Goal: Task Accomplishment & Management: Use online tool/utility

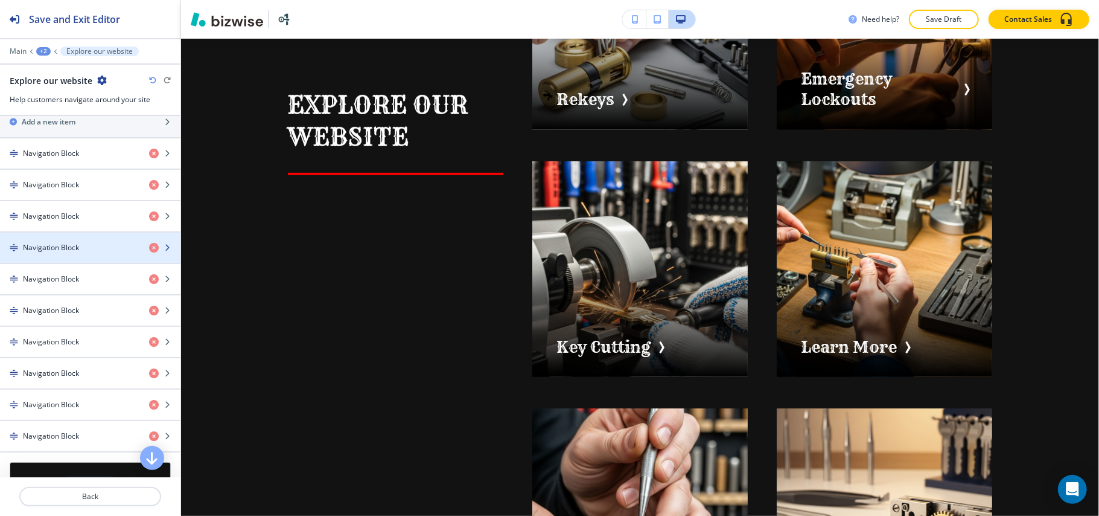
scroll to position [483, 0]
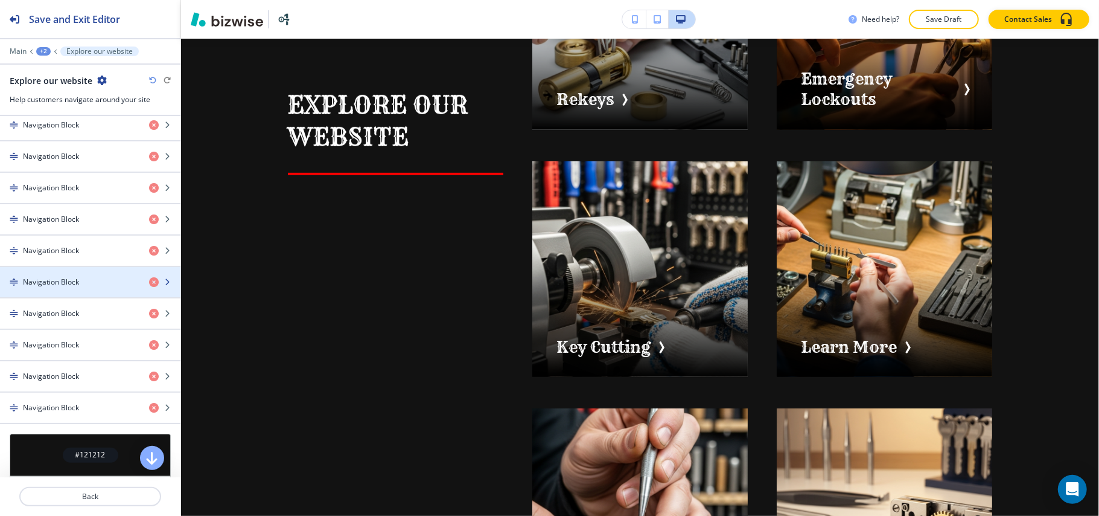
click at [66, 287] on h4 "Navigation Block" at bounding box center [51, 282] width 56 height 11
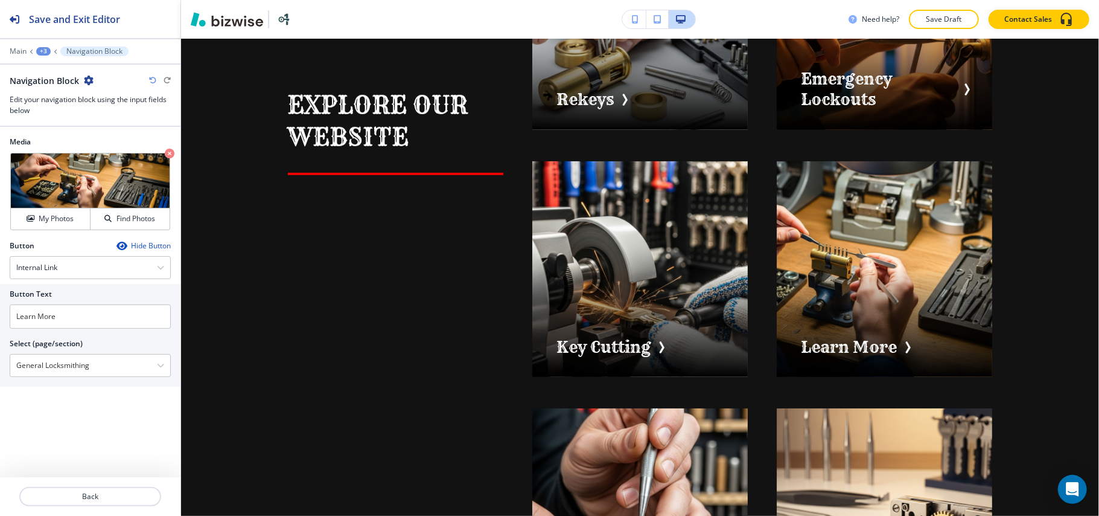
drag, startPoint x: 138, startPoint y: 369, endPoint x: 0, endPoint y: 370, distance: 137.7
click at [0, 371] on div "Button Text Learn More Select (page/section) General Locksmithing Home Home | H…" at bounding box center [90, 335] width 181 height 103
drag, startPoint x: 102, startPoint y: 313, endPoint x: 0, endPoint y: 312, distance: 102.0
click at [0, 312] on div "Button Text Learn More Select (page/section) General Locksmithing Home Home | H…" at bounding box center [90, 335] width 181 height 103
paste input "General Locksmithing"
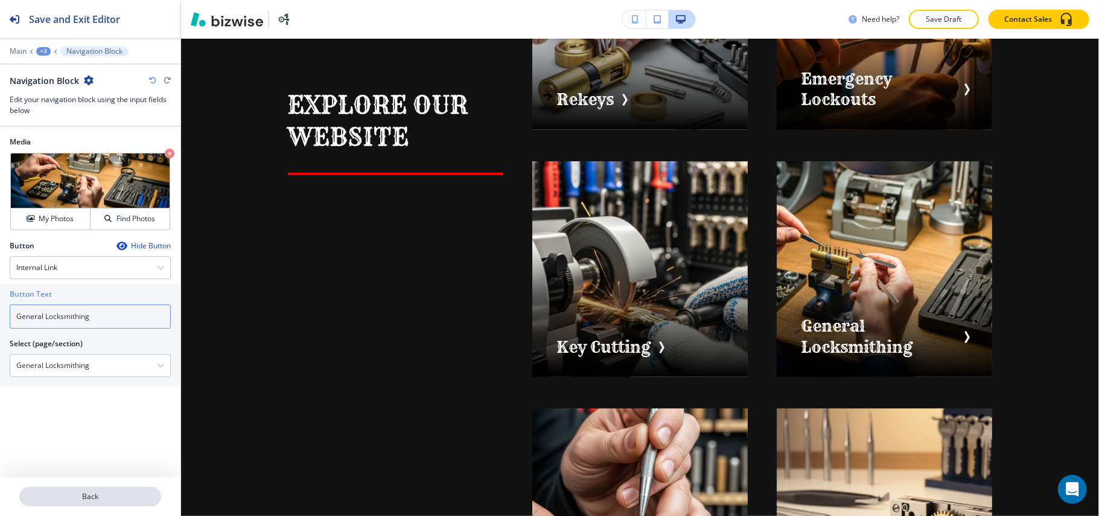
type input "General Locksmithing"
click at [104, 500] on p "Back" at bounding box center [90, 496] width 139 height 11
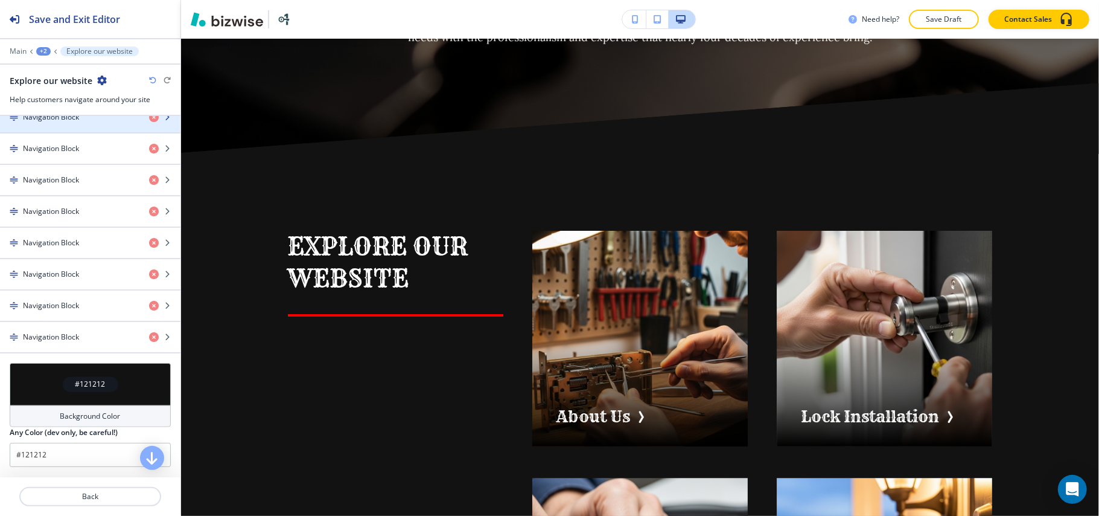
scroll to position [563, 0]
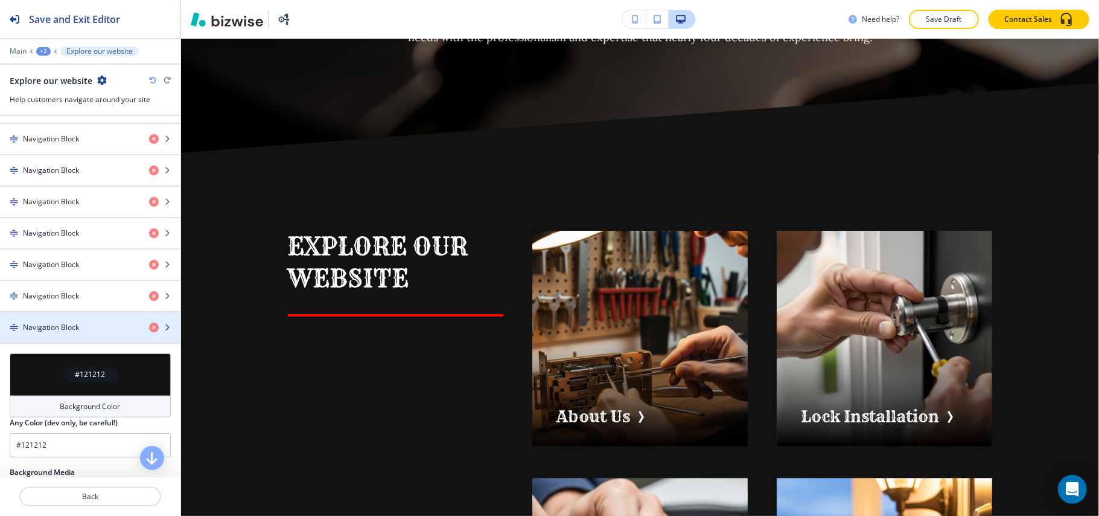
click at [107, 331] on div "Navigation Block" at bounding box center [69, 327] width 139 height 11
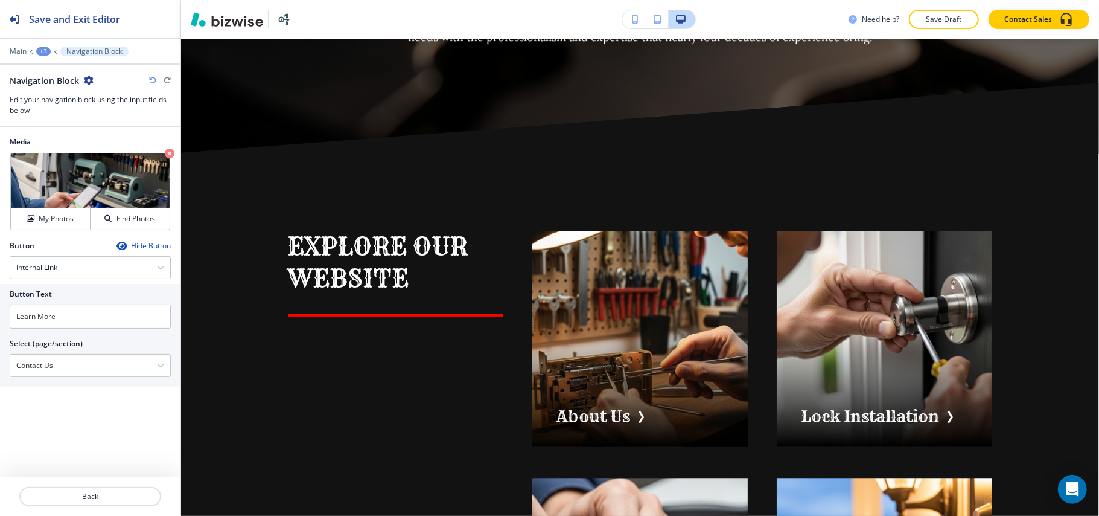
drag, startPoint x: 69, startPoint y: 368, endPoint x: 58, endPoint y: 339, distance: 31.5
click at [3, 363] on div "Button Text Learn More Select (page/section) Contact Us Home Home | Hero Banner…" at bounding box center [90, 335] width 181 height 103
click at [59, 315] on input "Learn More" at bounding box center [90, 316] width 161 height 24
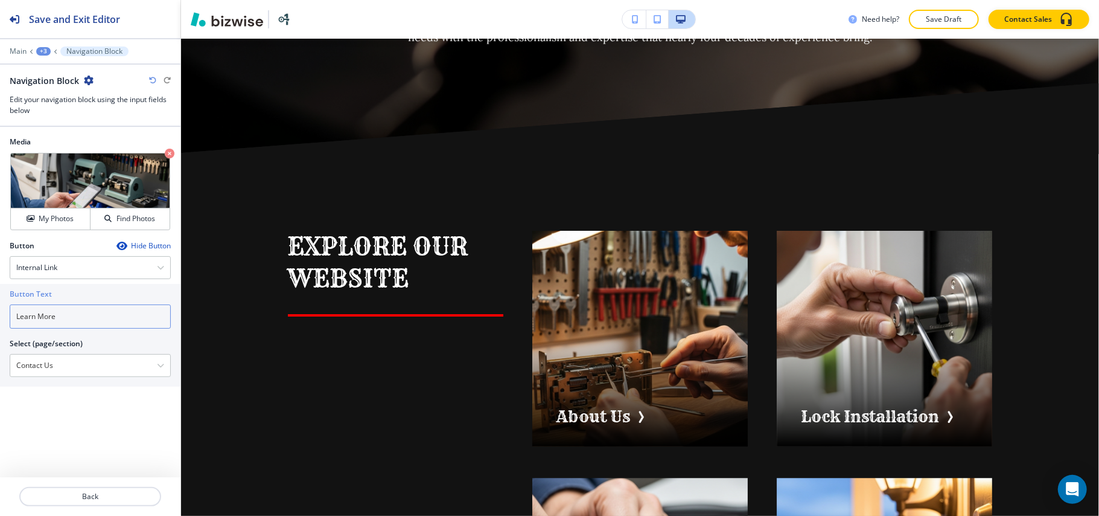
paste input "Contact Us"
type input "Contact Us"
click at [92, 488] on button "Back" at bounding box center [90, 496] width 142 height 19
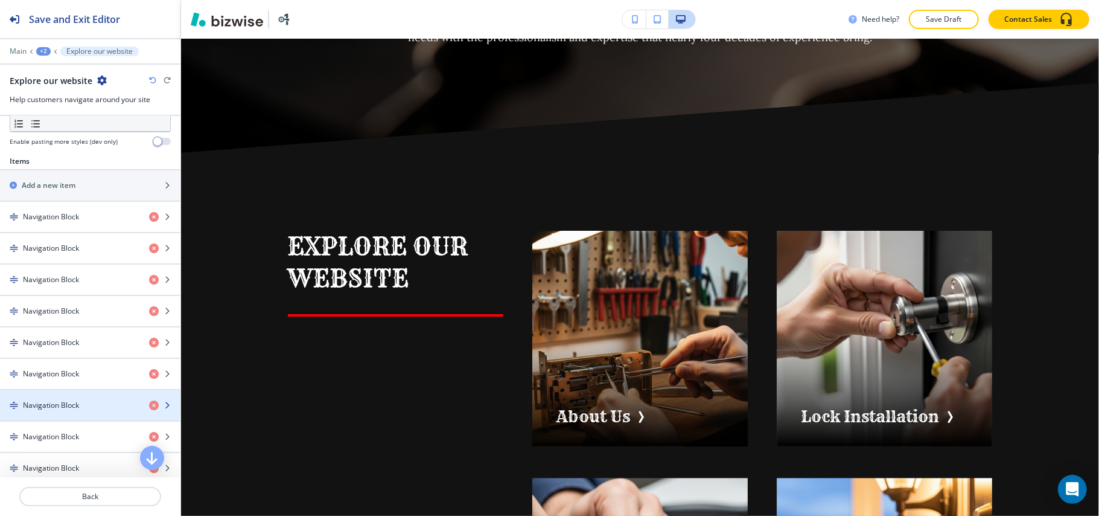
scroll to position [483, 0]
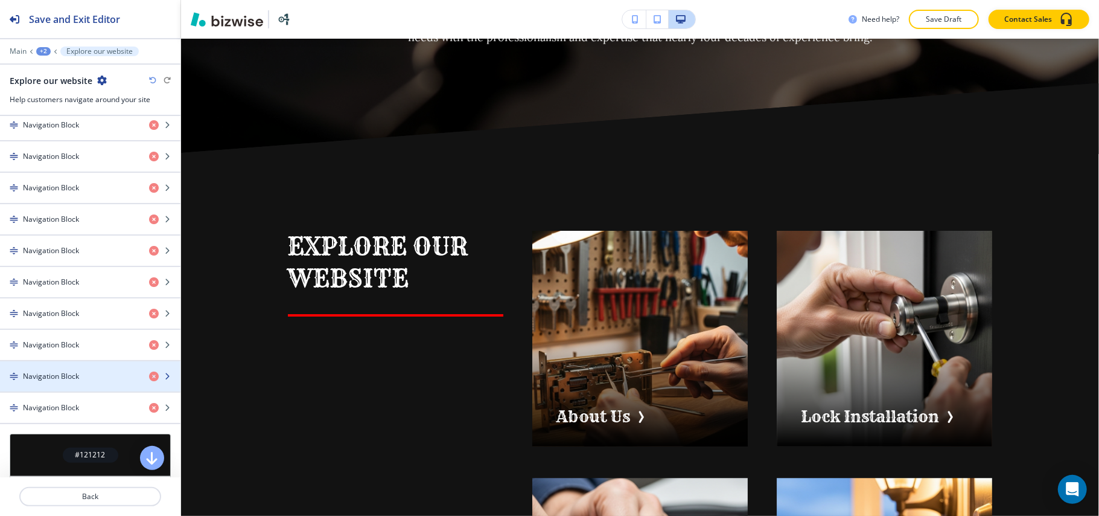
click at [62, 389] on div "button" at bounding box center [90, 387] width 181 height 10
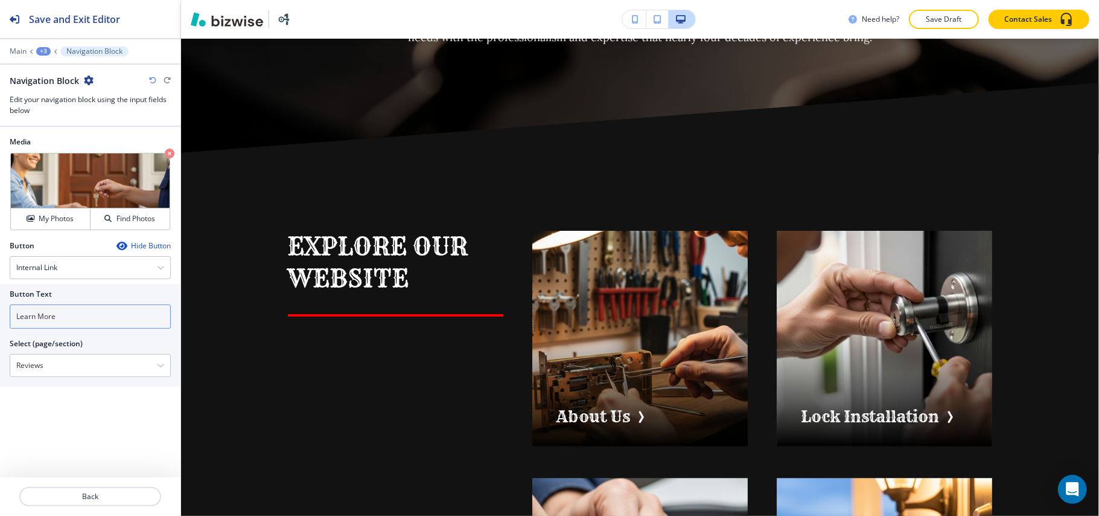
drag, startPoint x: 1, startPoint y: 365, endPoint x: 50, endPoint y: 318, distance: 67.9
click at [1, 358] on div "Button Text Learn More Select (page/section) Reviews Home Home | Hero Banner Ho…" at bounding box center [90, 335] width 181 height 103
drag, startPoint x: 74, startPoint y: 317, endPoint x: 0, endPoint y: 312, distance: 73.8
click at [0, 312] on div "Button Text Learn More Select (page/section) Reviews Home Home | Hero Banner Ho…" at bounding box center [90, 335] width 181 height 103
paste input "Reviews"
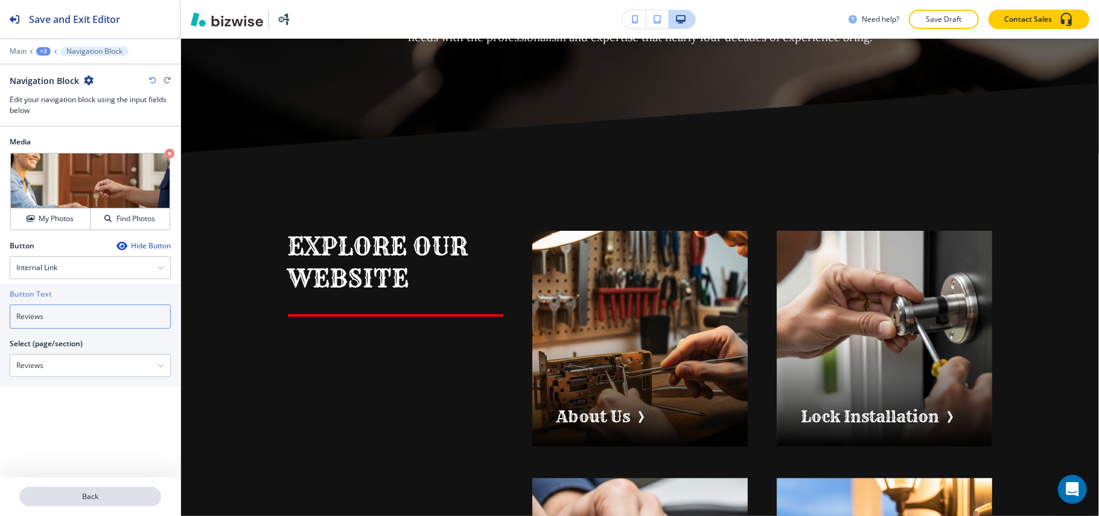
type input "Reviews"
click at [100, 499] on p "Back" at bounding box center [90, 496] width 139 height 11
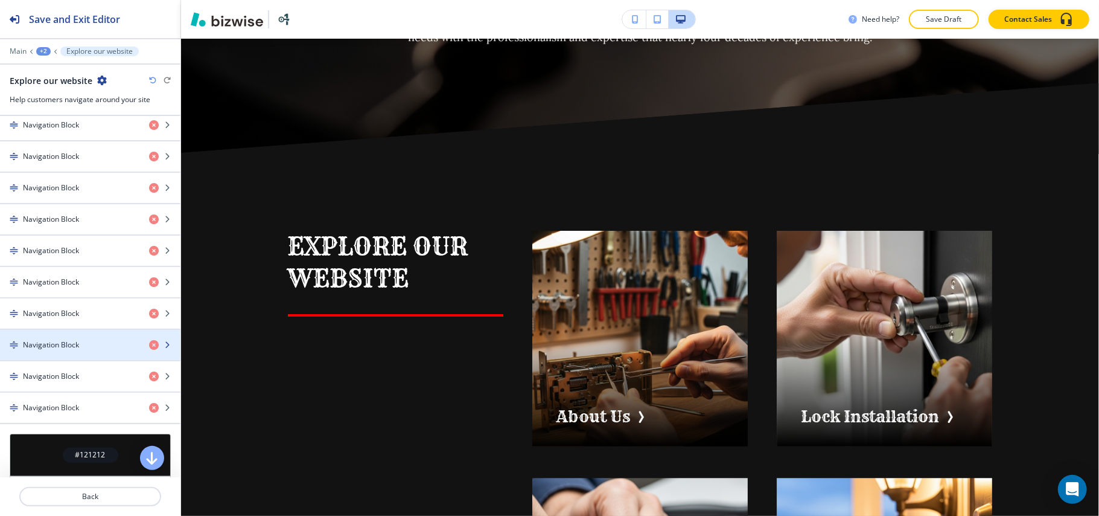
click at [68, 339] on div "button" at bounding box center [90, 335] width 181 height 10
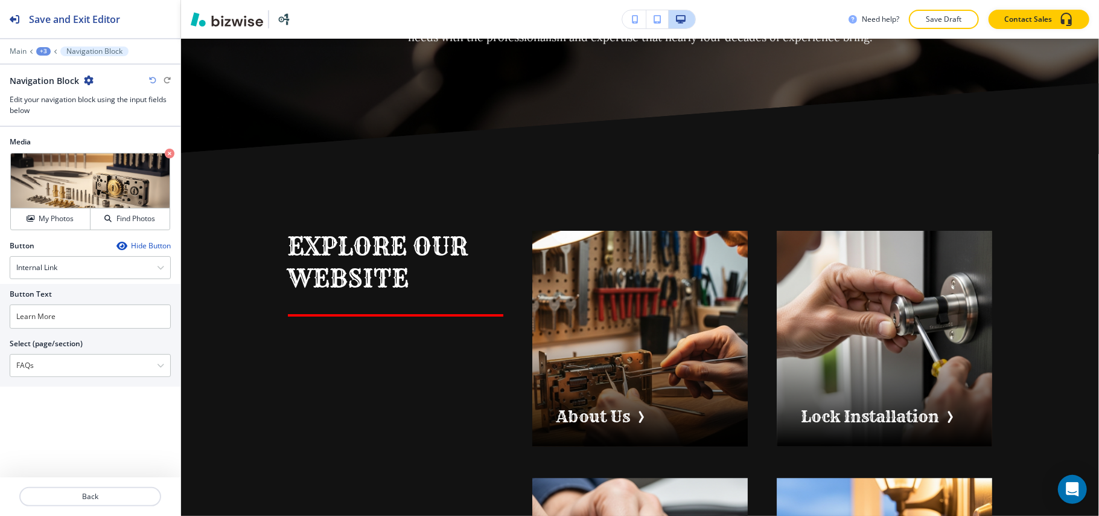
drag, startPoint x: 0, startPoint y: 371, endPoint x: 61, endPoint y: 341, distance: 67.8
click at [0, 369] on div "Button Text Learn More Select (page/section) FAQs Home Home | Hero Banner Home …" at bounding box center [90, 335] width 181 height 103
click at [0, 315] on div "Button Text Learn More Select (page/section) FAQs Home Home | Hero Banner Home …" at bounding box center [90, 335] width 181 height 103
drag, startPoint x: 95, startPoint y: 315, endPoint x: 0, endPoint y: 315, distance: 94.8
click at [0, 315] on div "Button Text Learn More Select (page/section) FAQs Home Home | Hero Banner Home …" at bounding box center [90, 335] width 181 height 103
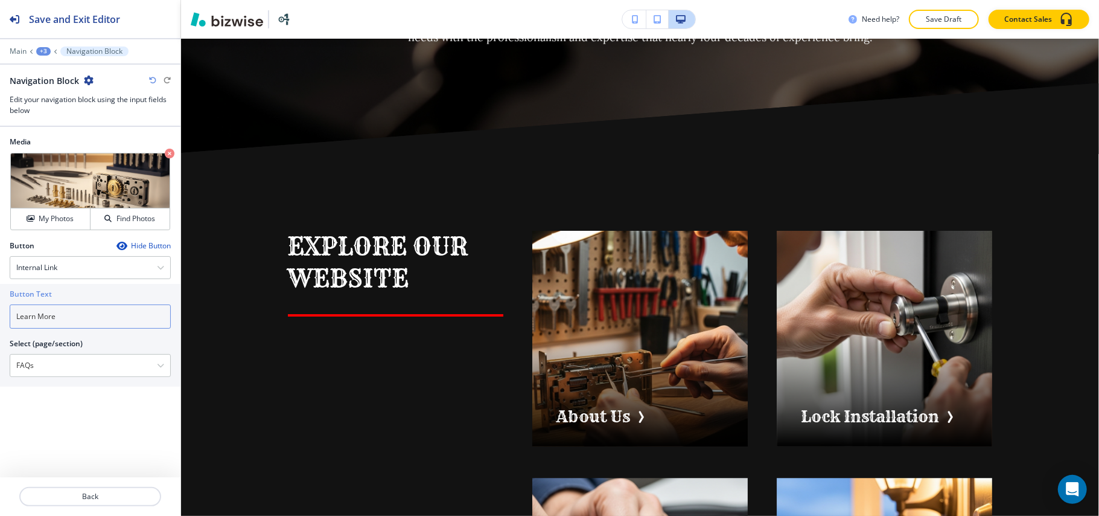
paste input "FAQs"
type input "FAQs"
click at [114, 497] on p "Back" at bounding box center [90, 496] width 139 height 11
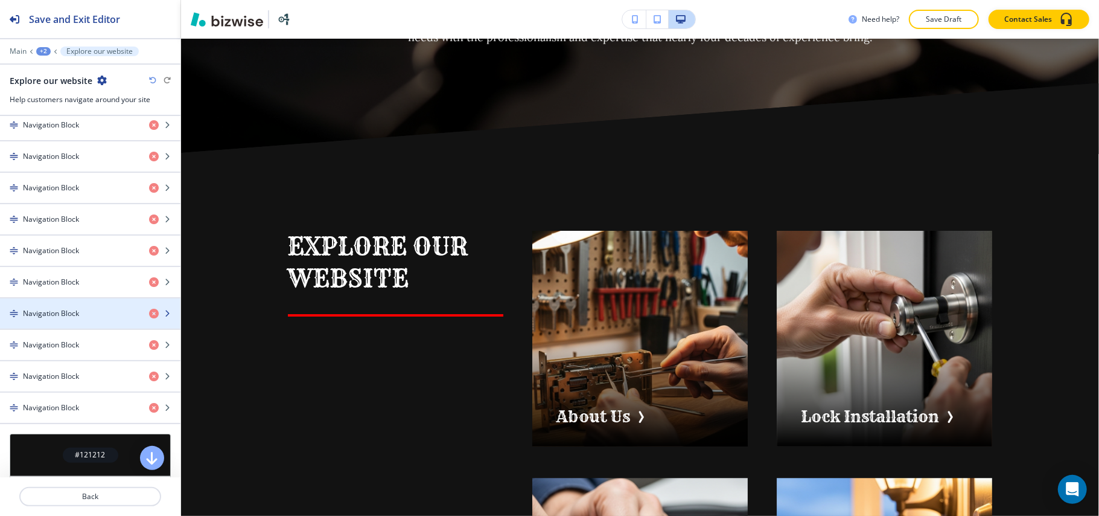
click at [65, 315] on h4 "Navigation Block" at bounding box center [51, 313] width 56 height 11
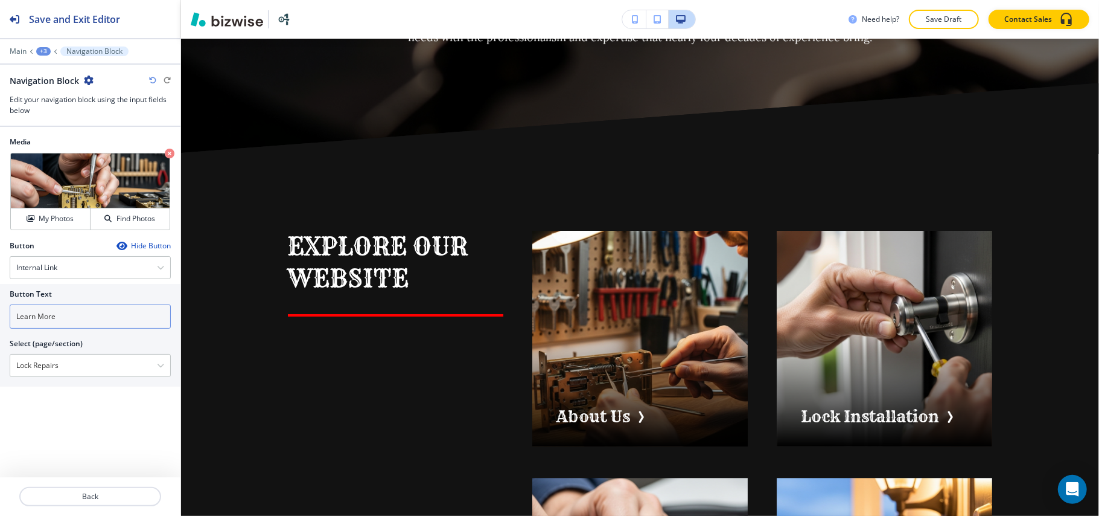
drag, startPoint x: 82, startPoint y: 359, endPoint x: 75, endPoint y: 324, distance: 35.8
click at [2, 348] on div "Button Text Learn More Select (page/section) Lock Repairs Home Home | Hero Bann…" at bounding box center [90, 335] width 181 height 103
drag, startPoint x: 83, startPoint y: 320, endPoint x: 0, endPoint y: 309, distance: 84.0
click at [0, 309] on div "Button Text Learn More Select (page/section) Lock Repairs Home Home | Hero Bann…" at bounding box center [90, 335] width 181 height 103
paste input "ock Repairs"
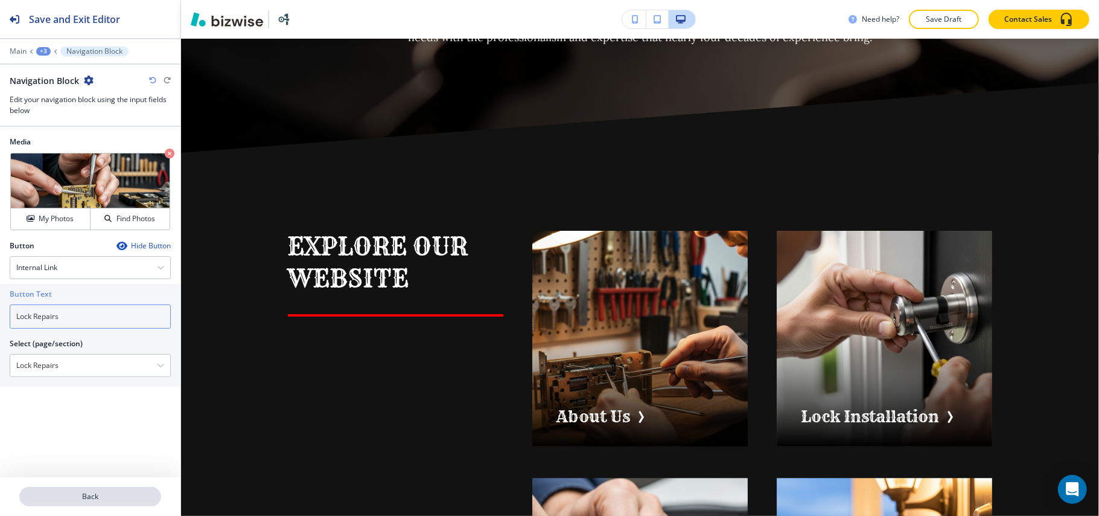
type input "Lock Repairs"
click at [92, 498] on p "Back" at bounding box center [90, 496] width 139 height 11
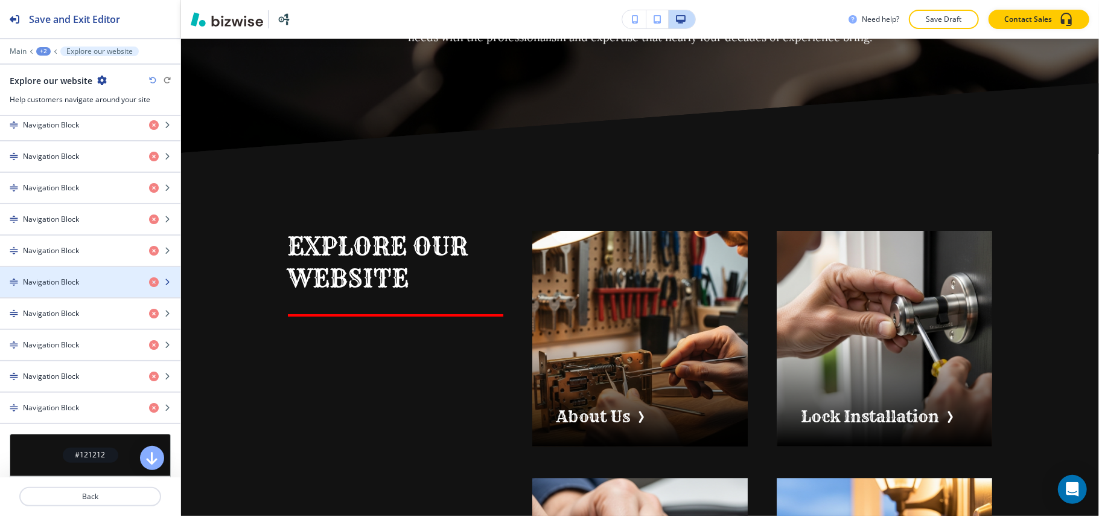
click at [65, 287] on h4 "Navigation Block" at bounding box center [51, 282] width 56 height 11
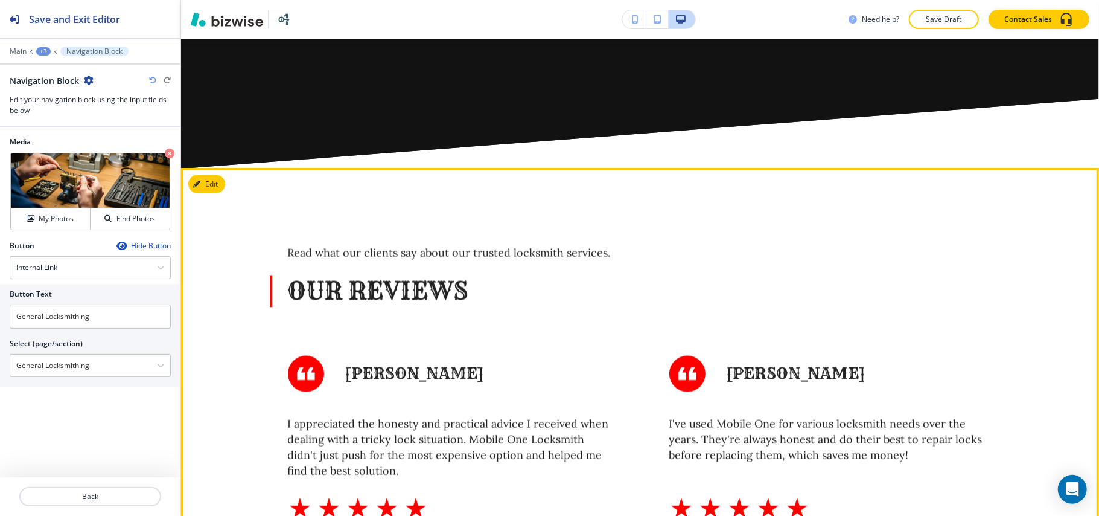
scroll to position [4694, 0]
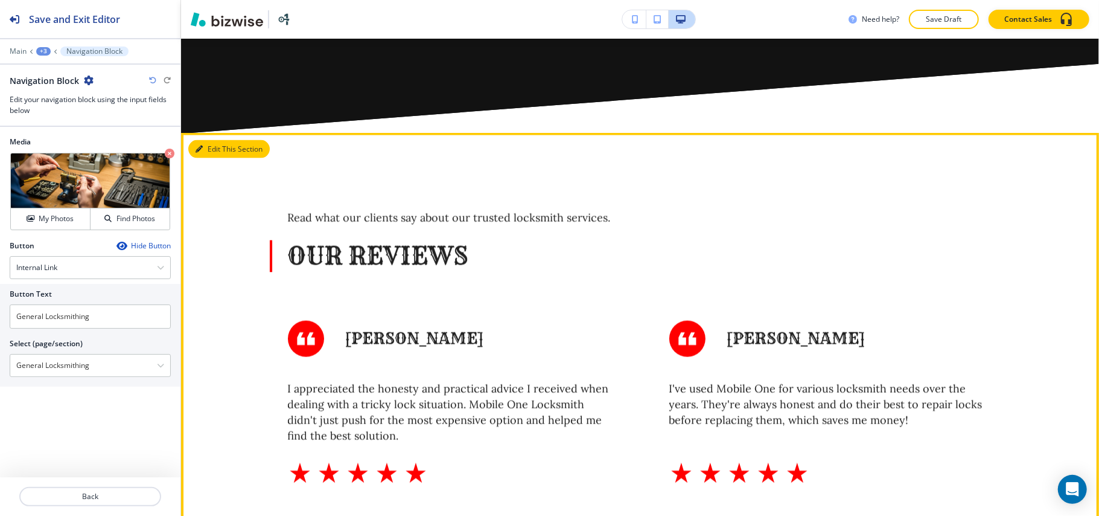
click at [201, 140] on button "Edit This Section" at bounding box center [229, 149] width 82 height 18
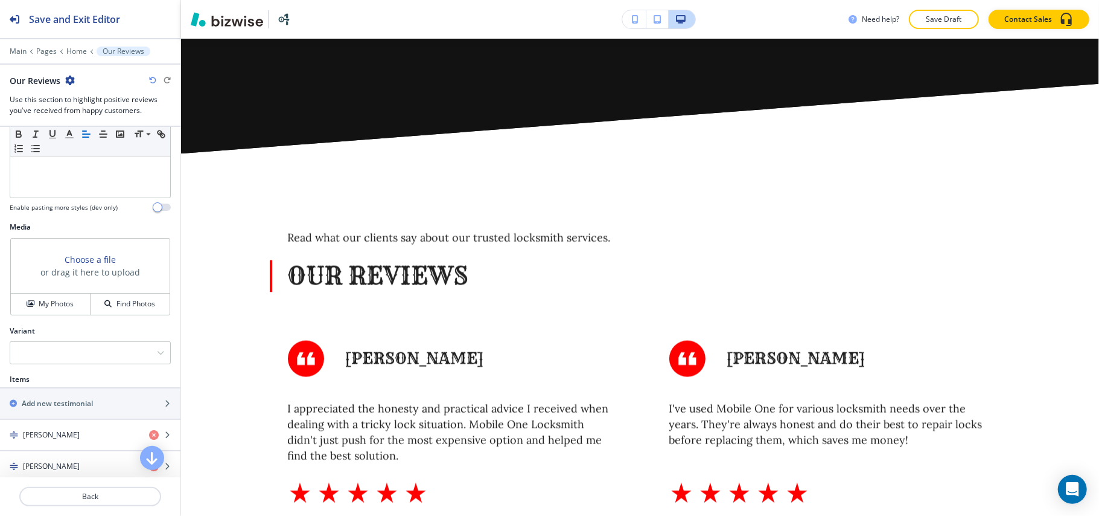
scroll to position [316, 0]
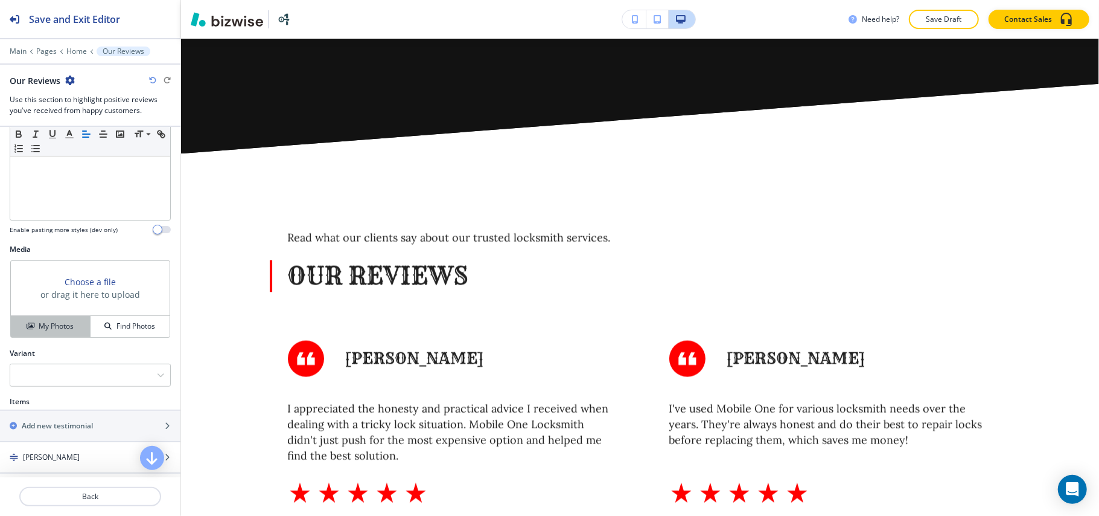
click at [46, 331] on h4 "My Photos" at bounding box center [56, 326] width 35 height 11
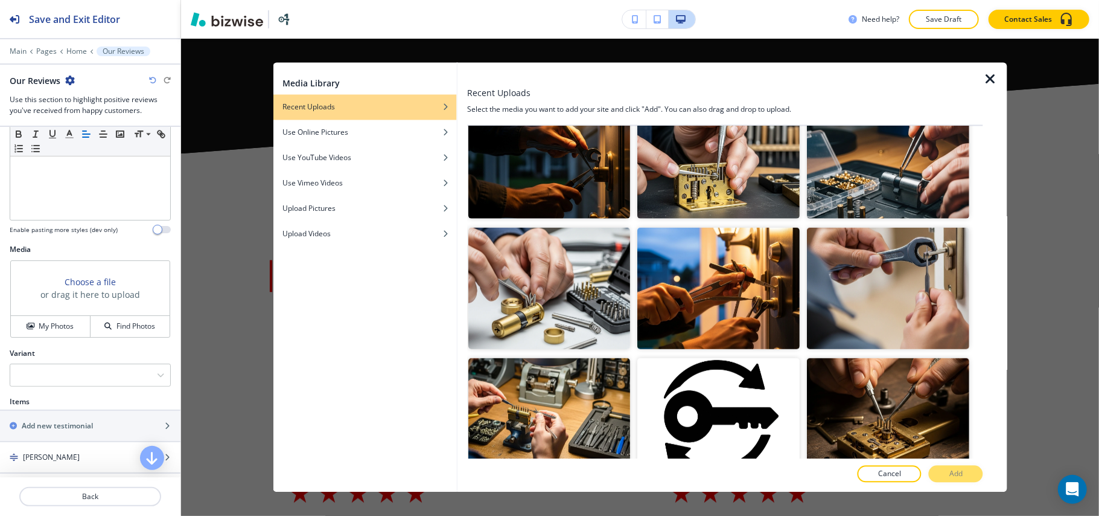
scroll to position [563, 0]
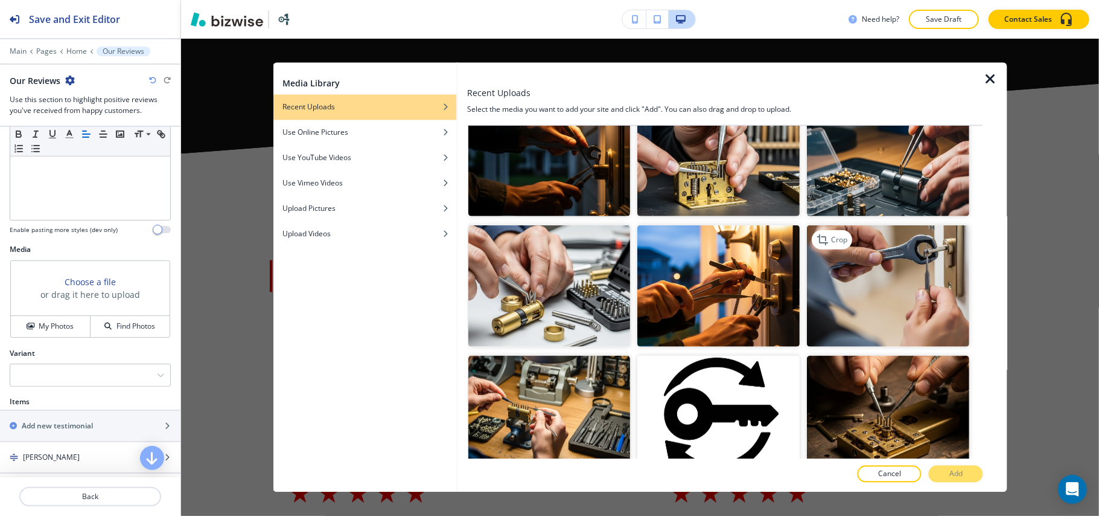
click at [906, 286] on img "button" at bounding box center [889, 286] width 162 height 122
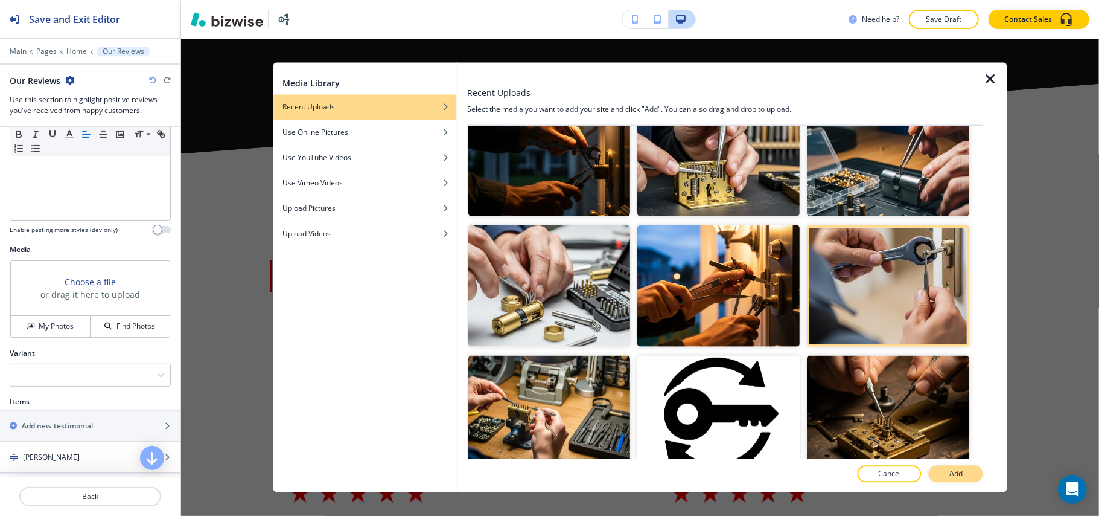
click at [947, 467] on button "Add" at bounding box center [956, 473] width 54 height 17
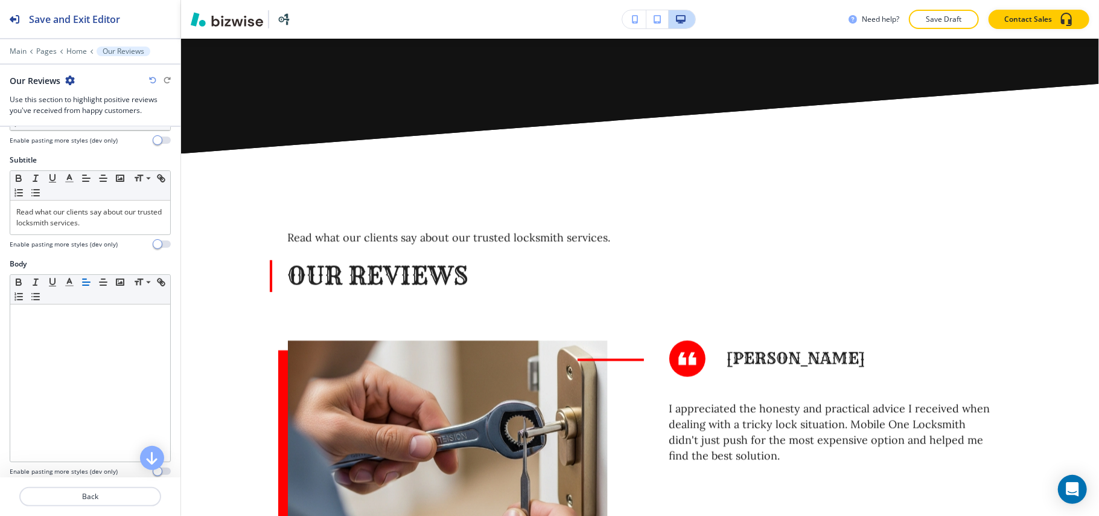
scroll to position [0, 0]
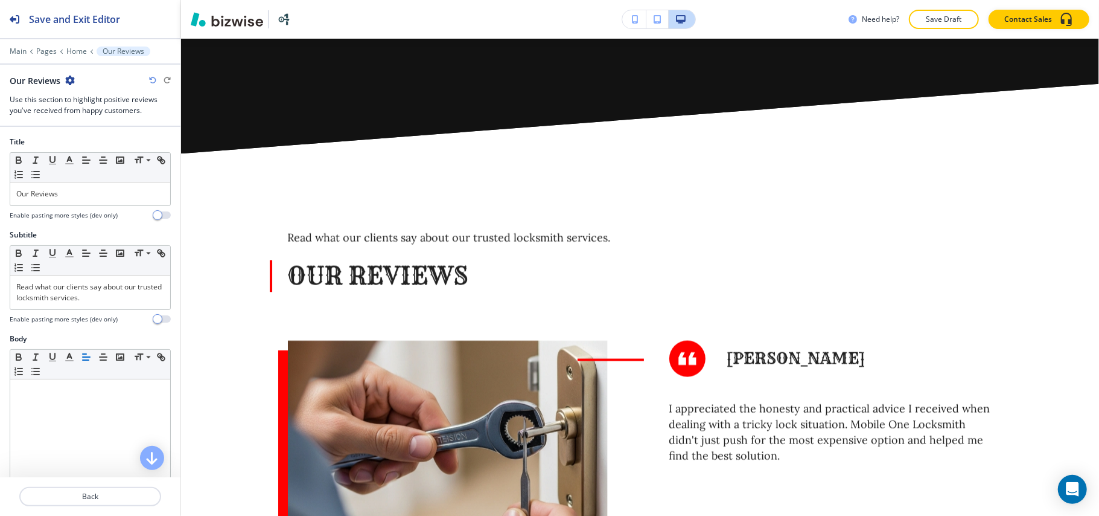
click at [89, 313] on div at bounding box center [90, 312] width 161 height 5
click at [91, 303] on p "Read what our clients say about our trusted locksmith services." at bounding box center [90, 292] width 148 height 22
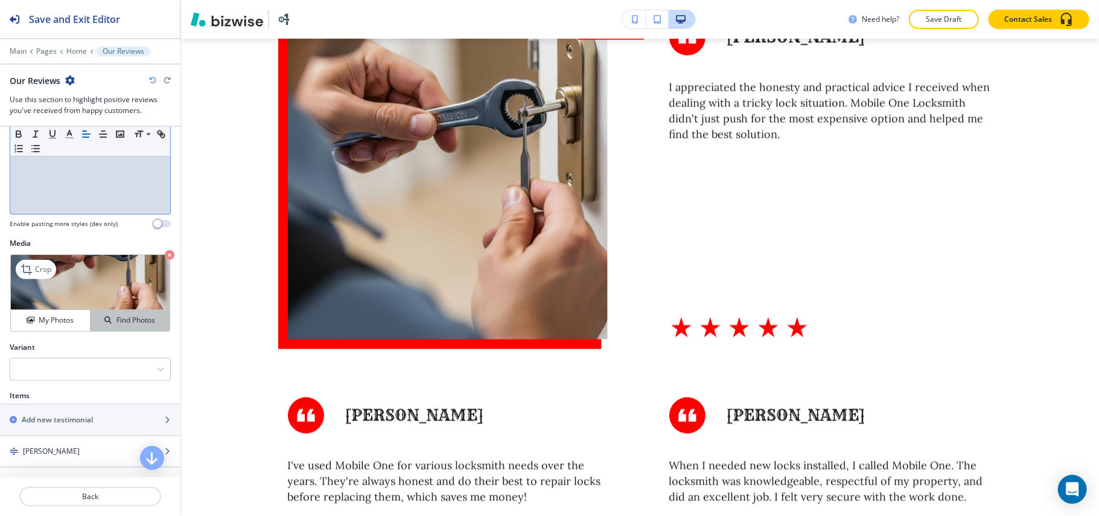
scroll to position [322, 0]
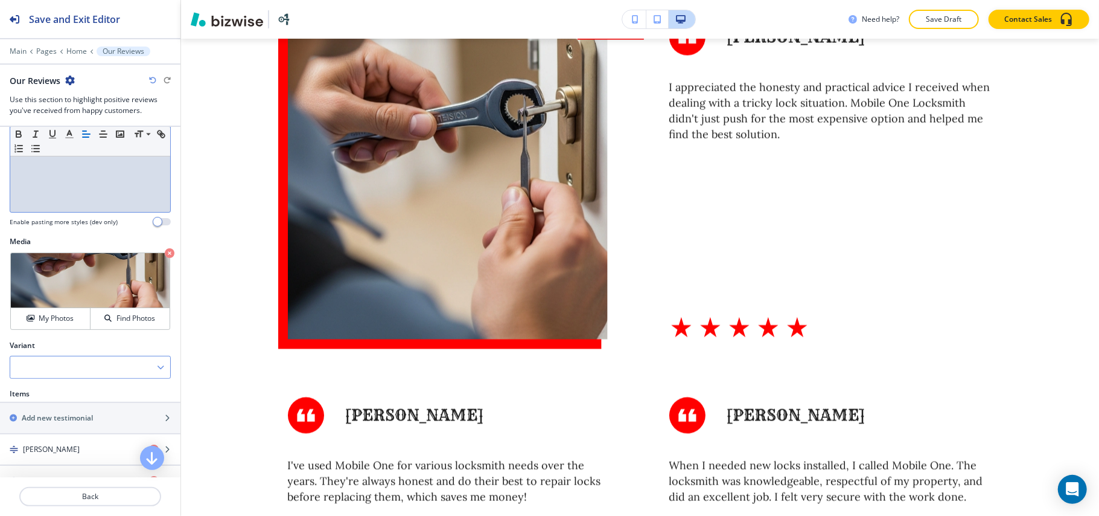
click at [66, 373] on div at bounding box center [90, 367] width 160 height 22
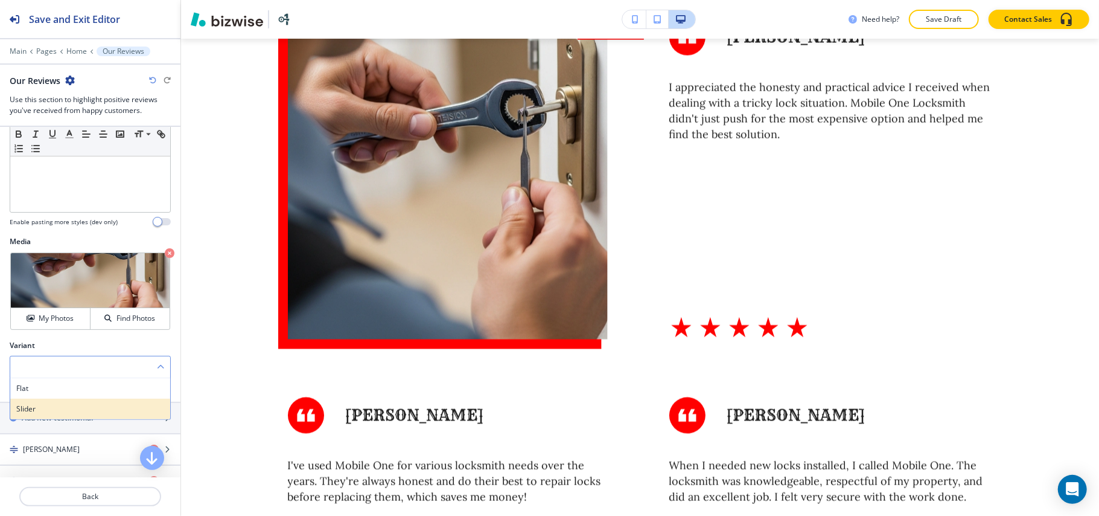
click at [58, 407] on h4 "Slider" at bounding box center [90, 408] width 148 height 11
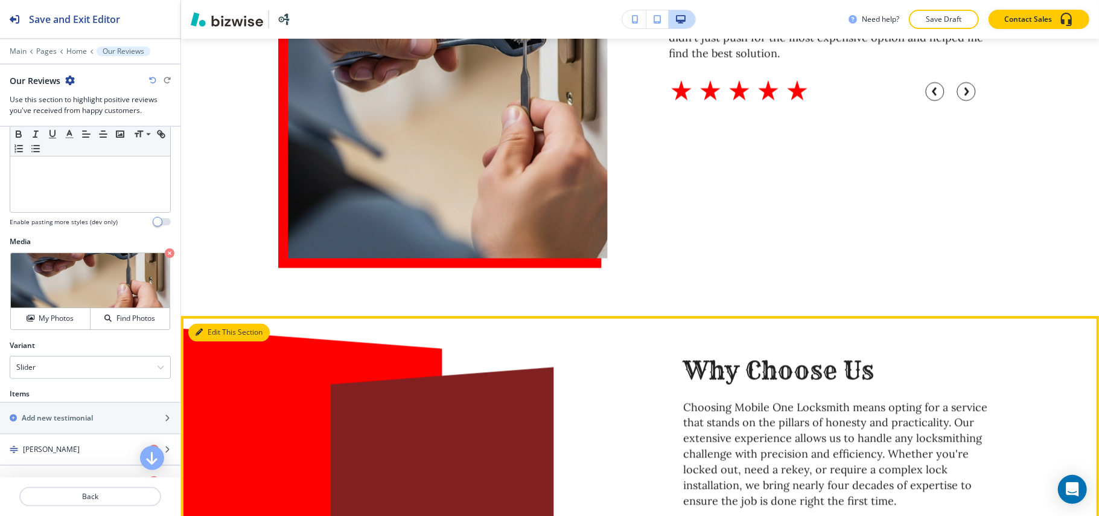
click at [216, 323] on button "Edit This Section" at bounding box center [229, 332] width 82 height 18
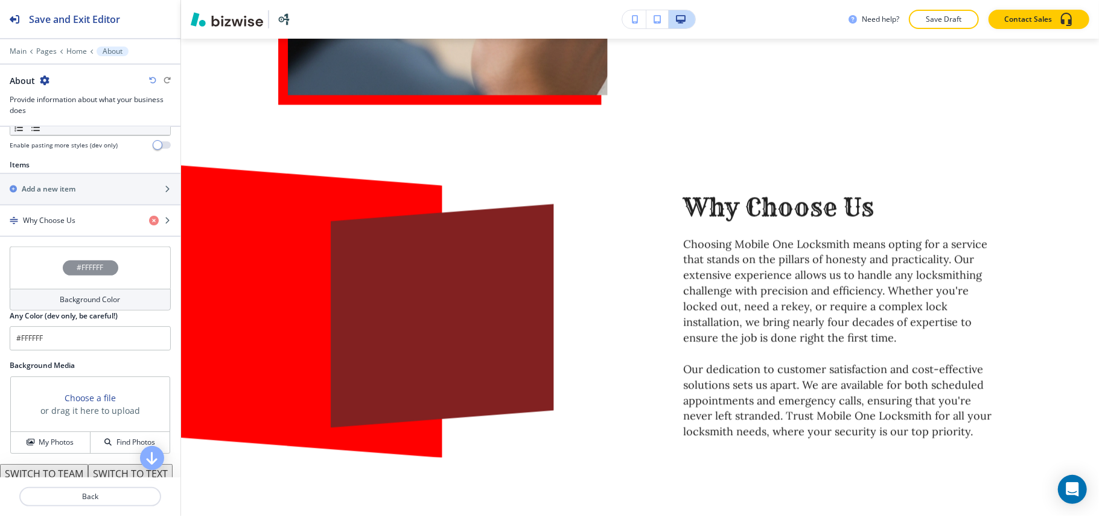
scroll to position [472, 0]
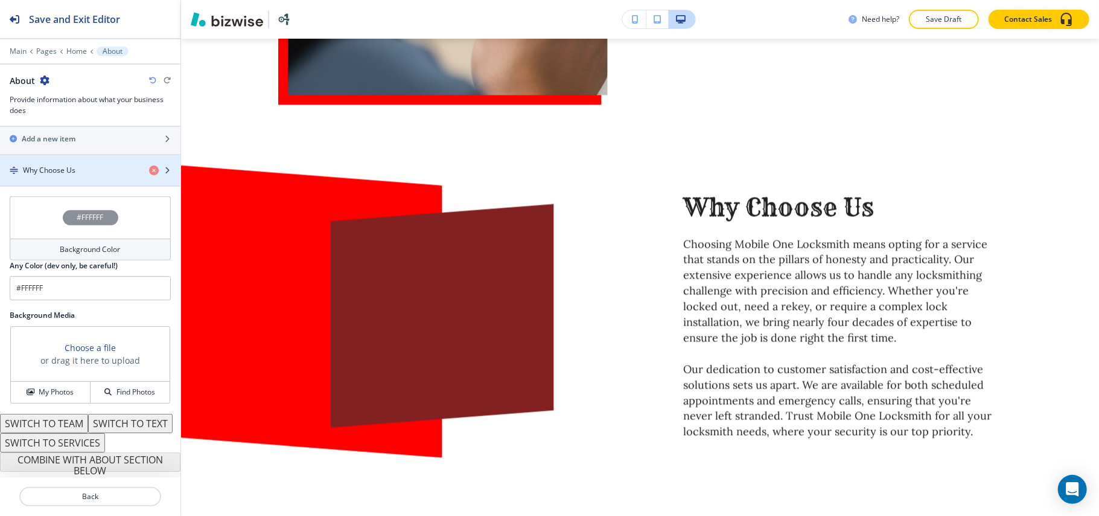
click at [90, 165] on div "Why Choose Us" at bounding box center [69, 170] width 139 height 11
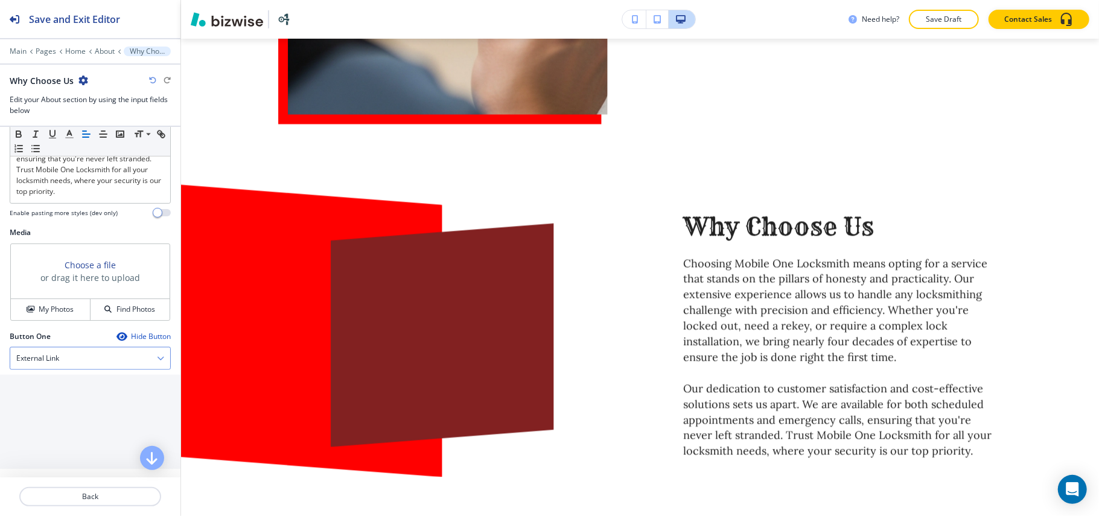
scroll to position [402, 0]
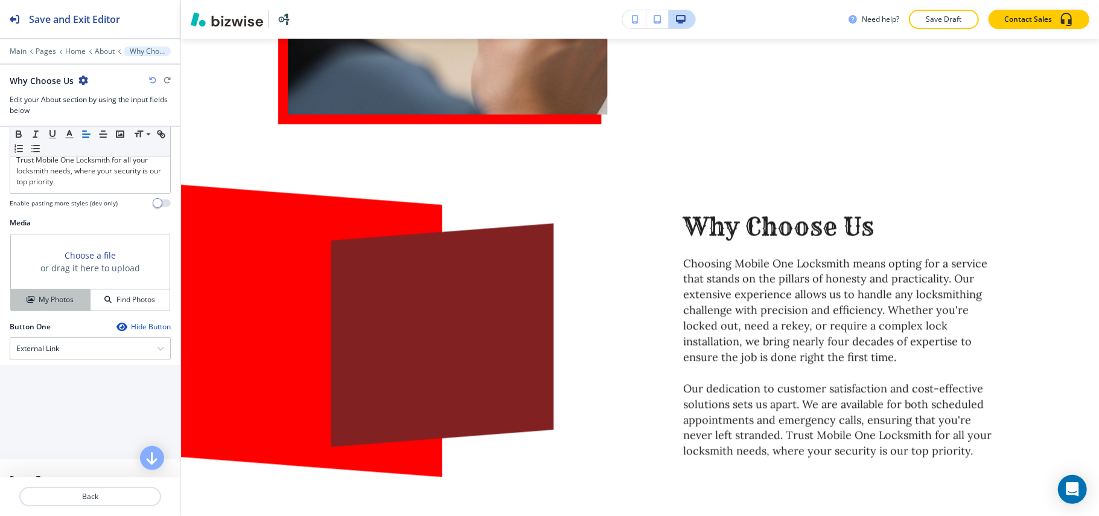
click at [59, 305] on h4 "My Photos" at bounding box center [56, 299] width 35 height 11
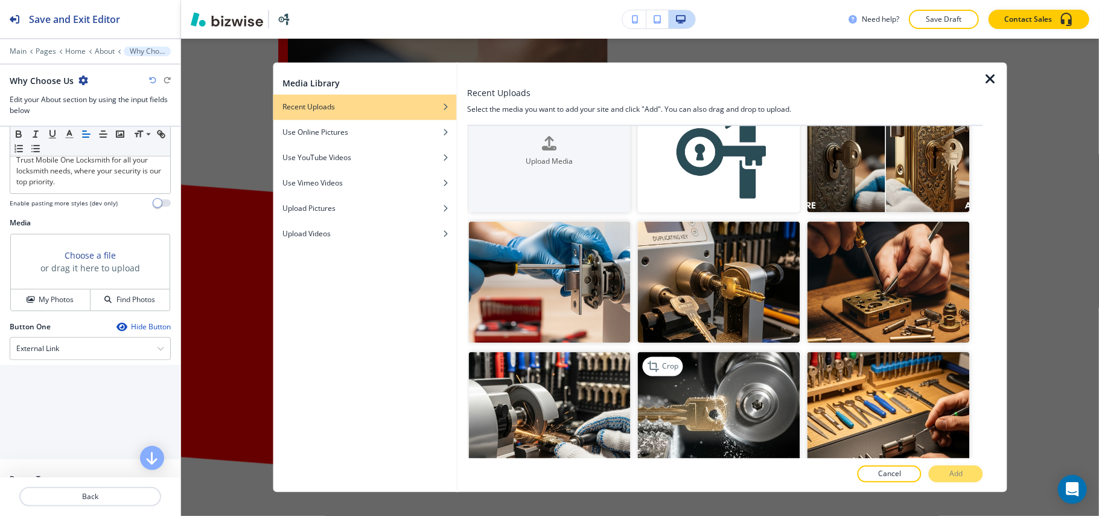
scroll to position [80, 0]
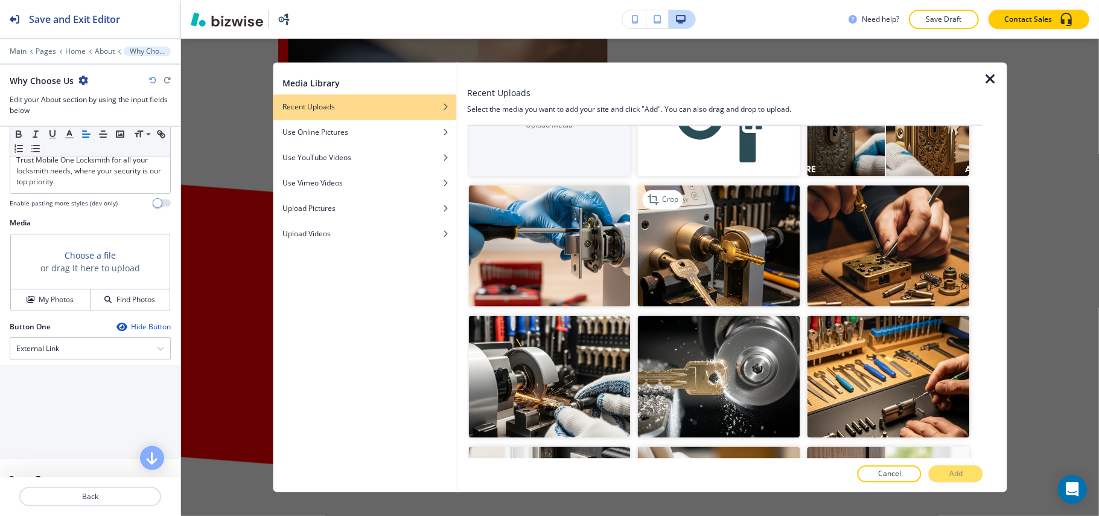
click at [749, 259] on img "button" at bounding box center [719, 246] width 162 height 122
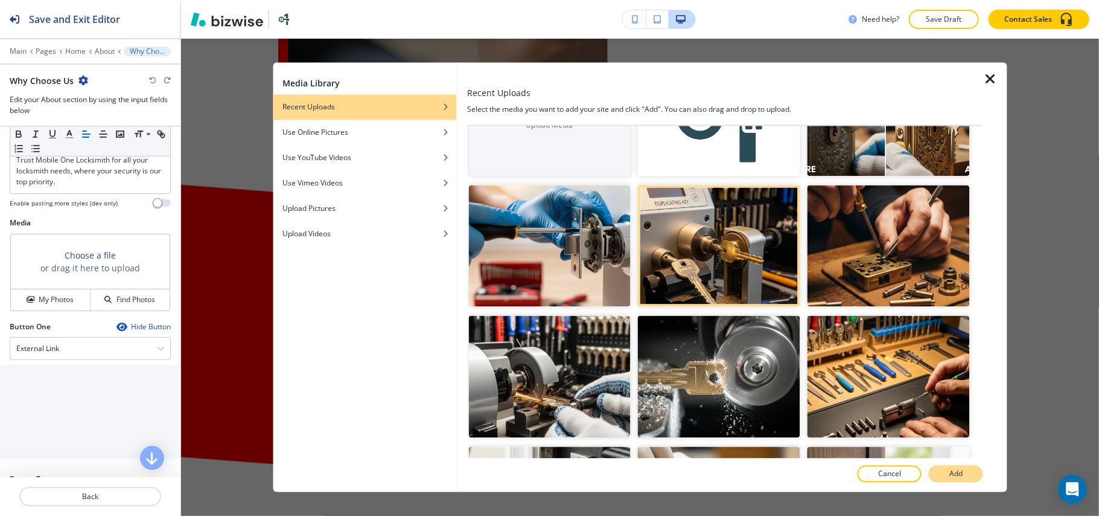
click at [940, 478] on button "Add" at bounding box center [956, 473] width 54 height 17
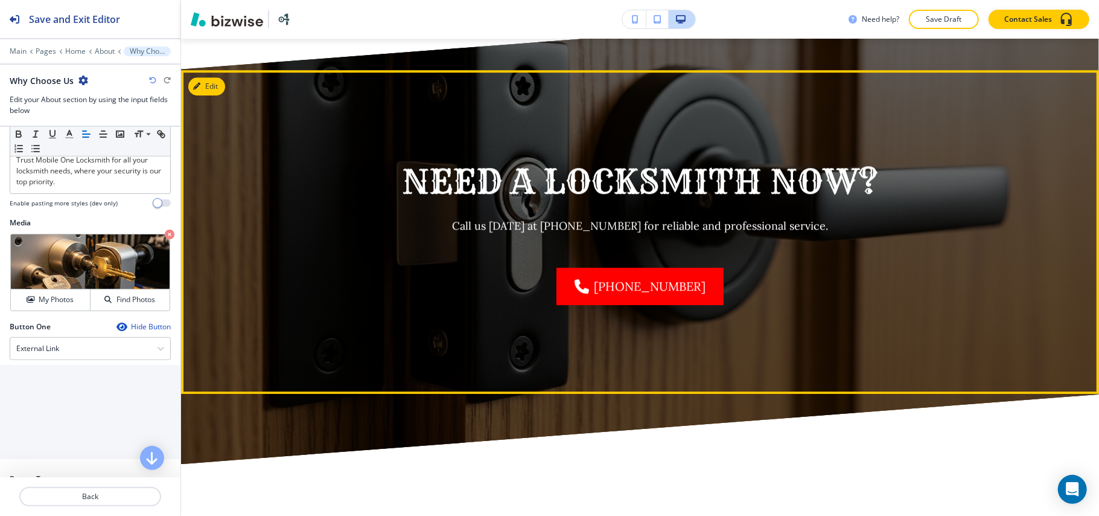
scroll to position [5784, 0]
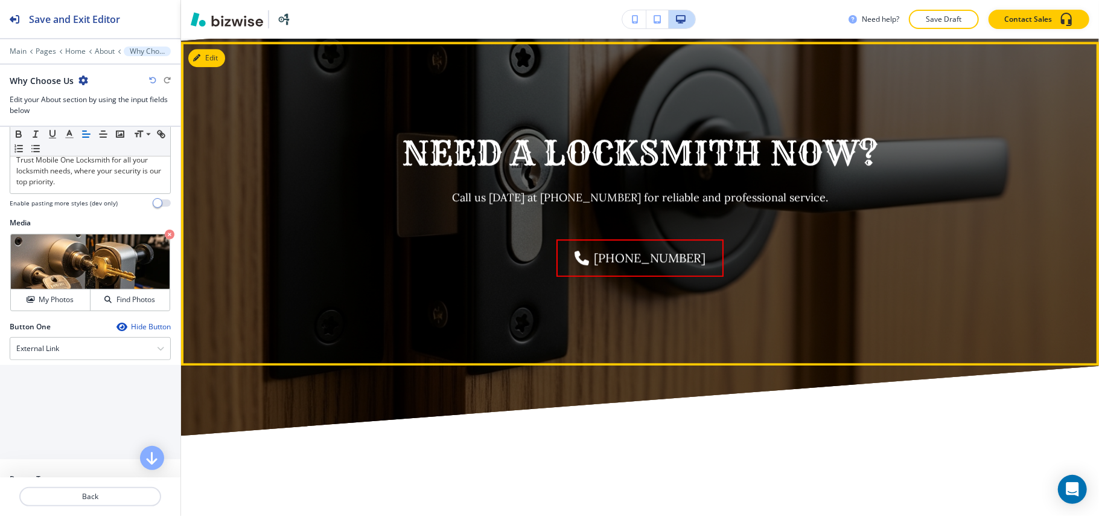
click at [203, 67] on button "Edit" at bounding box center [206, 58] width 37 height 18
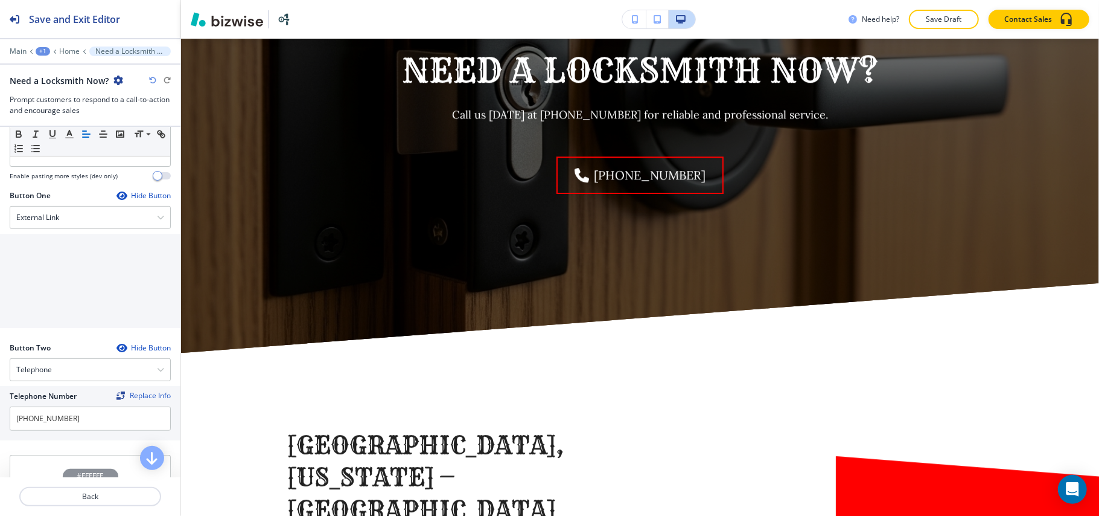
scroll to position [365, 0]
click at [42, 223] on h4 "External Link" at bounding box center [37, 219] width 43 height 11
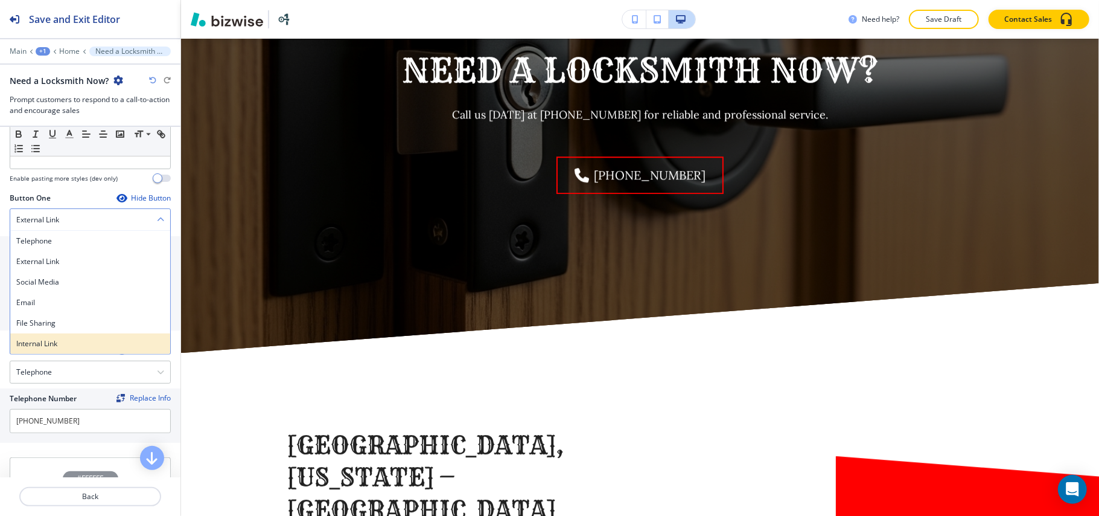
click at [42, 339] on div "Internal Link" at bounding box center [90, 343] width 160 height 21
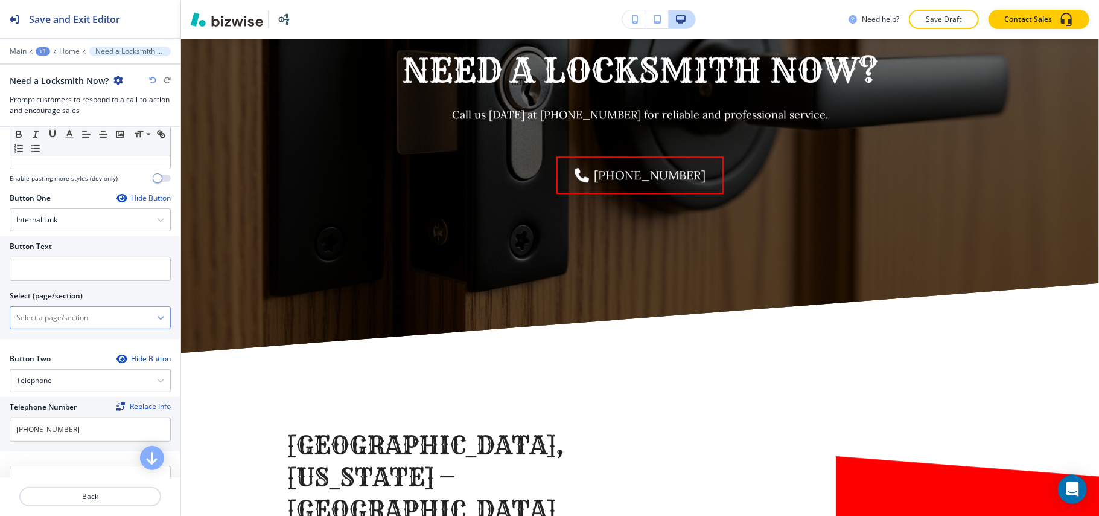
click at [63, 326] on \(page\/section\) "Manual Input" at bounding box center [83, 317] width 147 height 21
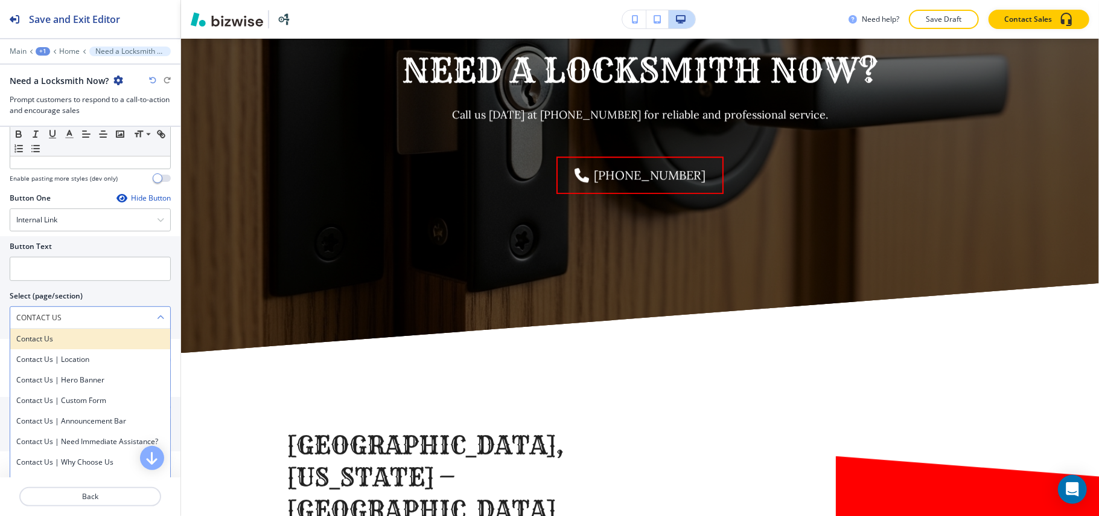
click at [60, 342] on h4 "Contact Us" at bounding box center [90, 338] width 148 height 11
type \(page\/section\) "Contact Us"
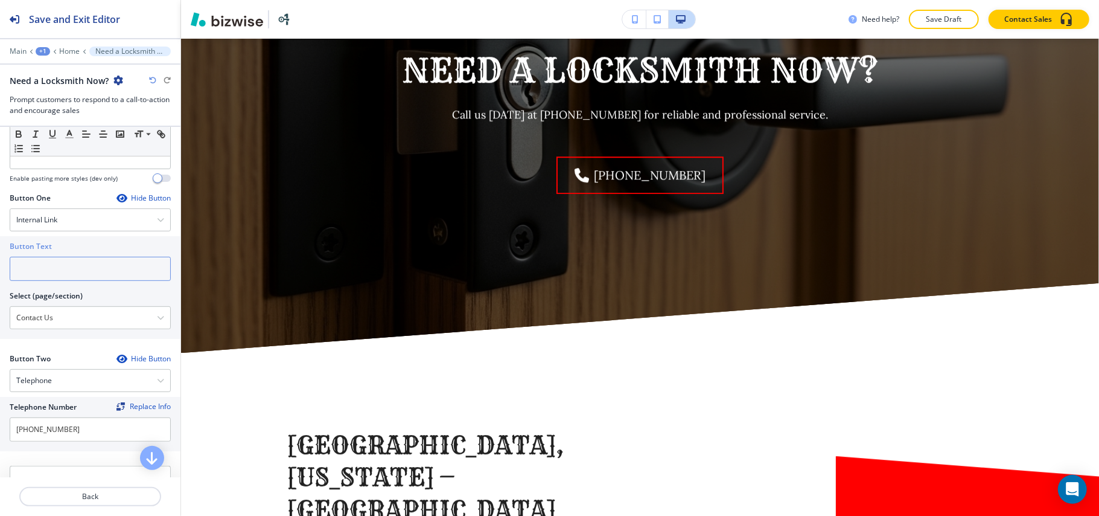
click at [66, 280] on input "text" at bounding box center [90, 269] width 161 height 24
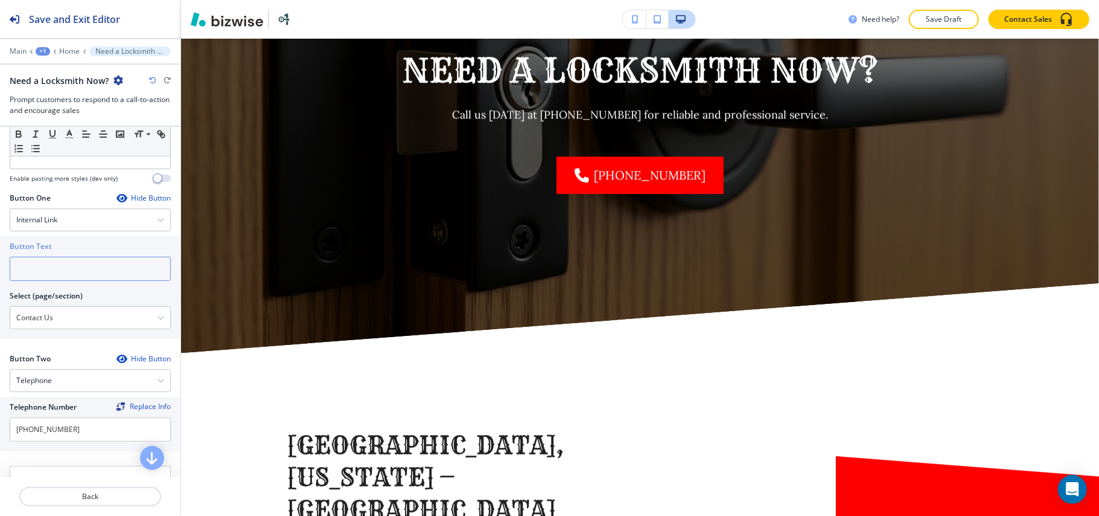
paste input "CONTACT US"
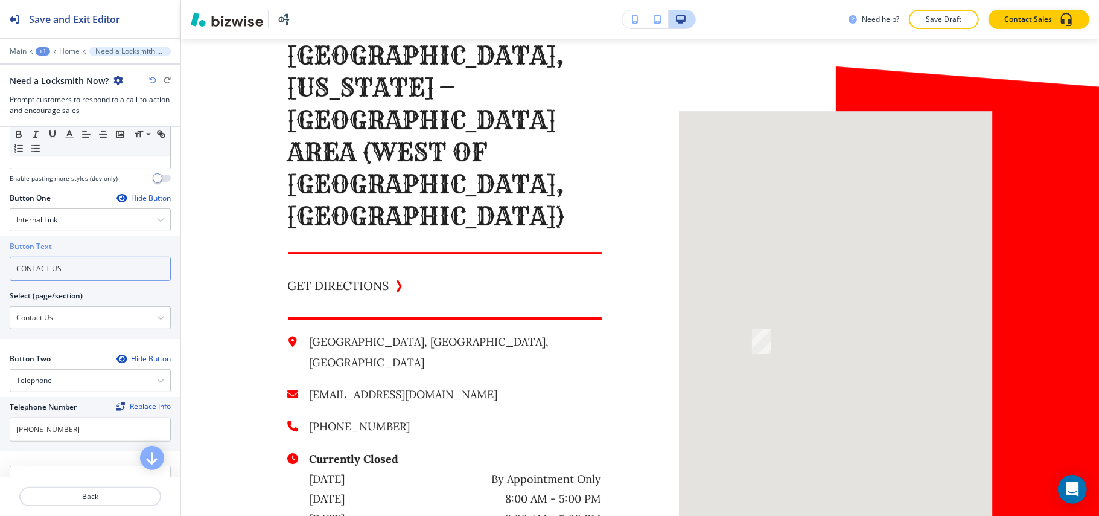
scroll to position [6269, 0]
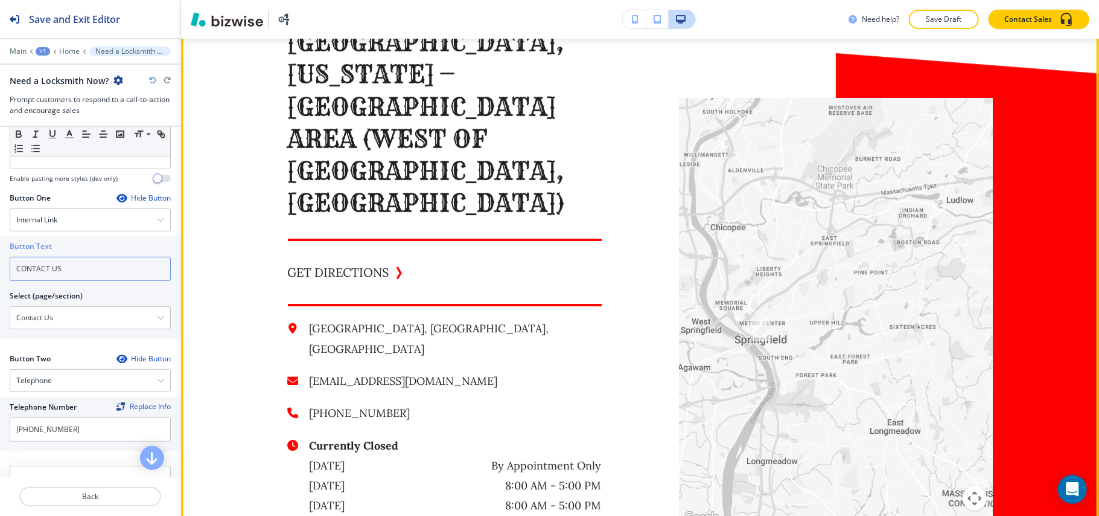
type input "CONTACT US"
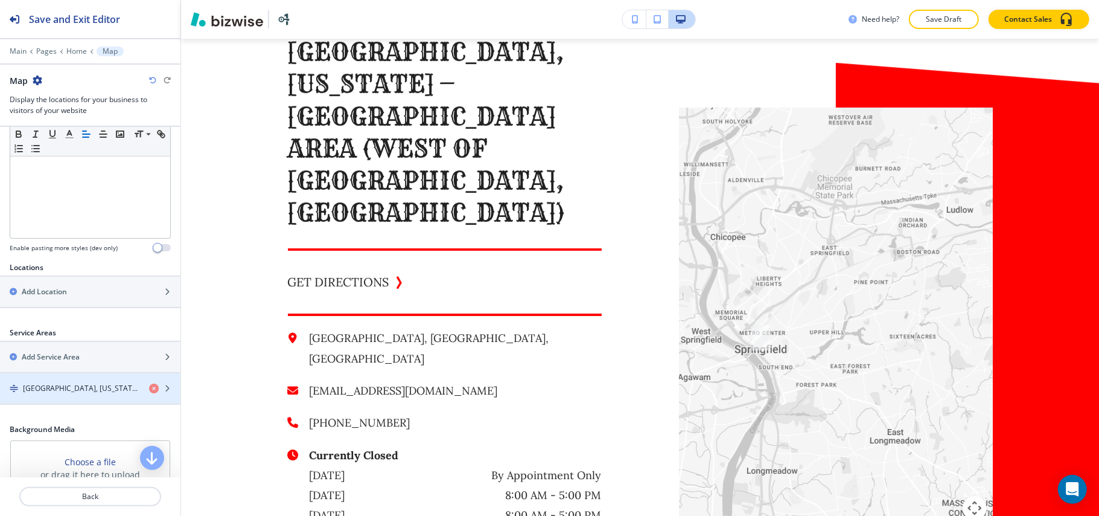
scroll to position [402, 0]
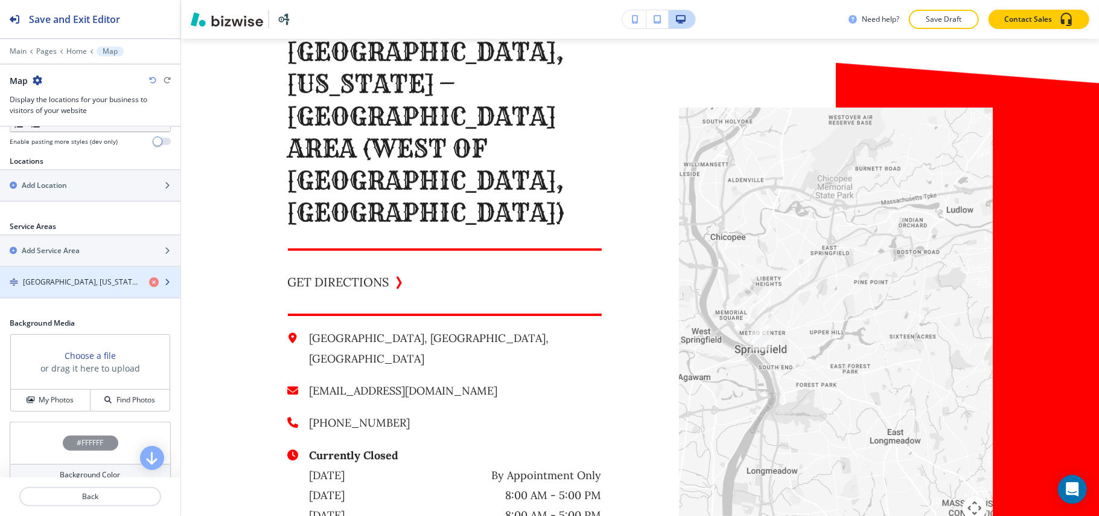
click at [72, 286] on h4 "[GEOGRAPHIC_DATA], [US_STATE] — [GEOGRAPHIC_DATA] area (west of [GEOGRAPHIC_DAT…" at bounding box center [81, 282] width 117 height 11
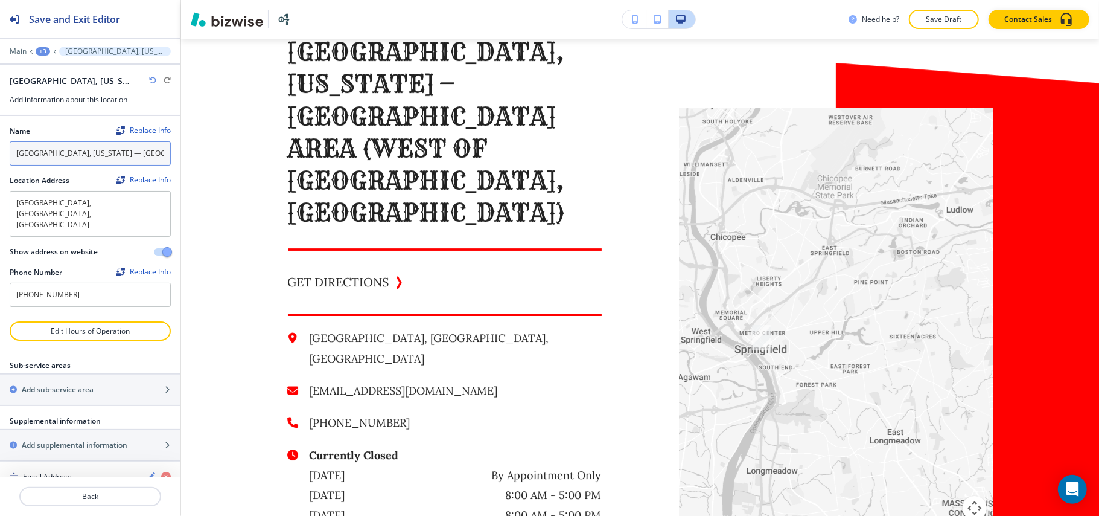
click at [116, 150] on input "[GEOGRAPHIC_DATA], [US_STATE] — [GEOGRAPHIC_DATA] area (west of [GEOGRAPHIC_DAT…" at bounding box center [90, 153] width 161 height 24
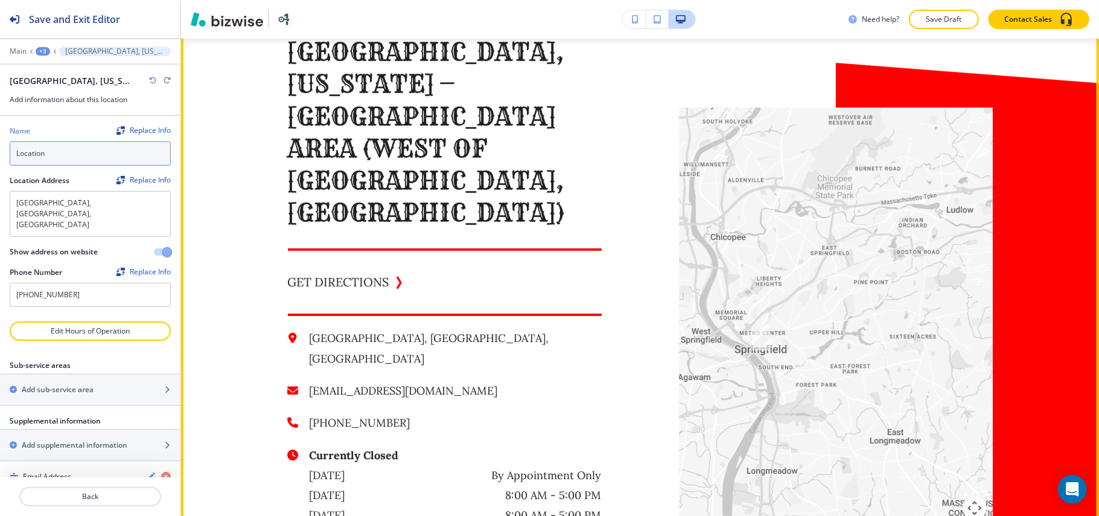
type input "Location"
click at [542, 229] on h3 "[GEOGRAPHIC_DATA], [US_STATE] — [GEOGRAPHIC_DATA] area (west of [GEOGRAPHIC_DAT…" at bounding box center [445, 132] width 314 height 193
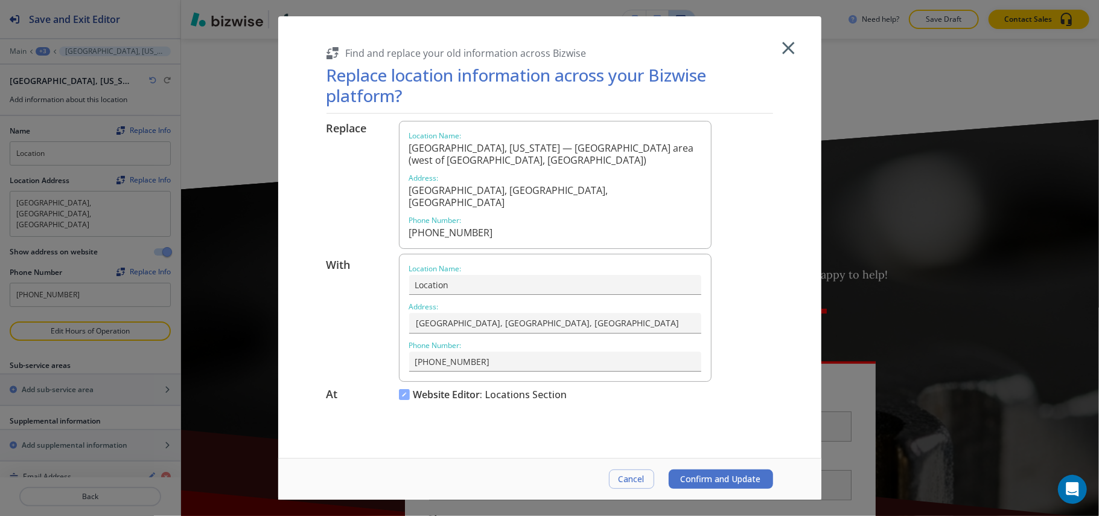
scroll to position [6823, 0]
click at [733, 482] on span "Confirm and Update" at bounding box center [721, 479] width 80 height 10
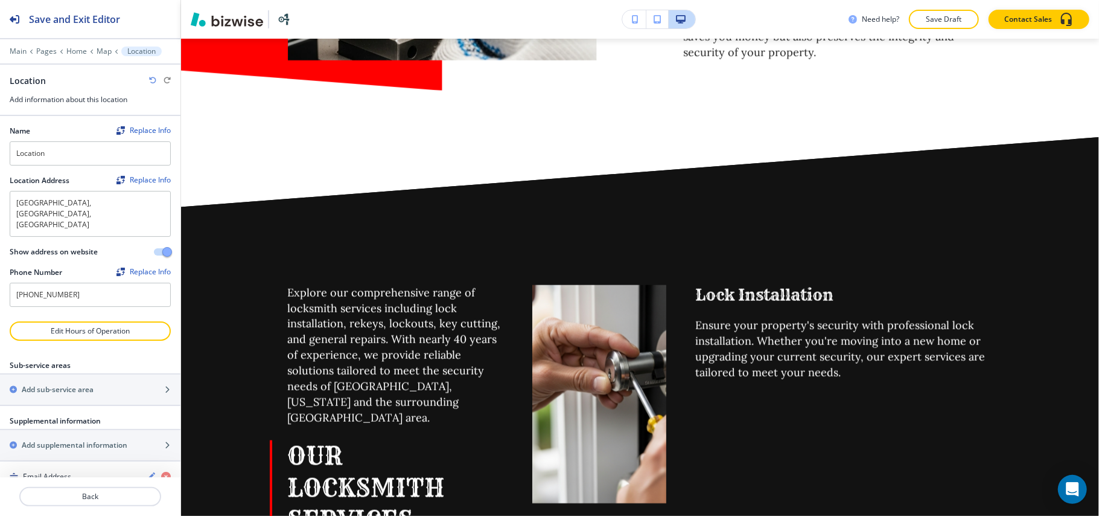
scroll to position [1162, 0]
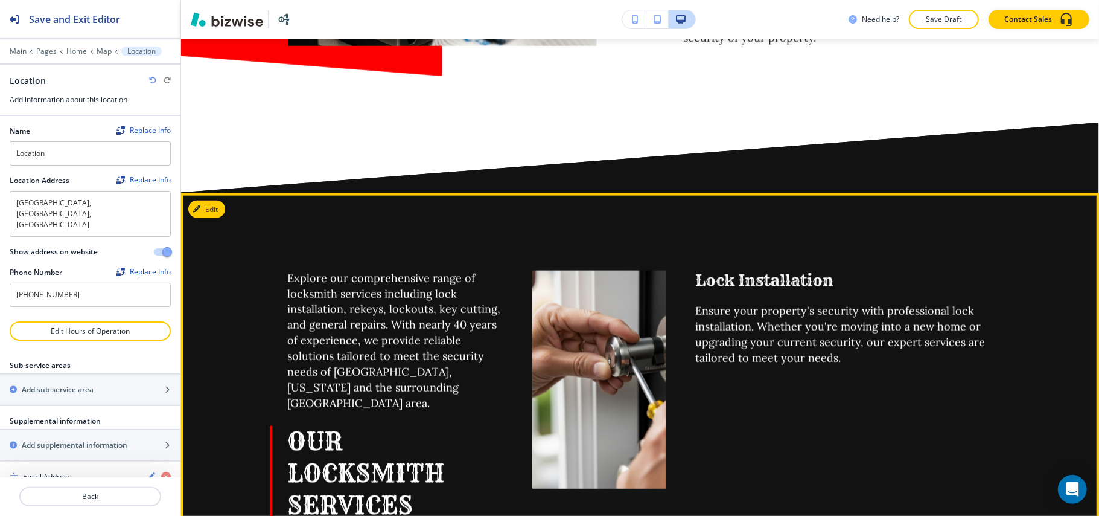
click at [215, 200] on button "Edit This Section" at bounding box center [229, 209] width 82 height 18
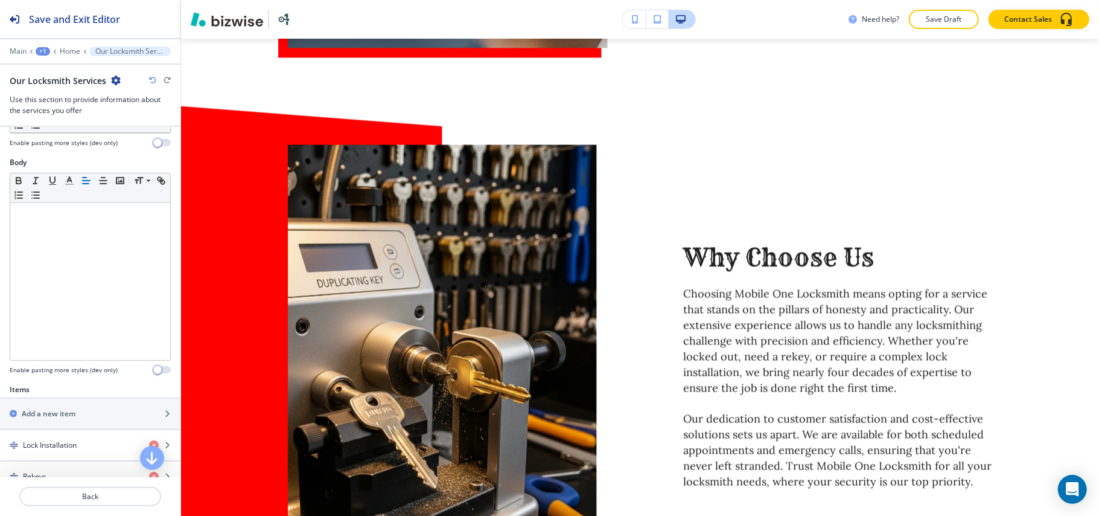
scroll to position [5115, 0]
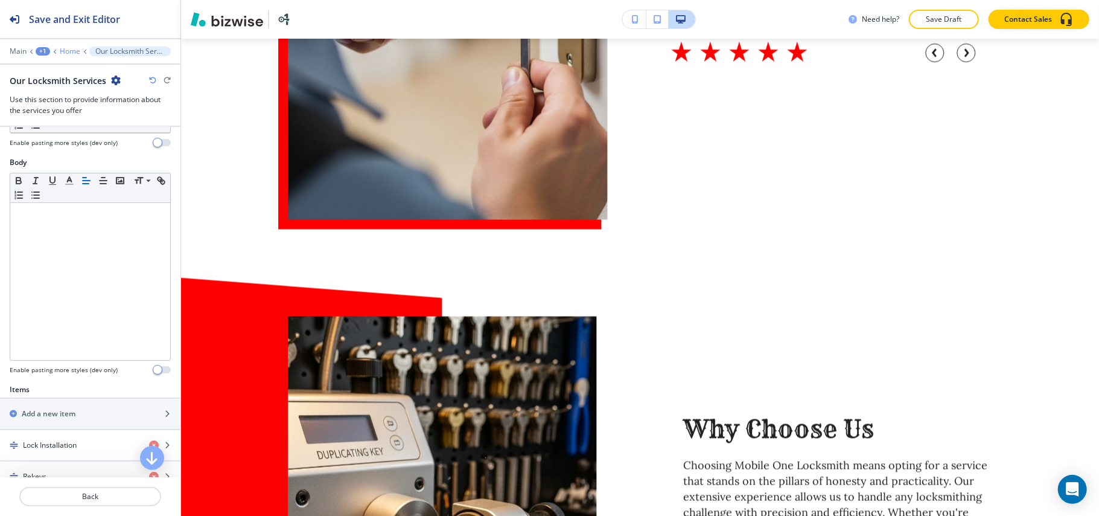
click at [65, 51] on p "Home" at bounding box center [70, 51] width 21 height 8
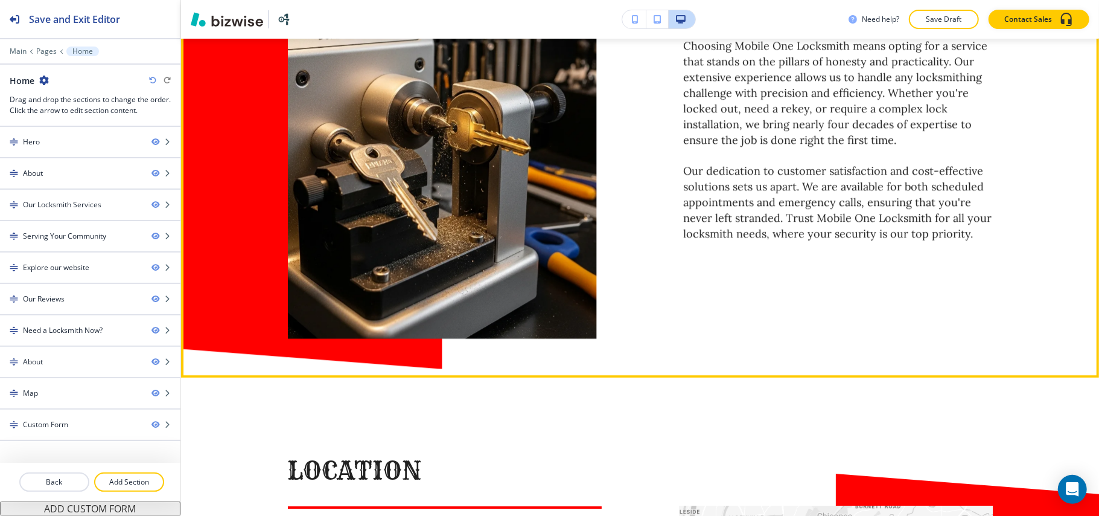
scroll to position [6224, 0]
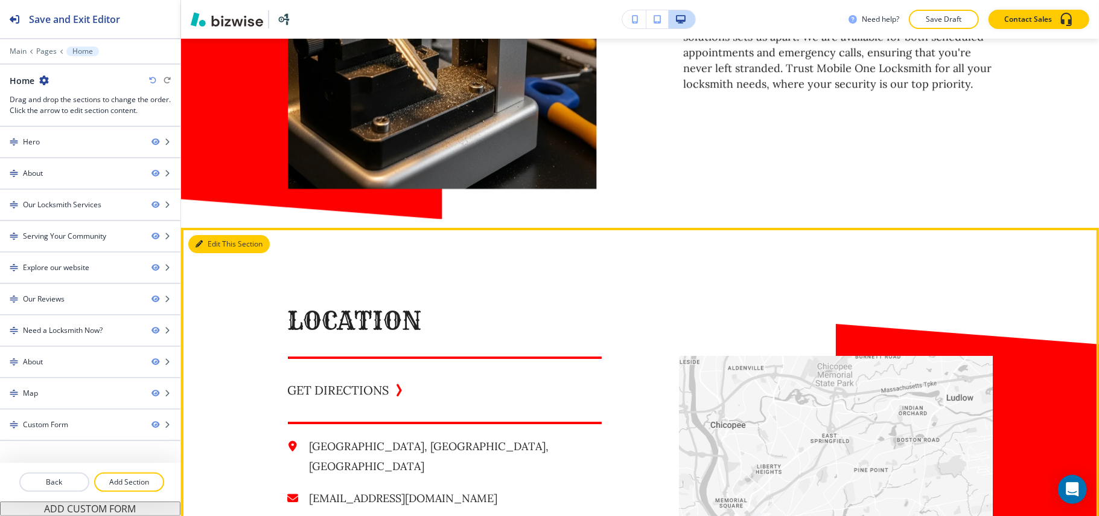
click at [213, 235] on button "Edit This Section" at bounding box center [229, 244] width 82 height 18
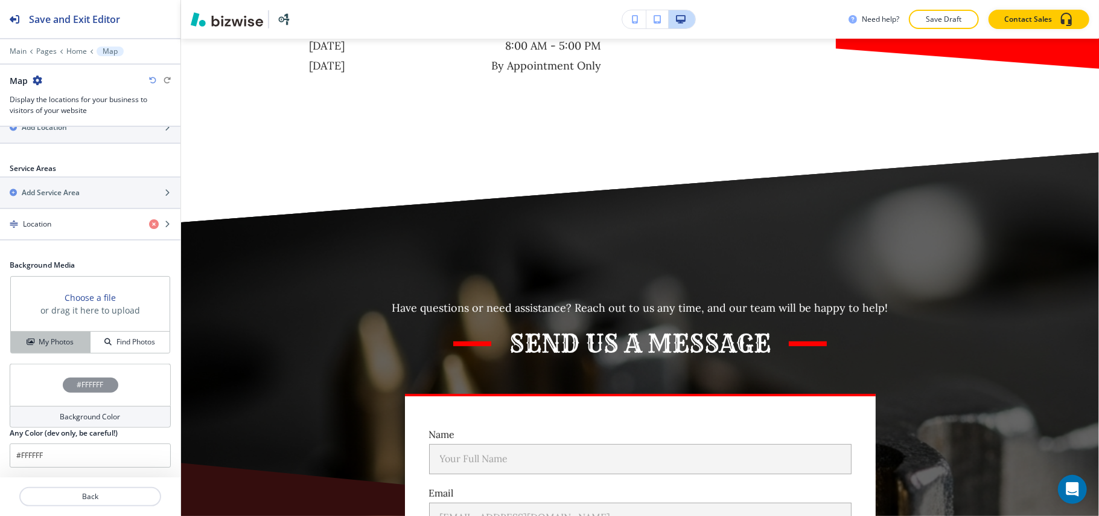
scroll to position [465, 0]
click at [42, 375] on div "#FFFFFF" at bounding box center [90, 384] width 161 height 42
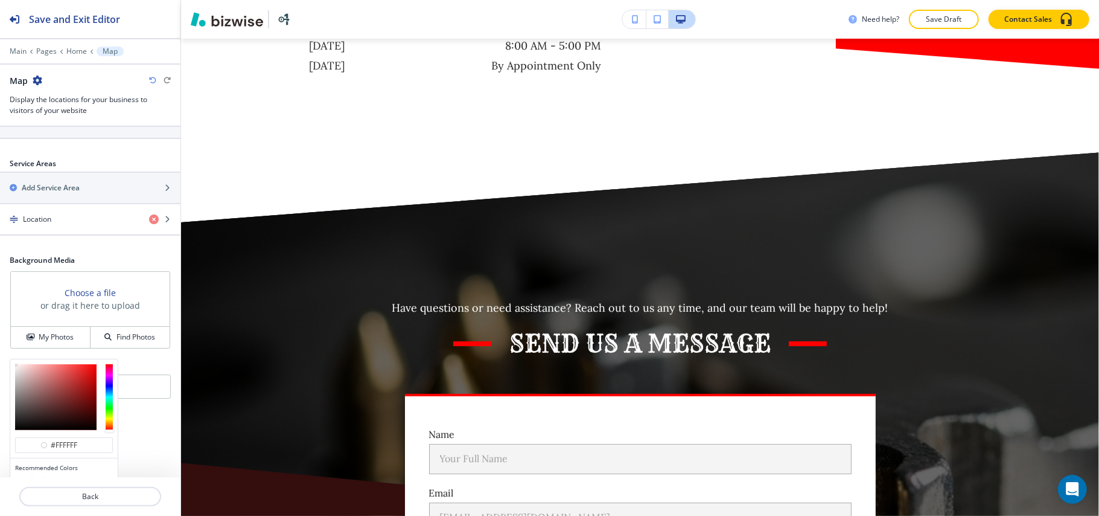
scroll to position [524, 0]
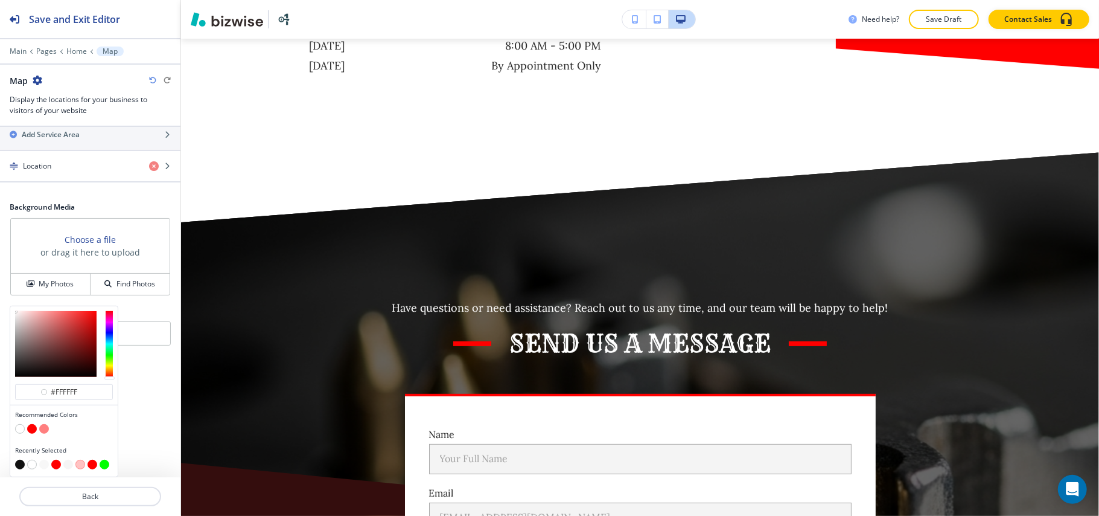
click at [21, 460] on button "button" at bounding box center [20, 464] width 10 height 10
type input "#121212"
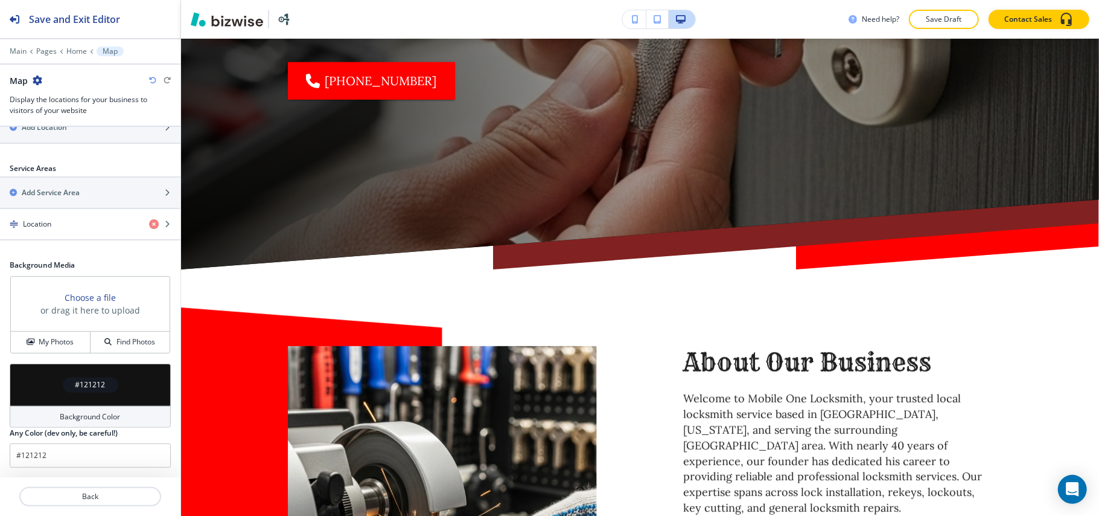
scroll to position [0, 0]
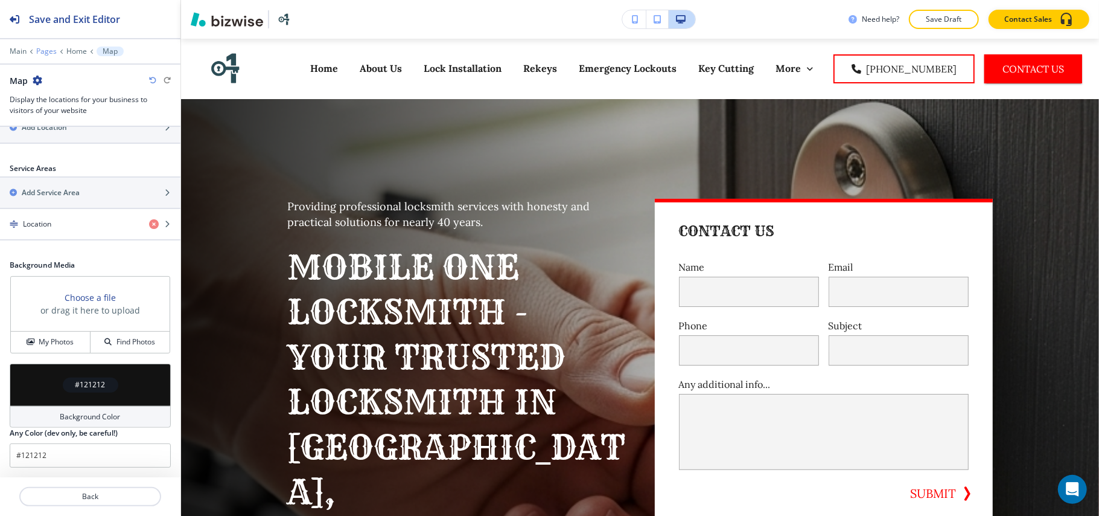
click at [40, 49] on p "Pages" at bounding box center [46, 51] width 21 height 8
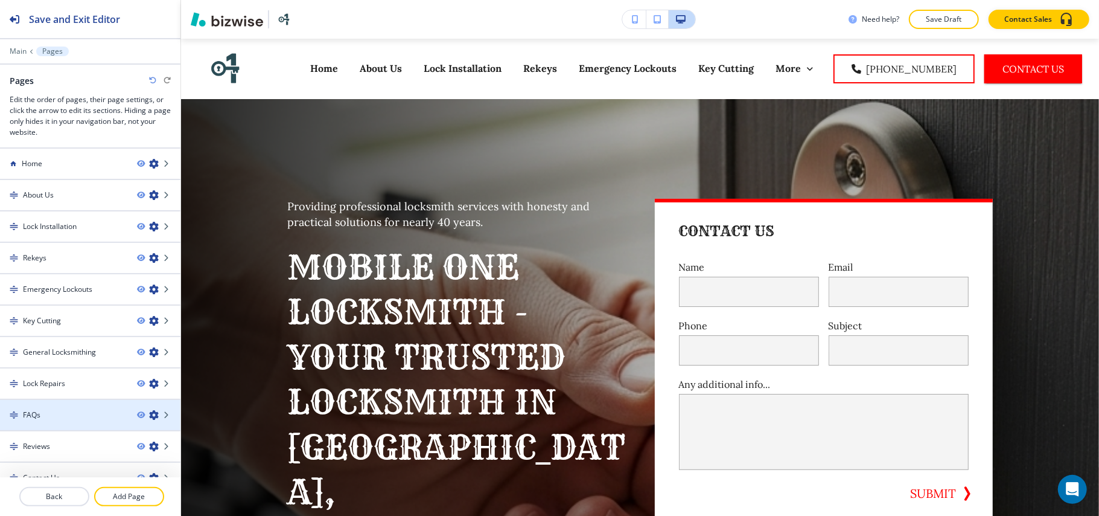
scroll to position [14, 0]
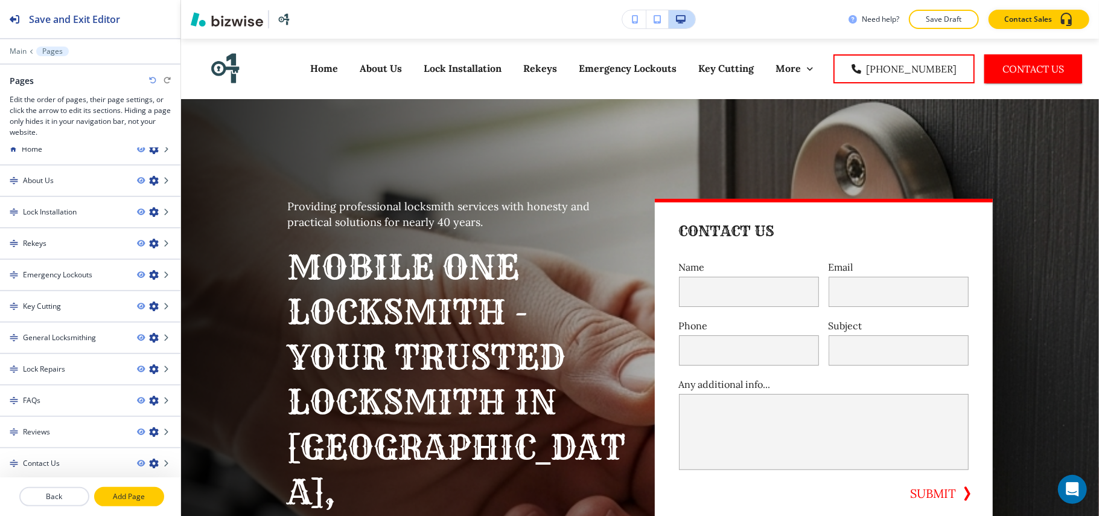
click at [119, 496] on p "Add Page" at bounding box center [129, 496] width 68 height 11
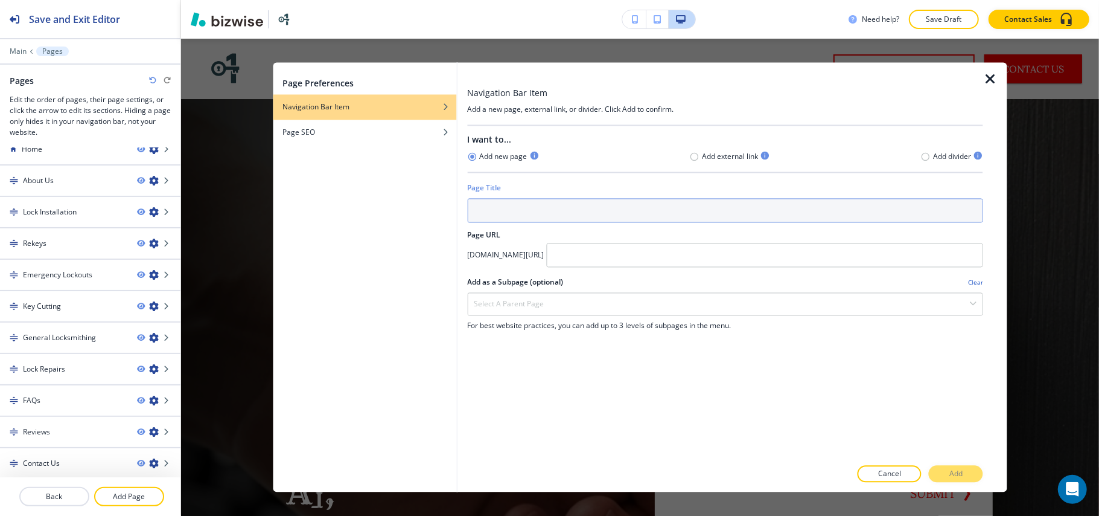
click at [532, 208] on input "text" at bounding box center [725, 211] width 516 height 24
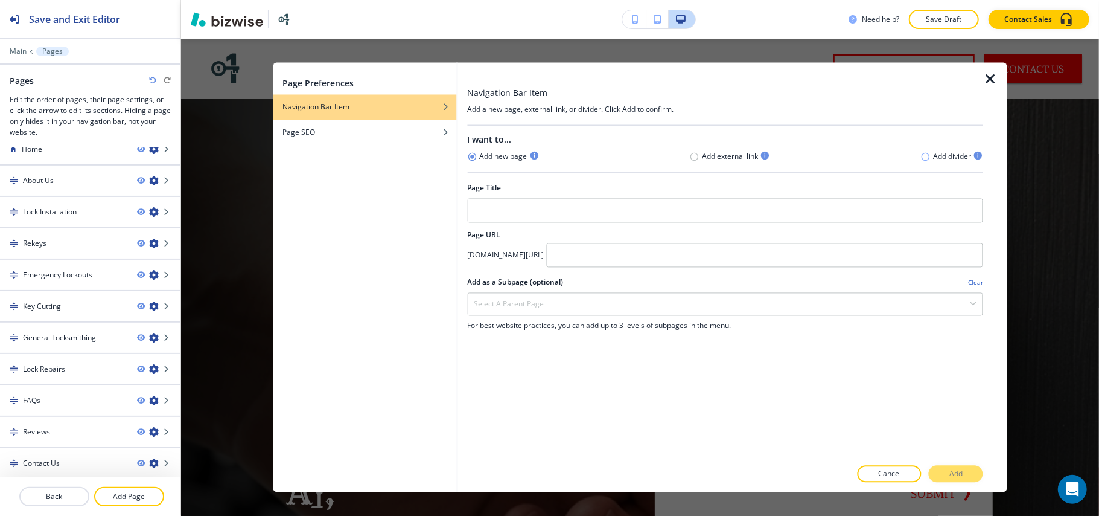
click at [928, 153] on icon "button" at bounding box center [926, 156] width 8 height 8
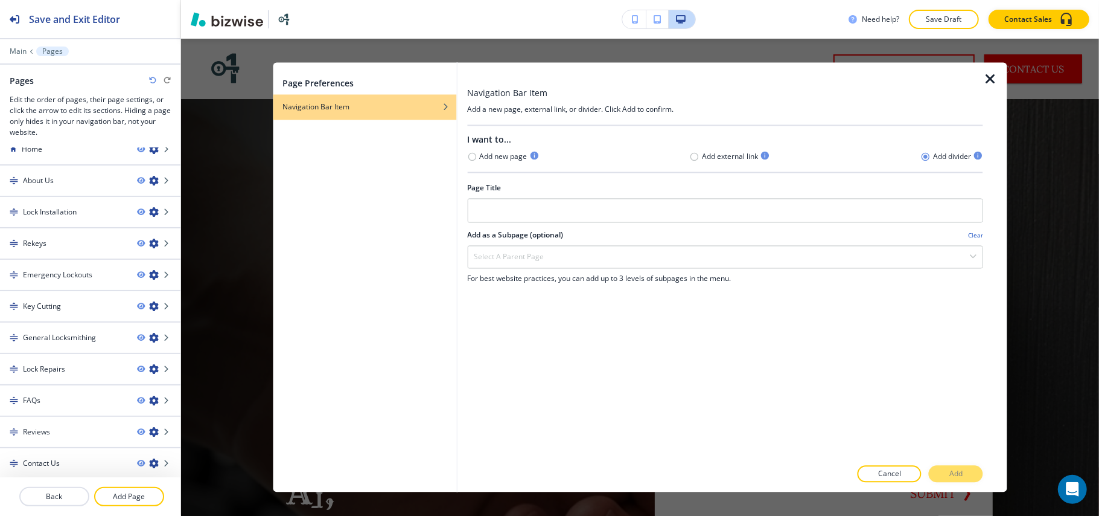
click at [878, 196] on div at bounding box center [725, 196] width 516 height 5
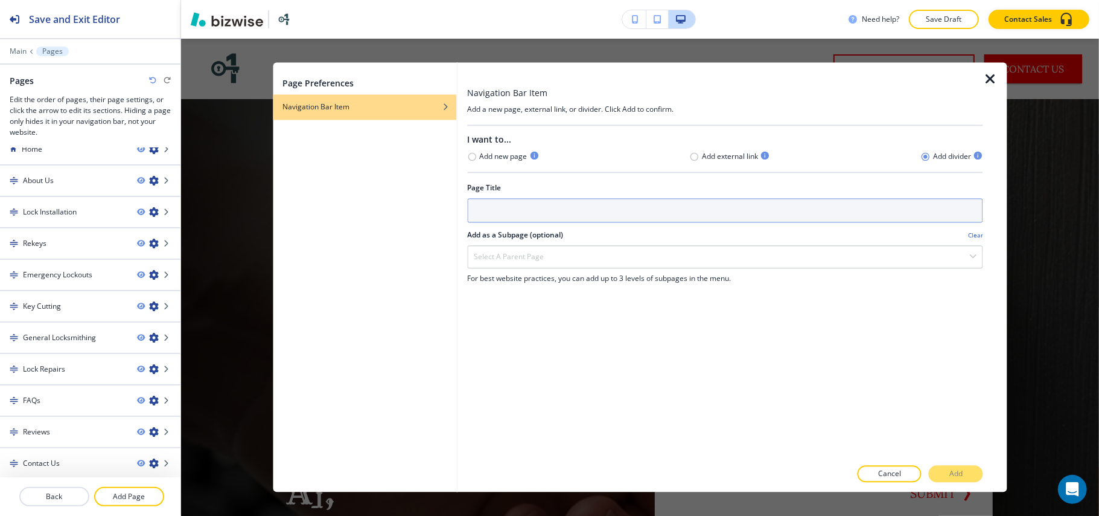
click at [875, 203] on input "text" at bounding box center [725, 211] width 516 height 24
type input "s"
type input "SERVICES"
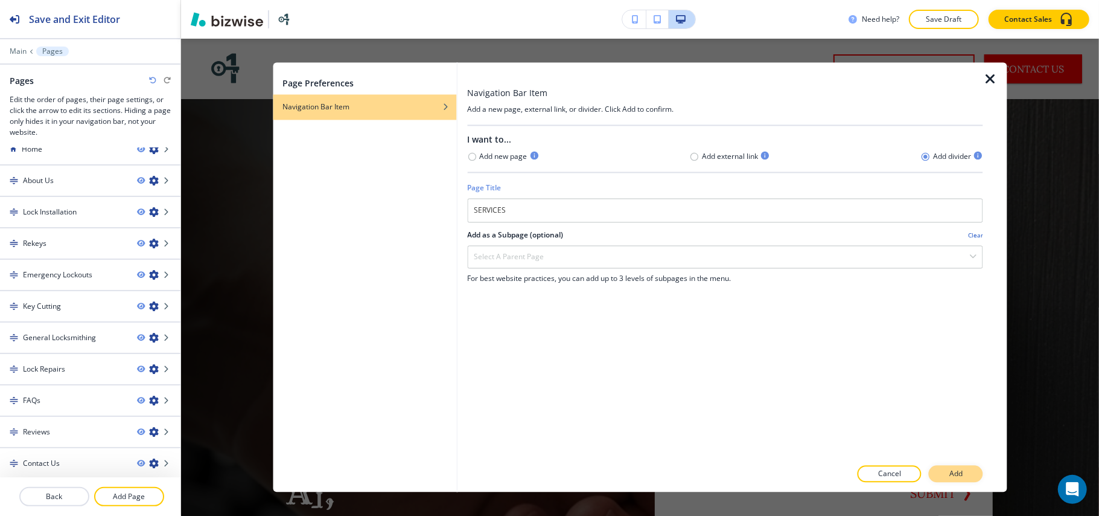
click at [952, 470] on p "Add" at bounding box center [956, 474] width 13 height 11
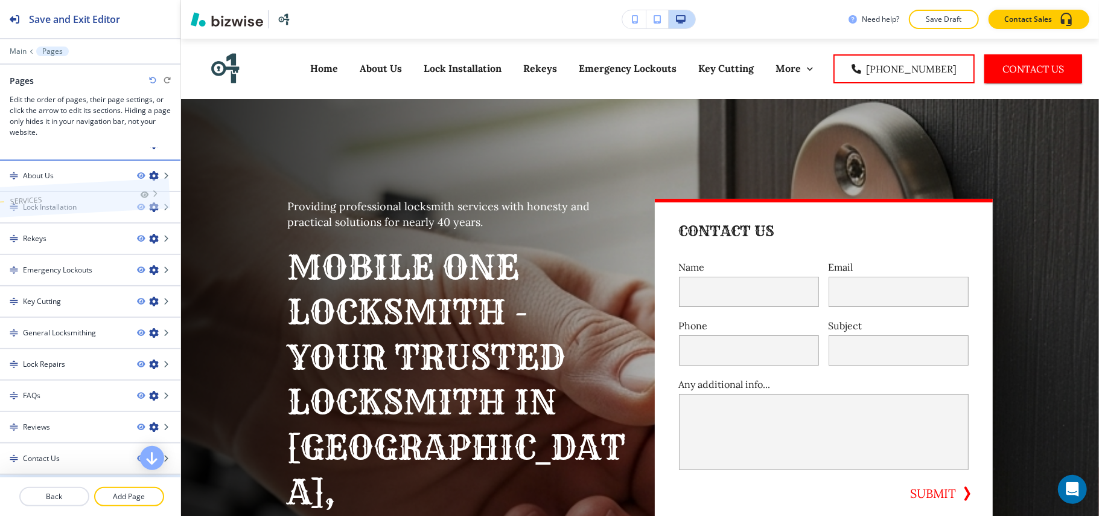
scroll to position [0, 0]
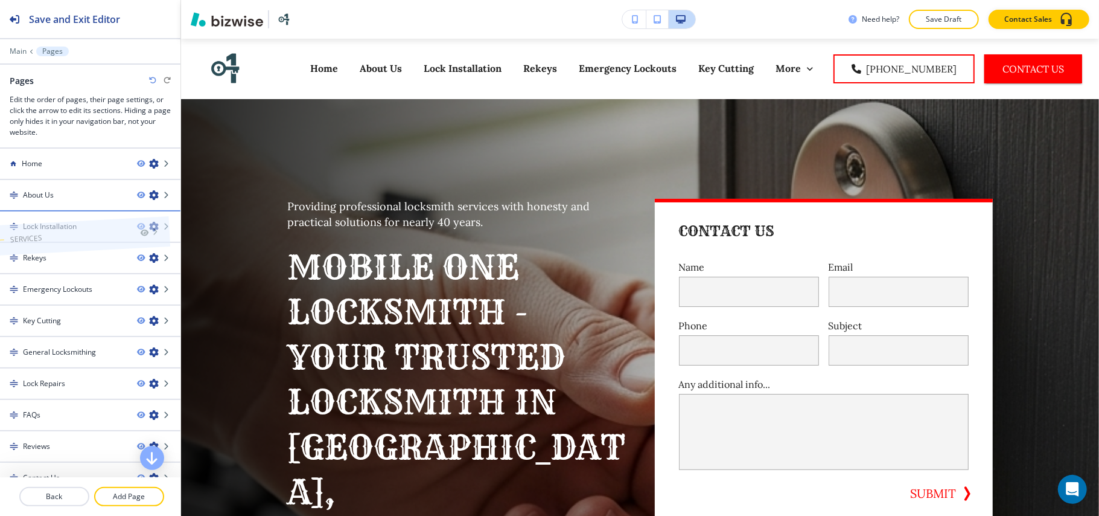
drag, startPoint x: 73, startPoint y: 469, endPoint x: 61, endPoint y: 220, distance: 249.6
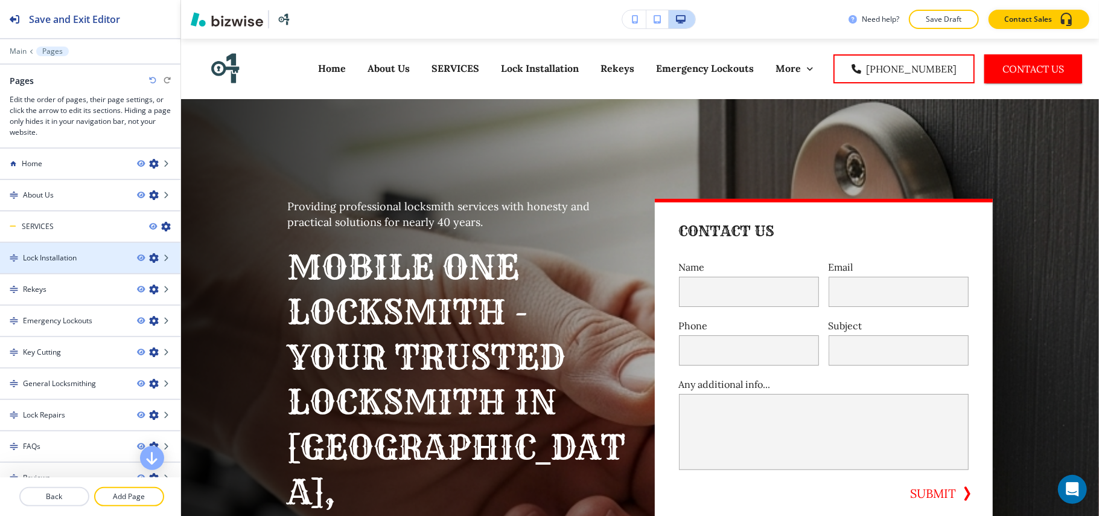
click at [149, 256] on icon "button" at bounding box center [154, 258] width 10 height 10
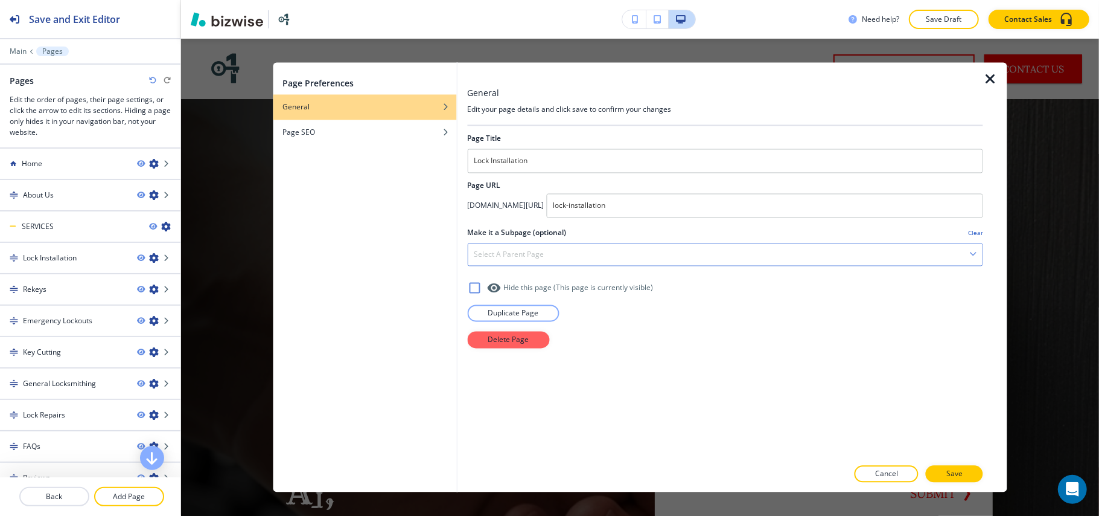
click at [514, 255] on h4 "Select a parent page" at bounding box center [509, 254] width 70 height 11
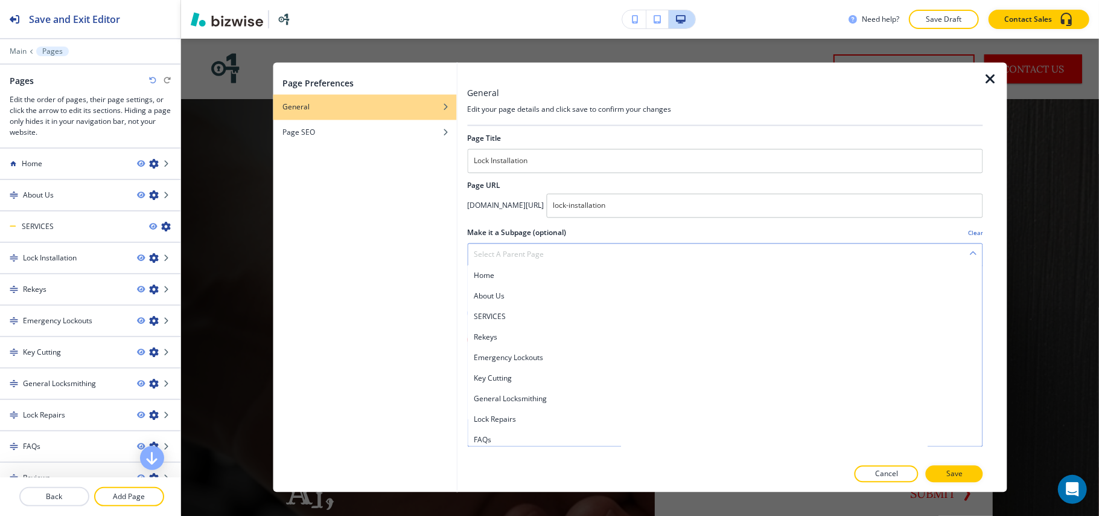
click at [514, 255] on h4 "Select a parent page" at bounding box center [509, 254] width 70 height 11
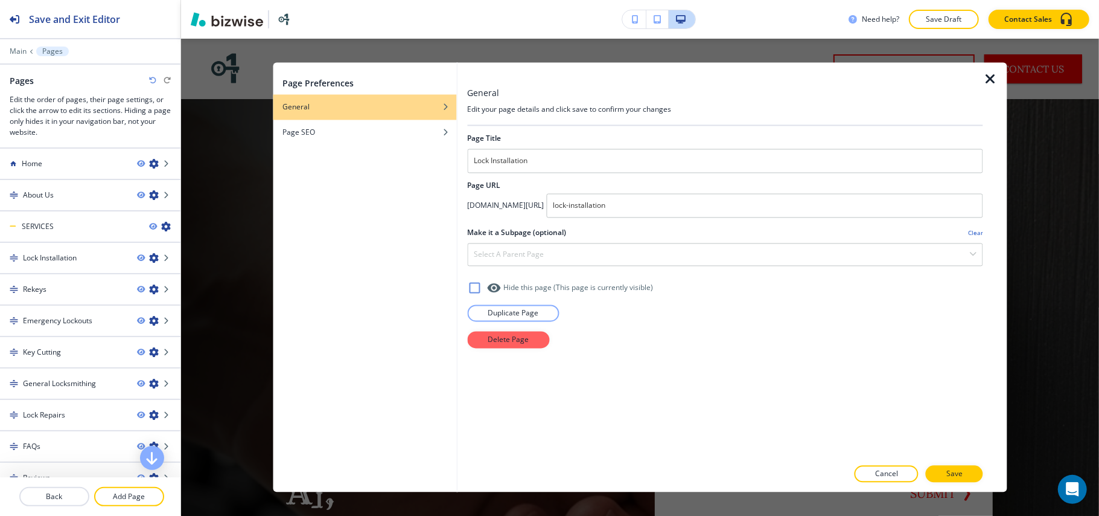
click at [990, 75] on icon "button" at bounding box center [990, 79] width 14 height 14
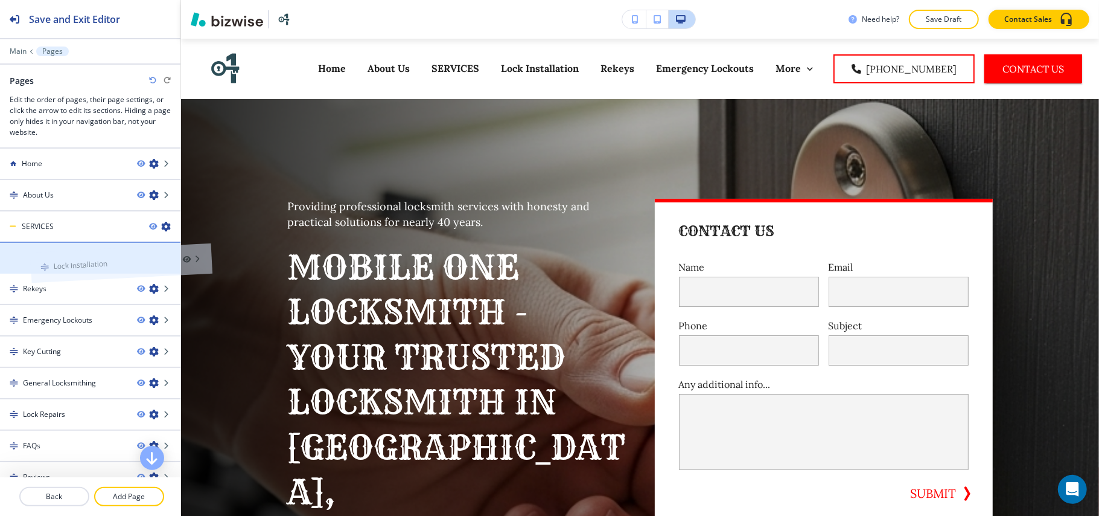
drag, startPoint x: 21, startPoint y: 259, endPoint x: 51, endPoint y: 240, distance: 35.5
drag, startPoint x: 24, startPoint y: 254, endPoint x: 51, endPoint y: 245, distance: 28.3
click at [149, 254] on icon "button" at bounding box center [154, 258] width 10 height 10
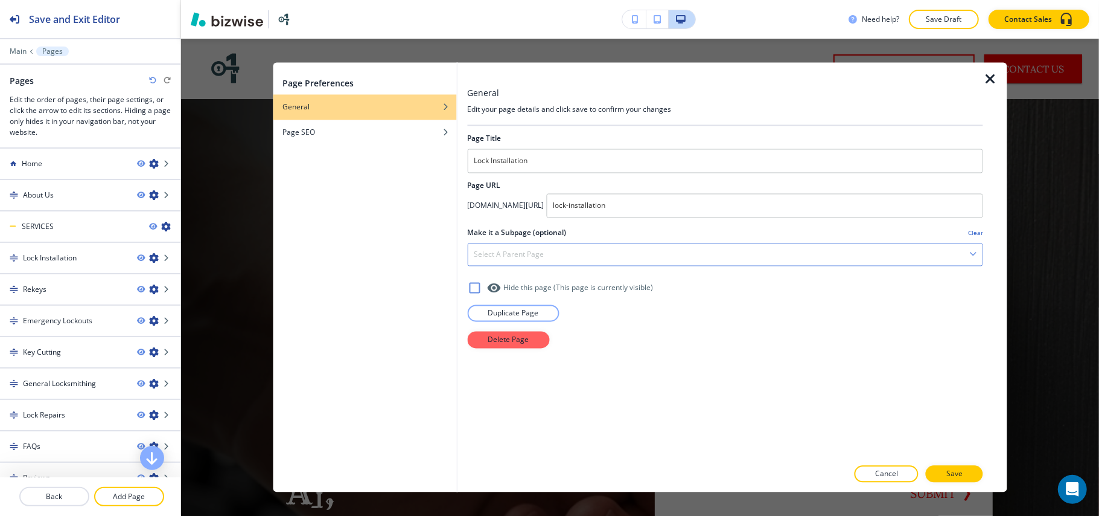
click at [554, 247] on div "Select a parent page" at bounding box center [725, 255] width 515 height 22
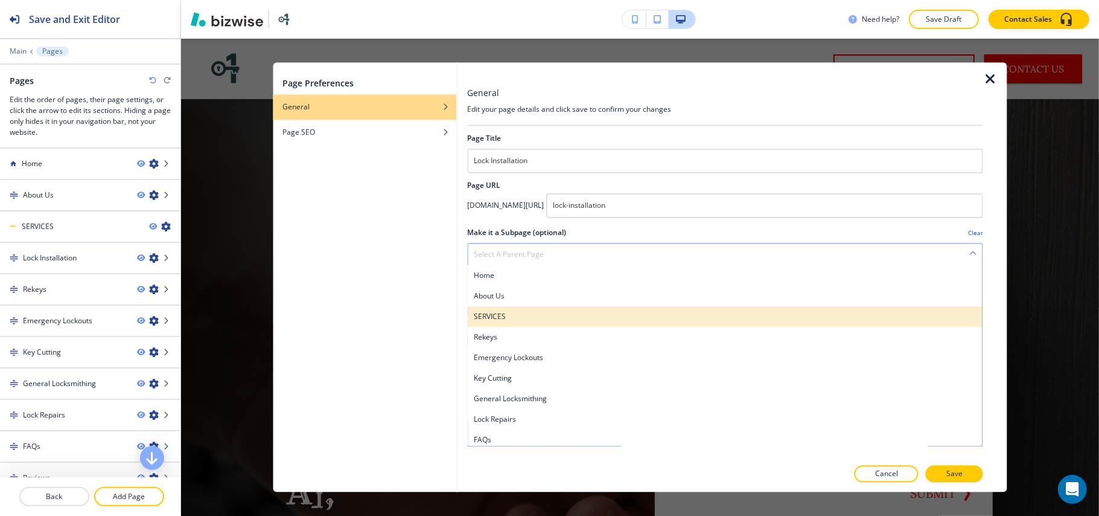
click at [490, 313] on h4 "SERVICES" at bounding box center [725, 317] width 503 height 11
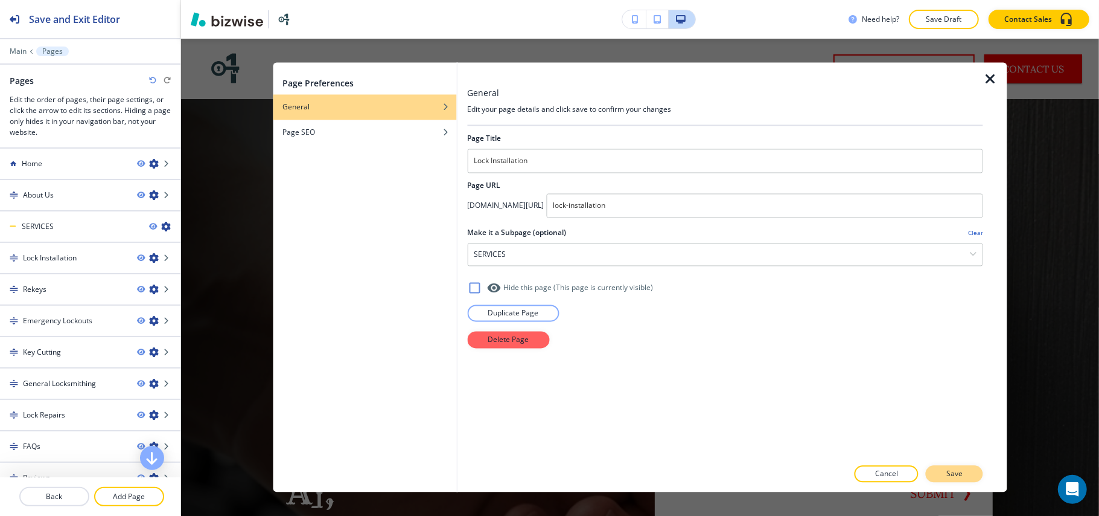
click at [964, 467] on button "Save" at bounding box center [954, 473] width 57 height 17
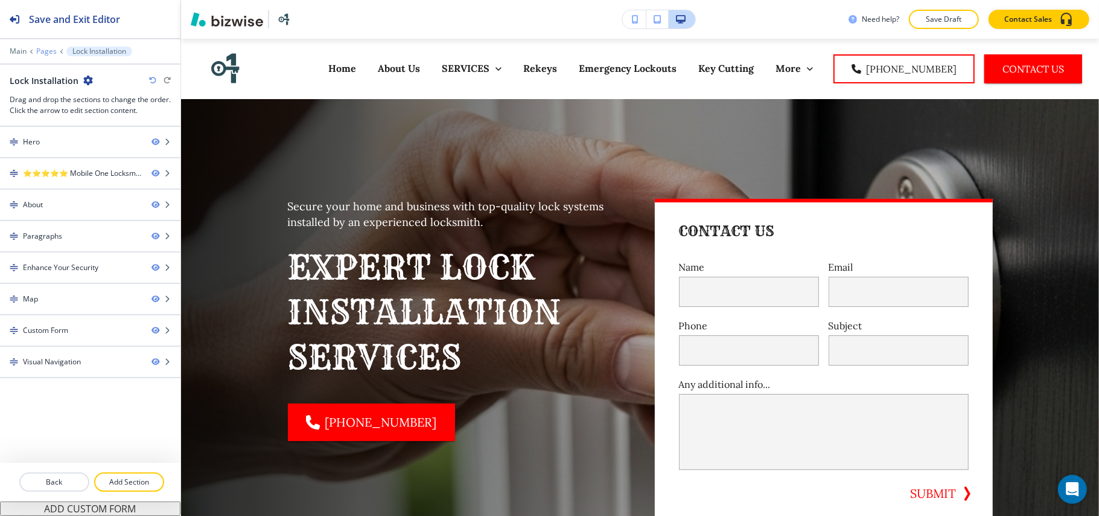
click at [46, 54] on p "Pages" at bounding box center [46, 51] width 21 height 8
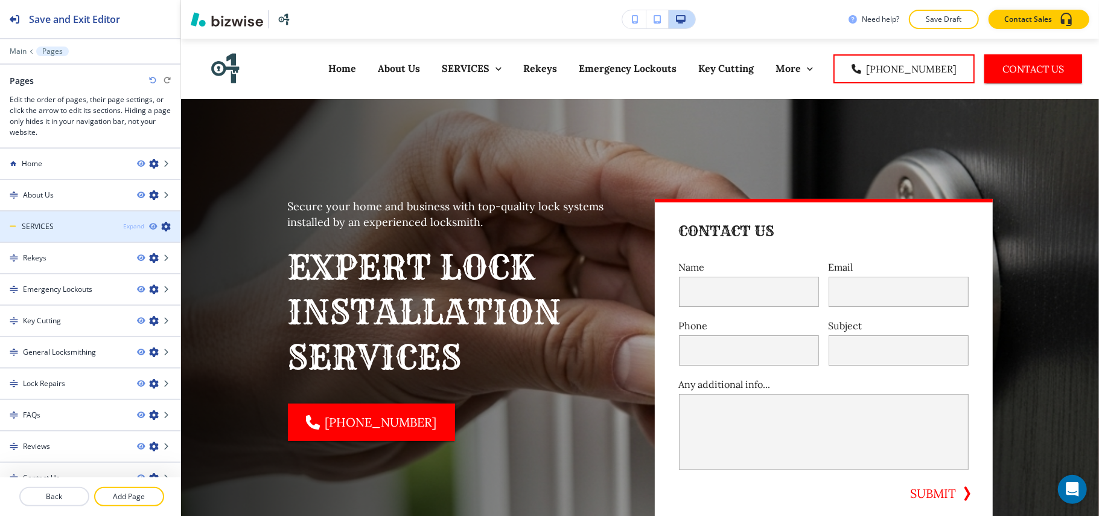
click at [123, 225] on div "Expand" at bounding box center [133, 226] width 21 height 9
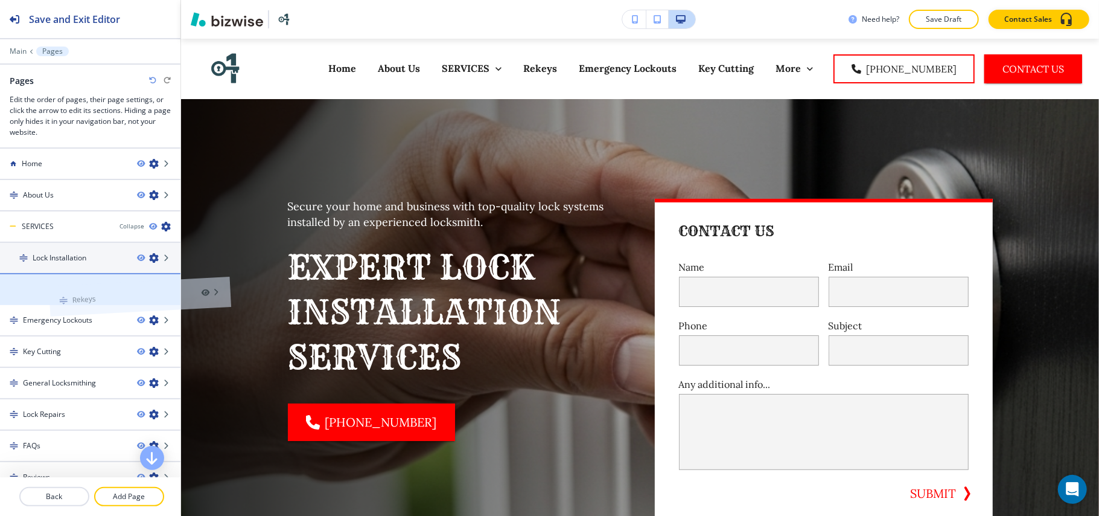
drag, startPoint x: 22, startPoint y: 288, endPoint x: 71, endPoint y: 272, distance: 51.5
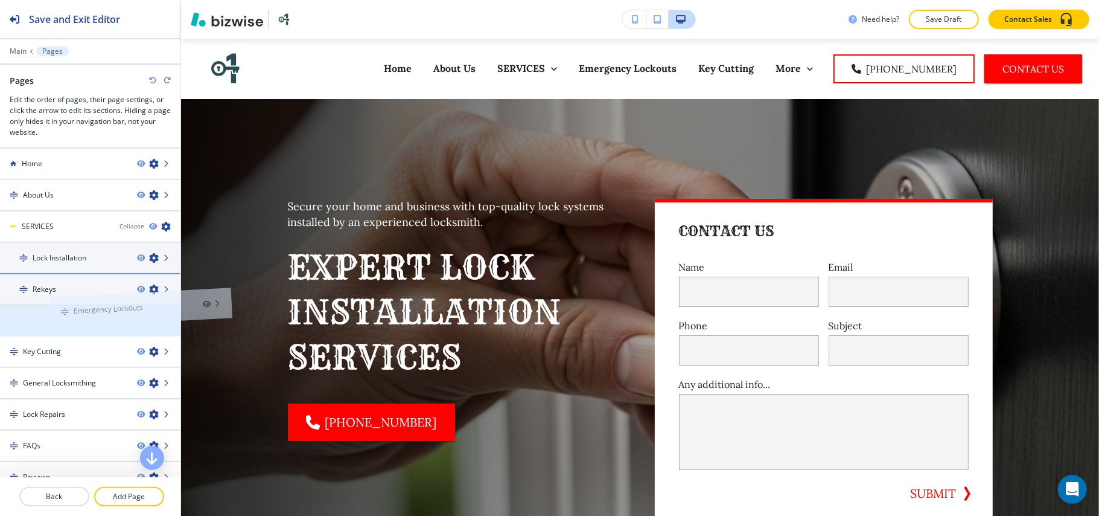
drag, startPoint x: 37, startPoint y: 322, endPoint x: 87, endPoint y: 286, distance: 61.8
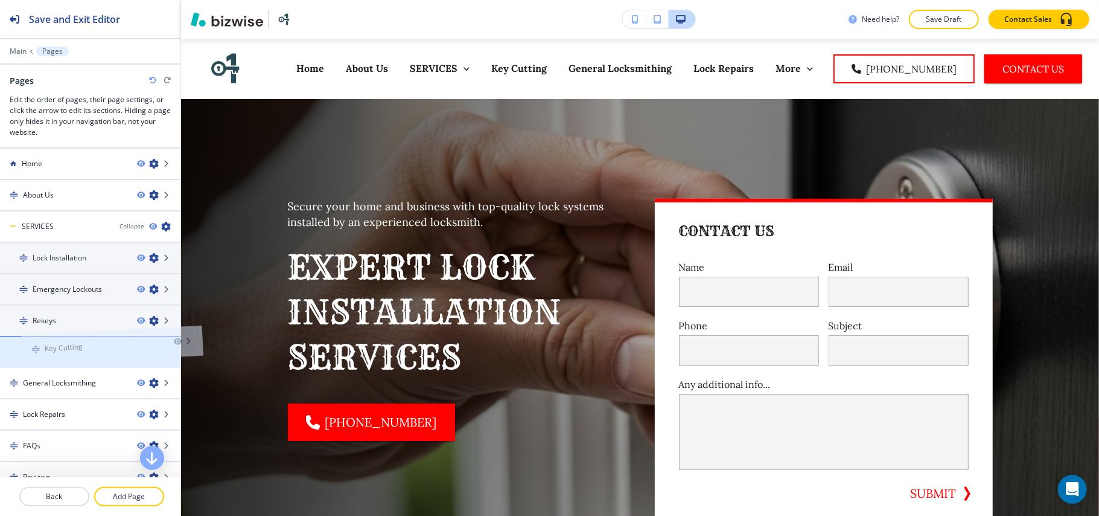
drag, startPoint x: 49, startPoint y: 351, endPoint x: 70, endPoint y: 321, distance: 36.4
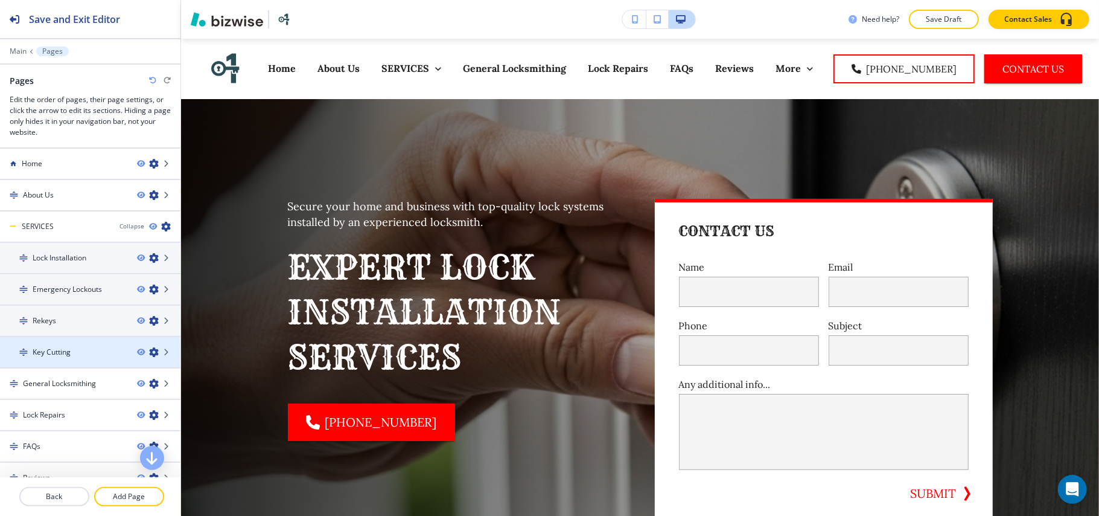
scroll to position [44, 0]
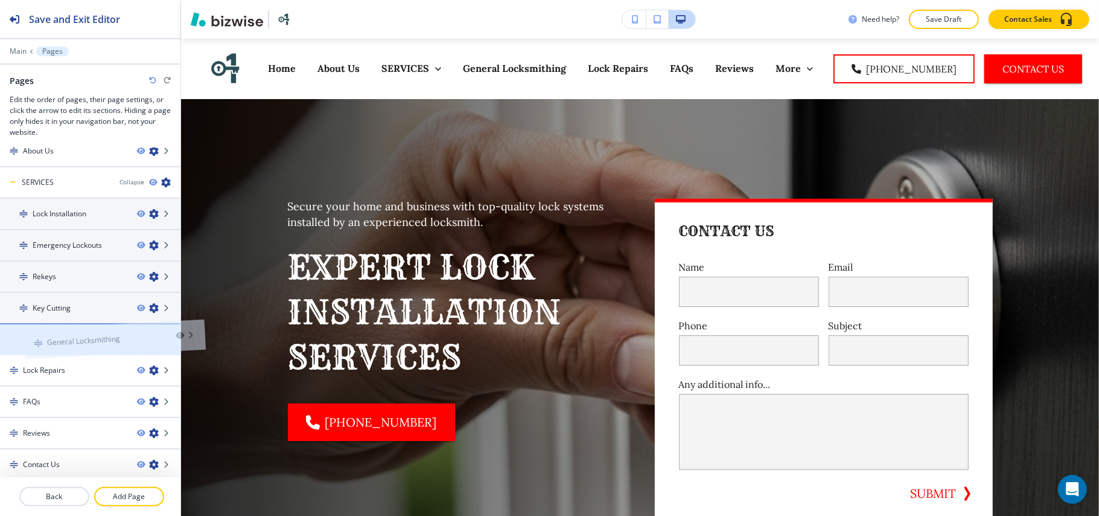
drag, startPoint x: 61, startPoint y: 336, endPoint x: 85, endPoint y: 314, distance: 32.5
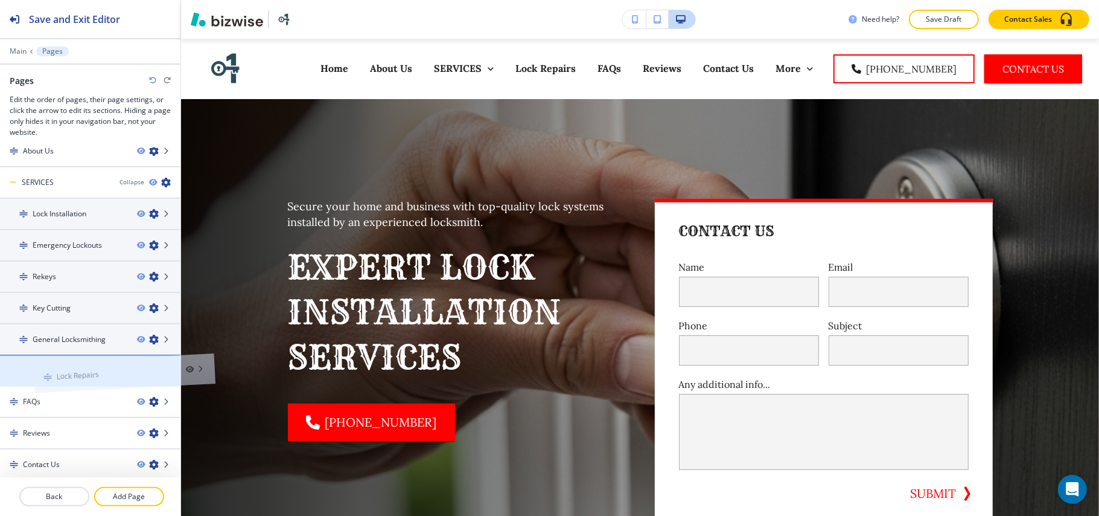
drag, startPoint x: 40, startPoint y: 368, endPoint x: 73, endPoint y: 349, distance: 38.4
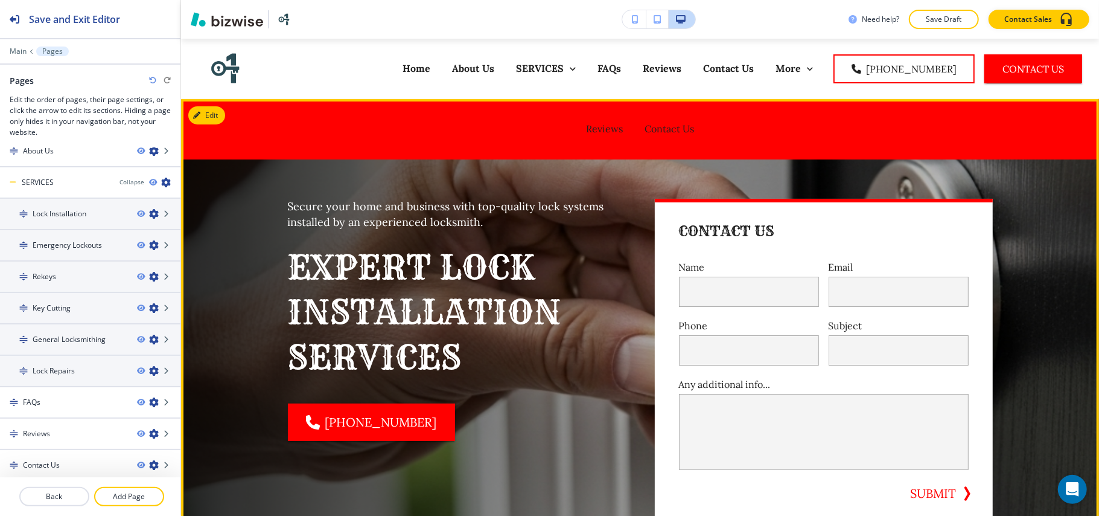
drag, startPoint x: 829, startPoint y: 66, endPoint x: 372, endPoint y: 182, distance: 471.5
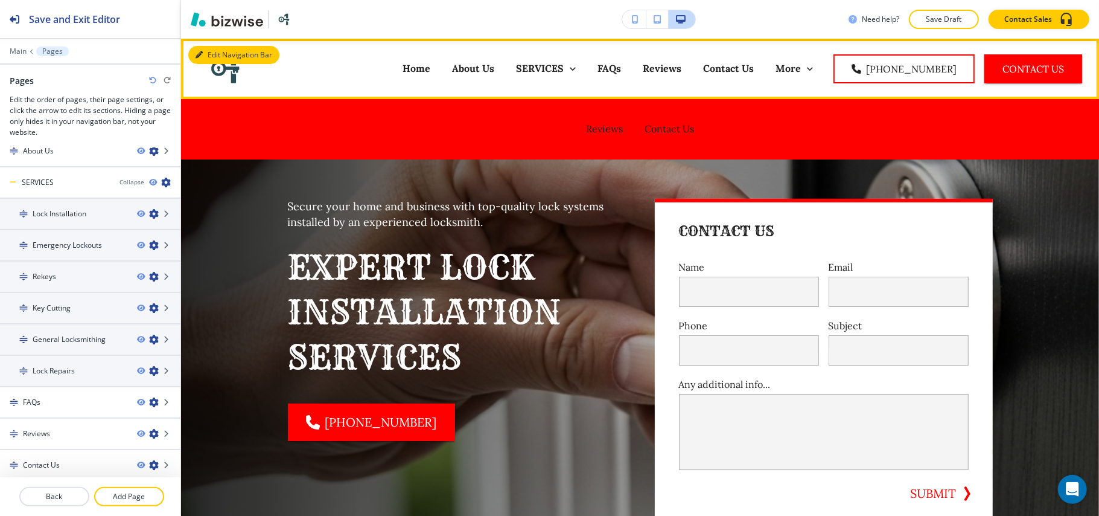
click at [206, 50] on button "Edit Navigation Bar" at bounding box center [233, 55] width 91 height 18
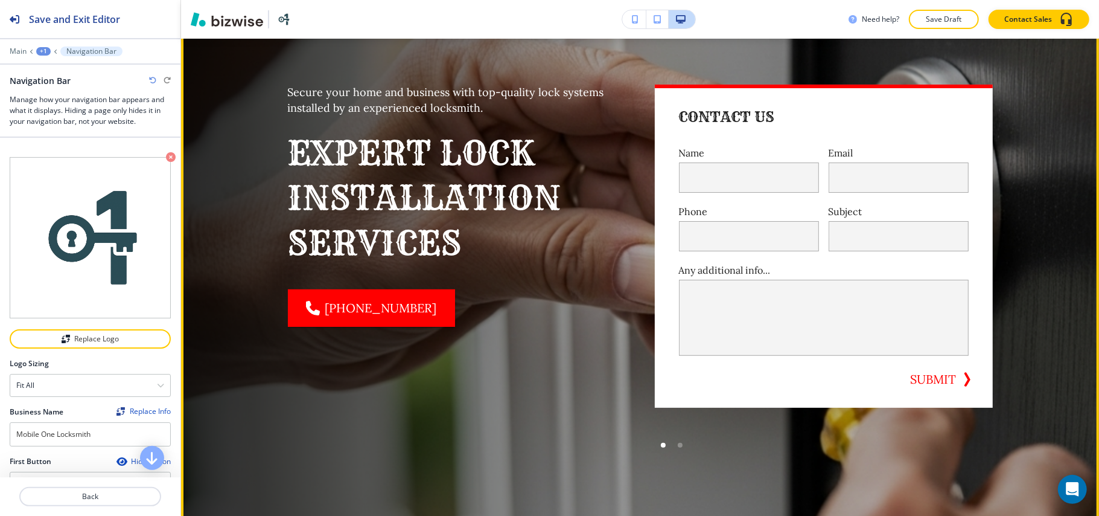
scroll to position [0, 0]
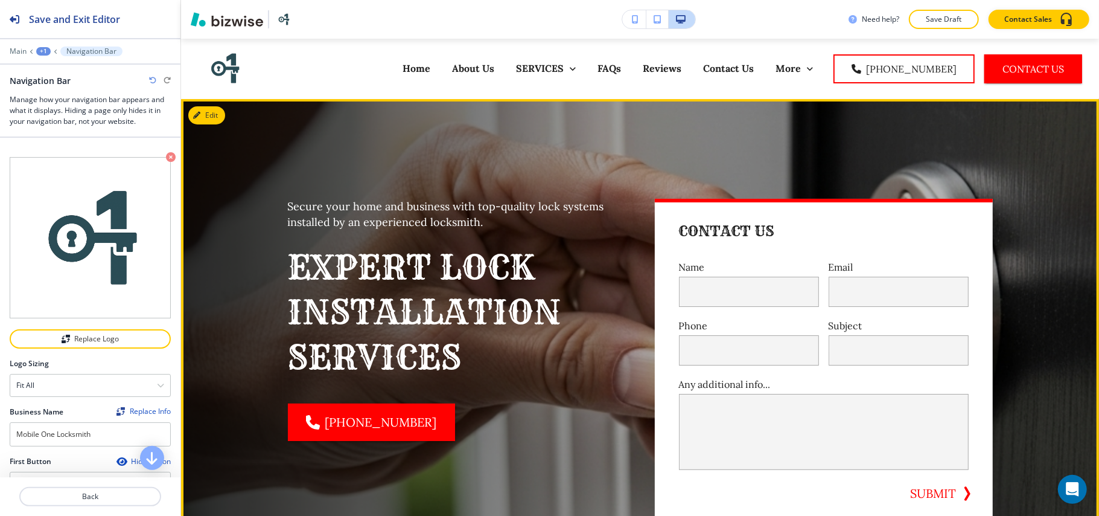
click at [215, 119] on button "Edit" at bounding box center [206, 115] width 37 height 18
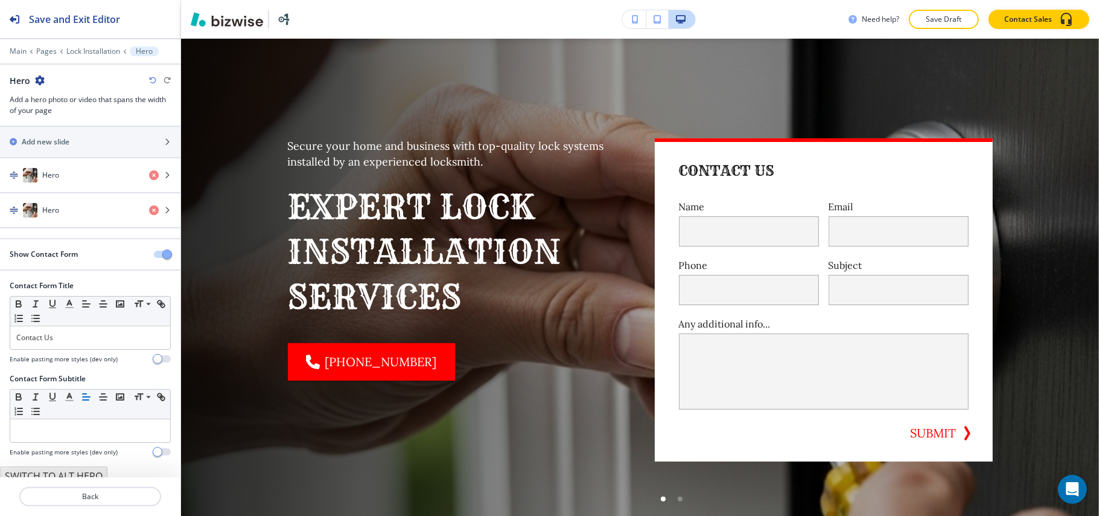
scroll to position [37, 0]
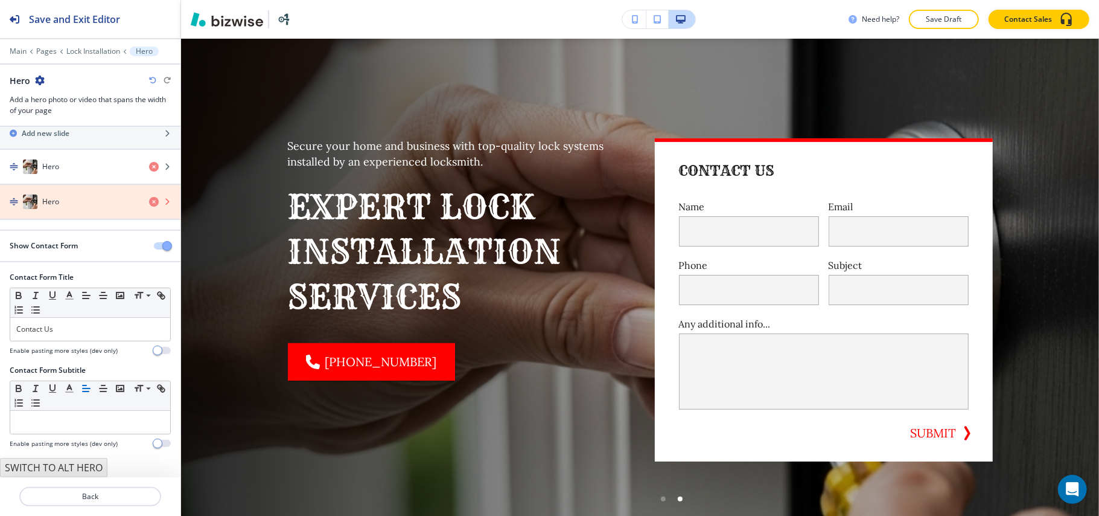
click at [149, 199] on icon "button" at bounding box center [154, 202] width 10 height 10
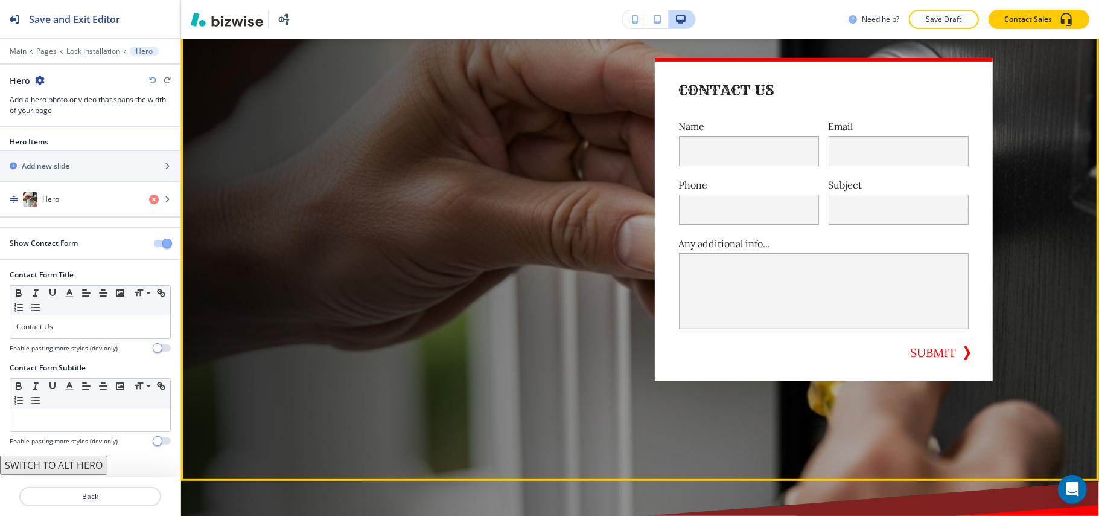
scroll to position [0, 0]
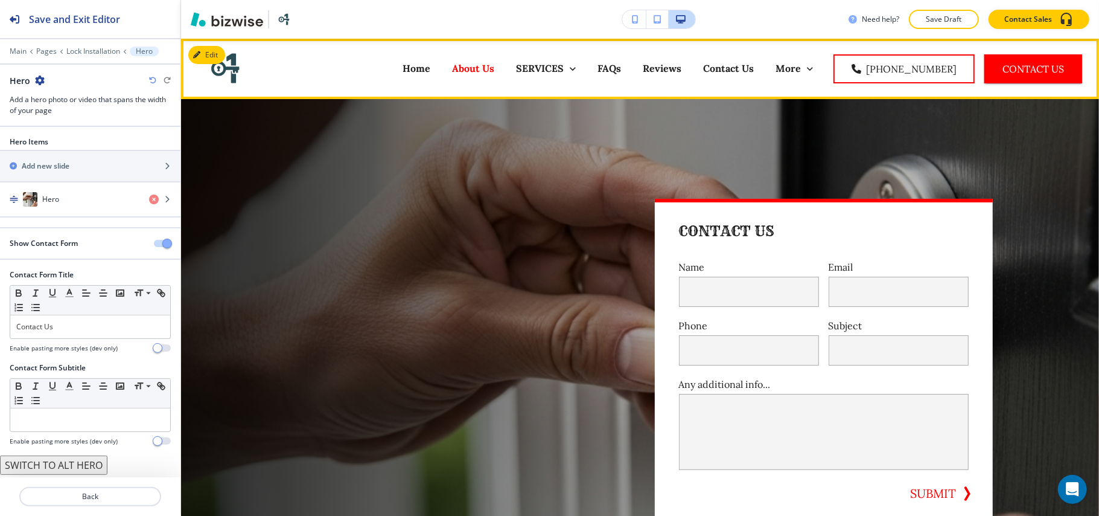
click at [481, 68] on p "About Us" at bounding box center [473, 69] width 42 height 14
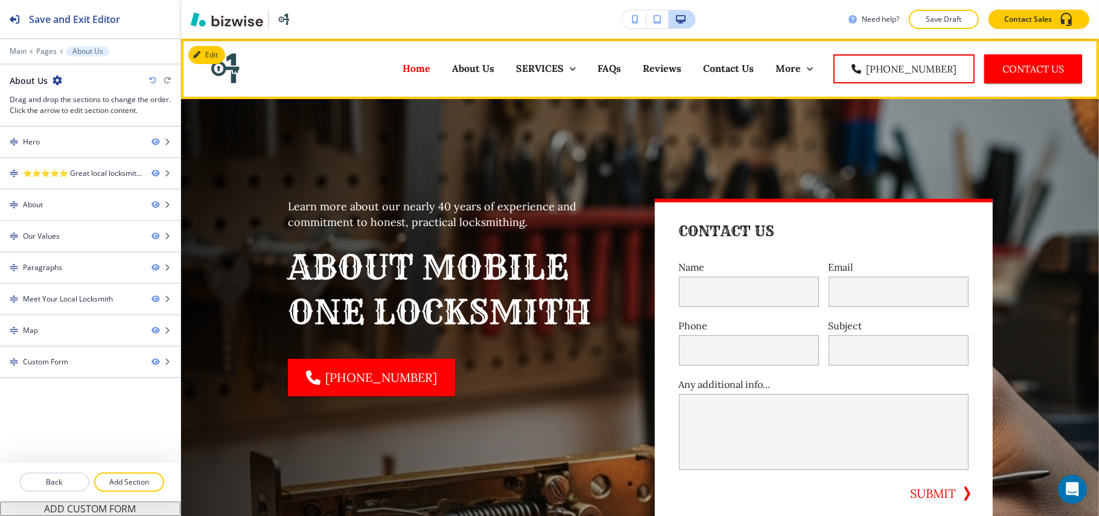
click at [430, 68] on p "Home" at bounding box center [417, 69] width 28 height 14
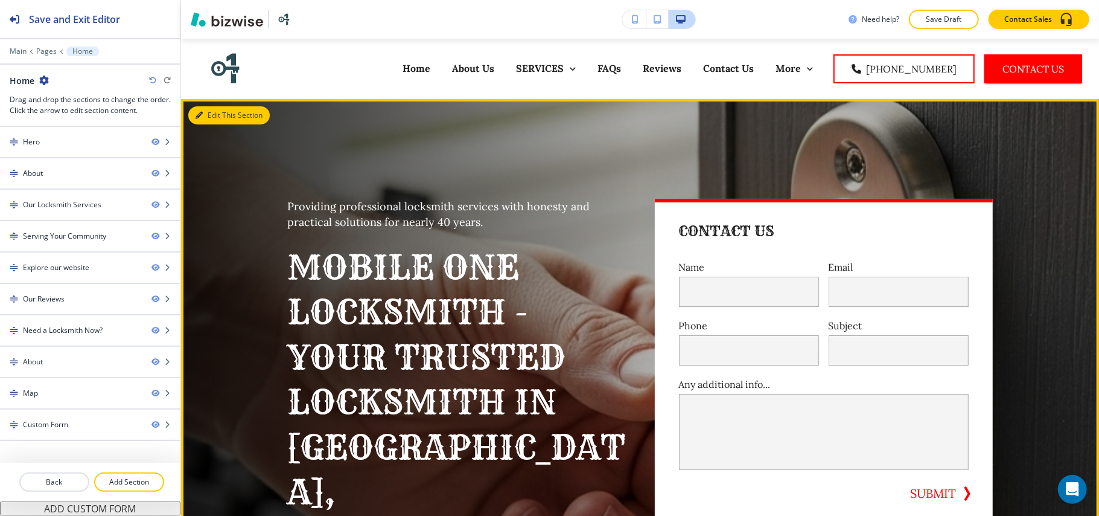
click at [208, 117] on button "Edit This Section" at bounding box center [229, 115] width 82 height 18
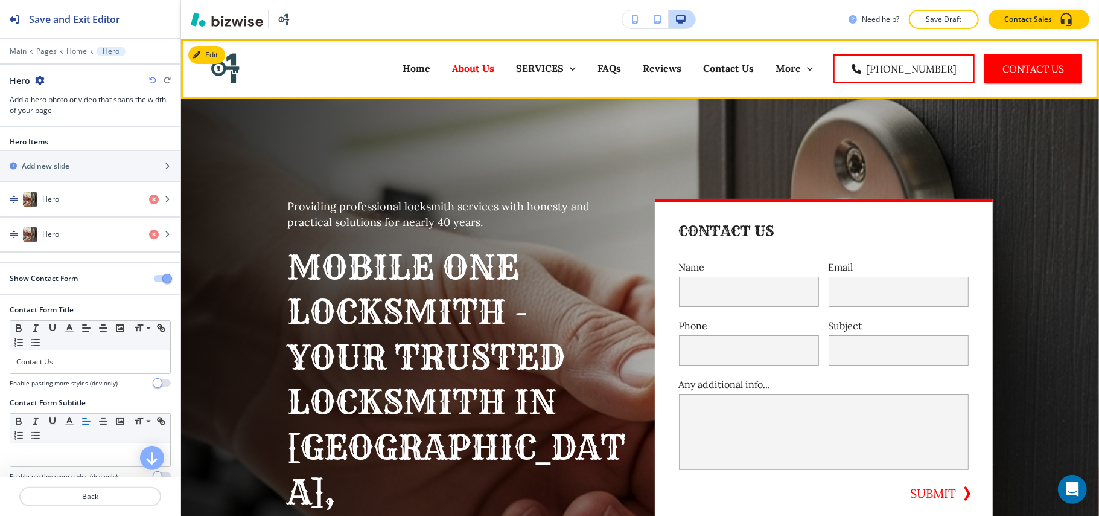
click at [494, 71] on p "About Us" at bounding box center [473, 69] width 42 height 14
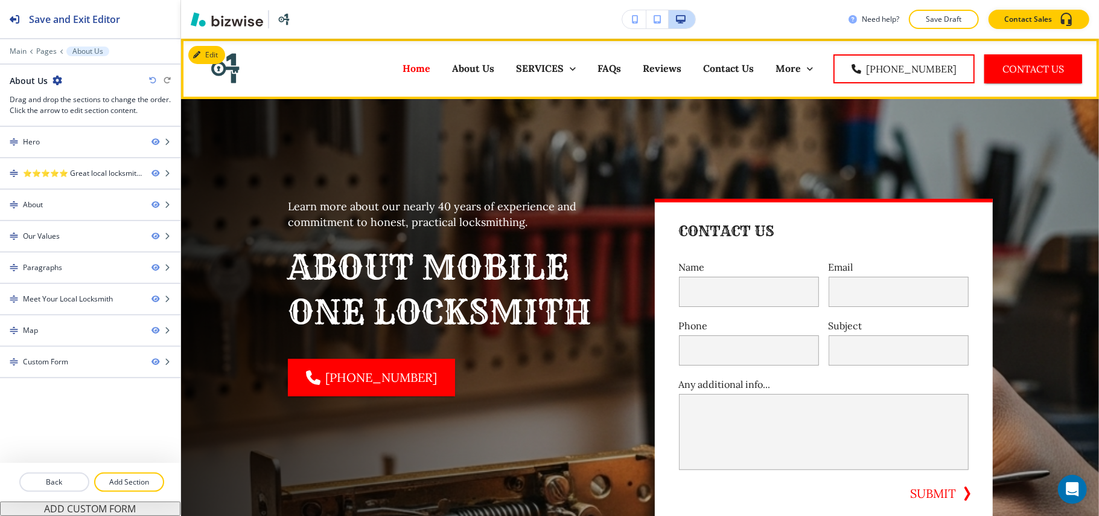
click at [430, 66] on p "Home" at bounding box center [417, 69] width 28 height 14
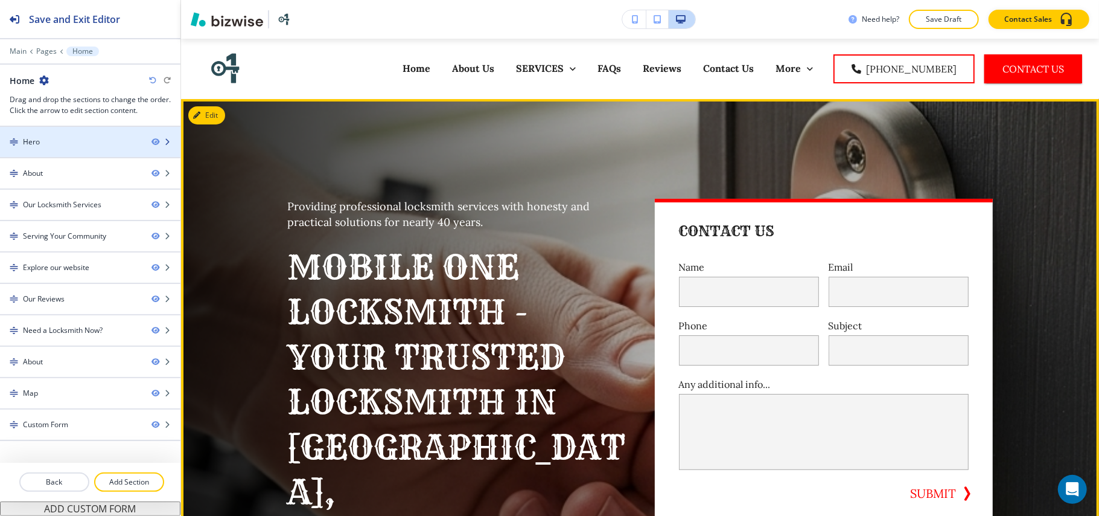
click at [122, 146] on div "Hero" at bounding box center [71, 141] width 142 height 11
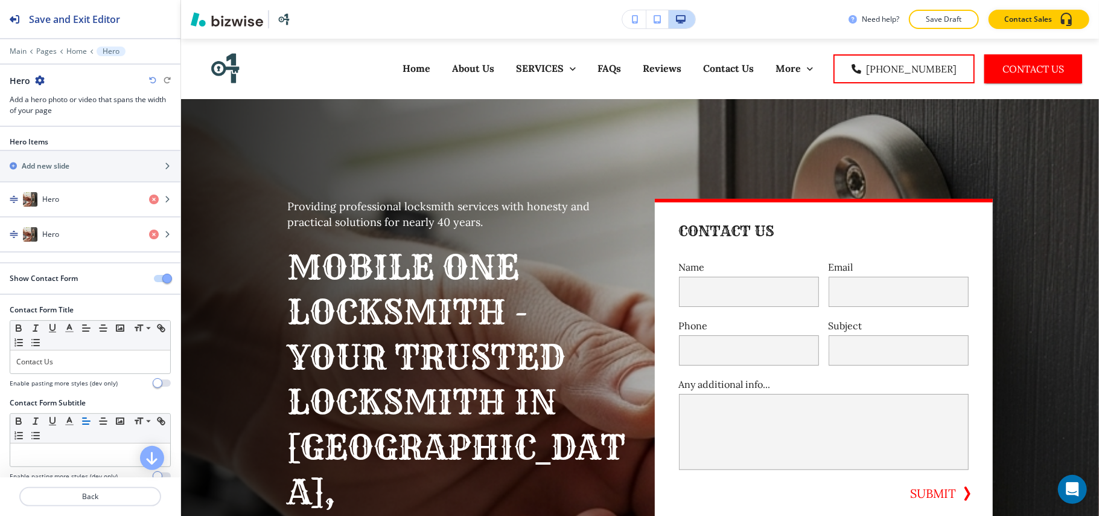
scroll to position [60, 0]
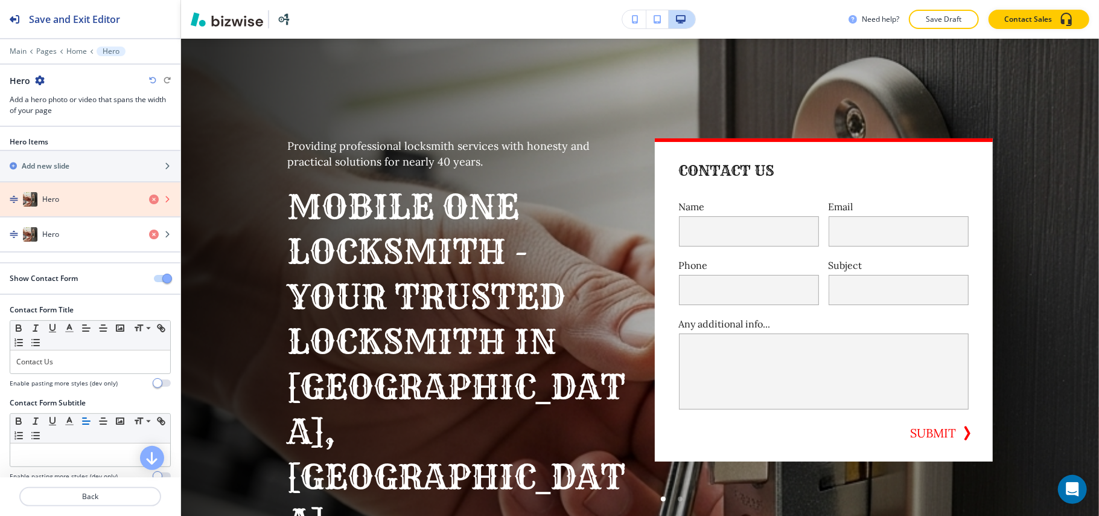
click at [149, 197] on icon "button" at bounding box center [154, 199] width 10 height 10
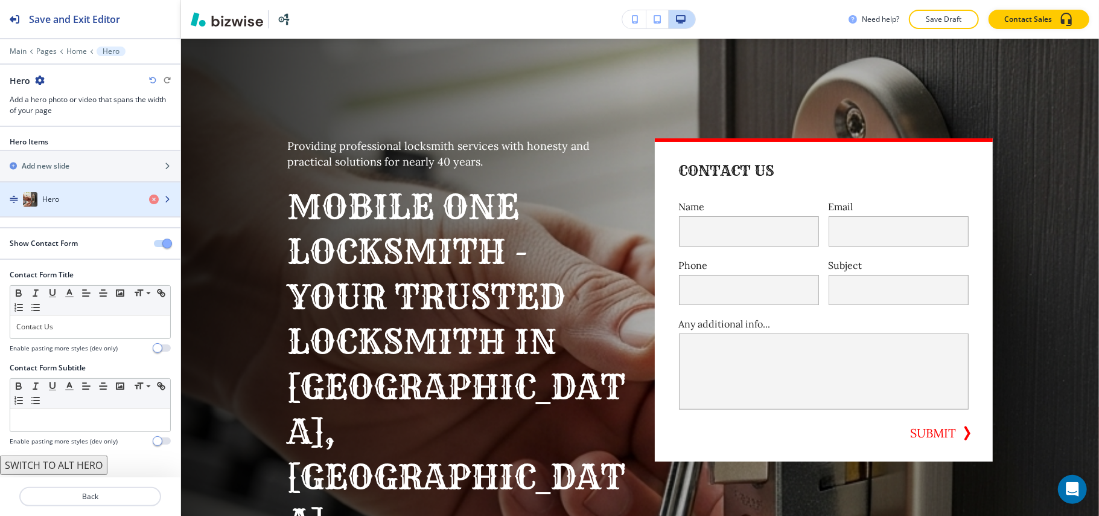
click at [85, 204] on div "Hero" at bounding box center [69, 199] width 139 height 14
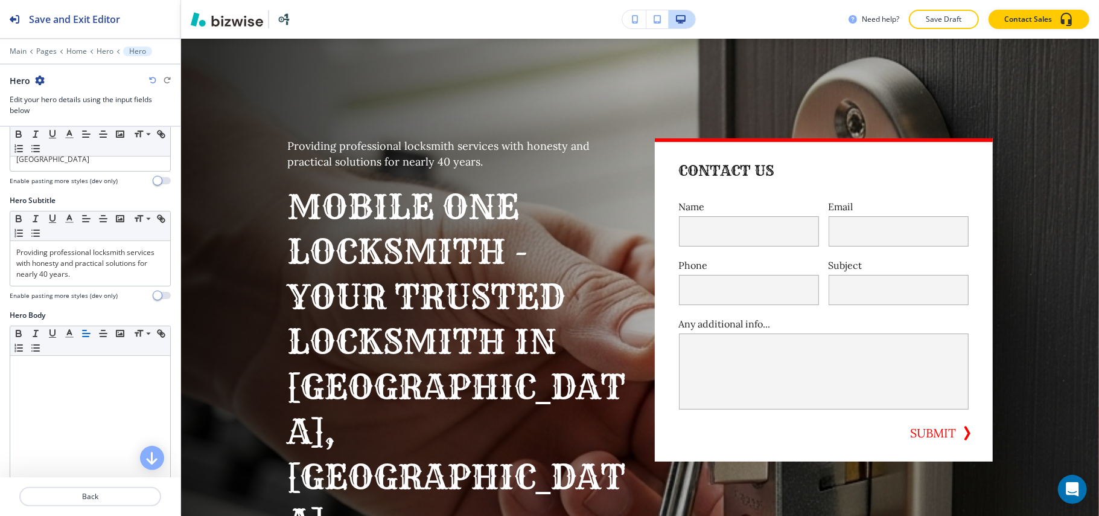
scroll to position [161, 0]
click at [114, 261] on p "Providing professional locksmith services with honesty and practical solutions …" at bounding box center [90, 262] width 148 height 33
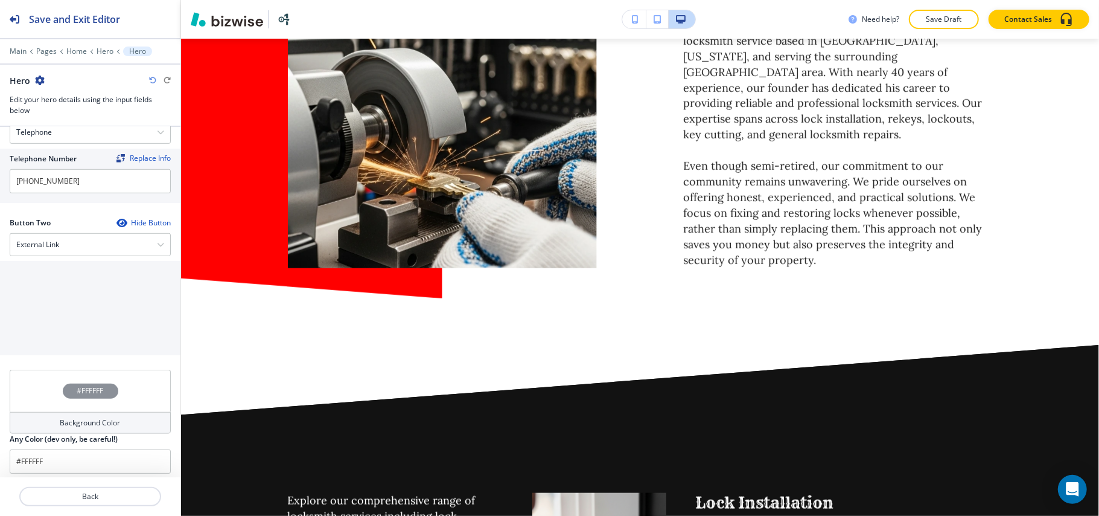
scroll to position [0, 0]
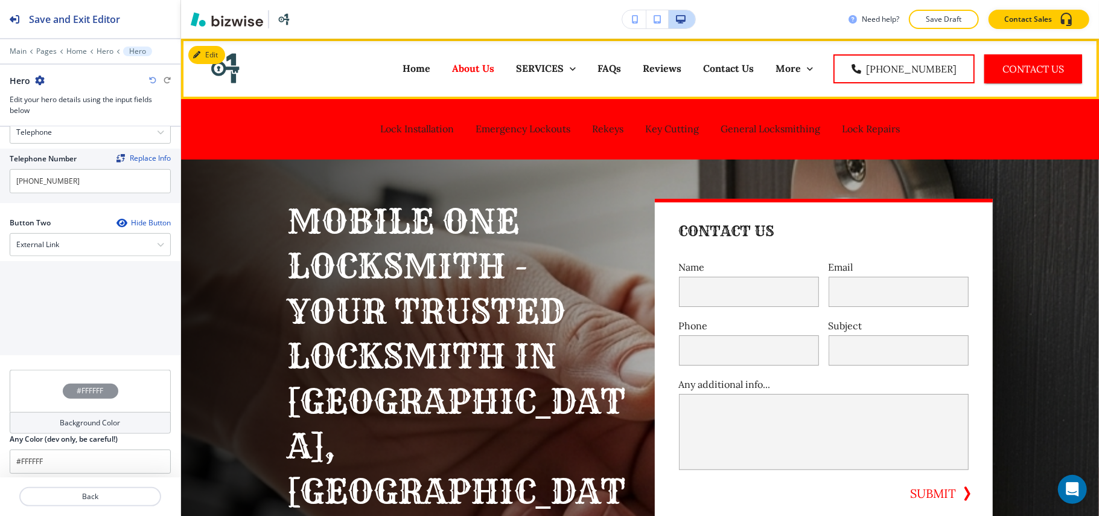
click at [494, 66] on p "About Us" at bounding box center [473, 69] width 42 height 14
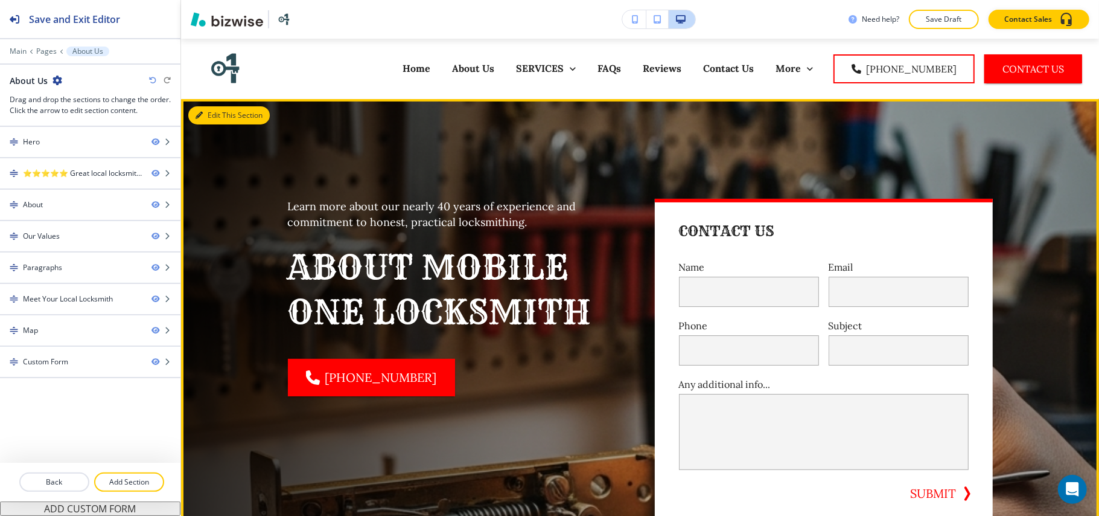
click at [216, 114] on button "Edit This Section" at bounding box center [229, 115] width 82 height 18
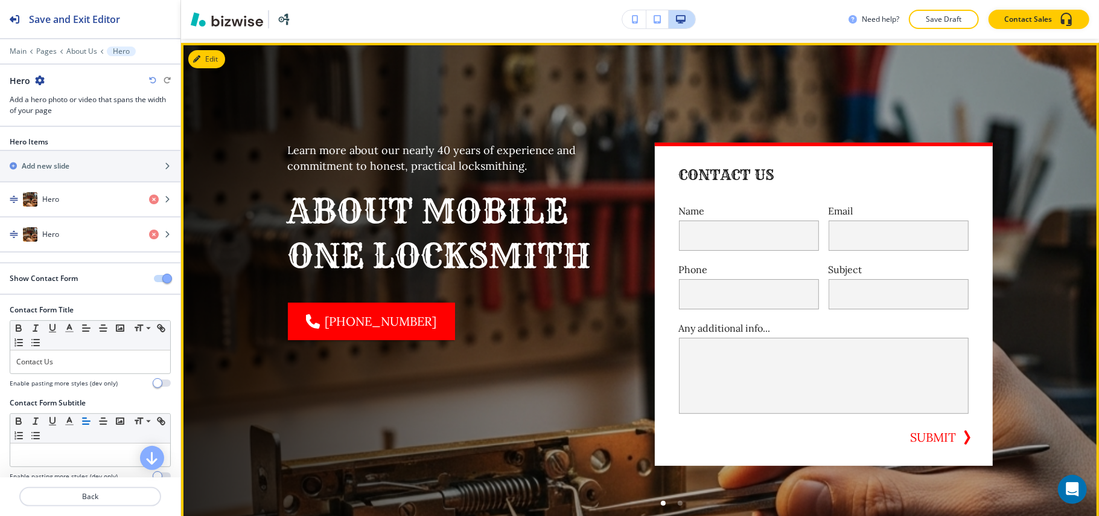
scroll to position [60, 0]
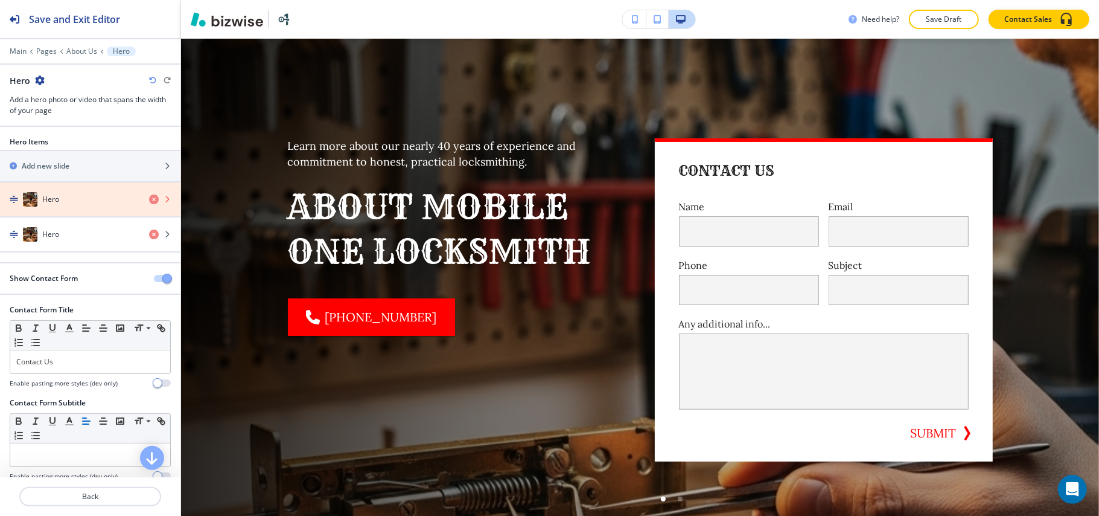
click at [149, 202] on icon "button" at bounding box center [154, 199] width 10 height 10
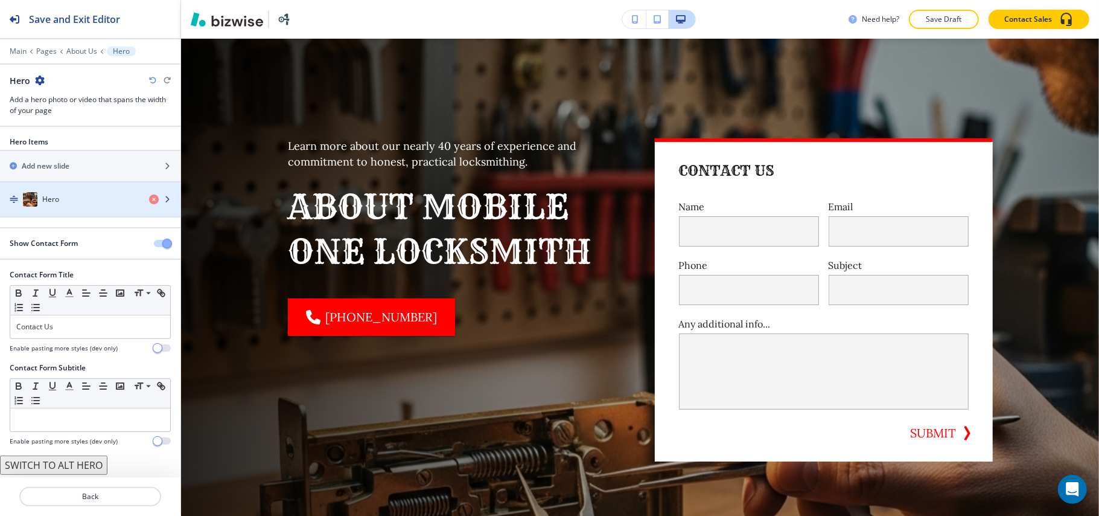
click at [64, 205] on div "Hero" at bounding box center [69, 199] width 139 height 14
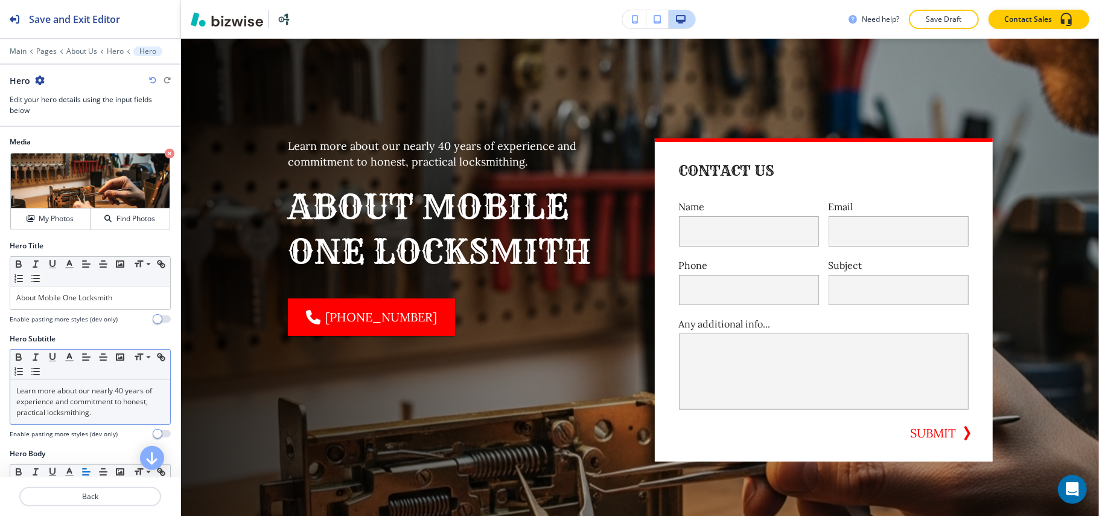
click at [86, 417] on p "Learn more about our nearly 40 years of experience and commitment to honest, pr…" at bounding box center [90, 401] width 148 height 33
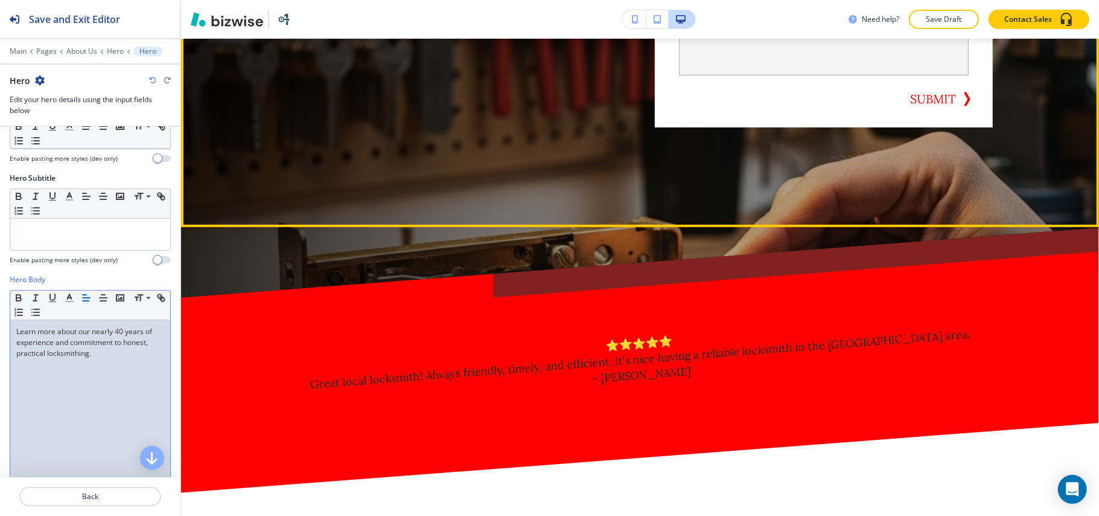
scroll to position [543, 0]
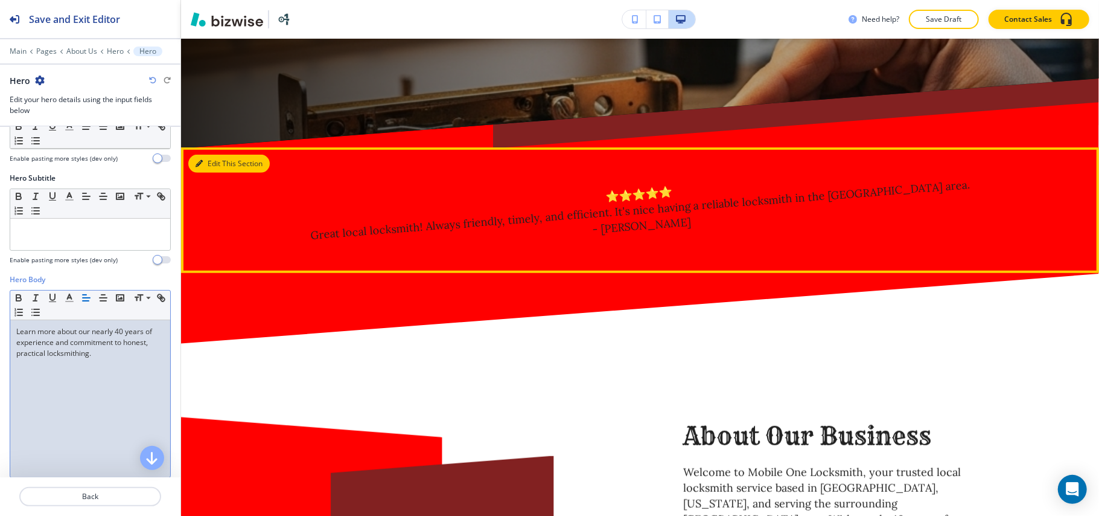
click at [209, 162] on button "Edit This Section" at bounding box center [229, 164] width 82 height 18
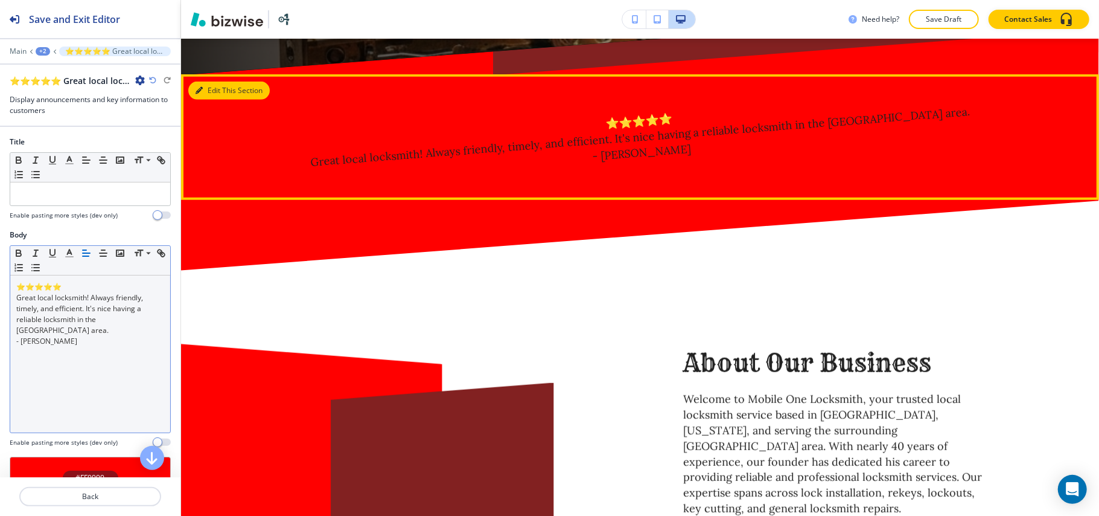
scroll to position [652, 0]
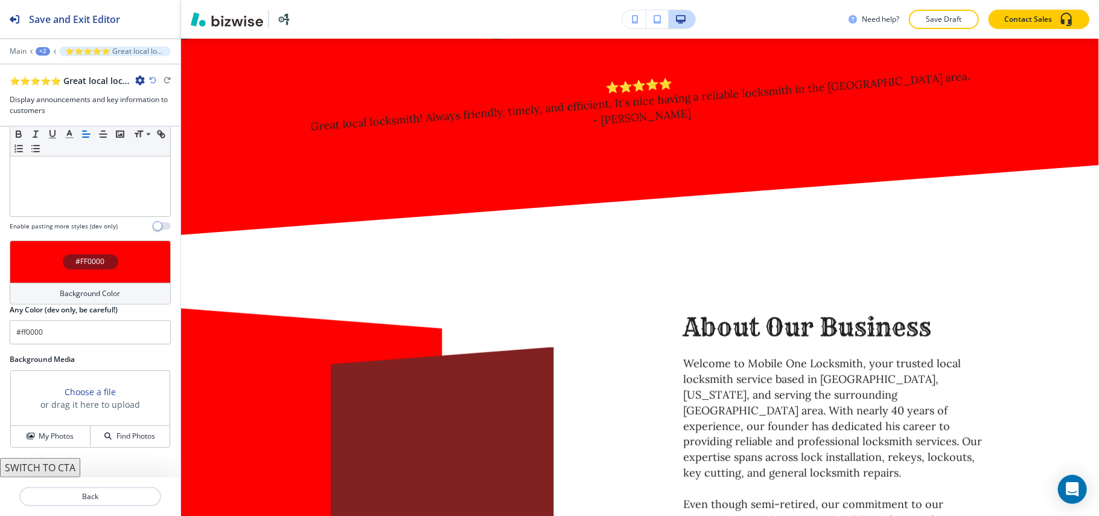
click at [40, 262] on div "#FF0000" at bounding box center [90, 261] width 161 height 42
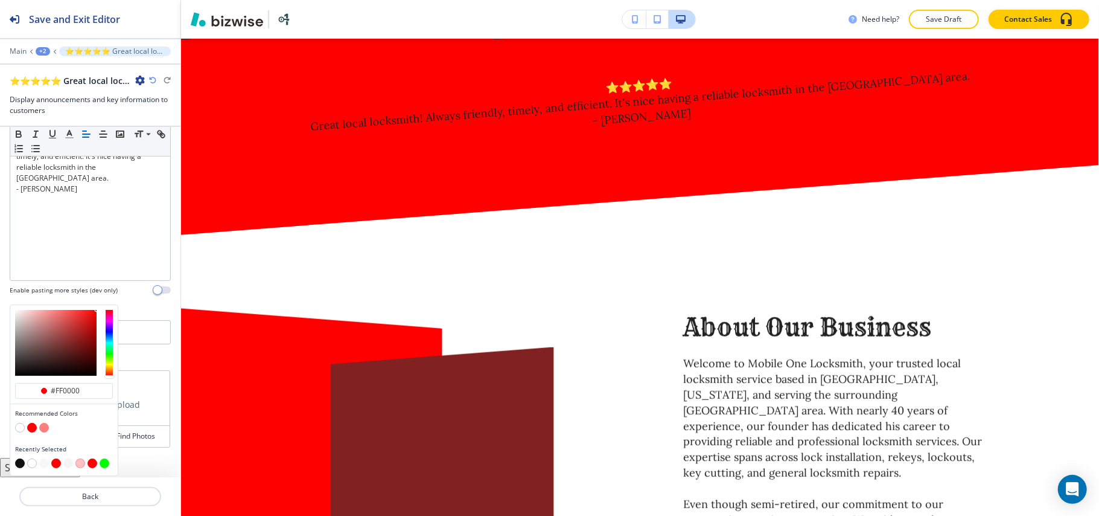
click at [23, 459] on button "button" at bounding box center [20, 463] width 10 height 10
type input "#121212"
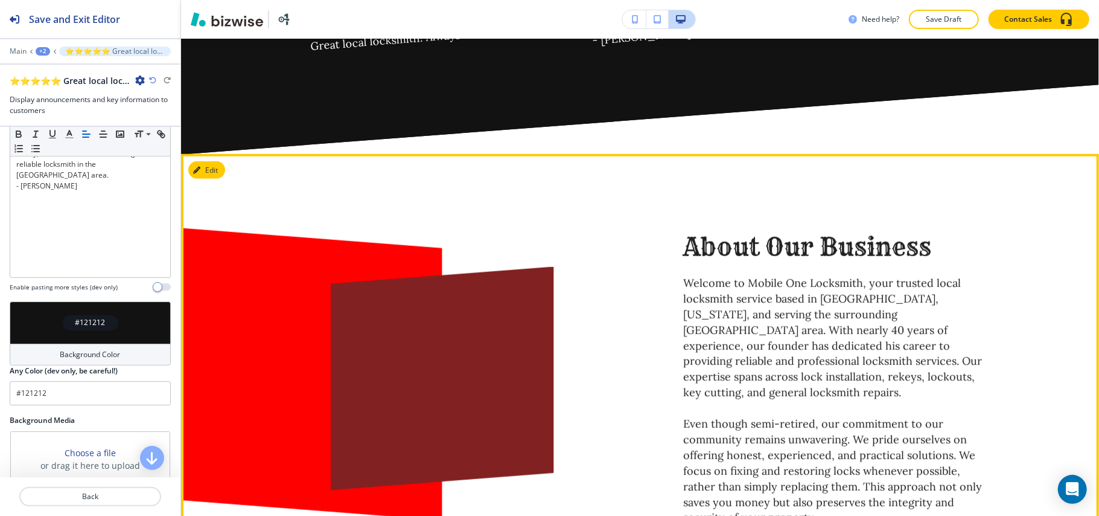
scroll to position [813, 0]
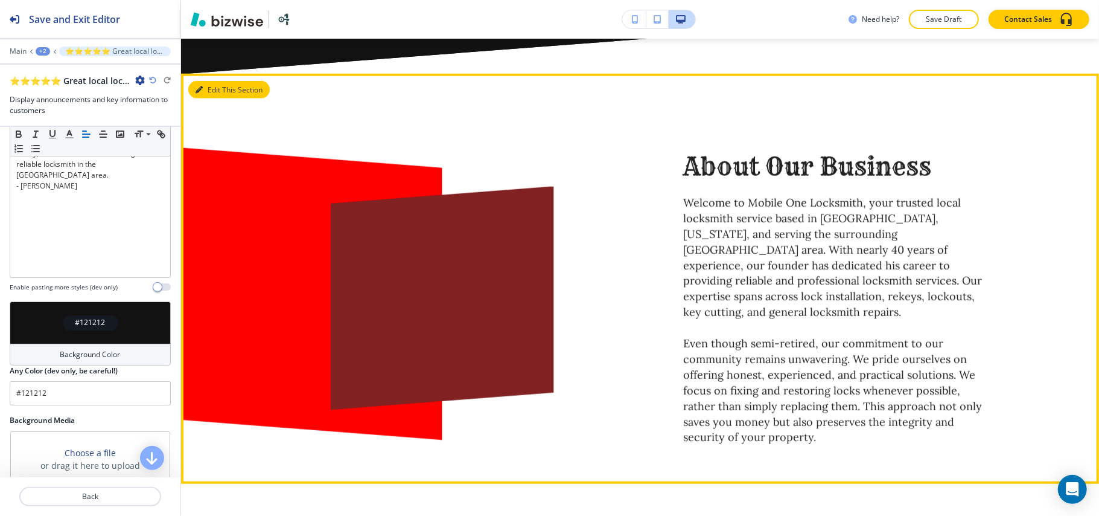
click at [222, 89] on button "Edit This Section" at bounding box center [229, 90] width 82 height 18
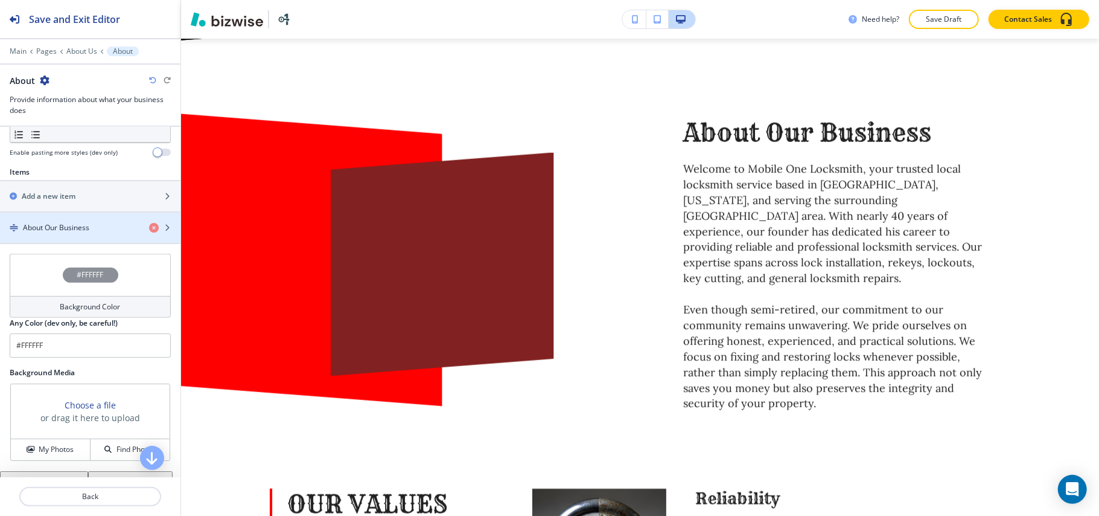
scroll to position [472, 0]
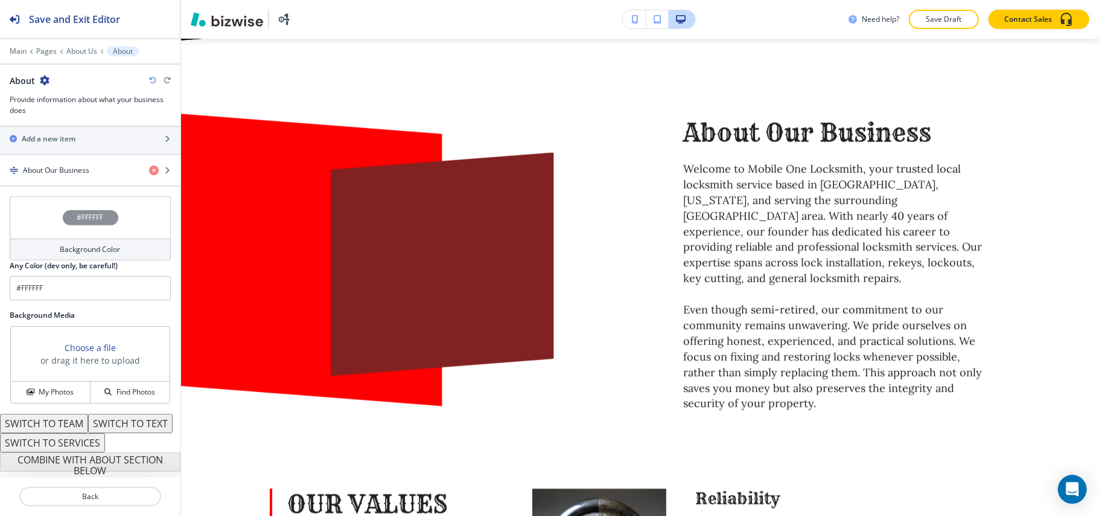
click at [54, 185] on div "button" at bounding box center [90, 185] width 181 height 1
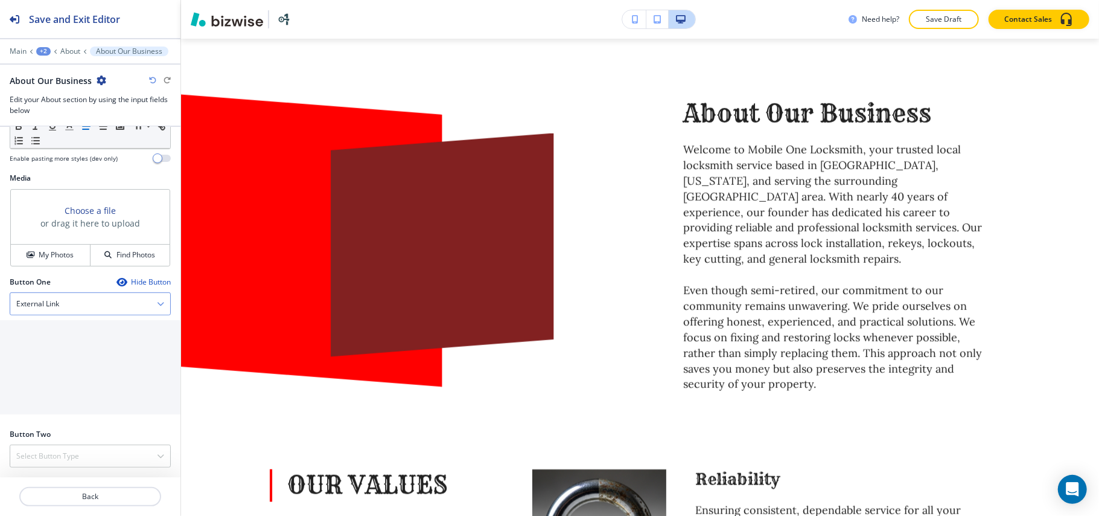
scroll to position [483, 0]
click at [34, 266] on div "Choose a file or drag it here to upload My Photos Find Photos" at bounding box center [90, 227] width 160 height 77
click at [39, 261] on button "My Photos" at bounding box center [51, 255] width 80 height 21
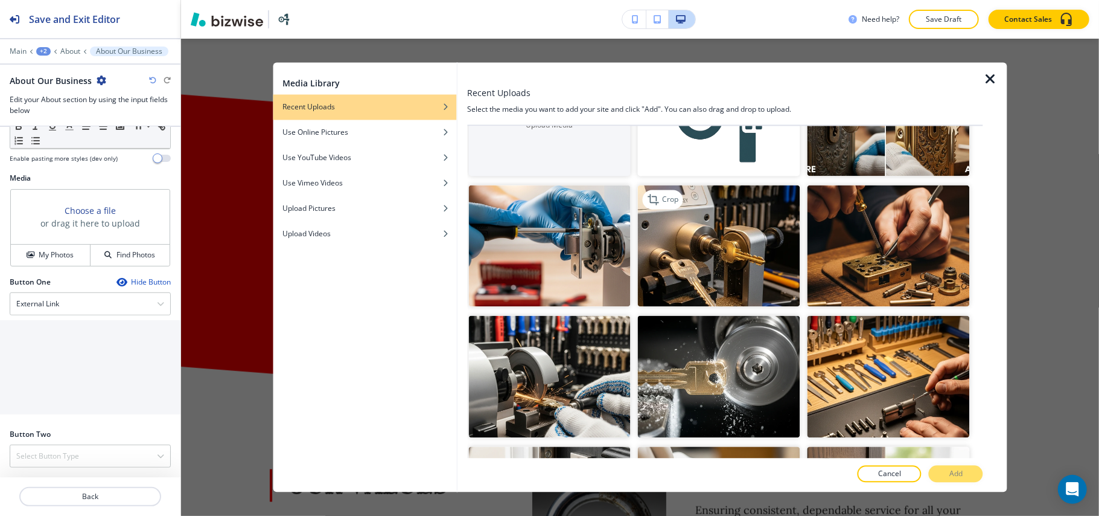
scroll to position [241, 0]
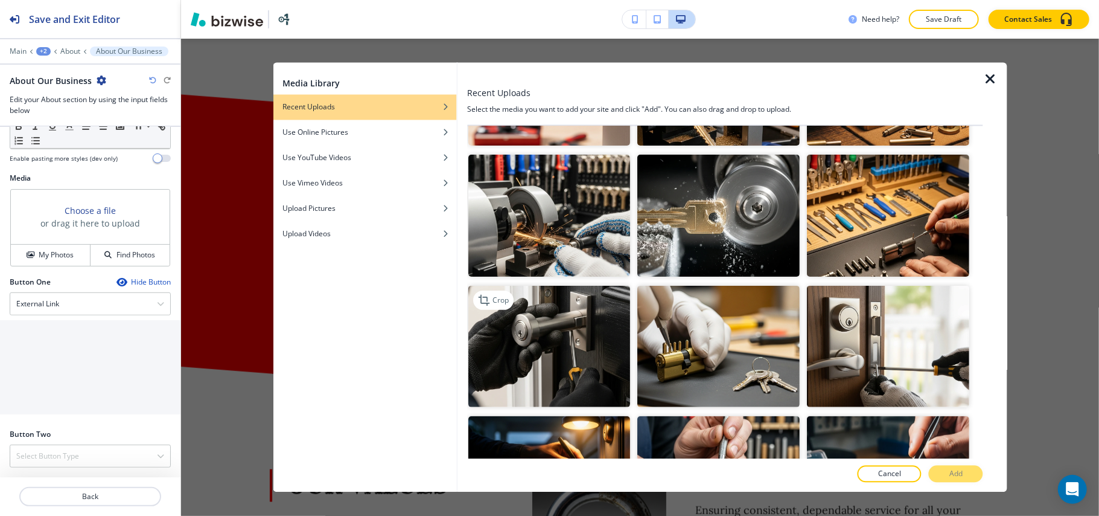
click at [542, 329] on img "button" at bounding box center [550, 346] width 162 height 122
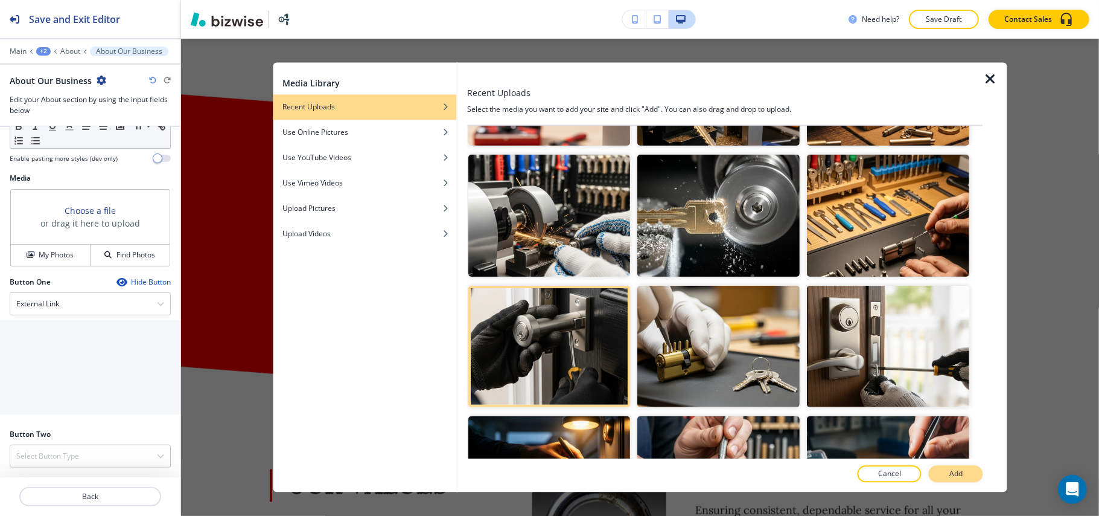
click at [945, 469] on button "Add" at bounding box center [956, 473] width 54 height 17
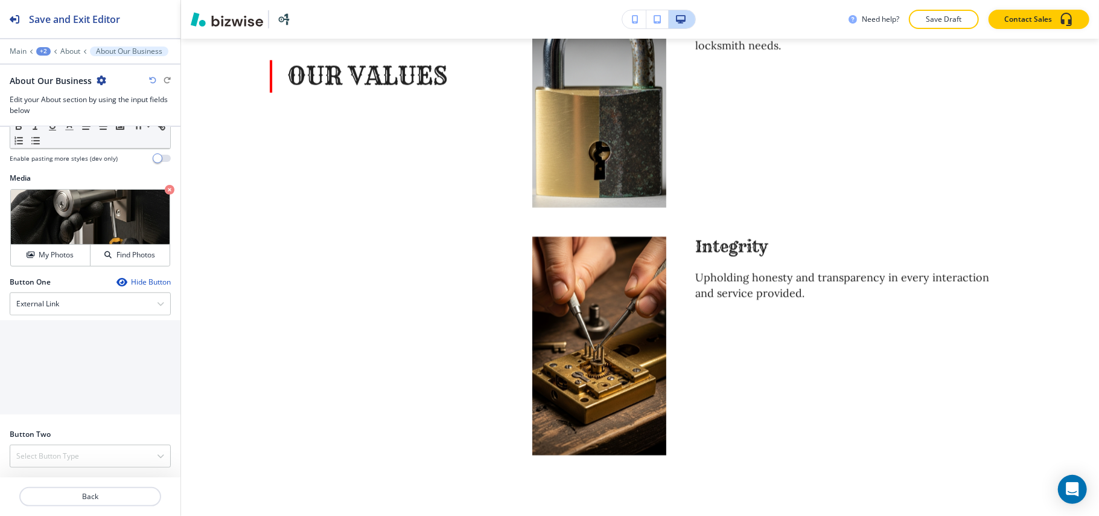
scroll to position [1349, 0]
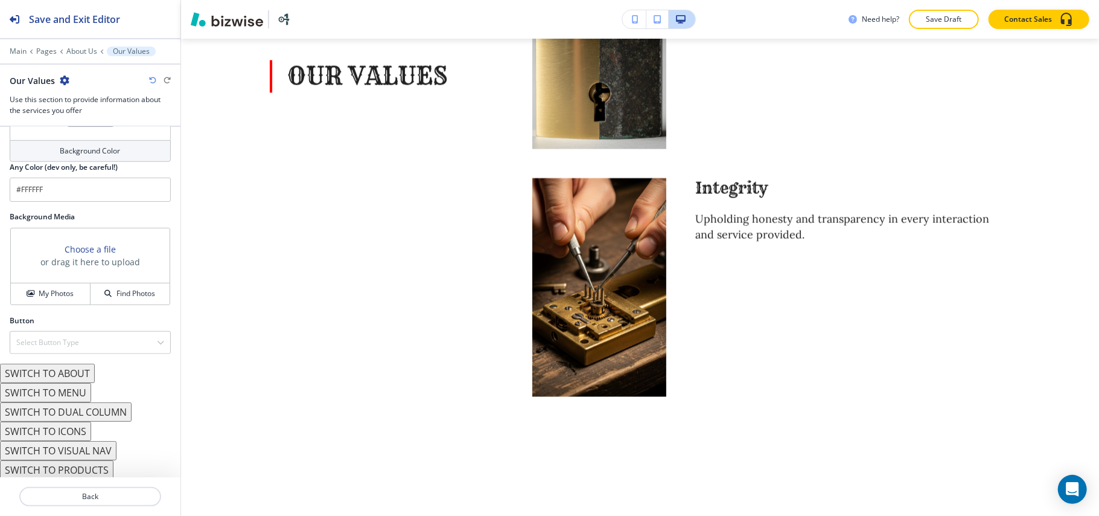
scroll to position [669, 0]
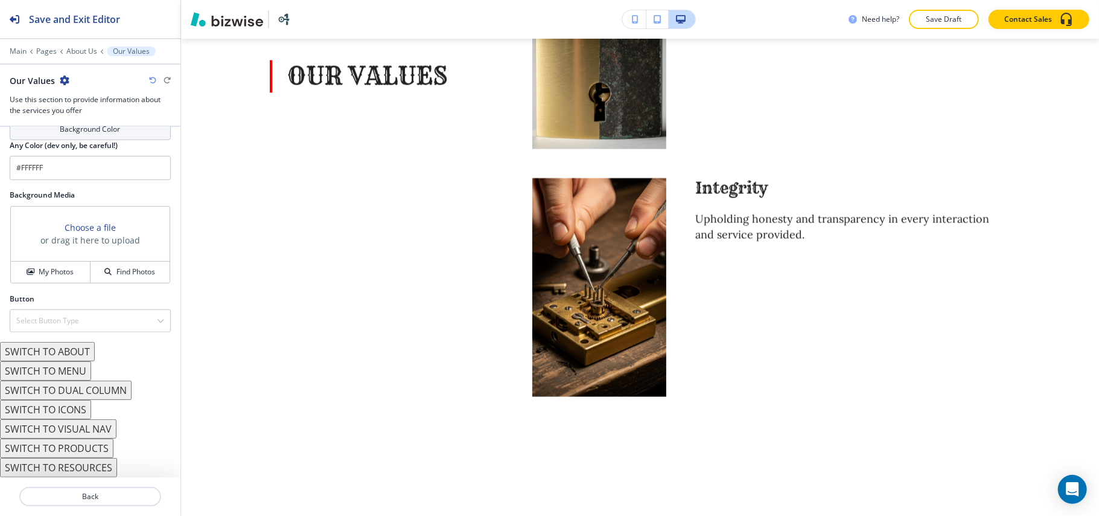
click at [53, 372] on button "SWITCH TO MENU" at bounding box center [45, 370] width 91 height 19
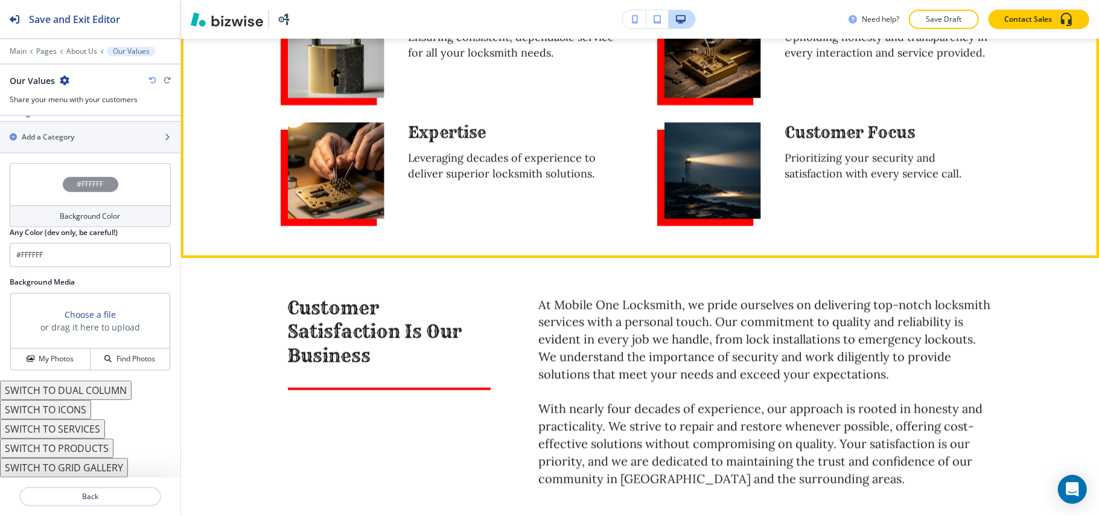
scroll to position [1646, 0]
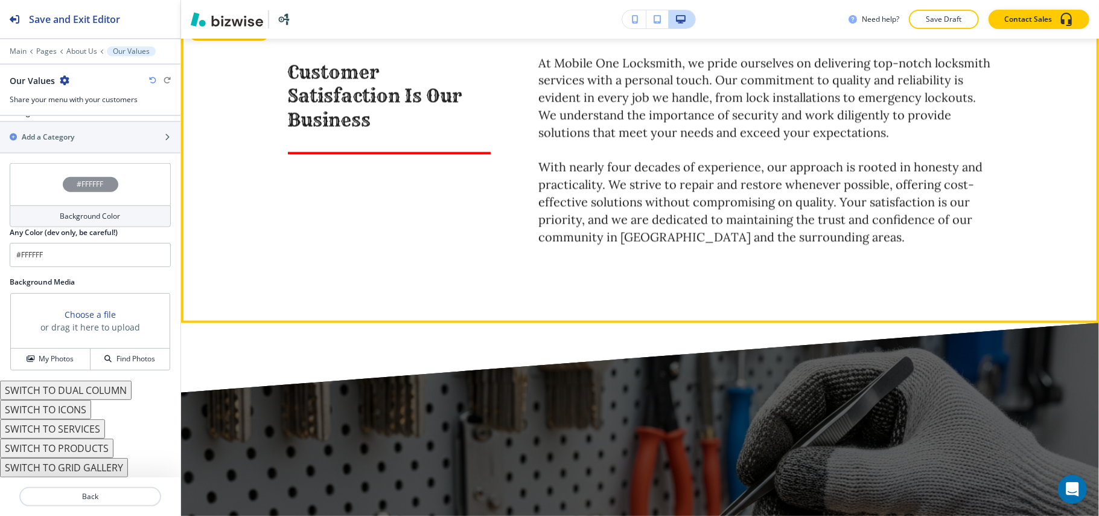
click at [214, 42] on button "Edit This Section" at bounding box center [229, 33] width 82 height 18
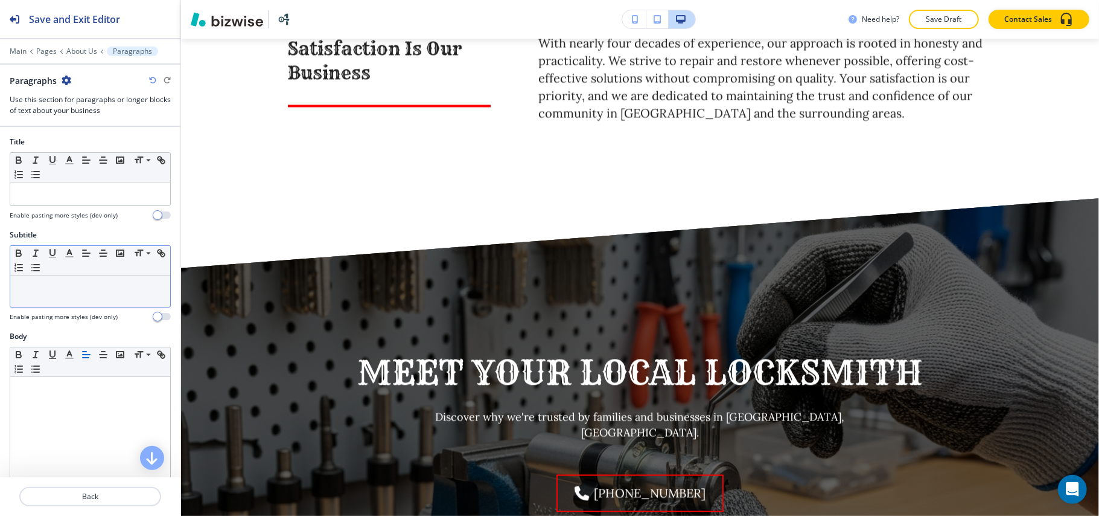
scroll to position [241, 0]
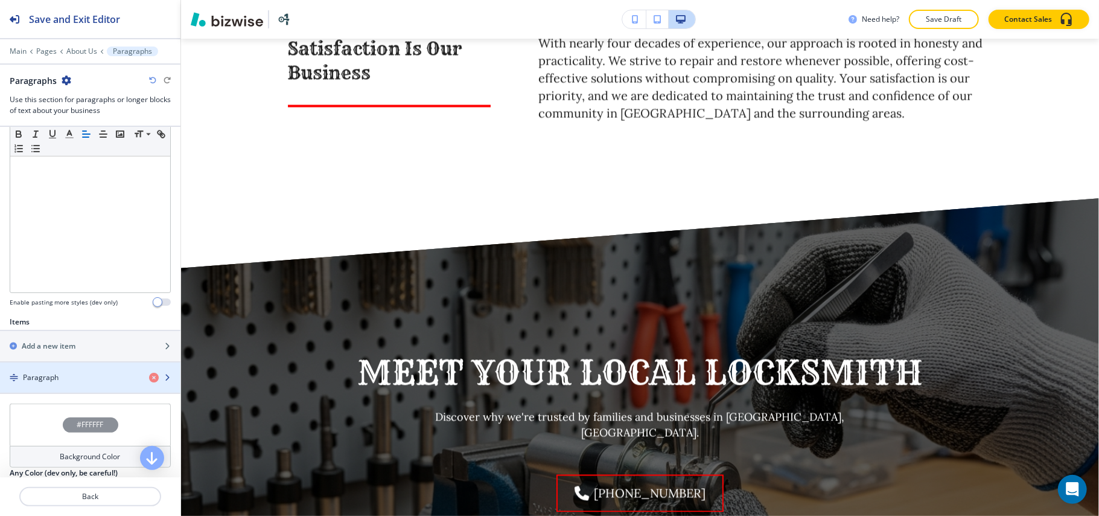
click at [70, 383] on div "Paragraph" at bounding box center [69, 377] width 139 height 11
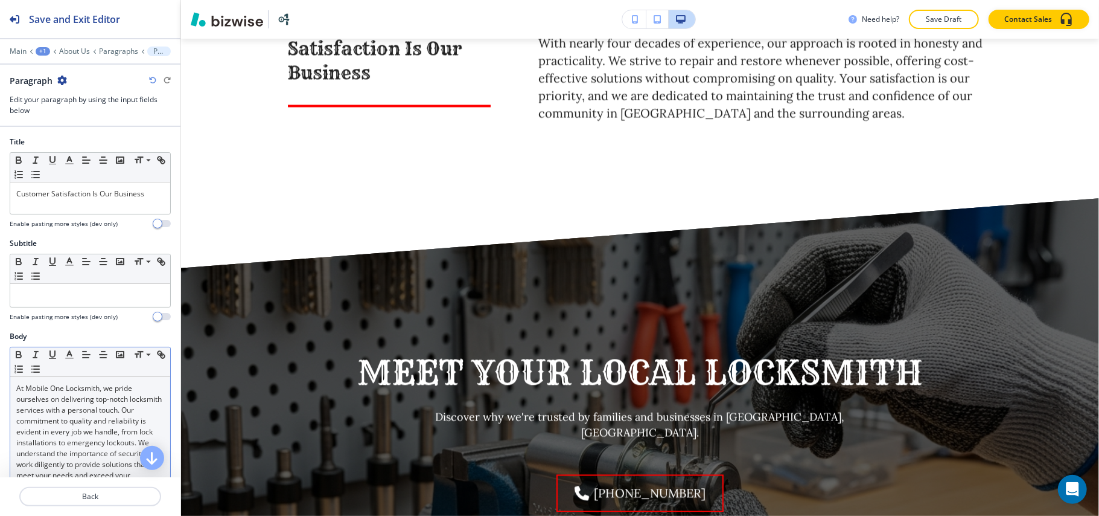
click at [80, 394] on p "At Mobile One Locksmith, we pride ourselves on delivering top-notch locksmith s…" at bounding box center [90, 437] width 148 height 109
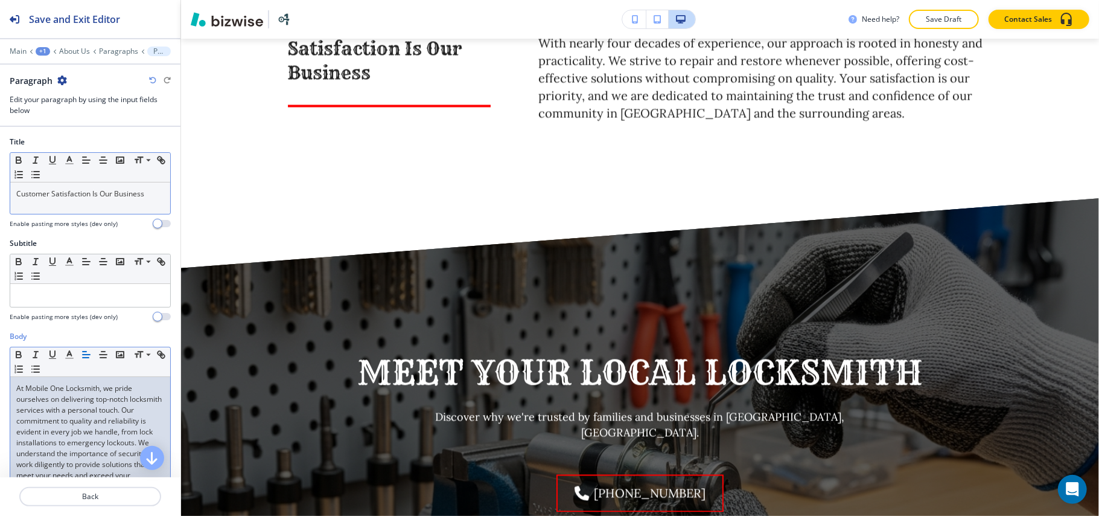
drag, startPoint x: 80, startPoint y: 394, endPoint x: 40, endPoint y: 197, distance: 201.4
click at [40, 197] on p "Customer Satisfaction Is Our Business" at bounding box center [90, 193] width 148 height 11
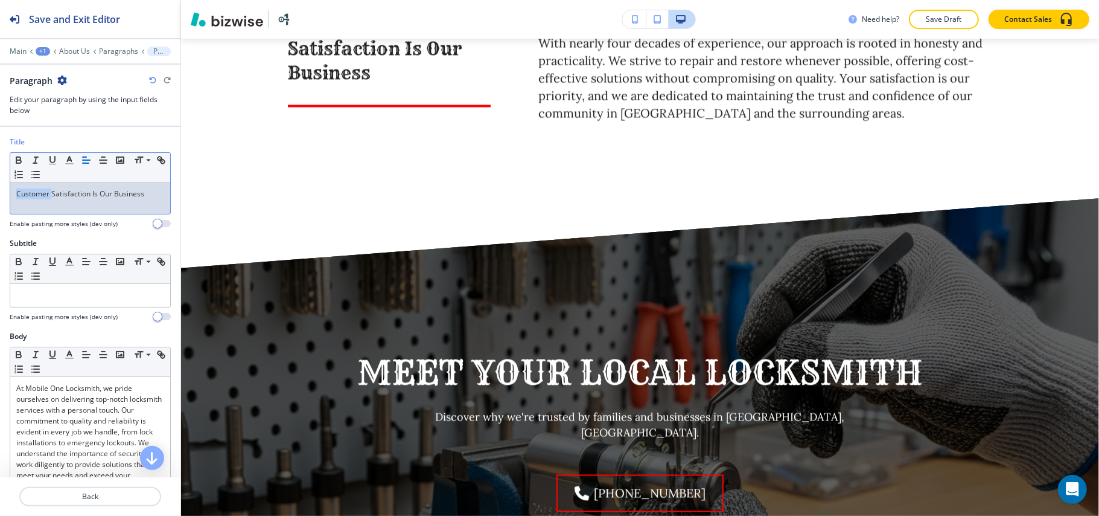
click at [40, 197] on p "Customer Satisfaction Is Our Business" at bounding box center [90, 193] width 148 height 11
click at [35, 197] on p "Customer Satisfaction Is Our Business" at bounding box center [90, 193] width 148 height 11
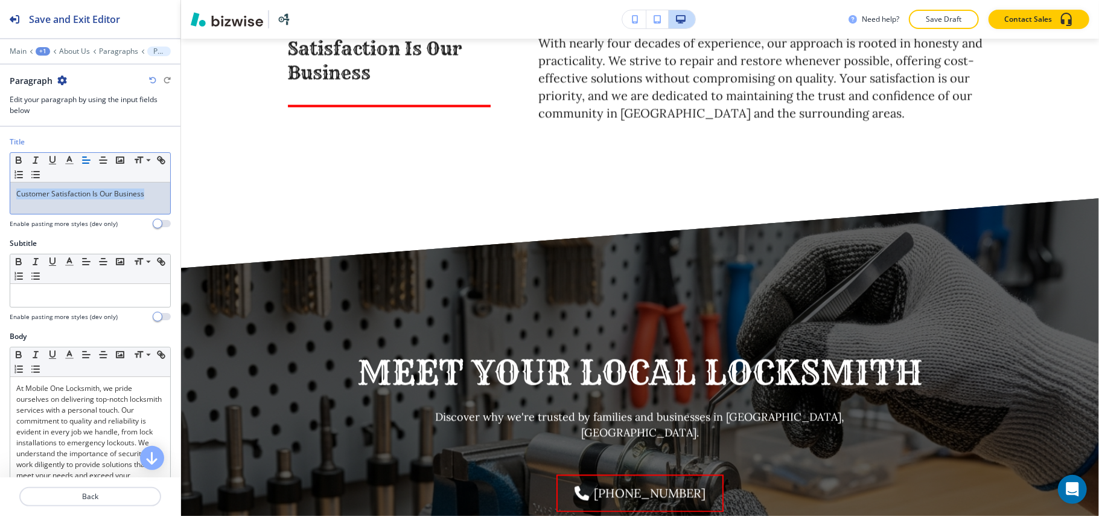
click at [35, 197] on p "Customer Satisfaction Is Our Business" at bounding box center [90, 193] width 148 height 11
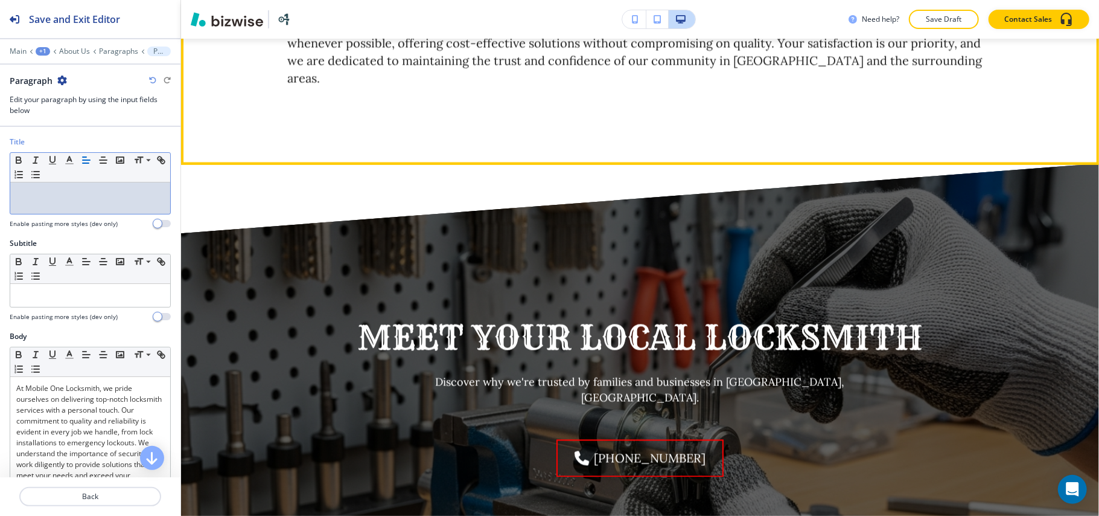
scroll to position [1529, 0]
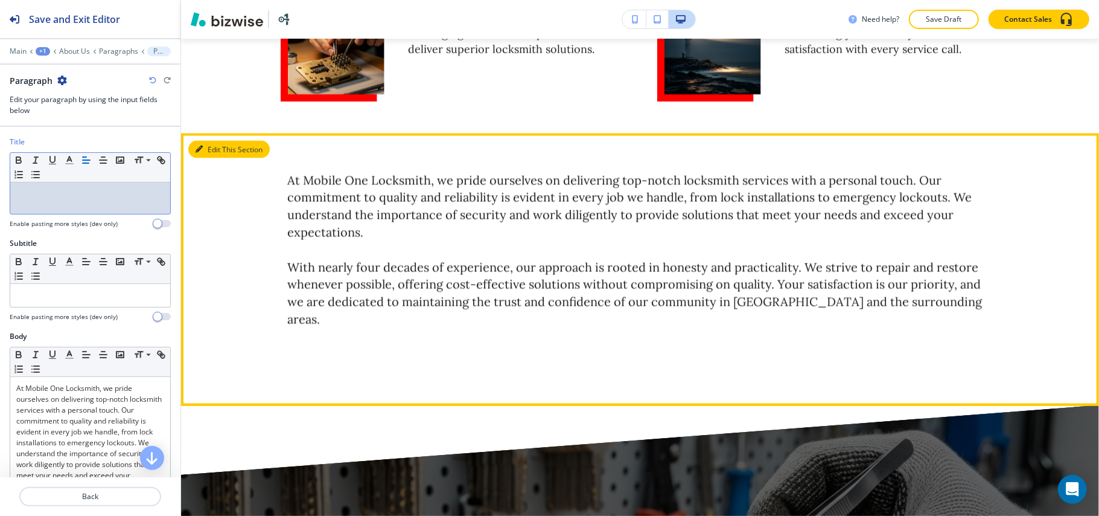
click at [206, 159] on button "Edit This Section" at bounding box center [229, 150] width 82 height 18
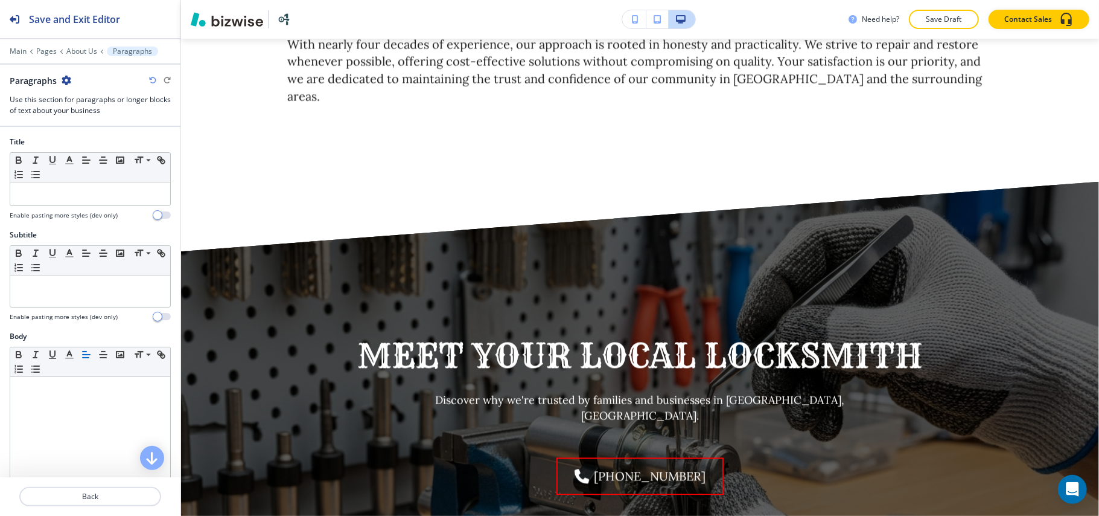
scroll to position [1770, 0]
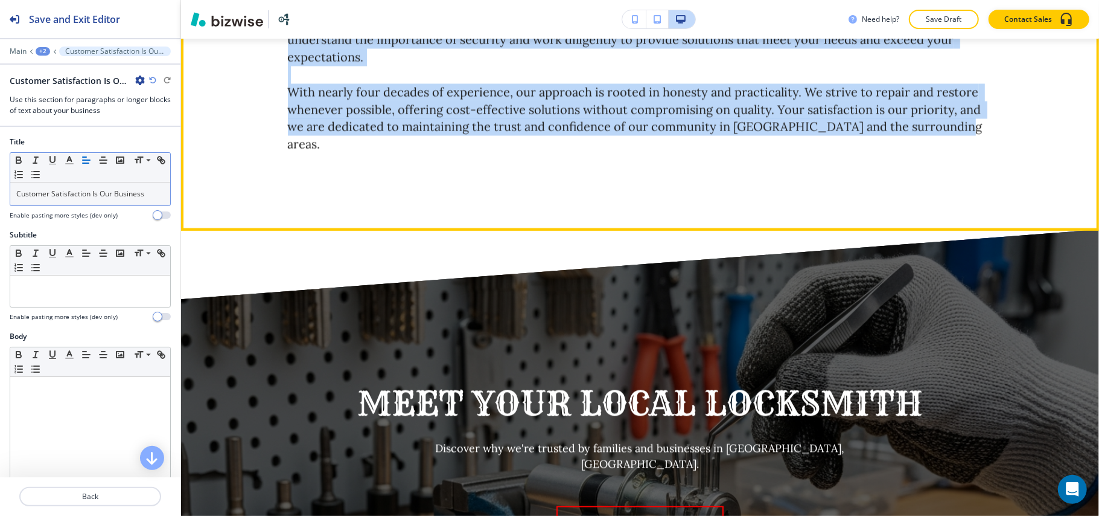
drag, startPoint x: 273, startPoint y: 146, endPoint x: 997, endPoint y: 277, distance: 735.6
click at [997, 153] on div "Customer Satisfaction Is Our Business At Mobile One Locksmith, we pride ourselv…" at bounding box center [640, 42] width 773 height 222
copy h6 "At Mobile One Locksmith, we pride ourselves on delivering top-notch locksmith s…"
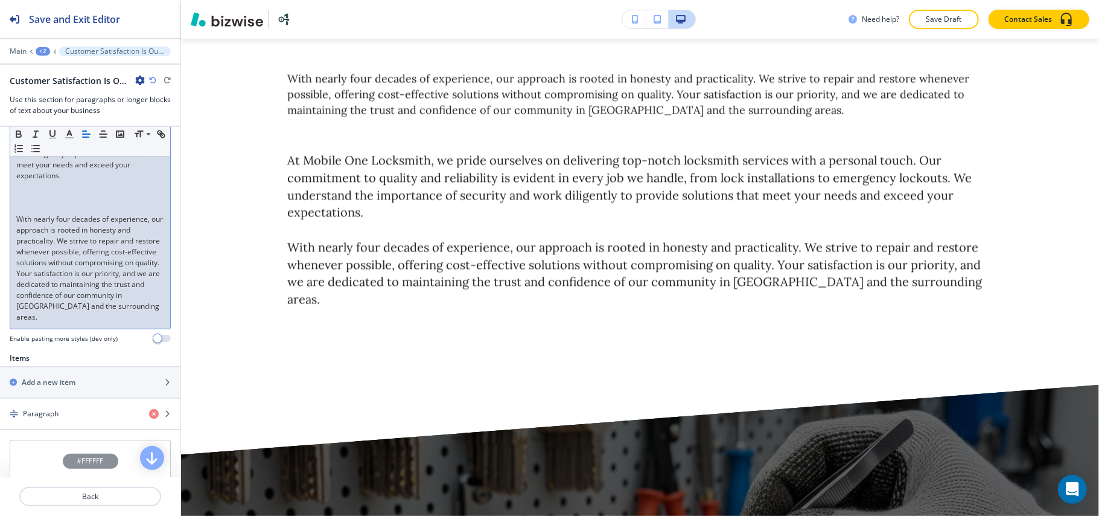
scroll to position [322, 0]
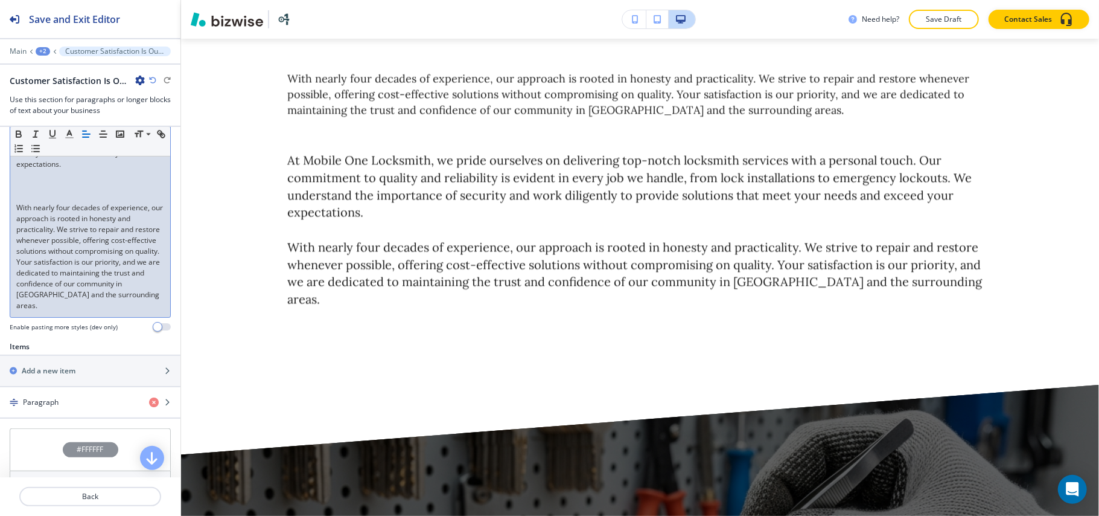
click at [47, 191] on p at bounding box center [90, 186] width 148 height 11
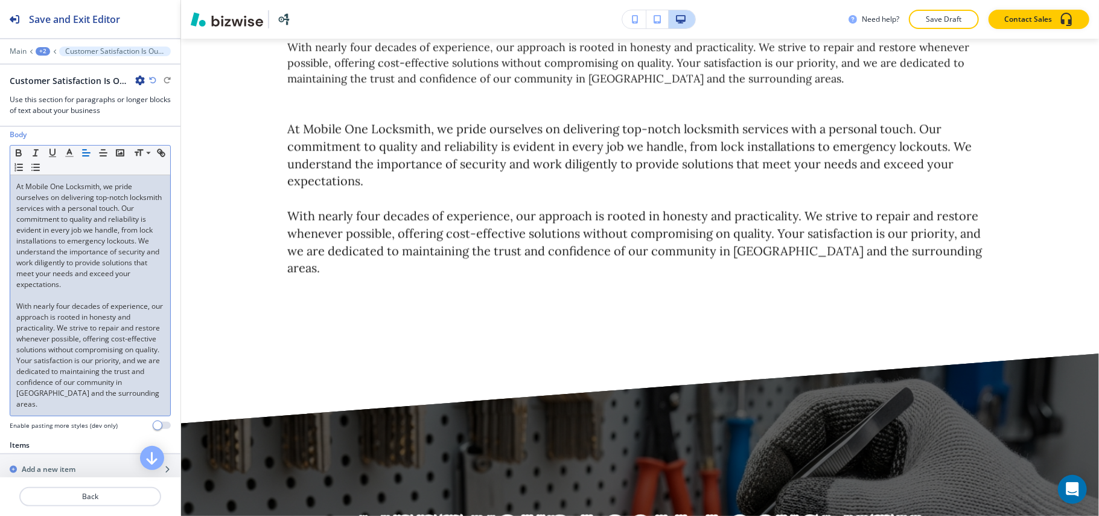
scroll to position [443, 0]
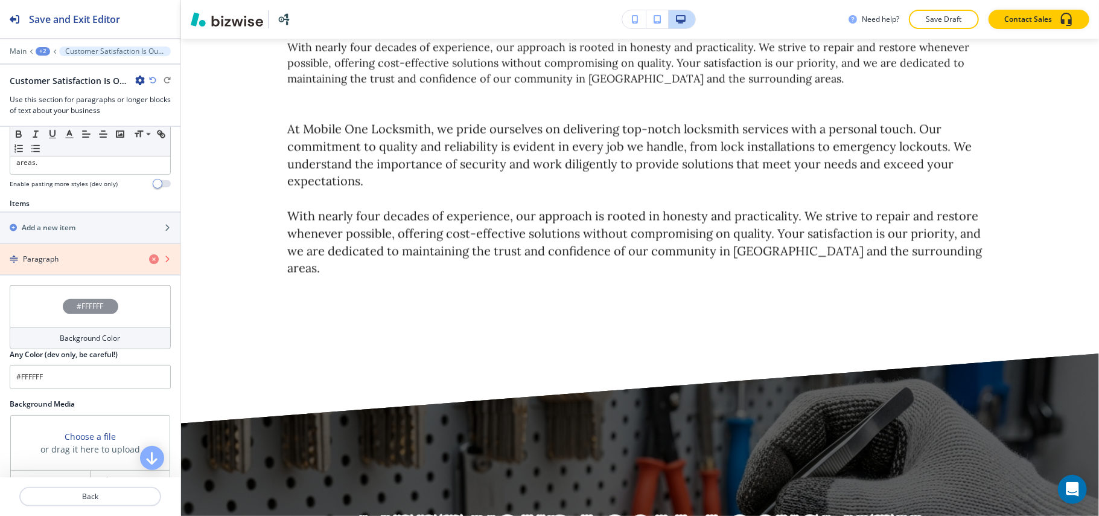
click at [149, 264] on icon "button" at bounding box center [154, 259] width 10 height 10
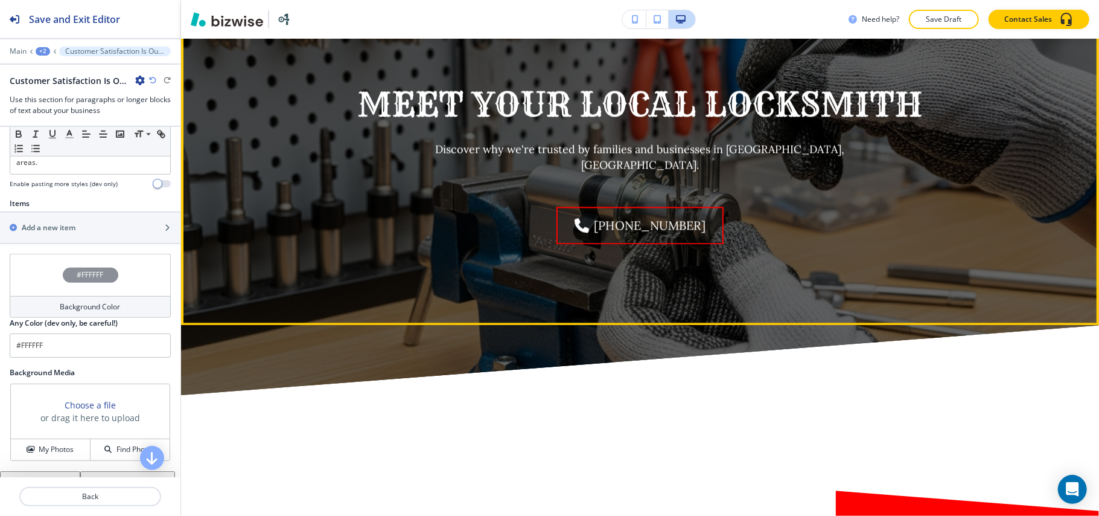
scroll to position [2012, 0]
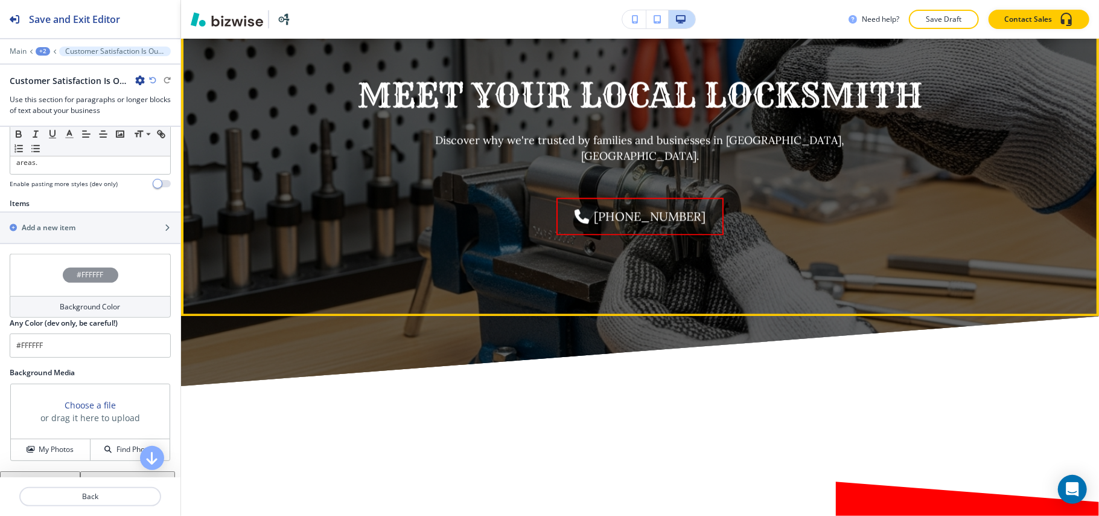
click at [203, 18] on button "Edit This Section" at bounding box center [229, 8] width 82 height 18
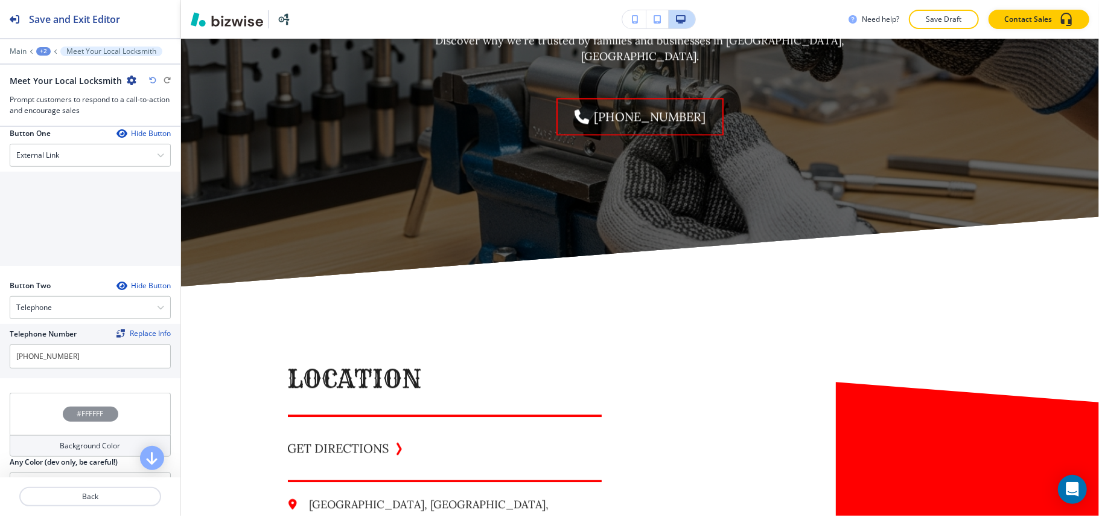
scroll to position [322, 0]
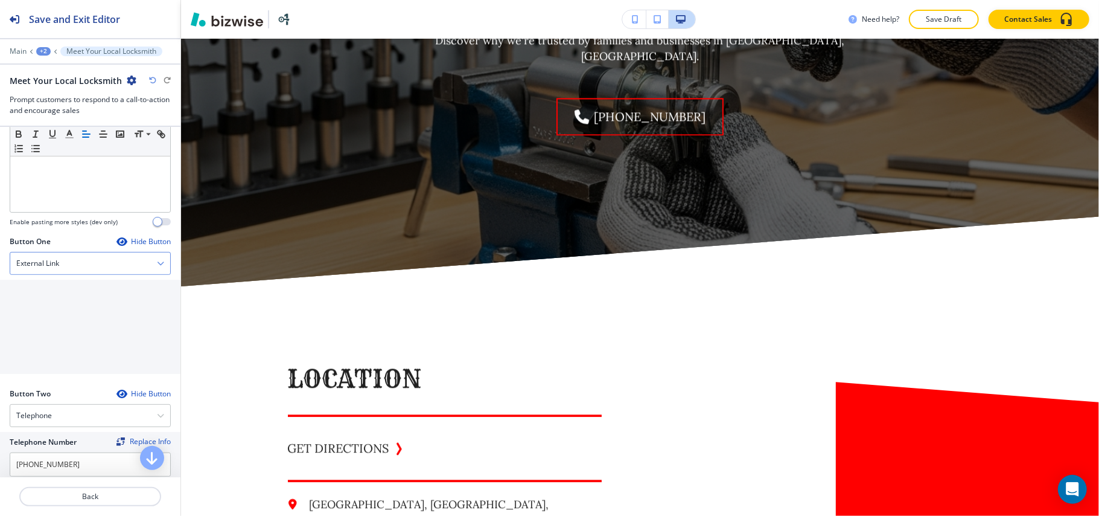
click at [75, 269] on div "External Link" at bounding box center [90, 263] width 160 height 22
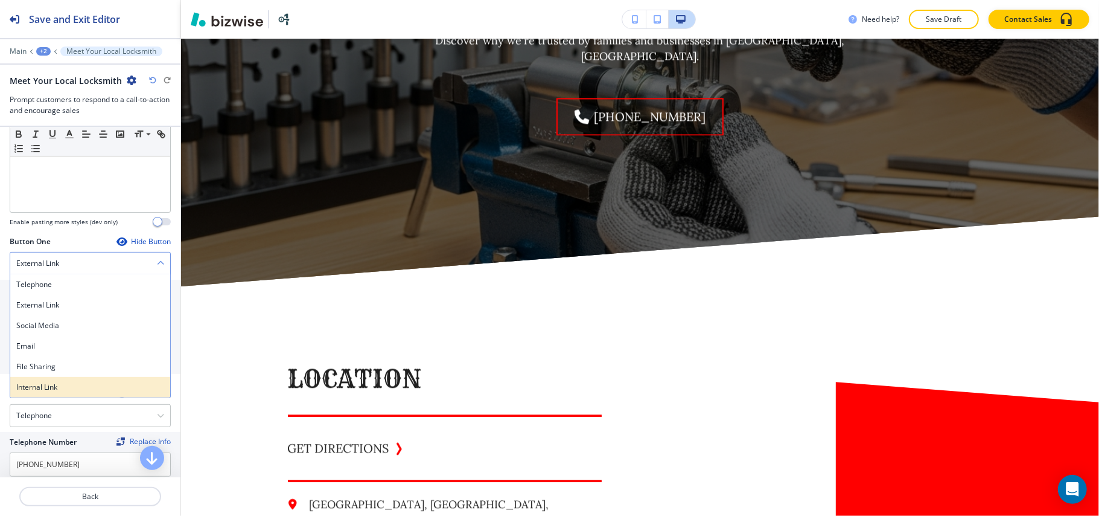
click at [65, 389] on h4 "Internal Link" at bounding box center [90, 387] width 148 height 11
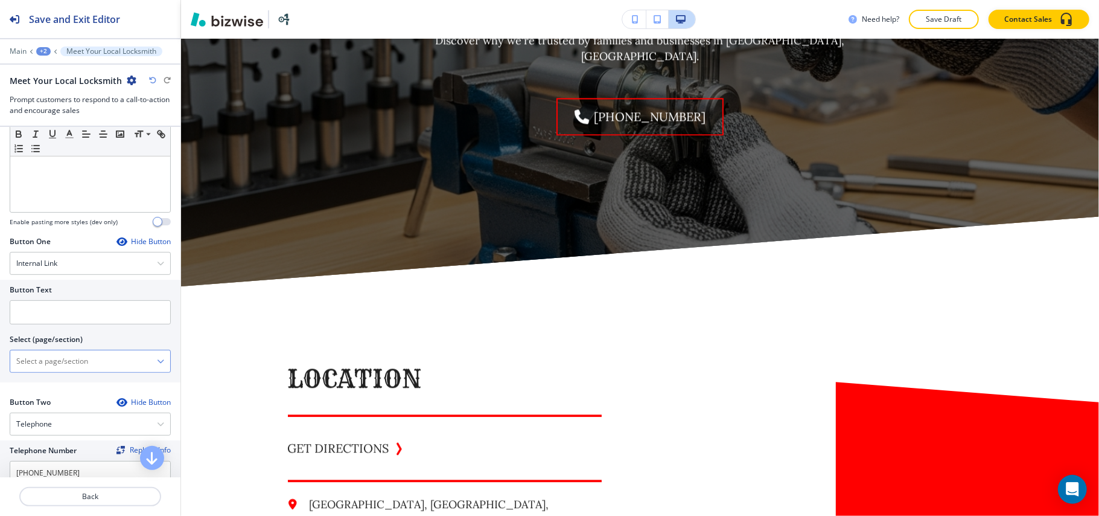
click at [72, 361] on \(page\/section\) "Manual Input" at bounding box center [83, 361] width 147 height 21
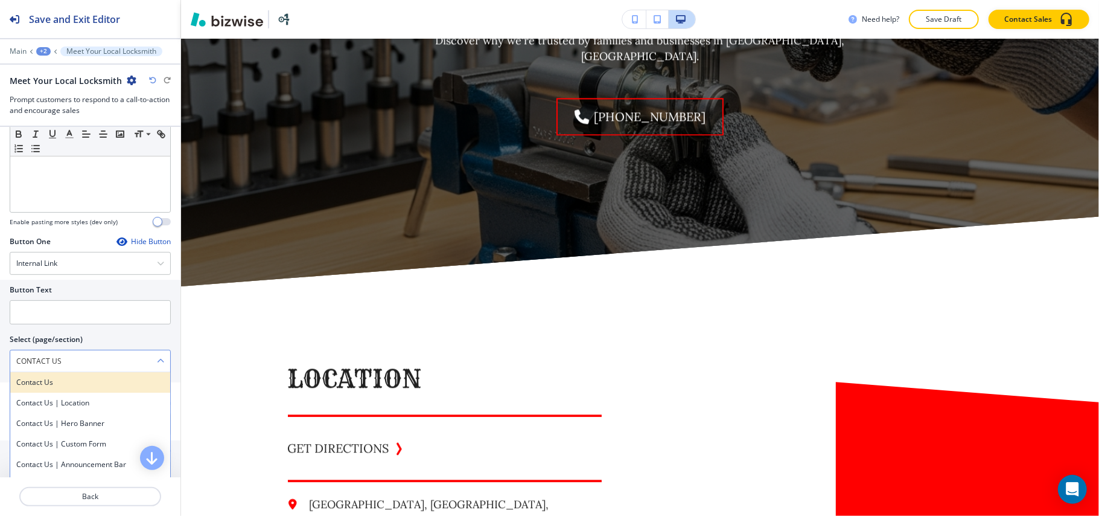
click at [63, 387] on h4 "Contact Us" at bounding box center [90, 382] width 148 height 11
type \(page\/section\) "Contact Us"
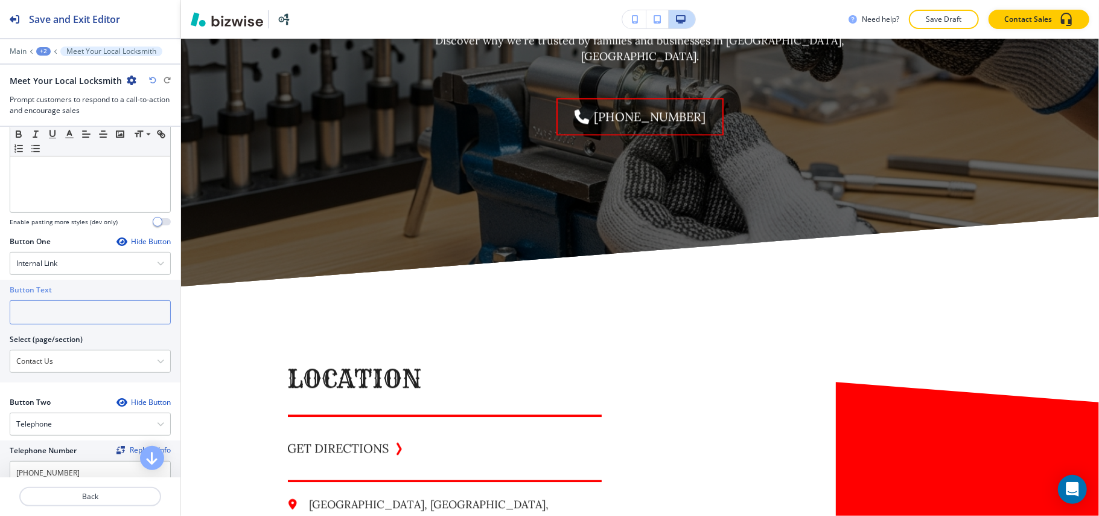
click at [62, 307] on input "text" at bounding box center [90, 312] width 161 height 24
paste input "CONTACT US"
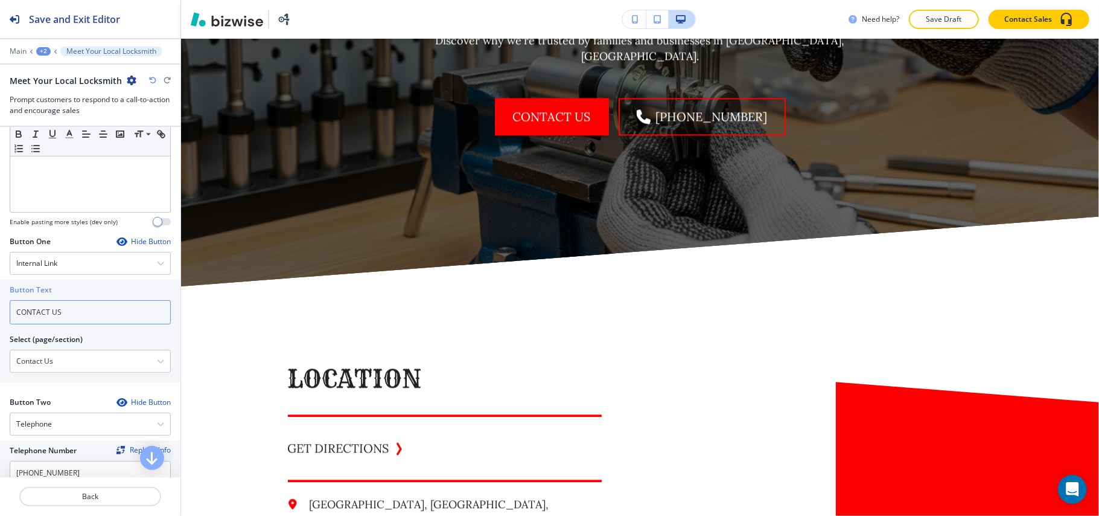
type input "CONTACT US"
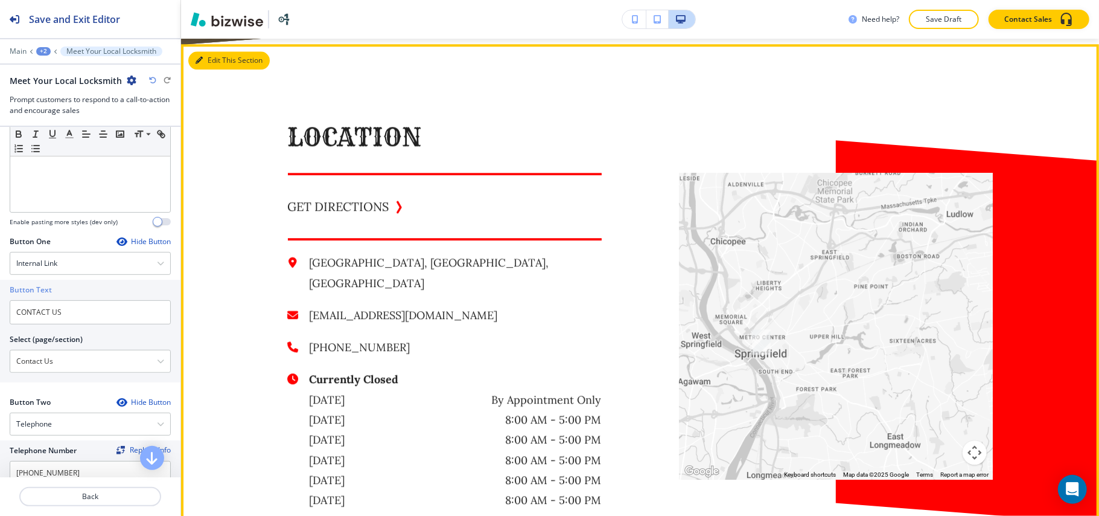
click at [206, 69] on button "Edit This Section" at bounding box center [229, 60] width 82 height 18
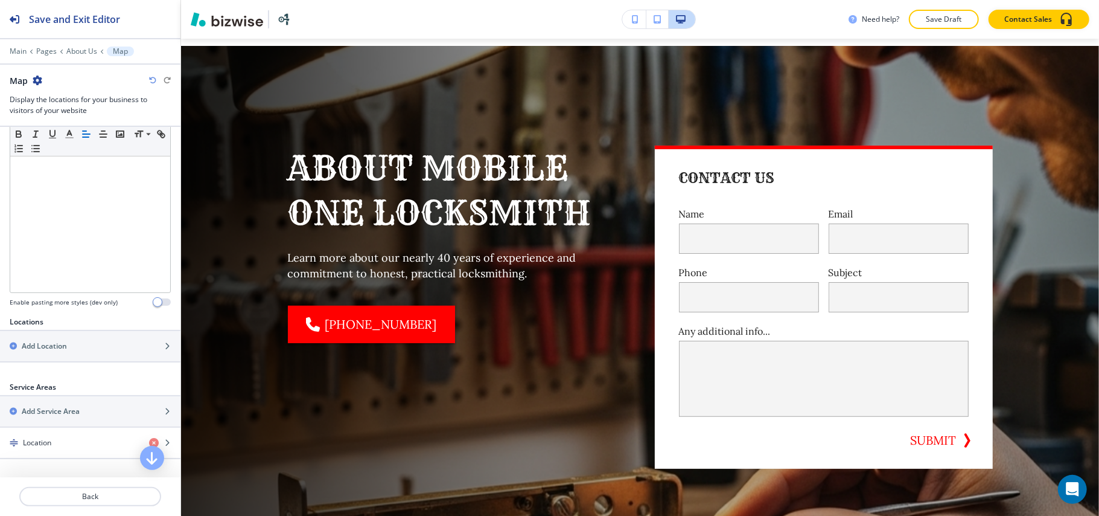
scroll to position [0, 0]
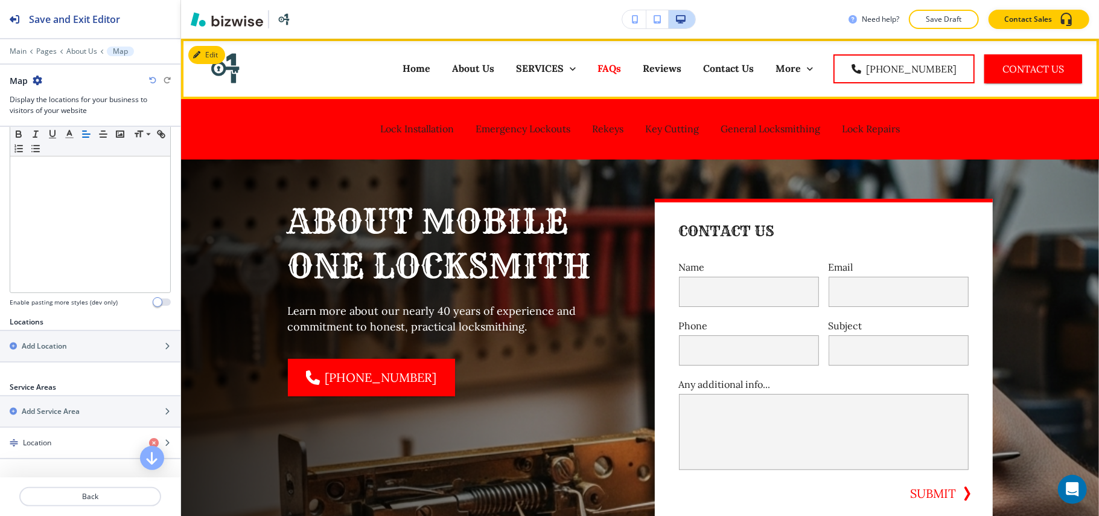
click at [621, 66] on p "FAQs" at bounding box center [610, 69] width 24 height 14
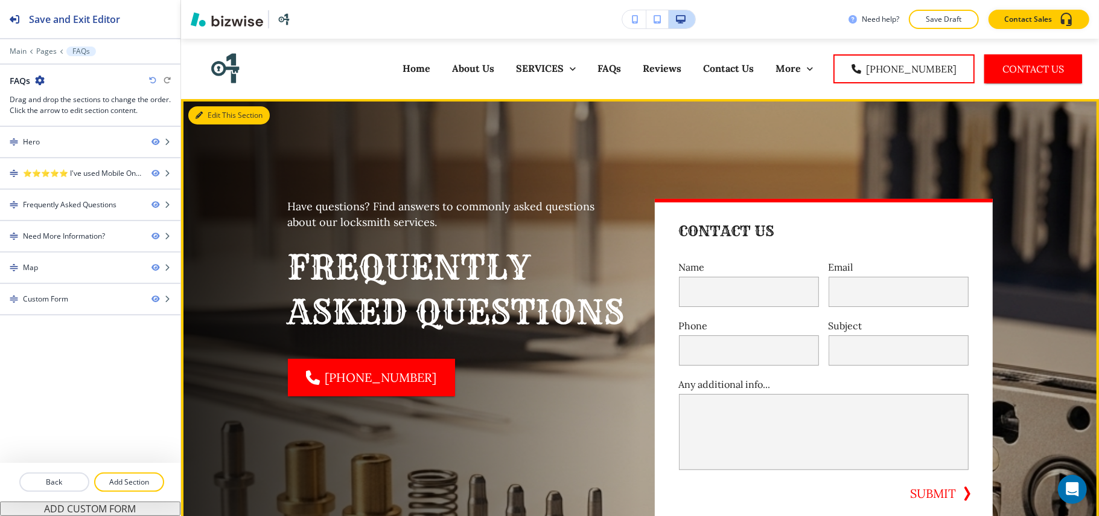
click at [198, 118] on icon "button" at bounding box center [199, 115] width 7 height 7
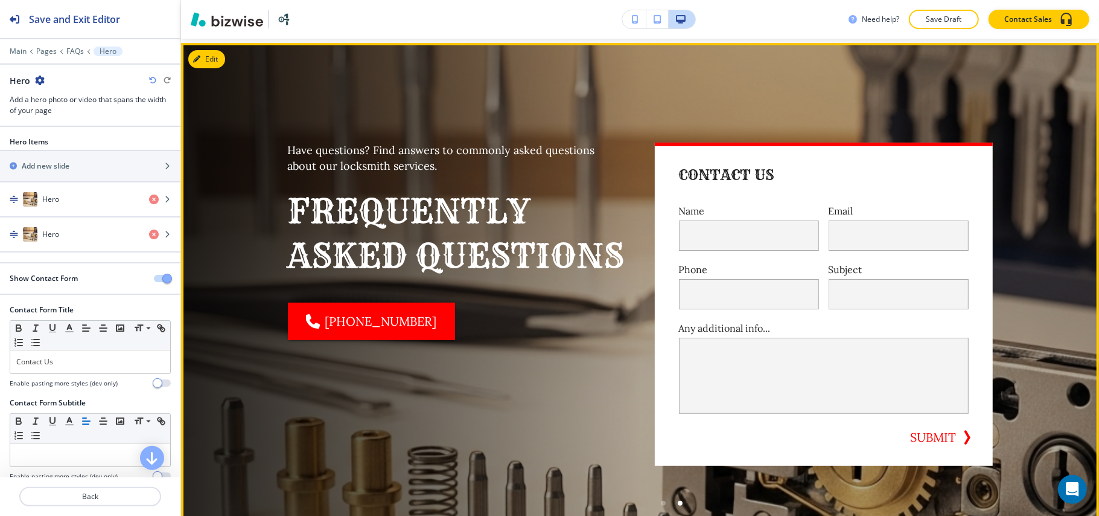
scroll to position [60, 0]
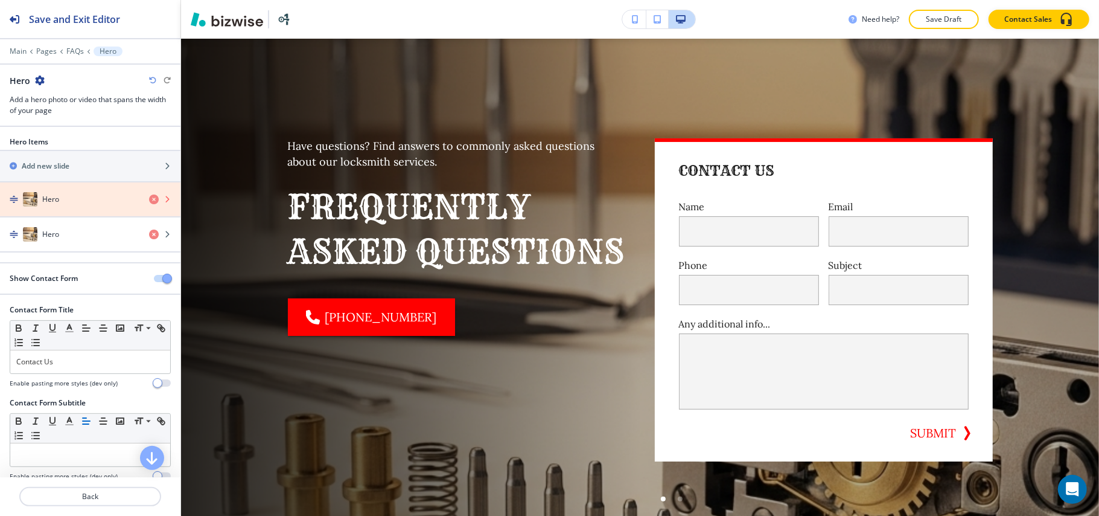
click at [149, 201] on icon "button" at bounding box center [154, 199] width 10 height 10
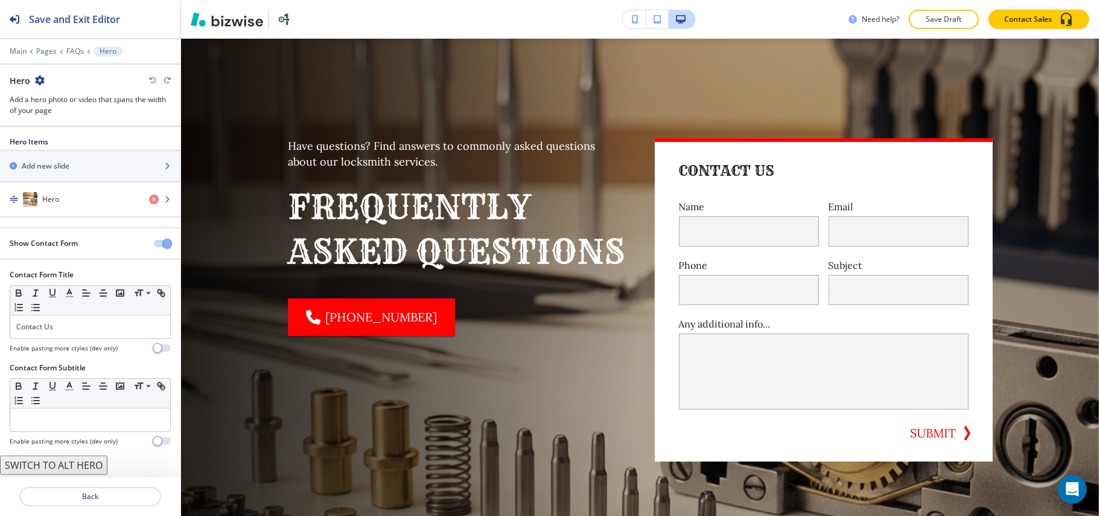
click at [80, 198] on div "Hero" at bounding box center [69, 199] width 139 height 14
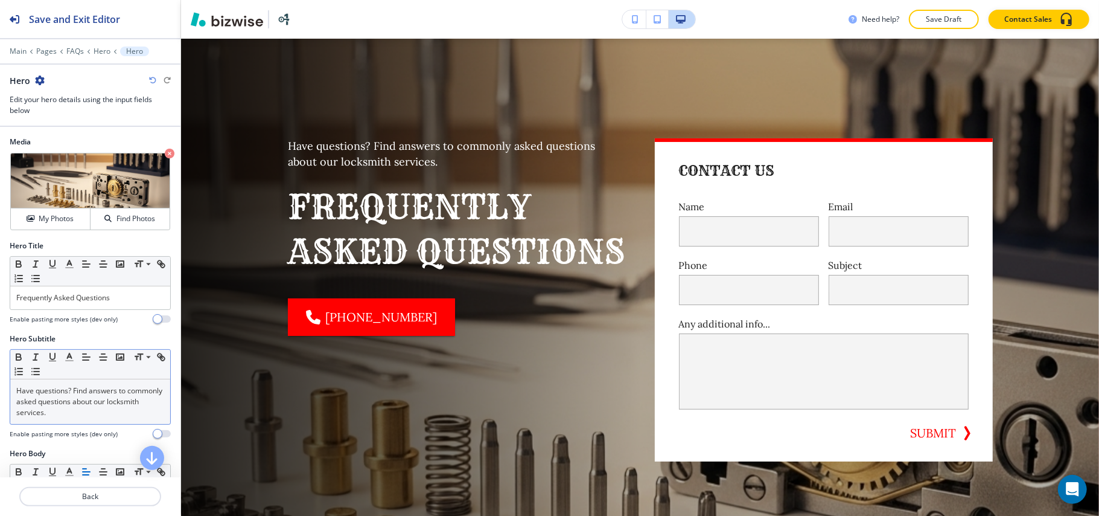
click at [97, 404] on p "Have questions? Find answers to commonly asked questions about our locksmith se…" at bounding box center [90, 401] width 148 height 33
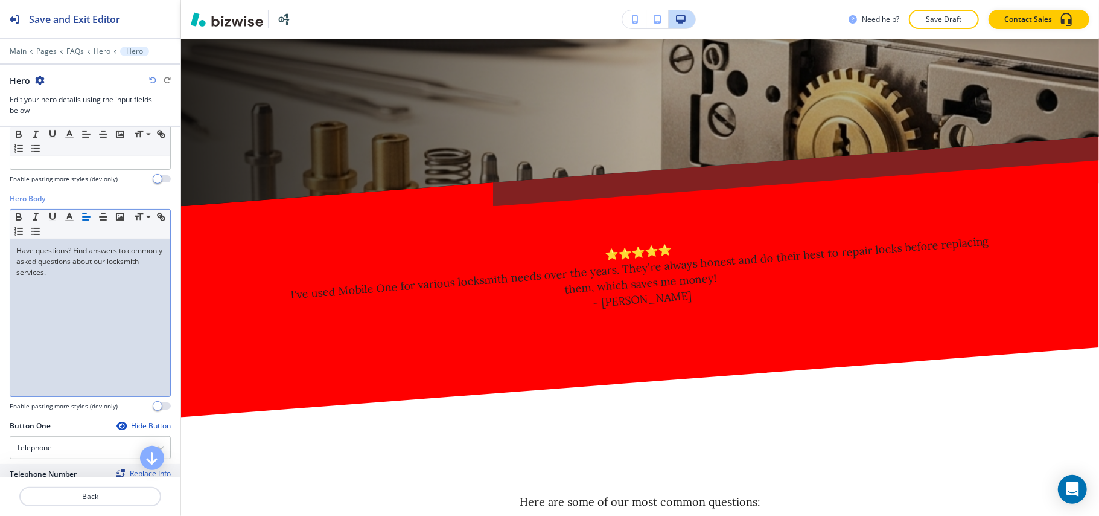
scroll to position [543, 0]
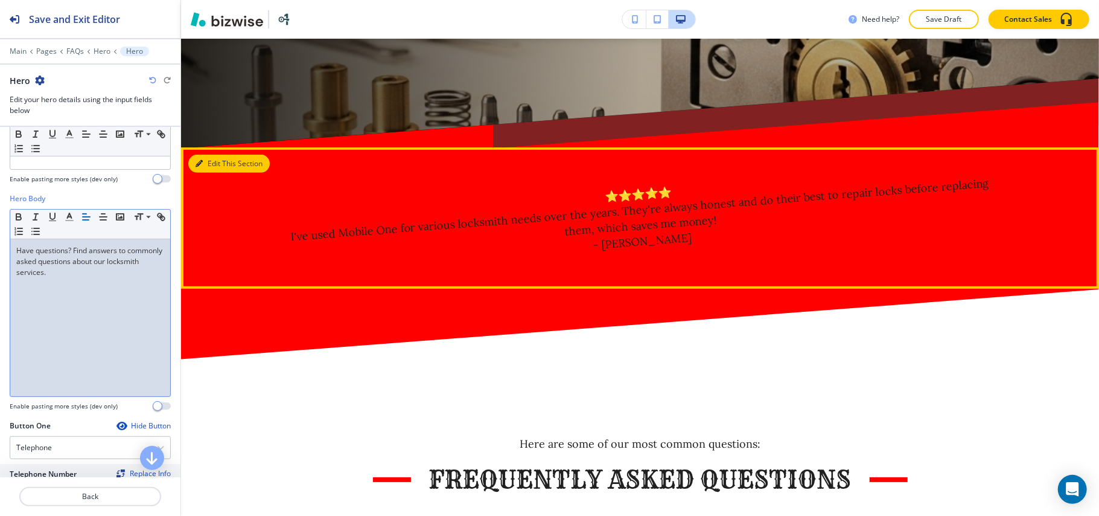
click at [196, 157] on button "Edit This Section" at bounding box center [229, 164] width 82 height 18
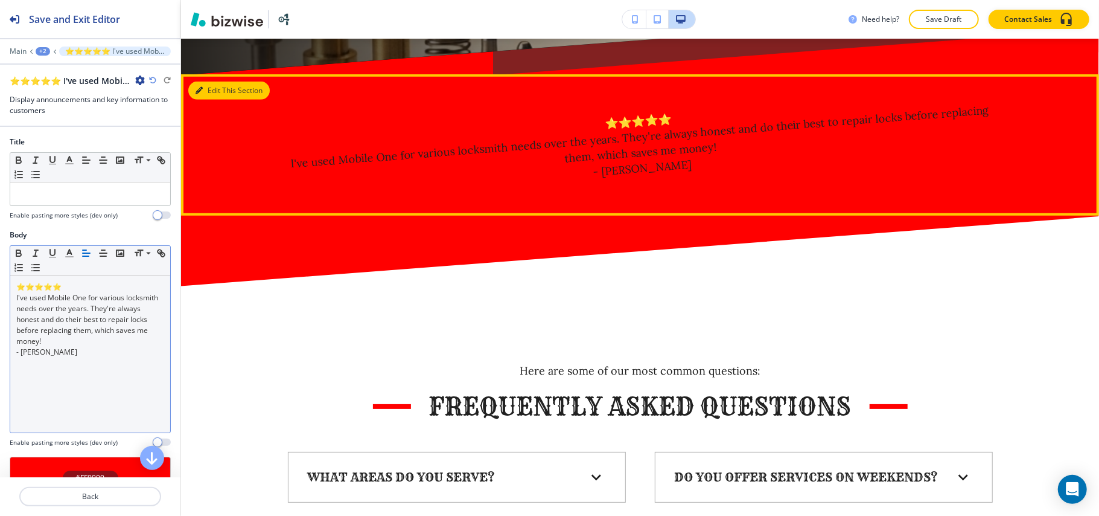
scroll to position [652, 0]
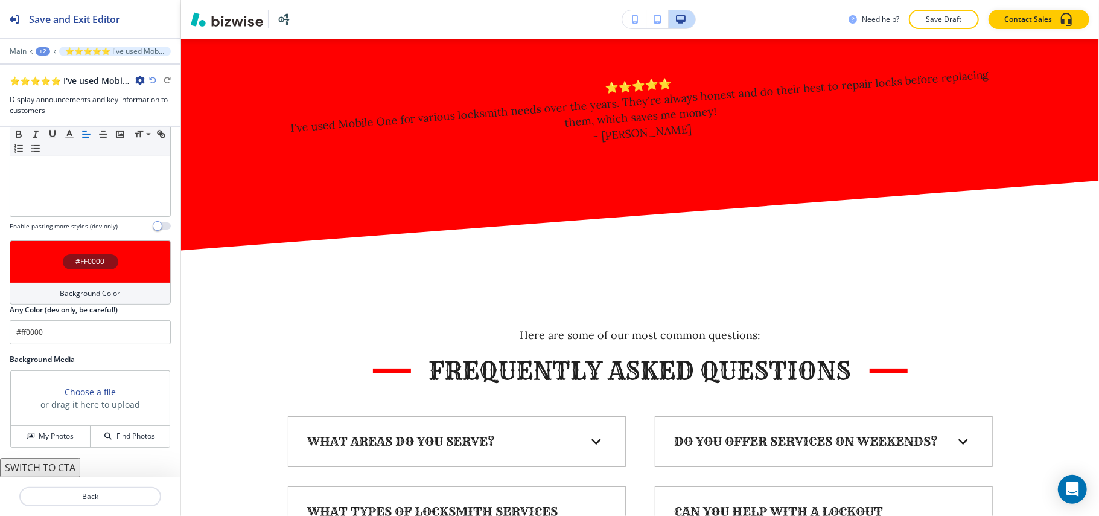
click at [39, 250] on div "#FF0000" at bounding box center [90, 261] width 161 height 42
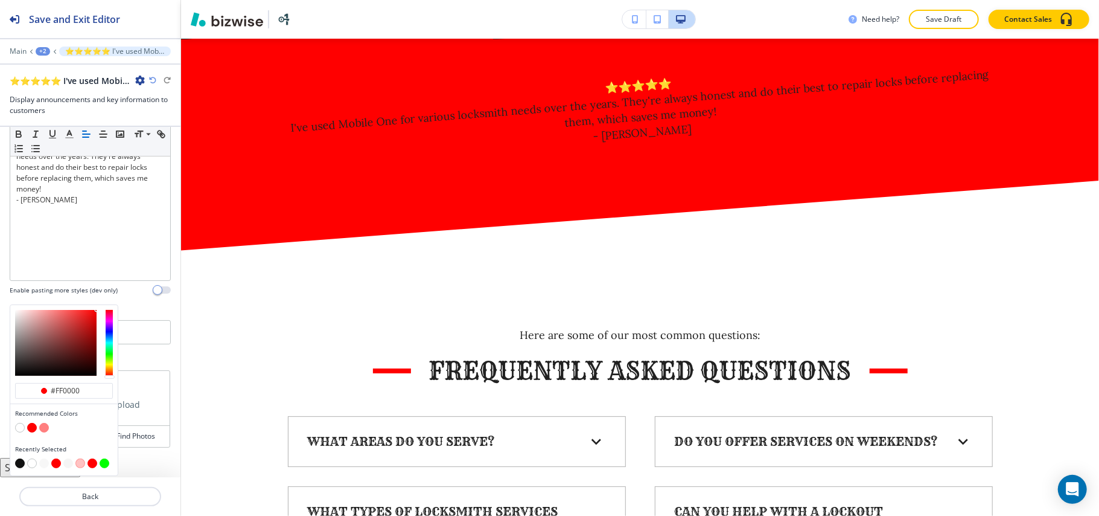
scroll to position [155, 0]
click at [16, 458] on div at bounding box center [64, 464] width 98 height 12
click at [18, 458] on button "button" at bounding box center [20, 463] width 10 height 10
type input "#121212"
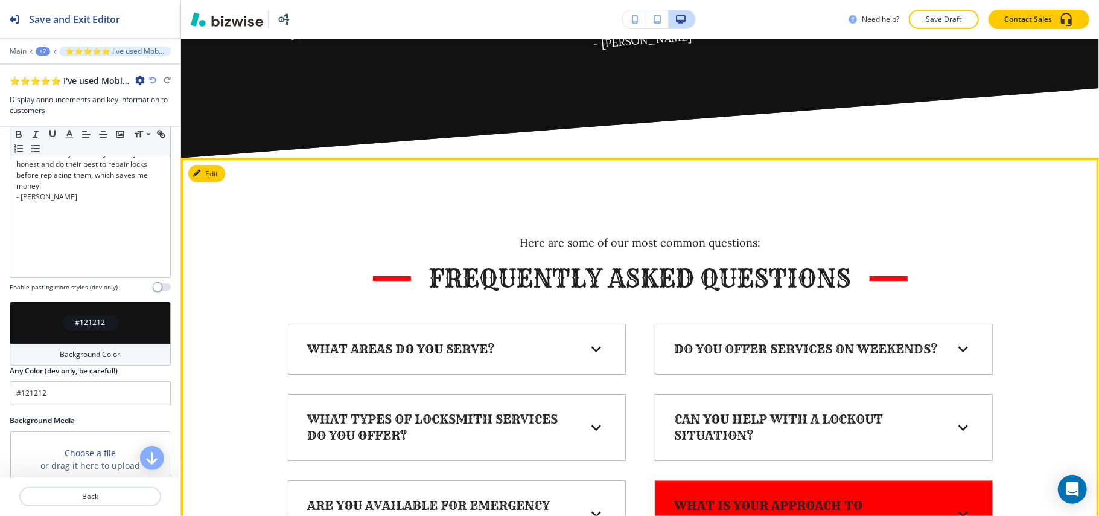
scroll to position [974, 0]
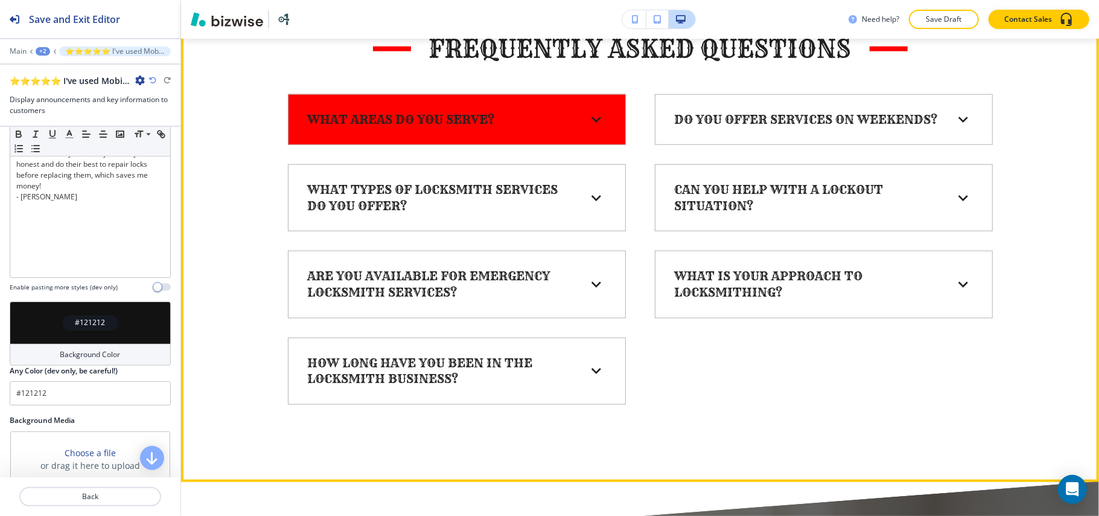
click at [441, 122] on h6 "What areas do you serve?" at bounding box center [401, 120] width 187 height 16
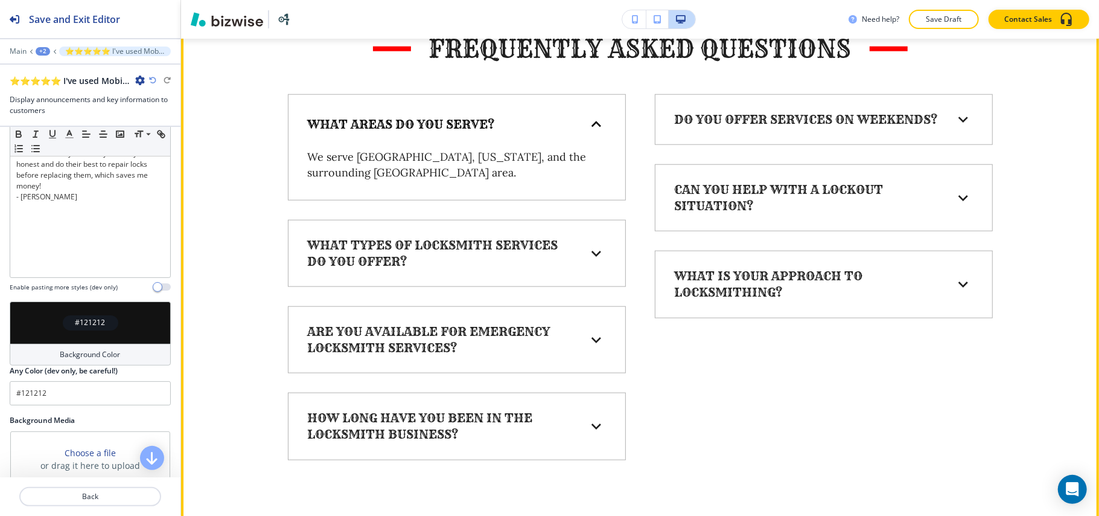
click at [447, 122] on h6 "What areas do you serve?" at bounding box center [401, 125] width 187 height 16
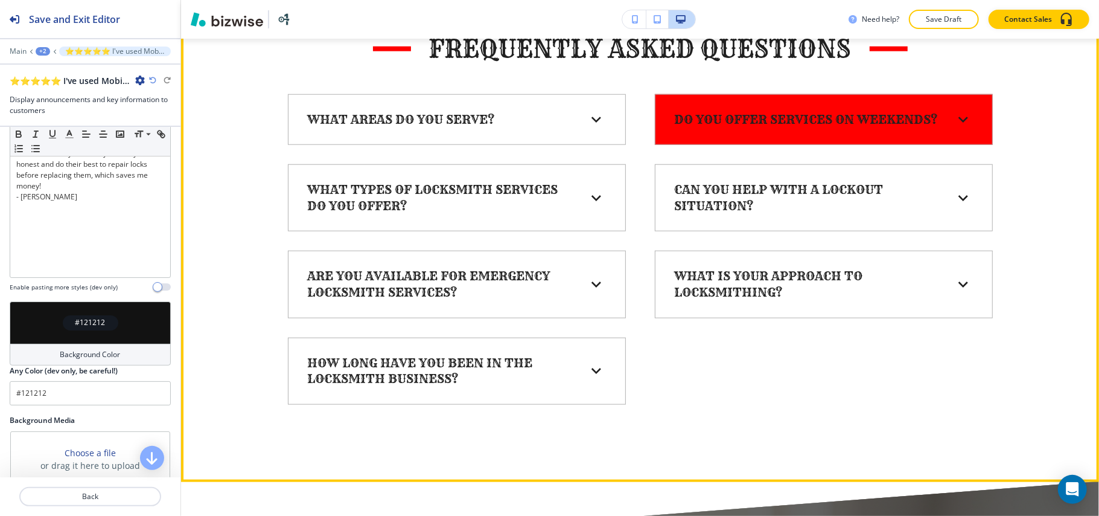
click at [752, 112] on h6 "Do you offer services on weekends?" at bounding box center [806, 120] width 263 height 16
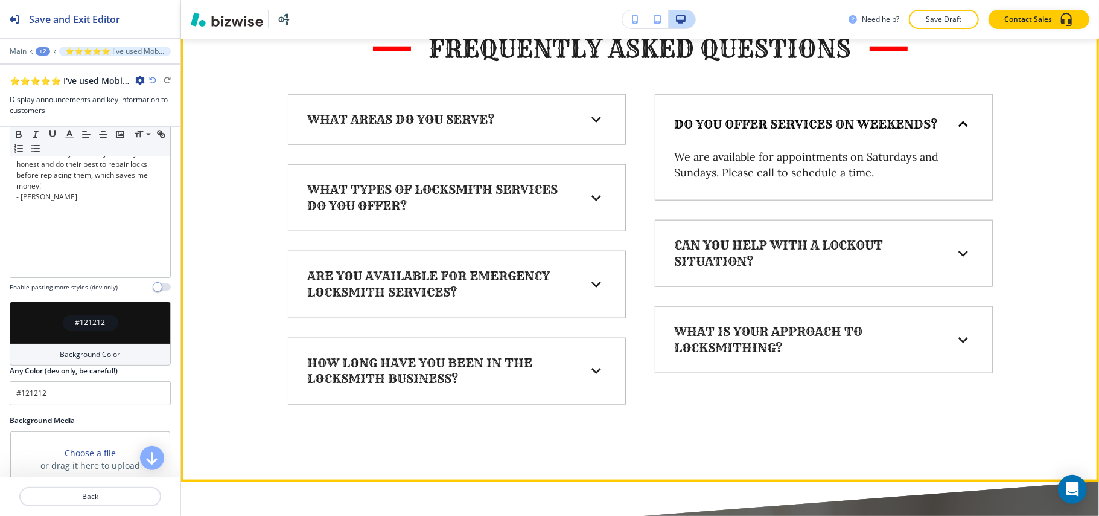
click at [752, 112] on div "Do you offer services on weekends?" at bounding box center [824, 124] width 318 height 40
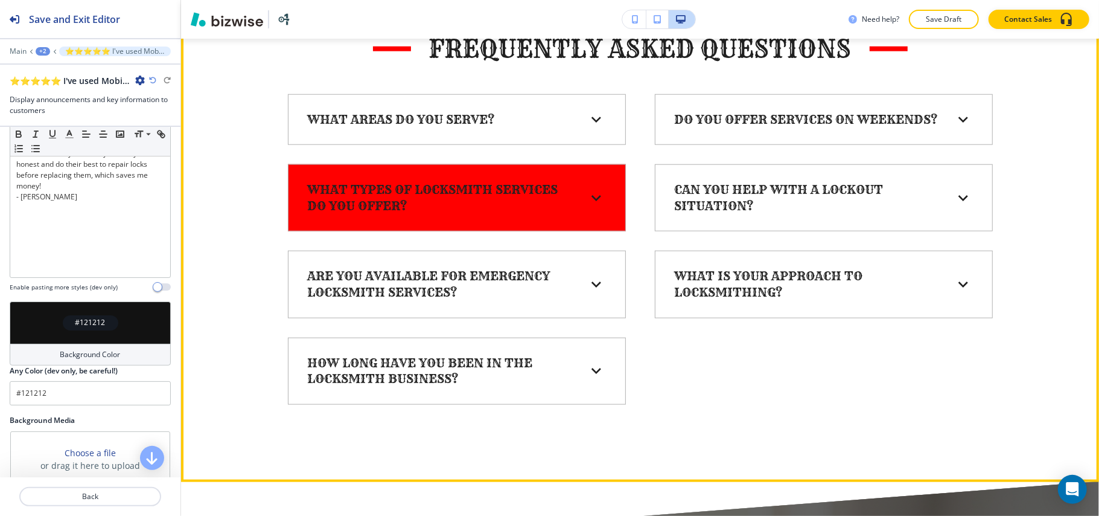
click at [554, 203] on h6 "What types of locksmith services do you offer?" at bounding box center [440, 198] width 264 height 32
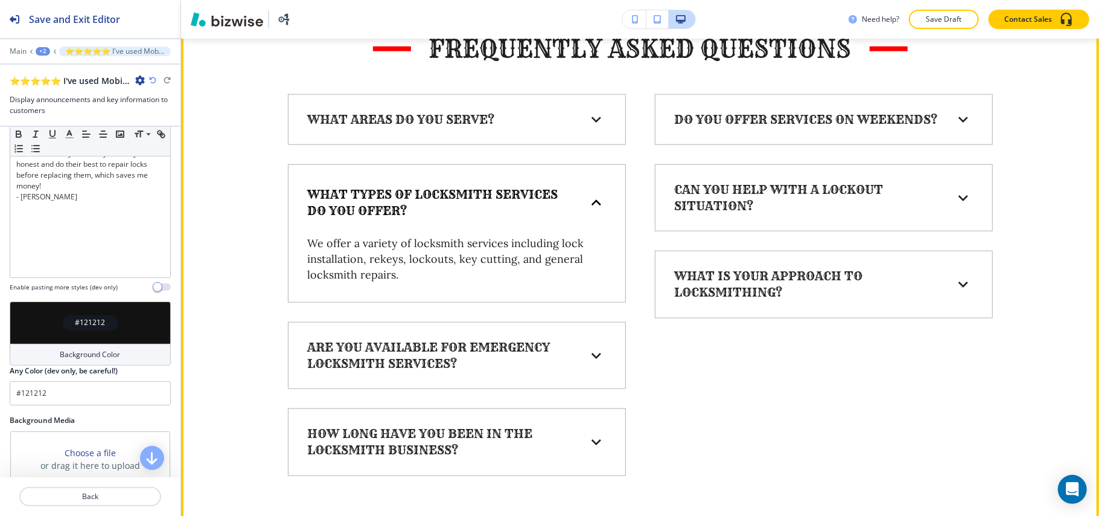
click at [554, 203] on h6 "What types of locksmith services do you offer?" at bounding box center [440, 203] width 264 height 32
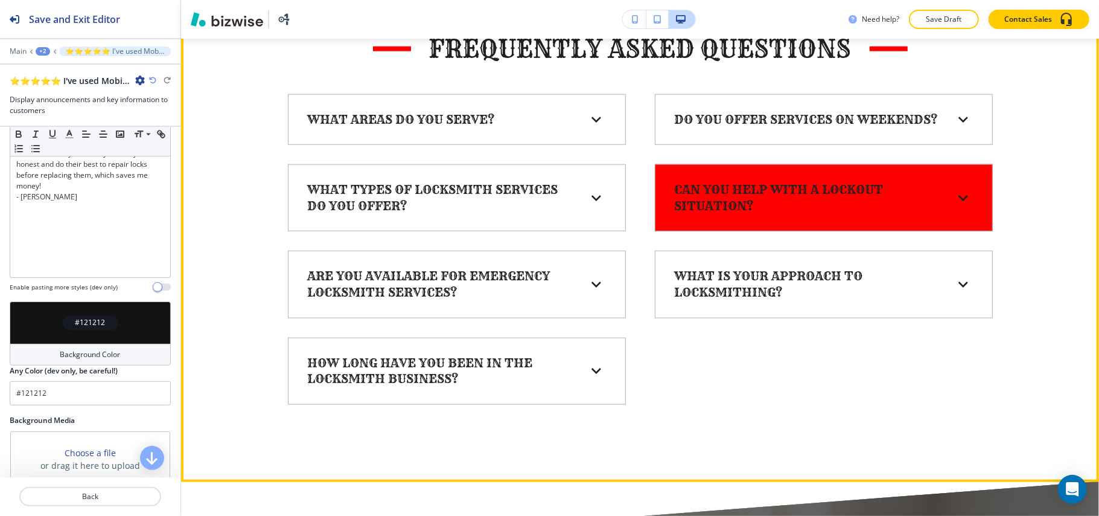
click at [775, 206] on h6 "Can you help with a lockout situation?" at bounding box center [807, 198] width 264 height 32
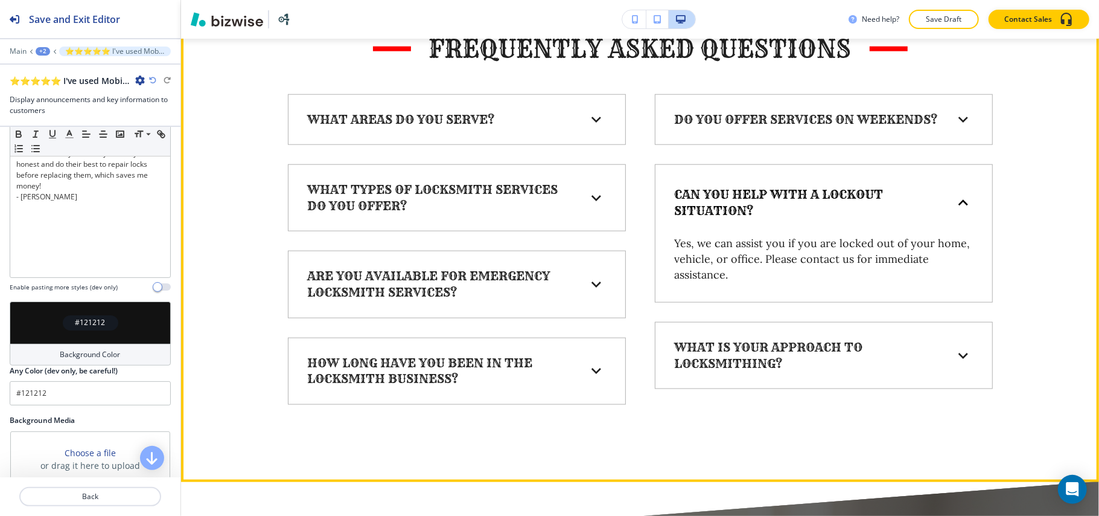
click at [775, 206] on h6 "Can you help with a lockout situation?" at bounding box center [807, 203] width 264 height 32
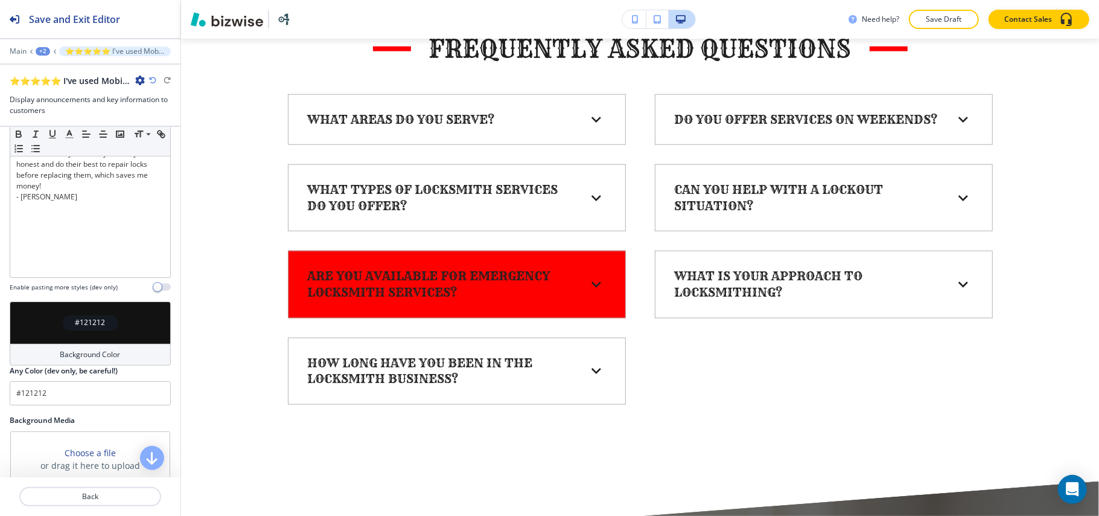
click at [594, 256] on div "Are you available for emergency locksmith services? Yes, we provide services fo…" at bounding box center [457, 284] width 338 height 67
click at [573, 270] on div "Are you available for emergency locksmith services?" at bounding box center [447, 284] width 279 height 32
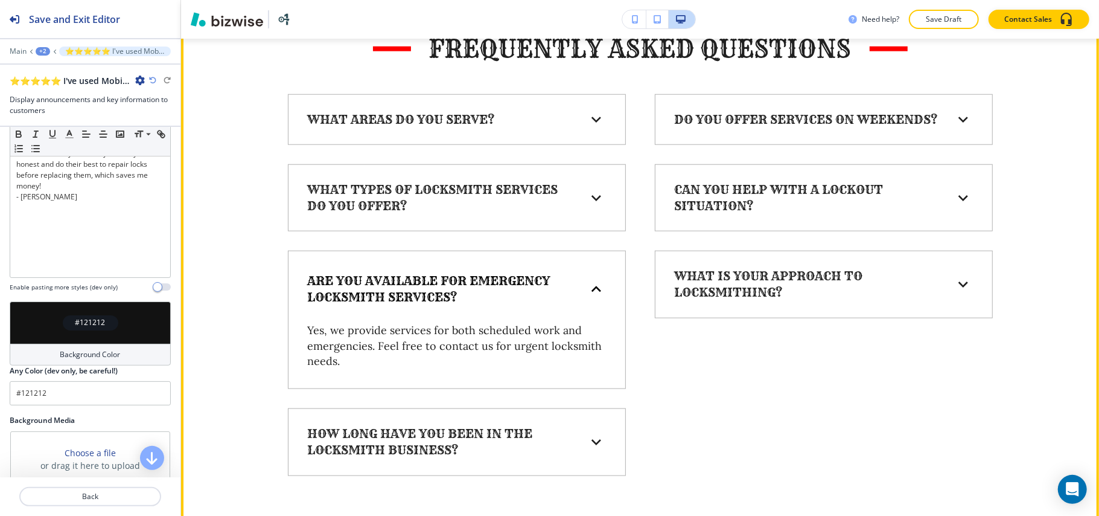
click at [573, 272] on div "Are you available for emergency locksmith services?" at bounding box center [457, 289] width 318 height 56
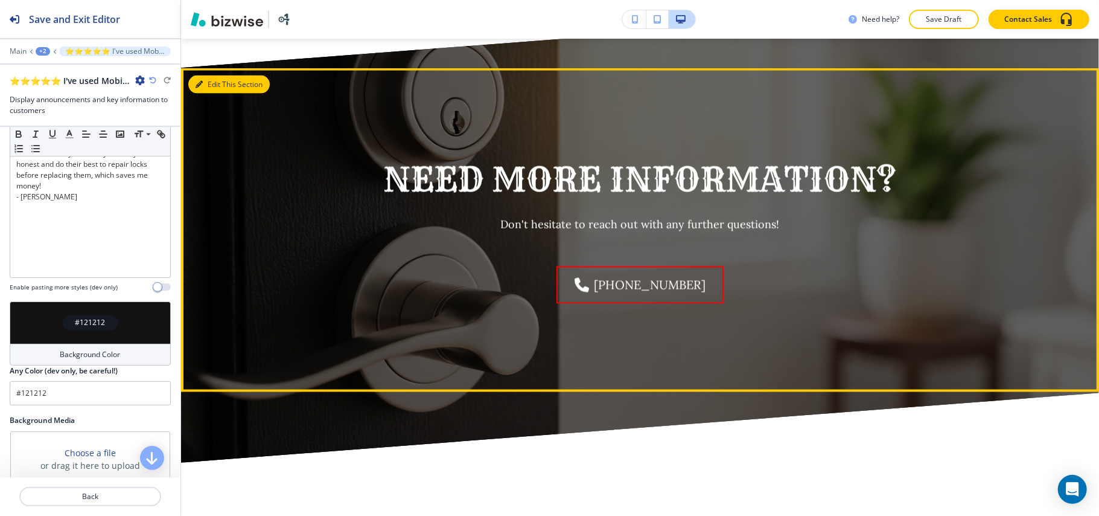
click at [208, 88] on button "Edit This Section" at bounding box center [229, 84] width 82 height 18
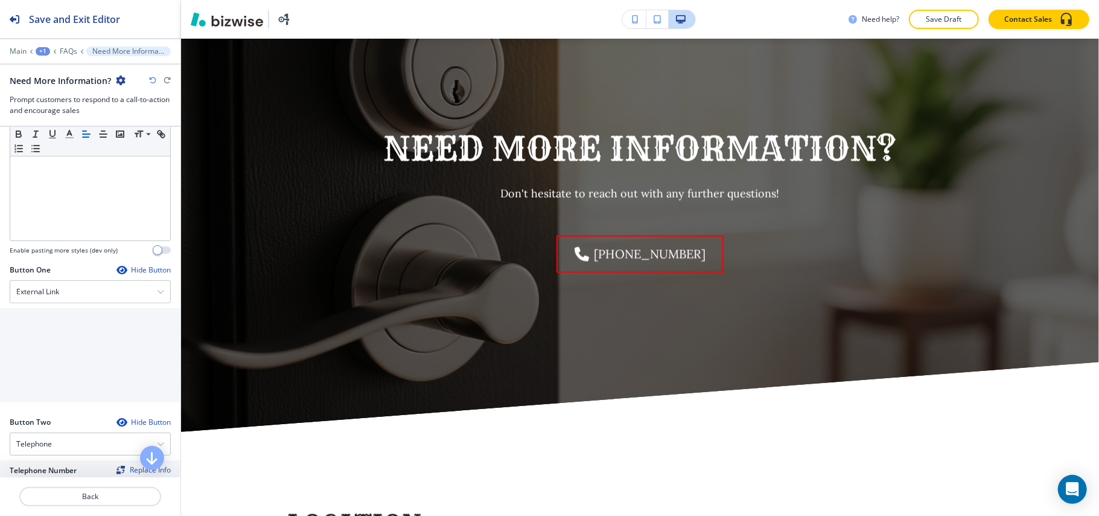
scroll to position [322, 0]
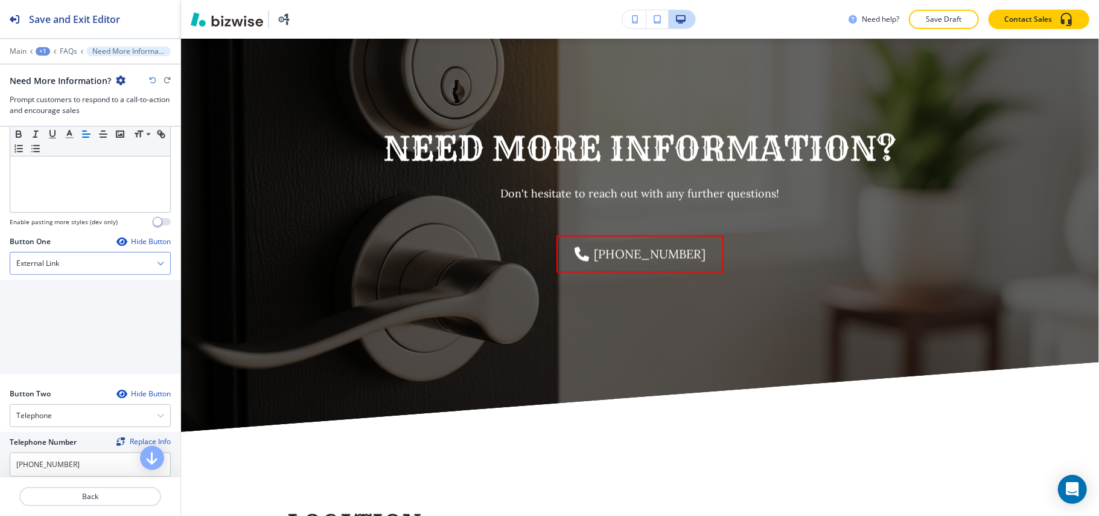
click at [61, 259] on div "External Link" at bounding box center [90, 263] width 160 height 22
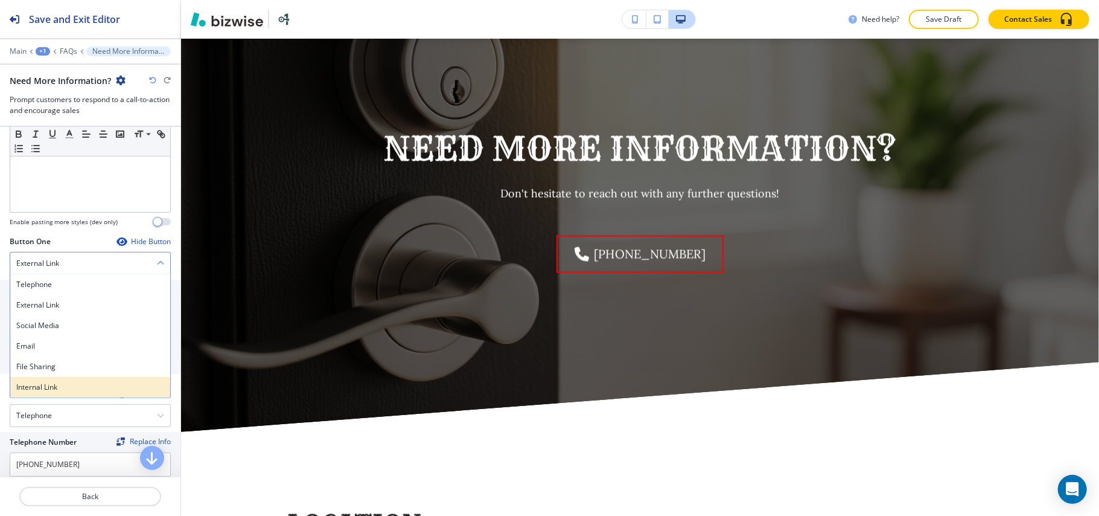
click at [59, 392] on h4 "Internal Link" at bounding box center [90, 387] width 148 height 11
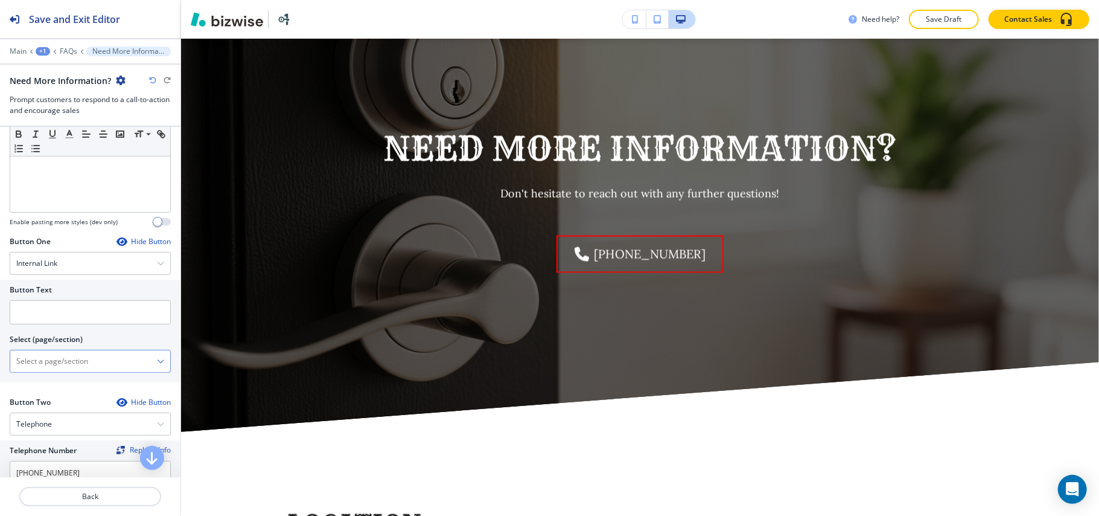
drag, startPoint x: 73, startPoint y: 377, endPoint x: 80, endPoint y: 367, distance: 12.6
click at [80, 367] on \(page\/section\) "Manual Input" at bounding box center [83, 361] width 147 height 21
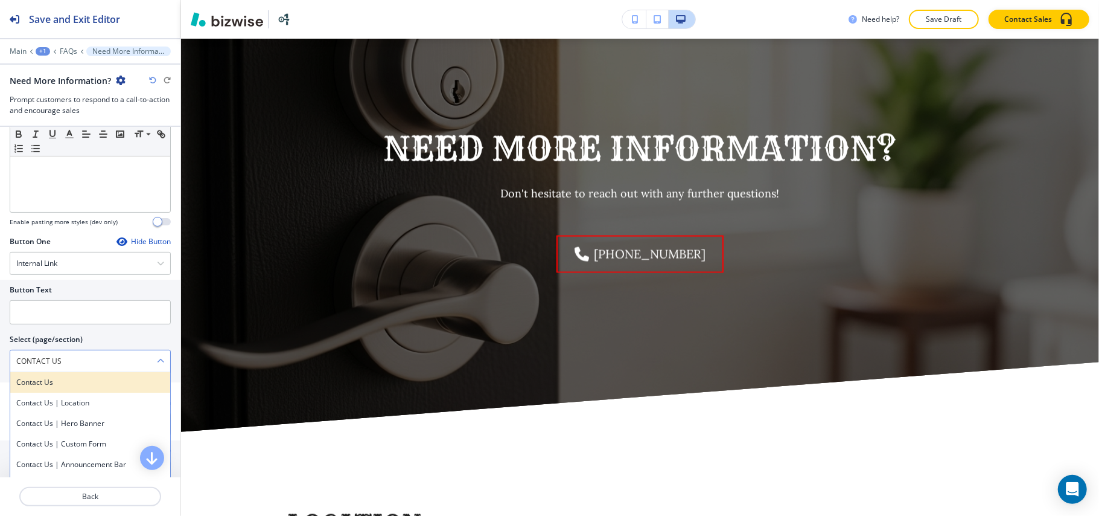
click at [68, 379] on div "Contact Us" at bounding box center [90, 382] width 160 height 21
type \(page\/section\) "Contact Us"
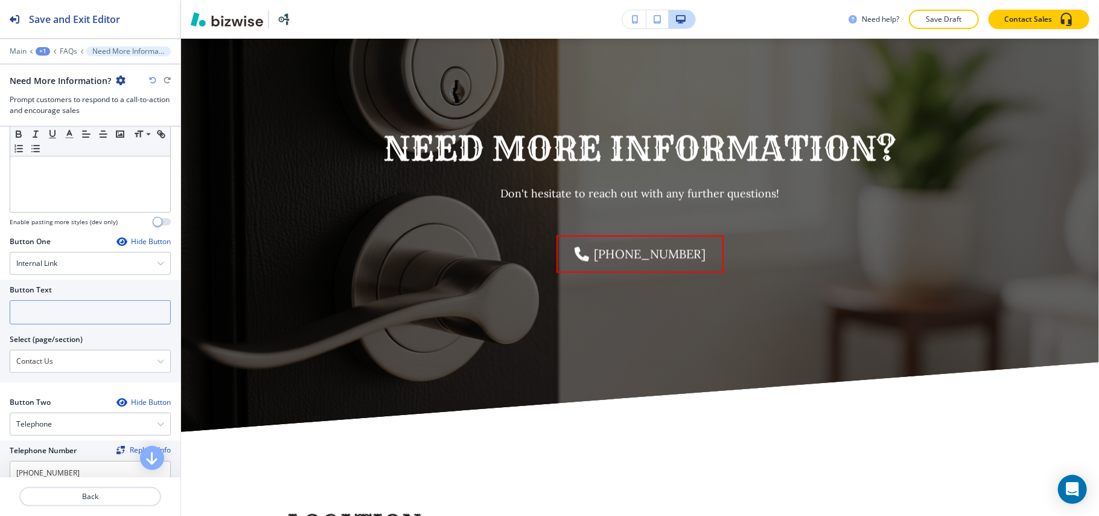
click at [76, 321] on input "text" at bounding box center [90, 312] width 161 height 24
paste input "CONTACT US"
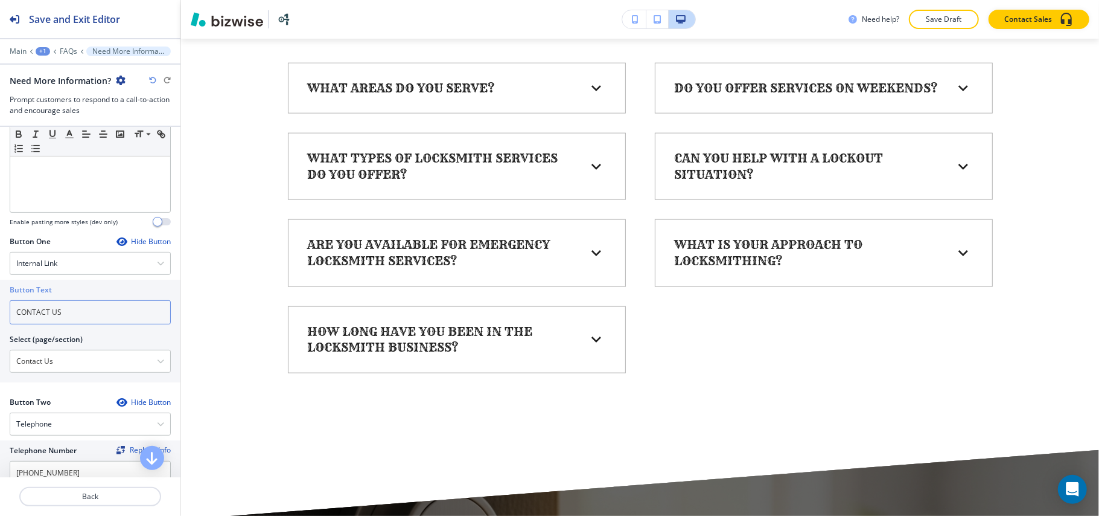
scroll to position [1005, 0]
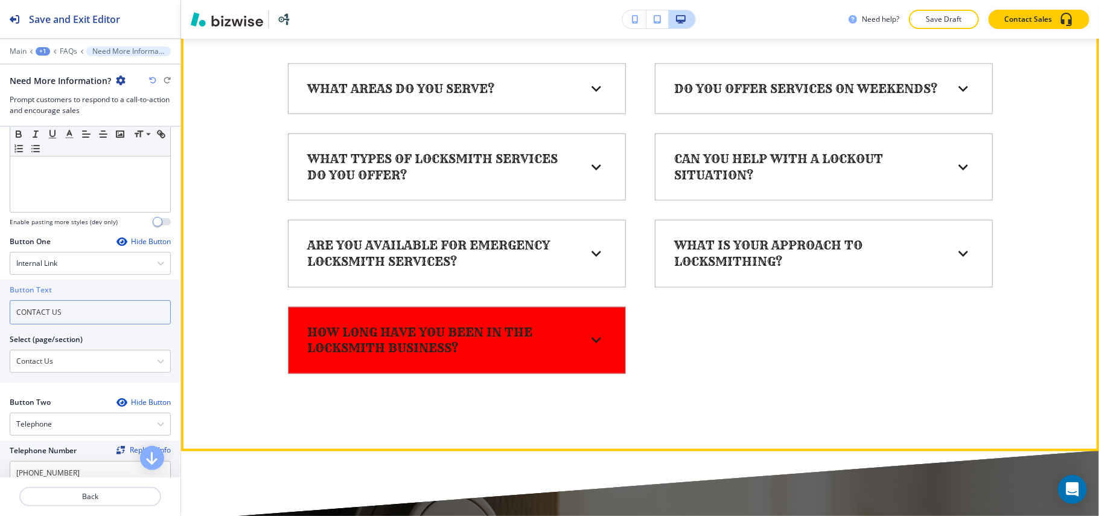
type input "CONTACT US"
click at [539, 332] on h6 "How long have you been in the locksmith business?" at bounding box center [440, 340] width 264 height 32
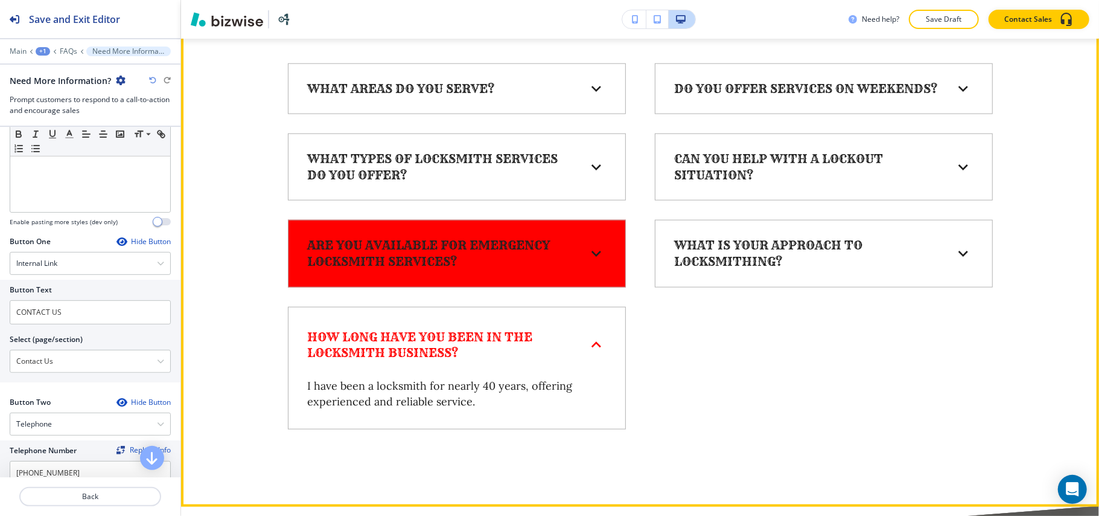
click at [540, 245] on h6 "Are you available for emergency locksmith services?" at bounding box center [440, 253] width 264 height 32
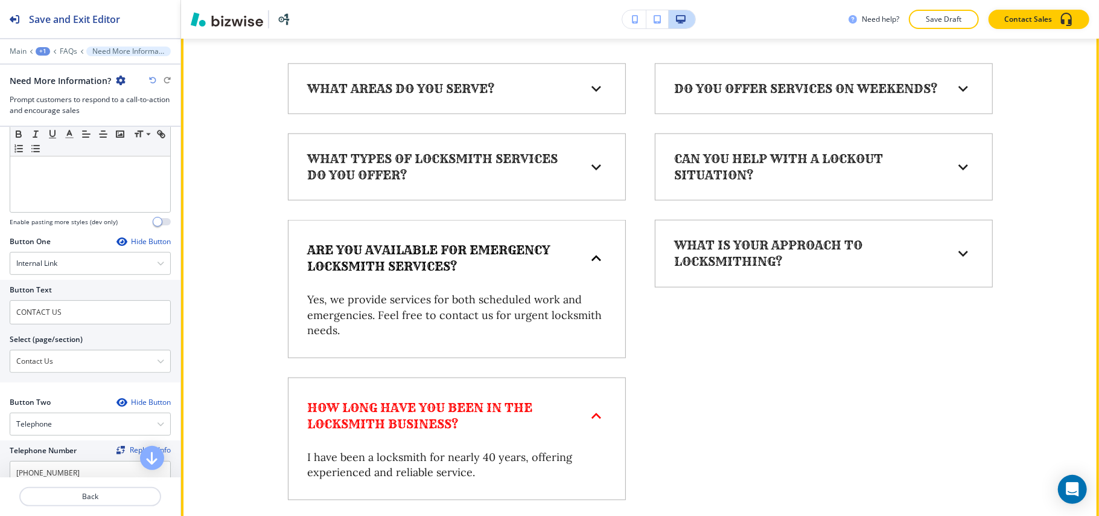
click at [540, 245] on h6 "Are you available for emergency locksmith services?" at bounding box center [440, 258] width 264 height 32
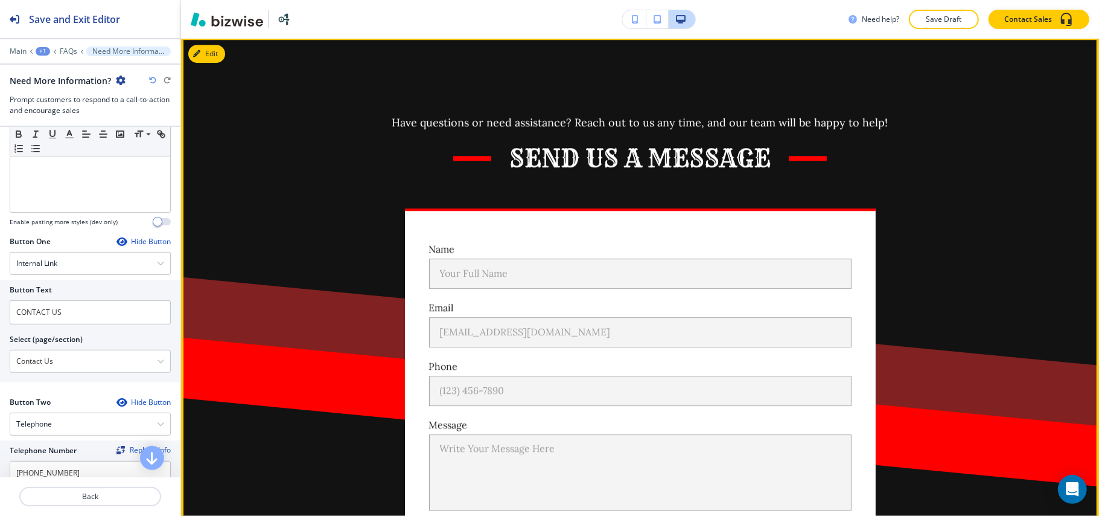
scroll to position [2454, 0]
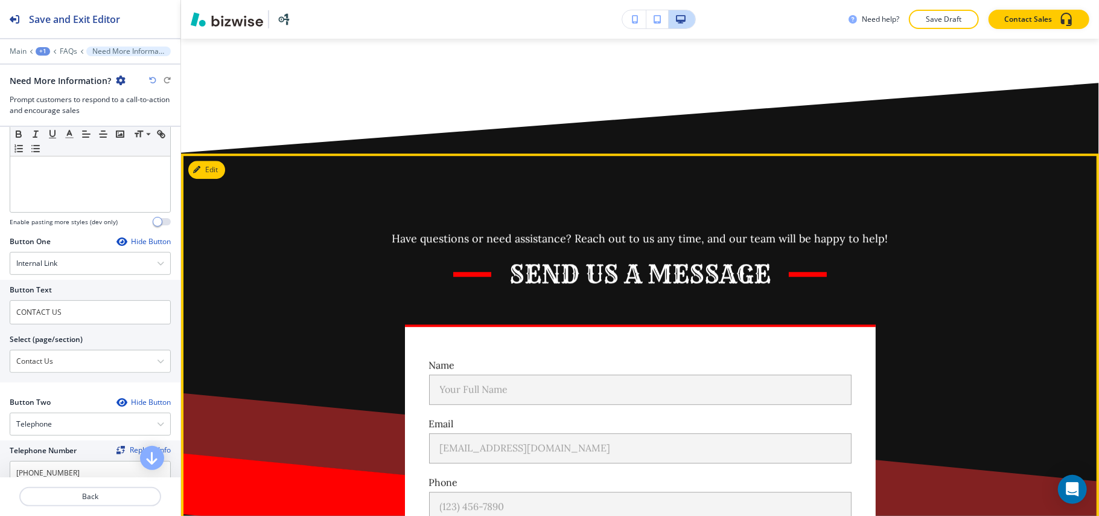
click at [232, 153] on div "Have questions or need assistance? Reach out to us any time, and our team will …" at bounding box center [640, 467] width 918 height 628
click at [214, 161] on button "Edit This Section" at bounding box center [229, 170] width 82 height 18
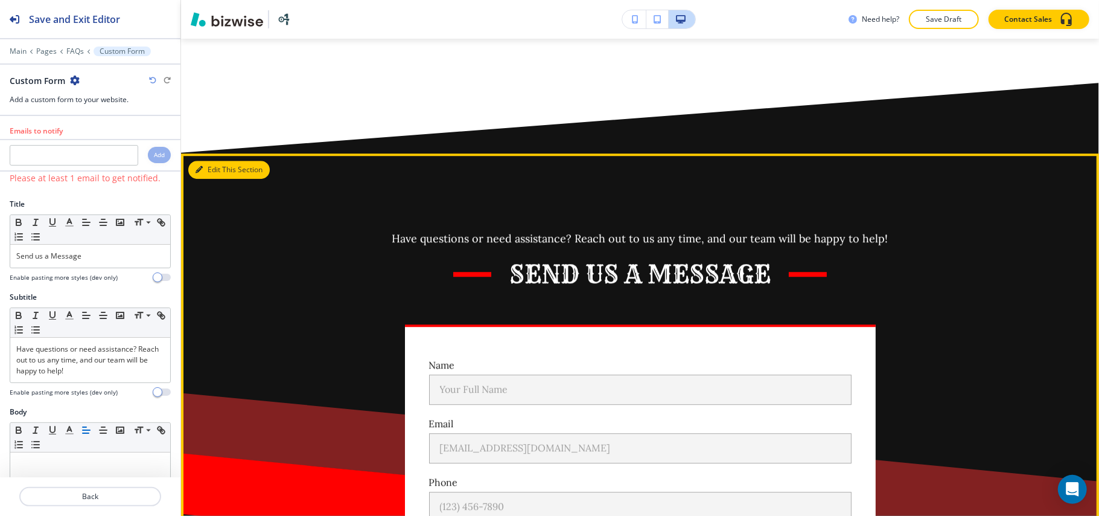
scroll to position [2549, 0]
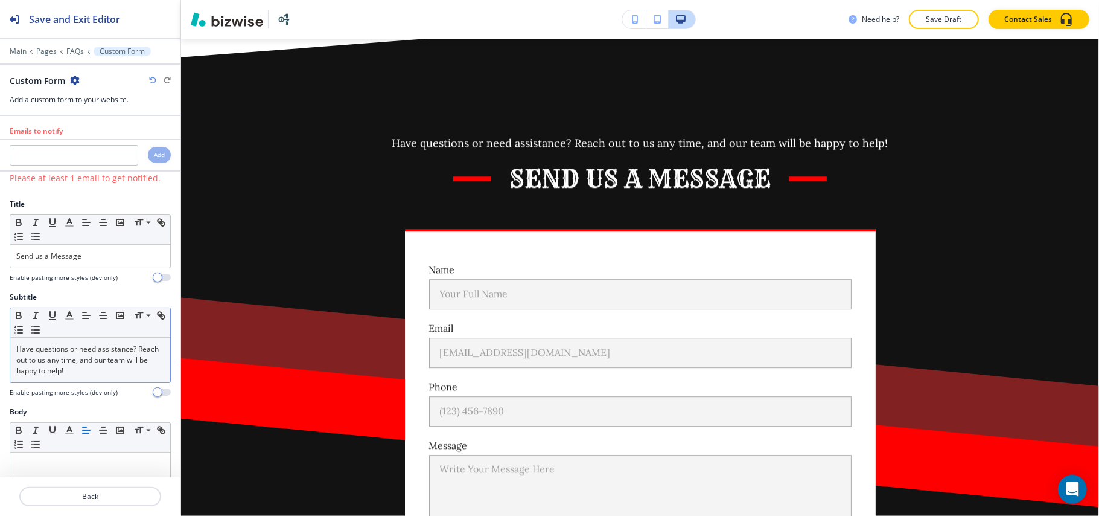
click at [95, 358] on p "Have questions or need assistance? Reach out to us any time, and our team will …" at bounding box center [90, 360] width 148 height 33
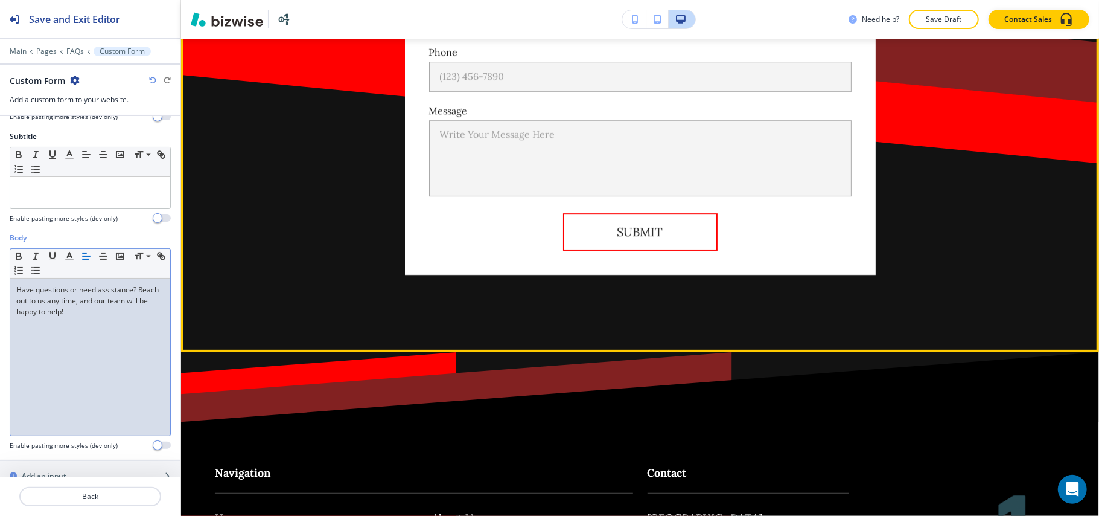
scroll to position [3056, 0]
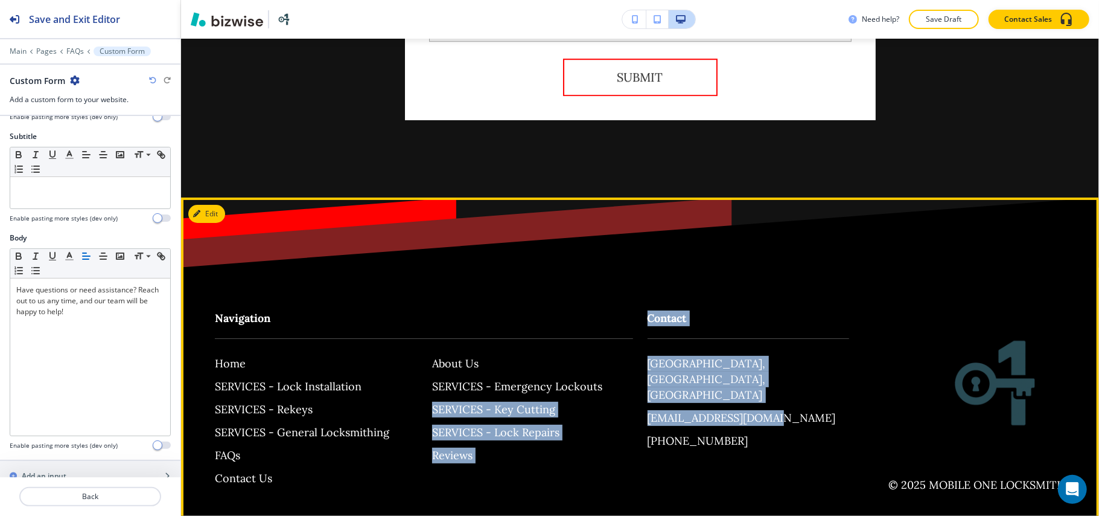
drag, startPoint x: 776, startPoint y: 363, endPoint x: 623, endPoint y: 369, distance: 152.9
click at [623, 369] on div "Navigation Home SERVICES - Lock Installation SERVICES - Rekeys SERVICES - Gener…" at bounding box center [632, 389] width 865 height 206
click at [813, 373] on div "[GEOGRAPHIC_DATA], [GEOGRAPHIC_DATA], [GEOGRAPHIC_DATA] [EMAIL_ADDRESS][DOMAIN_…" at bounding box center [749, 402] width 202 height 93
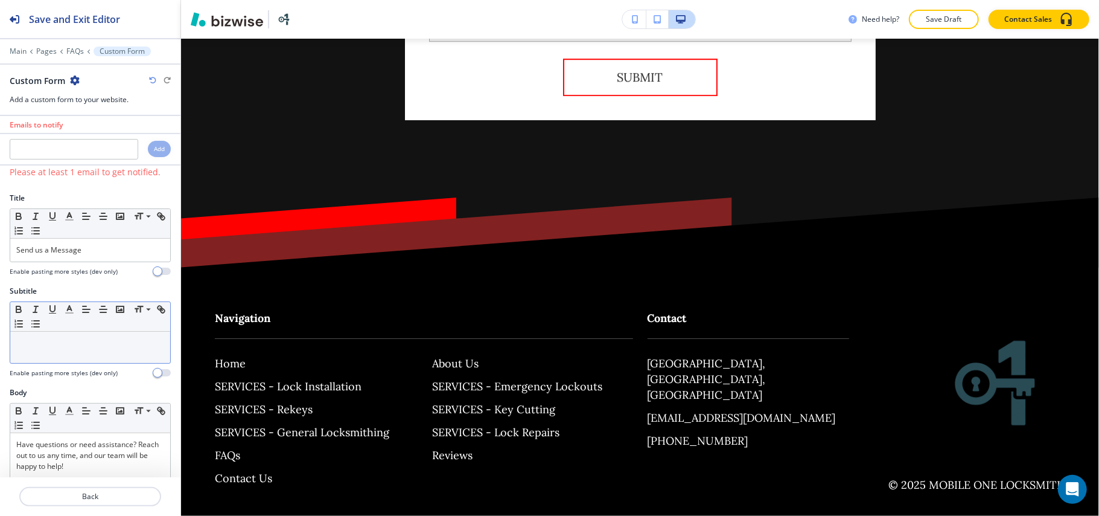
scroll to position [0, 0]
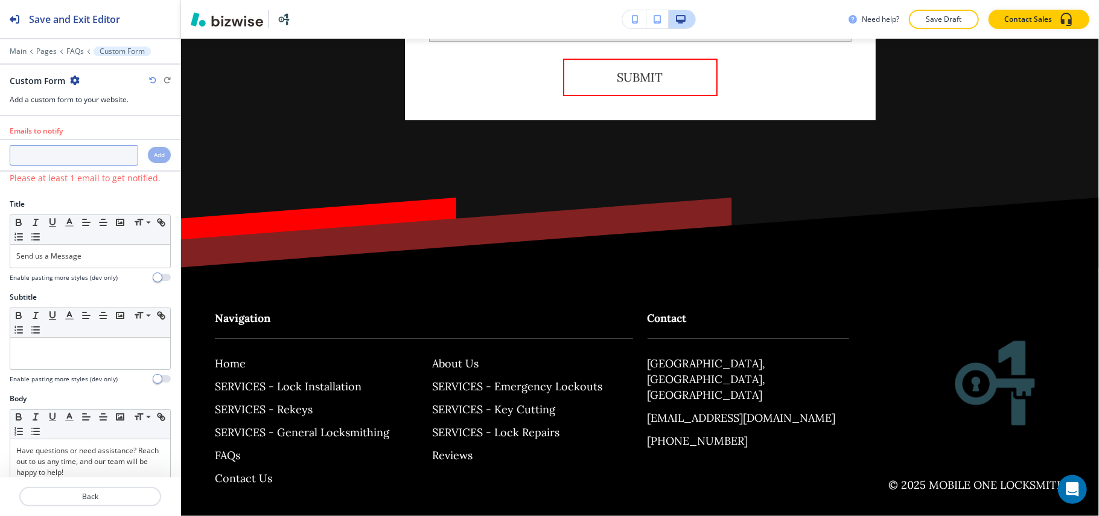
click at [58, 149] on input "text" at bounding box center [74, 155] width 129 height 21
paste input "[EMAIL_ADDRESS][DOMAIN_NAME]"
type input "[EMAIL_ADDRESS][DOMAIN_NAME]"
click at [154, 158] on h4 "Add" at bounding box center [159, 154] width 11 height 9
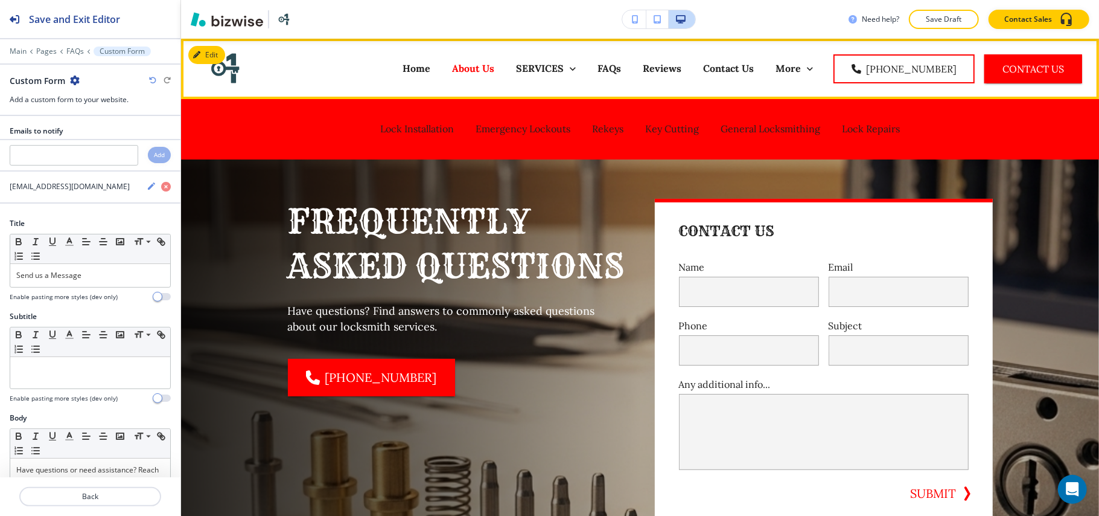
click at [494, 71] on p "About Us" at bounding box center [473, 69] width 42 height 14
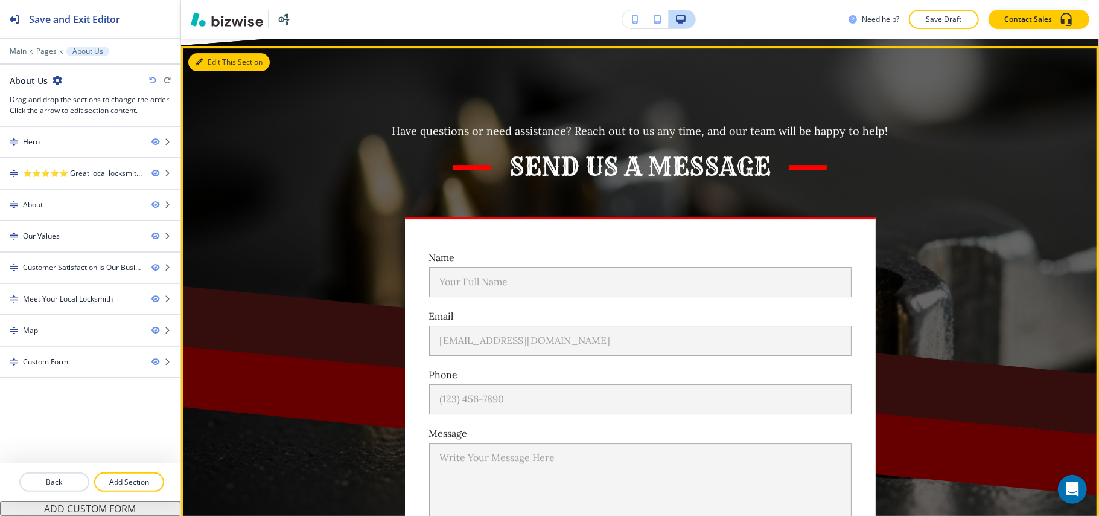
click at [216, 71] on button "Edit This Section" at bounding box center [229, 62] width 82 height 18
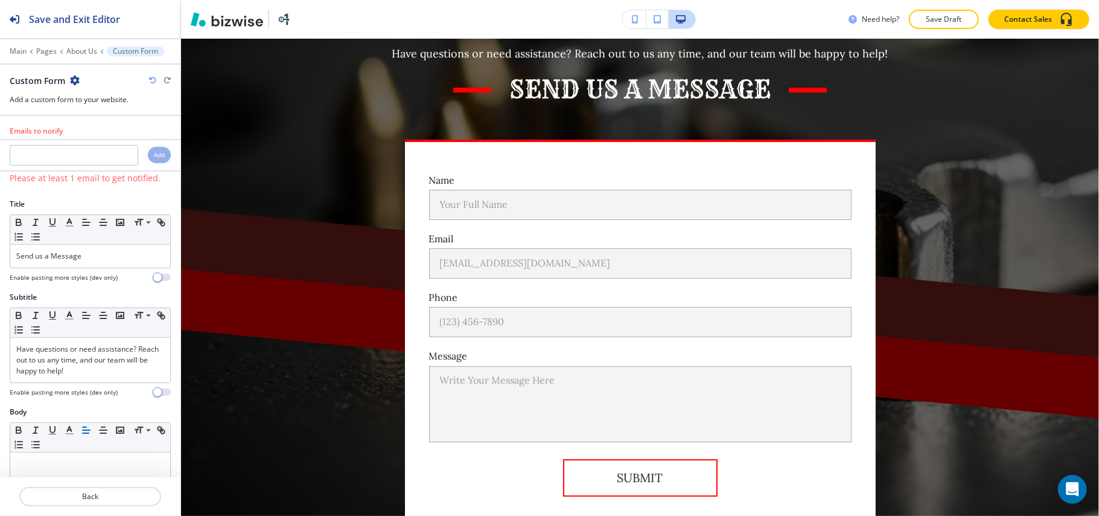
scroll to position [3118, 0]
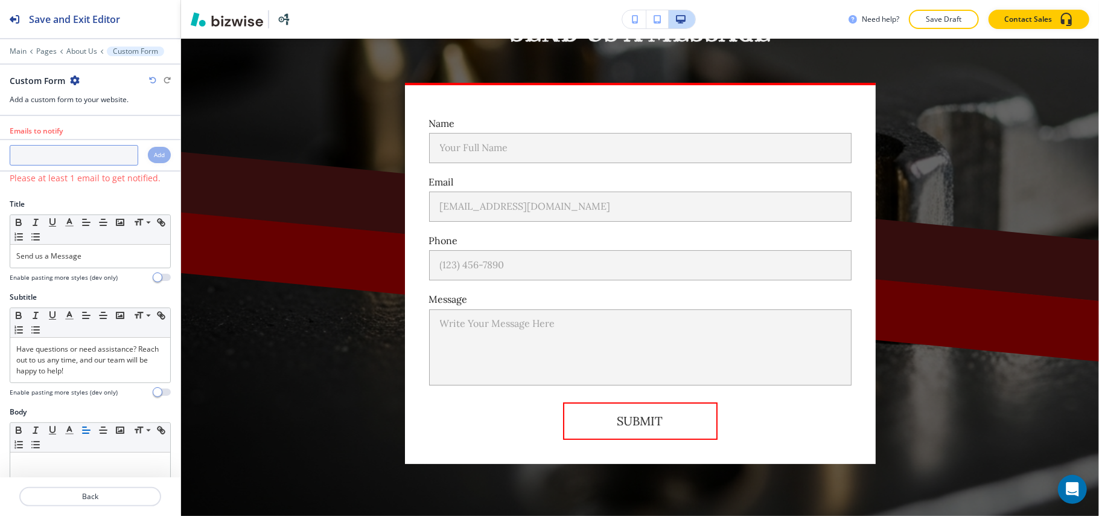
click at [54, 165] on input "text" at bounding box center [74, 155] width 129 height 21
paste input "[EMAIL_ADDRESS][DOMAIN_NAME]"
type input "[EMAIL_ADDRESS][DOMAIN_NAME]"
click at [153, 156] on div "Add" at bounding box center [159, 155] width 23 height 16
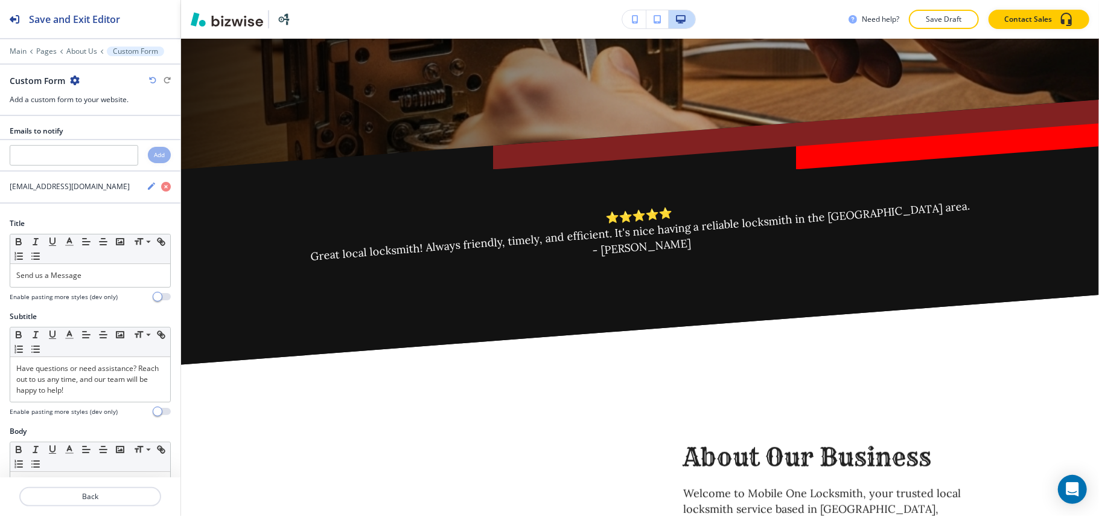
scroll to position [0, 0]
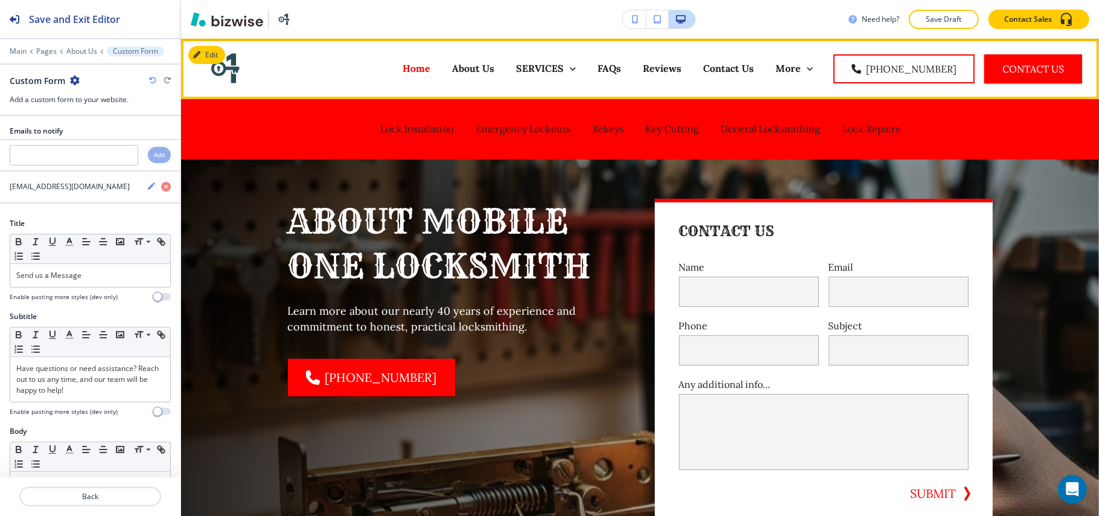
click at [430, 68] on p "Home" at bounding box center [417, 69] width 28 height 14
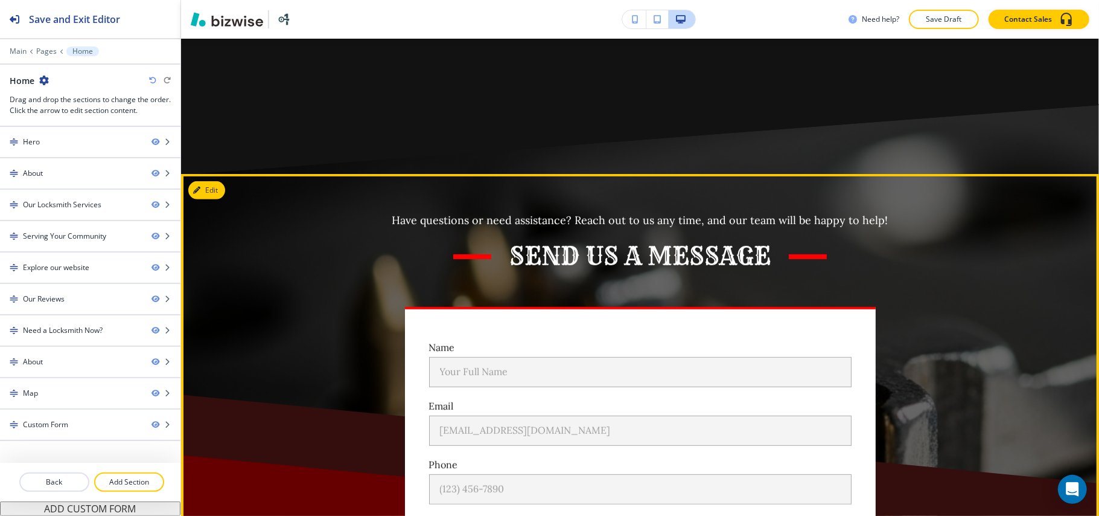
scroll to position [6857, 0]
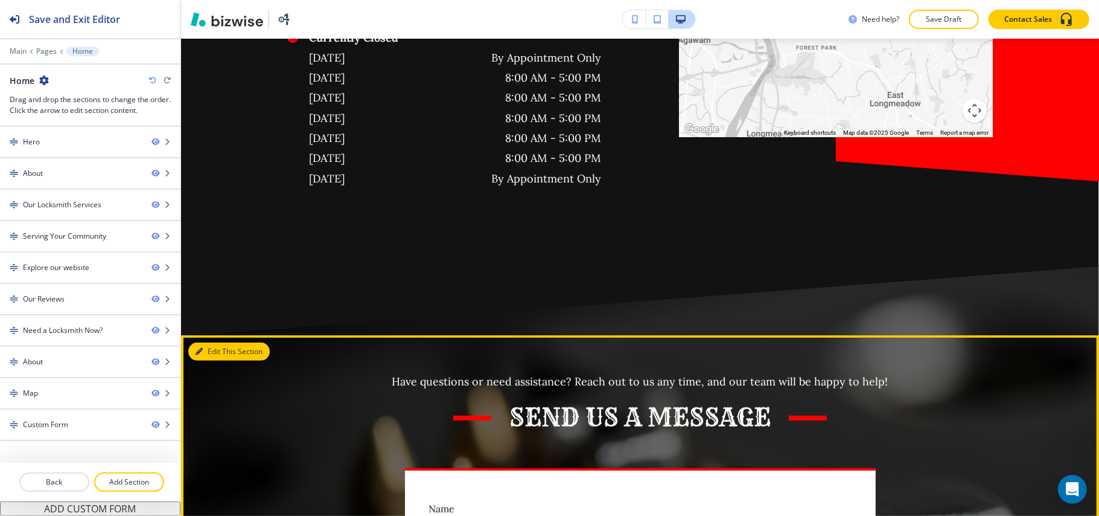
click at [208, 342] on button "Edit This Section" at bounding box center [229, 351] width 82 height 18
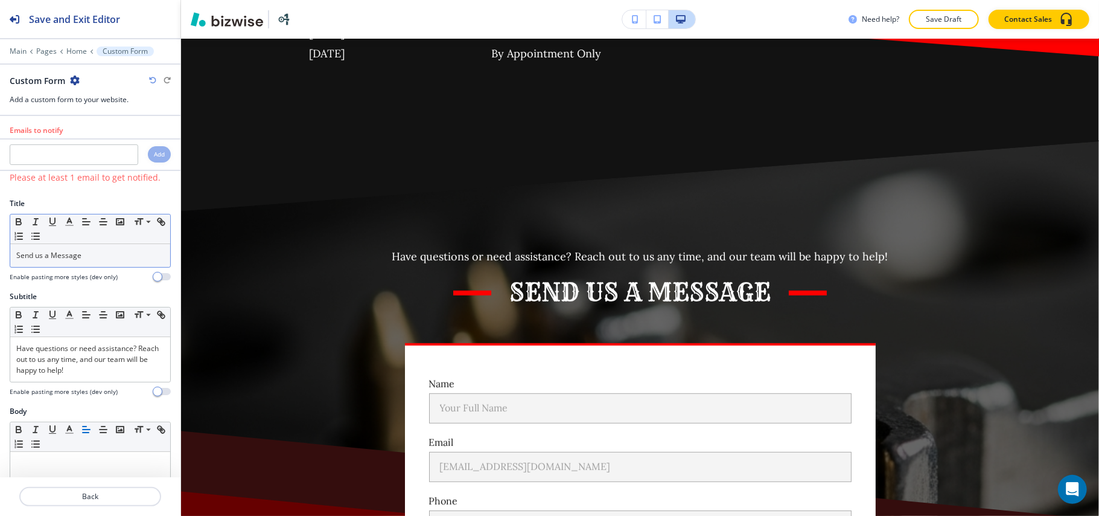
scroll to position [0, 0]
click at [66, 143] on div at bounding box center [90, 142] width 181 height 5
click at [56, 153] on input "text" at bounding box center [74, 155] width 129 height 21
paste input "[EMAIL_ADDRESS][DOMAIN_NAME]"
type input "[EMAIL_ADDRESS][DOMAIN_NAME]"
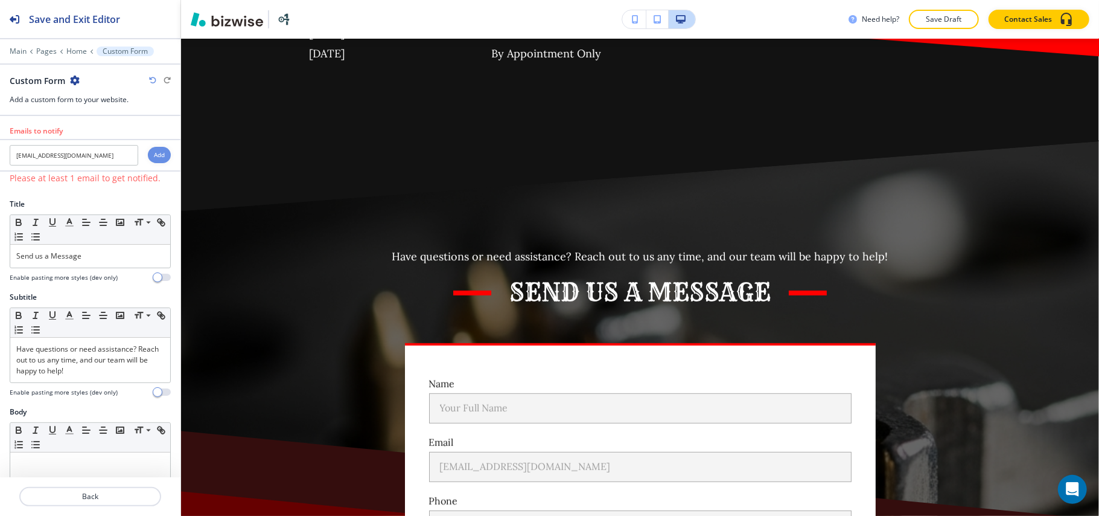
click at [153, 157] on div "Add" at bounding box center [159, 155] width 23 height 16
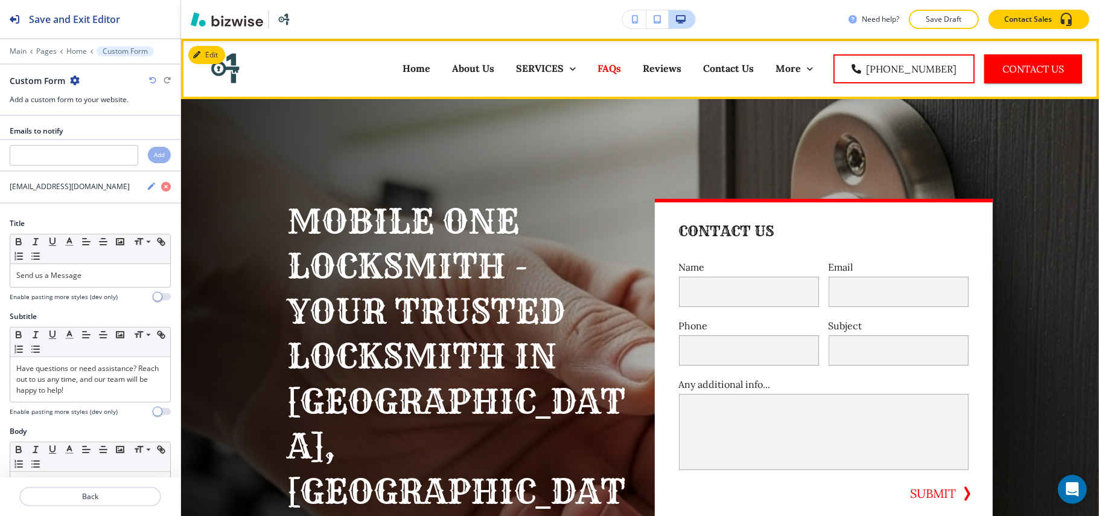
click at [621, 68] on p "FAQs" at bounding box center [610, 69] width 24 height 14
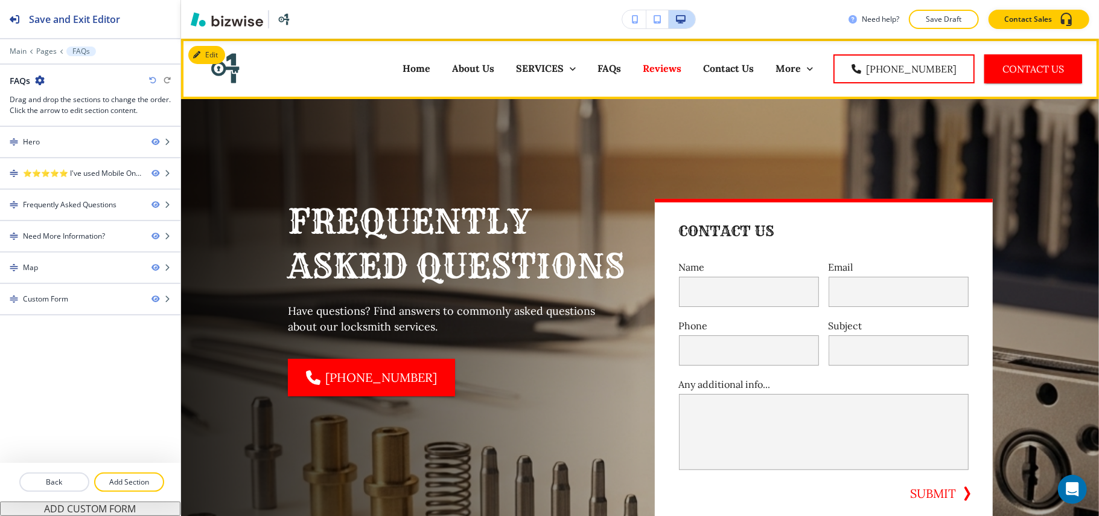
click at [680, 66] on p "Reviews" at bounding box center [662, 69] width 39 height 14
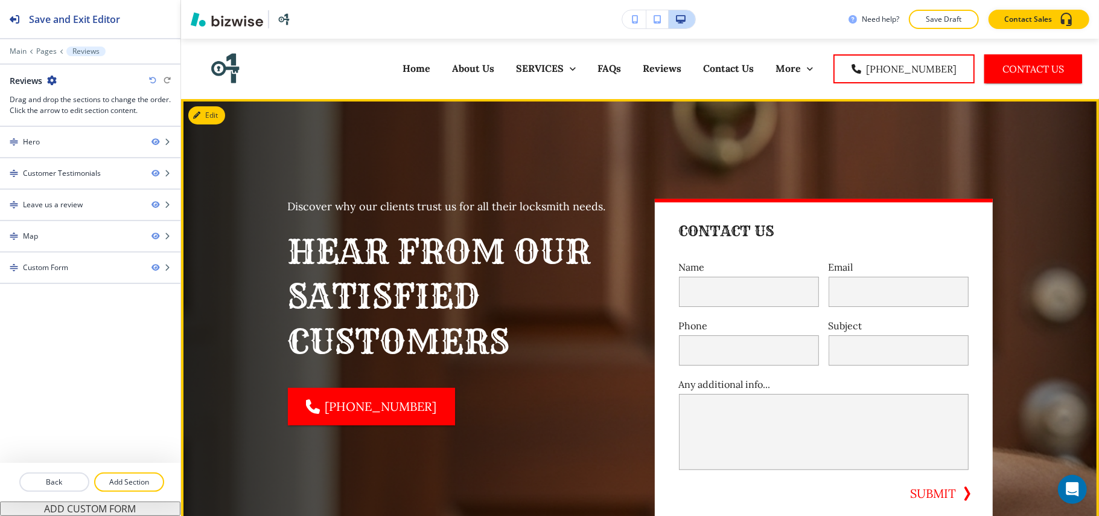
click at [200, 112] on icon "button" at bounding box center [196, 115] width 7 height 7
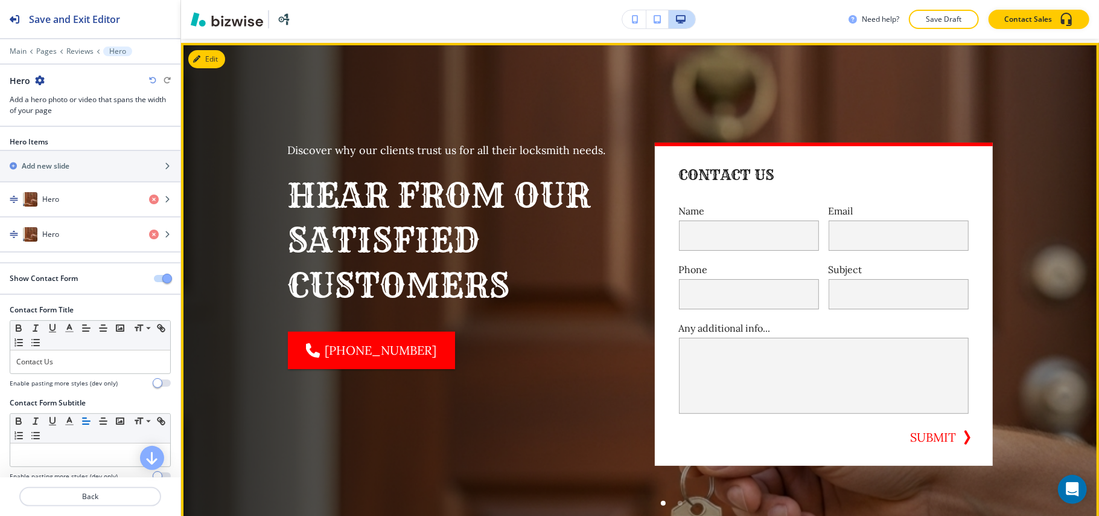
scroll to position [60, 0]
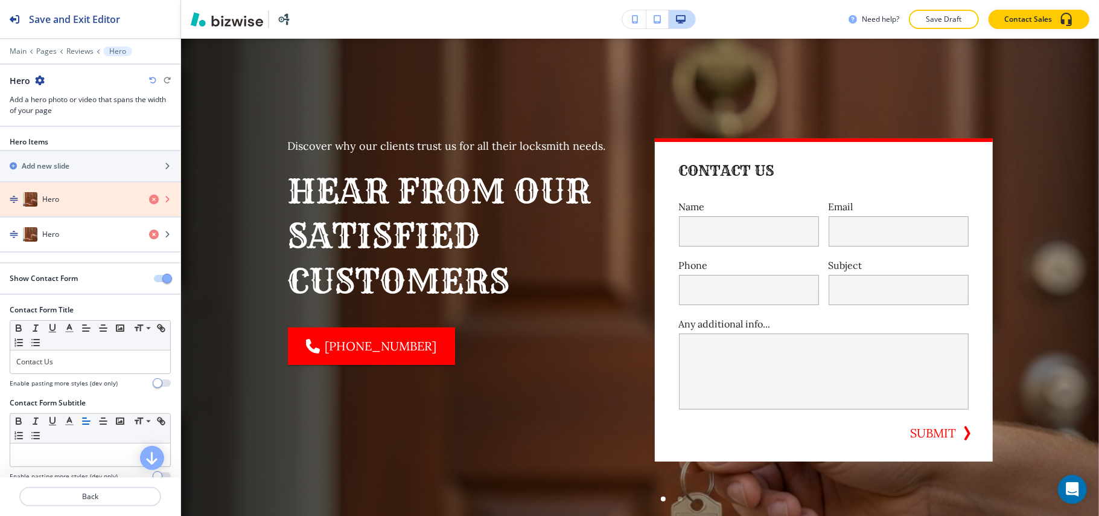
click at [149, 199] on icon "button" at bounding box center [154, 199] width 10 height 10
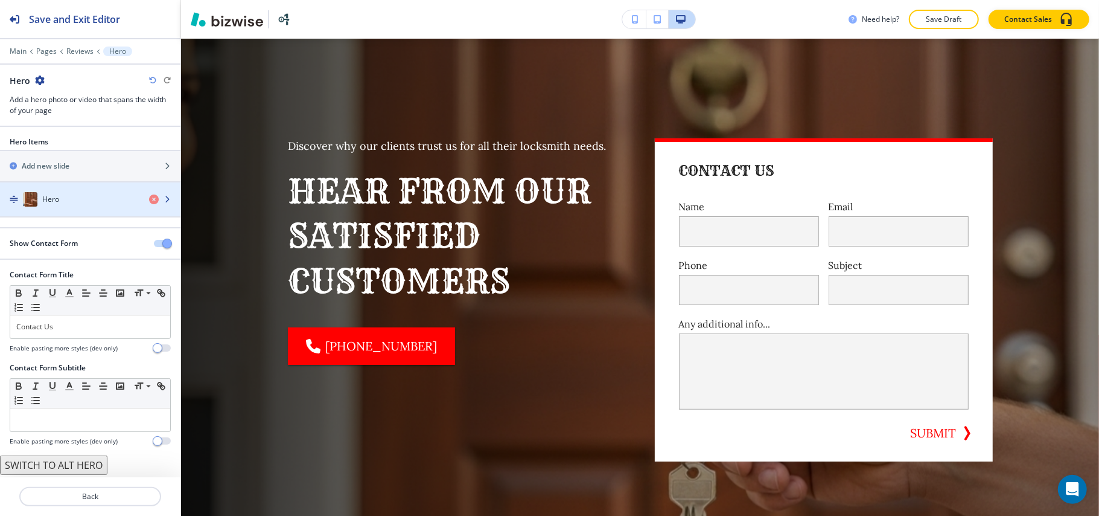
click at [88, 205] on div "Hero" at bounding box center [69, 199] width 139 height 14
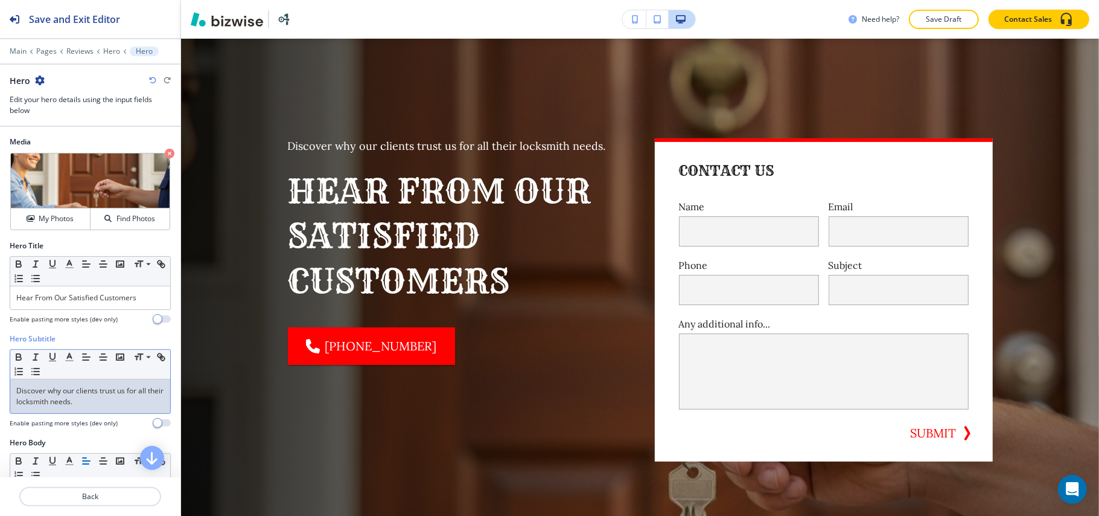
click at [74, 396] on p "Discover why our clients trust us for all their locksmith needs." at bounding box center [90, 396] width 148 height 22
click at [75, 397] on p "Discover why our clients trust us for all their locksmith needs." at bounding box center [90, 396] width 148 height 22
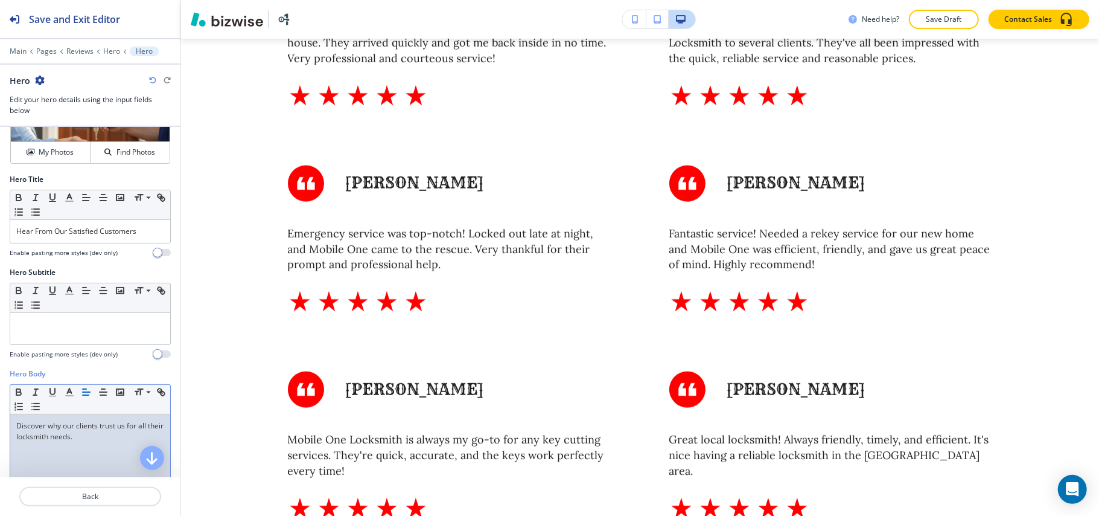
scroll to position [5, 0]
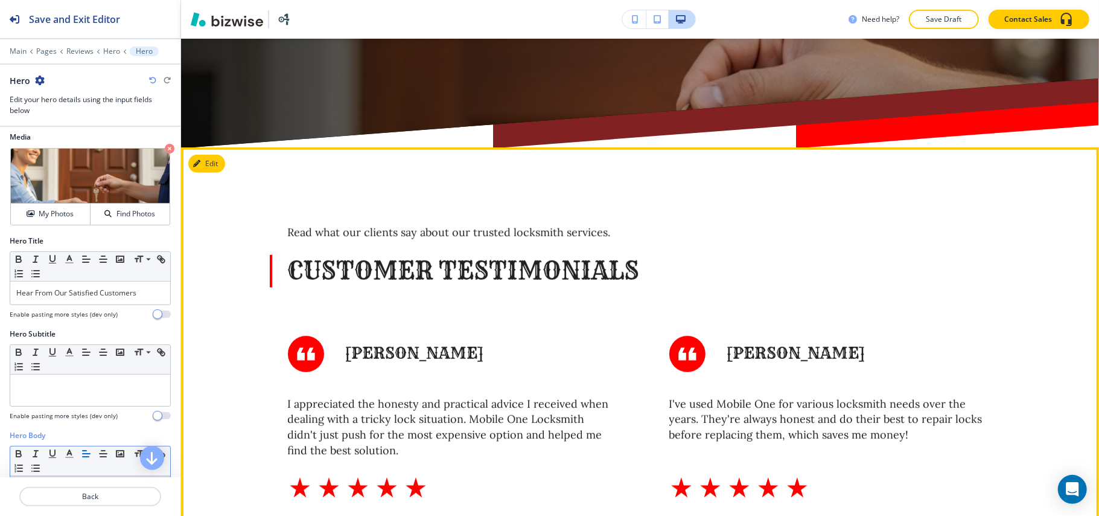
click at [203, 165] on button "Edit" at bounding box center [206, 164] width 37 height 18
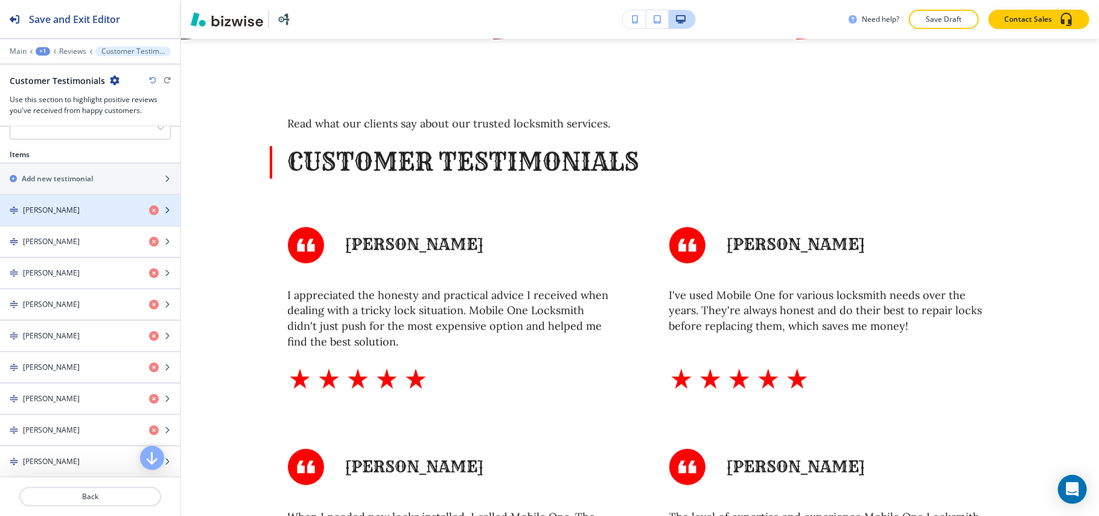
scroll to position [402, 0]
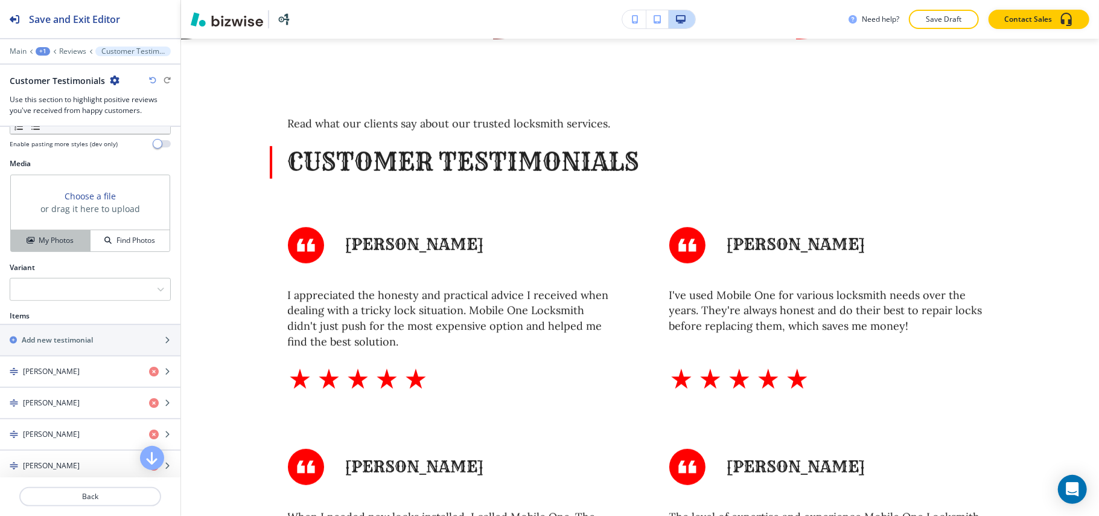
click at [61, 246] on h4 "My Photos" at bounding box center [56, 240] width 35 height 11
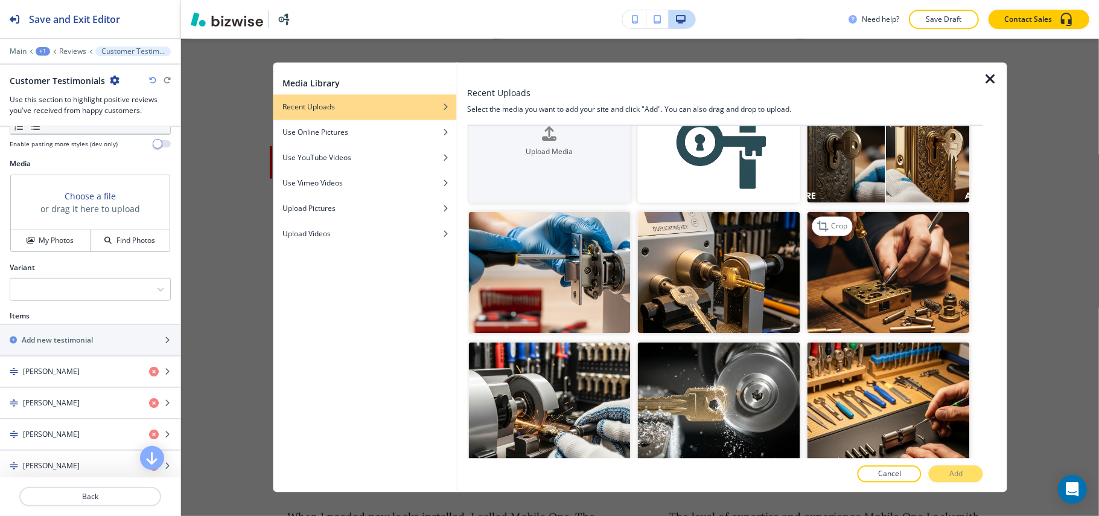
scroll to position [80, 0]
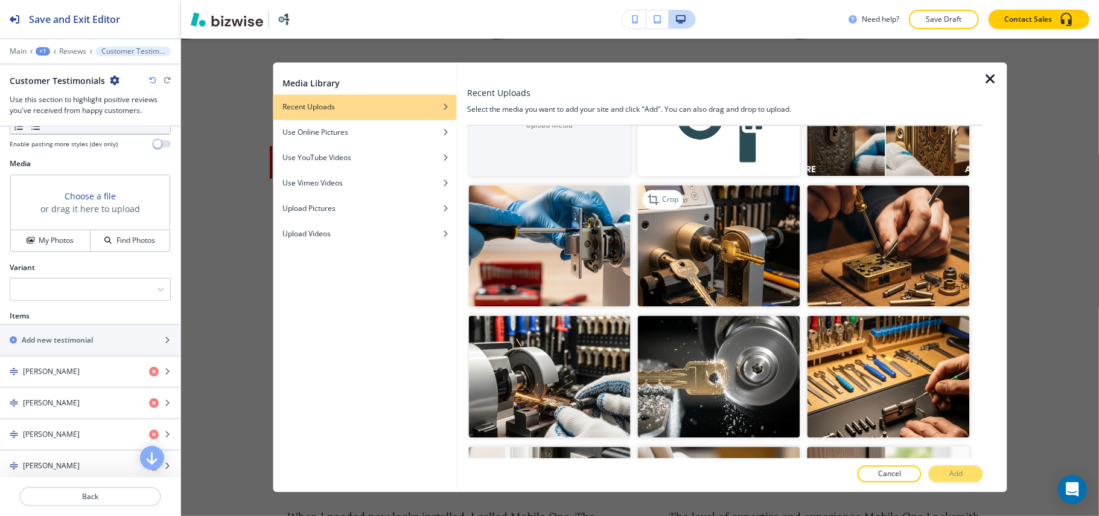
click at [728, 219] on img "button" at bounding box center [719, 246] width 162 height 122
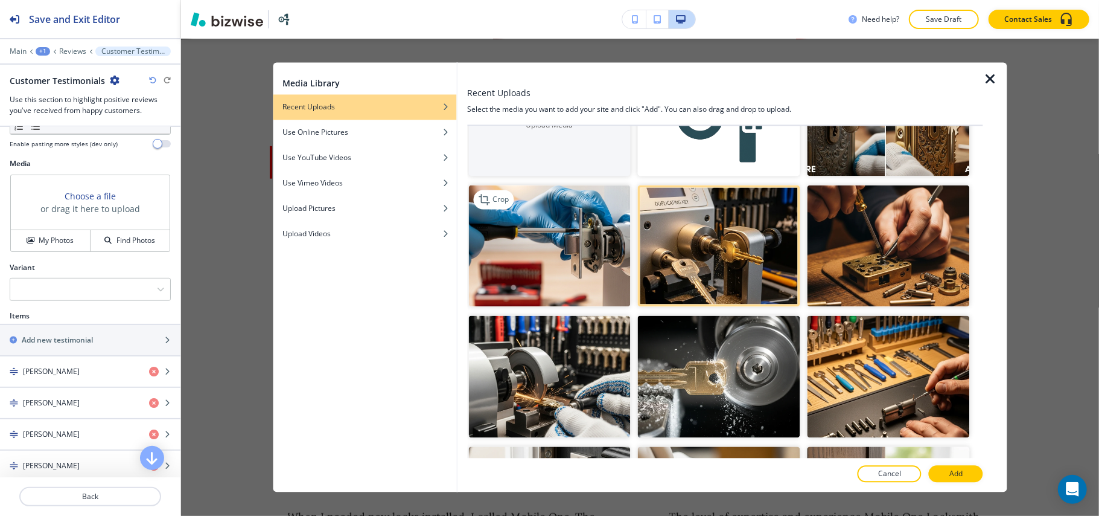
click at [592, 271] on img "button" at bounding box center [550, 246] width 162 height 122
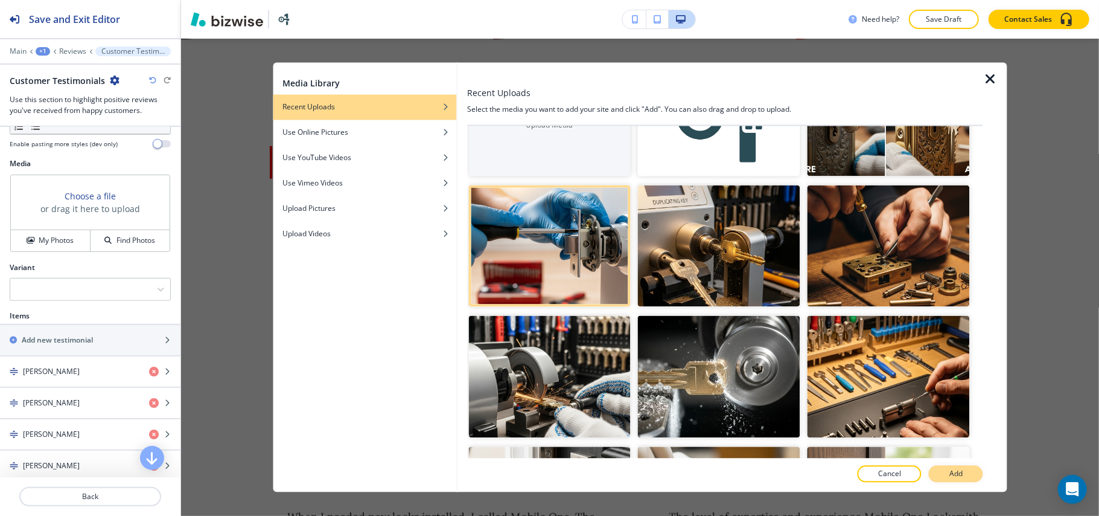
click at [956, 471] on p "Add" at bounding box center [956, 474] width 13 height 11
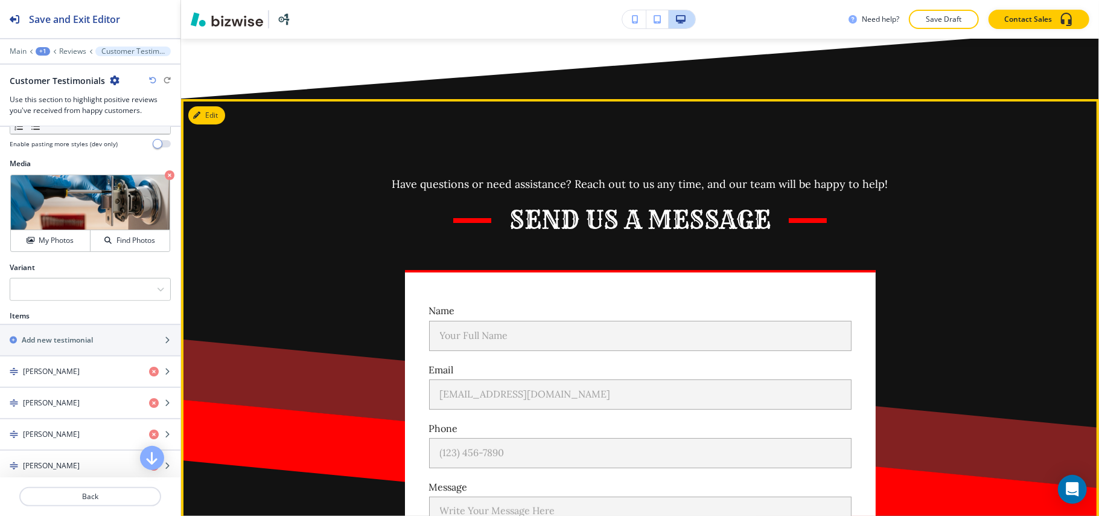
scroll to position [3309, 0]
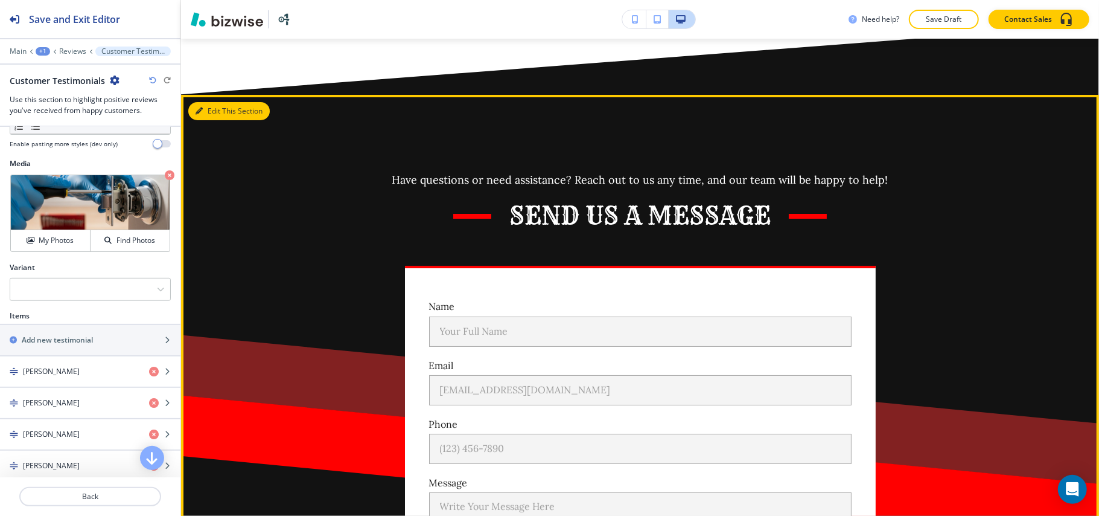
click at [215, 102] on button "Edit This Section" at bounding box center [229, 111] width 82 height 18
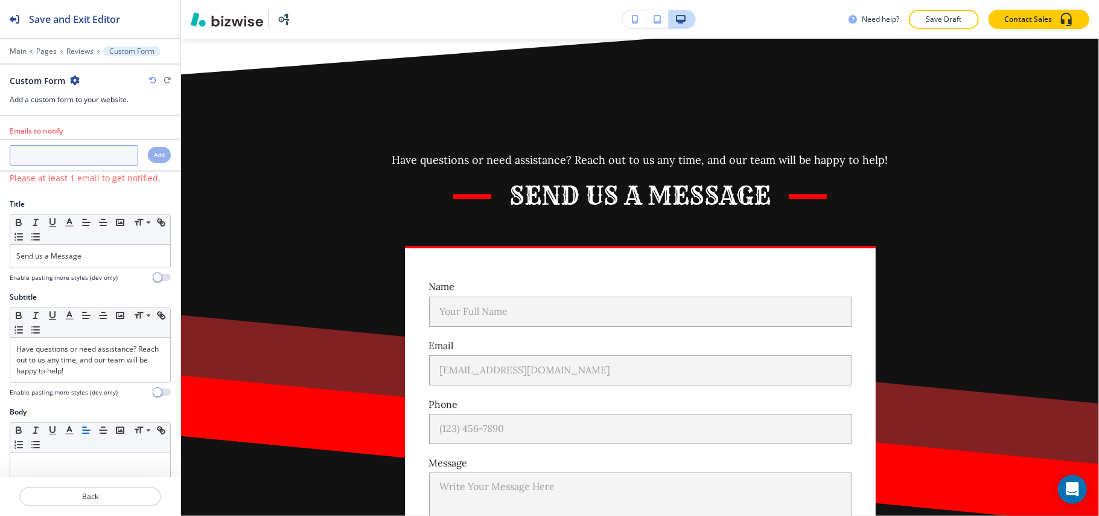
click at [102, 158] on input "text" at bounding box center [74, 155] width 129 height 21
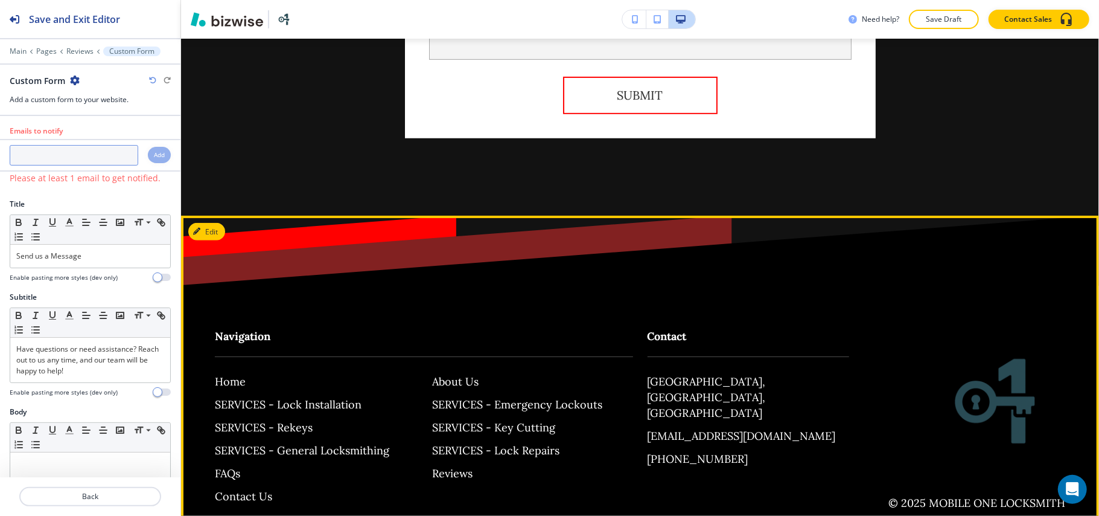
scroll to position [3818, 0]
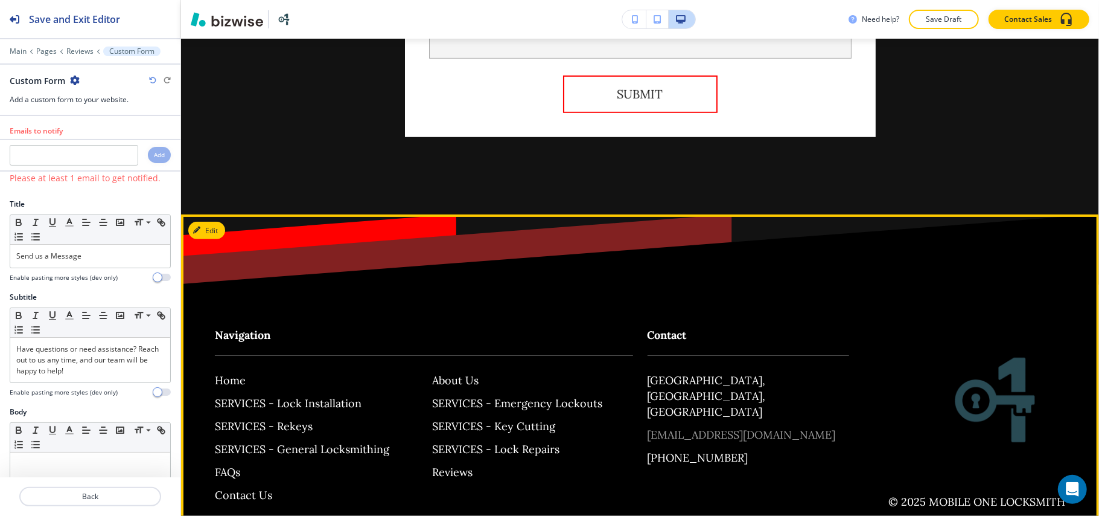
drag, startPoint x: 713, startPoint y: 357, endPoint x: 715, endPoint y: 363, distance: 6.5
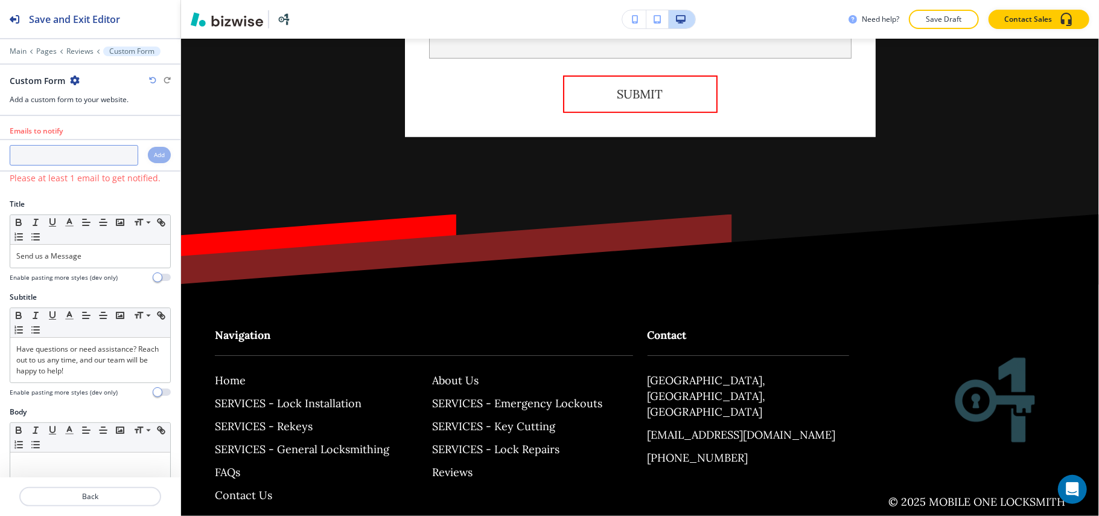
click at [83, 153] on input "text" at bounding box center [74, 155] width 129 height 21
paste input "[EMAIL_ADDRESS][DOMAIN_NAME]"
type input "[EMAIL_ADDRESS][DOMAIN_NAME]"
click at [154, 155] on h4 "Add" at bounding box center [159, 154] width 11 height 9
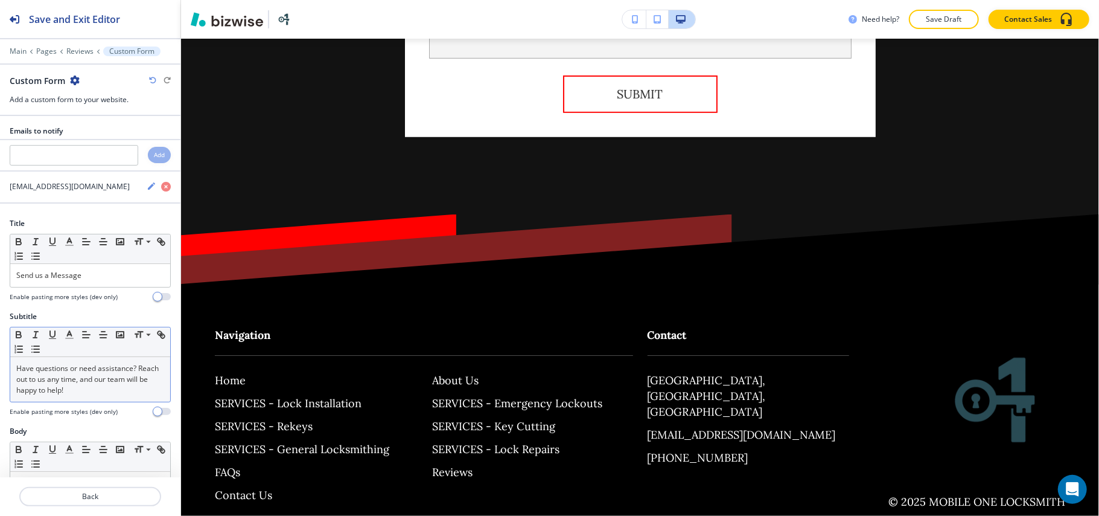
click at [69, 376] on p "Have questions or need assistance? Reach out to us any time, and our team will …" at bounding box center [90, 379] width 148 height 33
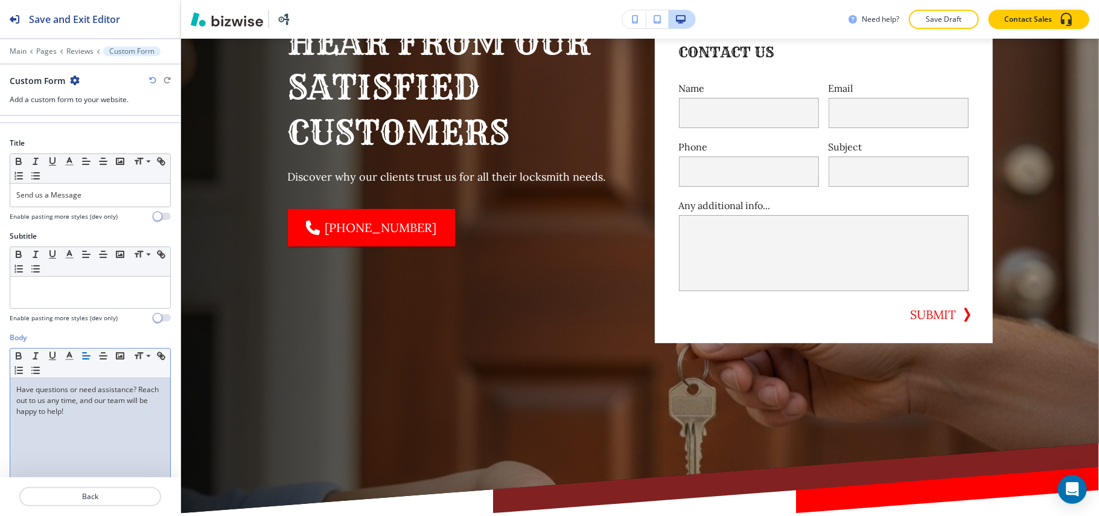
scroll to position [0, 0]
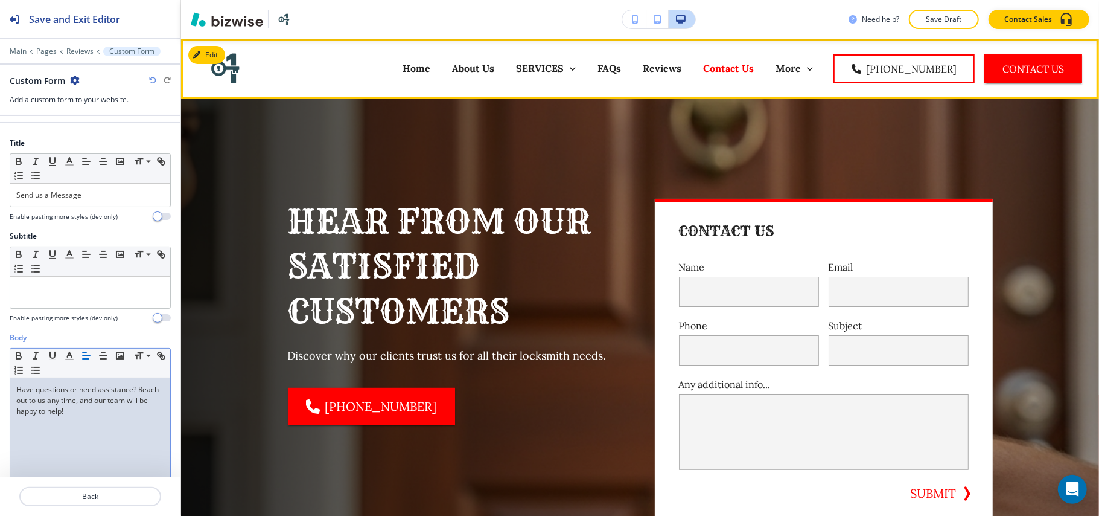
click at [744, 69] on p "Contact Us" at bounding box center [728, 69] width 51 height 14
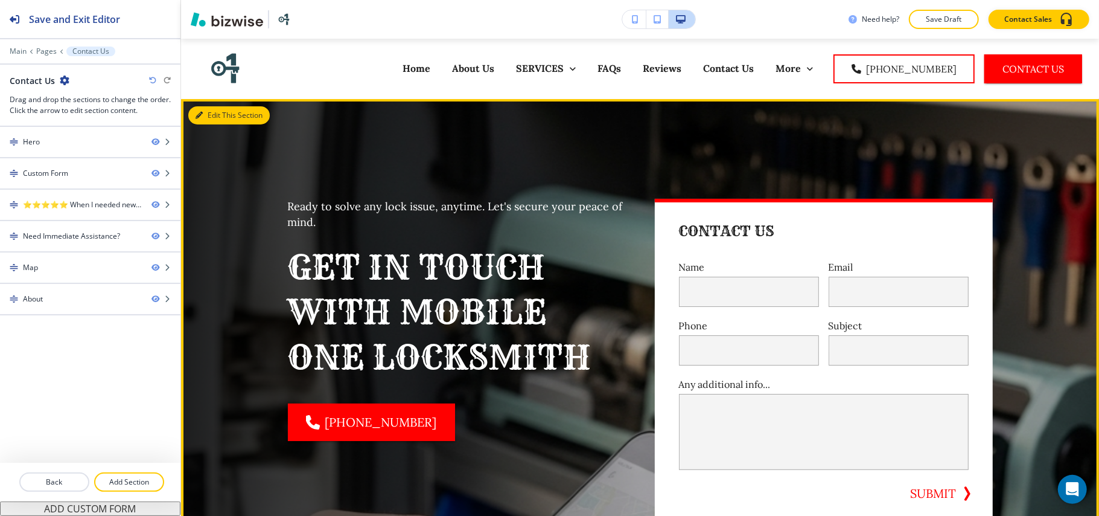
click at [214, 119] on button "Edit This Section" at bounding box center [229, 115] width 82 height 18
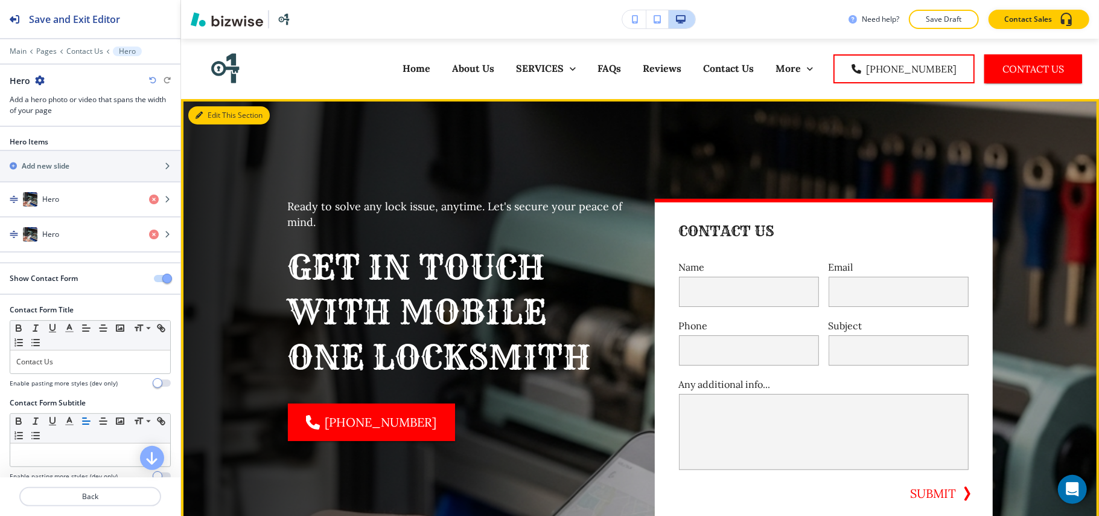
scroll to position [60, 0]
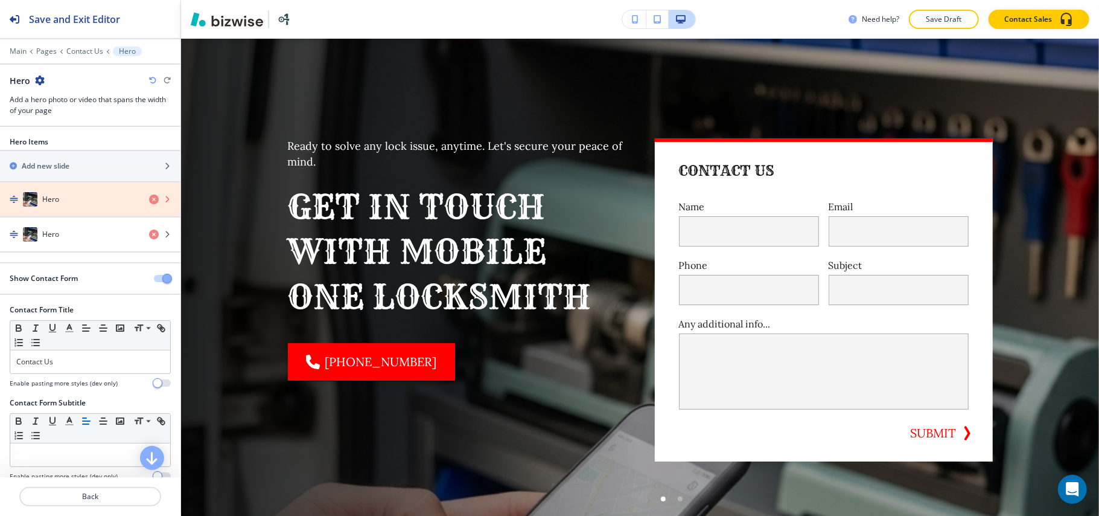
click at [149, 199] on icon "button" at bounding box center [154, 199] width 10 height 10
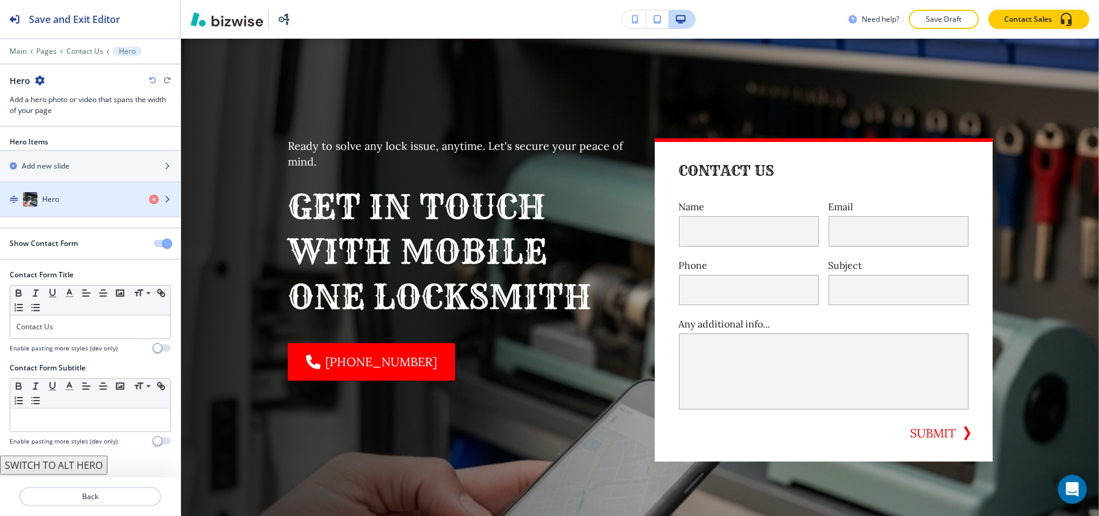
click at [72, 206] on div "Hero" at bounding box center [69, 199] width 139 height 14
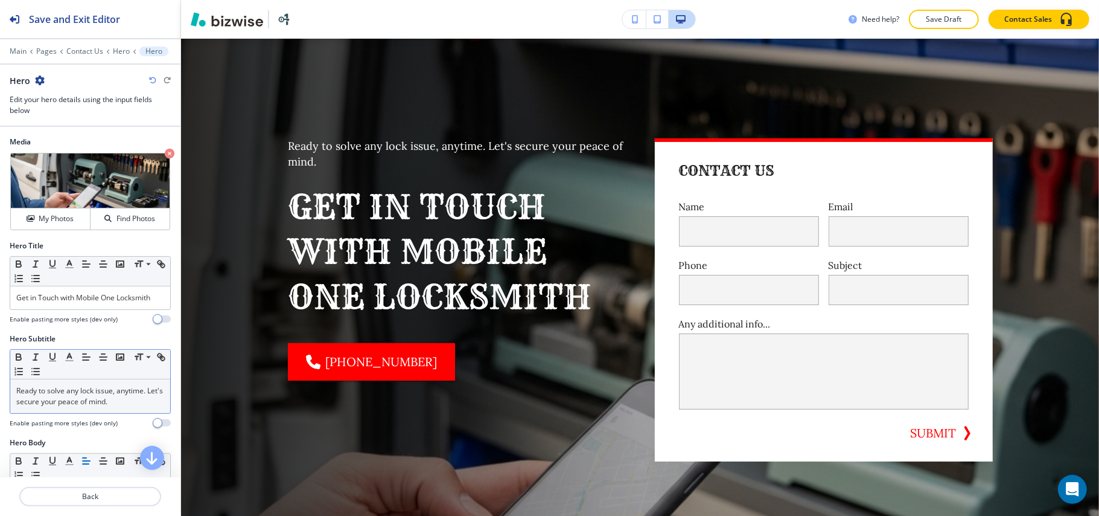
click at [75, 407] on p "Ready to solve any lock issue, anytime. Let's secure your peace of mind." at bounding box center [90, 396] width 148 height 22
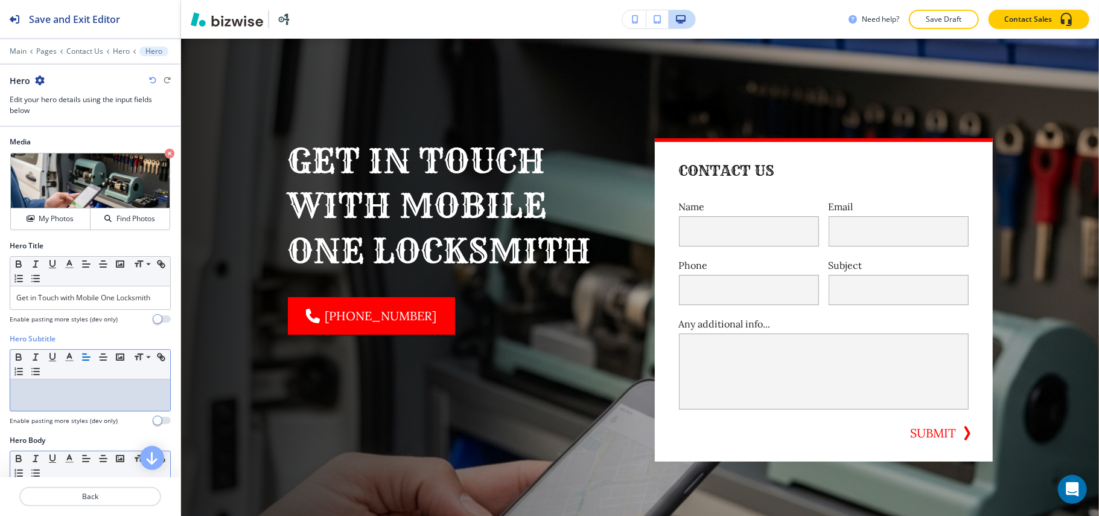
scroll to position [241, 0]
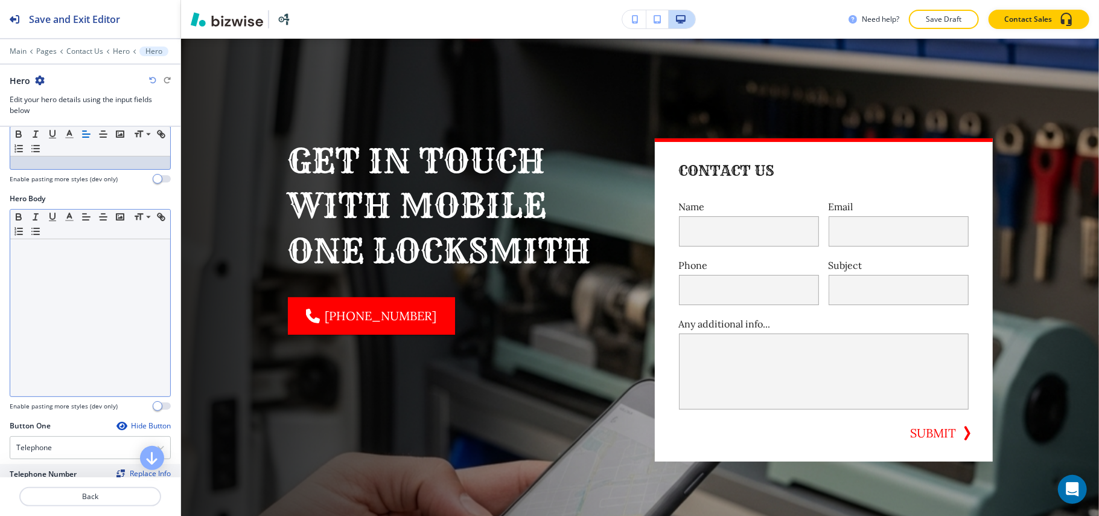
drag, startPoint x: 78, startPoint y: 399, endPoint x: 85, endPoint y: 399, distance: 6.6
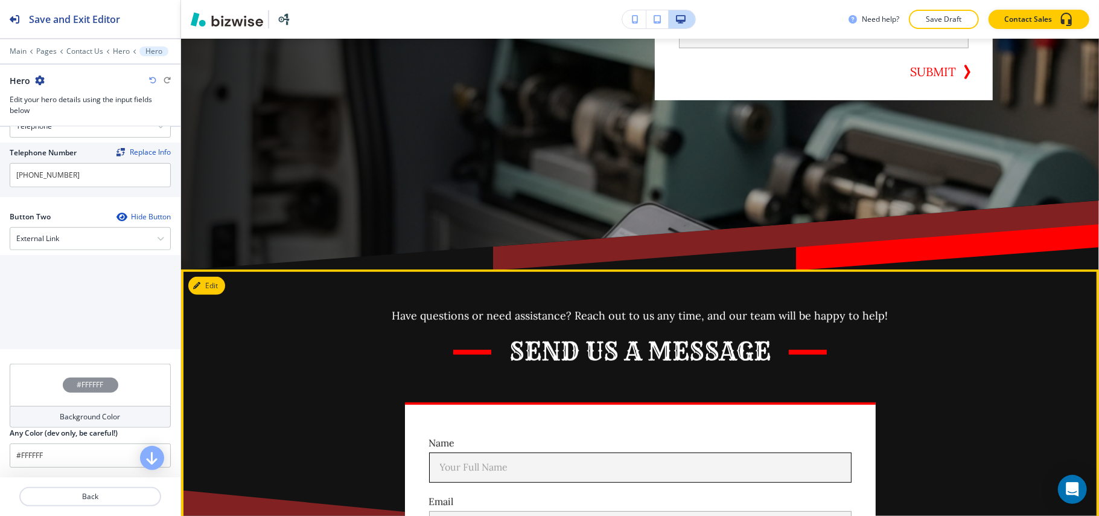
scroll to position [624, 0]
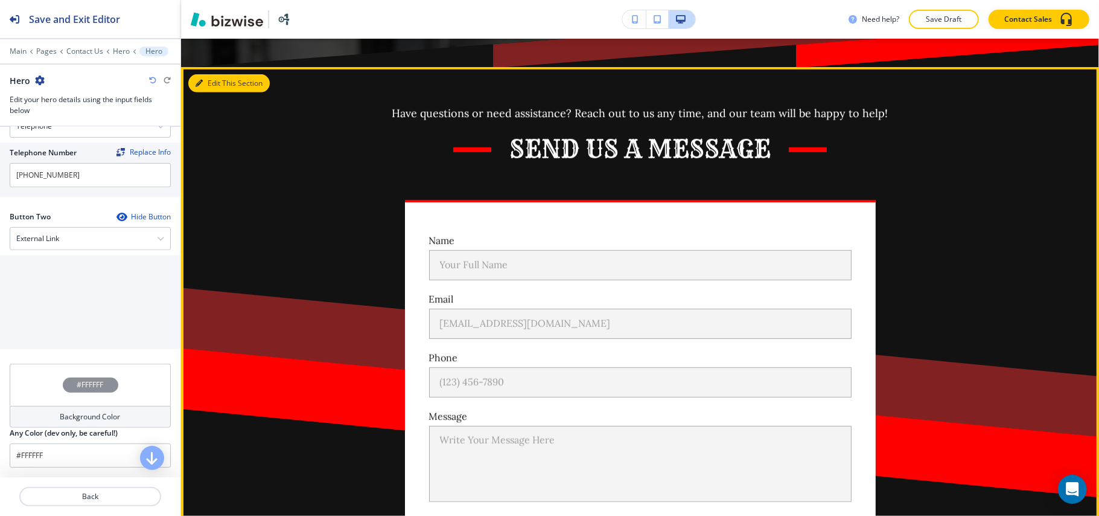
click at [223, 85] on button "Edit This Section" at bounding box center [229, 83] width 82 height 18
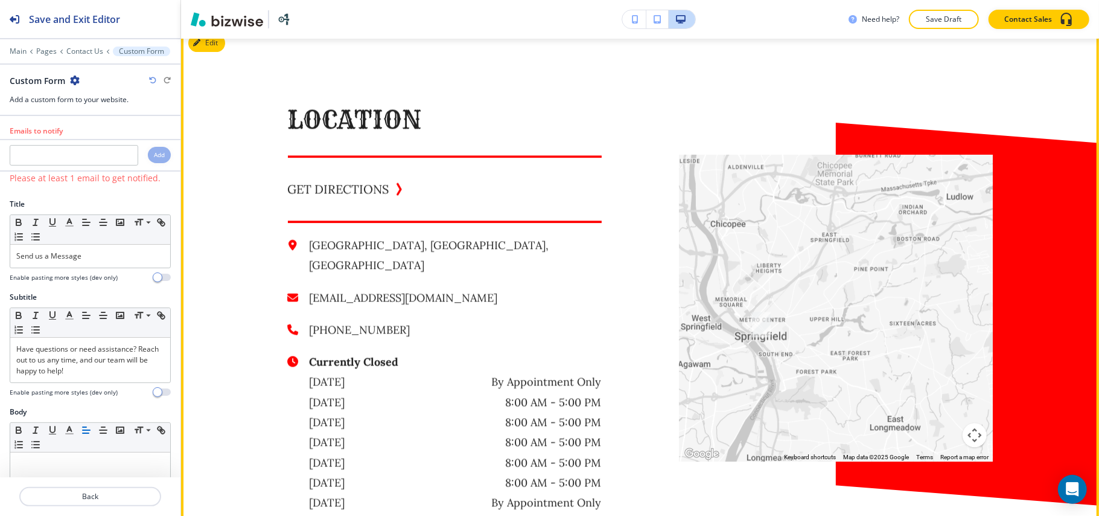
scroll to position [1940, 0]
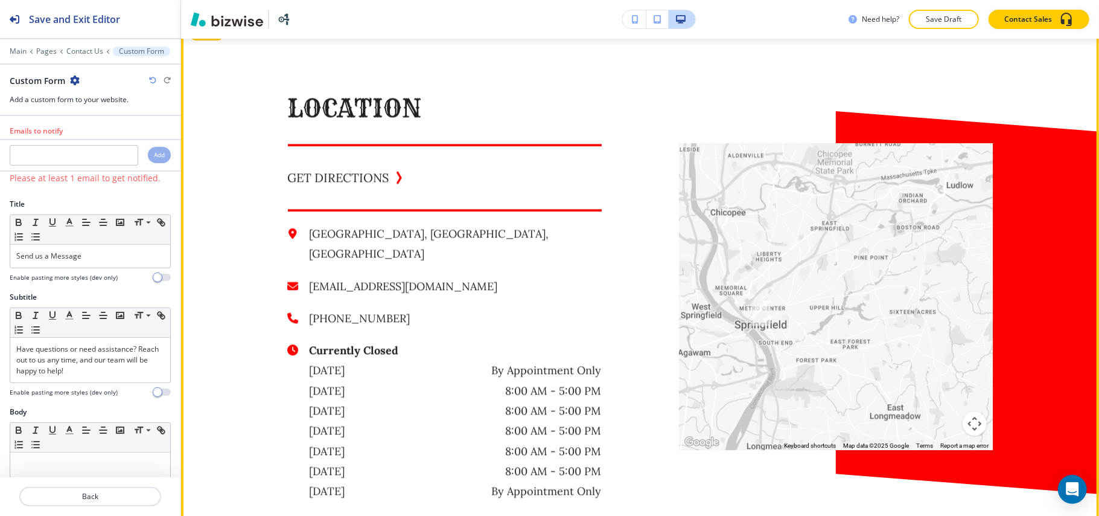
drag, startPoint x: 391, startPoint y: 264, endPoint x: 319, endPoint y: 264, distance: 71.8
click at [319, 276] on p "[EMAIL_ADDRESS][DOMAIN_NAME]" at bounding box center [456, 286] width 292 height 20
copy div "[EMAIL_ADDRESS][DOMAIN_NAME]"
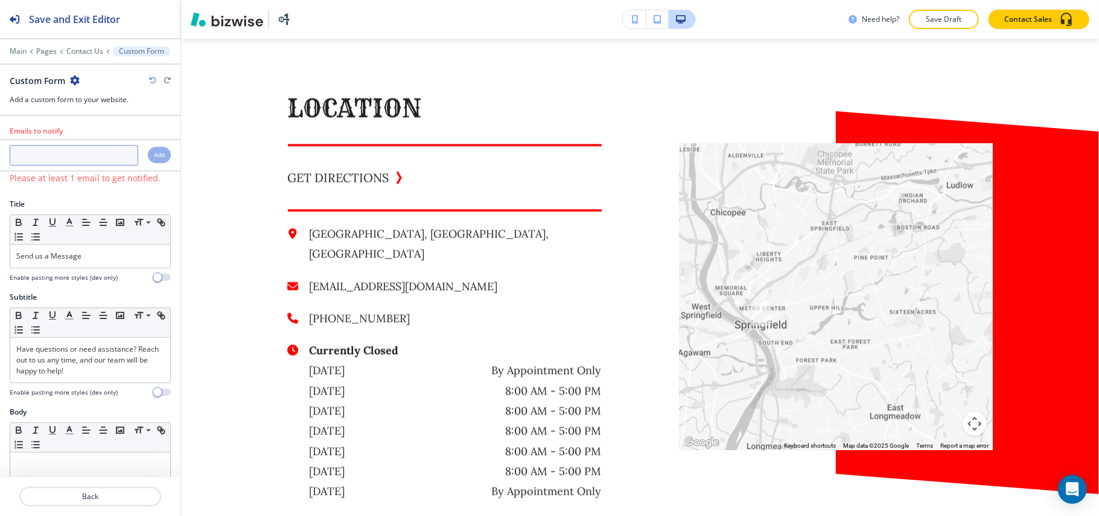
click at [95, 163] on input "text" at bounding box center [74, 155] width 129 height 21
paste input "[EMAIL_ADDRESS][DOMAIN_NAME]"
type input "[EMAIL_ADDRESS][DOMAIN_NAME]"
click at [154, 155] on h4 "Add" at bounding box center [159, 154] width 11 height 9
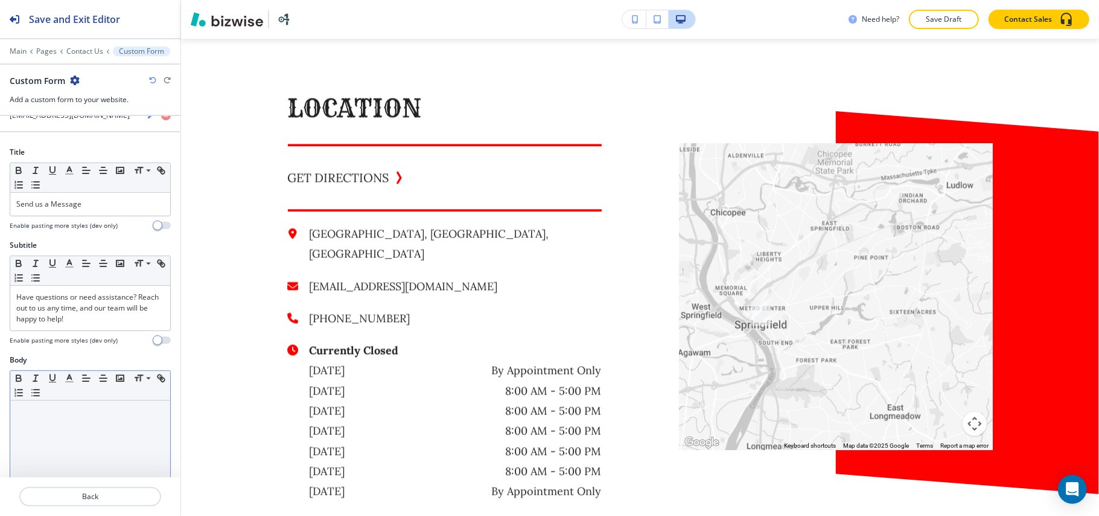
scroll to position [161, 0]
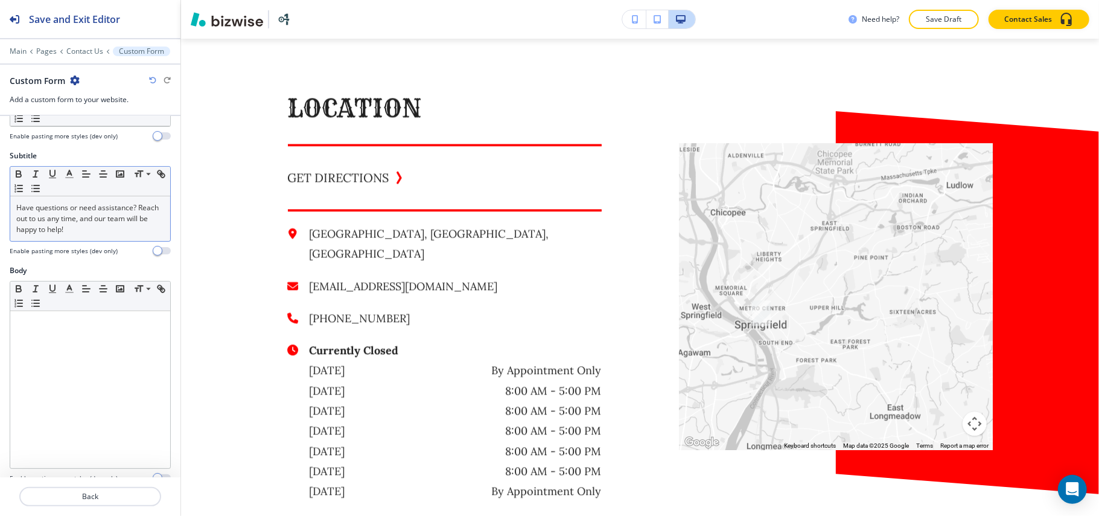
click at [68, 235] on p "Have questions or need assistance? Reach out to us any time, and our team will …" at bounding box center [90, 218] width 148 height 33
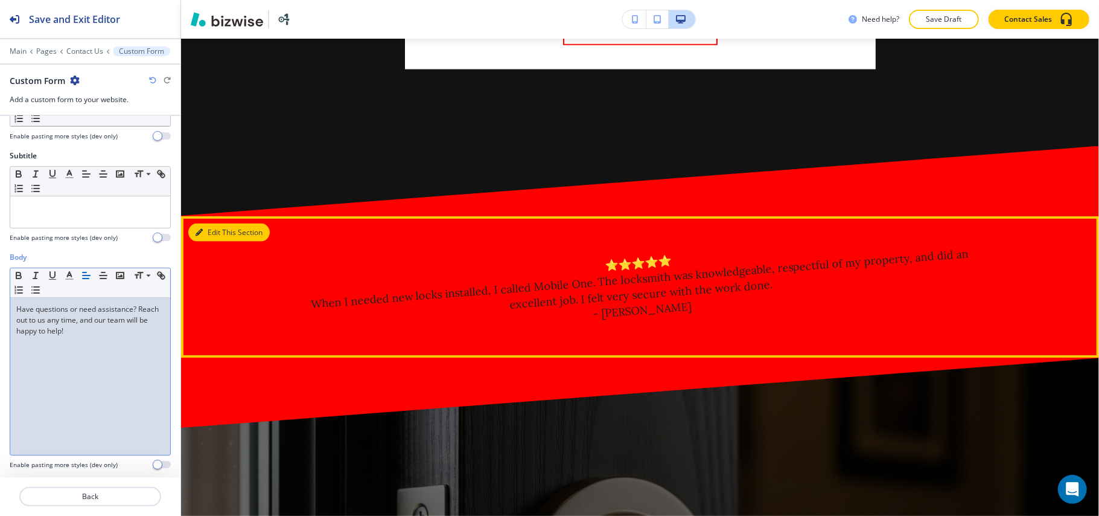
click at [217, 231] on button "Edit This Section" at bounding box center [229, 232] width 82 height 18
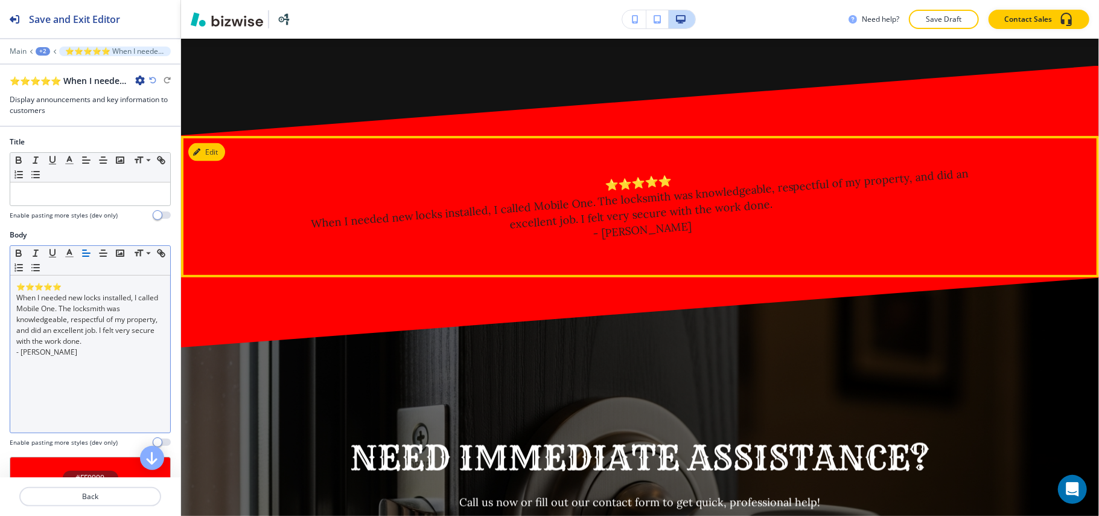
scroll to position [1329, 0]
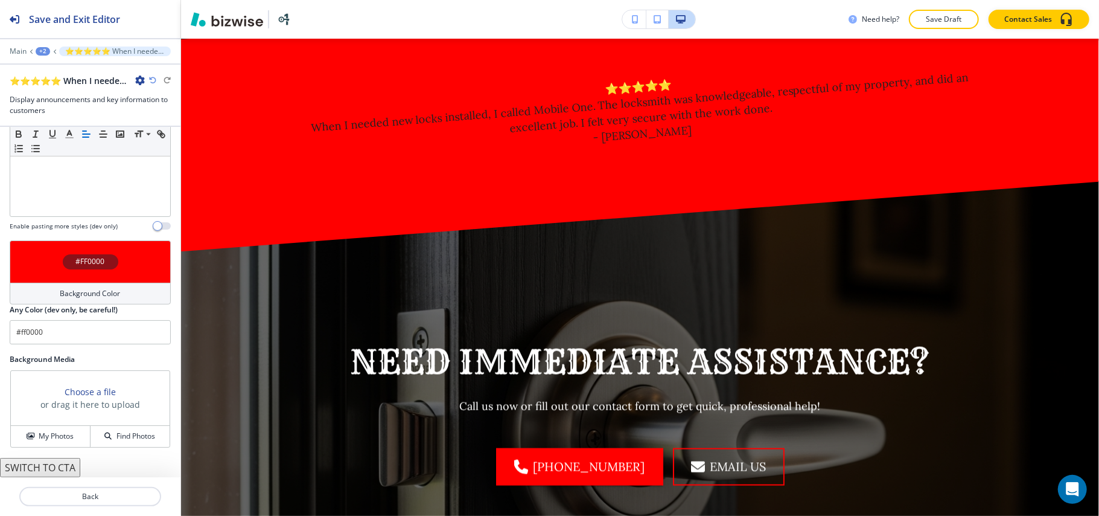
click at [36, 264] on div "#FF0000" at bounding box center [90, 261] width 161 height 42
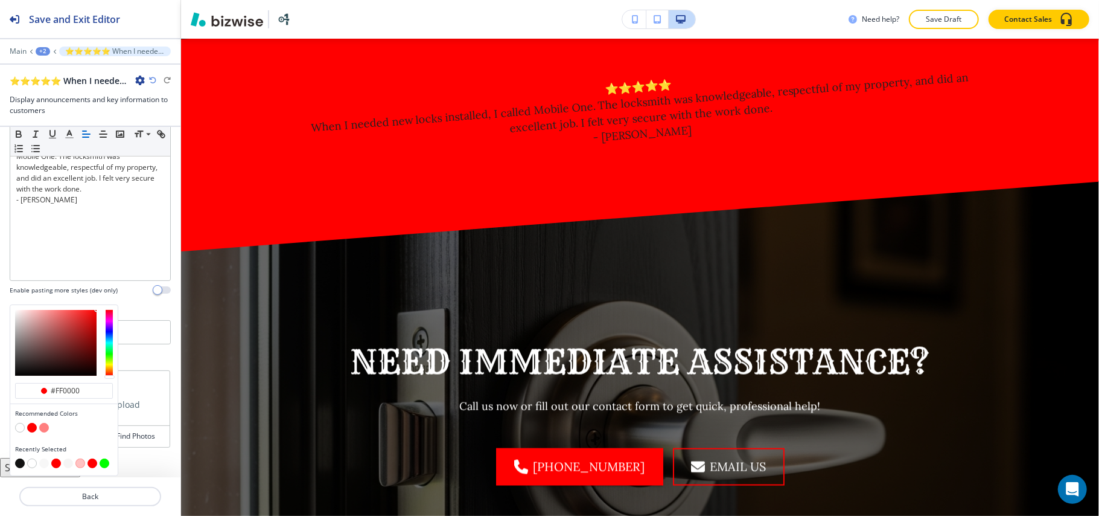
scroll to position [155, 0]
click at [15, 459] on div at bounding box center [64, 464] width 98 height 12
click at [18, 460] on button "button" at bounding box center [20, 463] width 10 height 10
type input "#121212"
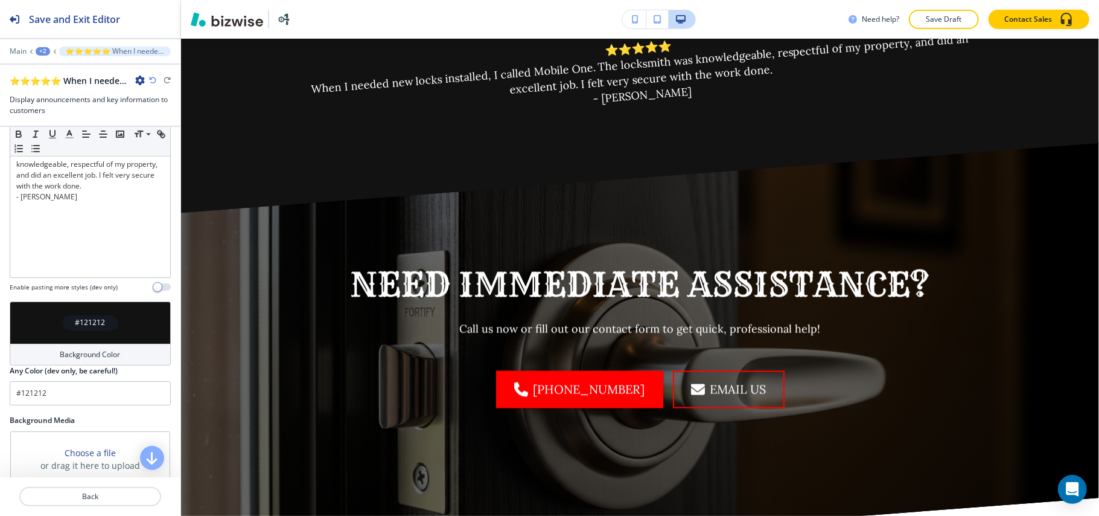
click at [36, 50] on div "+2" at bounding box center [43, 51] width 14 height 8
click at [54, 90] on p "Contact Us" at bounding box center [74, 92] width 62 height 11
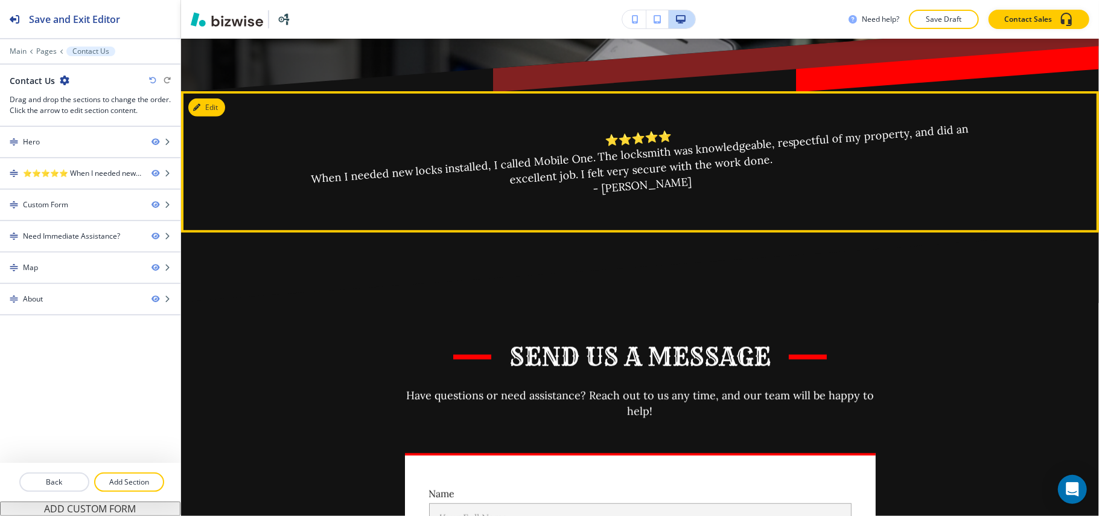
scroll to position [571, 0]
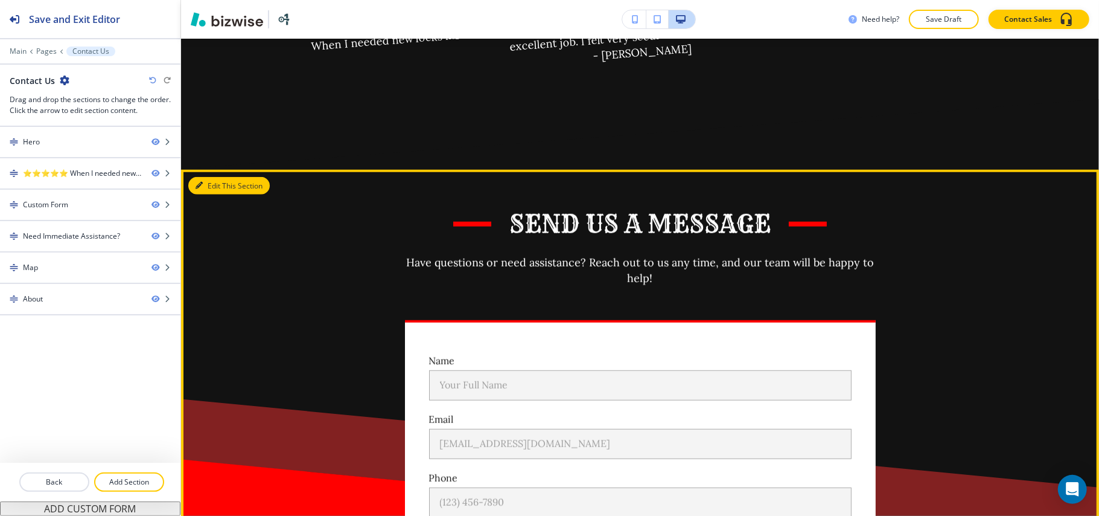
click at [201, 182] on icon "button" at bounding box center [199, 185] width 7 height 7
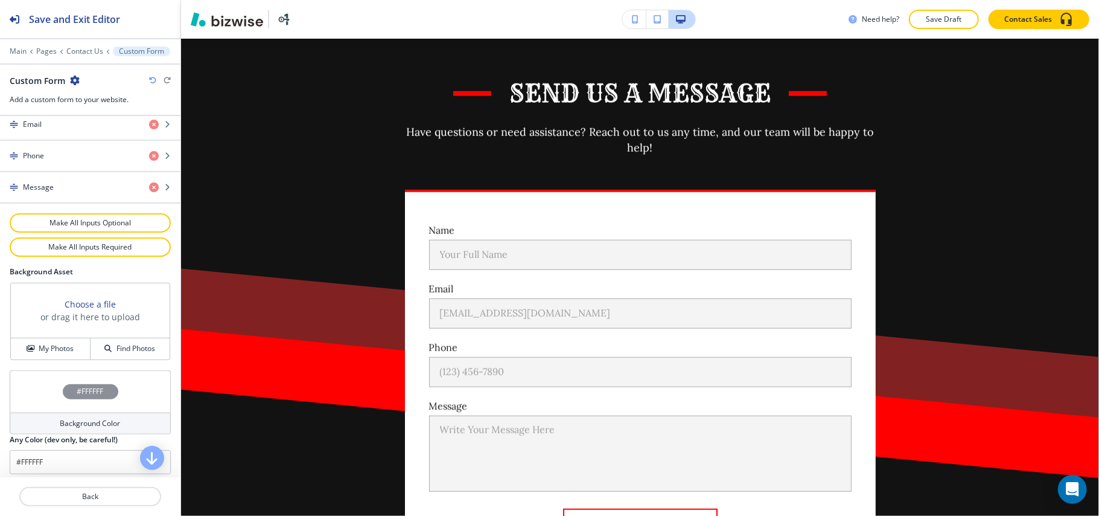
scroll to position [607, 0]
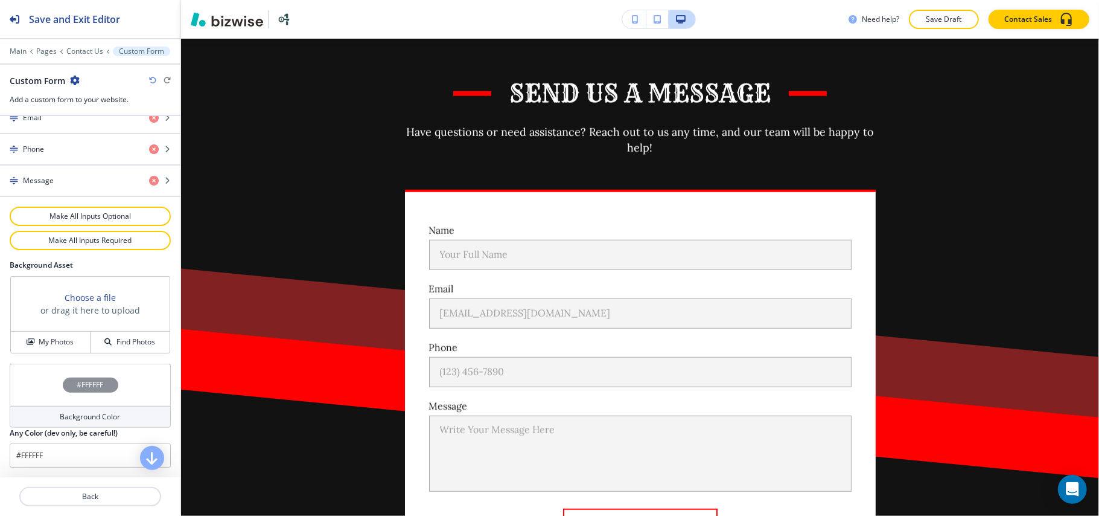
click at [32, 385] on div "#FFFFFF" at bounding box center [90, 384] width 161 height 42
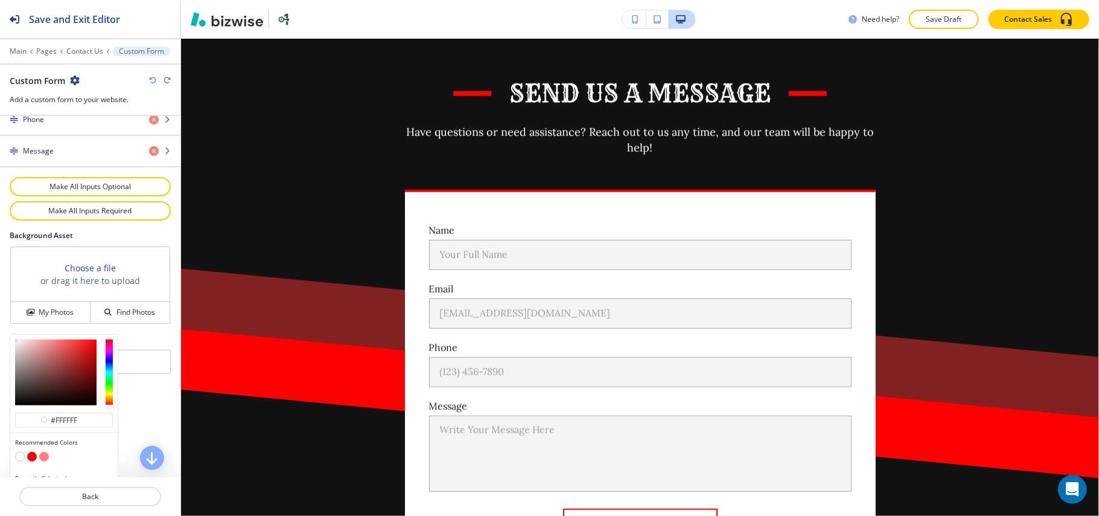
scroll to position [667, 0]
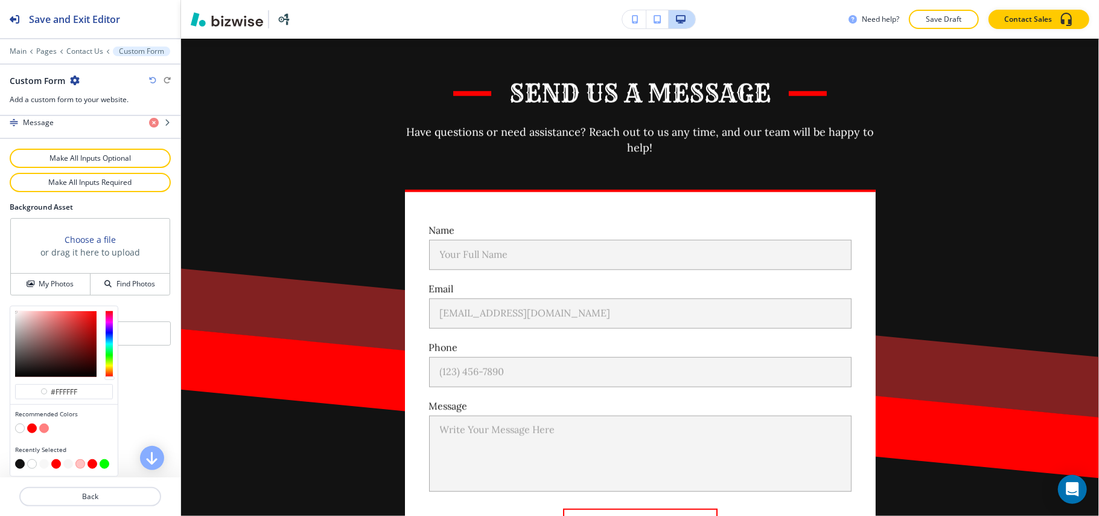
click at [21, 426] on button "button" at bounding box center [20, 428] width 10 height 10
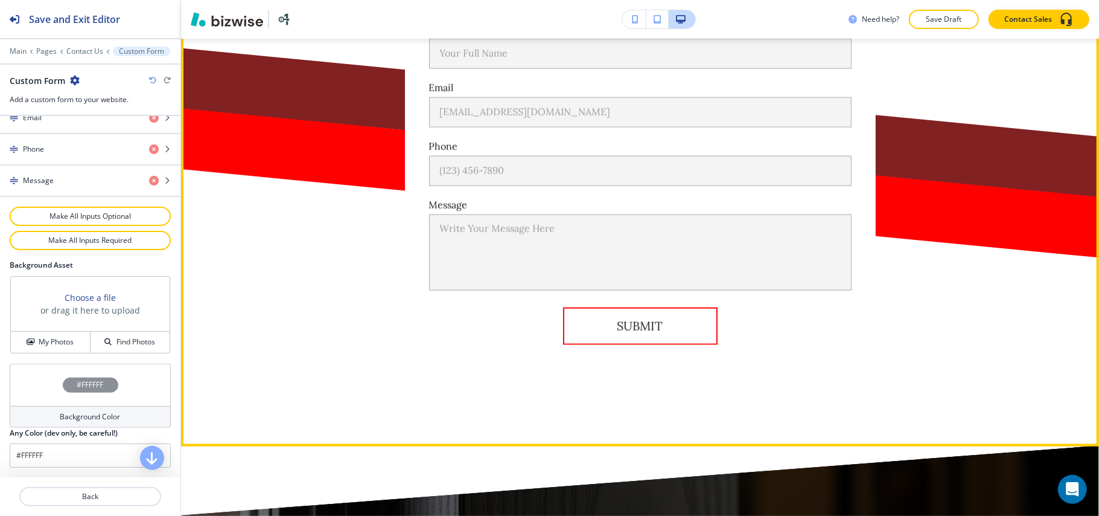
scroll to position [1104, 0]
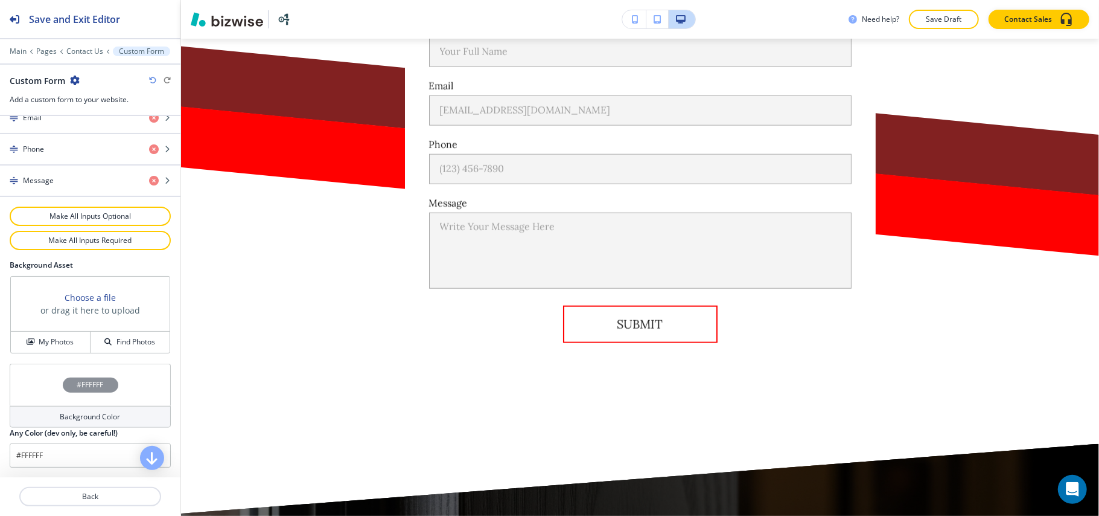
click at [31, 368] on div "#FFFFFF" at bounding box center [90, 384] width 161 height 42
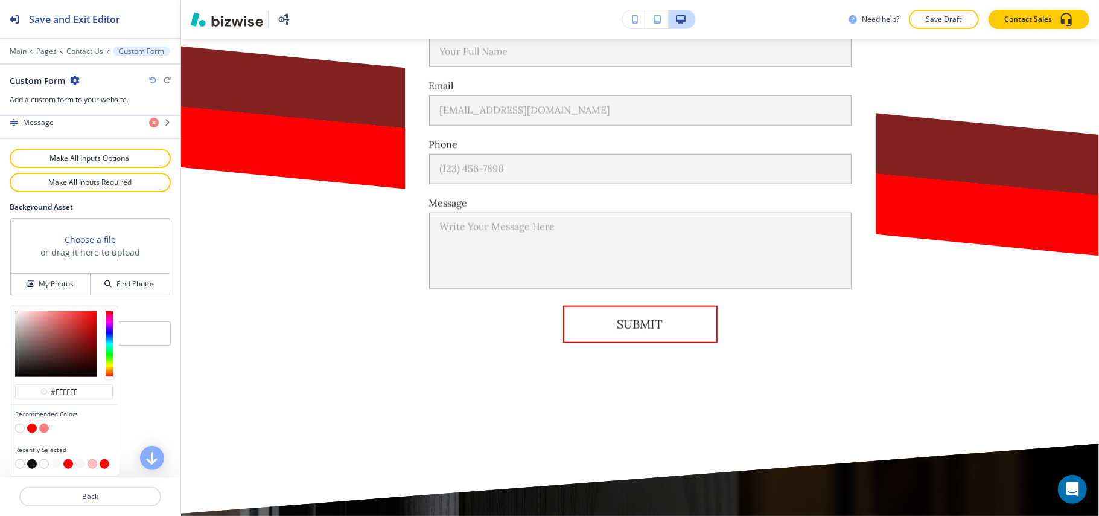
click at [29, 429] on button "button" at bounding box center [32, 428] width 10 height 10
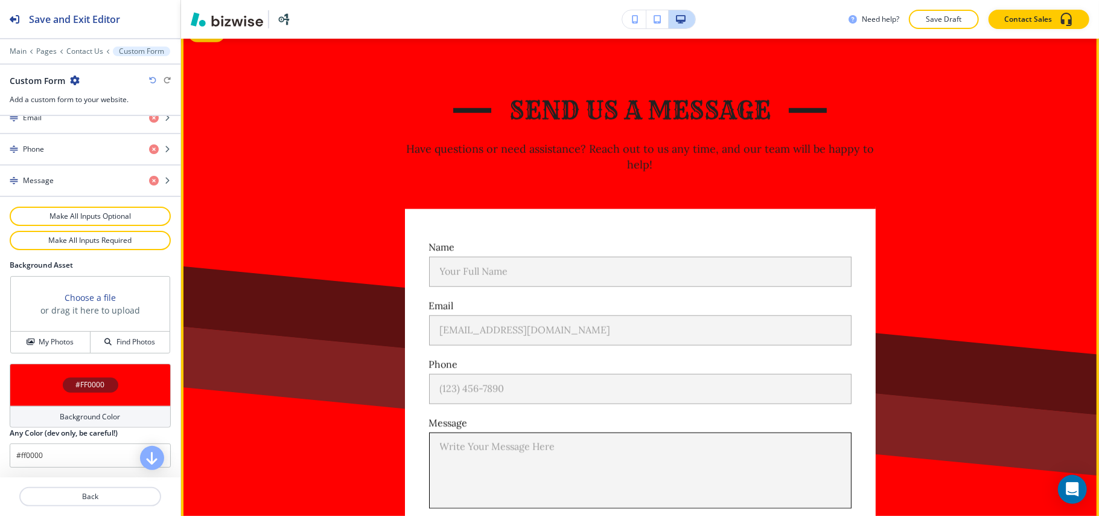
scroll to position [1024, 0]
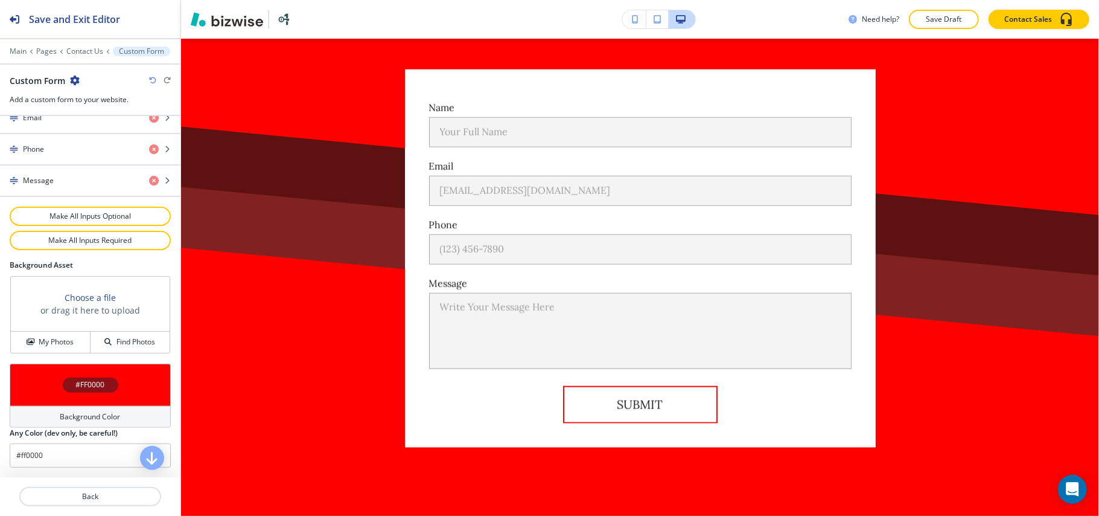
click at [39, 389] on div "#FF0000" at bounding box center [90, 384] width 161 height 42
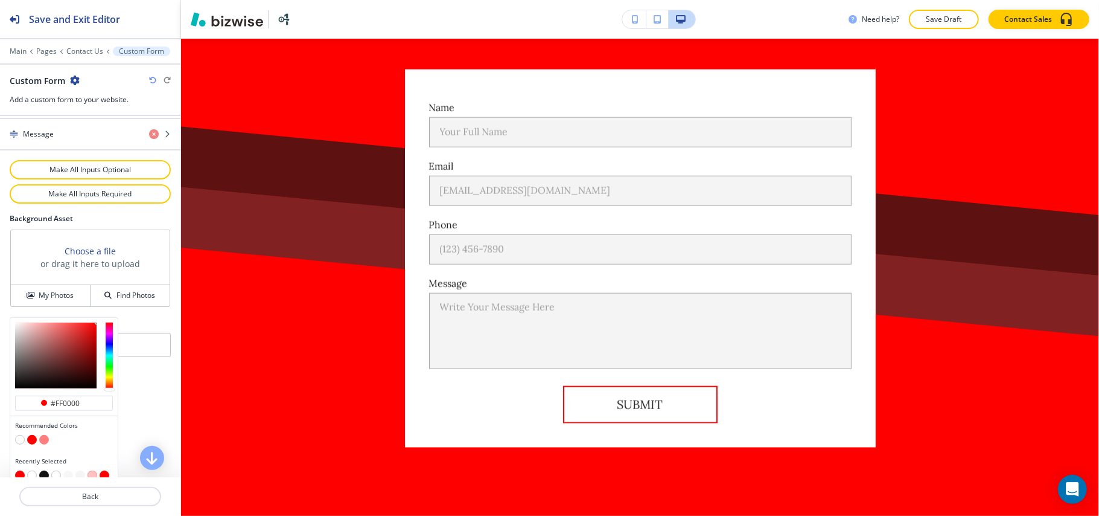
scroll to position [667, 0]
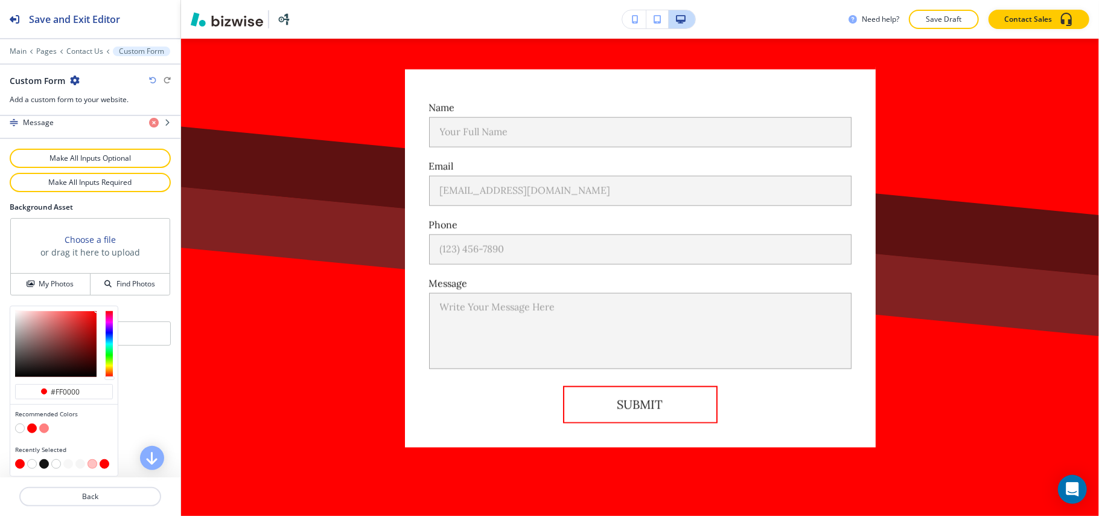
click at [42, 429] on button "button" at bounding box center [44, 428] width 10 height 10
type input "#ff7f7f"
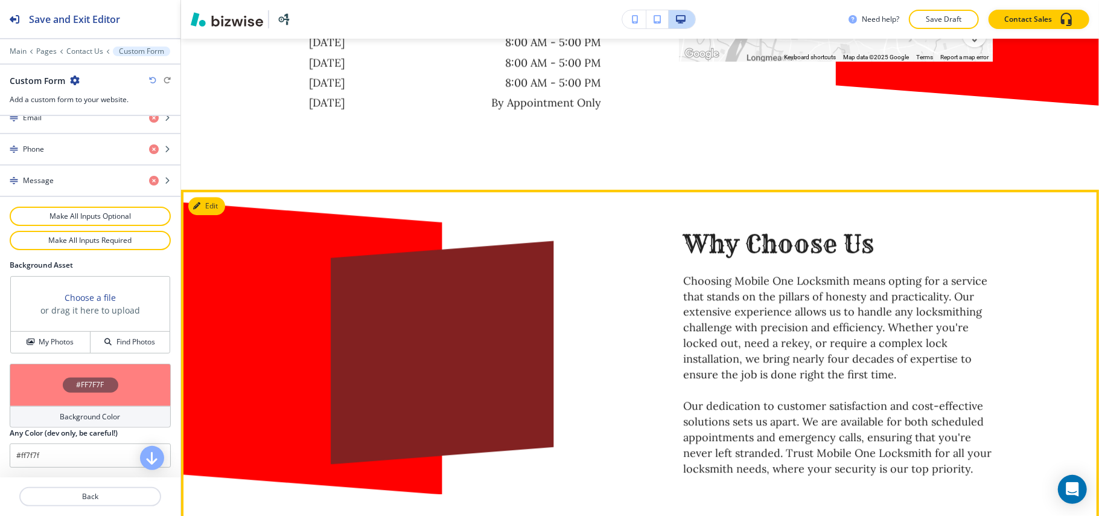
scroll to position [2392, 0]
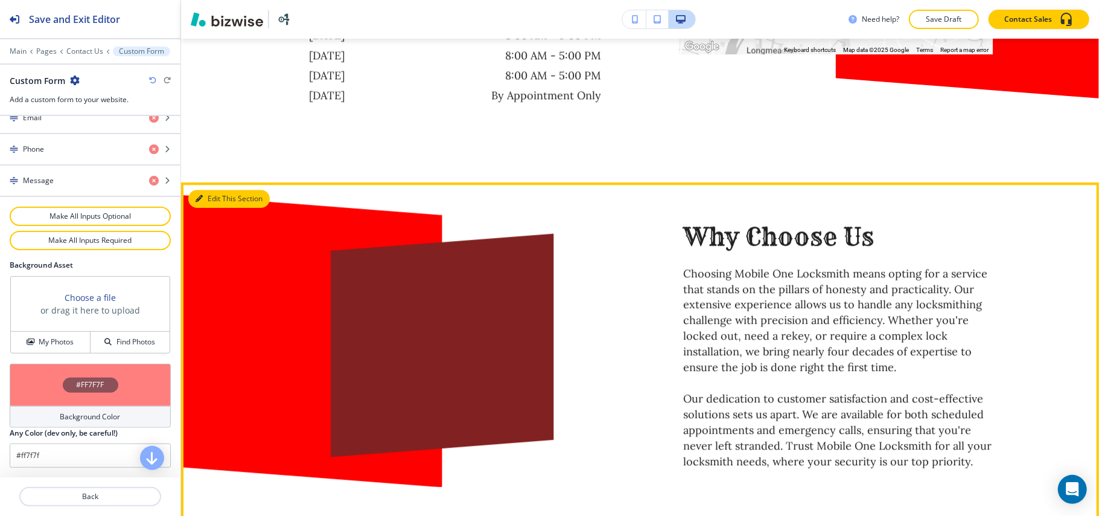
click at [223, 190] on button "Edit This Section" at bounding box center [229, 199] width 82 height 18
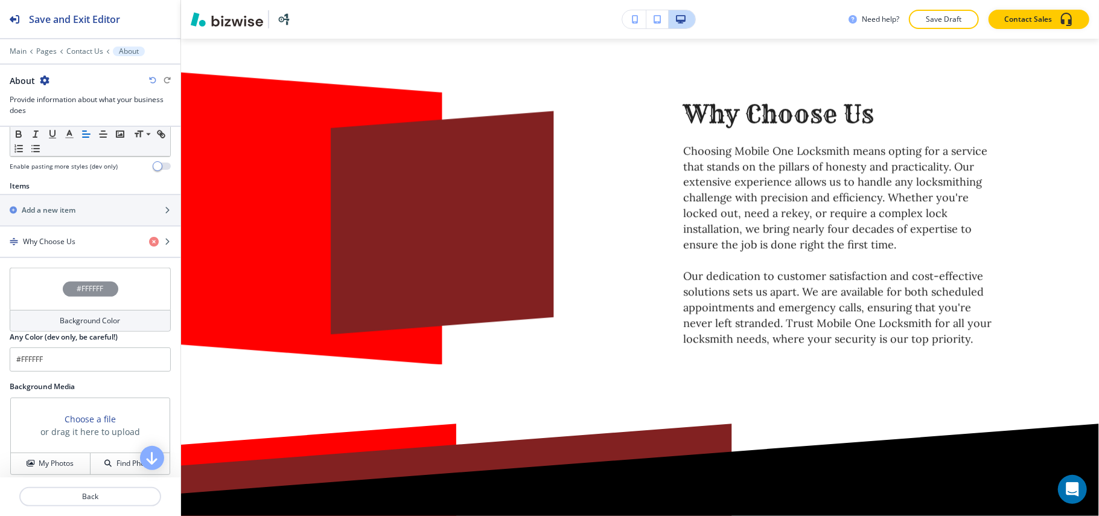
scroll to position [402, 0]
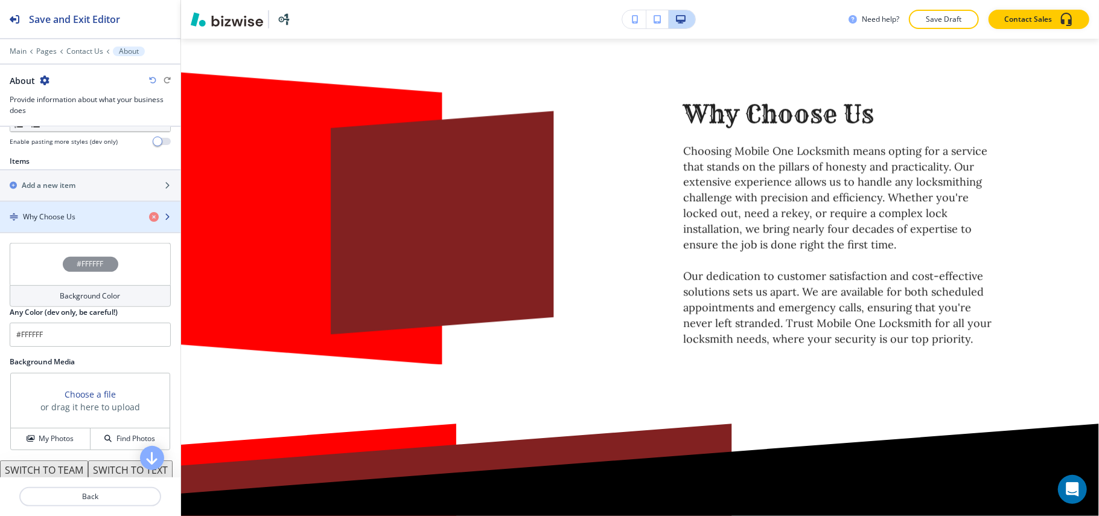
click at [42, 228] on div "button" at bounding box center [90, 227] width 181 height 10
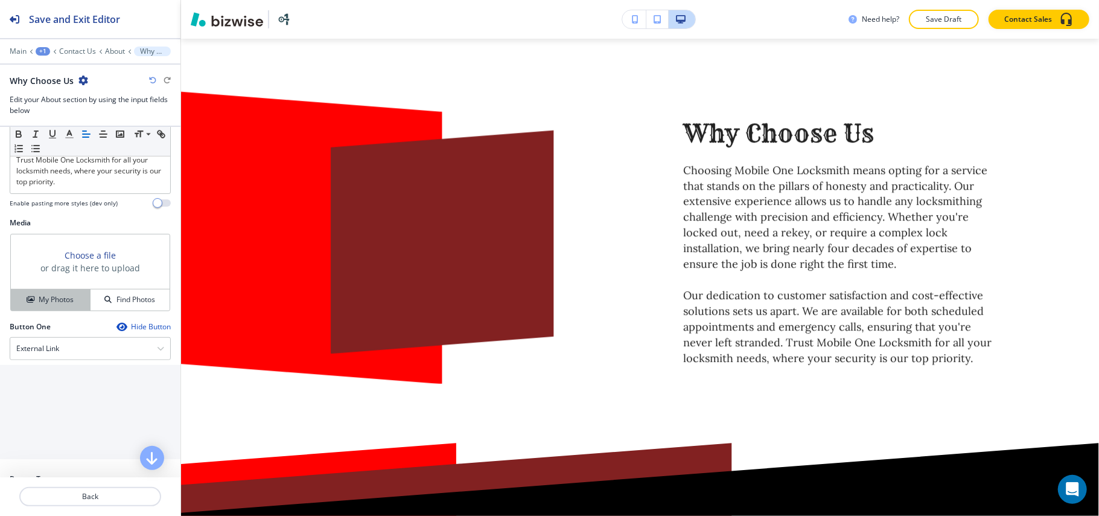
click at [53, 305] on h4 "My Photos" at bounding box center [56, 299] width 35 height 11
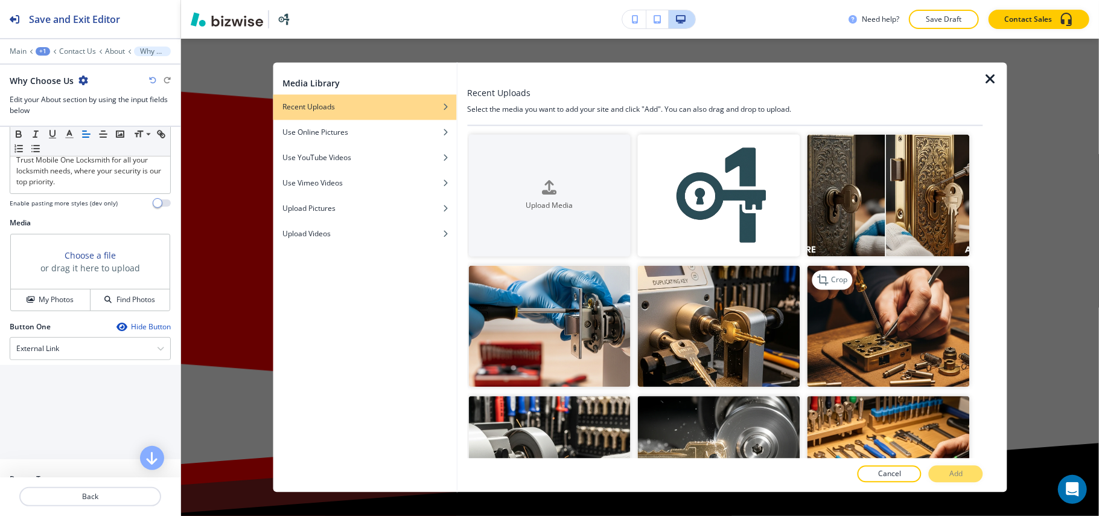
scroll to position [241, 0]
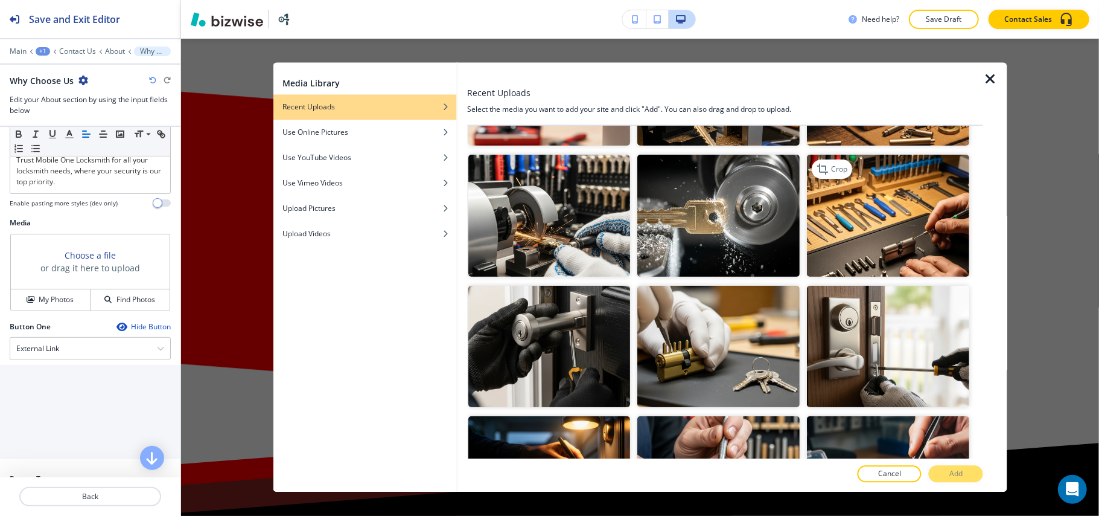
click at [904, 232] on img "button" at bounding box center [889, 216] width 162 height 122
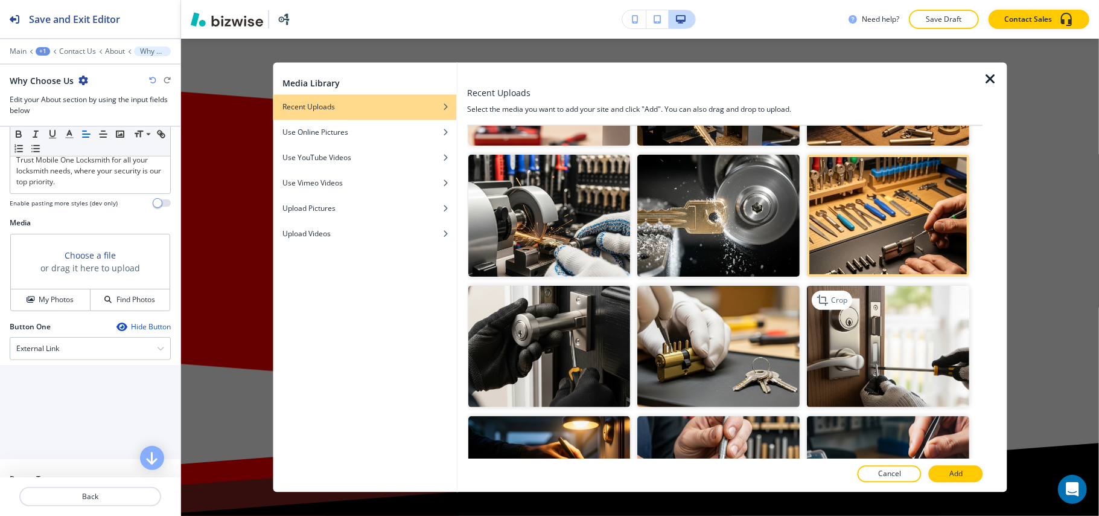
click at [877, 351] on img "button" at bounding box center [889, 346] width 162 height 122
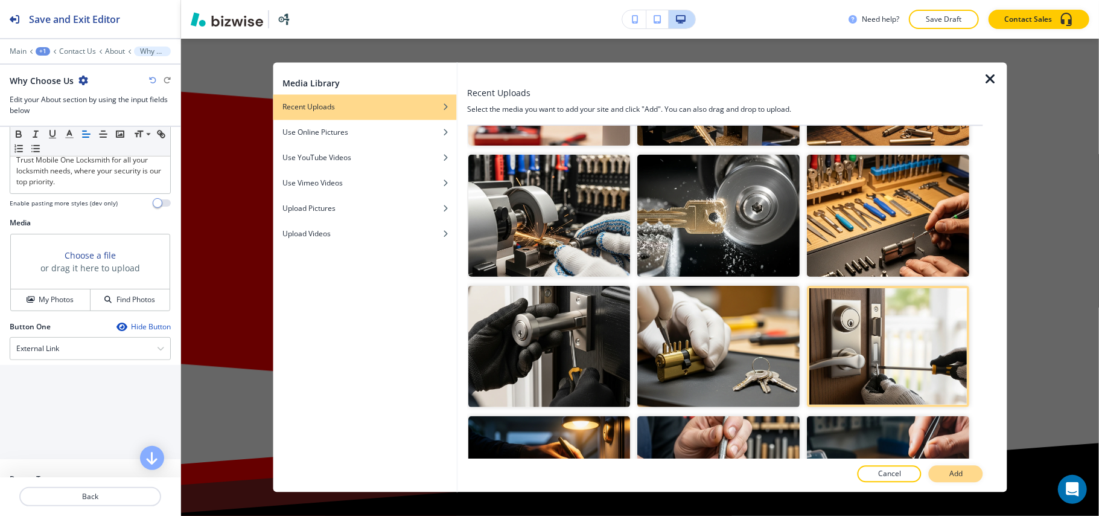
click at [959, 466] on button "Add" at bounding box center [956, 473] width 54 height 17
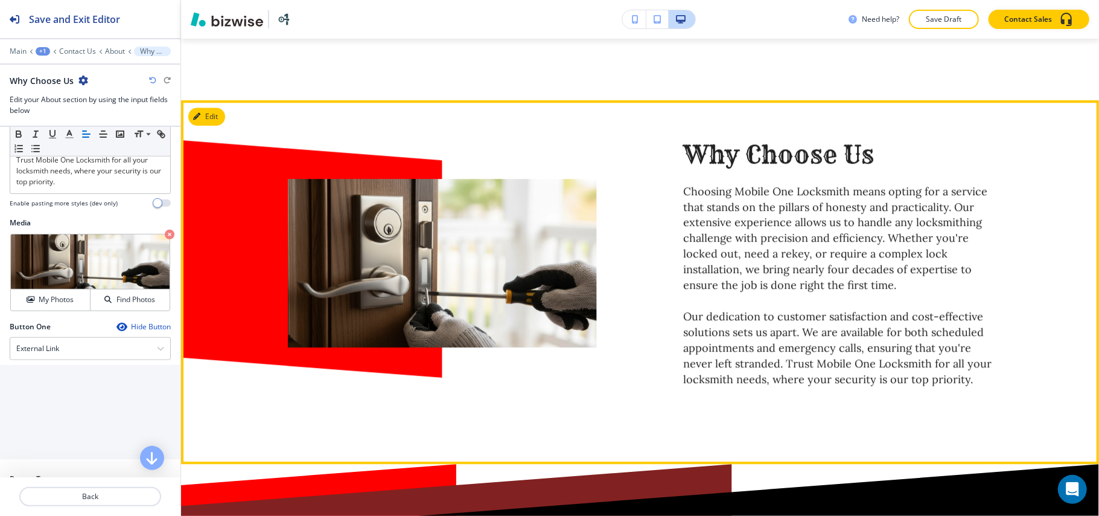
scroll to position [2495, 0]
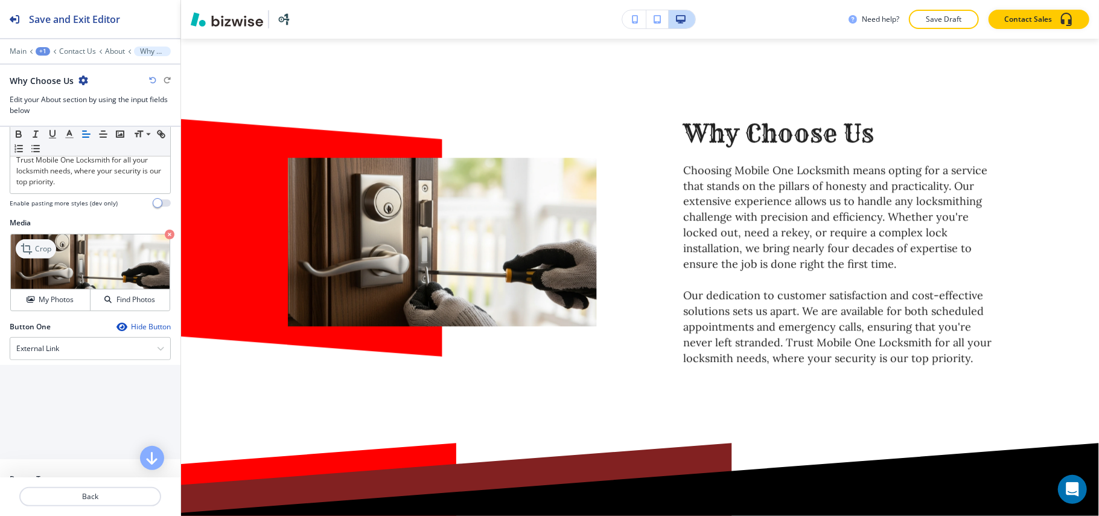
click at [47, 254] on p "Crop" at bounding box center [43, 248] width 16 height 11
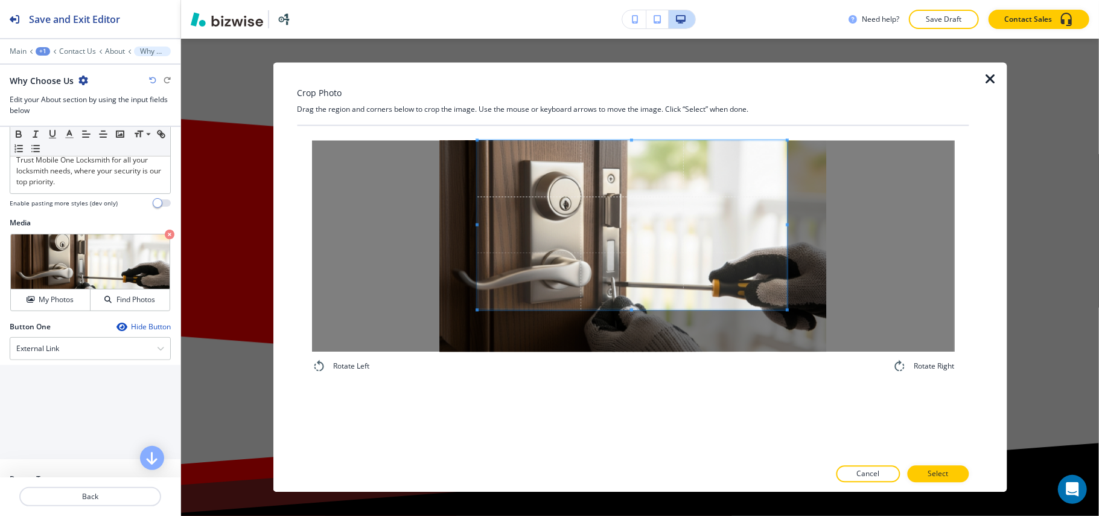
click at [582, 179] on span at bounding box center [633, 225] width 310 height 169
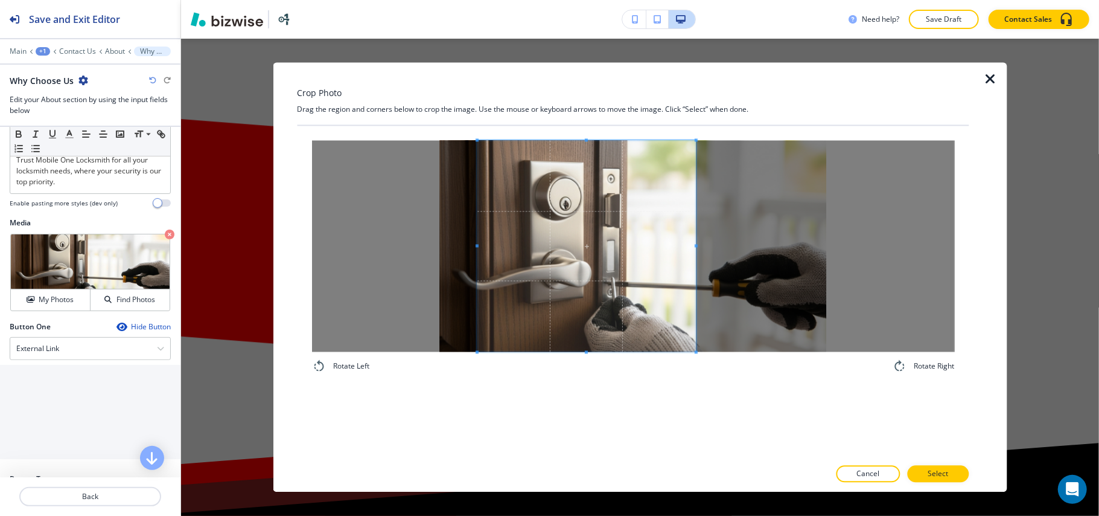
click at [694, 399] on div "Rotate Left Rotate Right" at bounding box center [633, 292] width 672 height 332
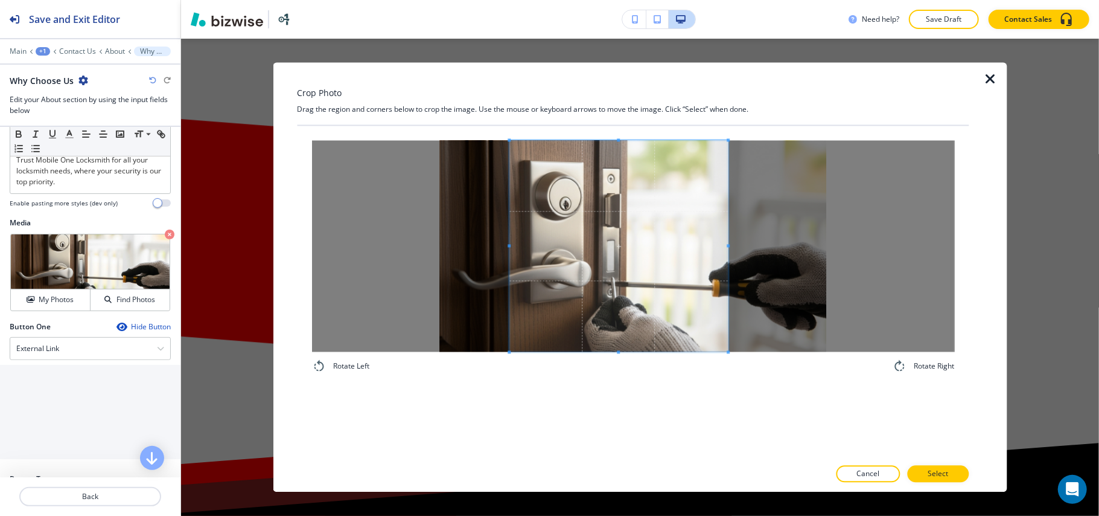
click at [673, 318] on span at bounding box center [619, 246] width 219 height 211
click at [940, 473] on p "Select" at bounding box center [938, 474] width 21 height 11
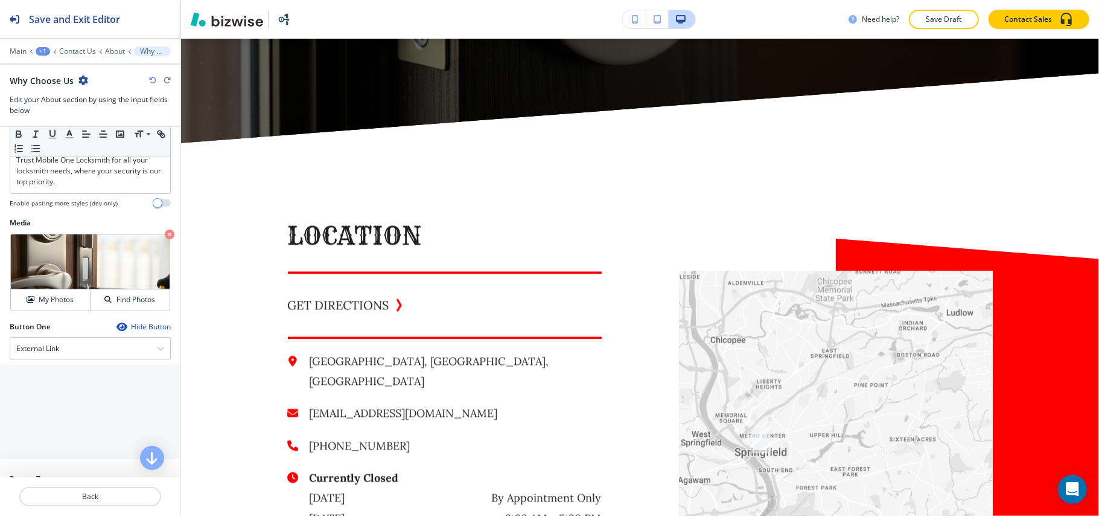
scroll to position [1940, 0]
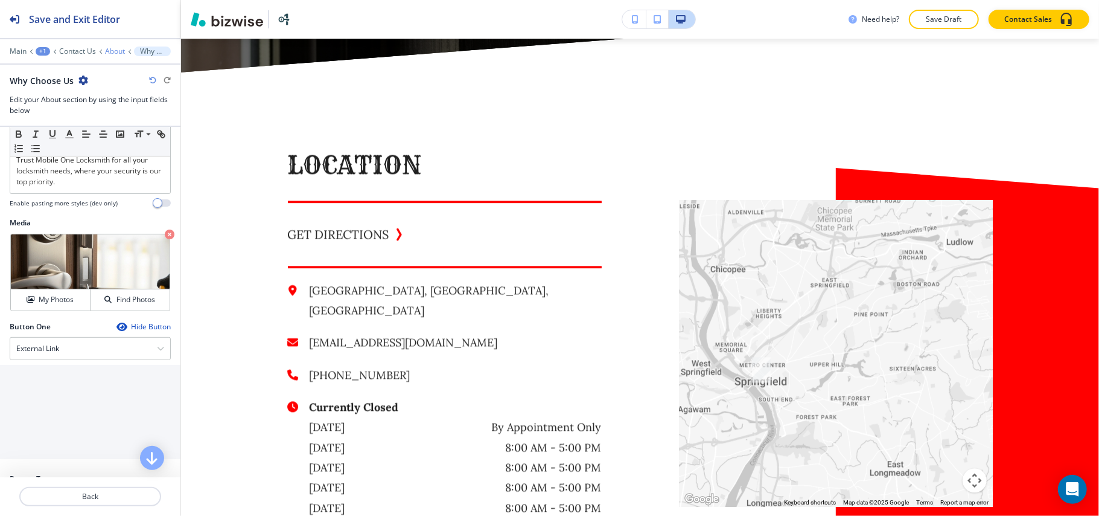
click at [109, 51] on p "About" at bounding box center [115, 51] width 20 height 8
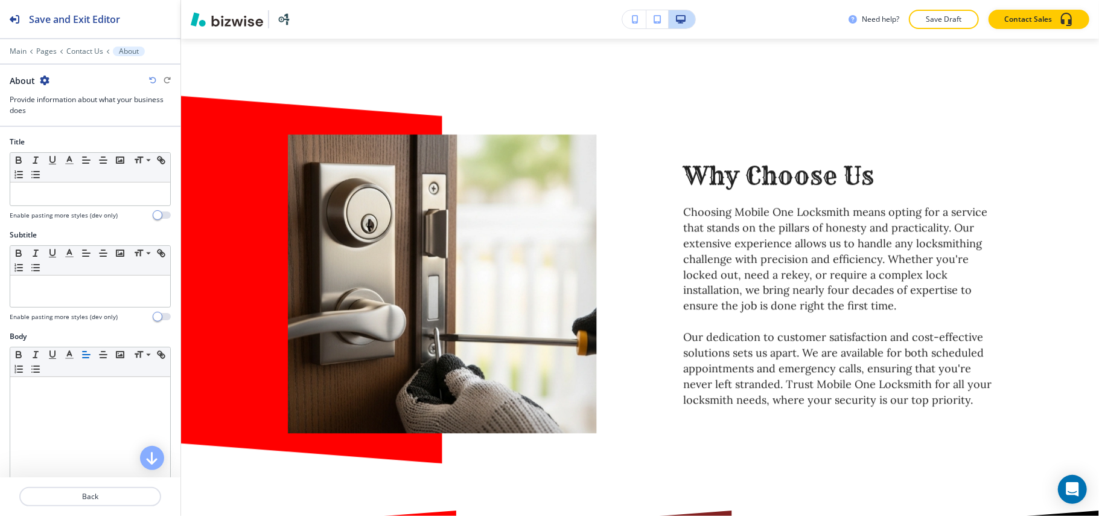
scroll to position [2515, 0]
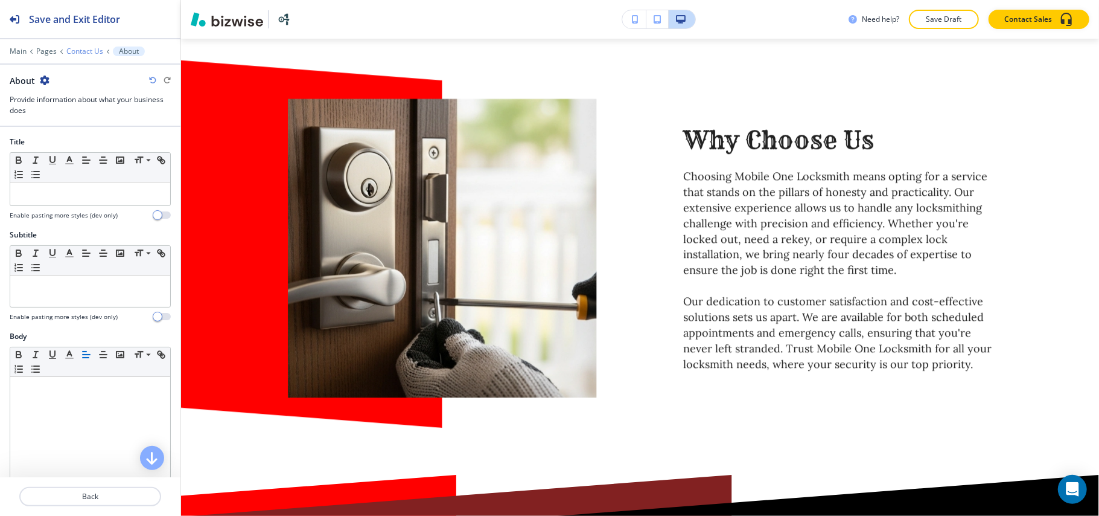
click at [83, 56] on p "Contact Us" at bounding box center [84, 51] width 37 height 8
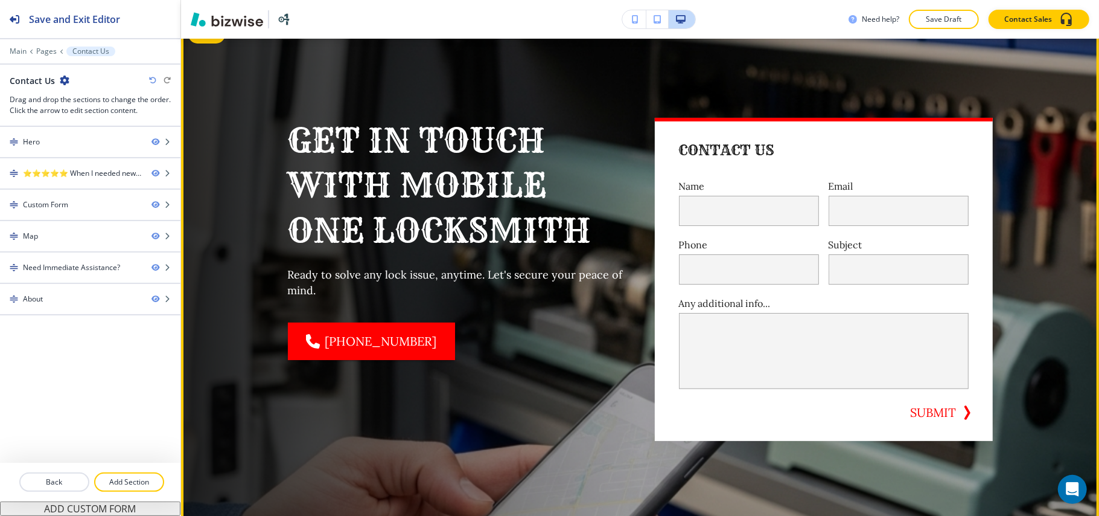
scroll to position [0, 0]
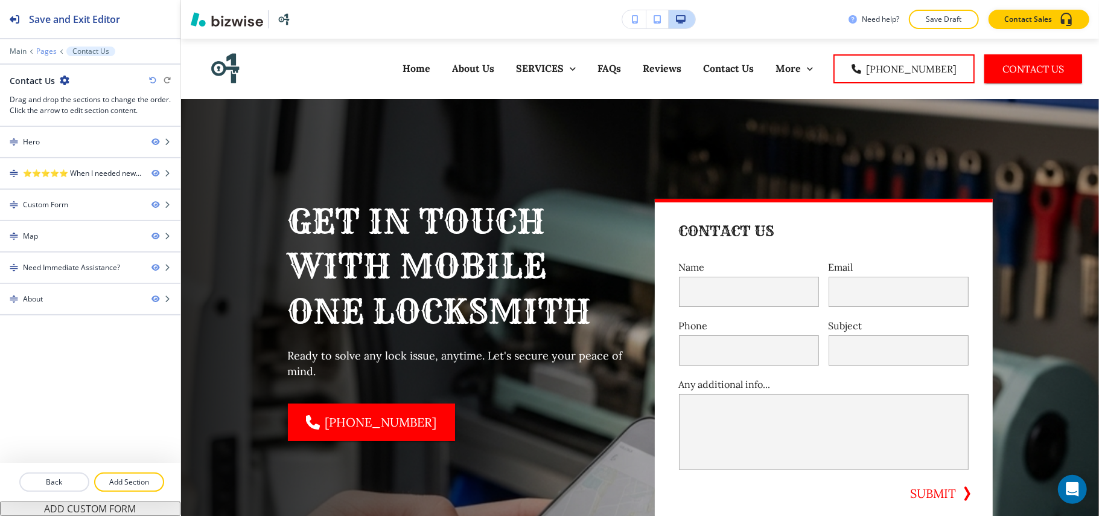
click at [46, 52] on p "Pages" at bounding box center [46, 51] width 21 height 8
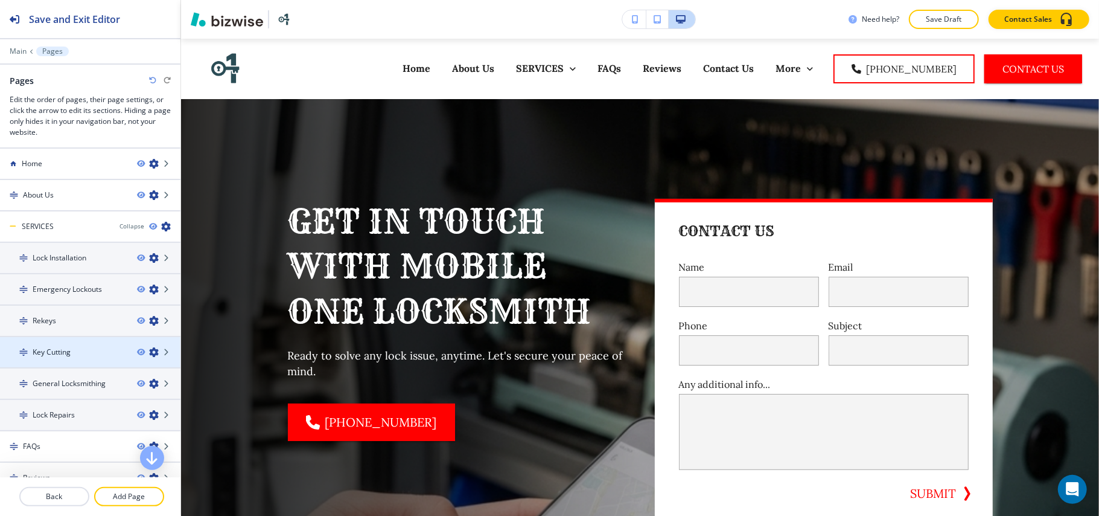
scroll to position [44, 0]
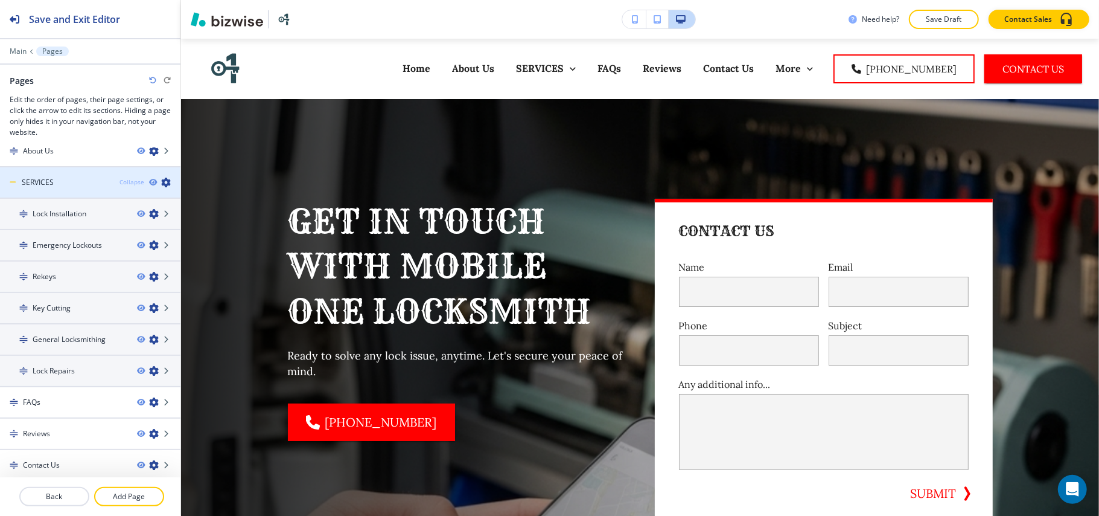
click at [120, 184] on div "Collapse" at bounding box center [132, 182] width 25 height 9
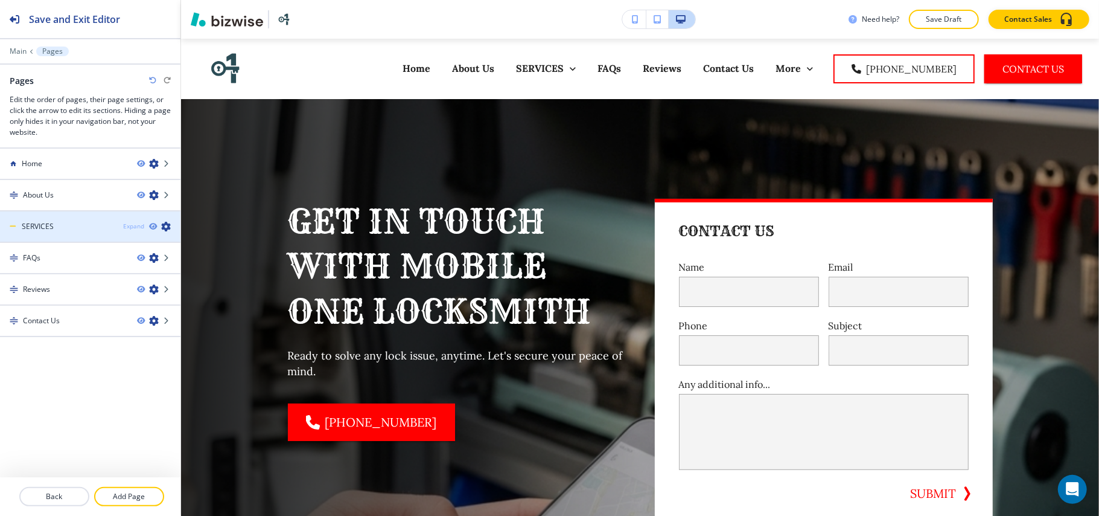
scroll to position [0, 0]
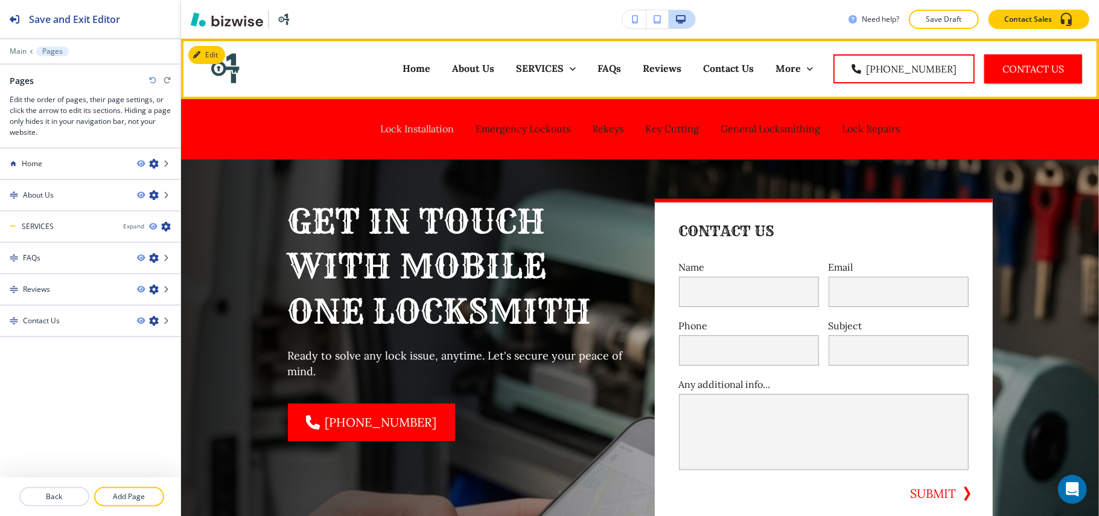
click at [397, 129] on p "Lock Installation" at bounding box center [417, 129] width 74 height 14
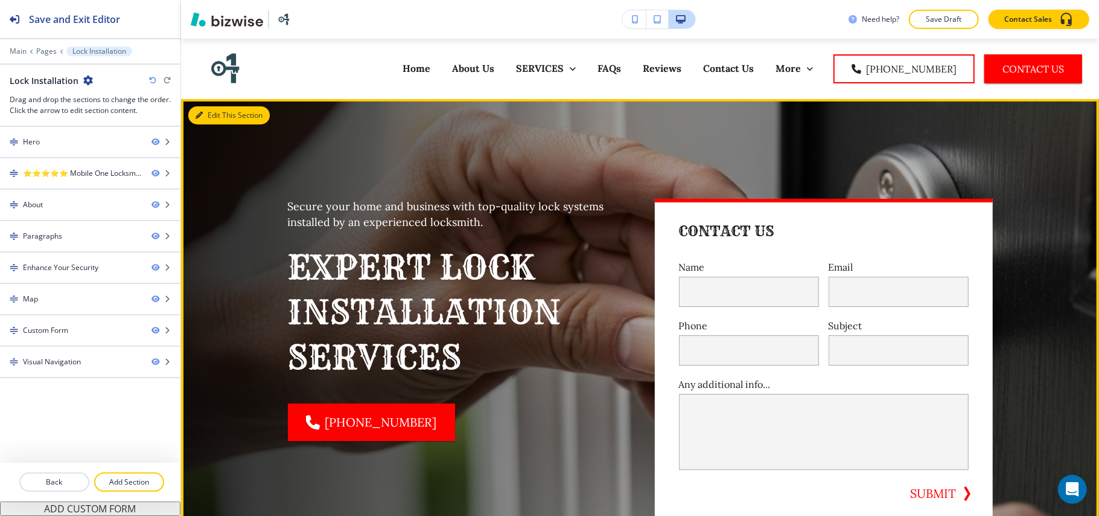
click at [203, 117] on button "Edit This Section" at bounding box center [229, 115] width 82 height 18
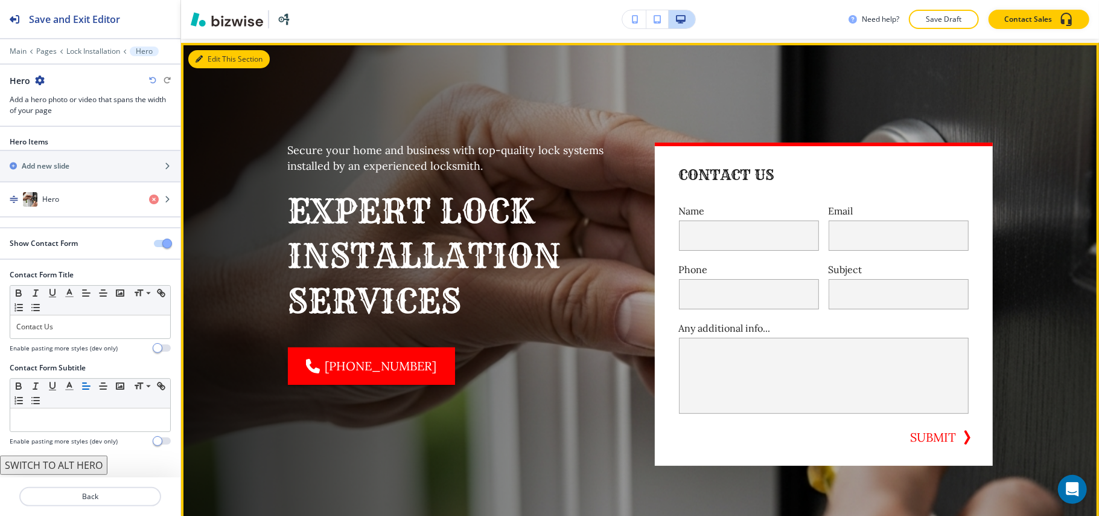
scroll to position [60, 0]
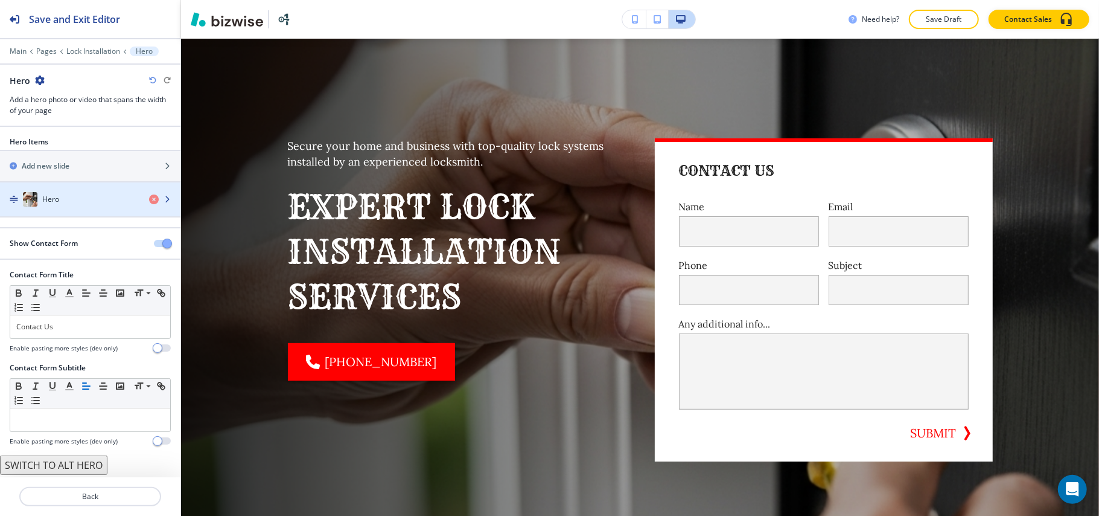
click at [81, 201] on div "Hero" at bounding box center [69, 199] width 139 height 14
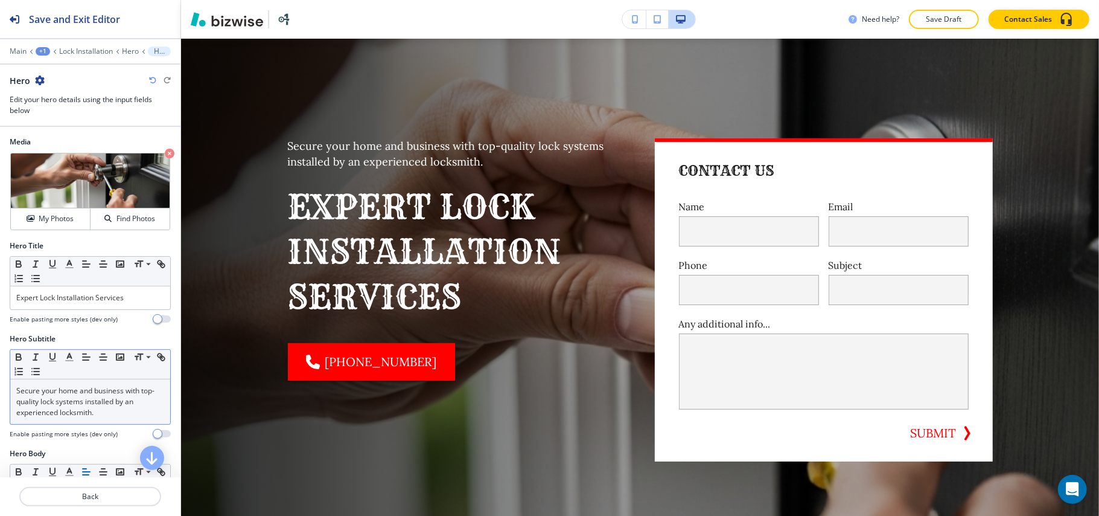
click at [71, 403] on p "Secure your home and business with top-quality lock systems installed by an exp…" at bounding box center [90, 401] width 148 height 33
copy p "Secure your home and business with top-quality lock systems installed by an exp…"
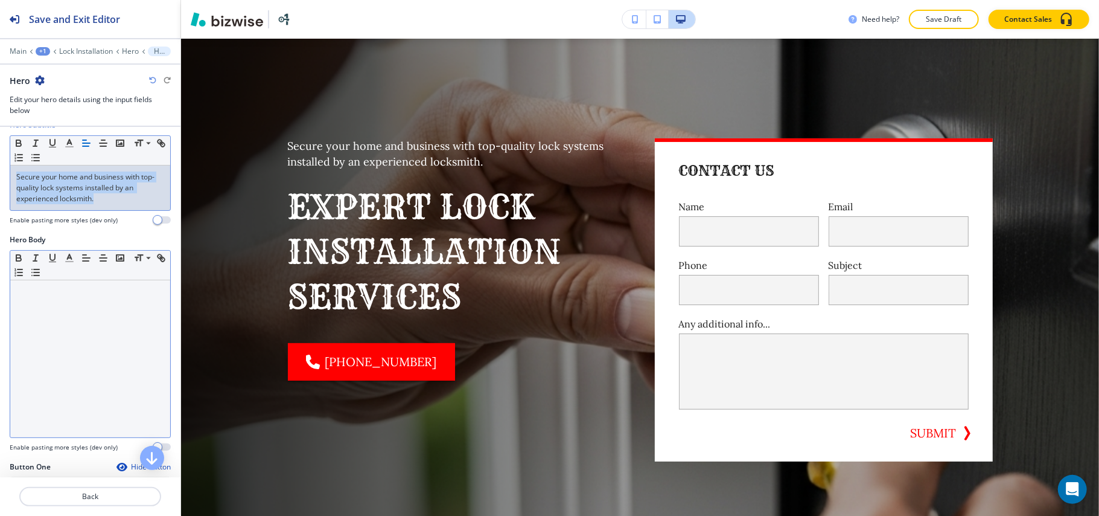
scroll to position [241, 0]
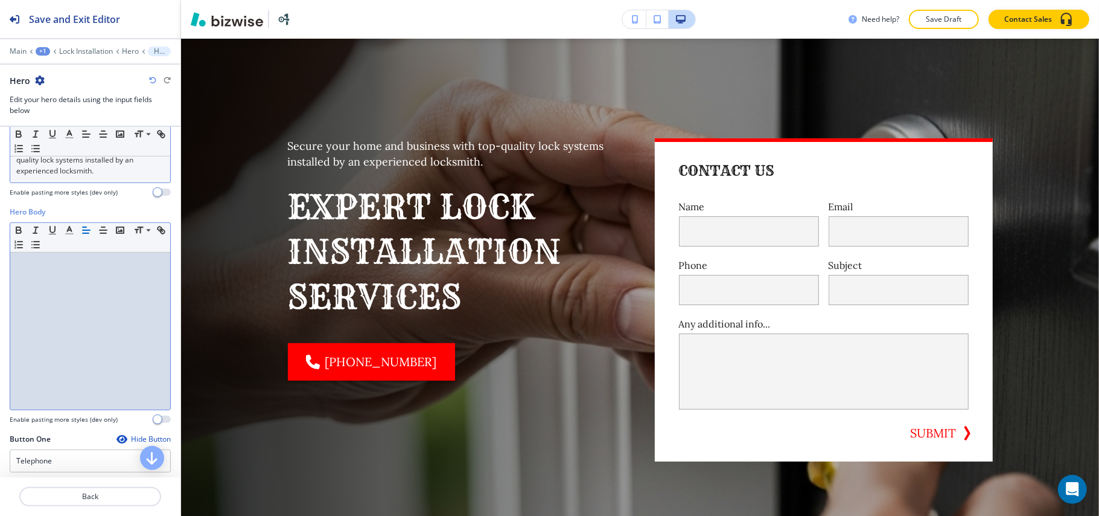
drag, startPoint x: 56, startPoint y: 359, endPoint x: 27, endPoint y: 170, distance: 191.2
click at [27, 170] on p "Secure your home and business with top-quality lock systems installed by an exp…" at bounding box center [90, 160] width 148 height 33
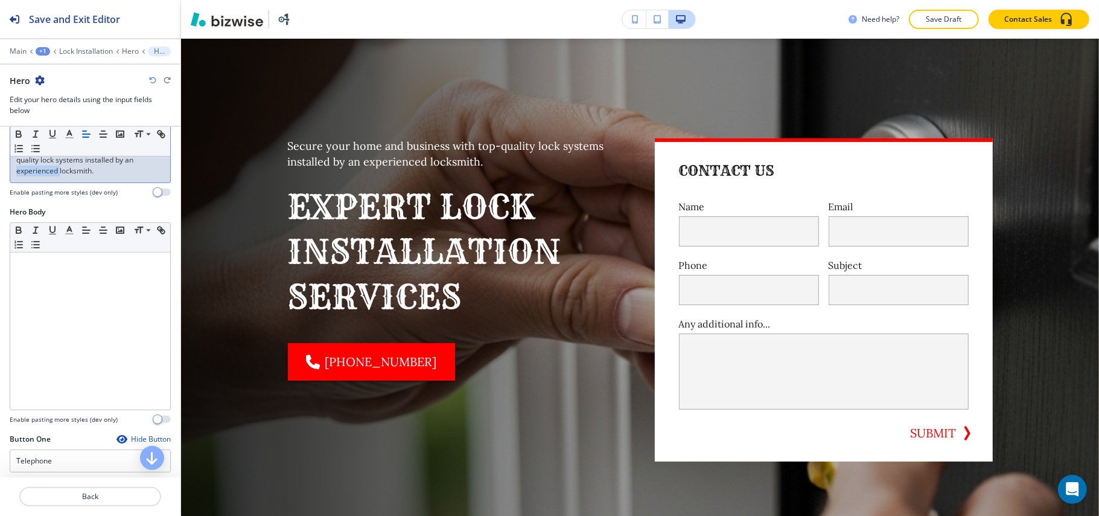
click at [27, 170] on p "Secure your home and business with top-quality lock systems installed by an exp…" at bounding box center [90, 160] width 148 height 33
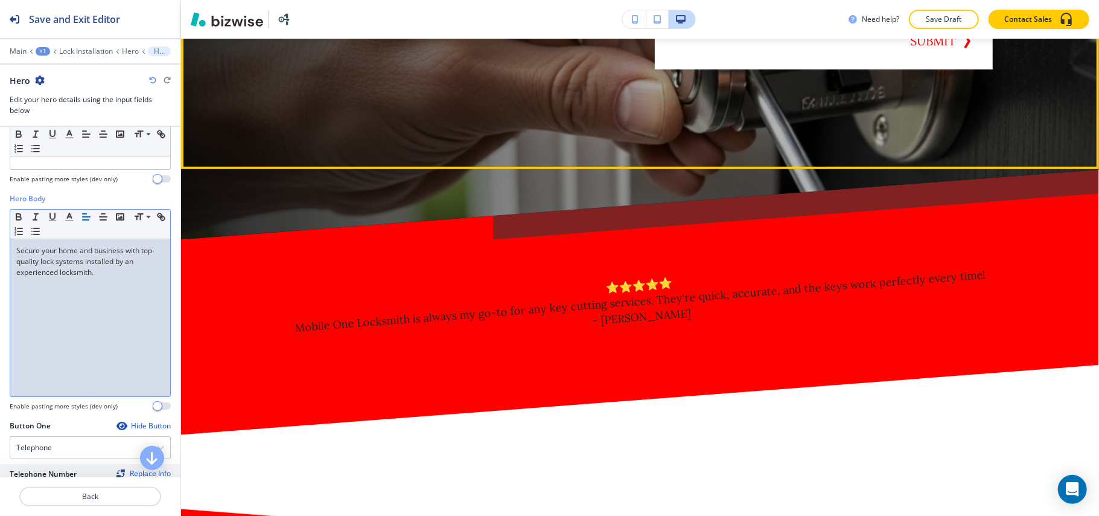
scroll to position [624, 0]
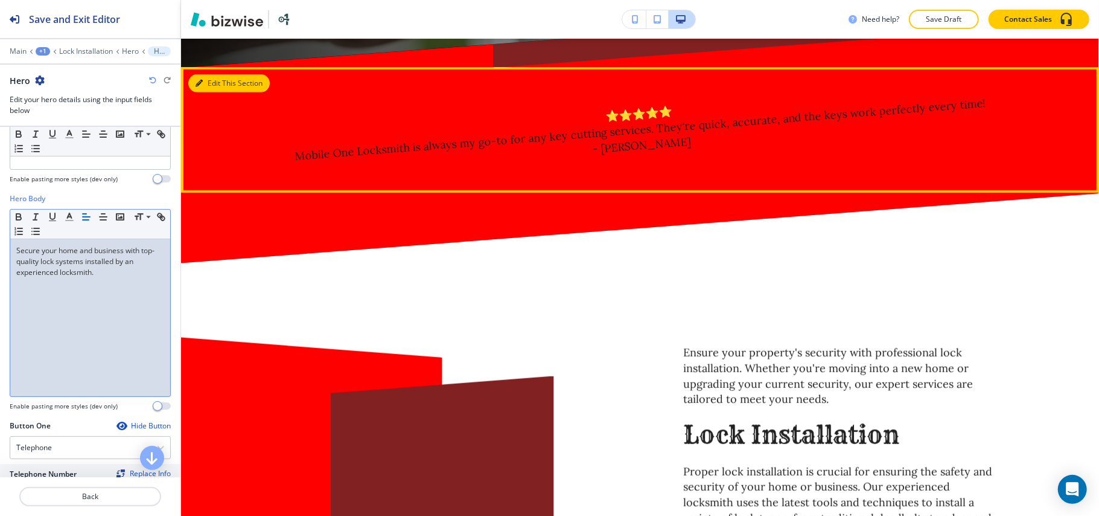
click at [217, 76] on button "Edit This Section" at bounding box center [229, 83] width 82 height 18
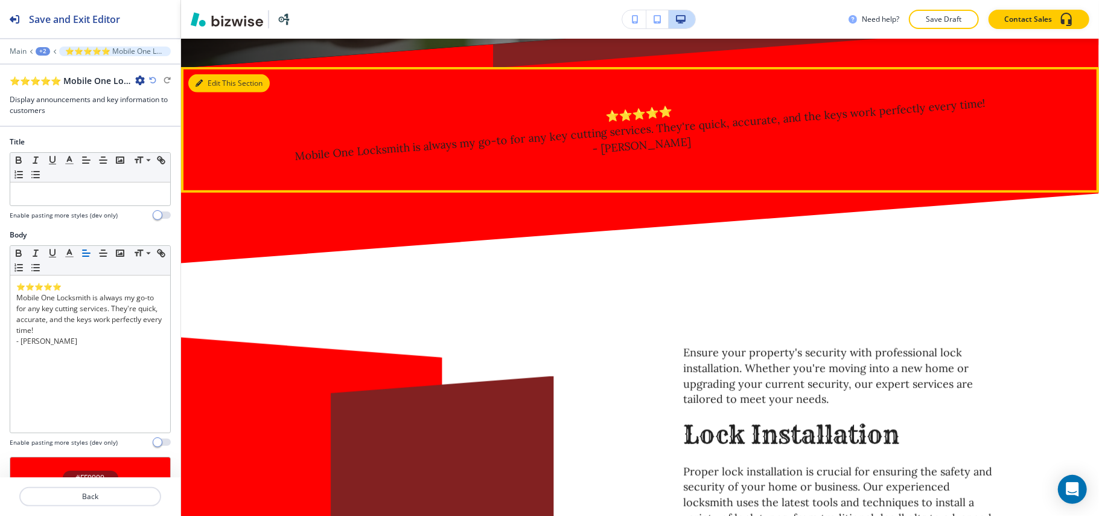
scroll to position [652, 0]
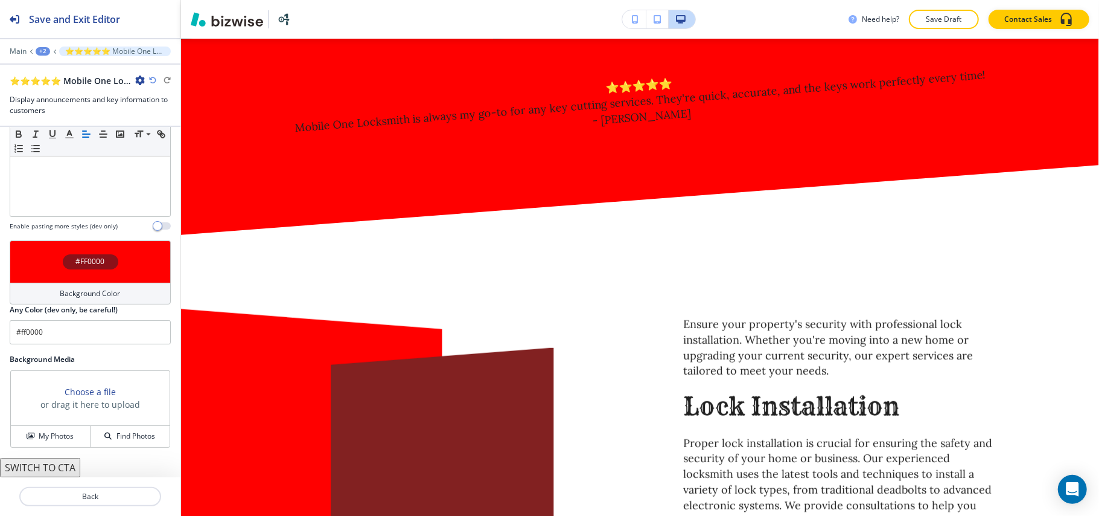
click at [34, 260] on div "#FF0000" at bounding box center [90, 261] width 161 height 42
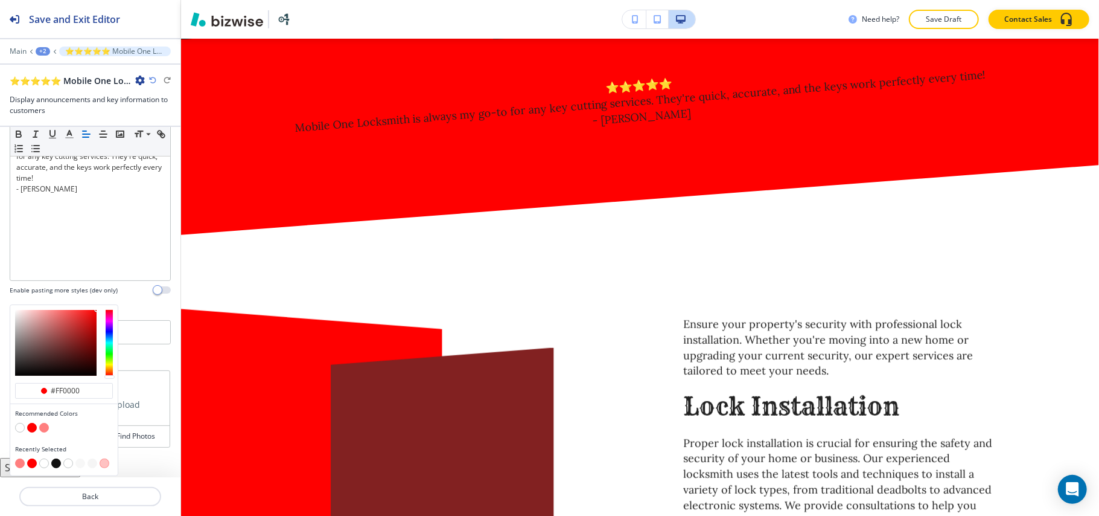
click at [56, 464] on button "button" at bounding box center [56, 463] width 10 height 10
type input "#121212"
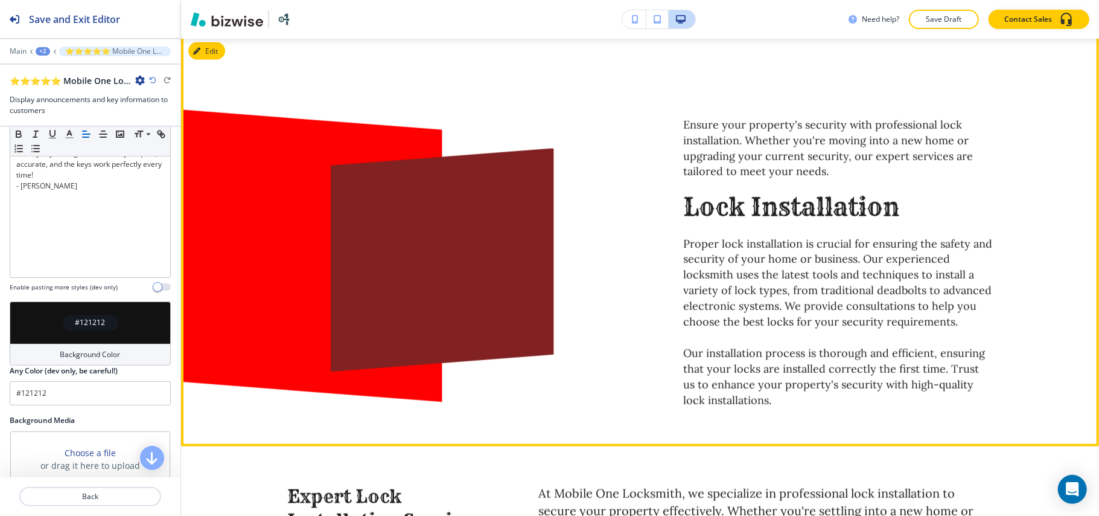
scroll to position [813, 0]
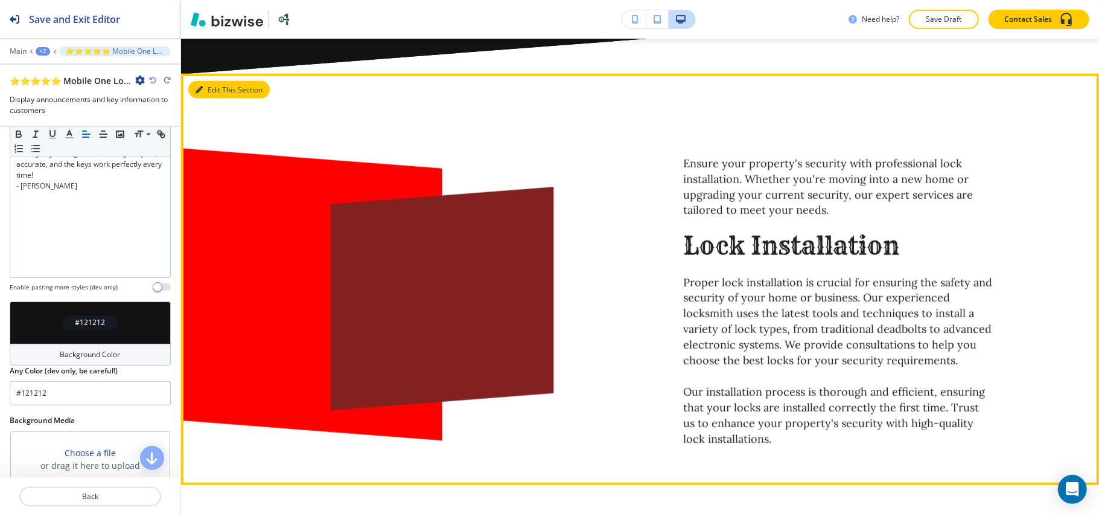
click at [206, 85] on button "Edit This Section" at bounding box center [229, 90] width 82 height 18
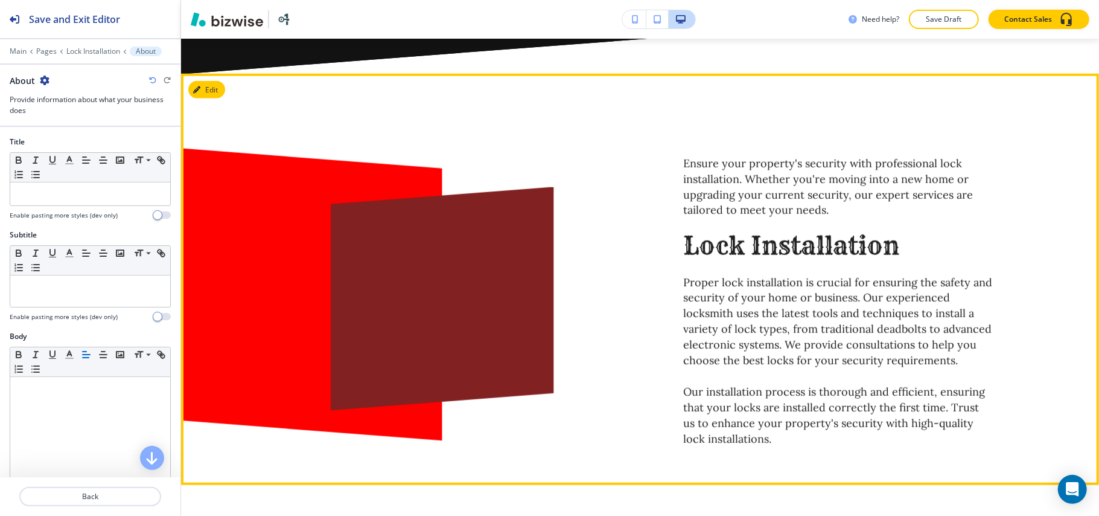
scroll to position [846, 0]
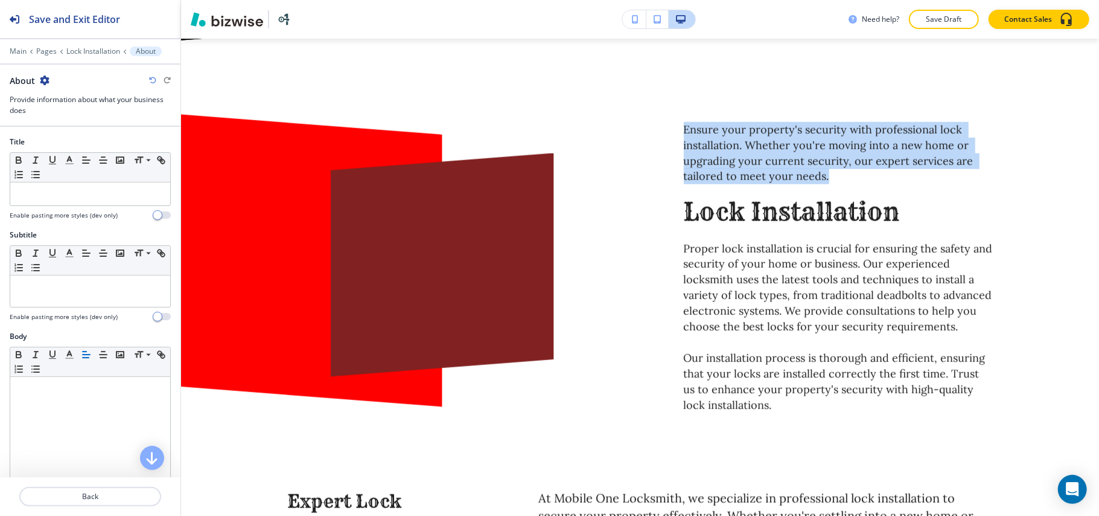
drag, startPoint x: 848, startPoint y: 170, endPoint x: 855, endPoint y: 172, distance: 7.1
click at [855, 172] on div "Ensure your property's security with professional lock installation. Whether yo…" at bounding box center [795, 236] width 396 height 354
copy p "Ensure your property's security with professional lock installation. Whether yo…"
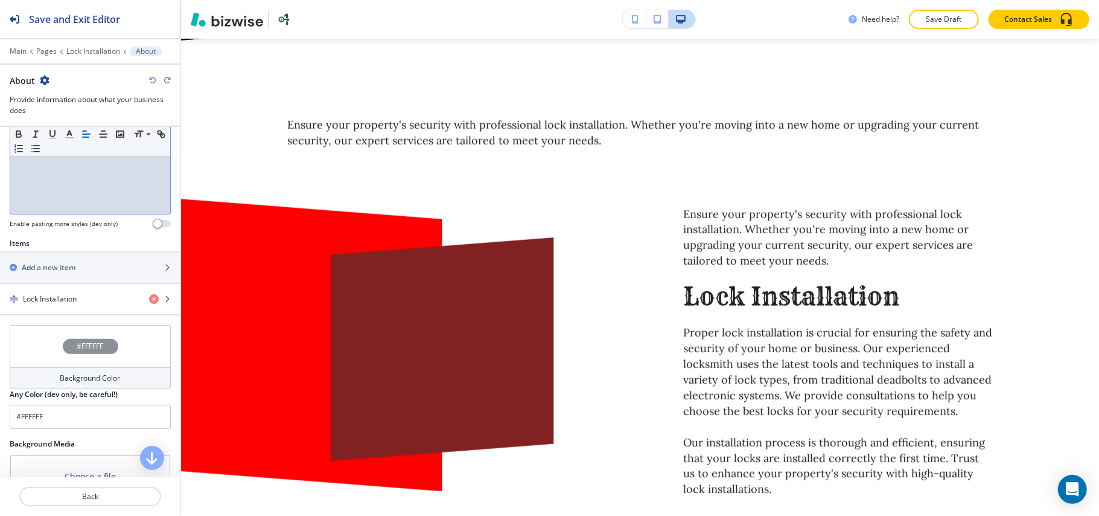
scroll to position [322, 0]
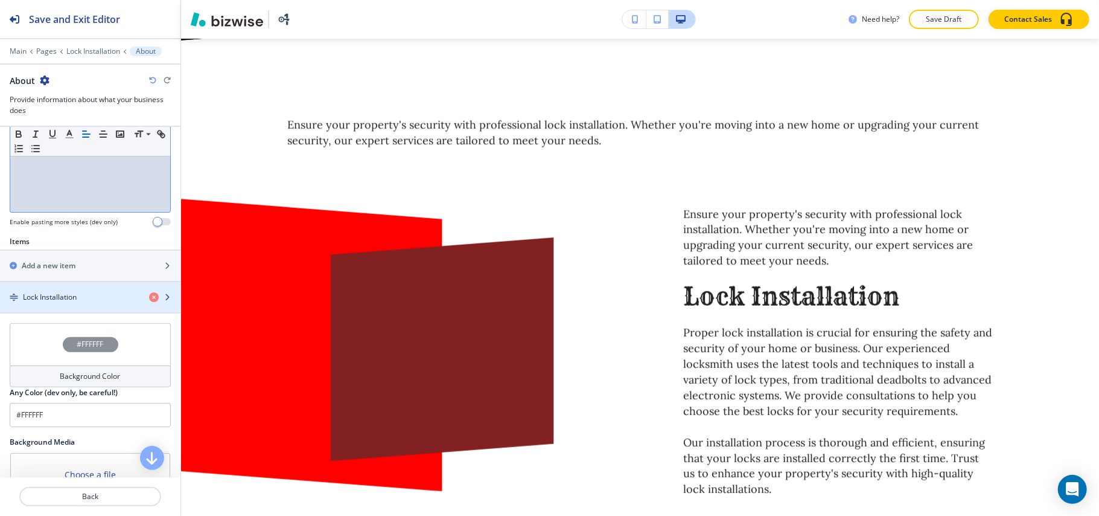
click at [59, 302] on h4 "Lock Installation" at bounding box center [50, 297] width 54 height 11
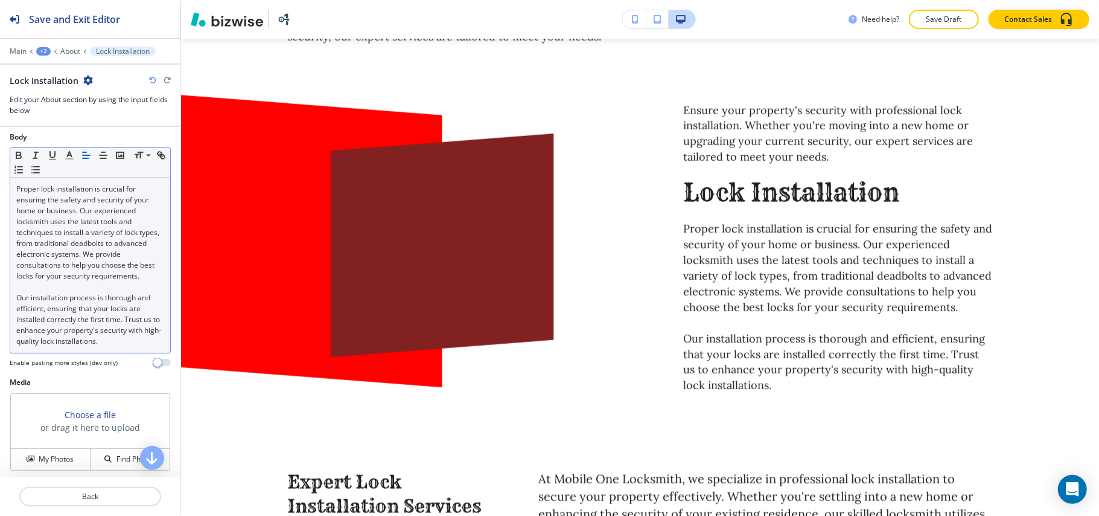
scroll to position [0, 0]
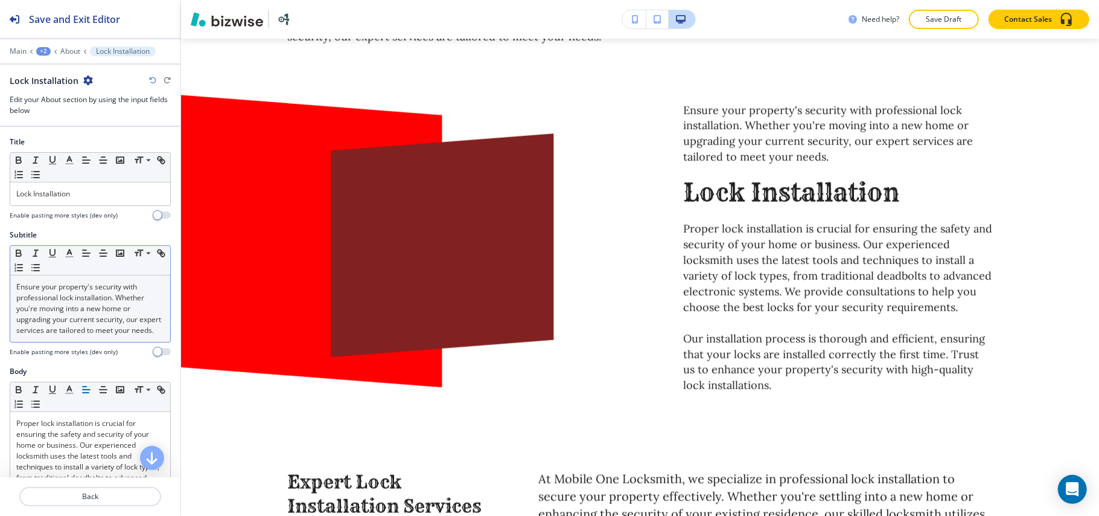
click at [66, 319] on p "Ensure your property's security with professional lock installation. Whether yo…" at bounding box center [90, 308] width 148 height 54
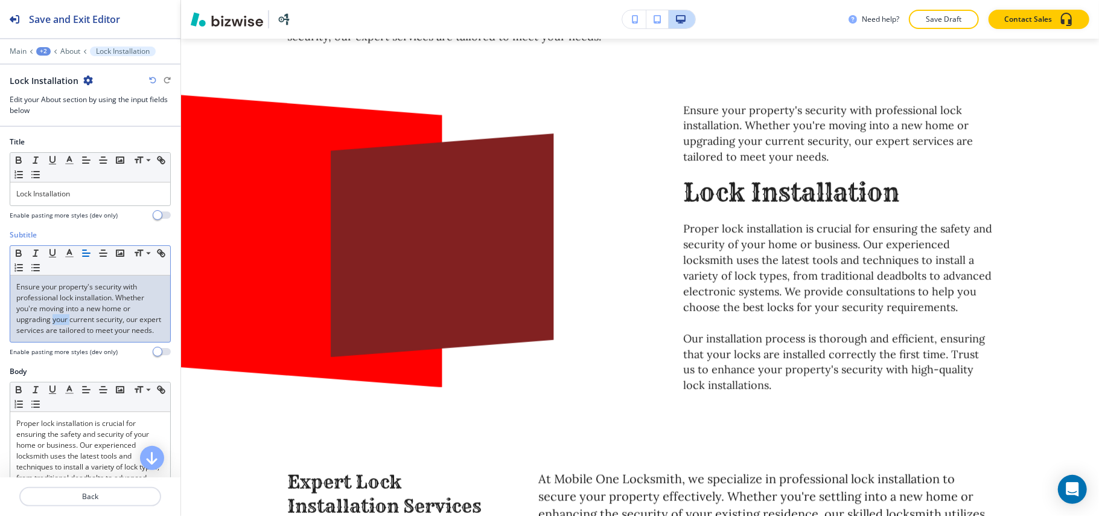
click at [66, 319] on p "Ensure your property's security with professional lock installation. Whether yo…" at bounding box center [90, 308] width 148 height 54
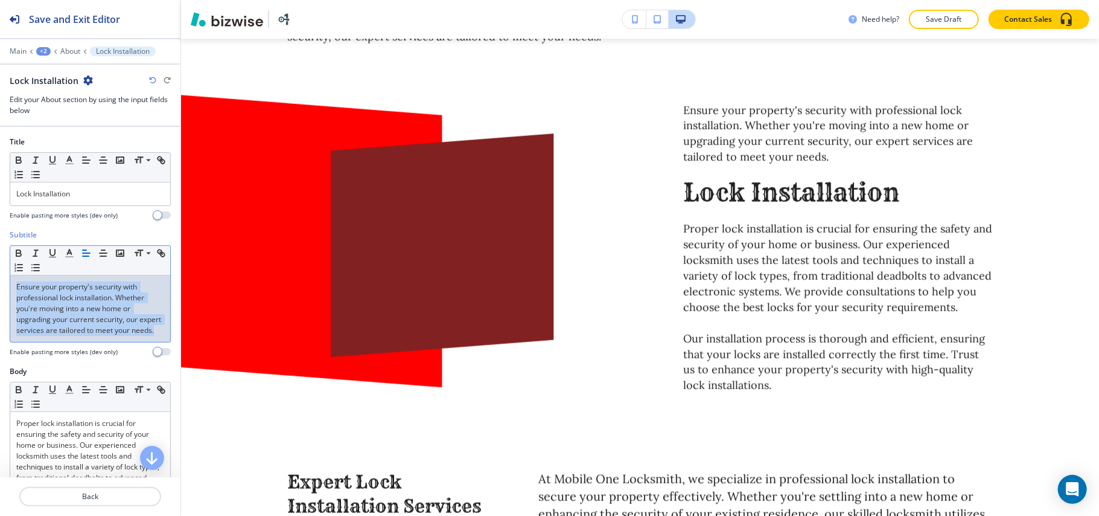
click at [66, 319] on p "Ensure your property's security with professional lock installation. Whether yo…" at bounding box center [90, 308] width 148 height 54
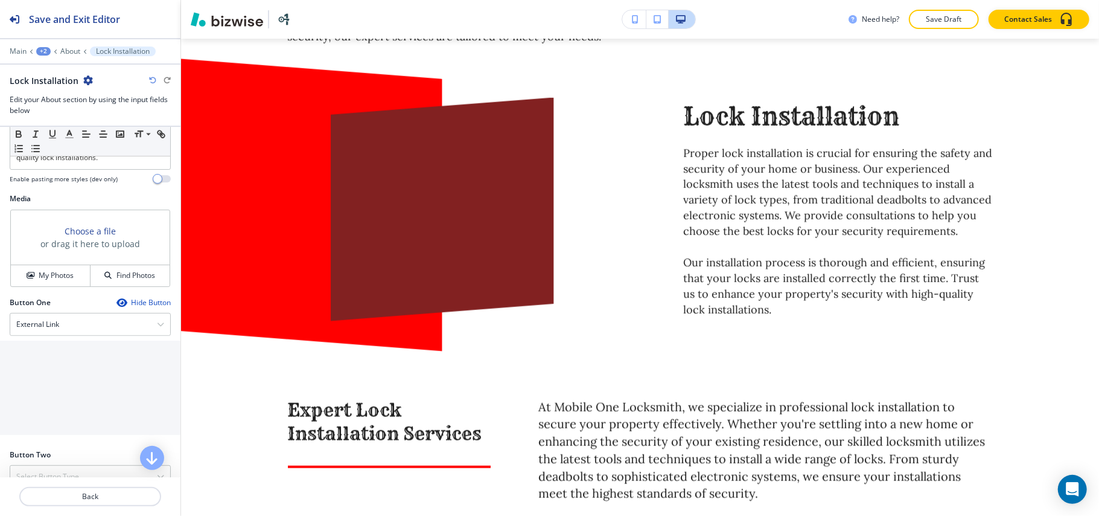
scroll to position [402, 0]
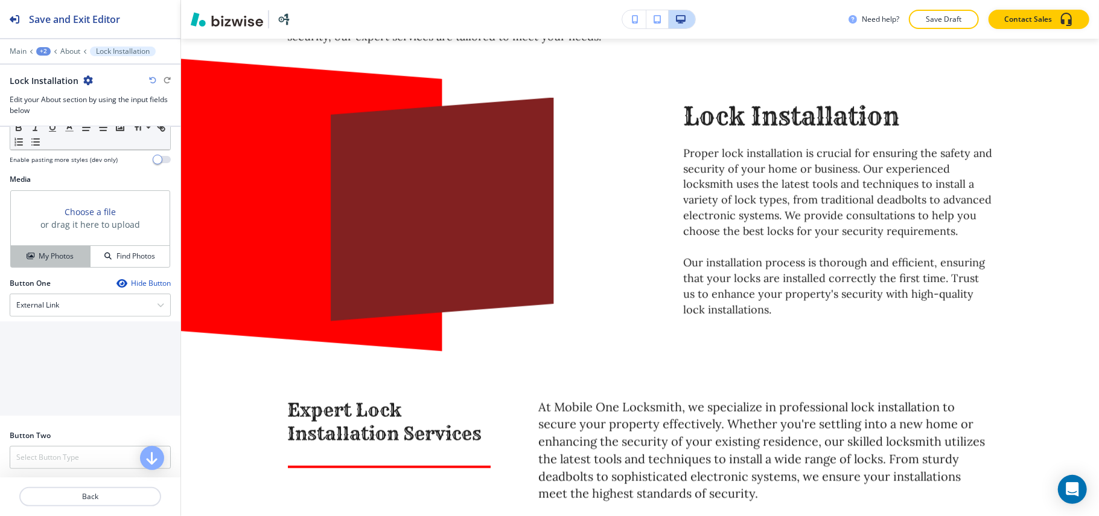
click at [40, 267] on button "My Photos" at bounding box center [51, 256] width 80 height 21
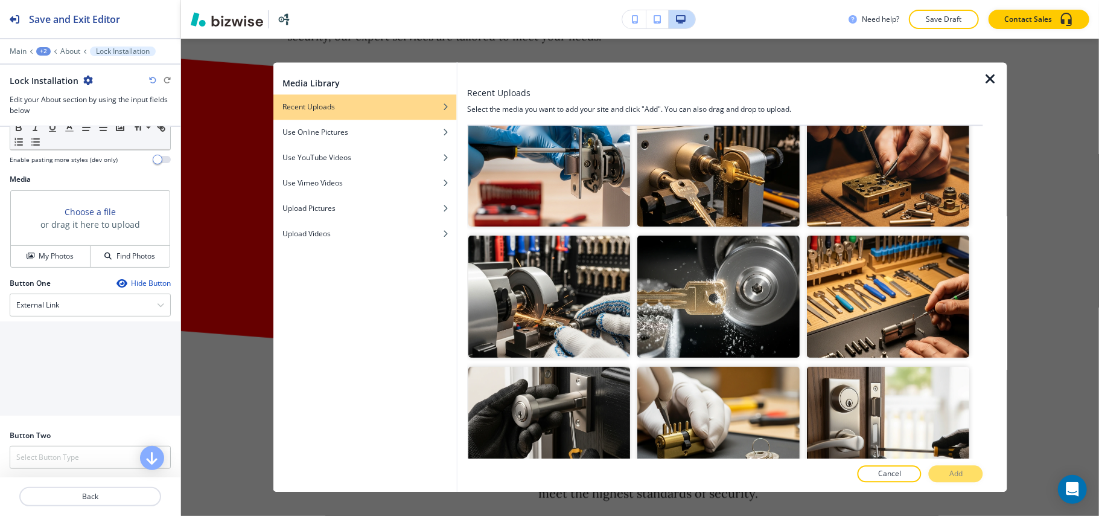
scroll to position [80, 0]
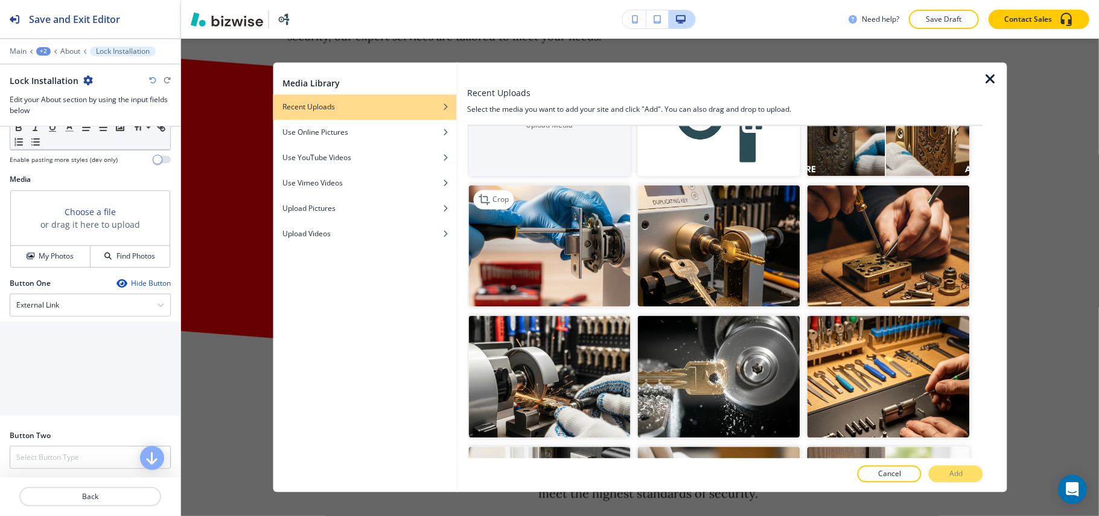
click at [590, 271] on img "button" at bounding box center [550, 246] width 162 height 122
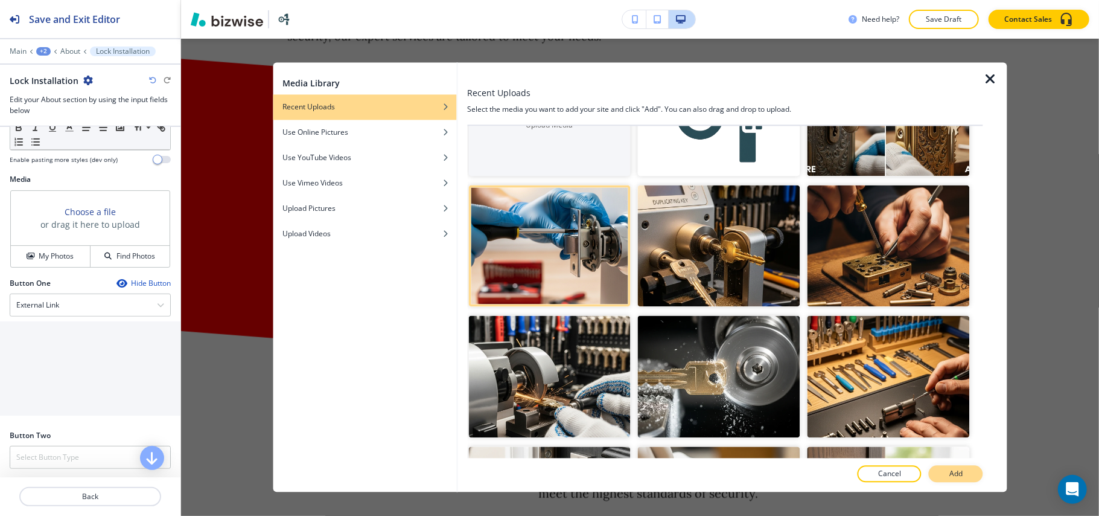
click at [952, 467] on button "Add" at bounding box center [956, 473] width 54 height 17
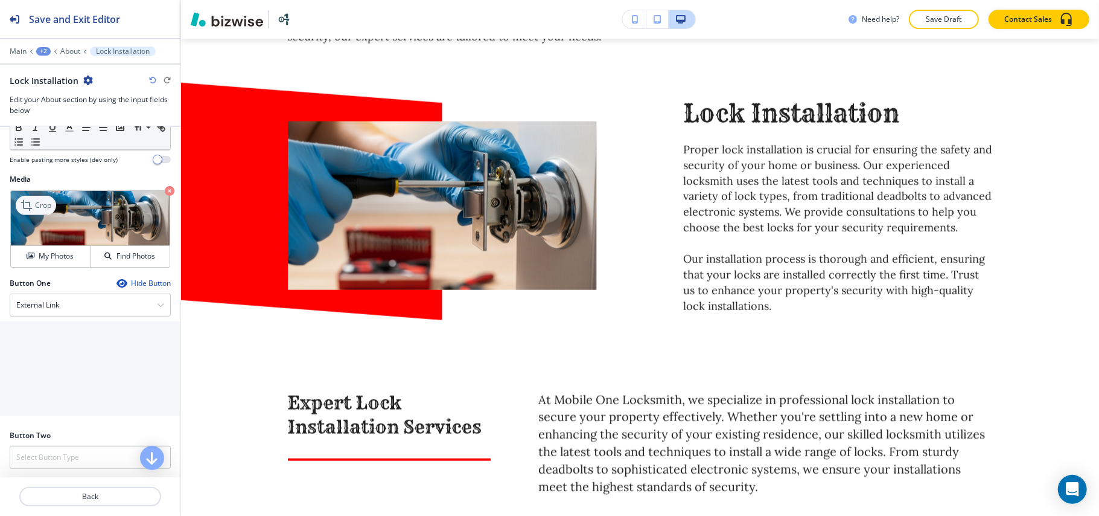
click at [50, 211] on p "Crop" at bounding box center [43, 205] width 16 height 11
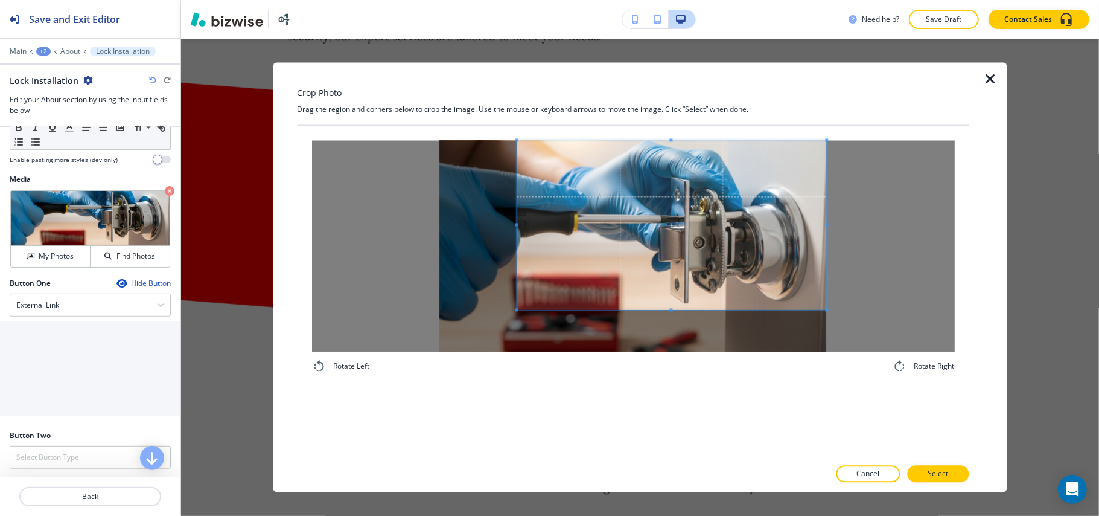
click at [660, 194] on span at bounding box center [672, 225] width 310 height 169
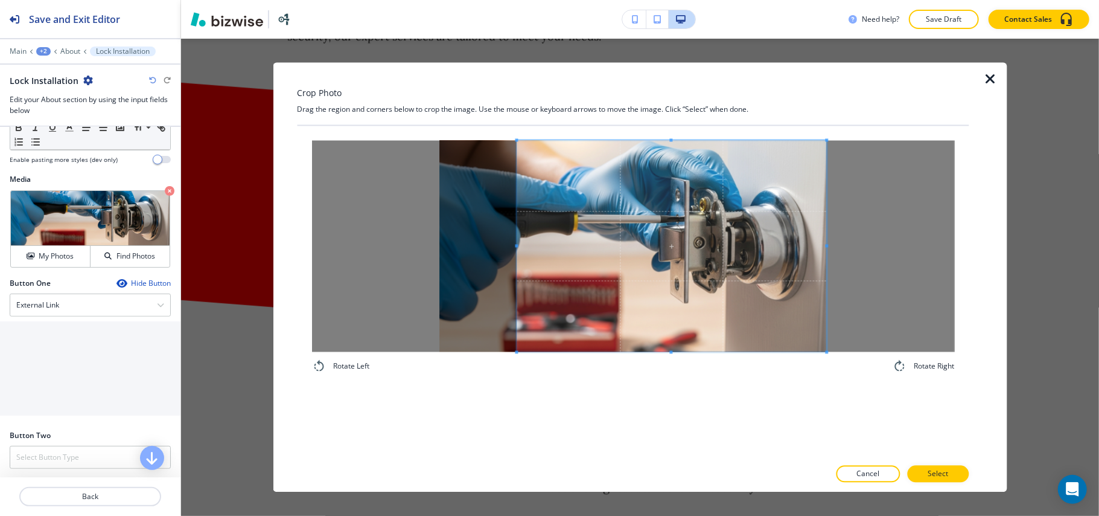
click at [735, 384] on div "Rotate Left Rotate Right" at bounding box center [633, 257] width 672 height 262
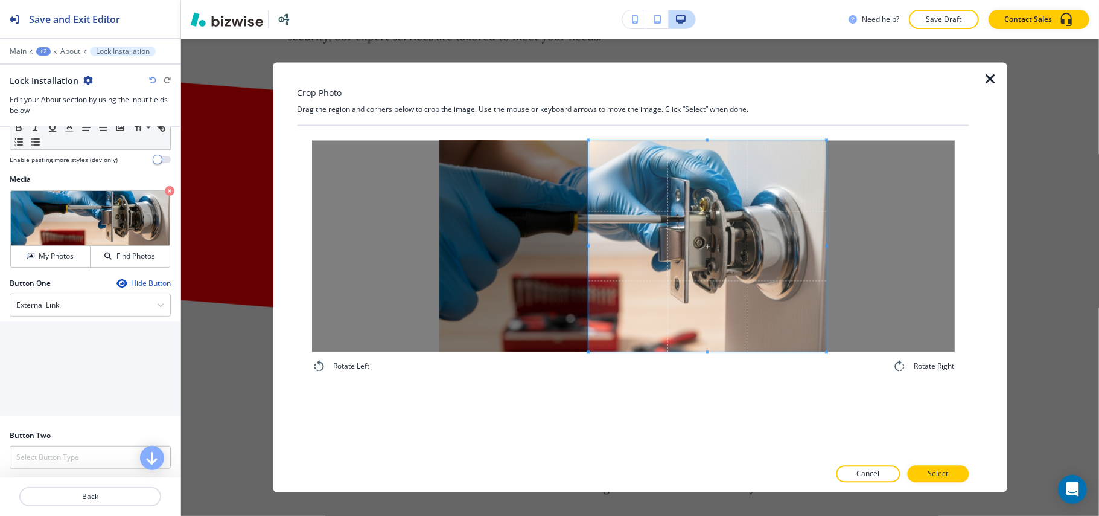
click at [589, 249] on div at bounding box center [708, 246] width 238 height 211
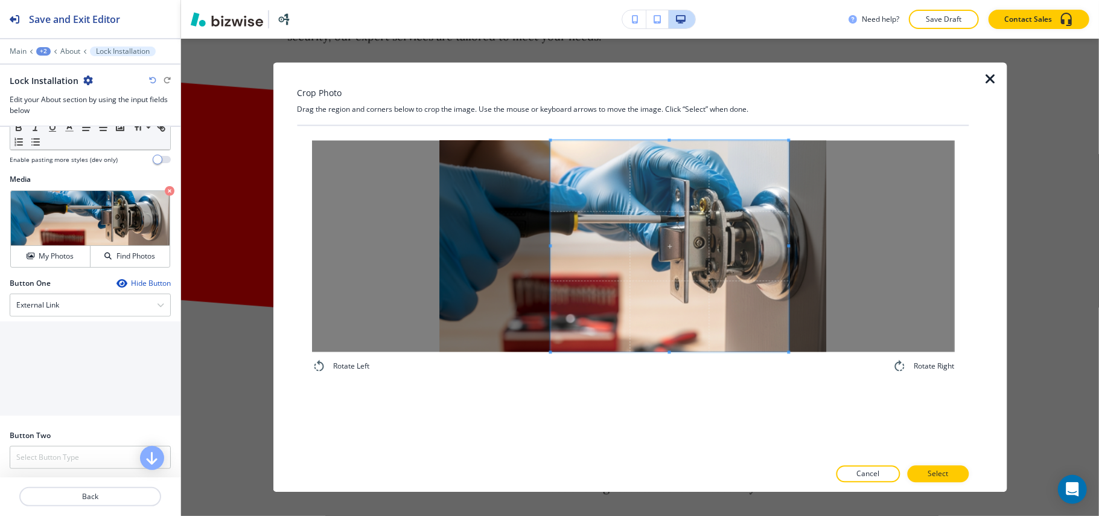
click at [669, 249] on span at bounding box center [670, 246] width 238 height 211
click at [929, 470] on button "Select" at bounding box center [938, 473] width 62 height 17
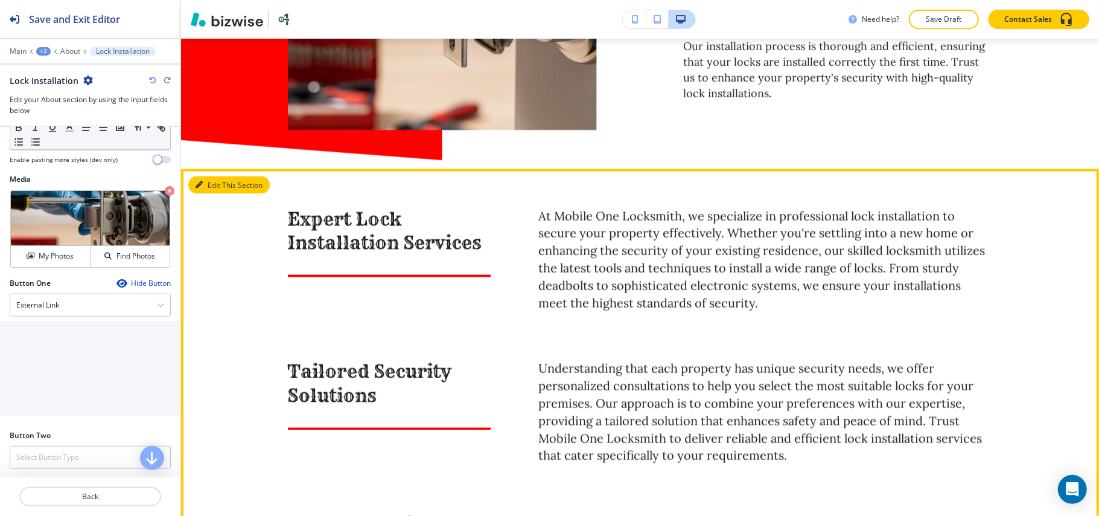
click at [194, 182] on button "Edit This Section" at bounding box center [229, 185] width 82 height 18
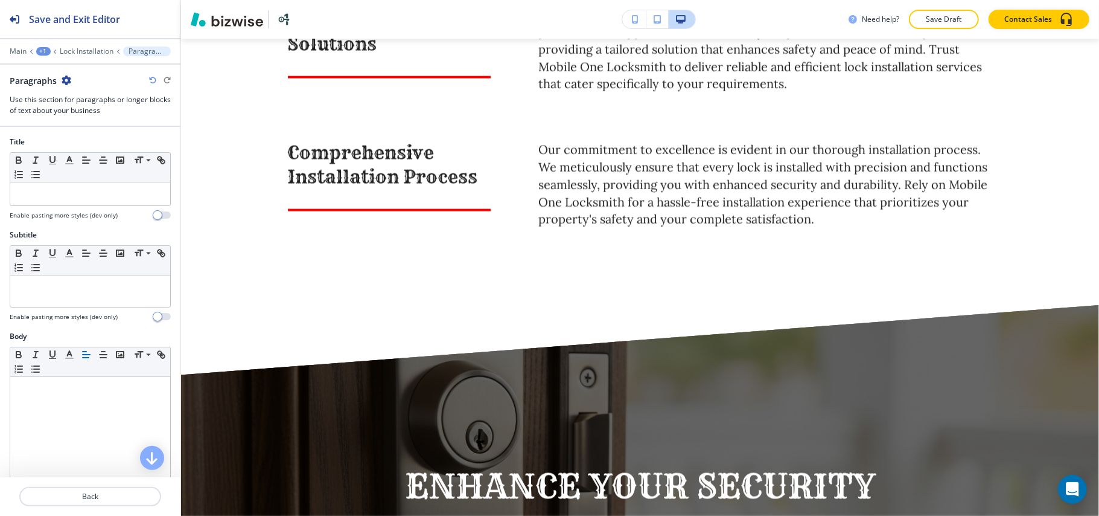
scroll to position [1805, 0]
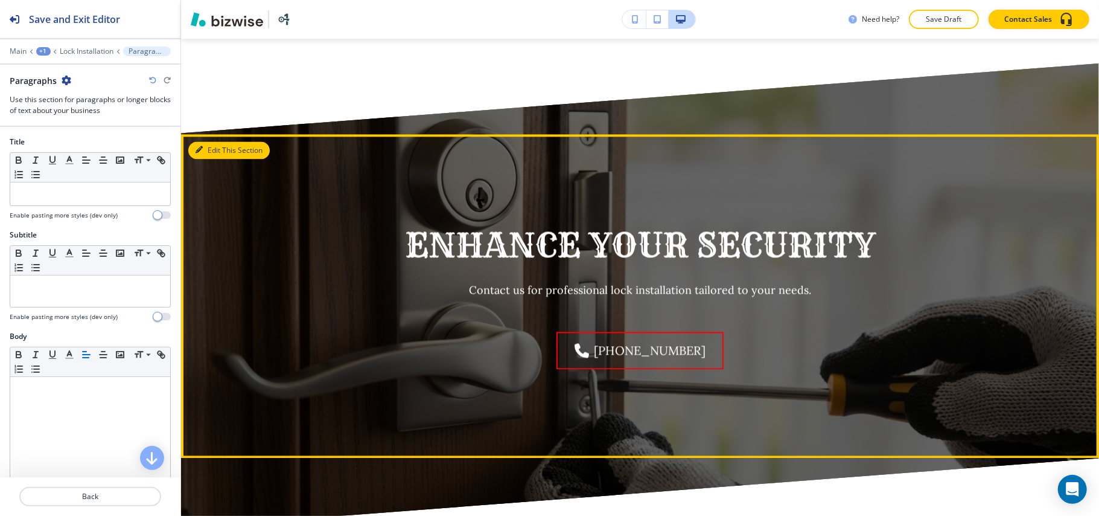
click at [210, 149] on button "Edit This Section" at bounding box center [229, 150] width 82 height 18
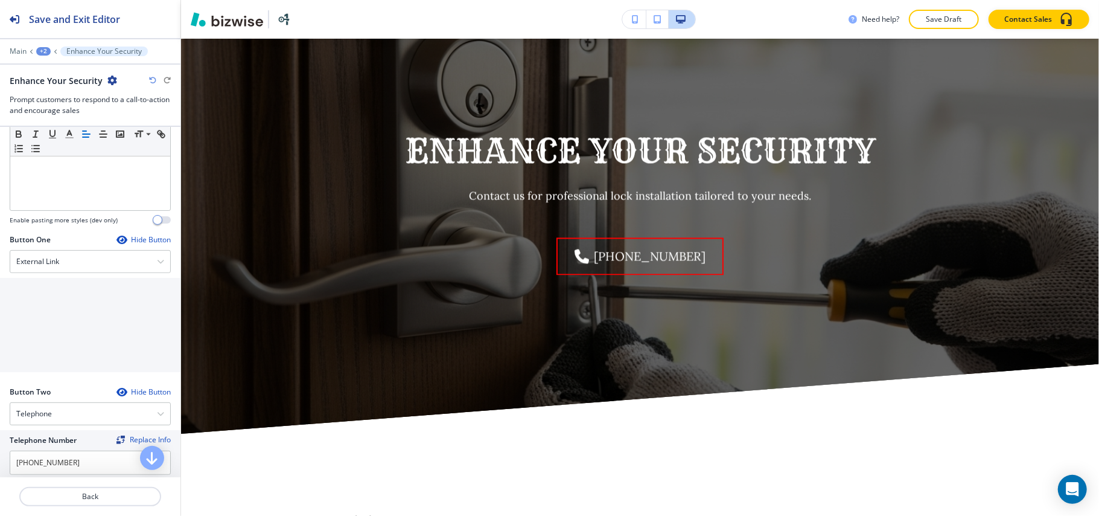
scroll to position [322, 0]
click at [42, 266] on h4 "External Link" at bounding box center [37, 263] width 43 height 11
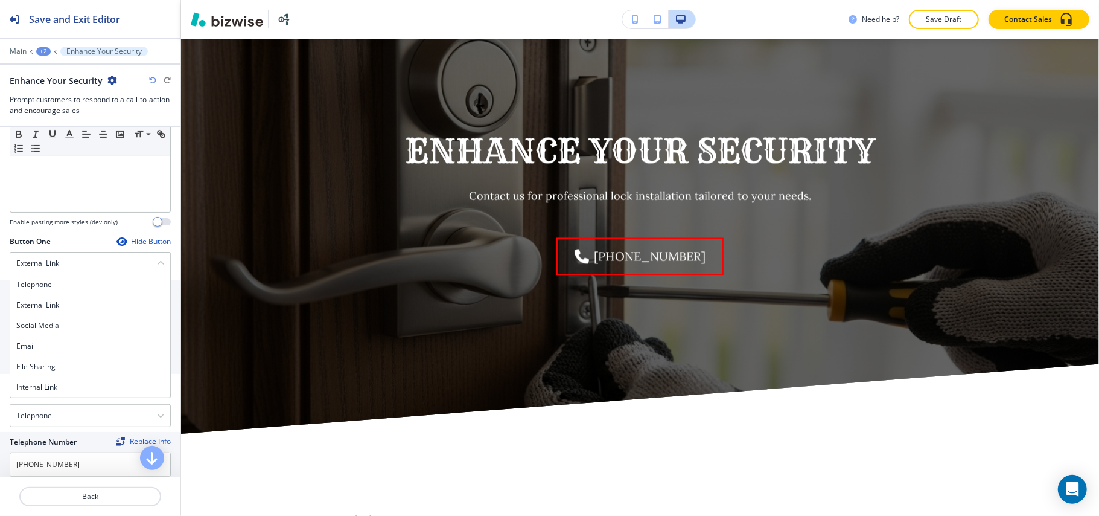
click at [51, 387] on h4 "Internal Link" at bounding box center [90, 387] width 148 height 11
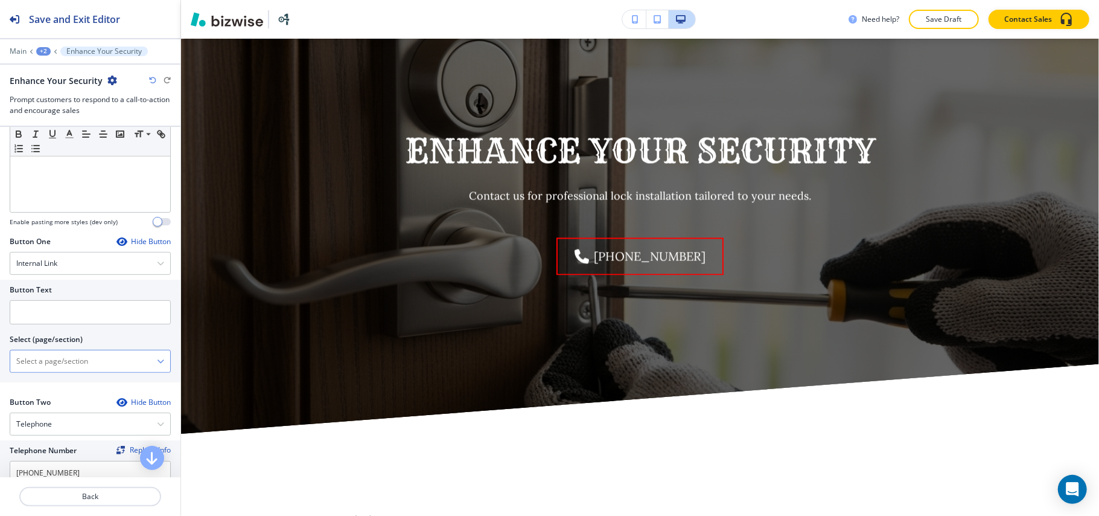
click at [69, 365] on \(page\/section\) "Manual Input" at bounding box center [83, 361] width 147 height 21
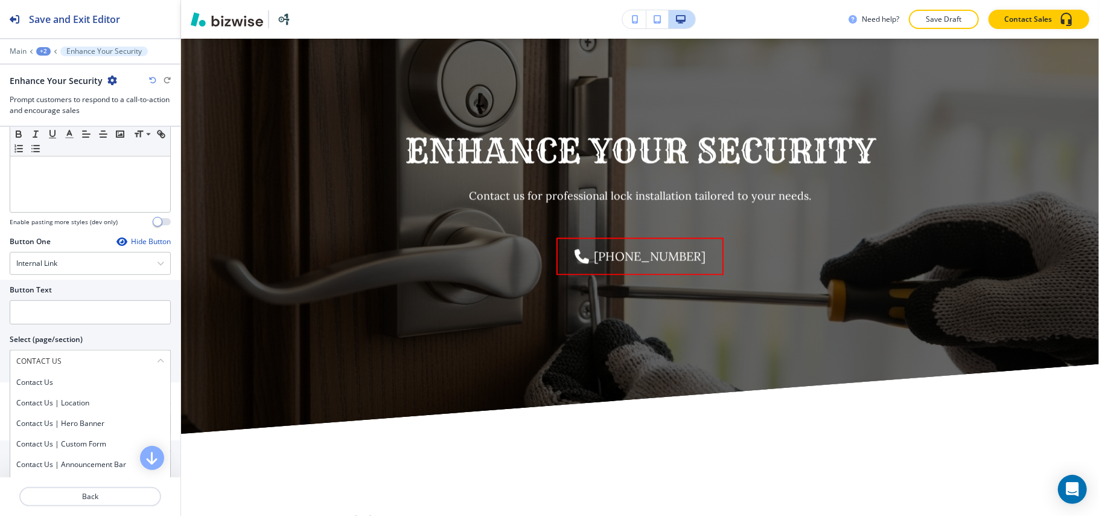
click at [54, 388] on h4 "Contact Us" at bounding box center [90, 382] width 148 height 11
type \(page\/section\) "Contact Us"
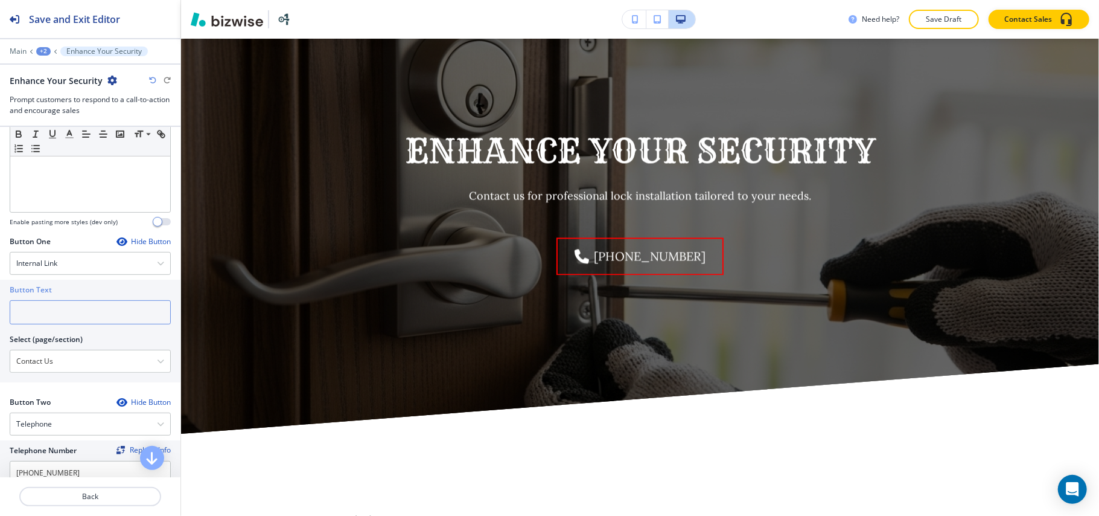
click at [63, 319] on input "text" at bounding box center [90, 312] width 161 height 24
paste input "CONTACT US"
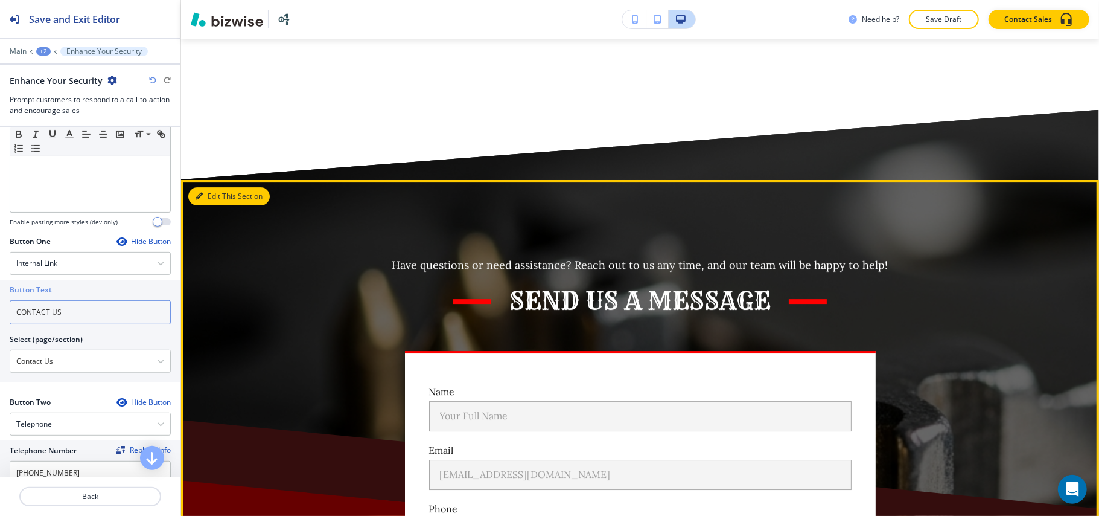
type input "CONTACT US"
click at [206, 187] on button "Edit This Section" at bounding box center [229, 196] width 82 height 18
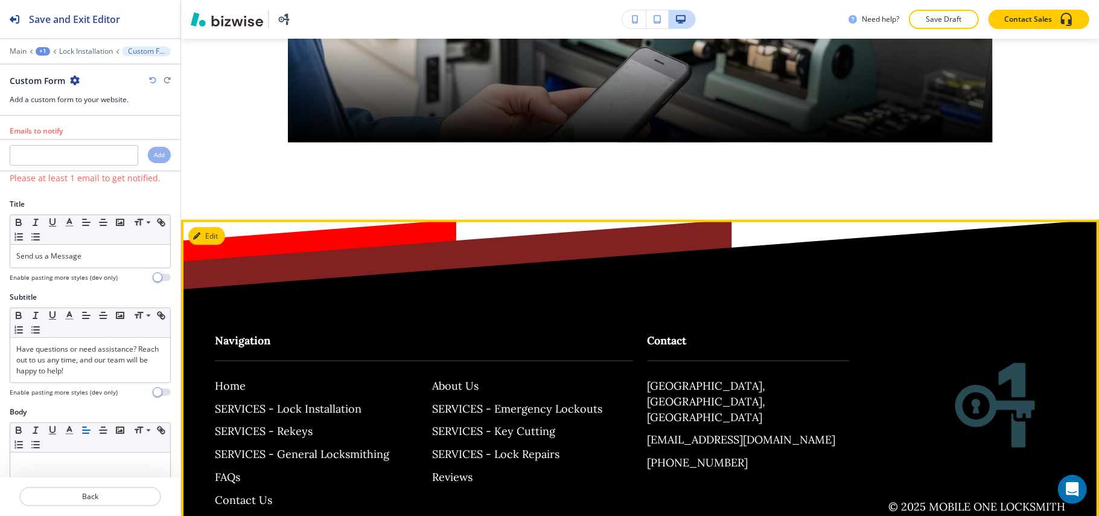
scroll to position [4575, 0]
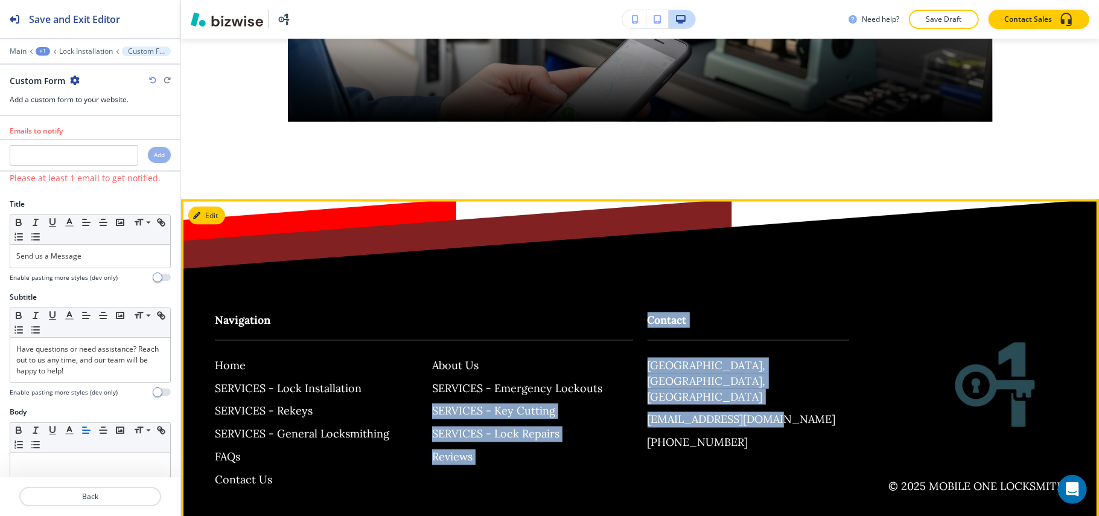
drag, startPoint x: 783, startPoint y: 368, endPoint x: 621, endPoint y: 369, distance: 161.8
click at [621, 372] on div "Navigation Home SERVICES - Lock Installation SERVICES - Rekeys SERVICES - Gener…" at bounding box center [632, 391] width 865 height 206
click at [802, 360] on div "[GEOGRAPHIC_DATA], [GEOGRAPHIC_DATA], [GEOGRAPHIC_DATA] [EMAIL_ADDRESS][DOMAIN_…" at bounding box center [749, 403] width 202 height 93
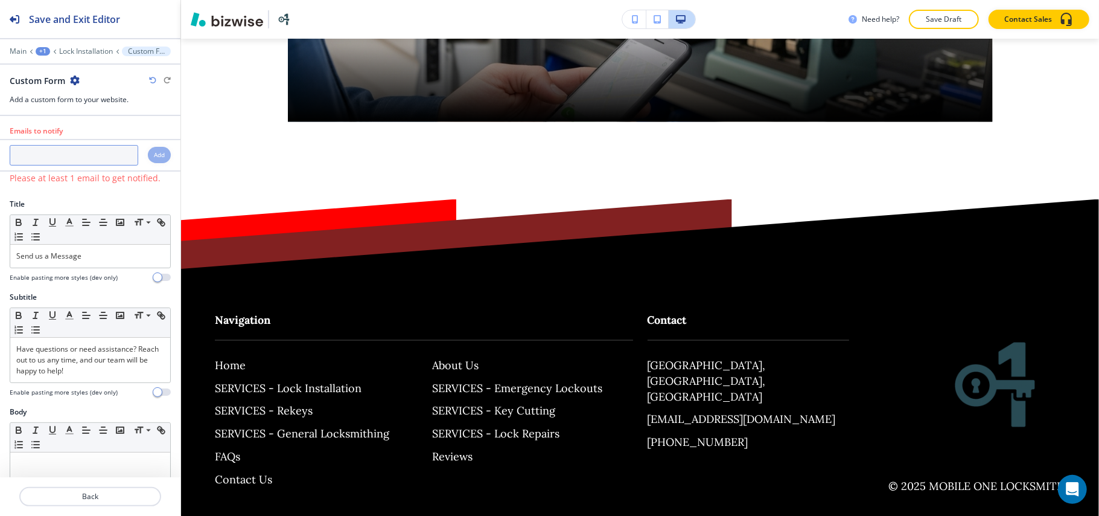
click at [71, 155] on input "text" at bounding box center [74, 155] width 129 height 21
paste input "[EMAIL_ADDRESS][DOMAIN_NAME]"
type input "[EMAIL_ADDRESS][DOMAIN_NAME]"
click at [154, 155] on h4 "Add" at bounding box center [159, 154] width 11 height 9
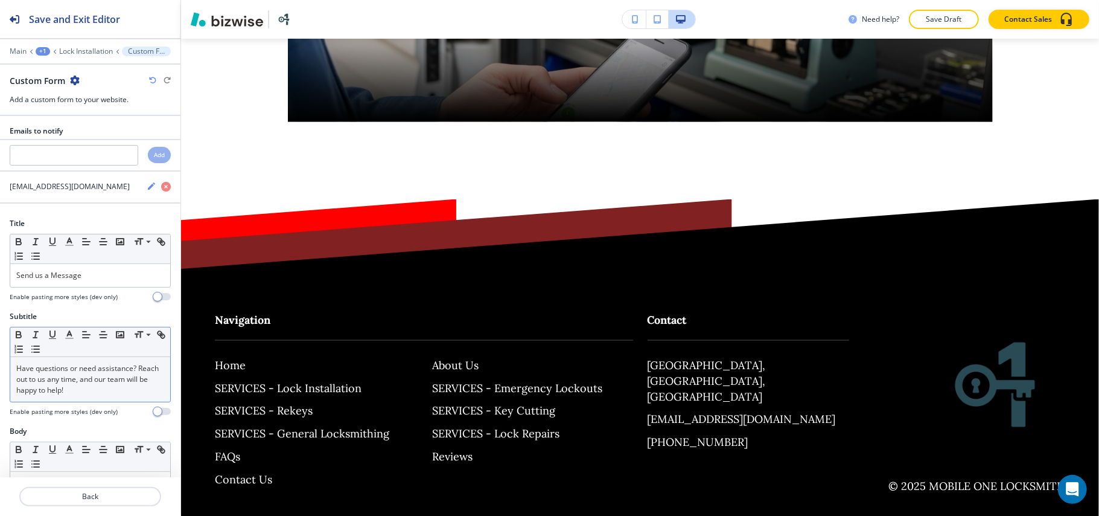
click at [80, 380] on p "Have questions or need assistance? Reach out to us any time, and our team will …" at bounding box center [90, 379] width 148 height 33
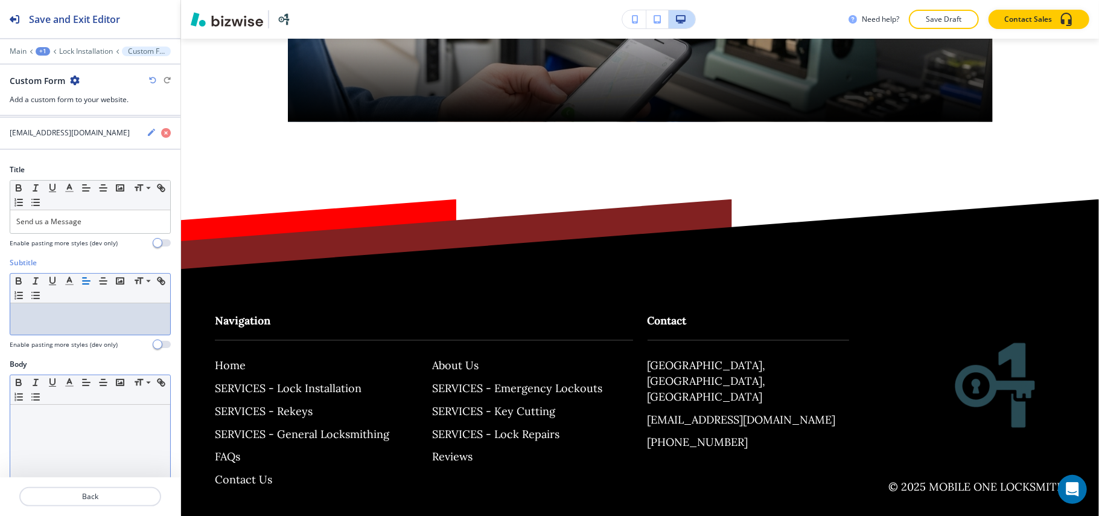
scroll to position [161, 0]
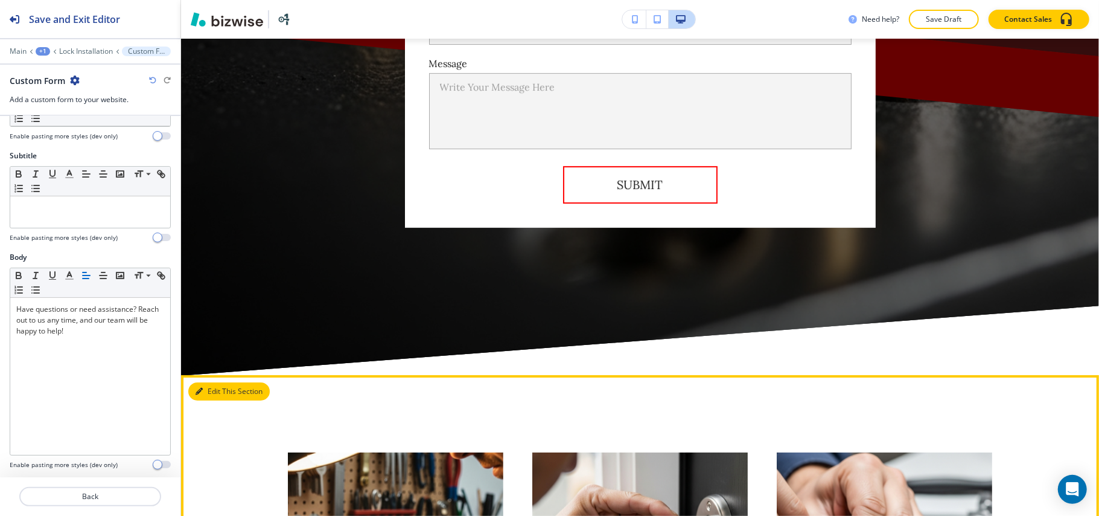
click at [223, 382] on button "Edit This Section" at bounding box center [229, 391] width 82 height 18
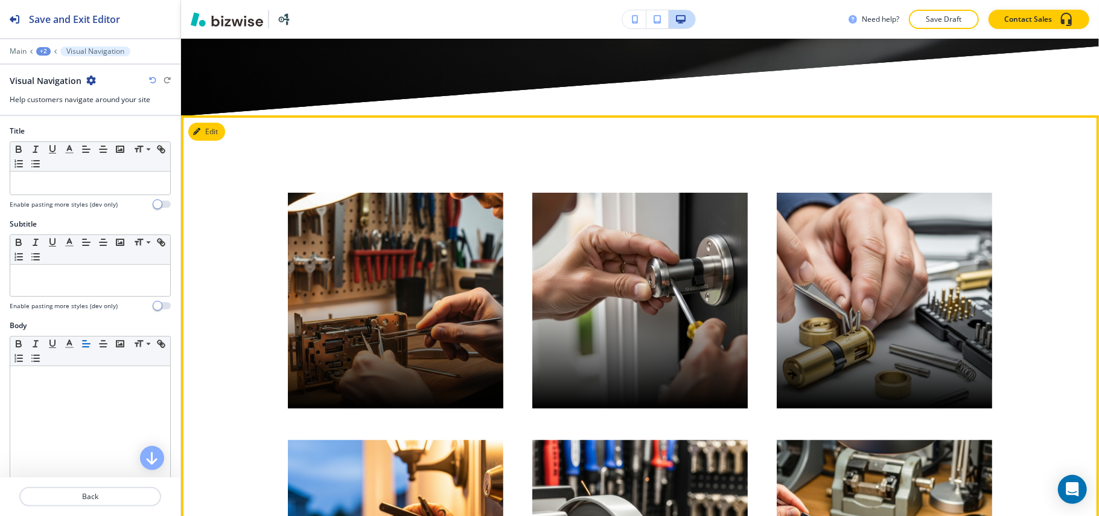
scroll to position [3621, 0]
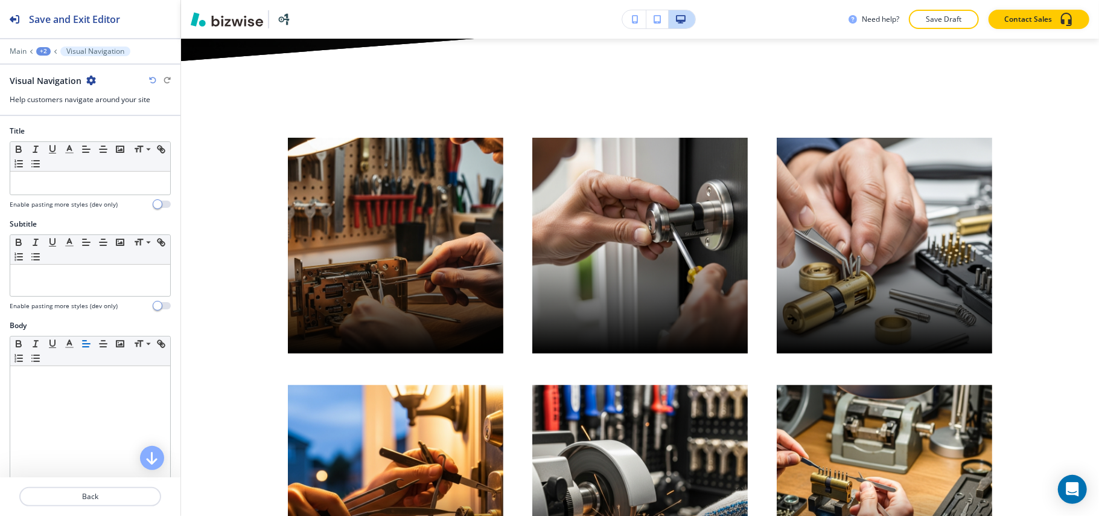
click at [91, 76] on icon "button" at bounding box center [91, 80] width 10 height 10
click at [139, 142] on p "Delete Section" at bounding box center [124, 144] width 62 height 11
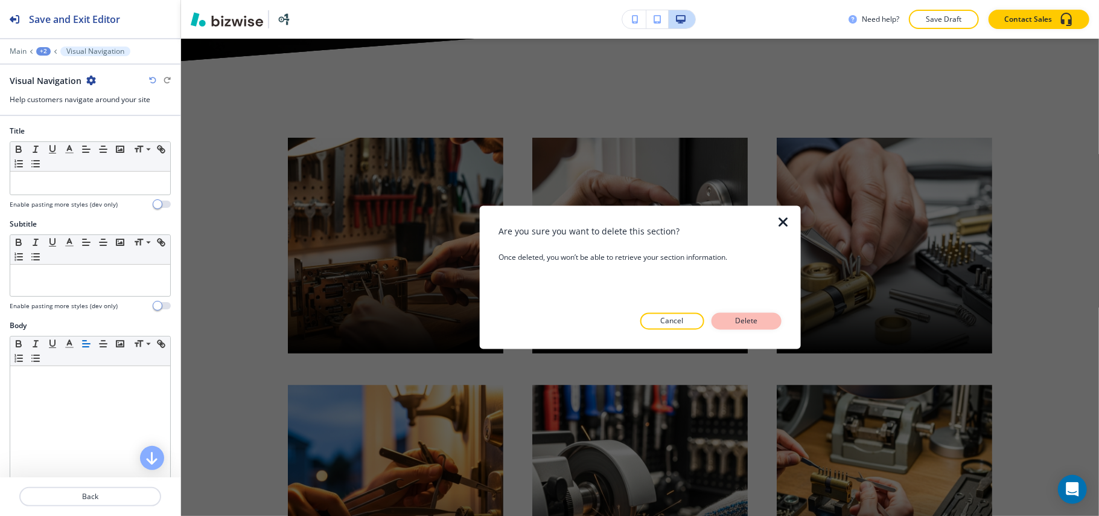
click at [747, 325] on p "Delete" at bounding box center [746, 321] width 29 height 11
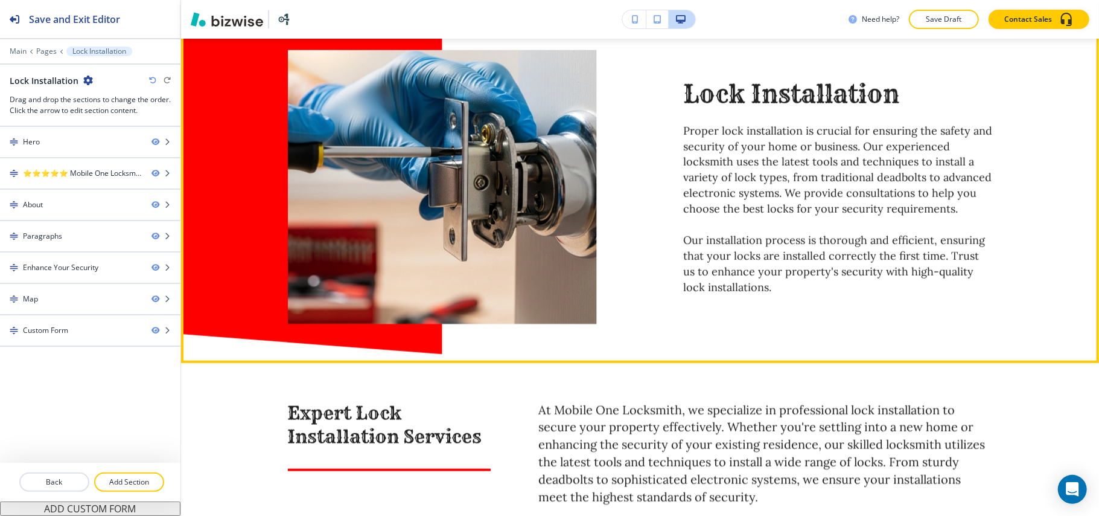
scroll to position [1239, 0]
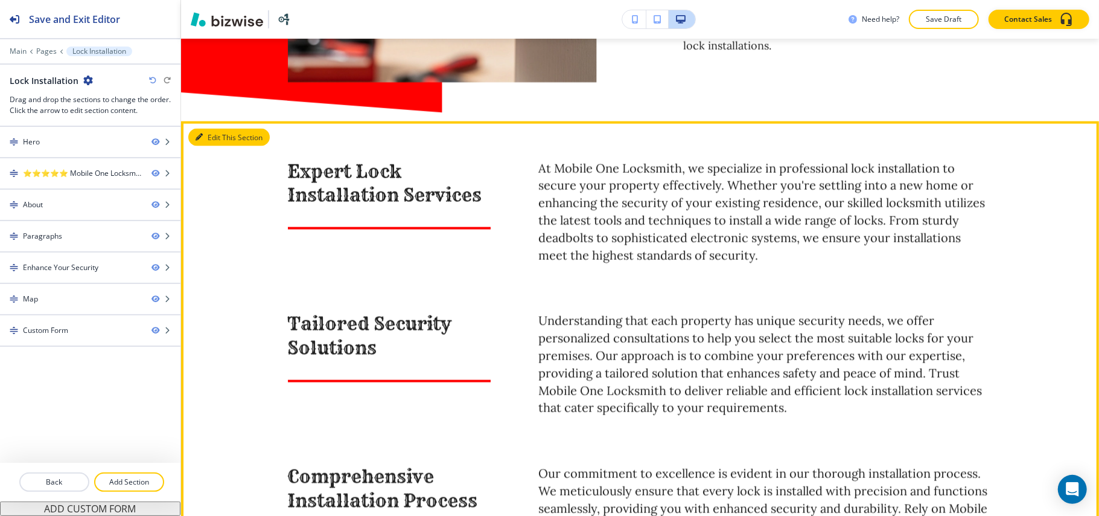
click at [208, 139] on button "Edit This Section" at bounding box center [229, 138] width 82 height 18
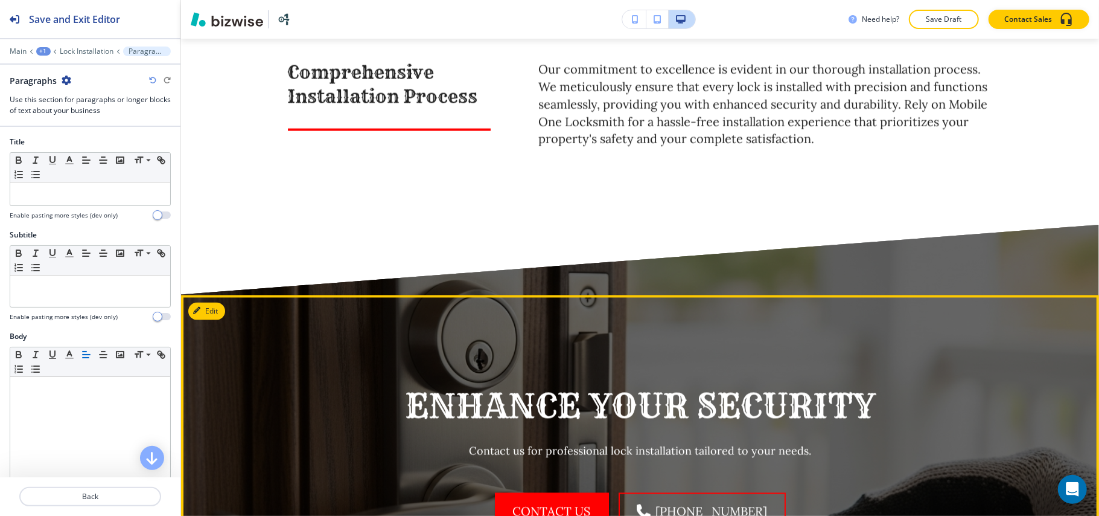
scroll to position [1885, 0]
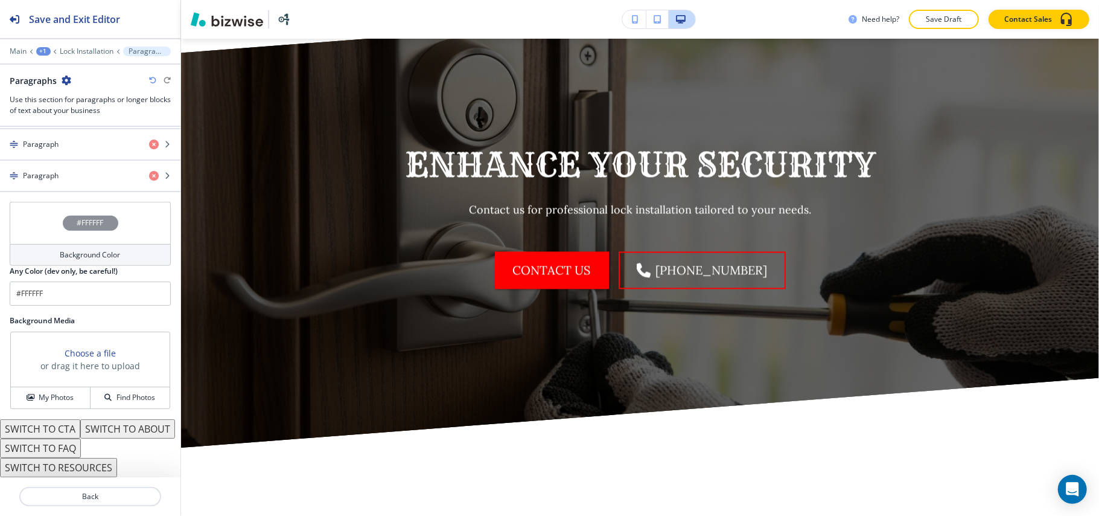
click at [42, 211] on div "#FFFFFF" at bounding box center [90, 223] width 161 height 42
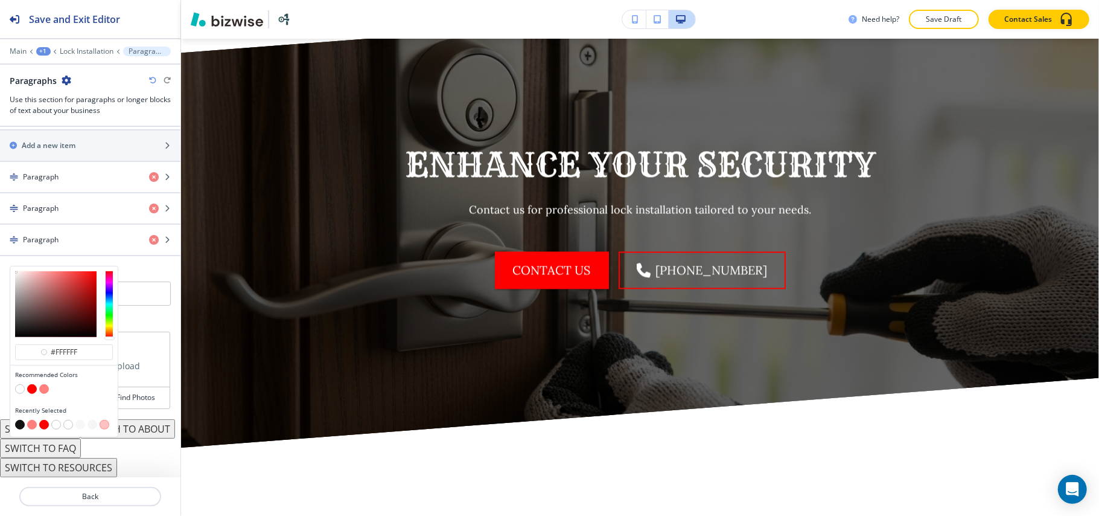
drag, startPoint x: 16, startPoint y: 406, endPoint x: 23, endPoint y: 403, distance: 7.6
click at [16, 420] on button "button" at bounding box center [20, 425] width 10 height 10
type input "#121212"
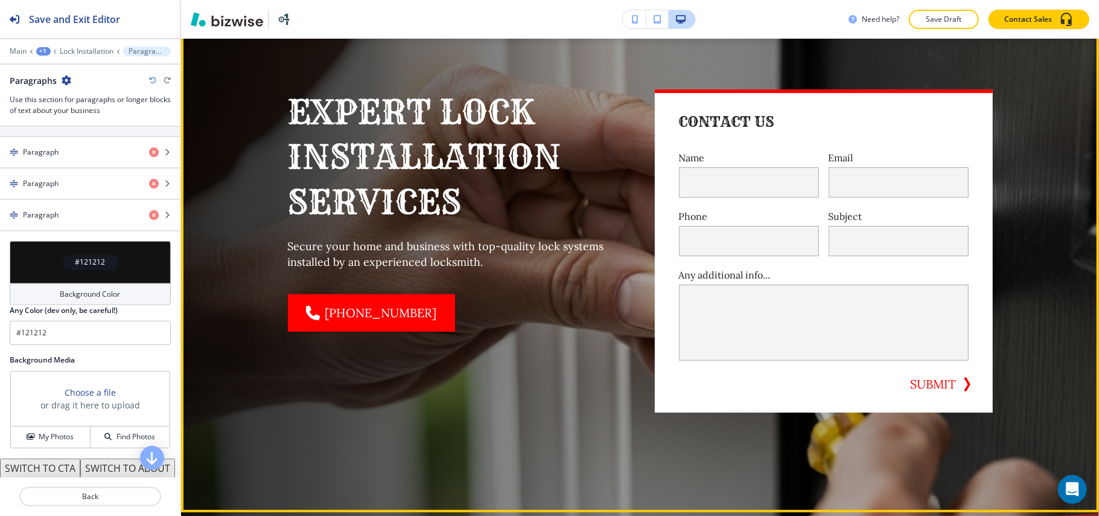
scroll to position [0, 0]
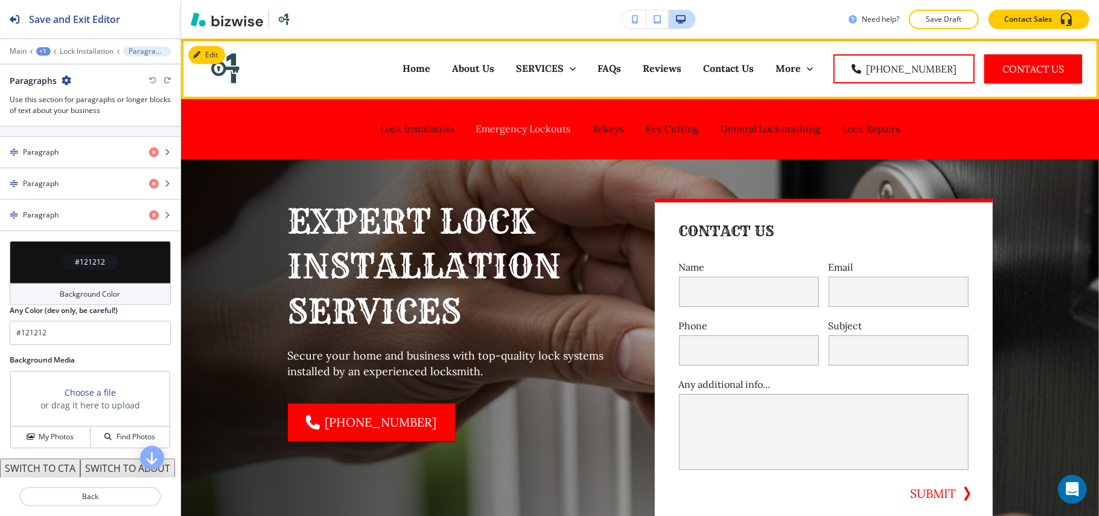
click at [520, 129] on p "Emergency Lockouts" at bounding box center [523, 129] width 95 height 14
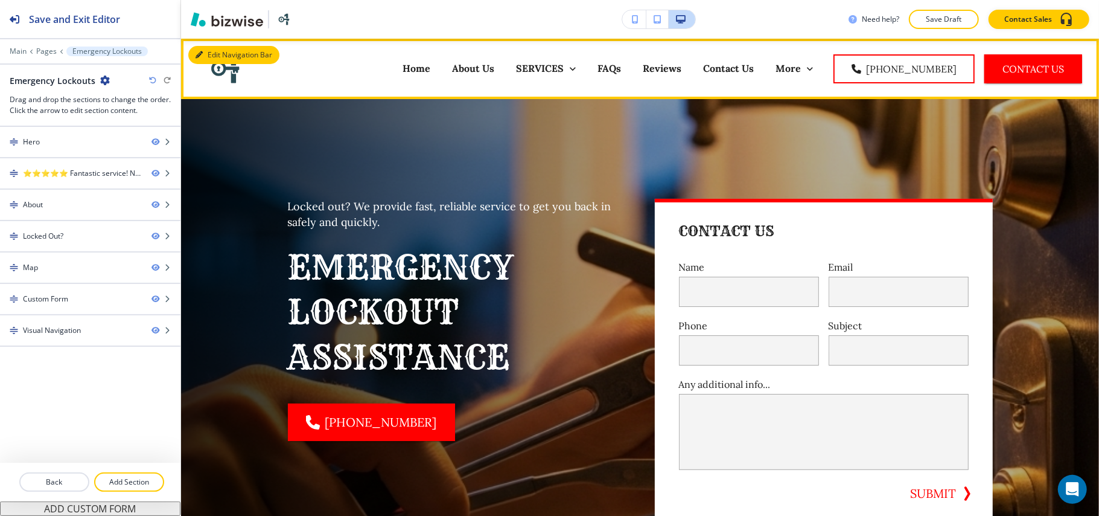
click at [203, 56] on button "Edit Navigation Bar" at bounding box center [233, 55] width 91 height 18
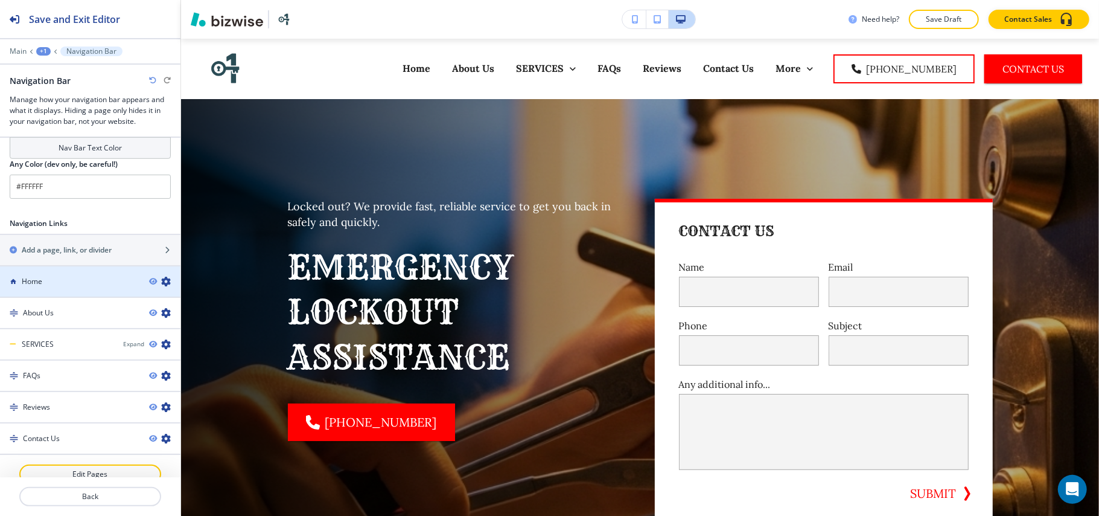
scroll to position [754, 0]
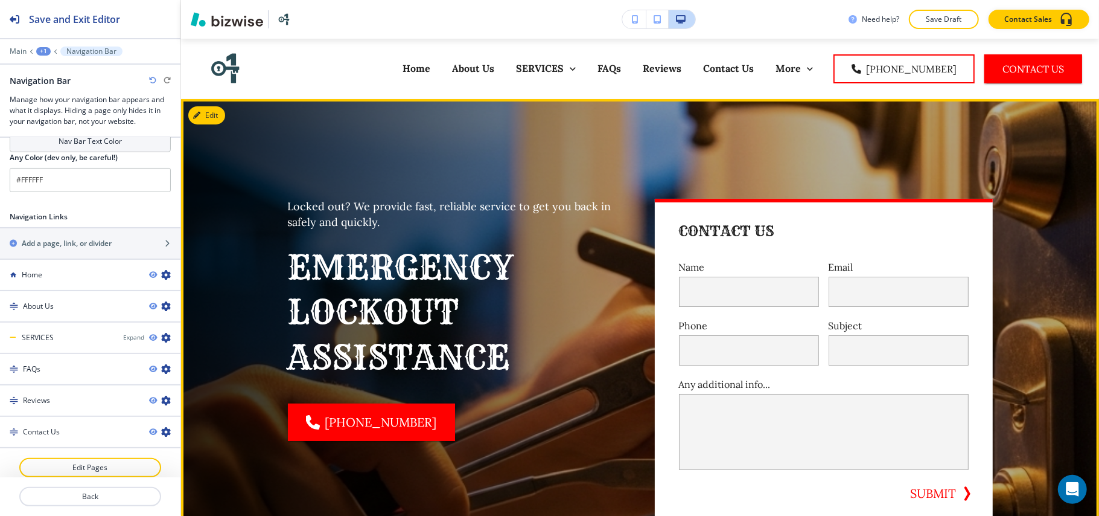
click at [575, 320] on h1 "Emergency Lockout Assistance" at bounding box center [457, 312] width 338 height 135
click at [209, 115] on button "Edit This Section" at bounding box center [229, 115] width 82 height 18
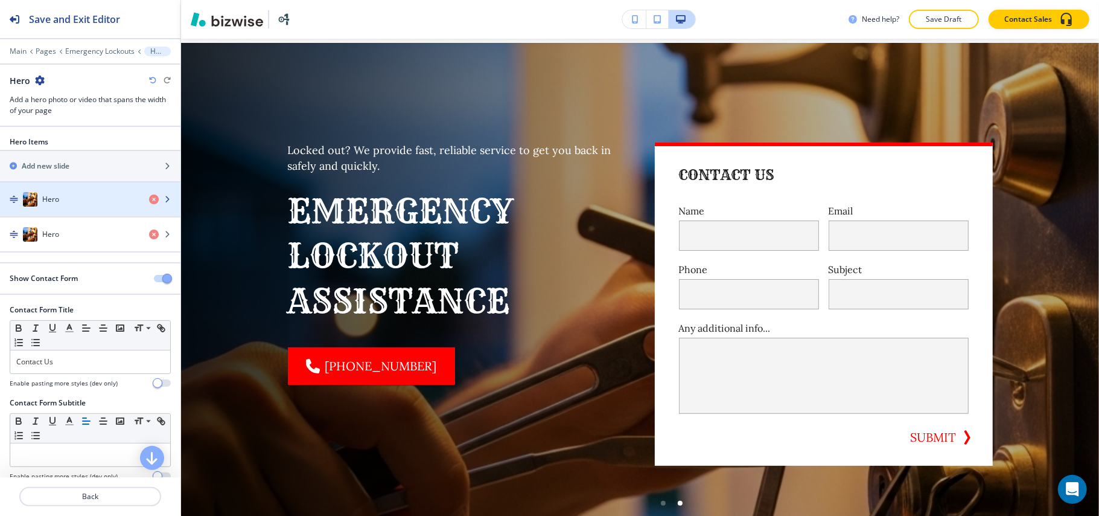
scroll to position [60, 0]
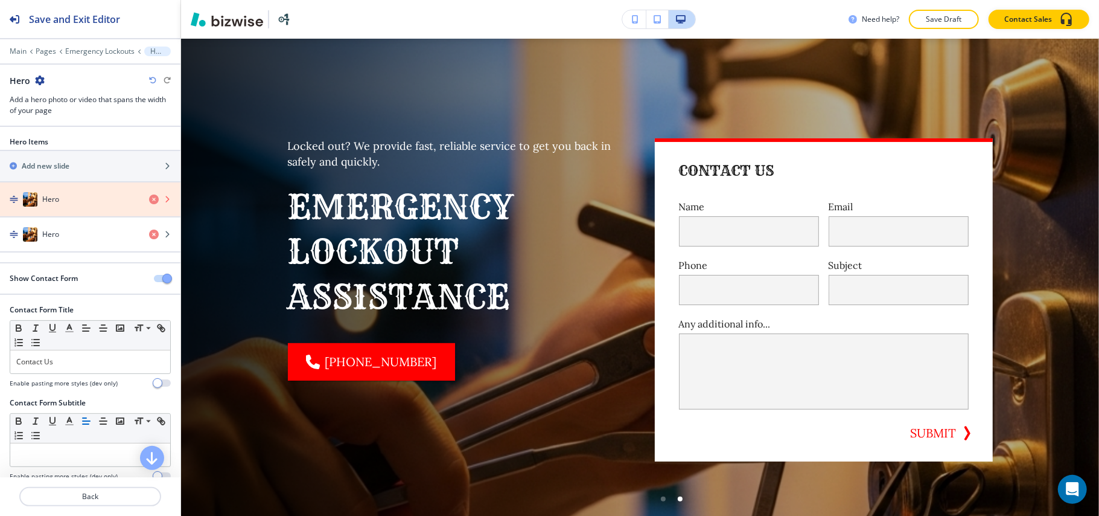
click at [149, 199] on icon "button" at bounding box center [154, 199] width 10 height 10
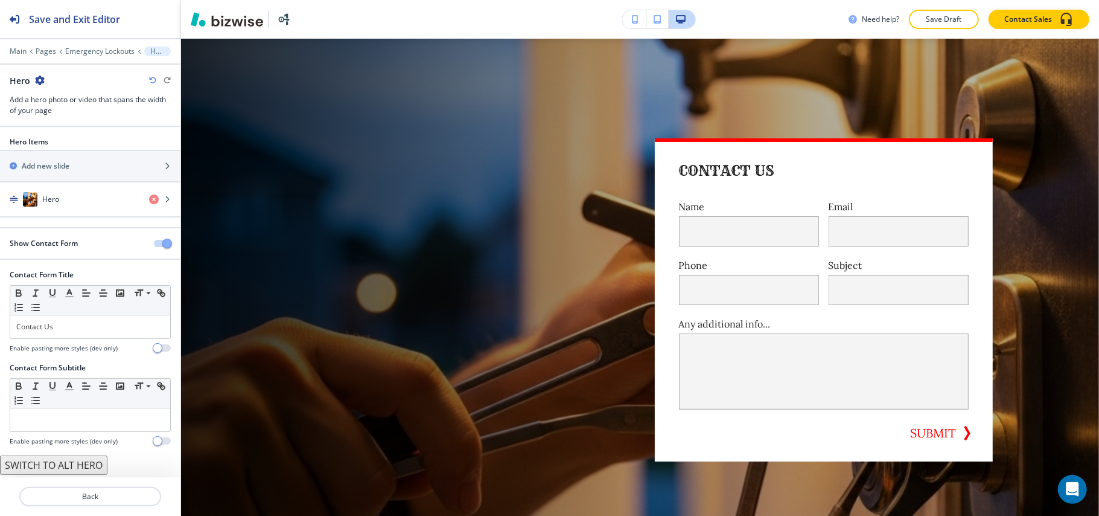
click at [97, 234] on div at bounding box center [90, 233] width 181 height 10
click at [78, 200] on div "Hero" at bounding box center [69, 199] width 139 height 14
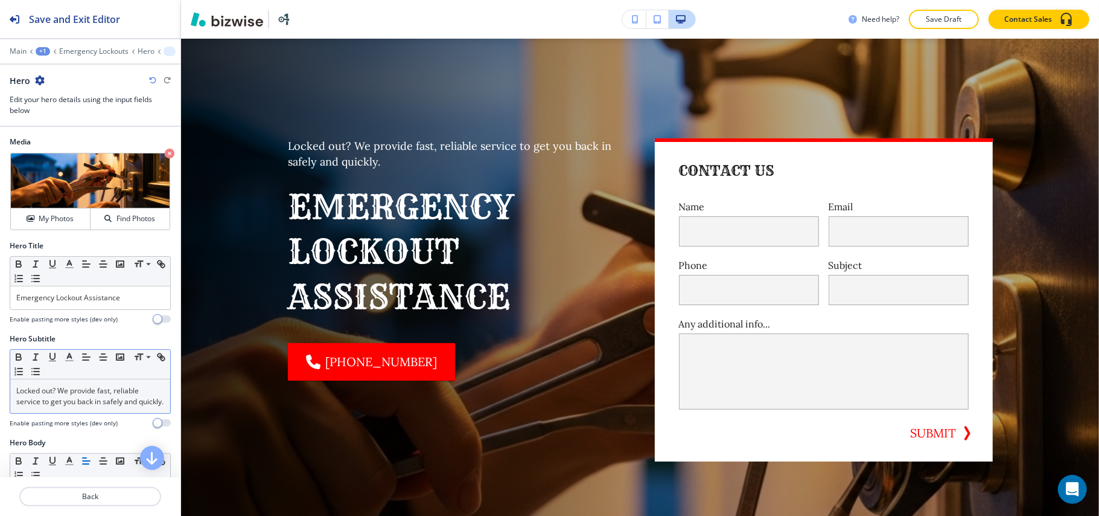
click at [73, 405] on p "Locked out? We provide fast, reliable service to get you back in safely and qui…" at bounding box center [90, 396] width 148 height 22
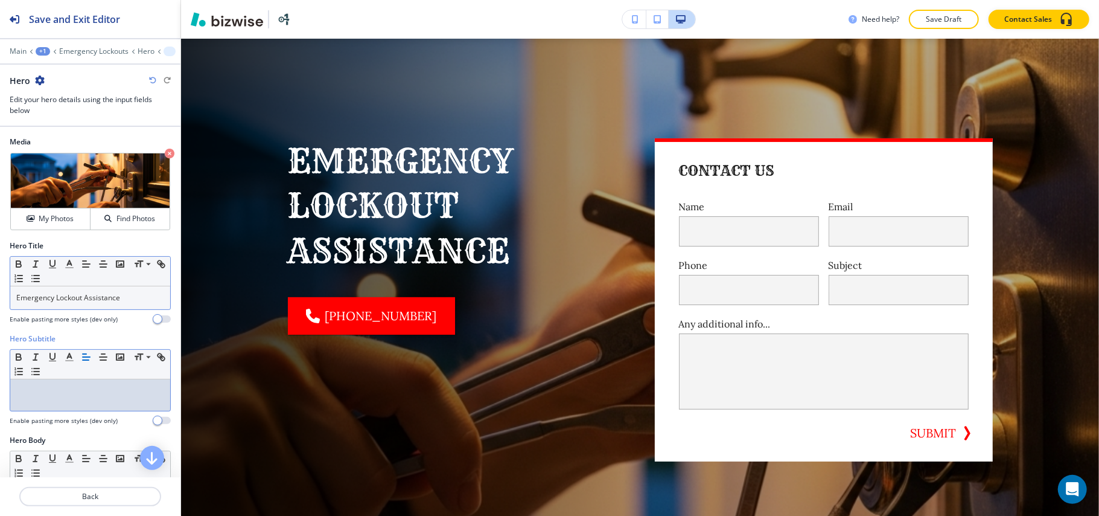
scroll to position [241, 0]
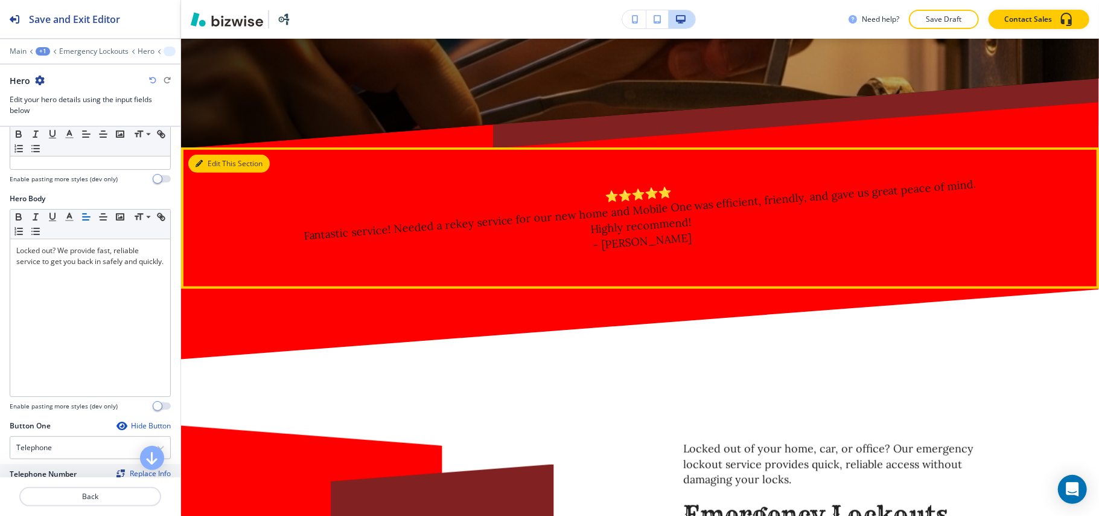
click at [211, 160] on button "Edit This Section" at bounding box center [229, 164] width 82 height 18
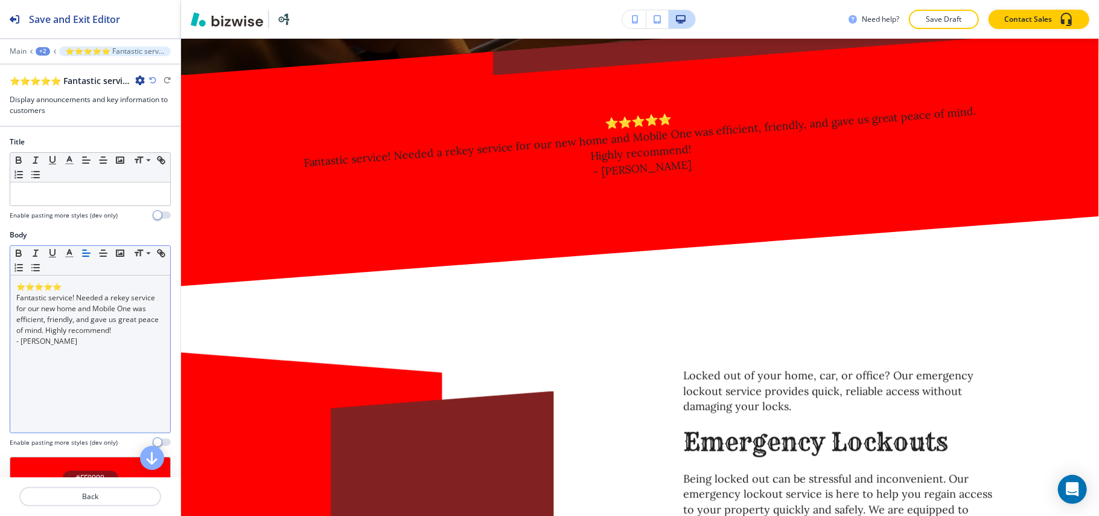
scroll to position [652, 0]
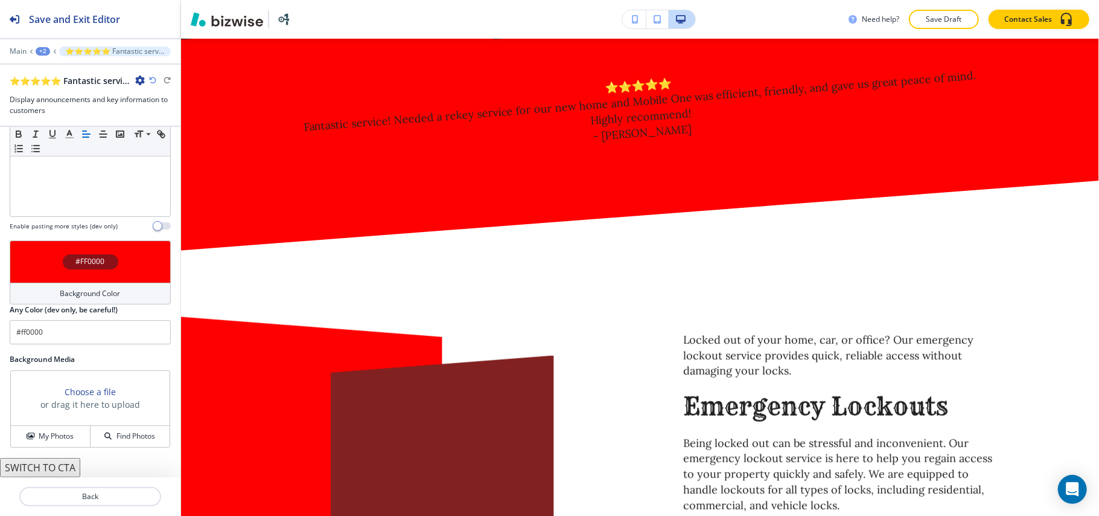
click at [40, 255] on div "#FF0000" at bounding box center [90, 261] width 161 height 42
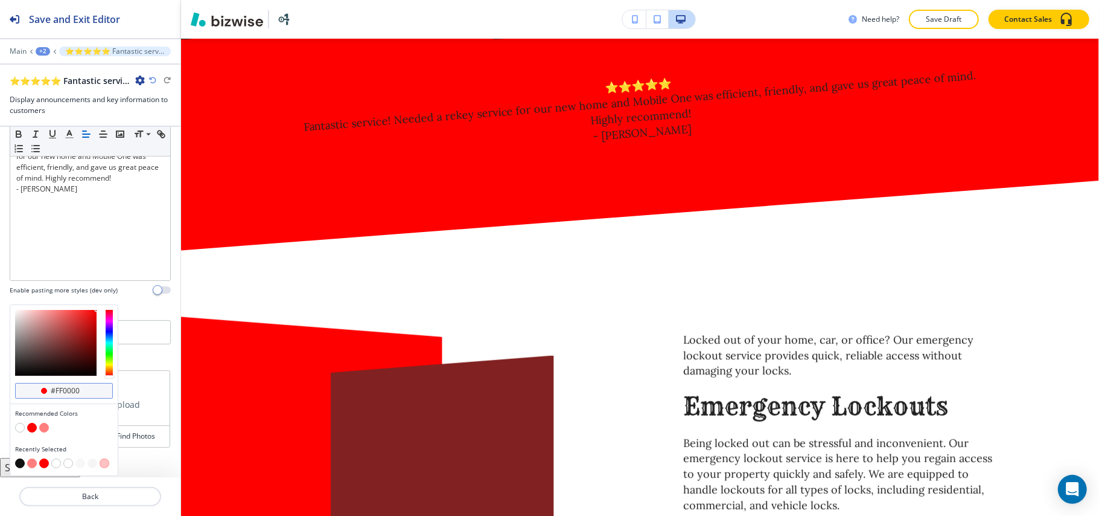
scroll to position [155, 0]
click at [17, 461] on button "button" at bounding box center [20, 463] width 10 height 10
type input "#121212"
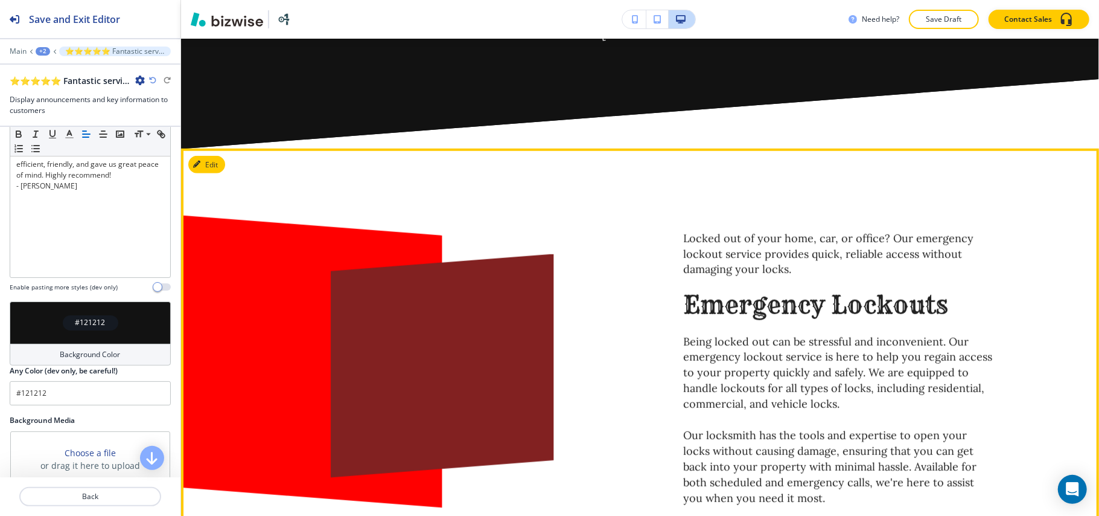
scroll to position [894, 0]
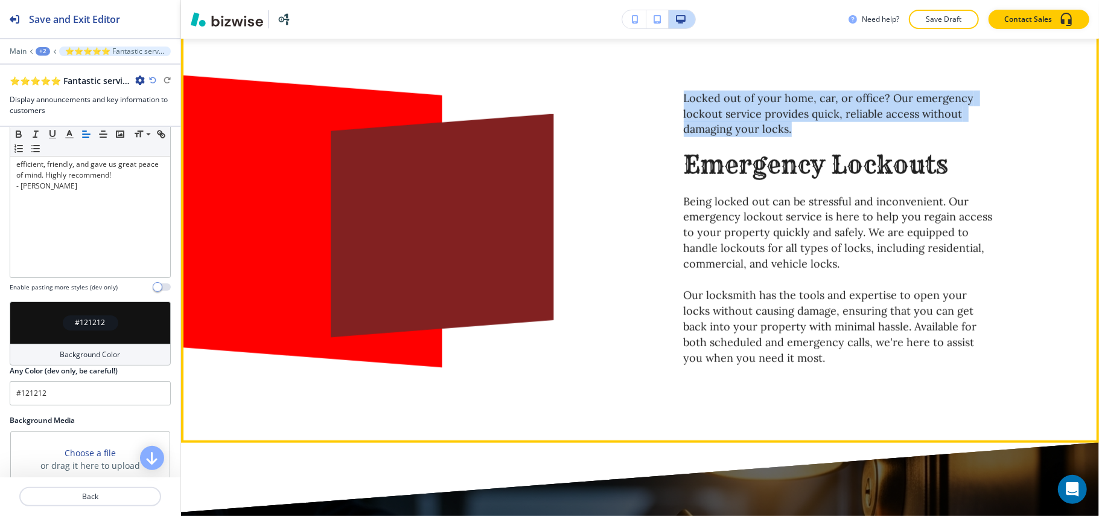
drag, startPoint x: 653, startPoint y: 91, endPoint x: 815, endPoint y: 132, distance: 166.9
click at [815, 132] on div "Locked out of your home, car, or office? Our emergency lockout service provides…" at bounding box center [795, 197] width 396 height 338
copy p "Locked out of your home, car, or office? Our emergency lockout service provides…"
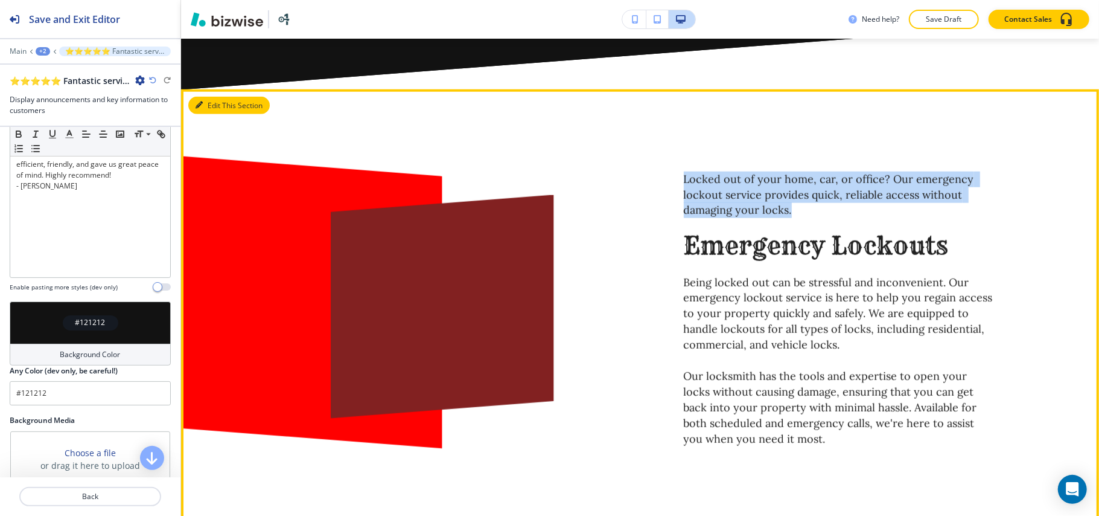
click at [216, 102] on button "Edit This Section" at bounding box center [229, 106] width 82 height 18
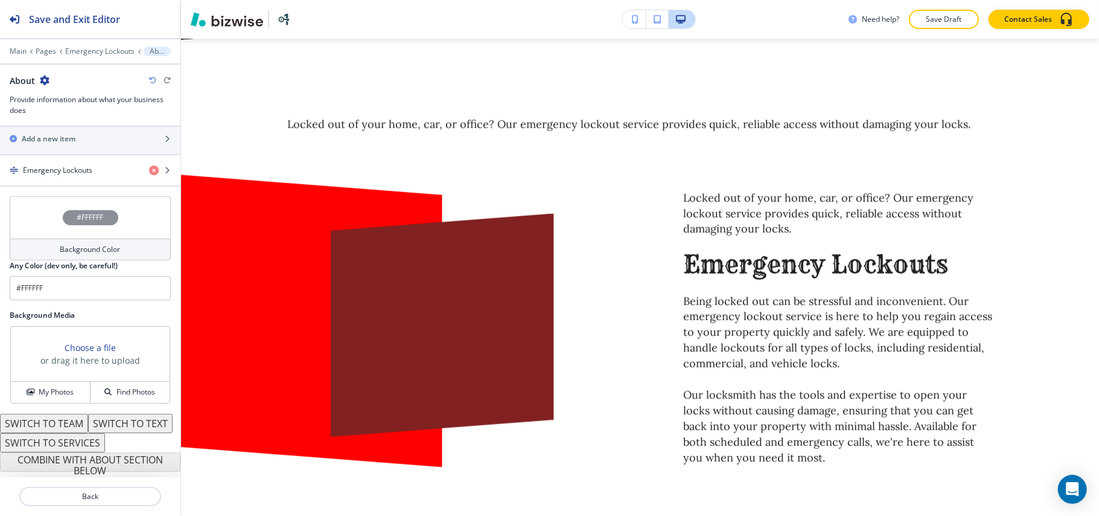
scroll to position [472, 0]
click at [87, 165] on h4 "Emergency Lockouts" at bounding box center [57, 170] width 69 height 11
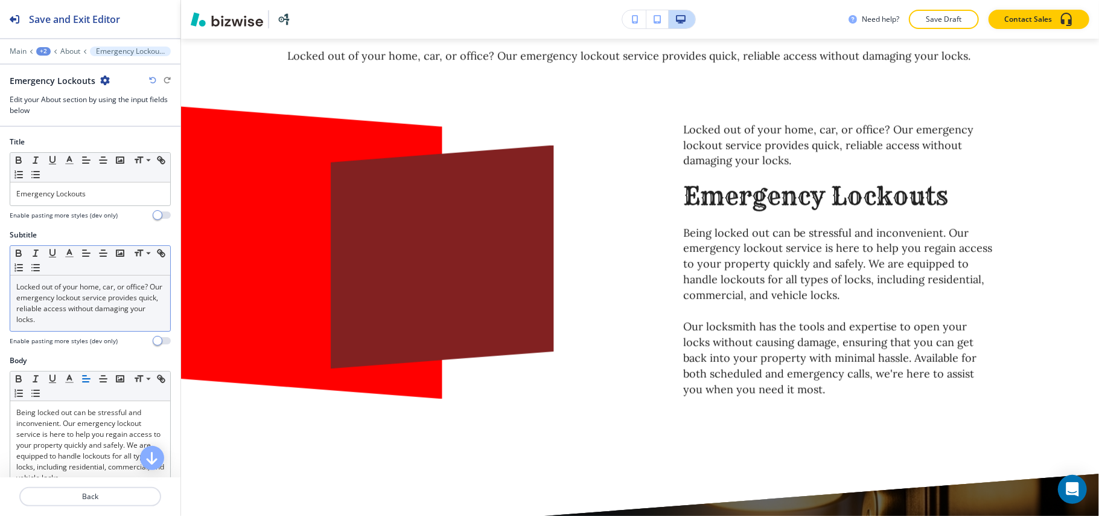
scroll to position [950, 0]
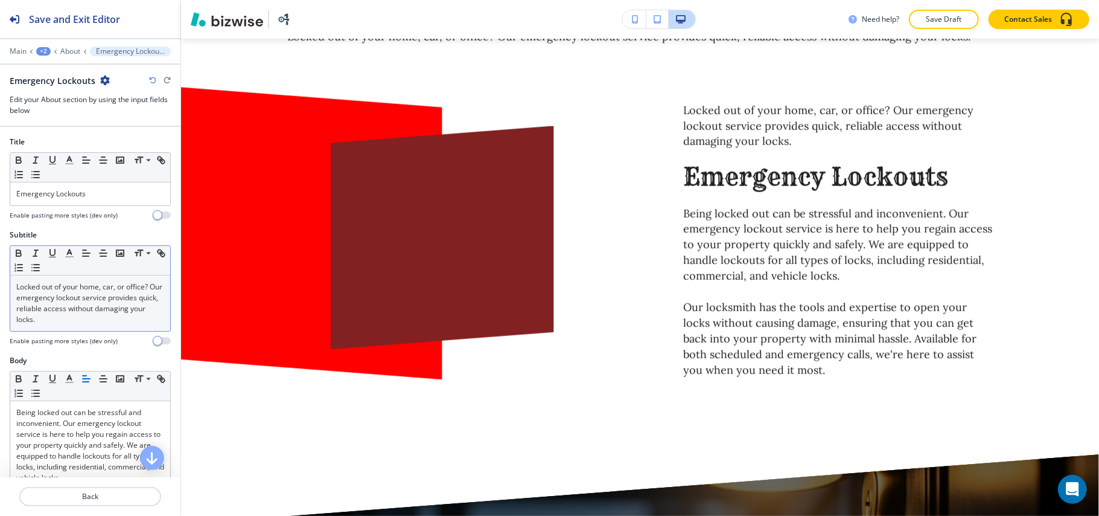
click at [95, 305] on p "Locked out of your home, car, or office? Our emergency lockout service provides…" at bounding box center [90, 302] width 148 height 43
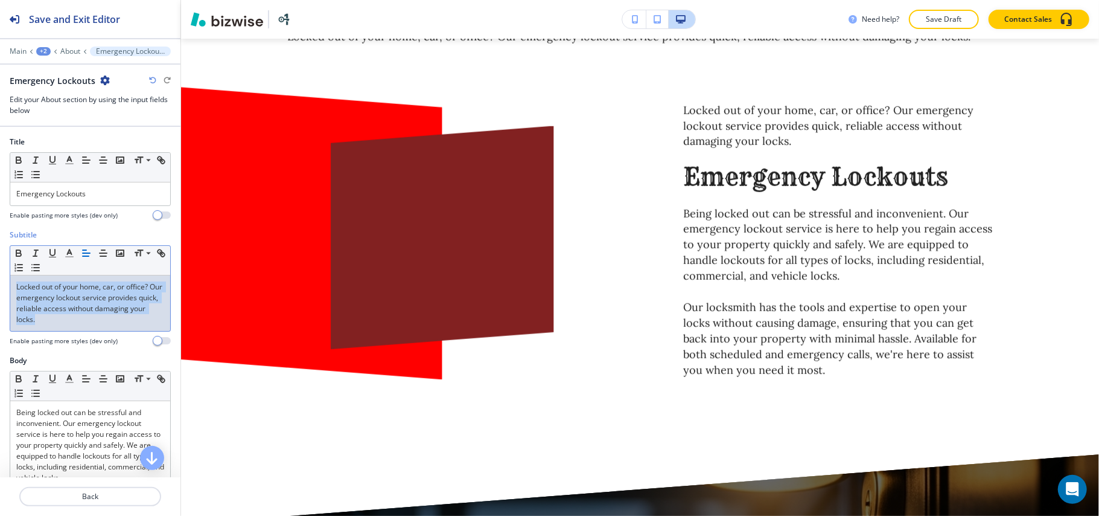
click at [95, 305] on p "Locked out of your home, car, or office? Our emergency lockout service provides…" at bounding box center [90, 302] width 148 height 43
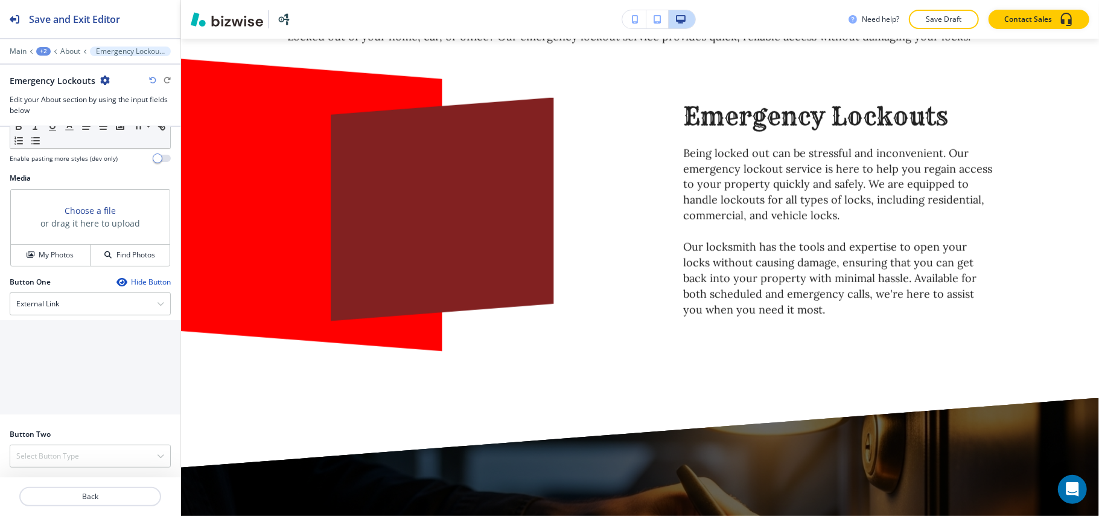
scroll to position [418, 0]
click at [45, 250] on h4 "My Photos" at bounding box center [56, 254] width 35 height 11
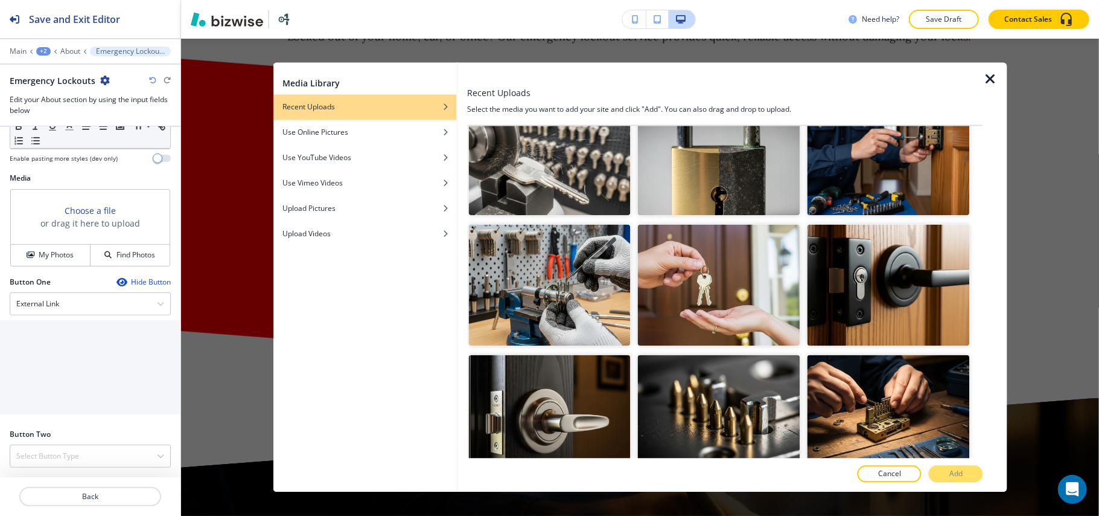
scroll to position [3761, 0]
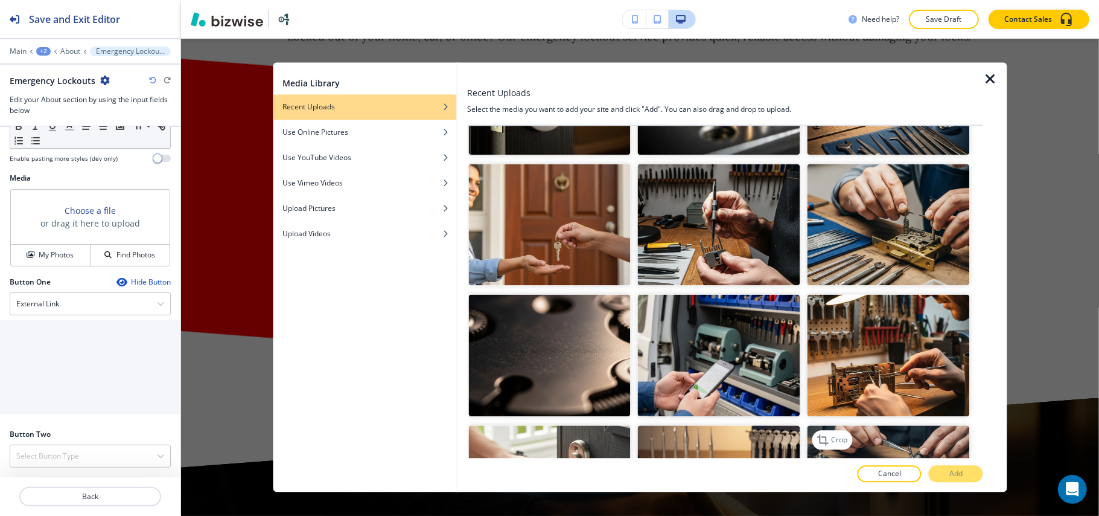
click at [875, 425] on img "button" at bounding box center [889, 486] width 162 height 122
click at [953, 474] on p "Add" at bounding box center [956, 474] width 13 height 11
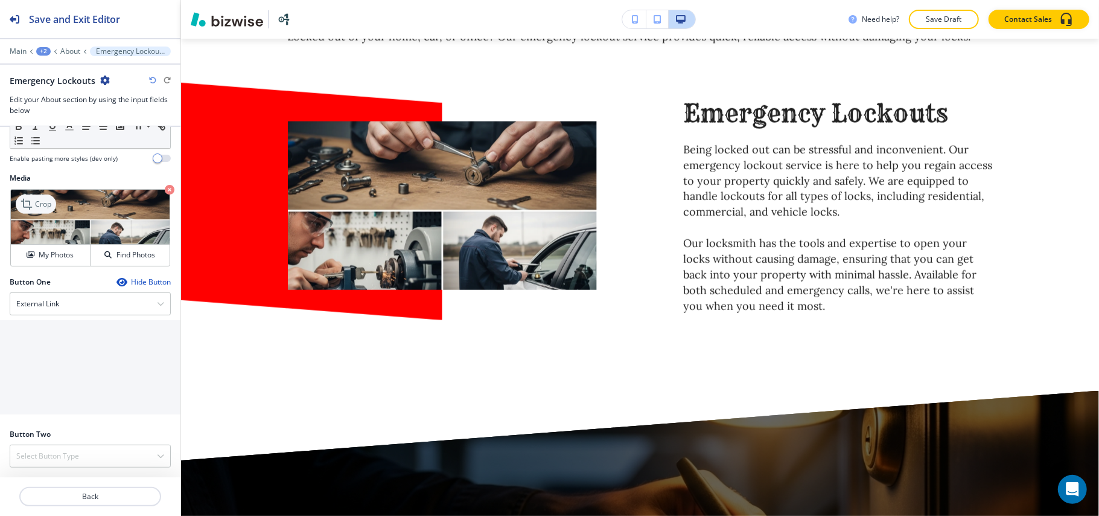
click at [40, 199] on p "Crop" at bounding box center [43, 204] width 16 height 11
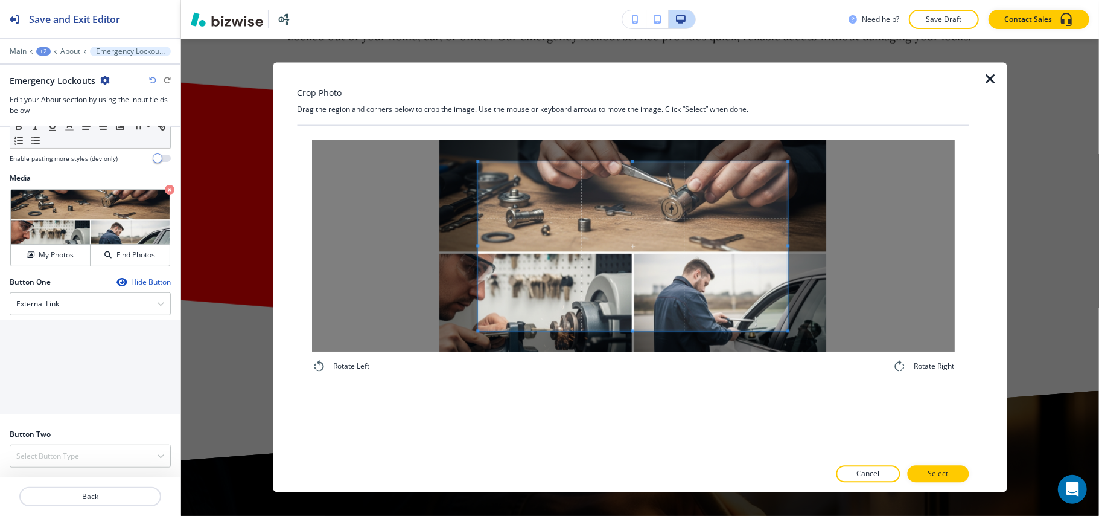
click at [988, 76] on icon "button" at bounding box center [990, 79] width 14 height 14
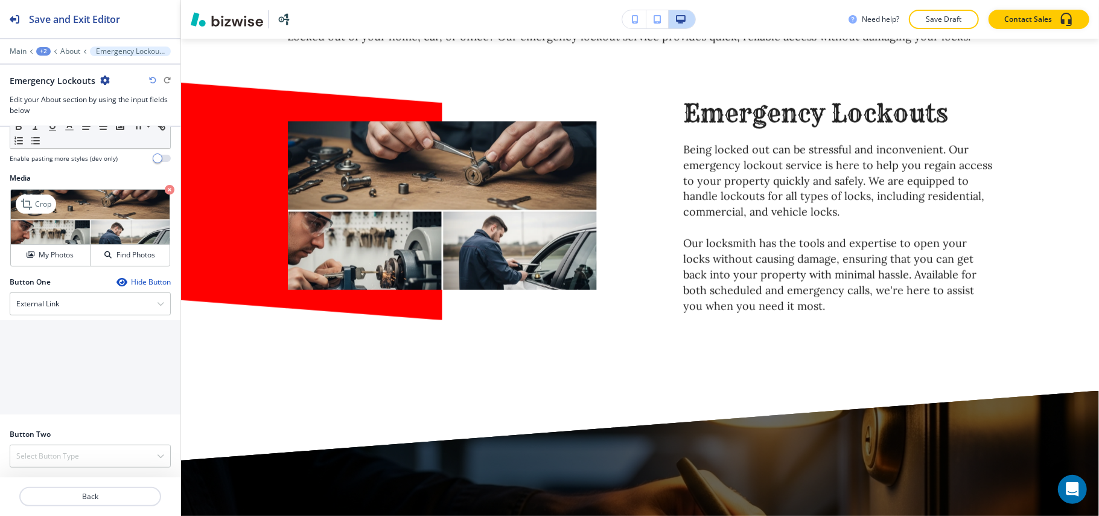
click at [165, 186] on icon "button" at bounding box center [170, 190] width 10 height 10
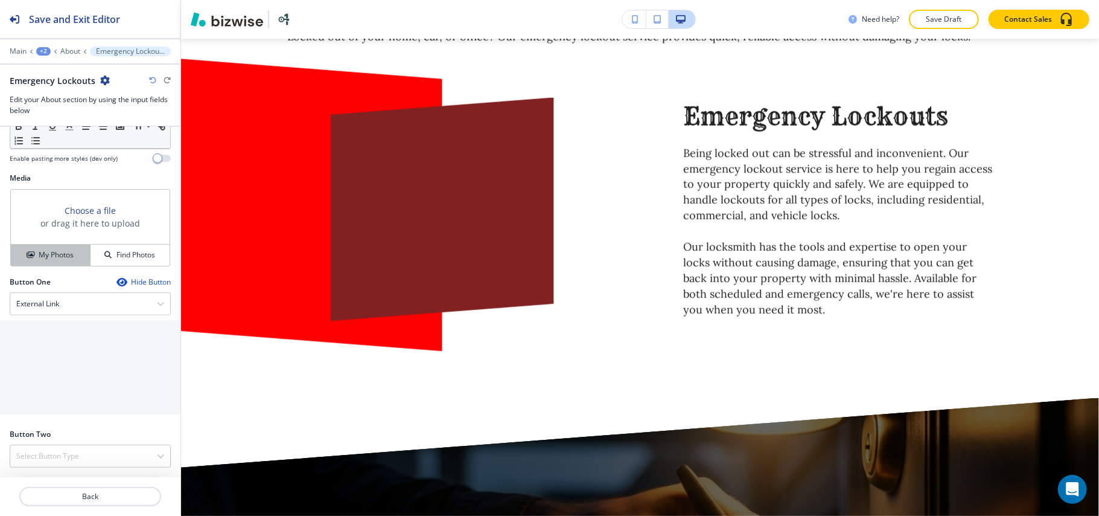
click at [65, 254] on h4 "My Photos" at bounding box center [56, 254] width 35 height 11
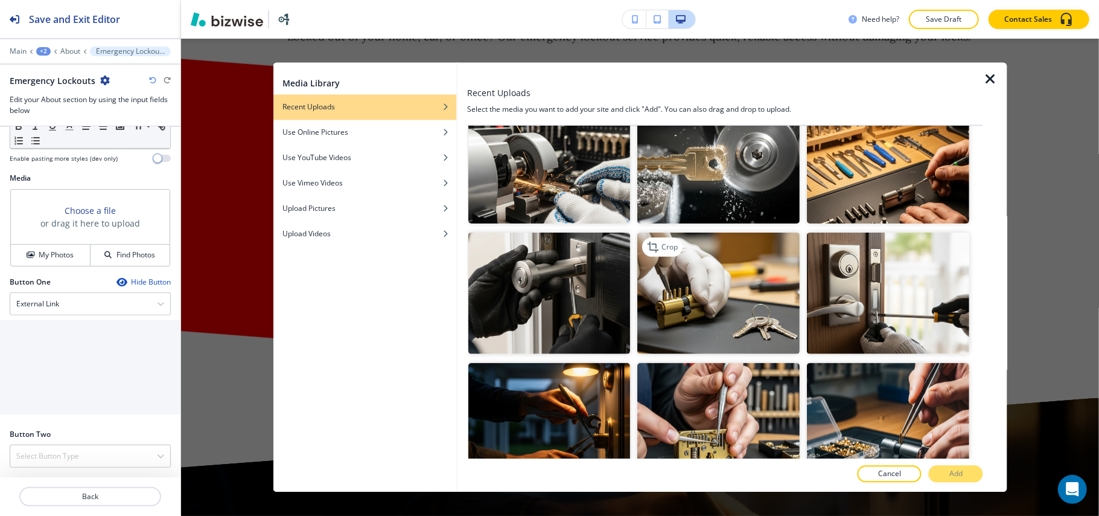
scroll to position [322, 0]
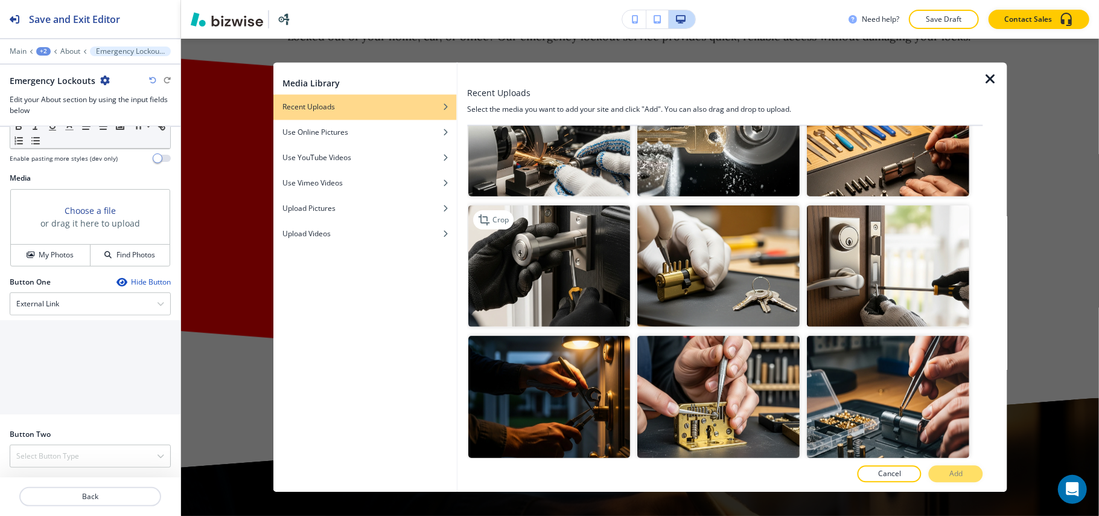
click at [568, 274] on img "button" at bounding box center [550, 266] width 162 height 122
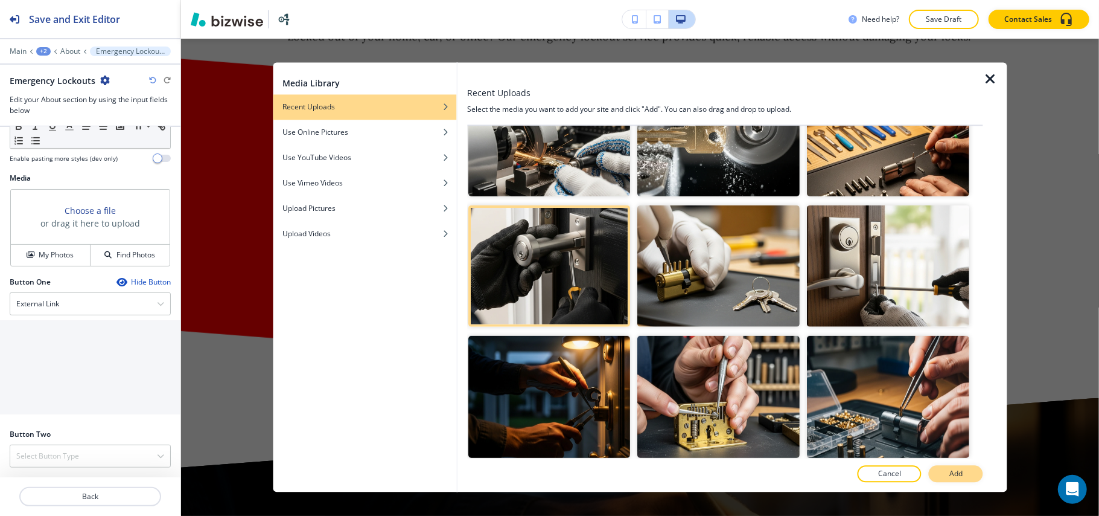
click at [965, 477] on button "Add" at bounding box center [956, 473] width 54 height 17
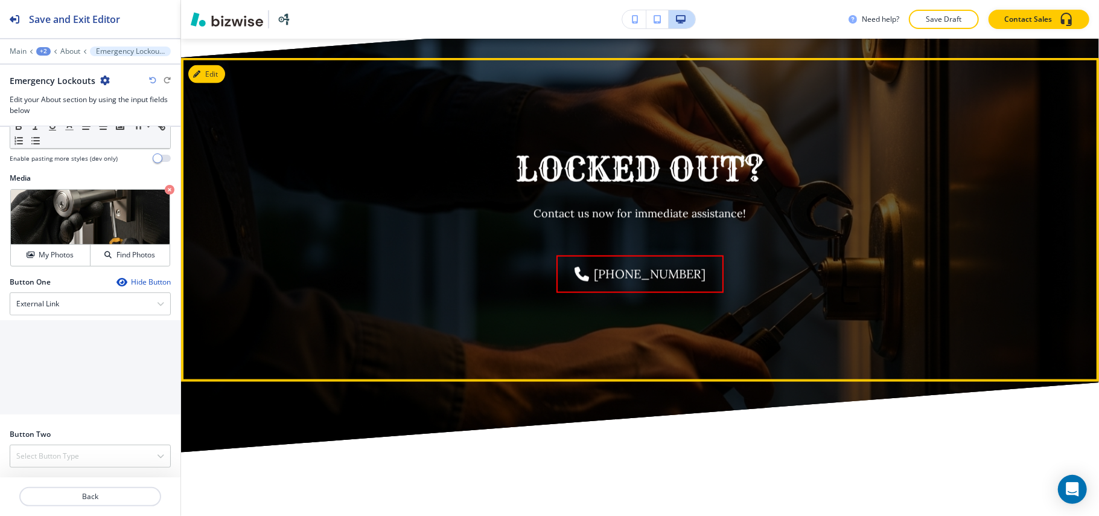
scroll to position [1433, 0]
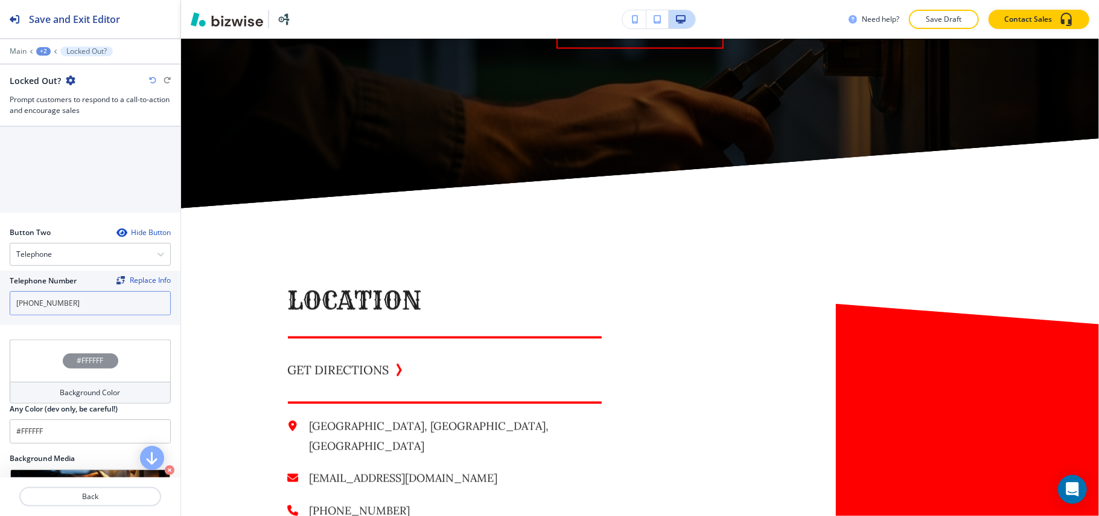
scroll to position [402, 0]
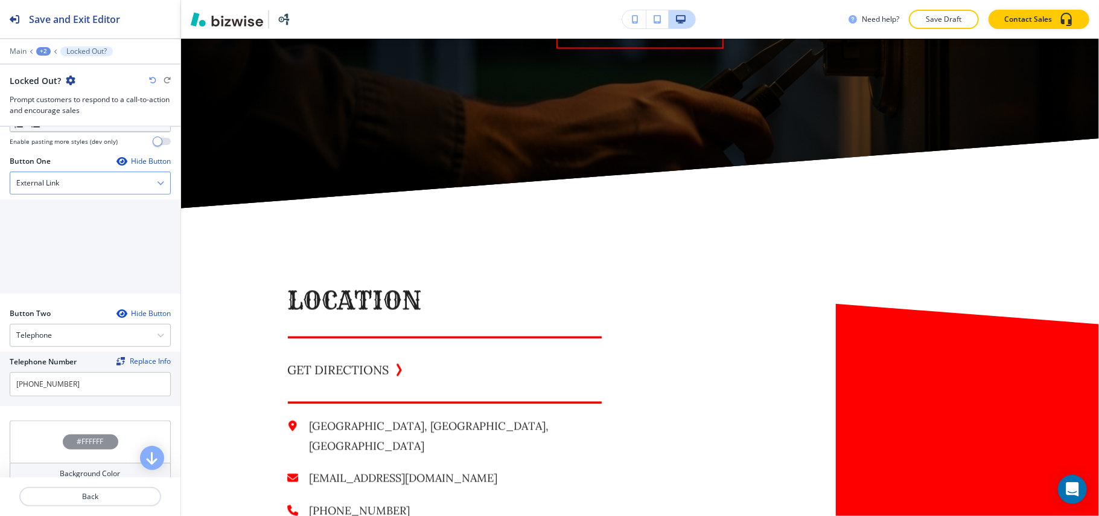
click at [39, 191] on div "External Link" at bounding box center [90, 183] width 160 height 22
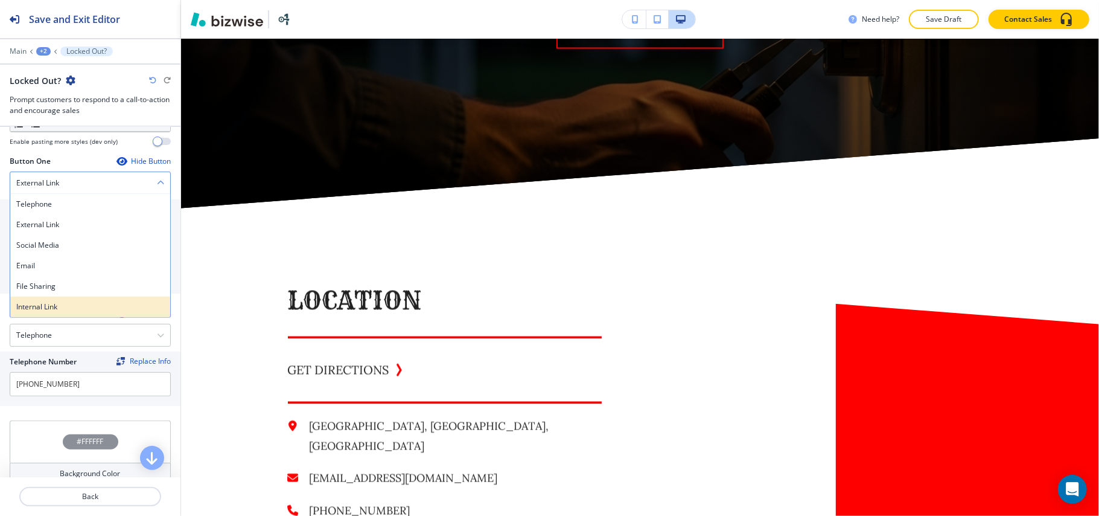
click at [56, 312] on h4 "Internal Link" at bounding box center [90, 306] width 148 height 11
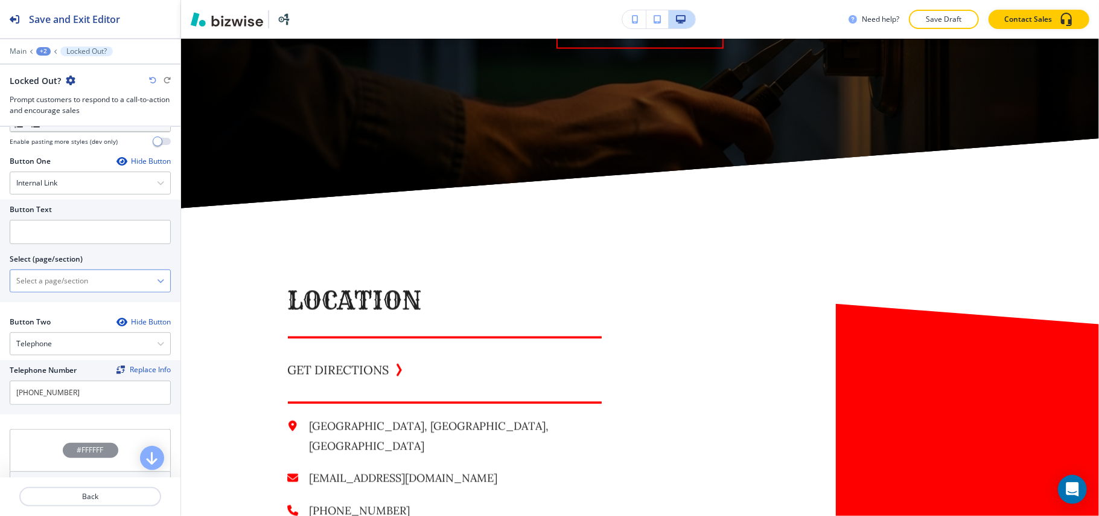
click at [73, 291] on \(page\/section\) "Manual Input" at bounding box center [83, 280] width 147 height 21
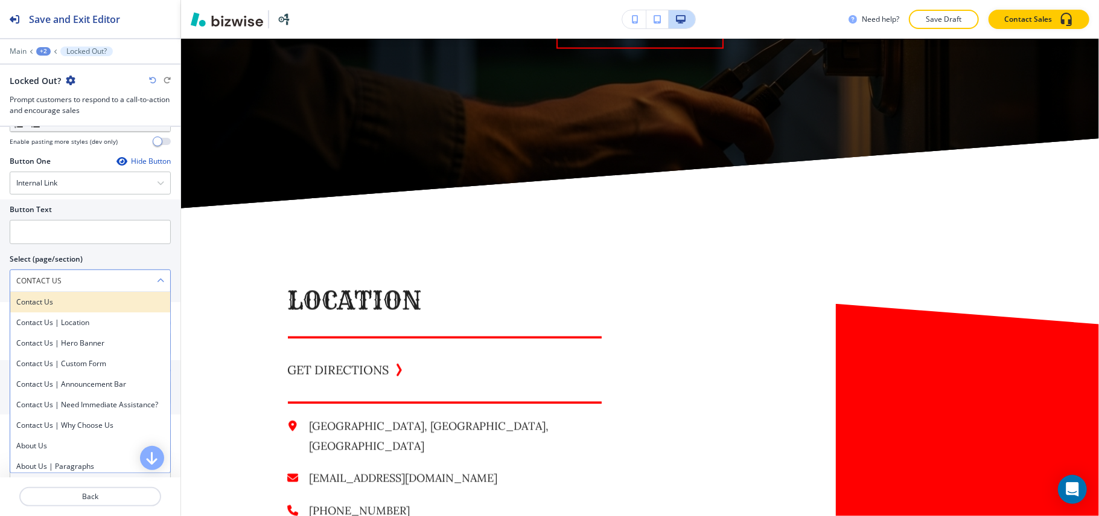
click at [71, 305] on h4 "Contact Us" at bounding box center [90, 301] width 148 height 11
type \(page\/section\) "Contact Us"
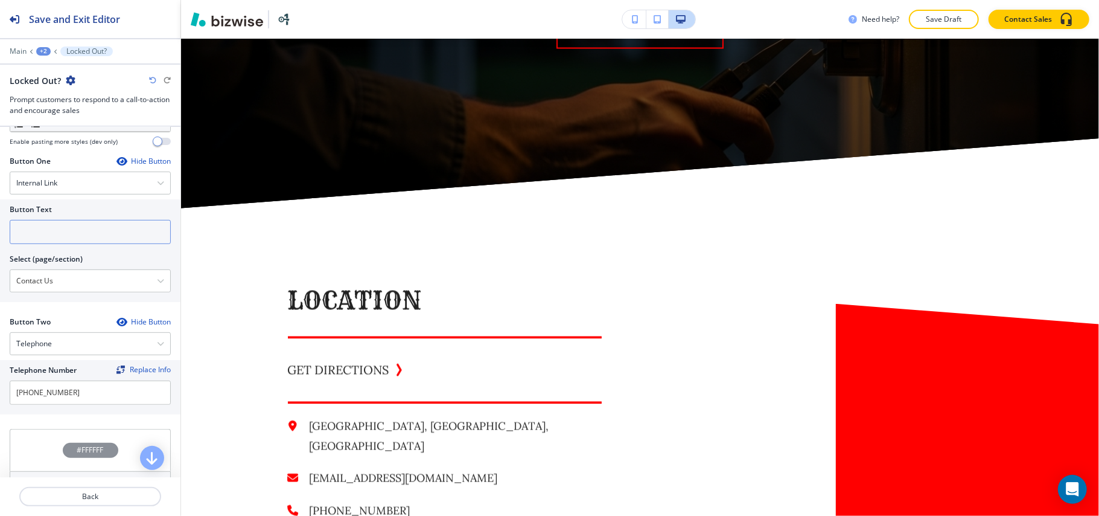
click at [61, 232] on input "text" at bounding box center [90, 232] width 161 height 24
paste input "CONTACT US"
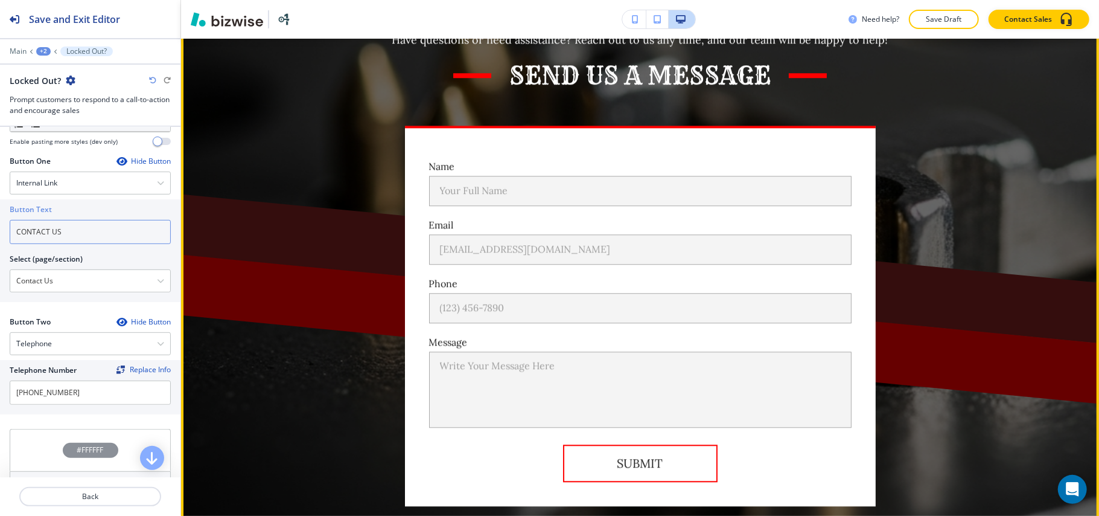
type input "CONTACT US"
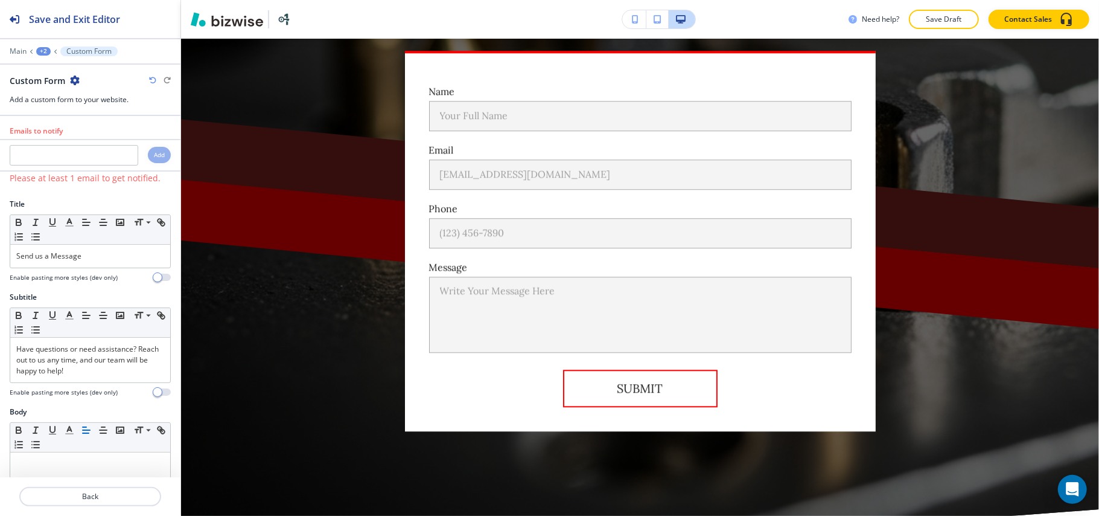
scroll to position [2603, 0]
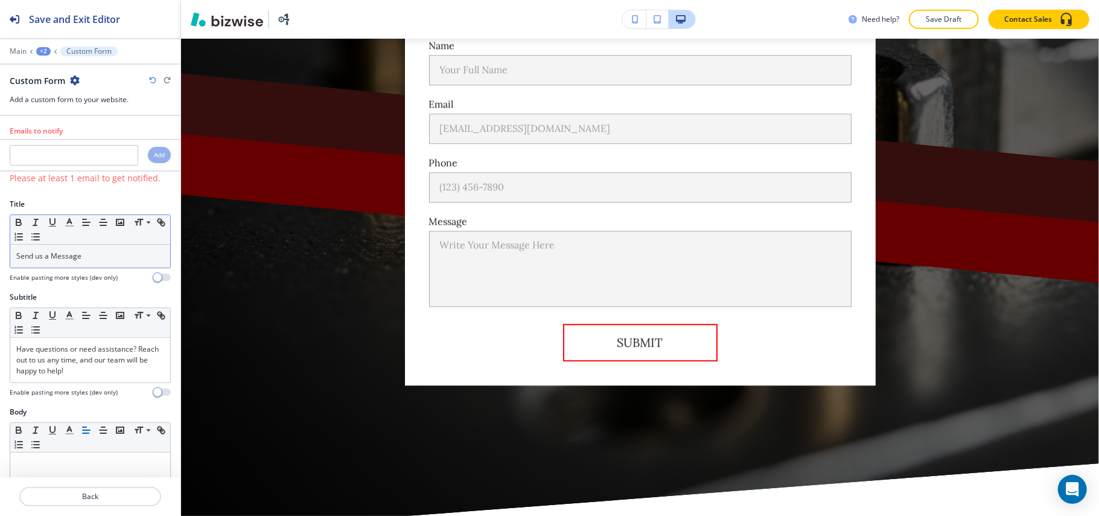
click at [83, 255] on p "Send us a Message" at bounding box center [90, 256] width 148 height 11
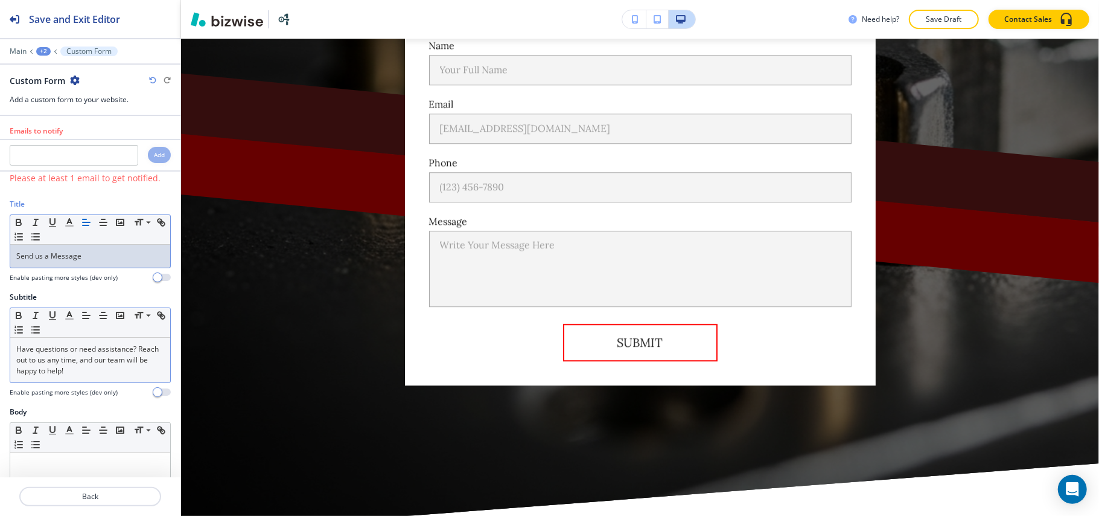
click at [82, 380] on div "Have questions or need assistance? Reach out to us any time, and our team will …" at bounding box center [90, 359] width 160 height 45
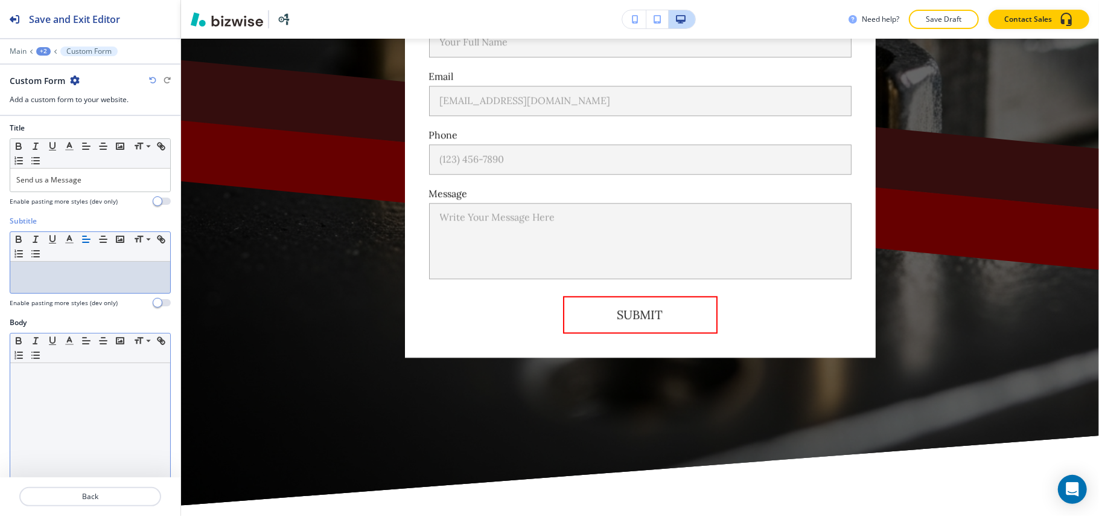
scroll to position [161, 0]
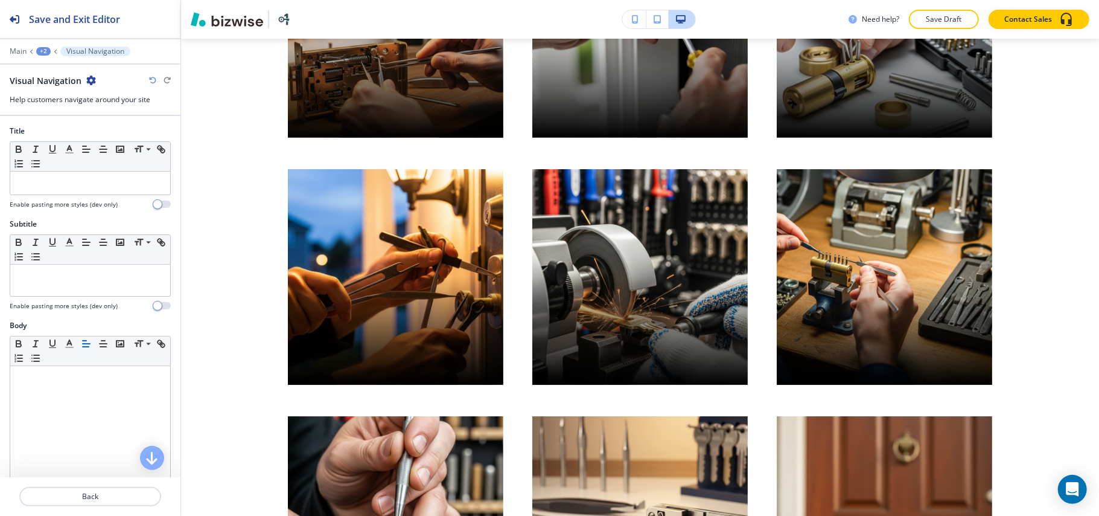
scroll to position [3319, 0]
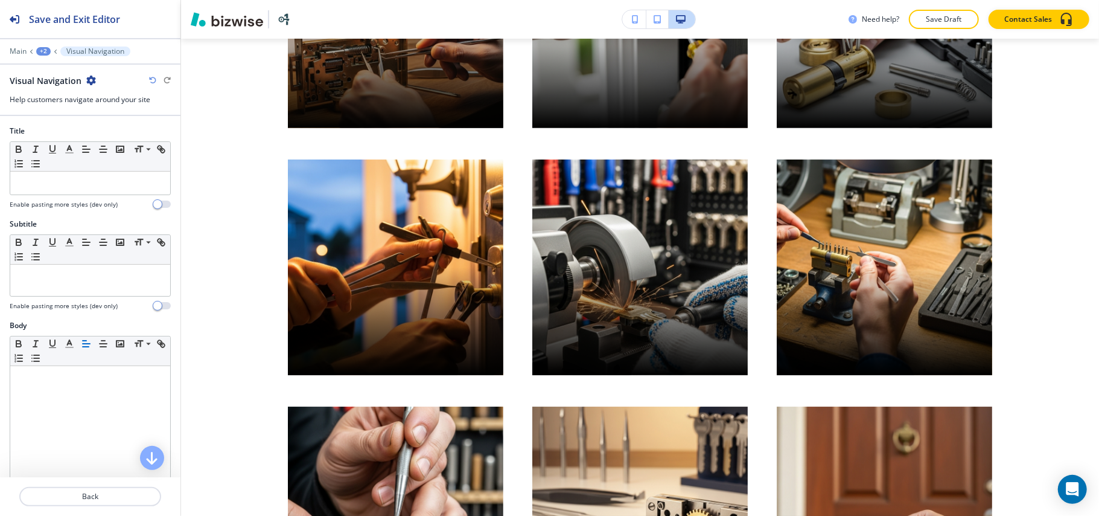
click at [91, 78] on icon "button" at bounding box center [91, 80] width 10 height 10
click at [101, 143] on p "Delete Section" at bounding box center [124, 144] width 62 height 11
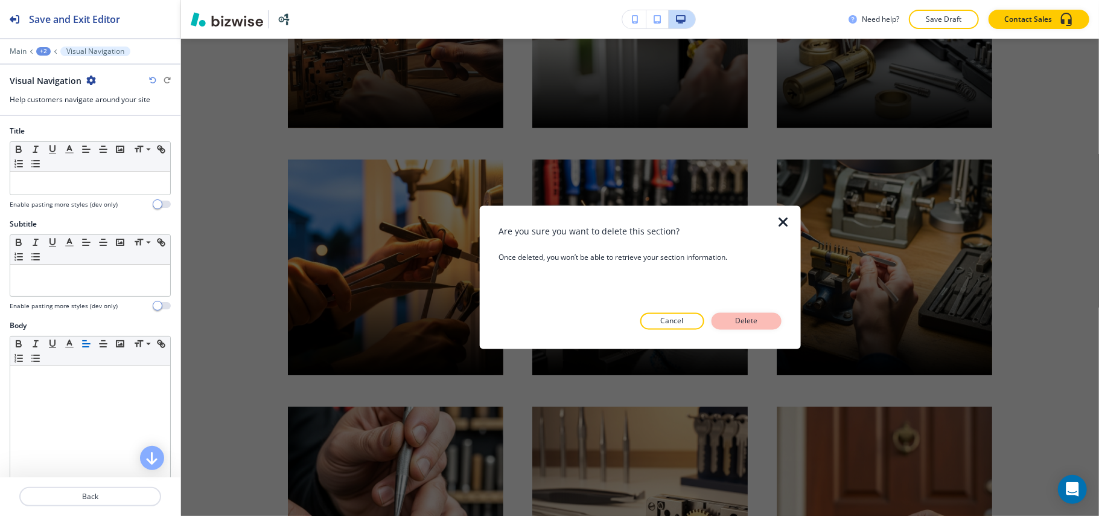
click at [752, 324] on p "Delete" at bounding box center [746, 321] width 29 height 11
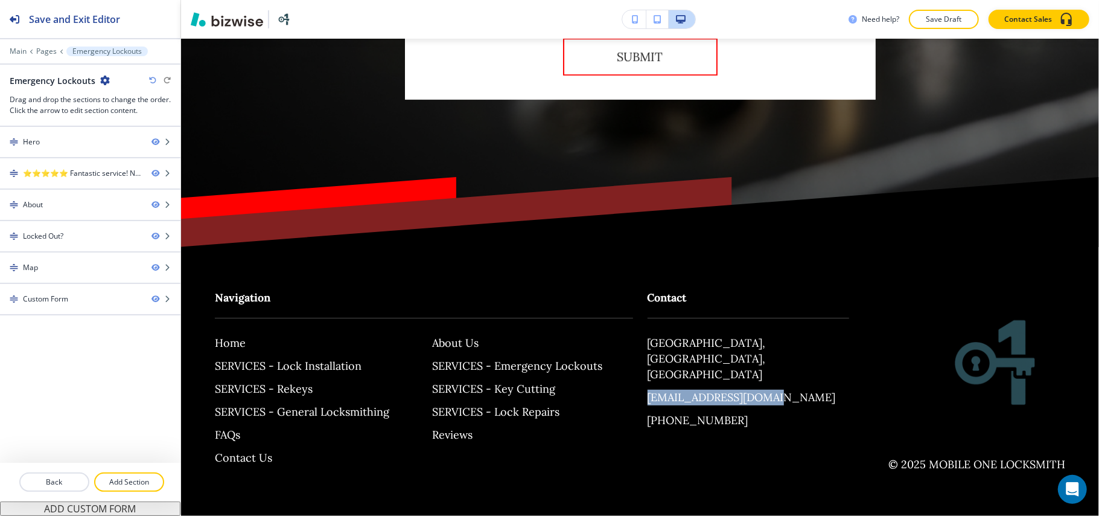
drag, startPoint x: 752, startPoint y: 368, endPoint x: 638, endPoint y: 369, distance: 114.1
click at [638, 369] on div "Contact [GEOGRAPHIC_DATA] [EMAIL_ADDRESS][DOMAIN_NAME] [PHONE_NUMBER]" at bounding box center [741, 347] width 216 height 162
copy p "[EMAIL_ADDRESS][DOMAIN_NAME]"
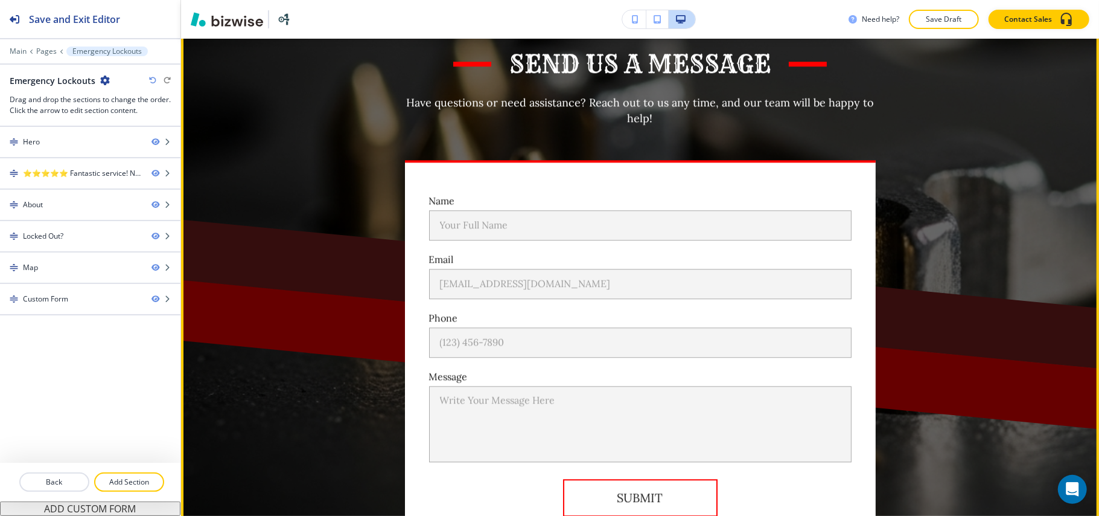
scroll to position [2144, 0]
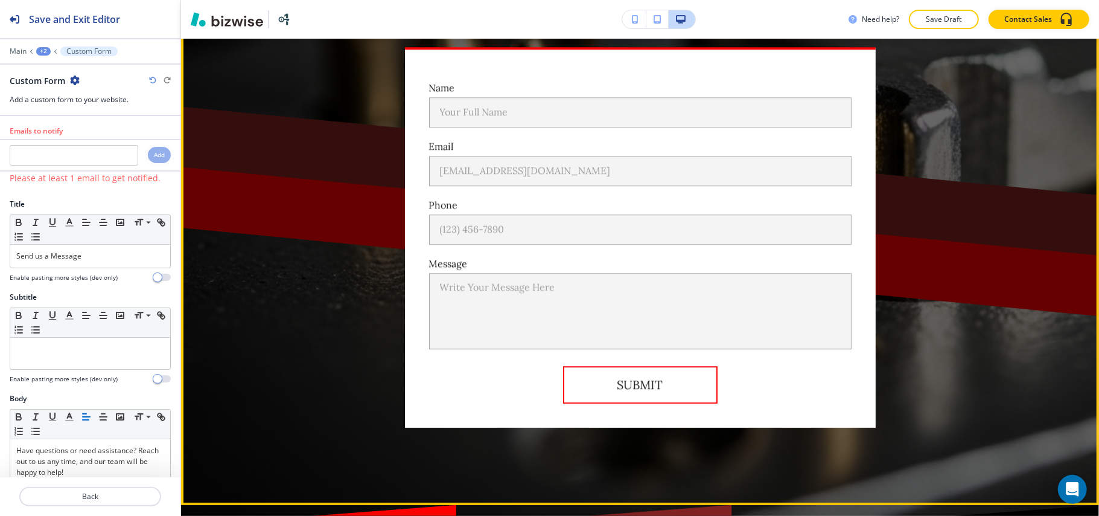
scroll to position [2603, 0]
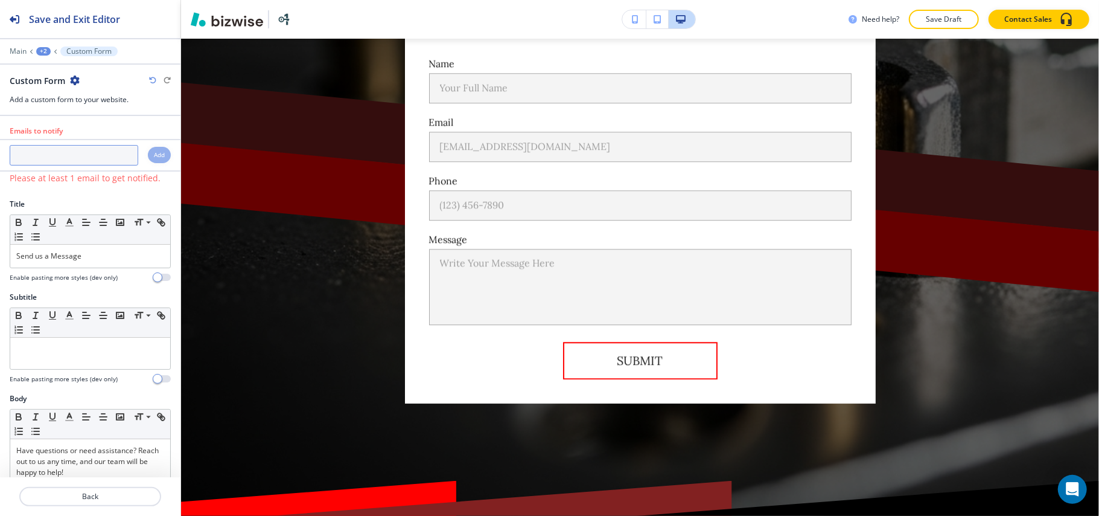
paste input "[EMAIL_ADDRESS][DOMAIN_NAME]"
type input "[EMAIL_ADDRESS][DOMAIN_NAME]"
click at [148, 159] on div "Add" at bounding box center [159, 155] width 23 height 16
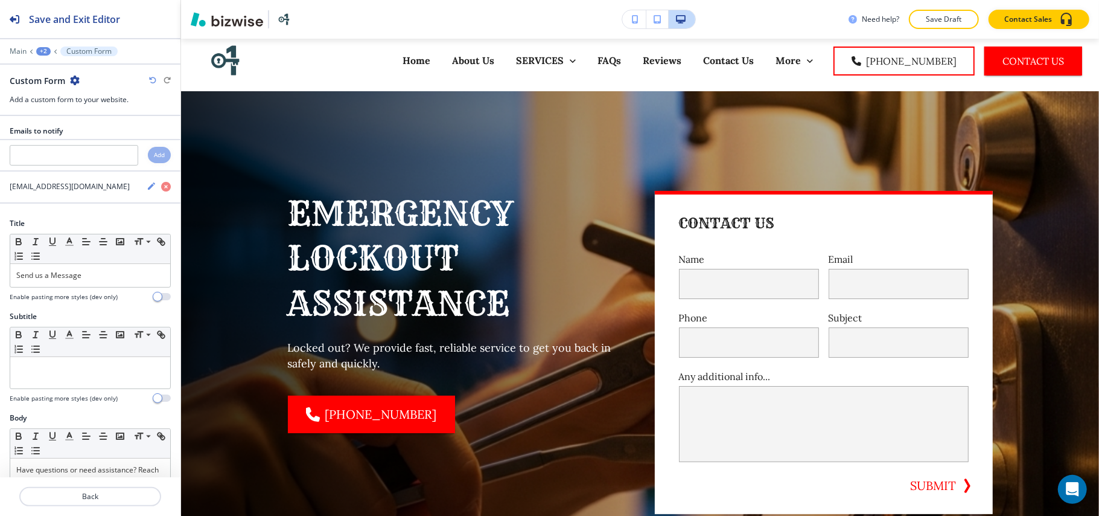
scroll to position [0, 0]
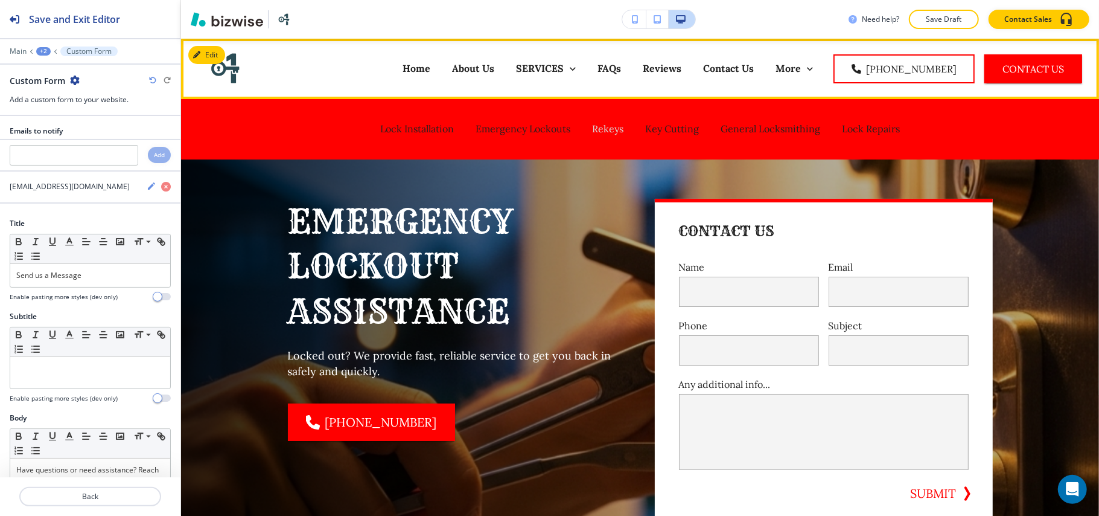
click at [603, 129] on p "Rekeys" at bounding box center [607, 129] width 31 height 14
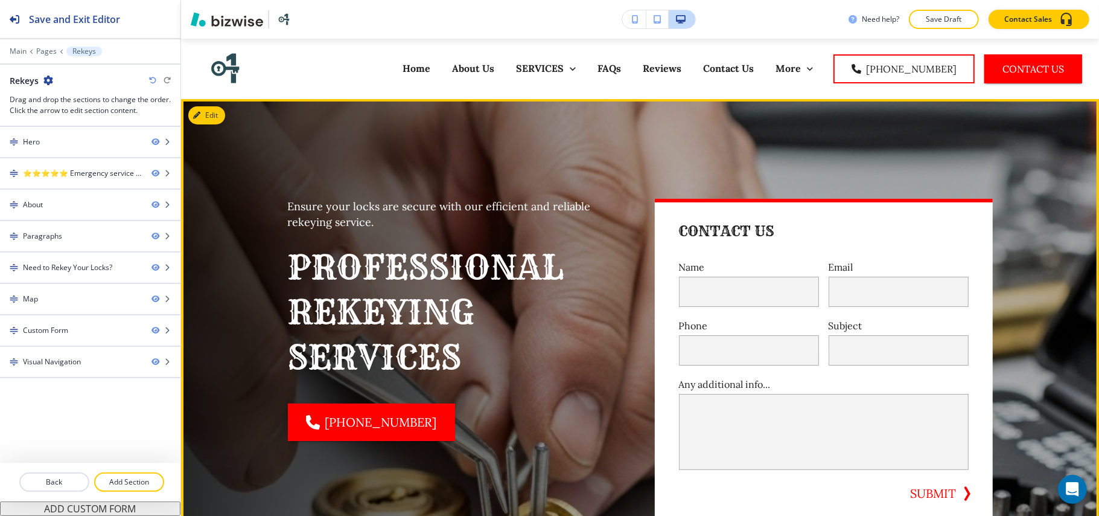
click at [220, 105] on div "Ensure your locks are secure with our efficient and reliable rekeying service. …" at bounding box center [640, 383] width 918 height 568
click at [223, 121] on button "Edit This Section" at bounding box center [229, 115] width 82 height 18
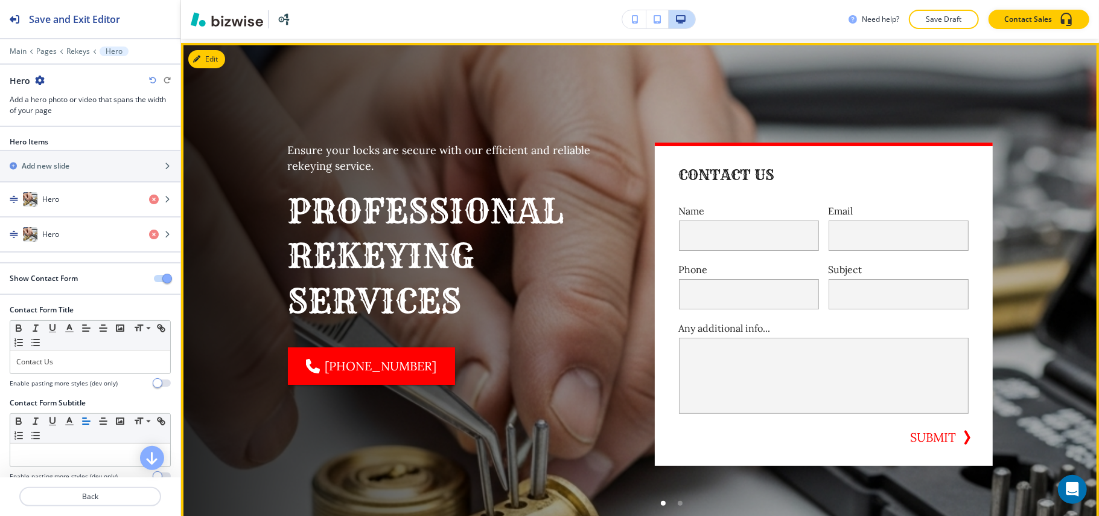
scroll to position [60, 0]
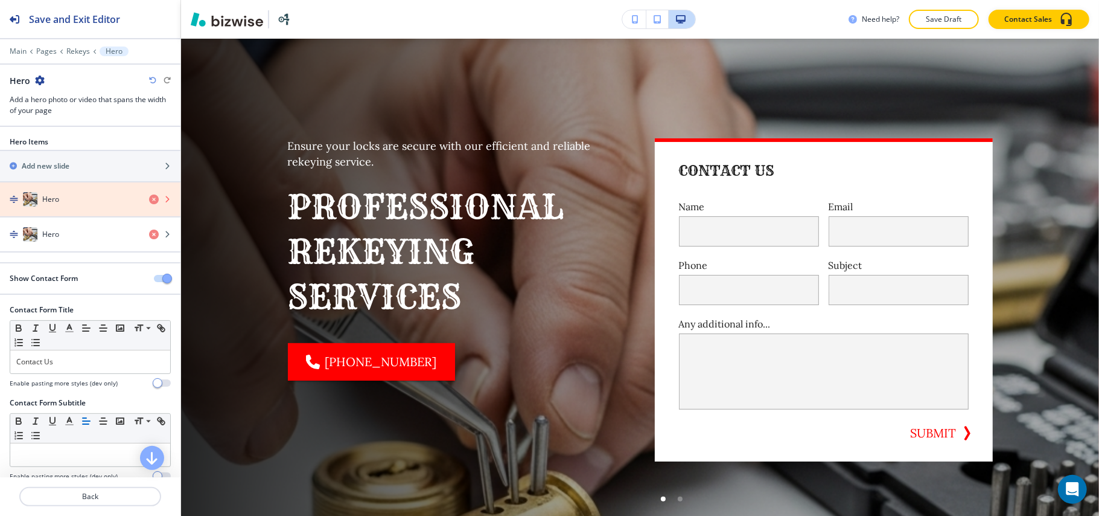
click at [149, 199] on icon "button" at bounding box center [154, 199] width 10 height 10
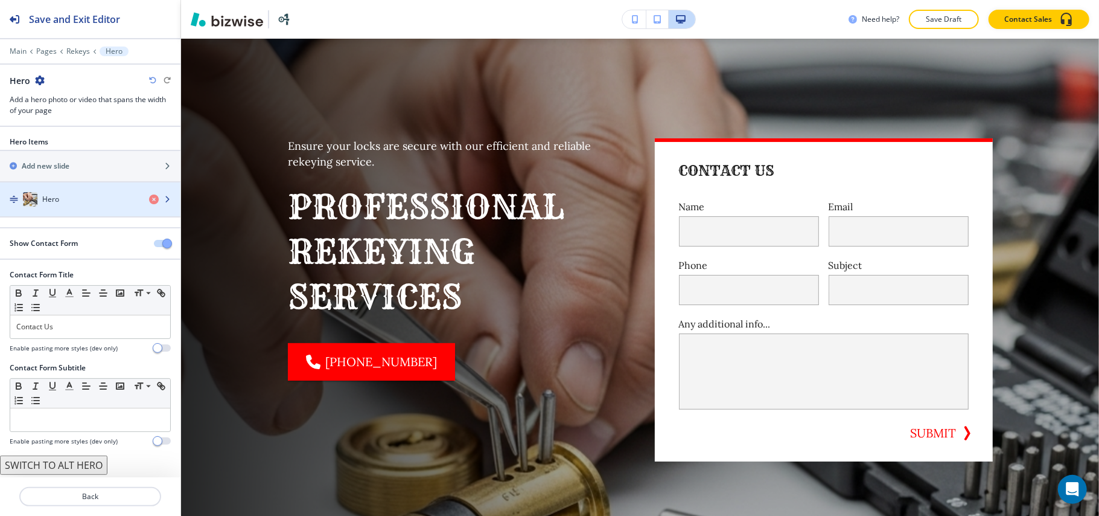
click at [72, 209] on div "button" at bounding box center [90, 211] width 181 height 10
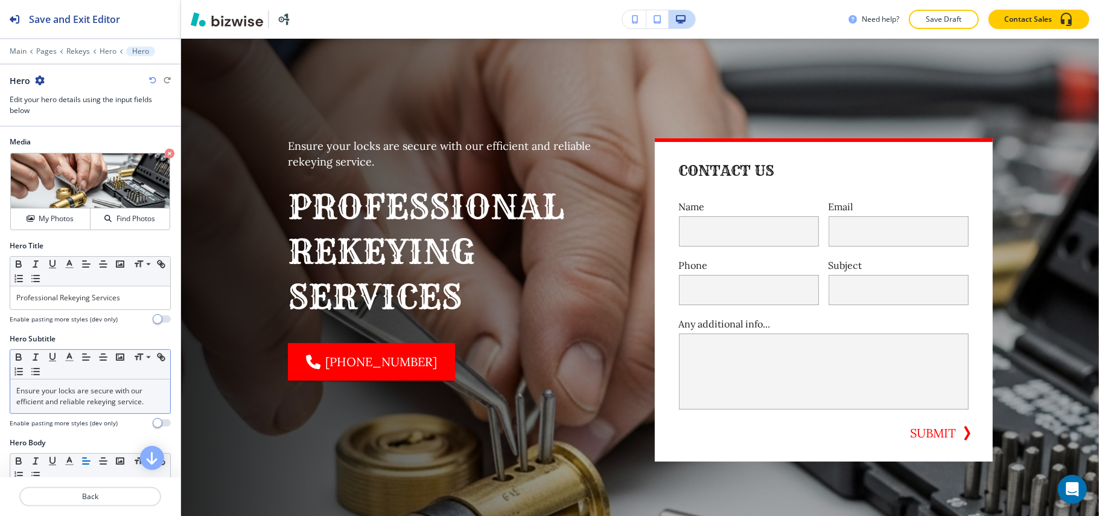
click at [68, 411] on div "Ensure your locks are secure with our efficient and reliable rekeying service." at bounding box center [90, 396] width 160 height 34
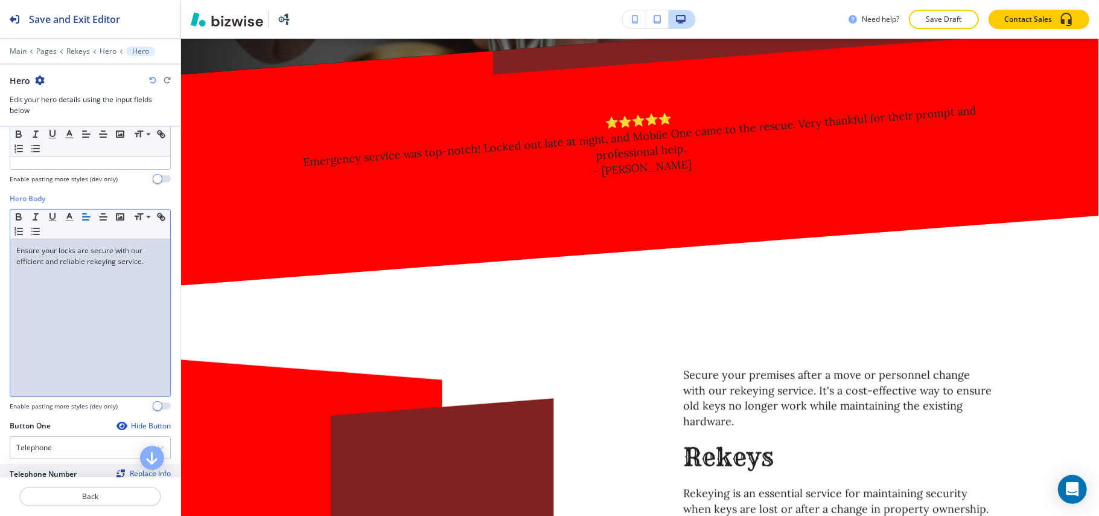
scroll to position [624, 0]
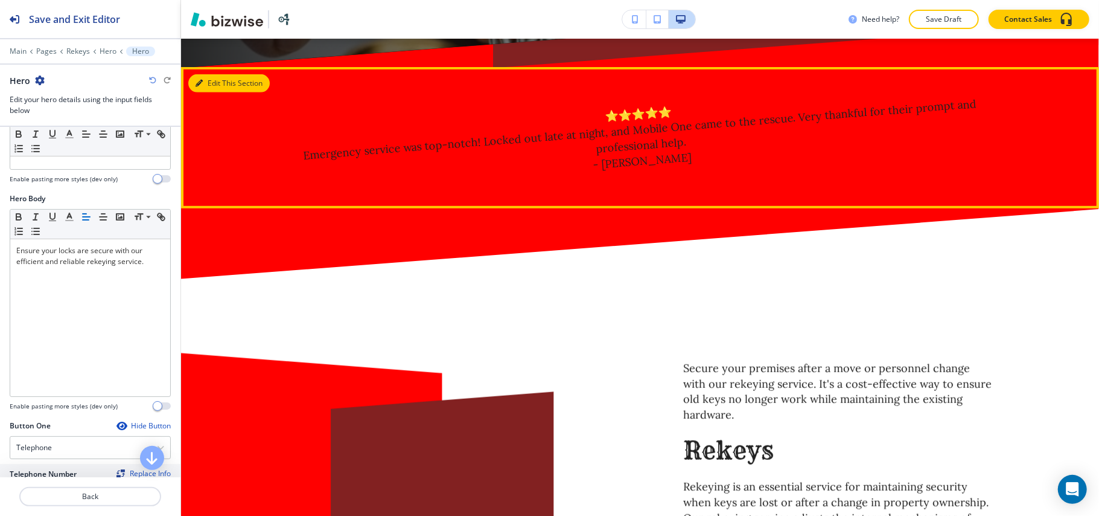
click at [208, 77] on button "Edit This Section" at bounding box center [229, 83] width 82 height 18
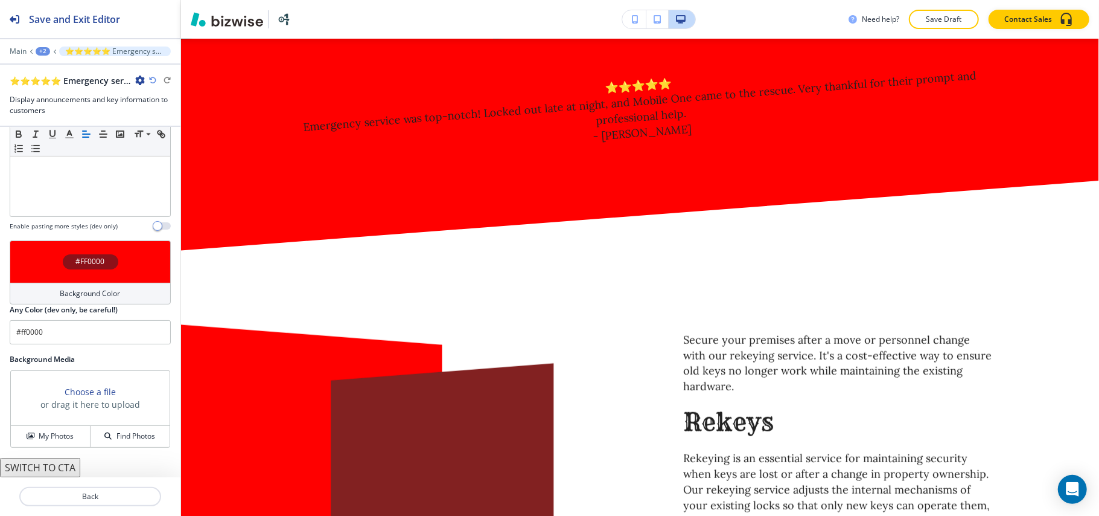
click at [31, 273] on div "#FF0000" at bounding box center [90, 261] width 161 height 42
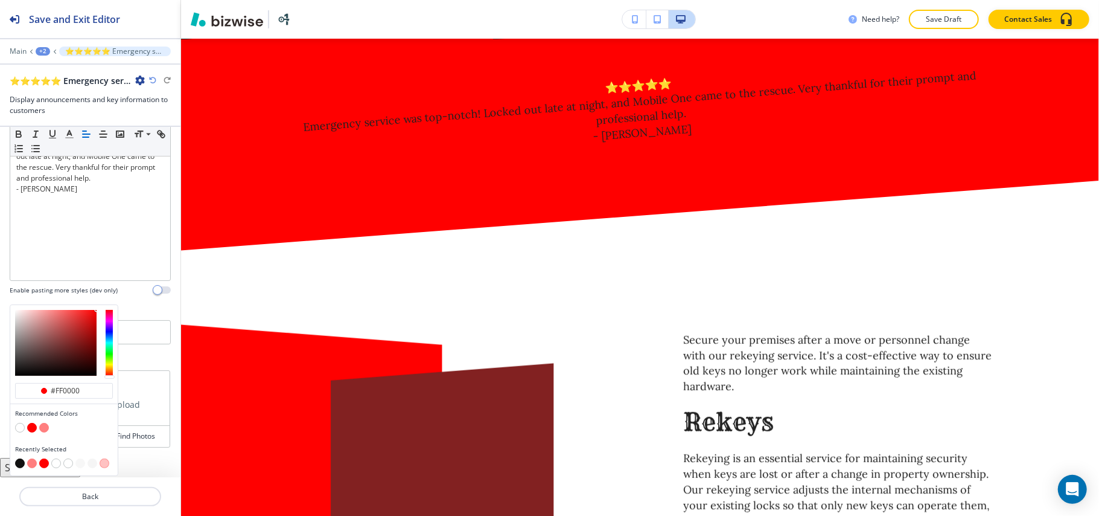
click at [21, 462] on button "button" at bounding box center [20, 463] width 10 height 10
type input "#121212"
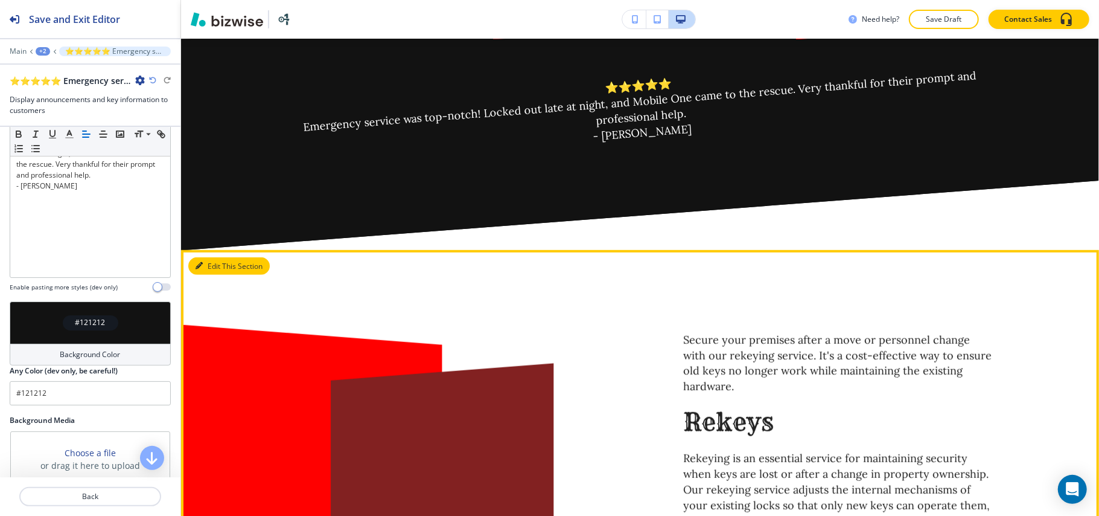
click at [220, 272] on button "Edit This Section" at bounding box center [229, 266] width 82 height 18
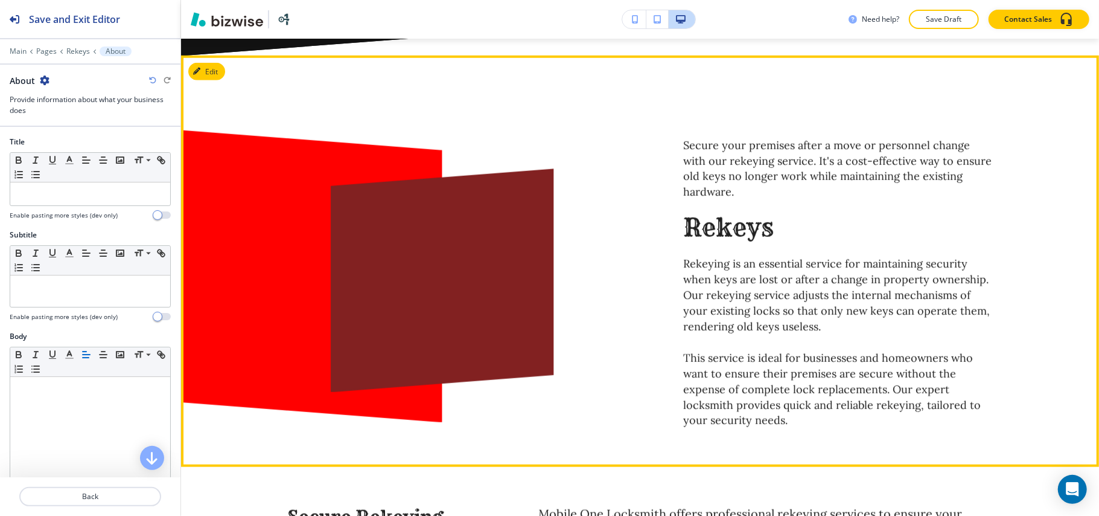
scroll to position [863, 0]
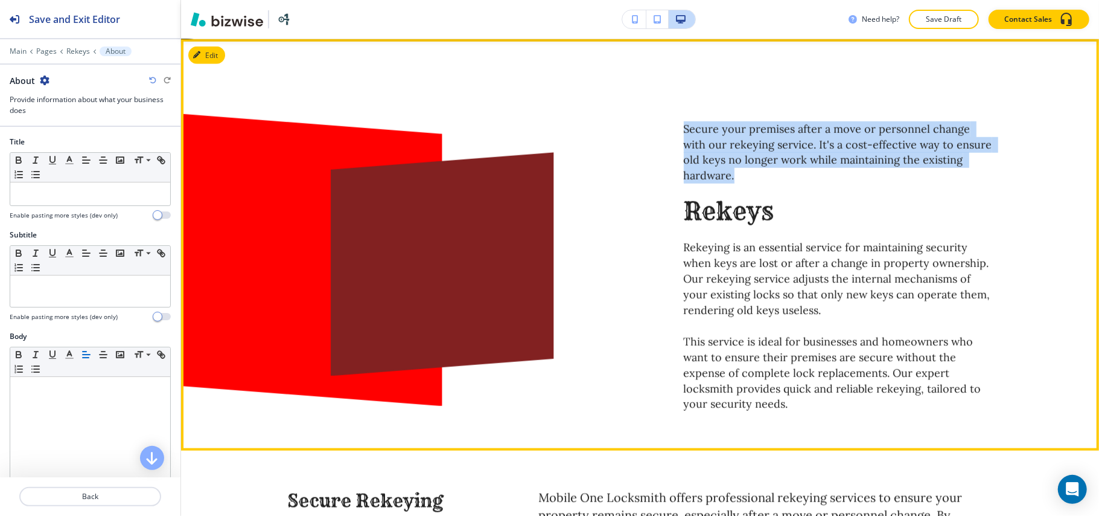
drag, startPoint x: 701, startPoint y: 132, endPoint x: 761, endPoint y: 177, distance: 75.5
click at [761, 177] on p "Secure your premises after a move or personnel change with our rekeying service…" at bounding box center [838, 152] width 309 height 63
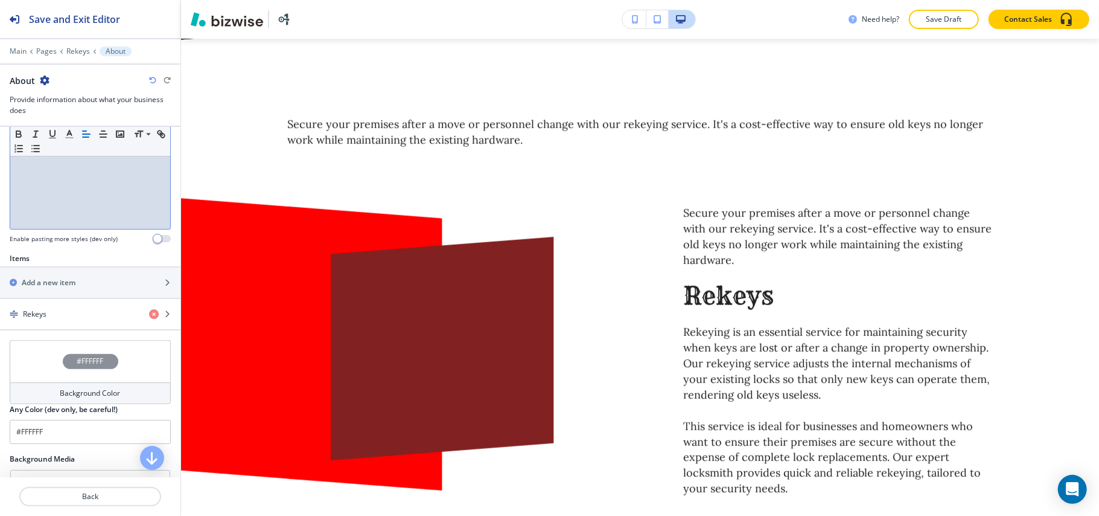
scroll to position [402, 0]
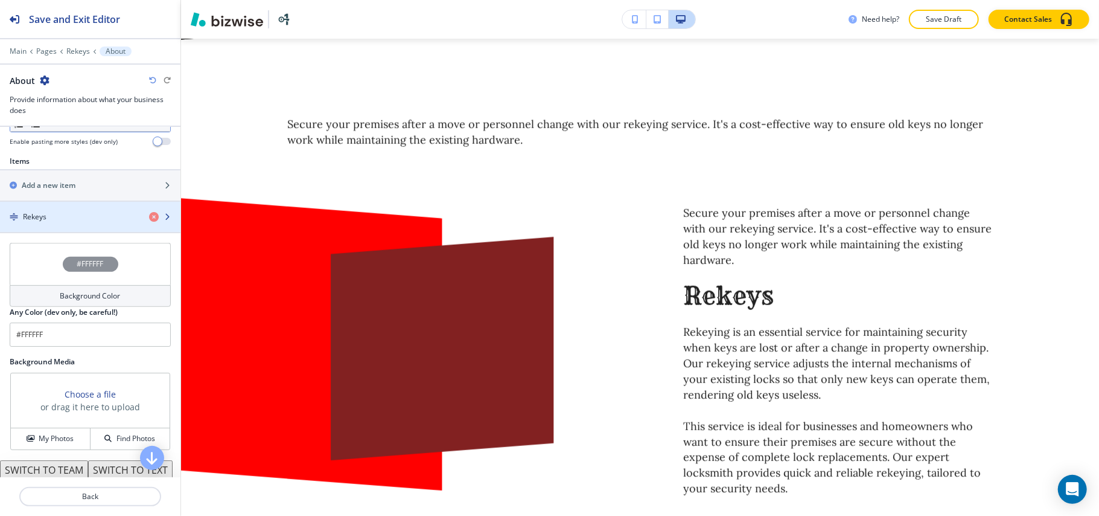
click at [71, 226] on div "button" at bounding box center [90, 227] width 181 height 10
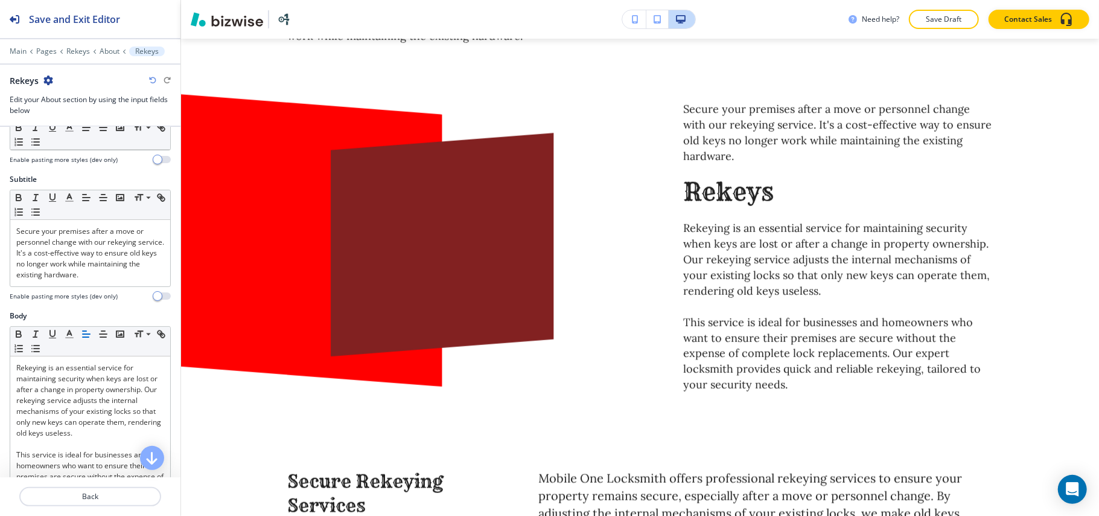
scroll to position [80, 0]
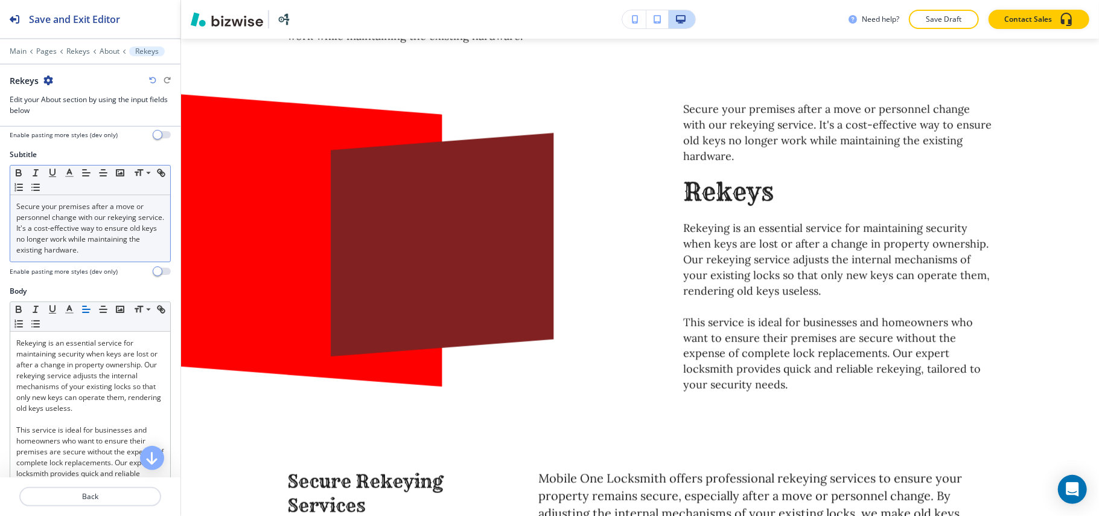
click at [80, 213] on p "Secure your premises after a move or personnel change with our rekeying service…" at bounding box center [90, 228] width 148 height 54
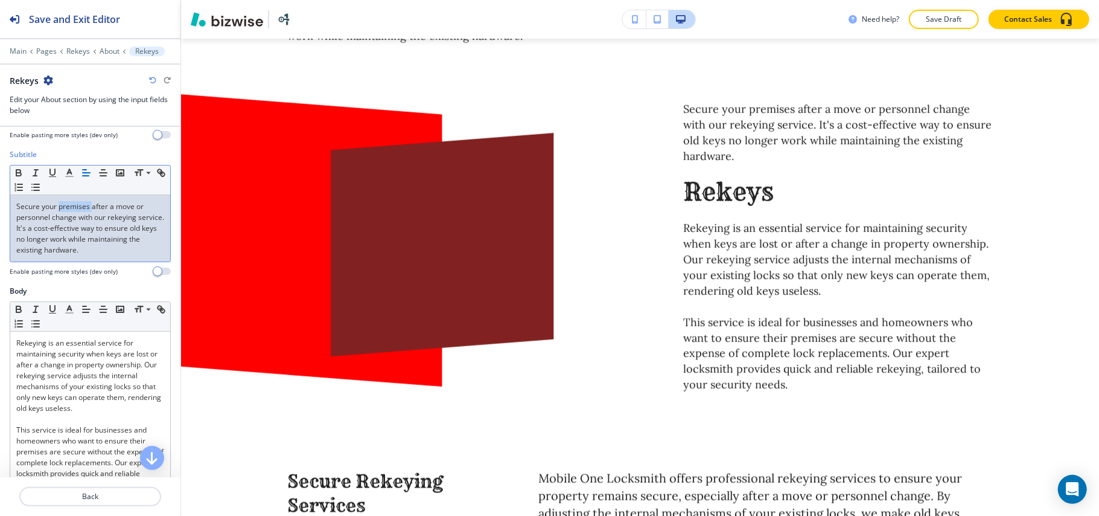
click at [80, 213] on p "Secure your premises after a move or personnel change with our rekeying service…" at bounding box center [90, 228] width 148 height 54
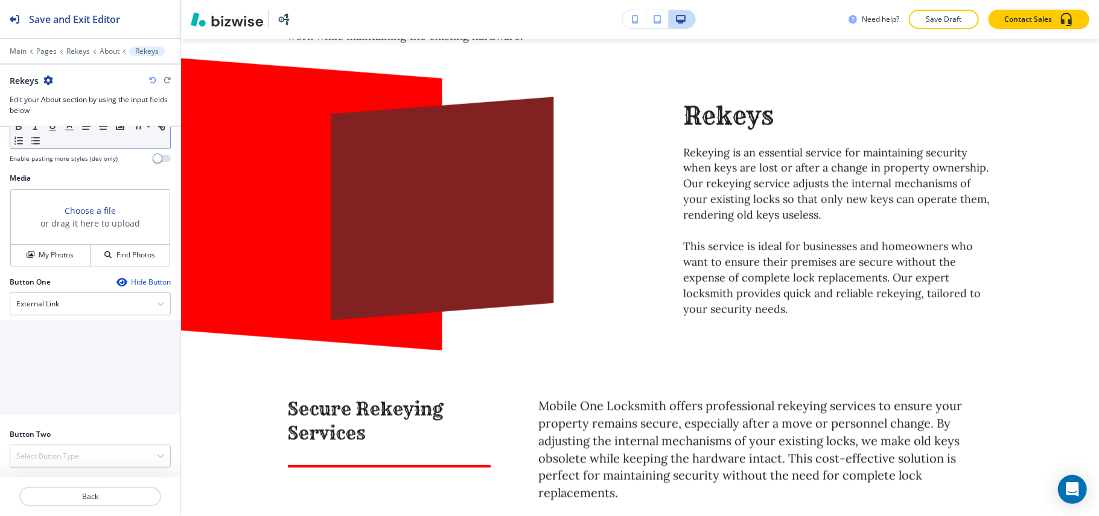
scroll to position [418, 0]
click at [54, 249] on h4 "My Photos" at bounding box center [56, 254] width 35 height 11
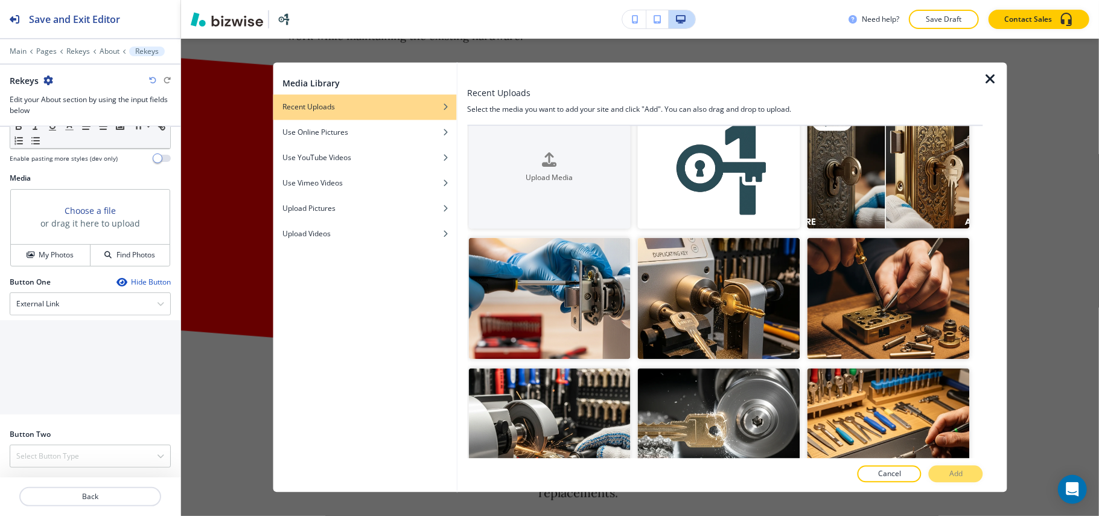
scroll to position [0, 0]
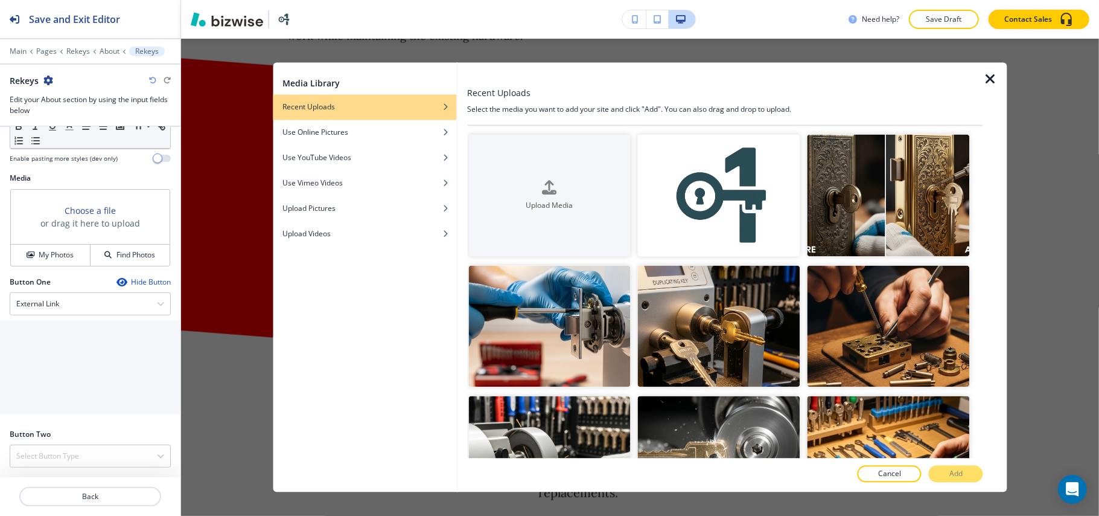
click at [987, 75] on icon "button" at bounding box center [990, 79] width 14 height 14
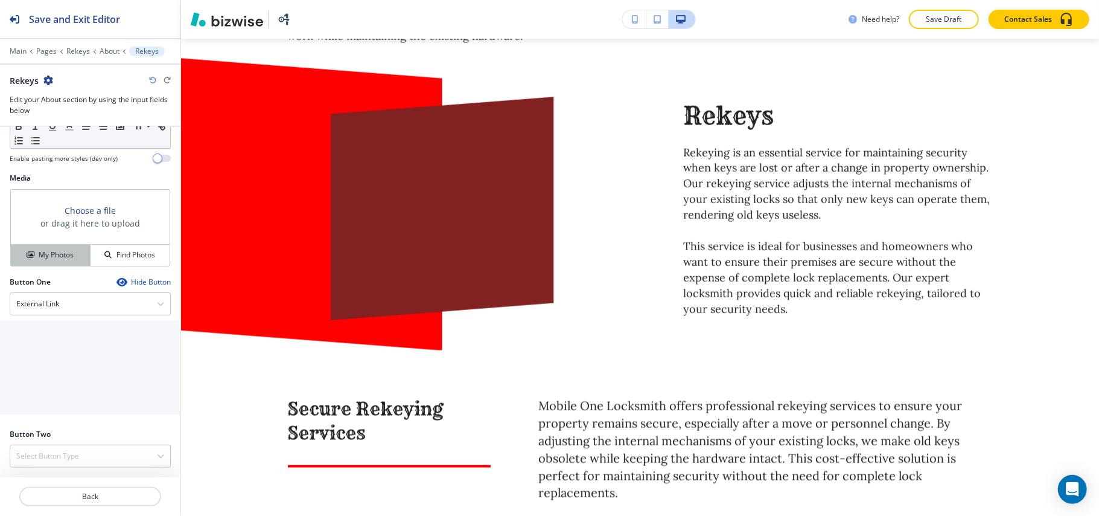
click at [51, 249] on h4 "My Photos" at bounding box center [56, 254] width 35 height 11
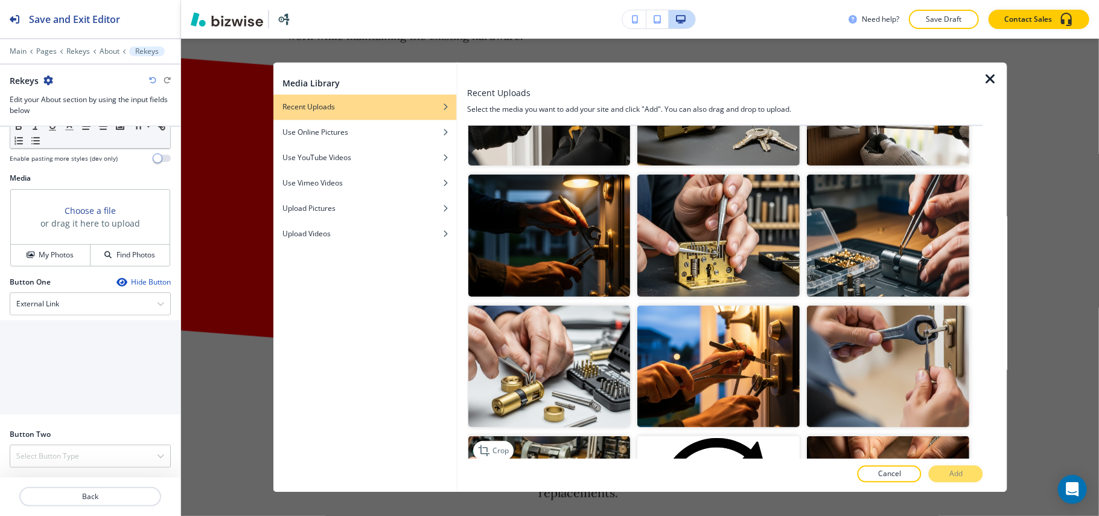
scroll to position [724, 0]
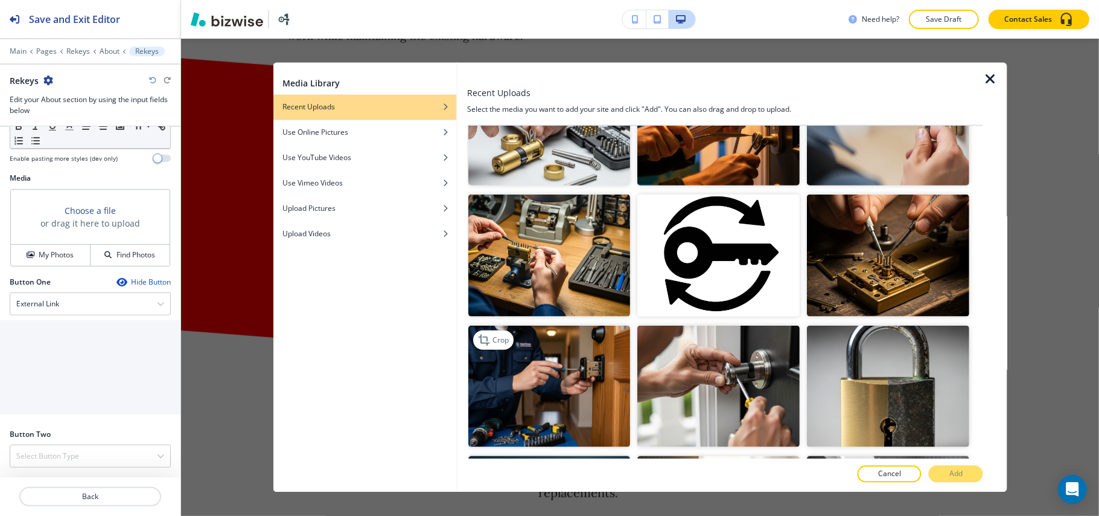
click at [535, 345] on img "button" at bounding box center [550, 386] width 162 height 122
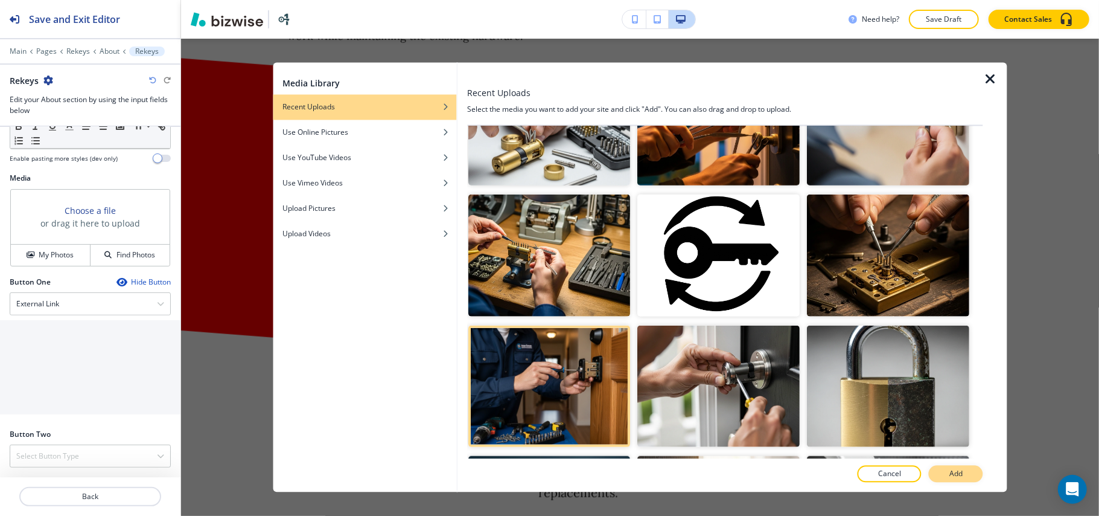
click at [967, 474] on button "Add" at bounding box center [956, 473] width 54 height 17
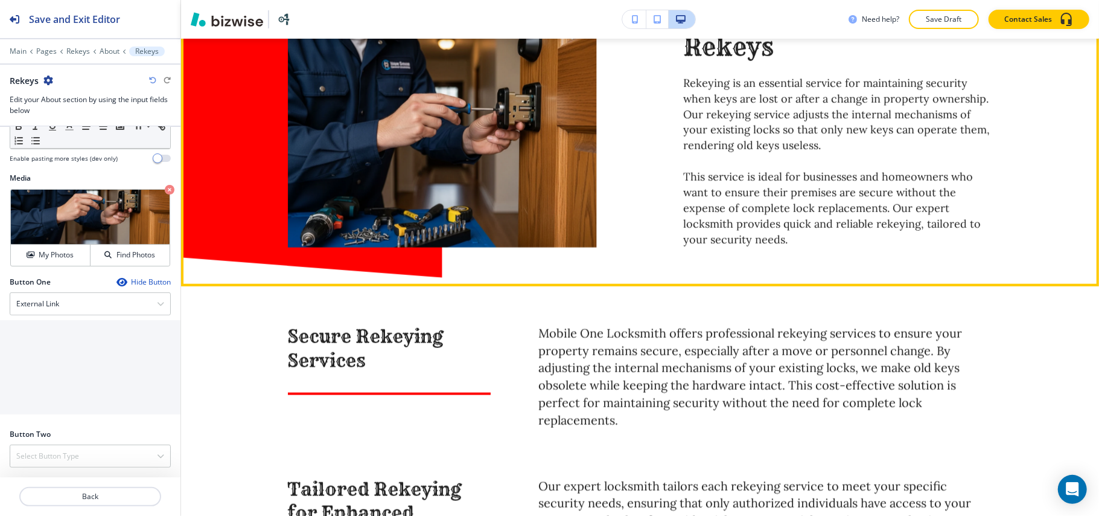
scroll to position [1208, 0]
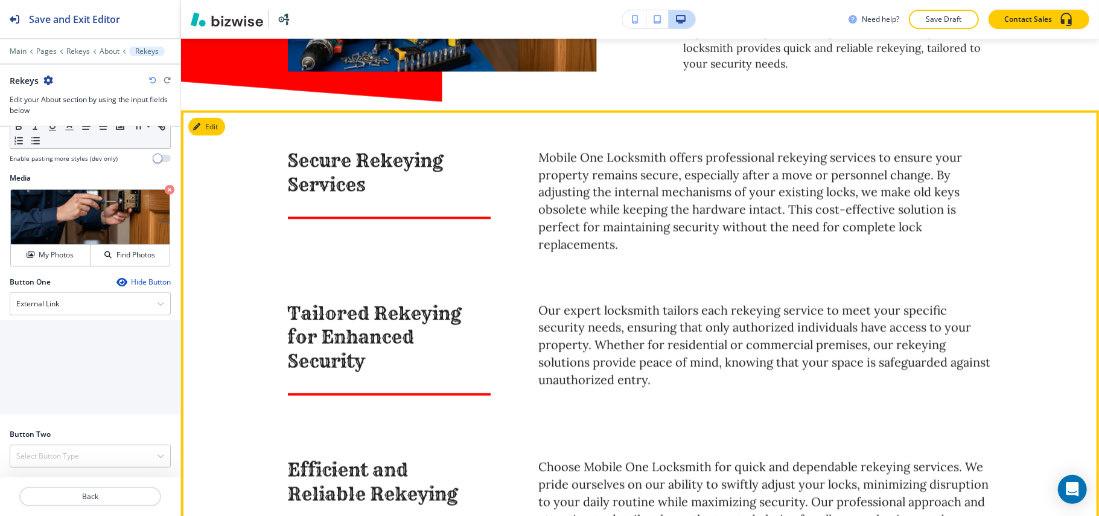
click at [223, 126] on button "Edit" at bounding box center [206, 127] width 37 height 18
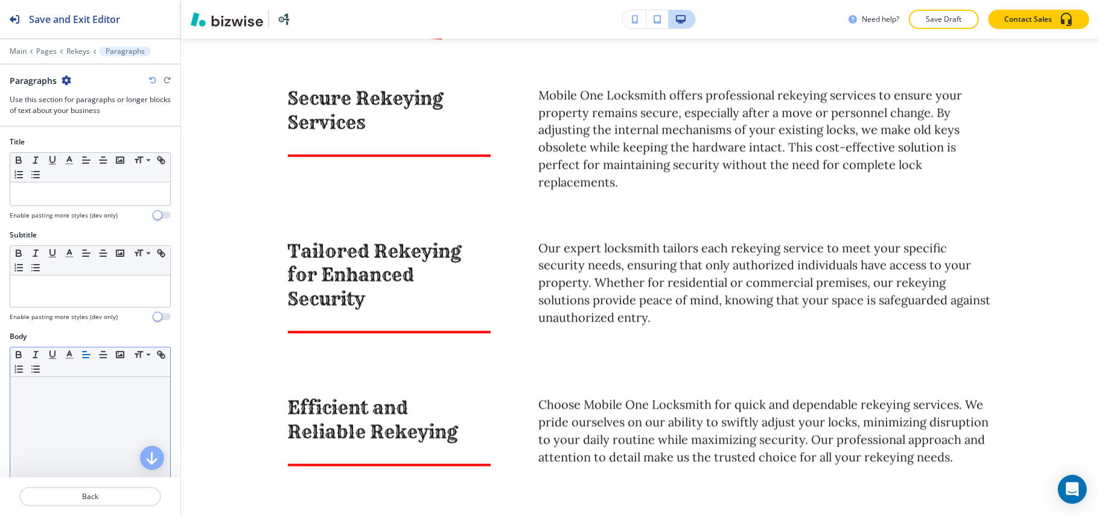
scroll to position [1279, 0]
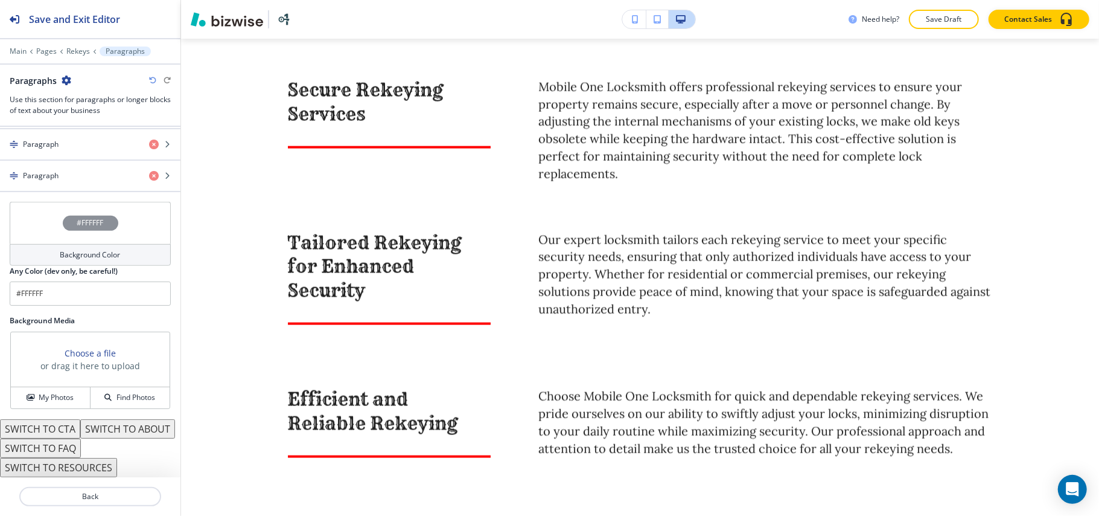
click at [48, 208] on div "#FFFFFF" at bounding box center [90, 223] width 161 height 42
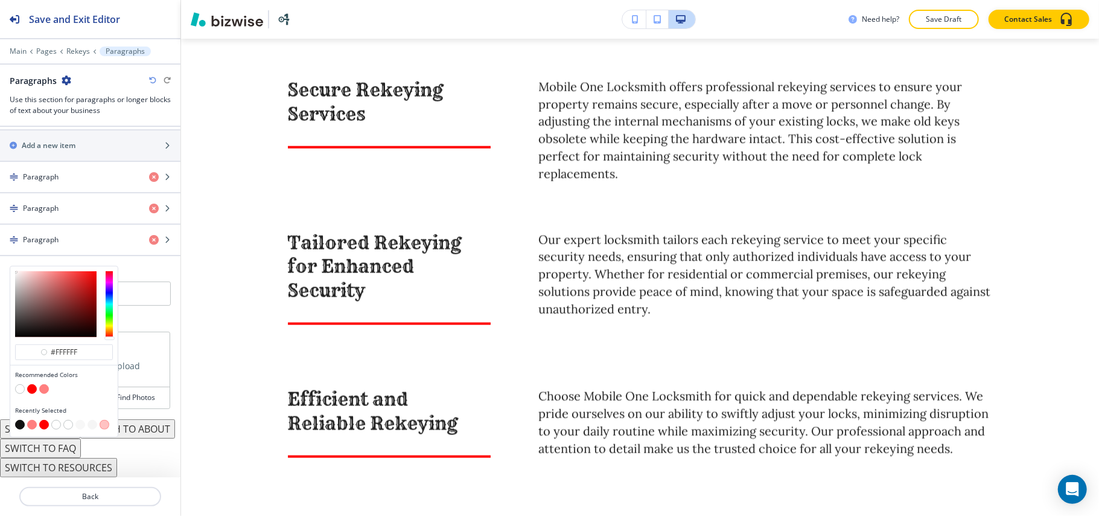
click at [16, 420] on button "button" at bounding box center [20, 425] width 10 height 10
type input "#121212"
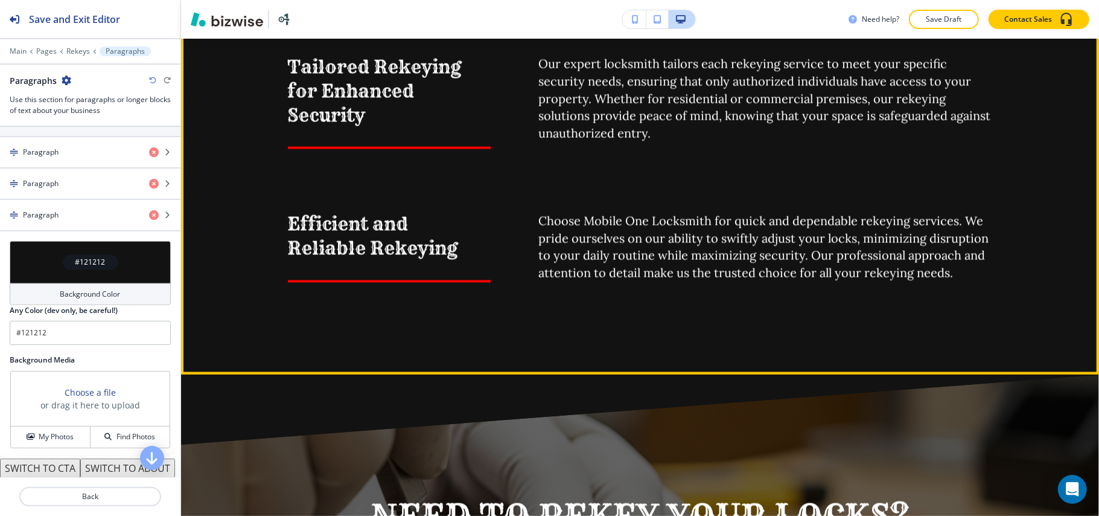
scroll to position [1923, 0]
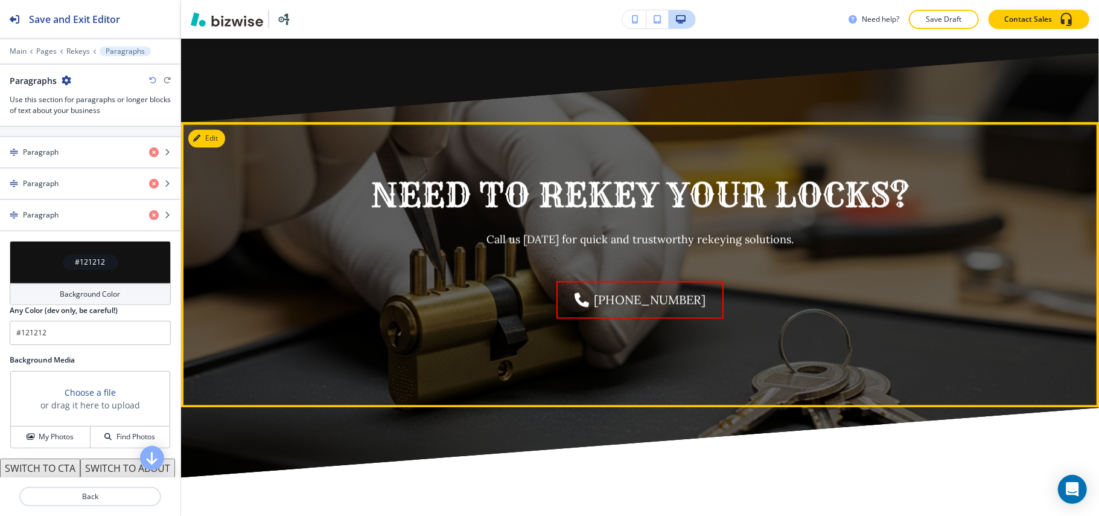
click at [220, 144] on button "Edit" at bounding box center [206, 138] width 37 height 18
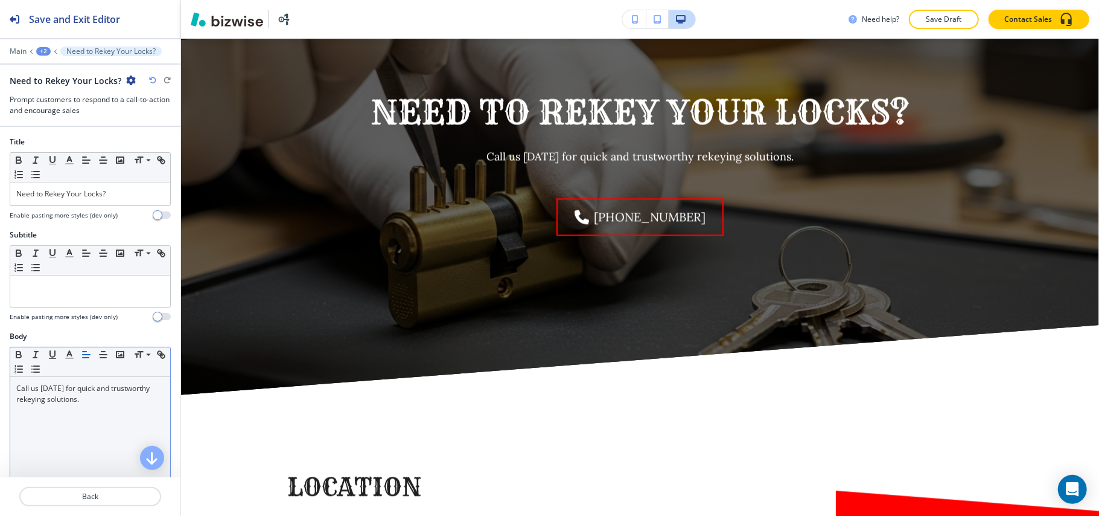
scroll to position [241, 0]
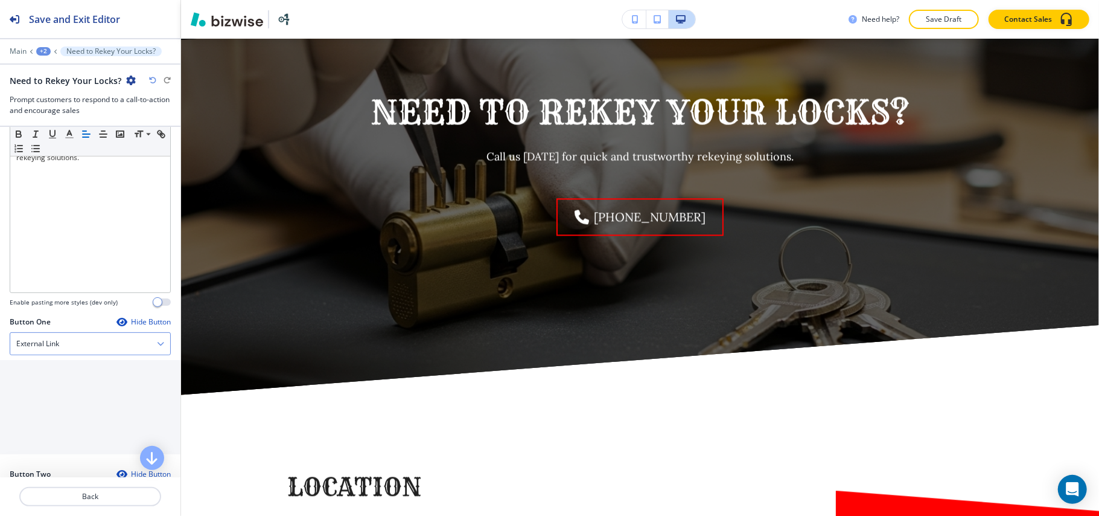
click at [60, 344] on div "External Link" at bounding box center [90, 344] width 160 height 22
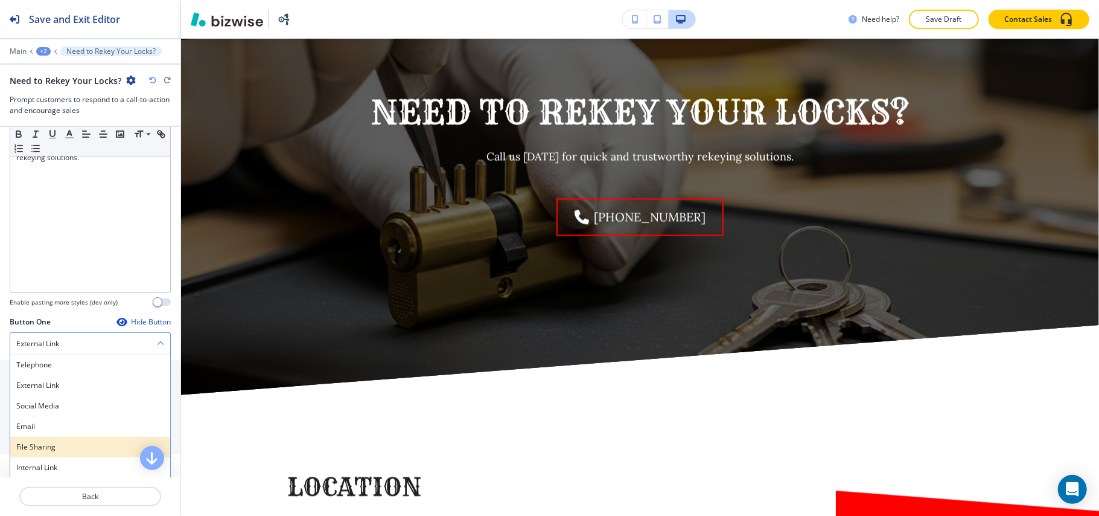
scroll to position [322, 0]
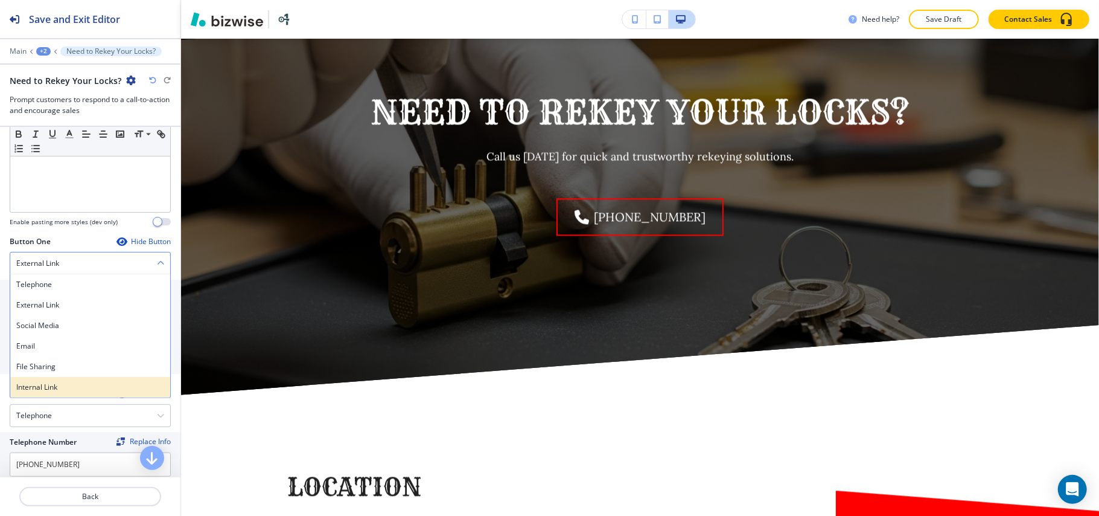
click at [59, 385] on h4 "Internal Link" at bounding box center [90, 387] width 148 height 11
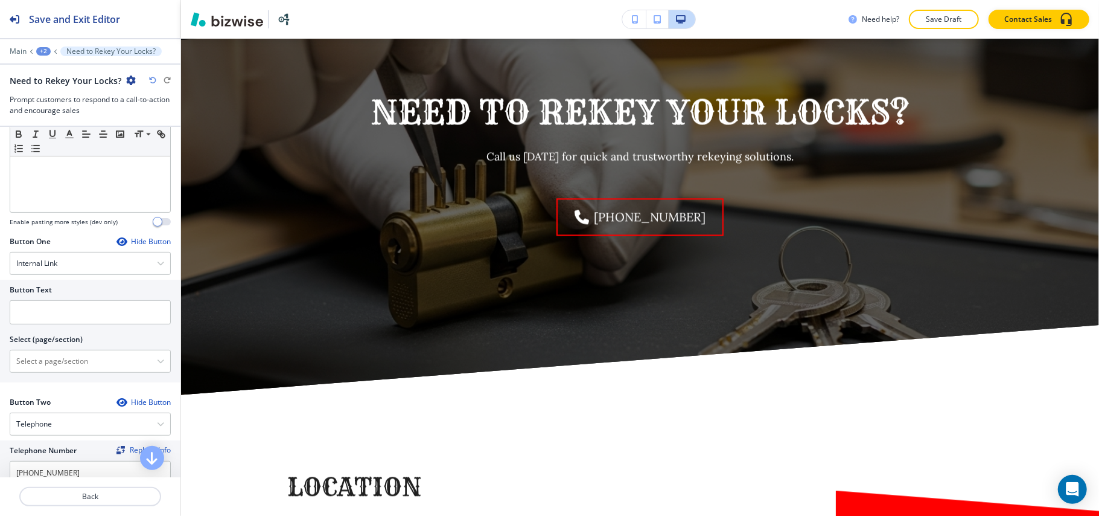
click at [75, 397] on div "Button One Hide Button Internal Link Telephone External Link Social Media Email…" at bounding box center [90, 316] width 181 height 161
click at [72, 368] on \(page\/section\) "Manual Input" at bounding box center [83, 361] width 147 height 21
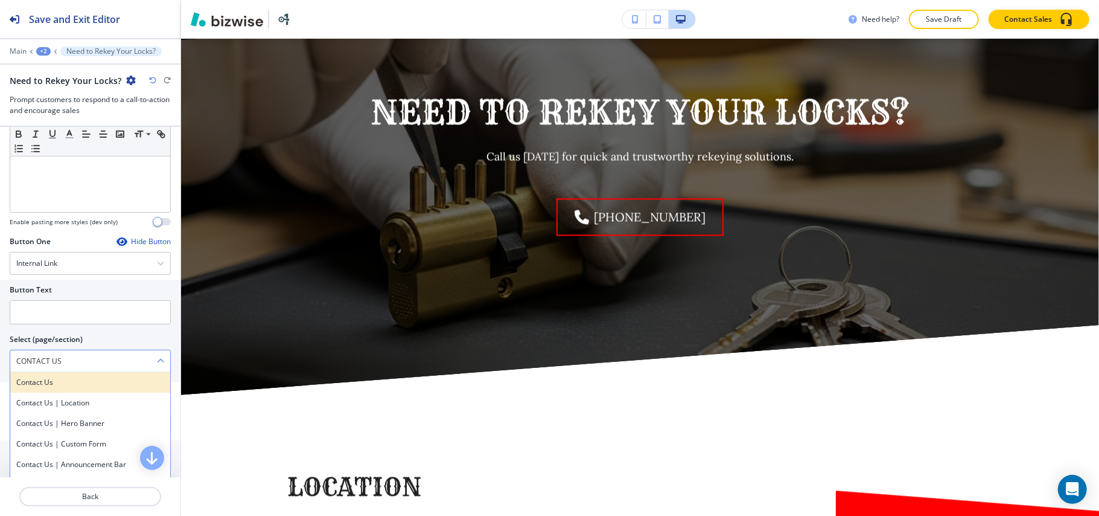
click at [57, 385] on h4 "Contact Us" at bounding box center [90, 382] width 148 height 11
type \(page\/section\) "Contact Us"
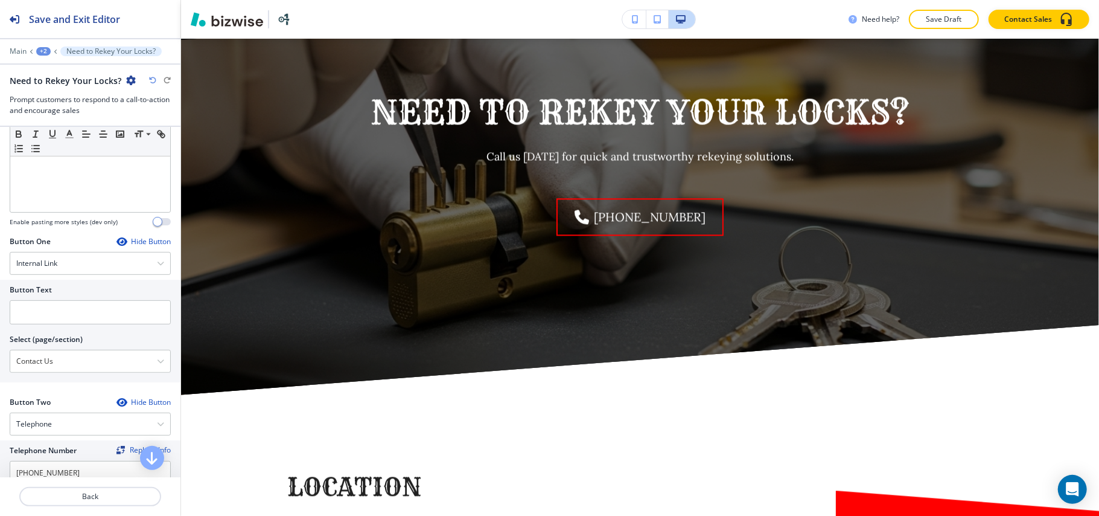
click at [74, 300] on div at bounding box center [90, 297] width 161 height 5
click at [107, 312] on input "text" at bounding box center [90, 312] width 161 height 24
paste input "CONTACT US"
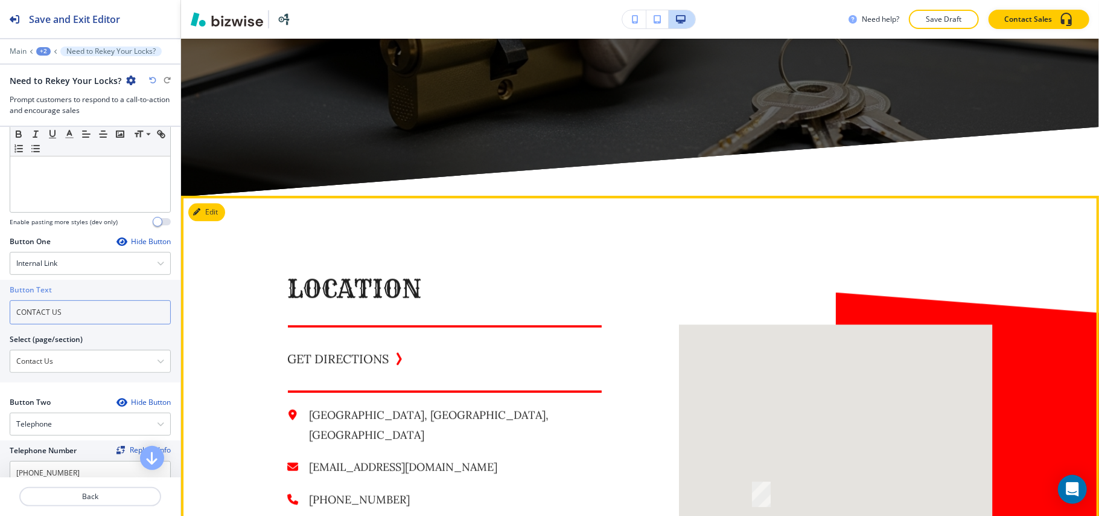
scroll to position [2328, 0]
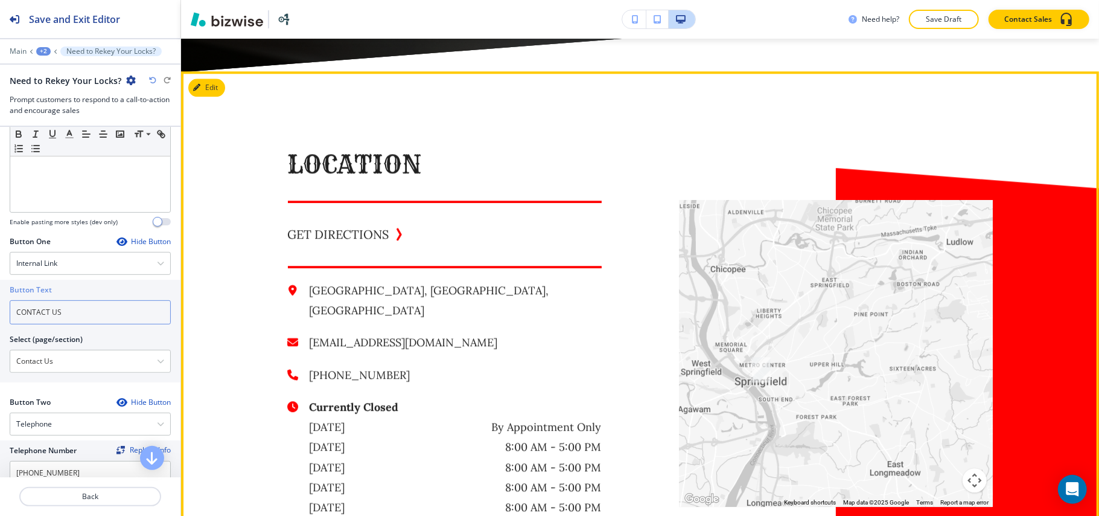
type input "CONTACT US"
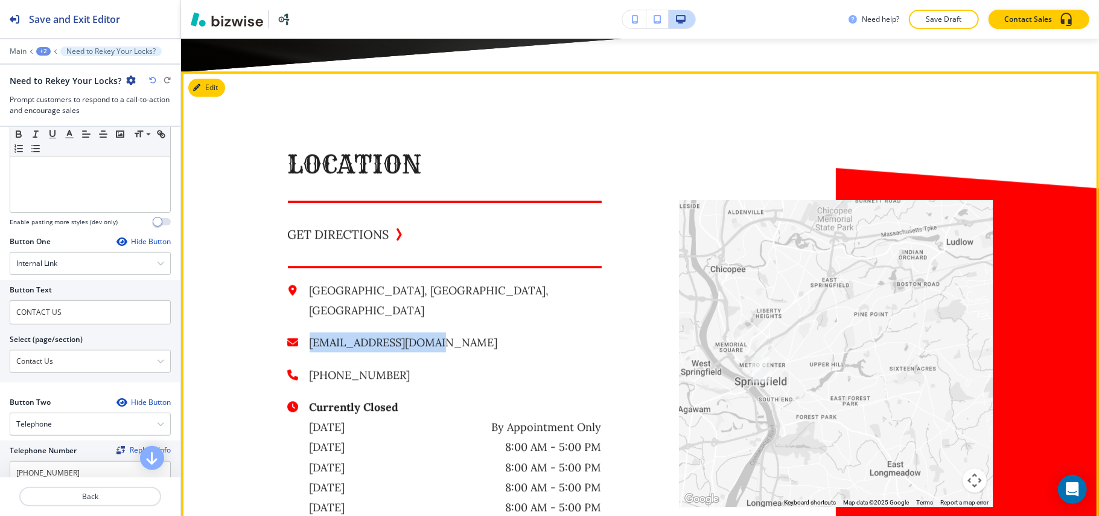
drag, startPoint x: 481, startPoint y: 319, endPoint x: 293, endPoint y: 322, distance: 187.8
click at [293, 332] on div "[EMAIL_ADDRESS][DOMAIN_NAME]" at bounding box center [445, 342] width 314 height 20
copy p "[EMAIL_ADDRESS][DOMAIN_NAME]"
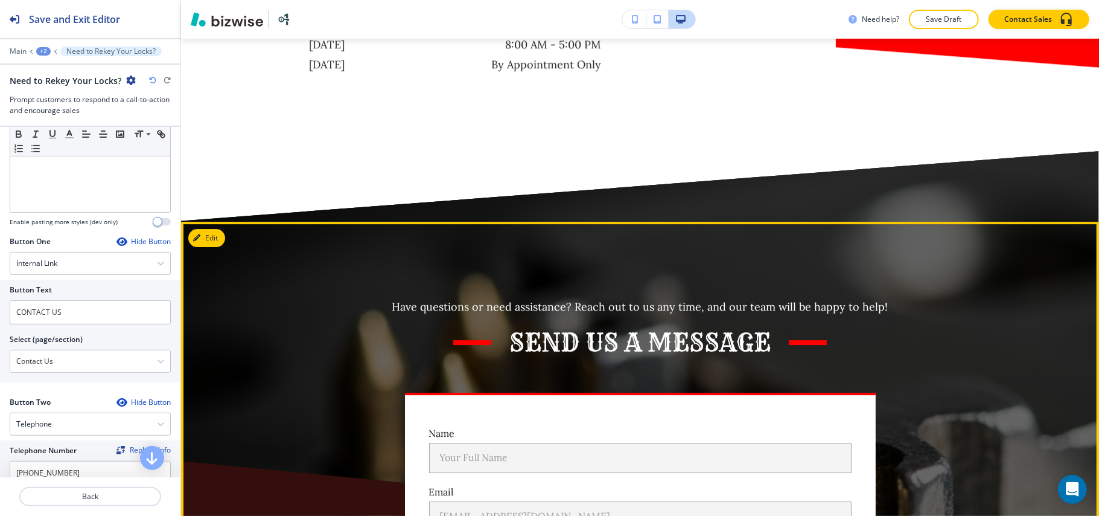
click at [214, 229] on button "Edit" at bounding box center [206, 238] width 37 height 18
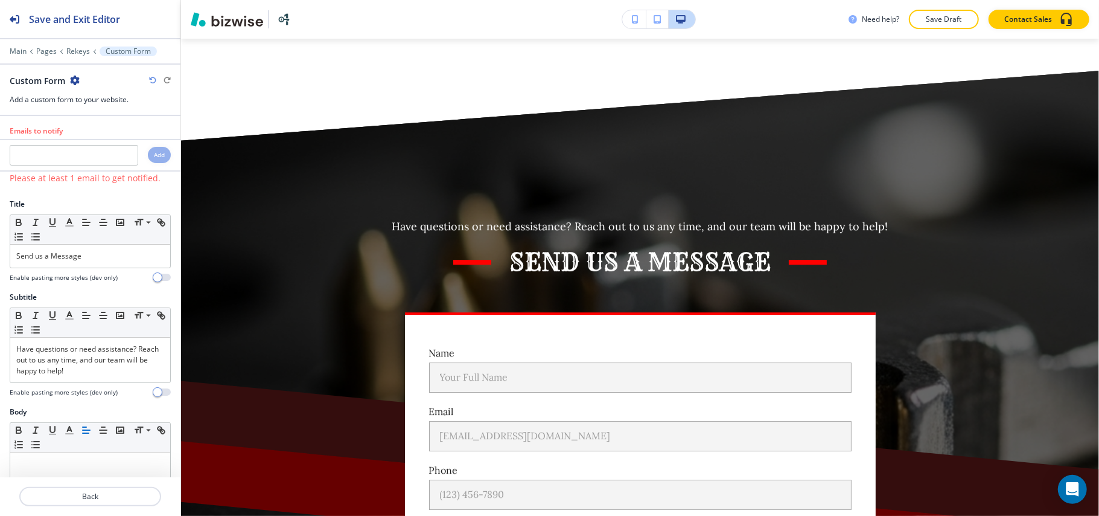
scroll to position [2973, 0]
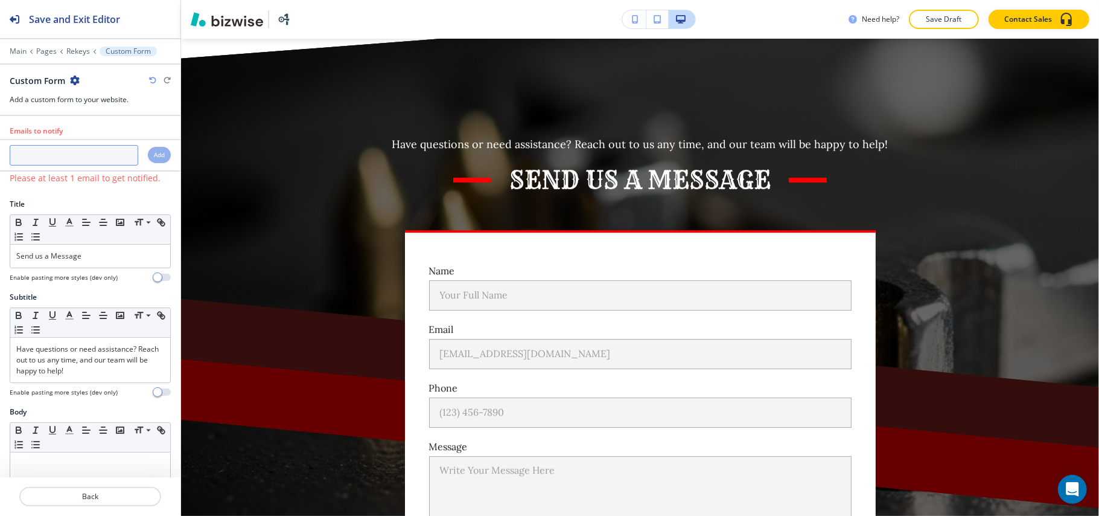
drag, startPoint x: 85, startPoint y: 177, endPoint x: 56, endPoint y: 158, distance: 34.5
paste input "[EMAIL_ADDRESS][DOMAIN_NAME]"
type input "[EMAIL_ADDRESS][DOMAIN_NAME]"
click at [131, 159] on div "[EMAIL_ADDRESS][DOMAIN_NAME] Add" at bounding box center [90, 155] width 181 height 21
click at [154, 156] on h4 "Add" at bounding box center [159, 154] width 11 height 9
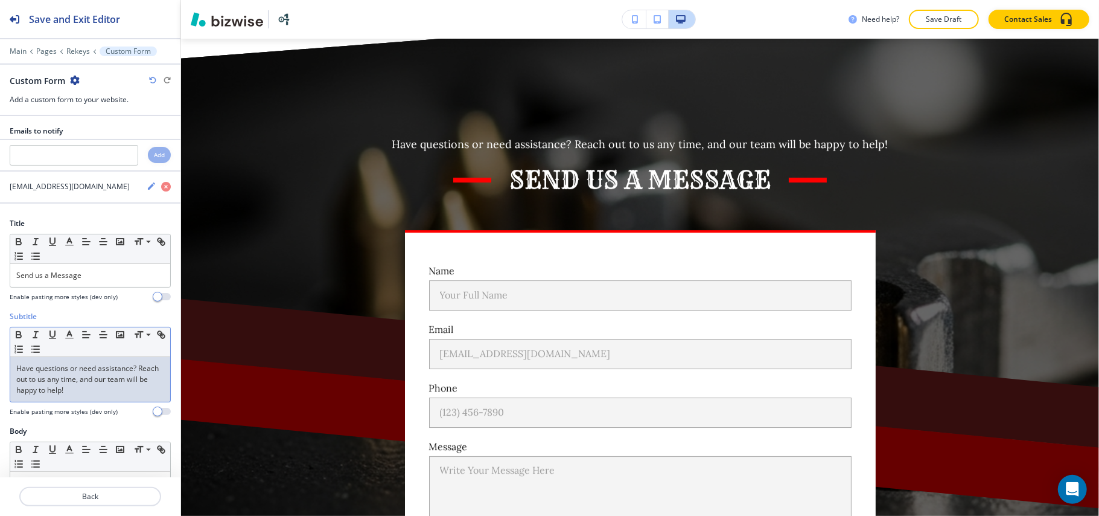
click at [107, 386] on p "Have questions or need assistance? Reach out to us any time, and our team will …" at bounding box center [90, 379] width 148 height 33
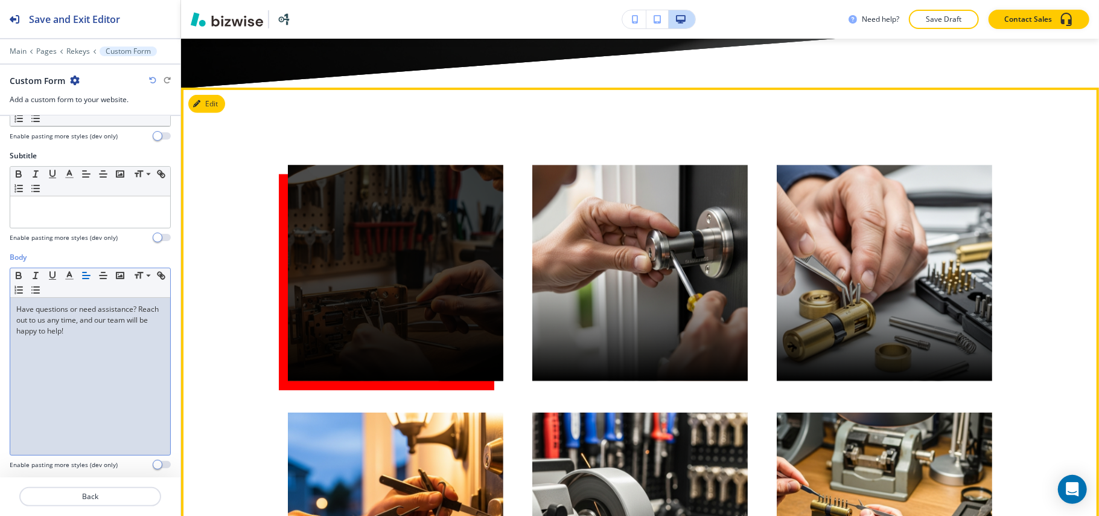
scroll to position [3568, 0]
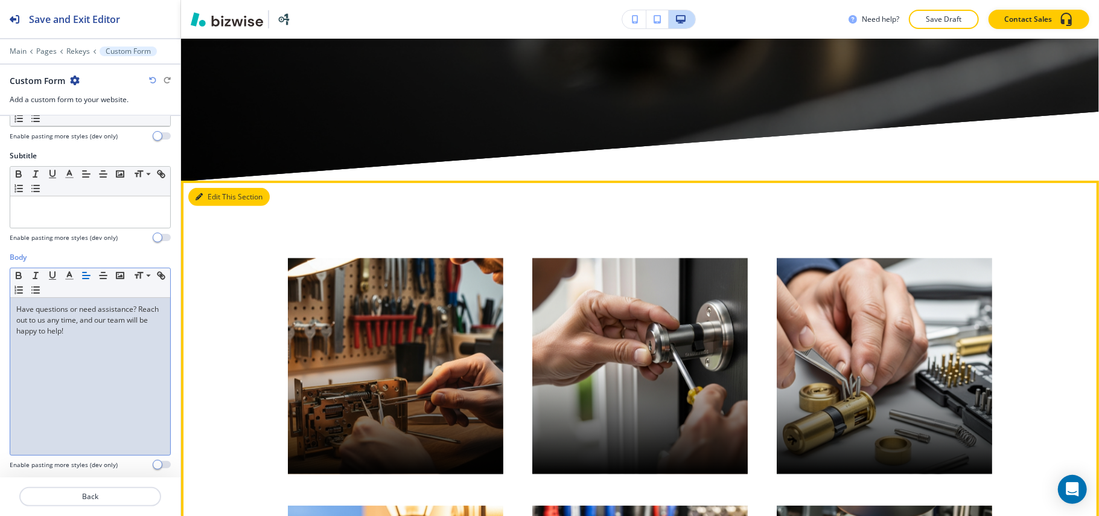
click at [226, 188] on button "Edit This Section" at bounding box center [229, 197] width 82 height 18
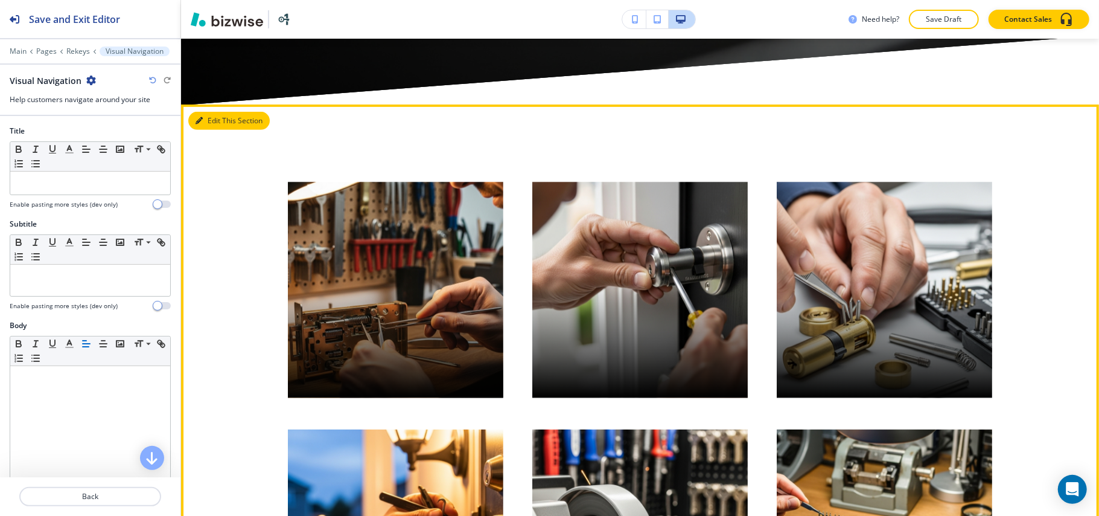
scroll to position [3688, 0]
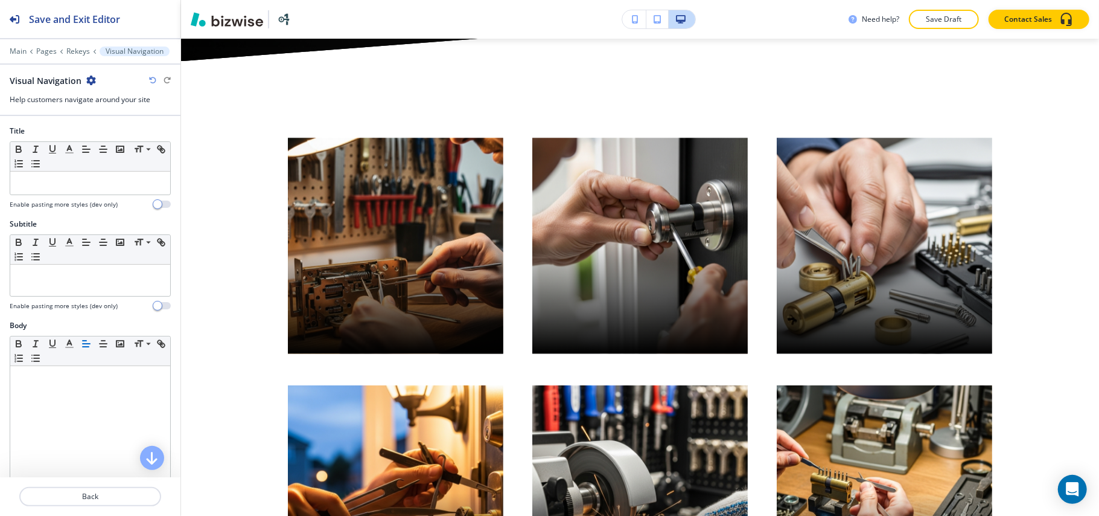
click at [88, 82] on icon "button" at bounding box center [91, 80] width 10 height 10
click at [109, 146] on p "Delete Section" at bounding box center [124, 144] width 62 height 11
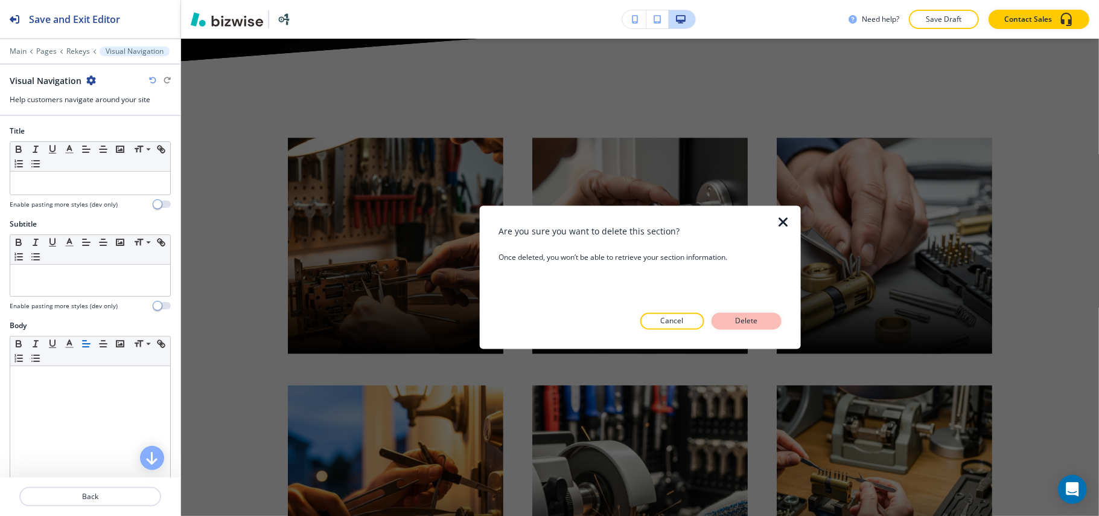
click at [768, 328] on button "Delete" at bounding box center [747, 321] width 70 height 17
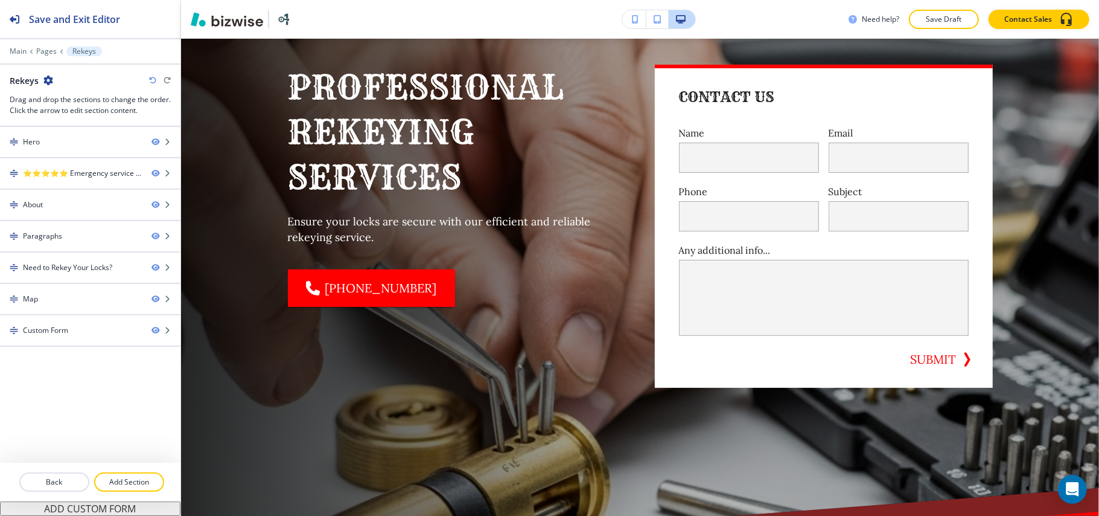
scroll to position [0, 0]
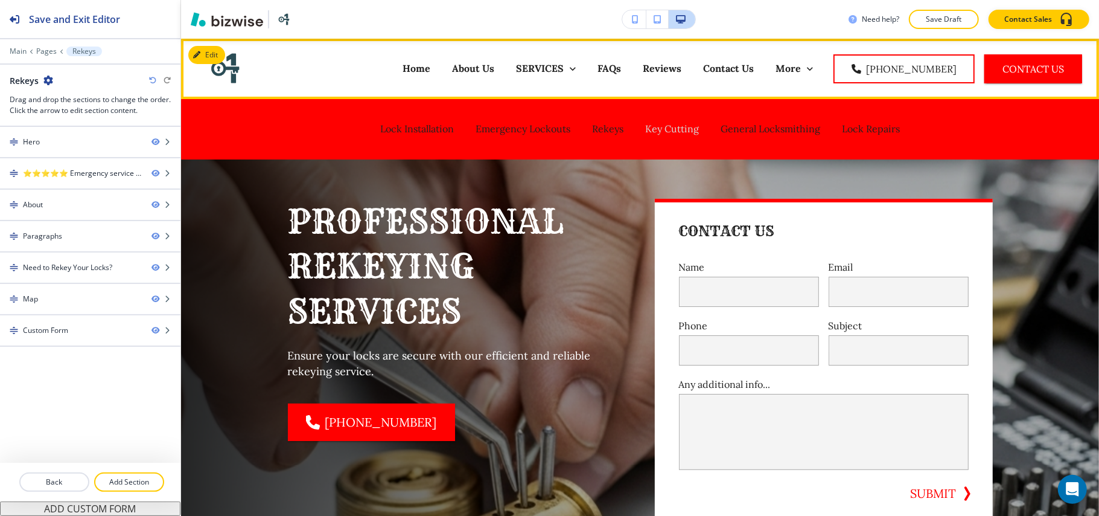
click at [677, 127] on p "Key Cutting" at bounding box center [672, 129] width 54 height 14
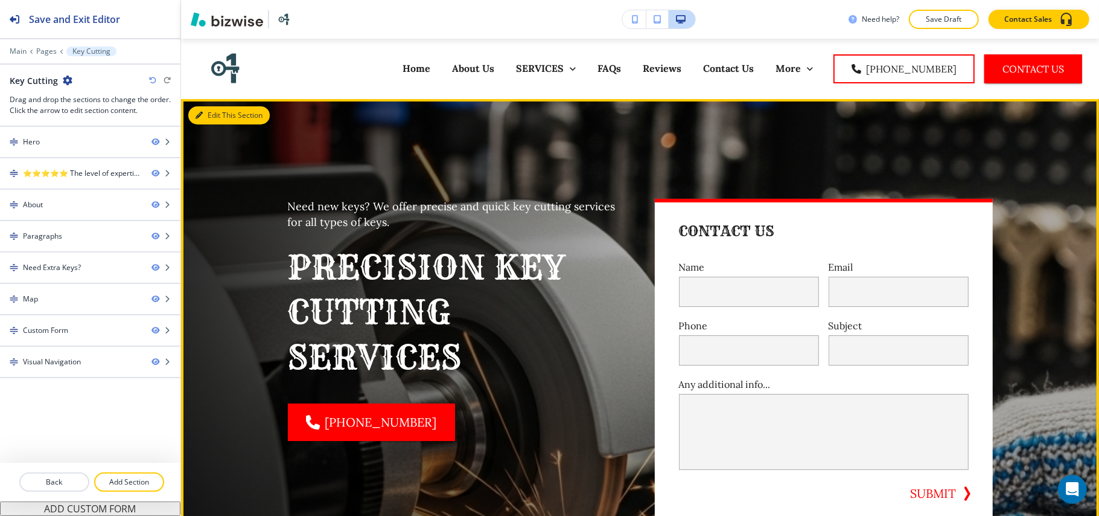
click at [223, 112] on button "Edit This Section" at bounding box center [229, 115] width 82 height 18
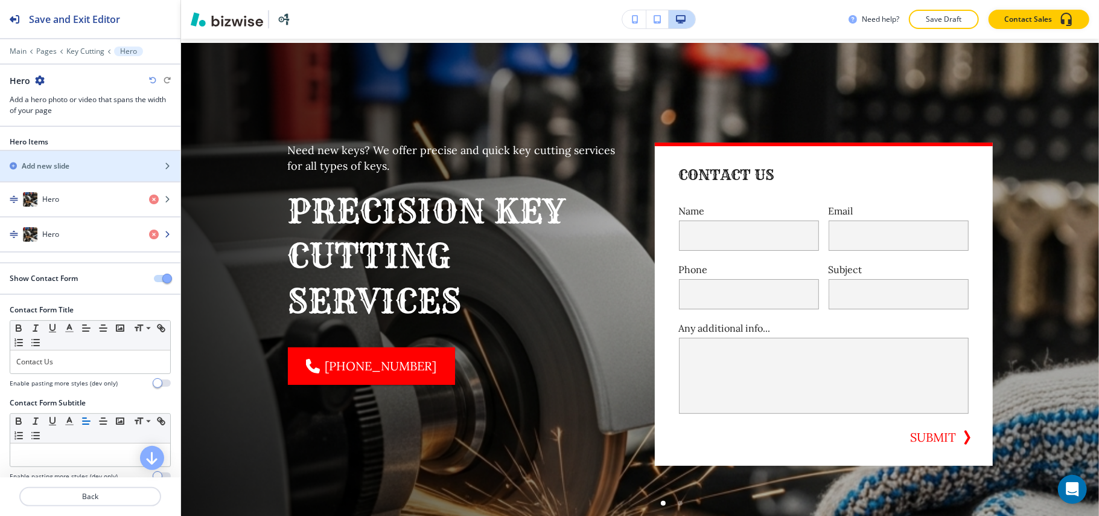
scroll to position [60, 0]
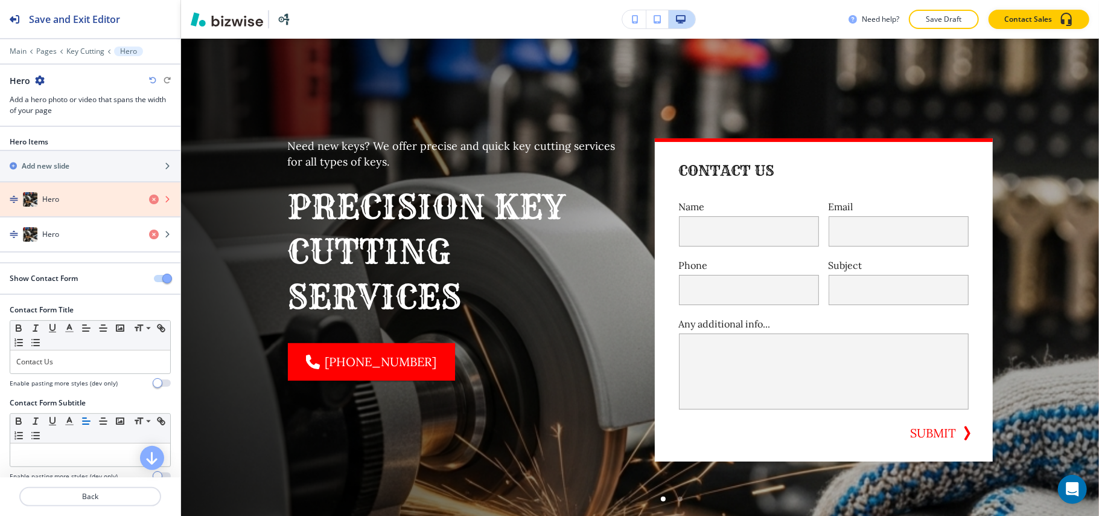
click at [149, 196] on icon "button" at bounding box center [154, 199] width 10 height 10
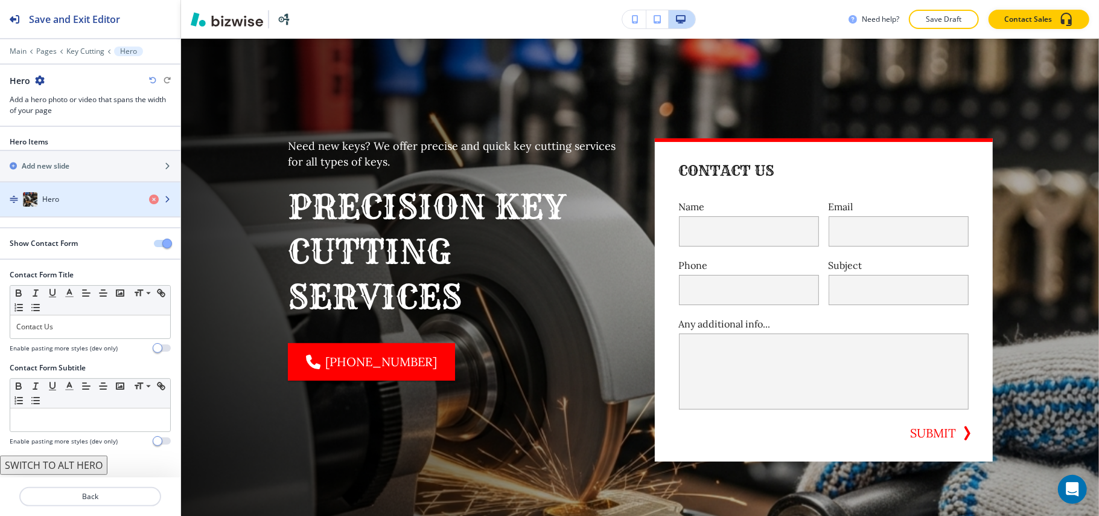
click at [75, 203] on div "Hero" at bounding box center [69, 199] width 139 height 14
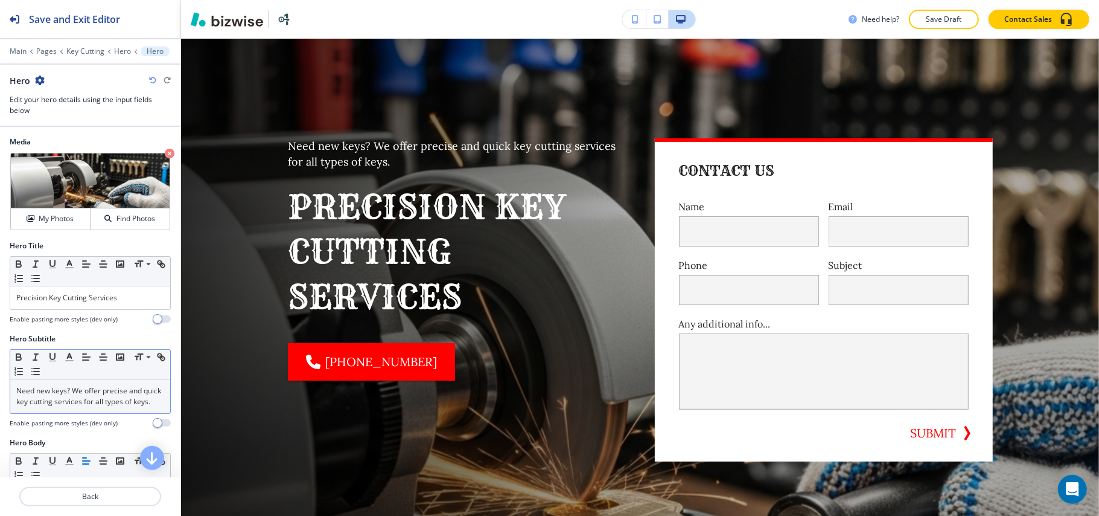
click at [82, 402] on p "Need new keys? We offer precise and quick key cutting services for all types of…" at bounding box center [90, 396] width 148 height 22
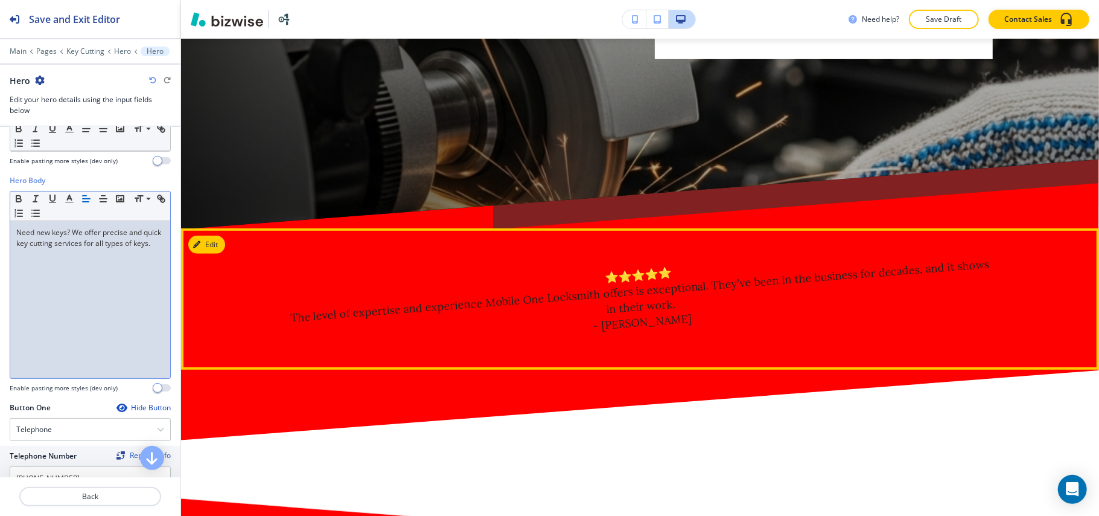
scroll to position [624, 0]
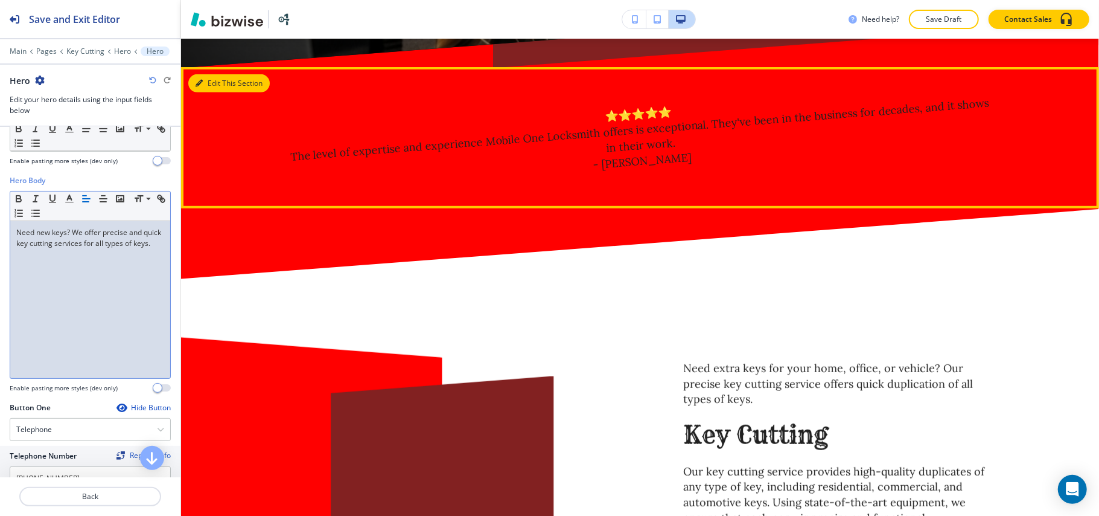
click at [220, 87] on button "Edit This Section" at bounding box center [229, 83] width 82 height 18
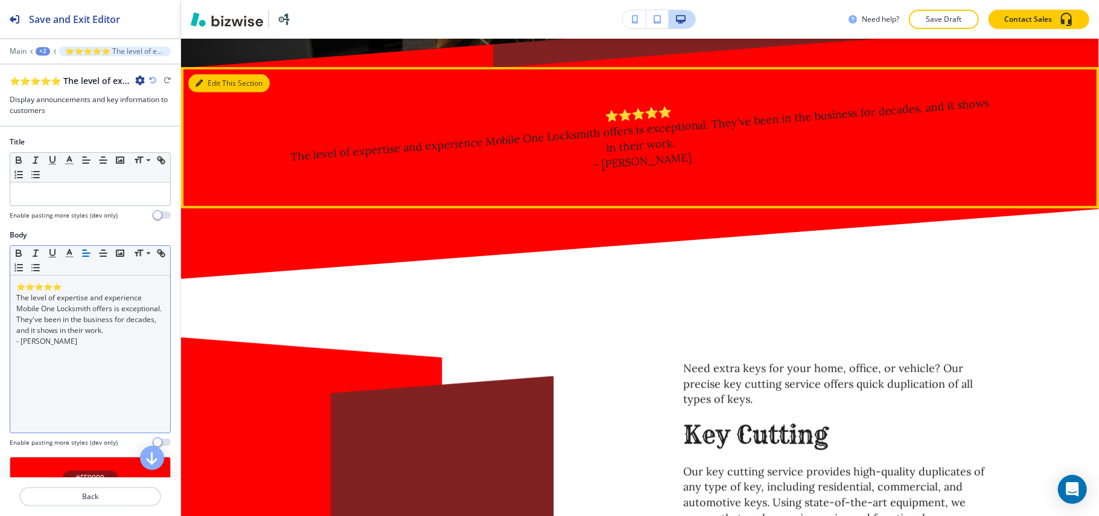
scroll to position [652, 0]
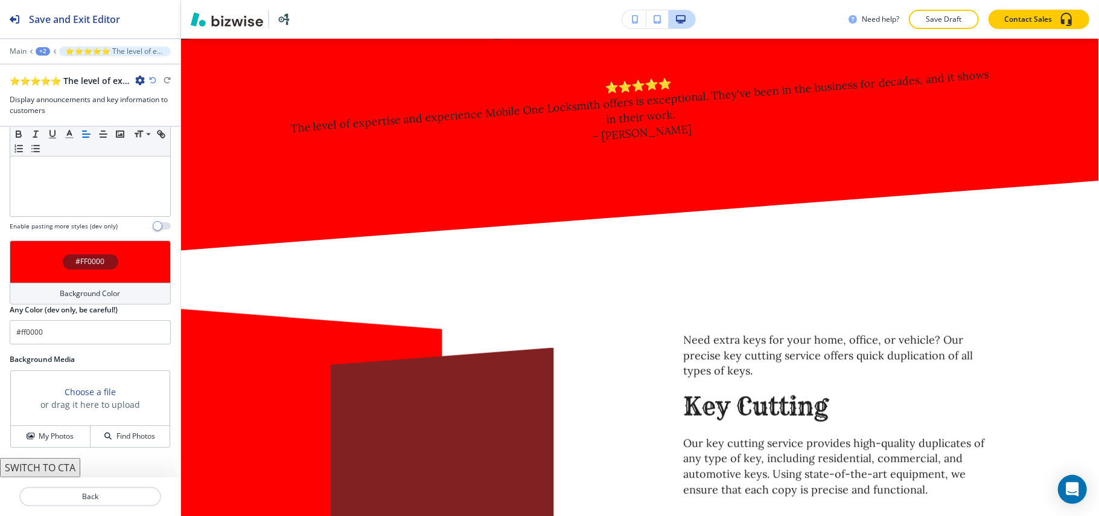
click at [49, 272] on div "#FF0000" at bounding box center [90, 261] width 161 height 42
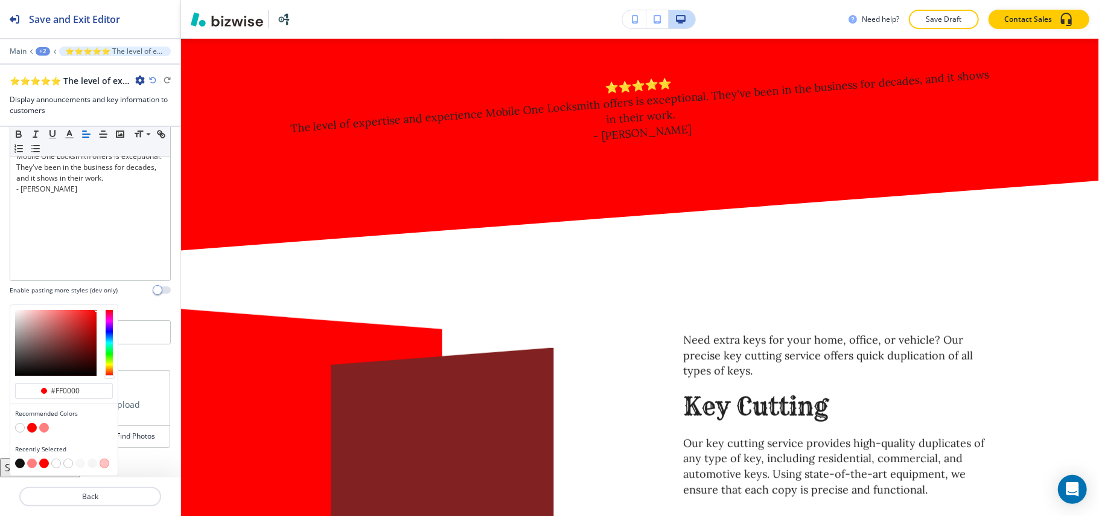
click at [18, 462] on button "button" at bounding box center [20, 463] width 10 height 10
type input "#121212"
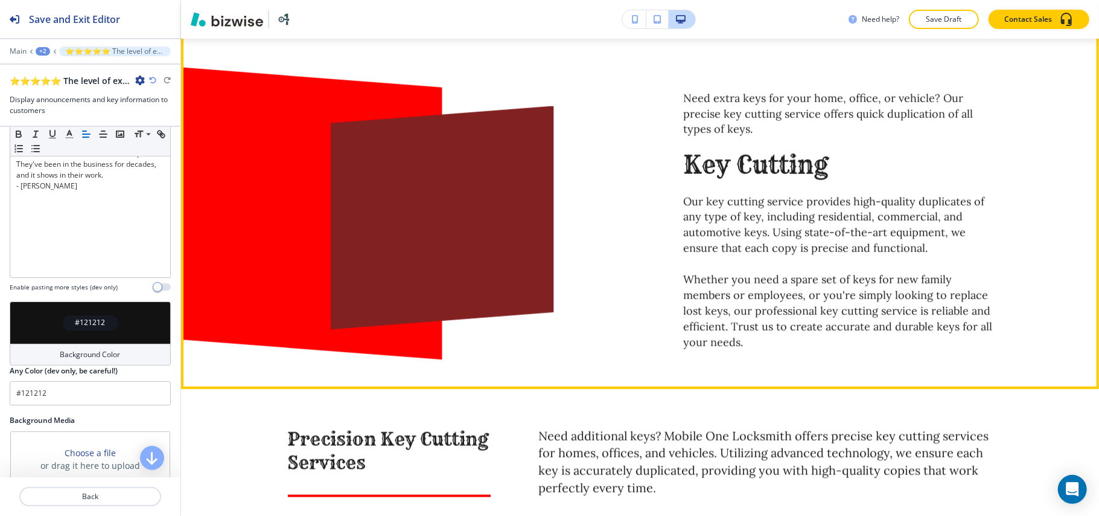
scroll to position [813, 0]
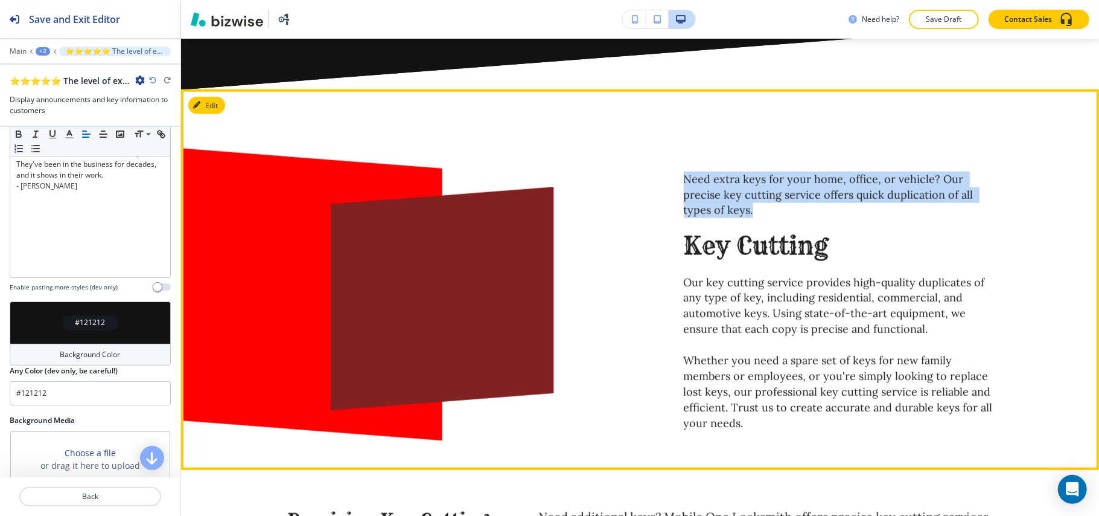
drag, startPoint x: 712, startPoint y: 190, endPoint x: 773, endPoint y: 208, distance: 63.8
click at [773, 208] on div "Need extra keys for your home, office, or vehicle? Our precise key cutting serv…" at bounding box center [795, 270] width 396 height 322
copy p "Need extra keys for your home, office, or vehicle? Our precise key cutting serv…"
click at [216, 97] on button "Edit This Section" at bounding box center [229, 106] width 82 height 18
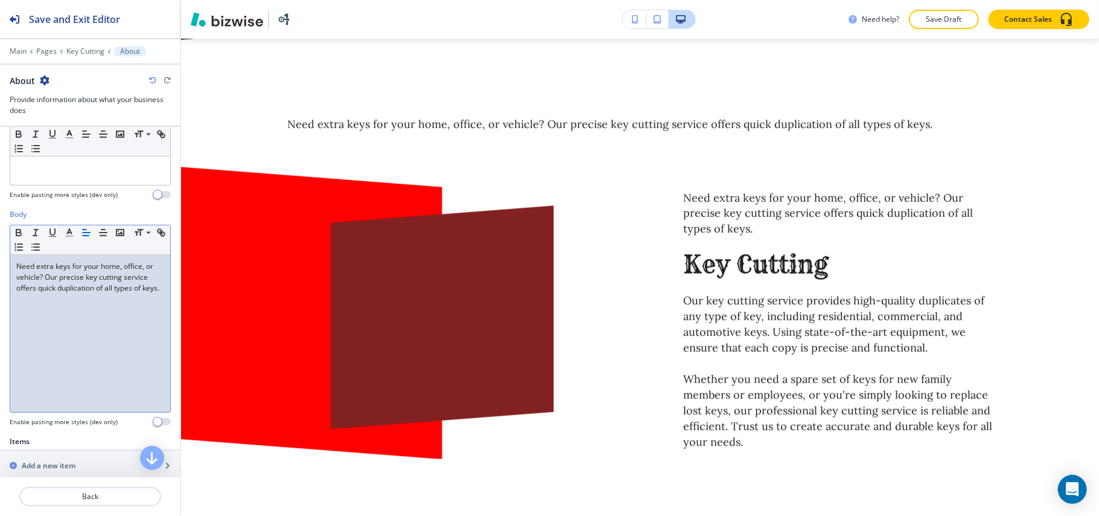
scroll to position [241, 0]
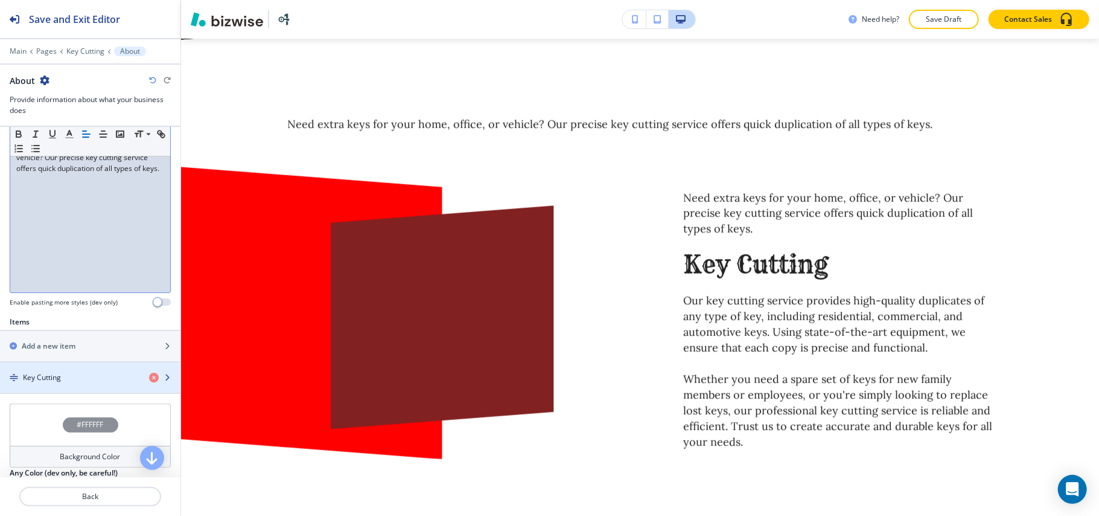
click at [71, 376] on div "Key Cutting" at bounding box center [69, 377] width 139 height 11
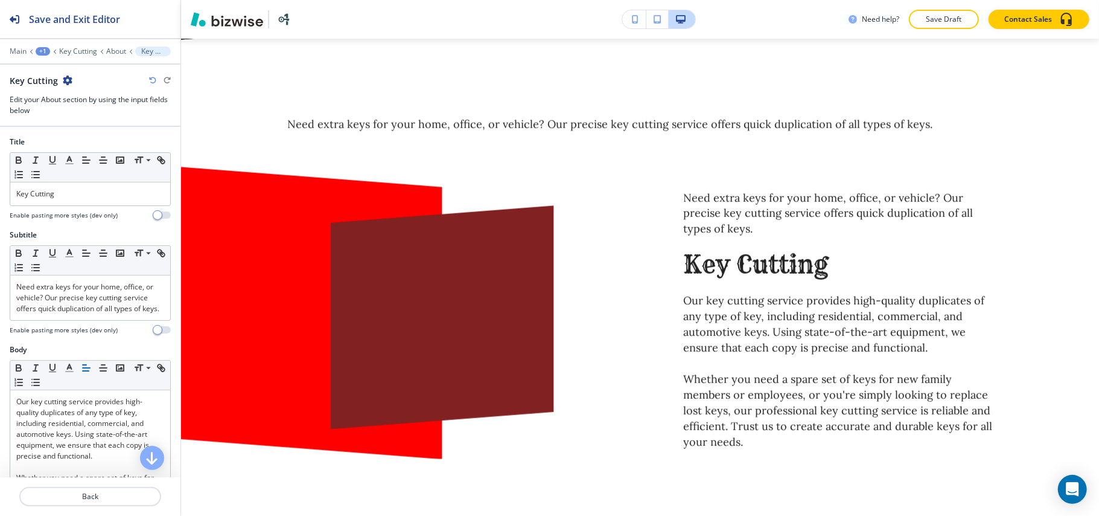
scroll to position [950, 0]
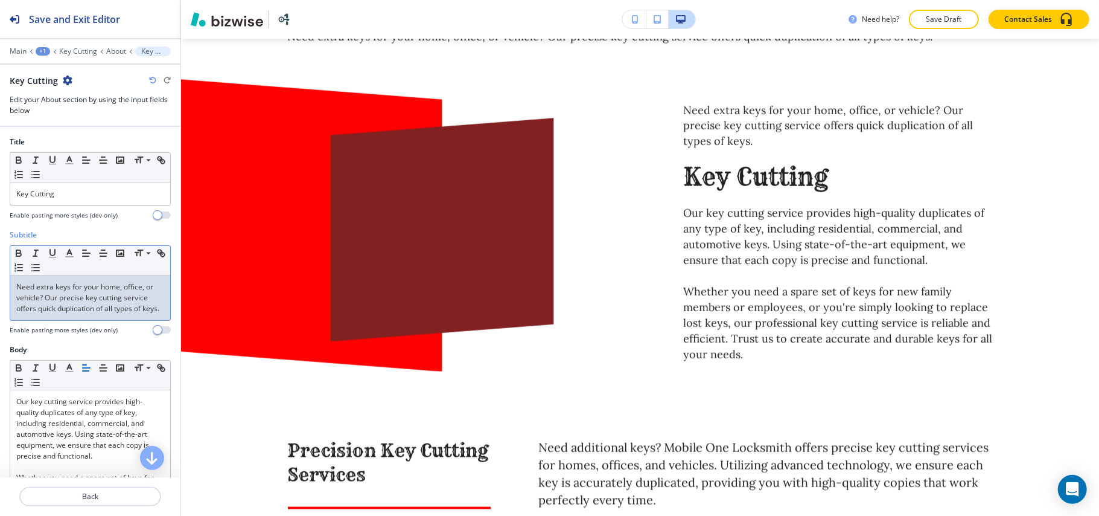
click at [97, 303] on p "Need extra keys for your home, office, or vehicle? Our precise key cutting serv…" at bounding box center [90, 297] width 148 height 33
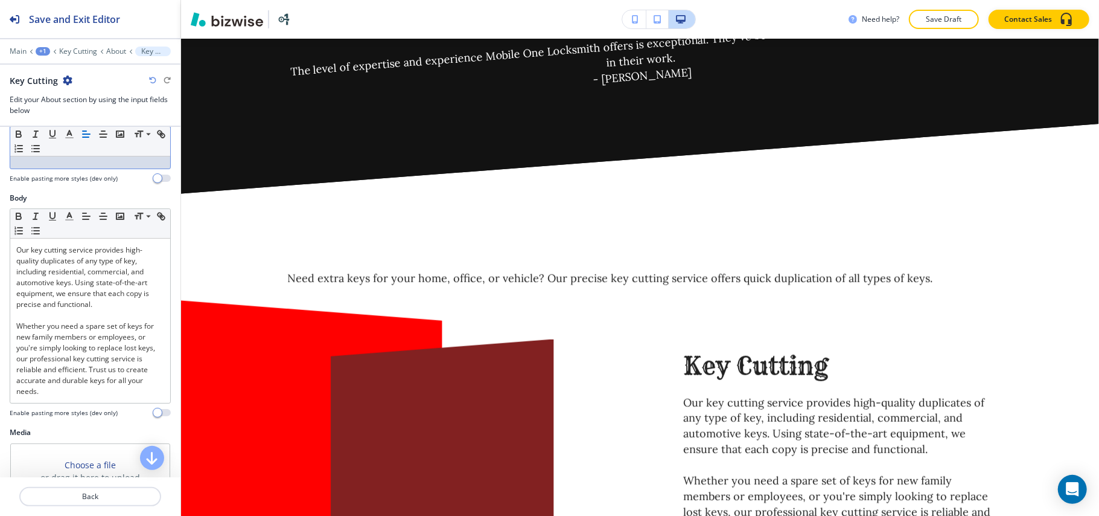
scroll to position [322, 0]
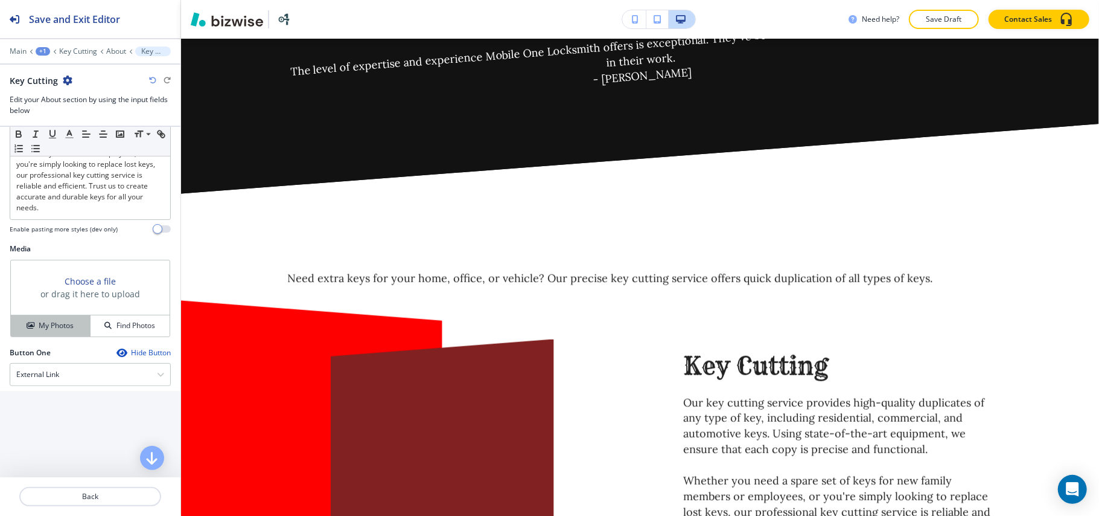
click at [44, 331] on h4 "My Photos" at bounding box center [56, 325] width 35 height 11
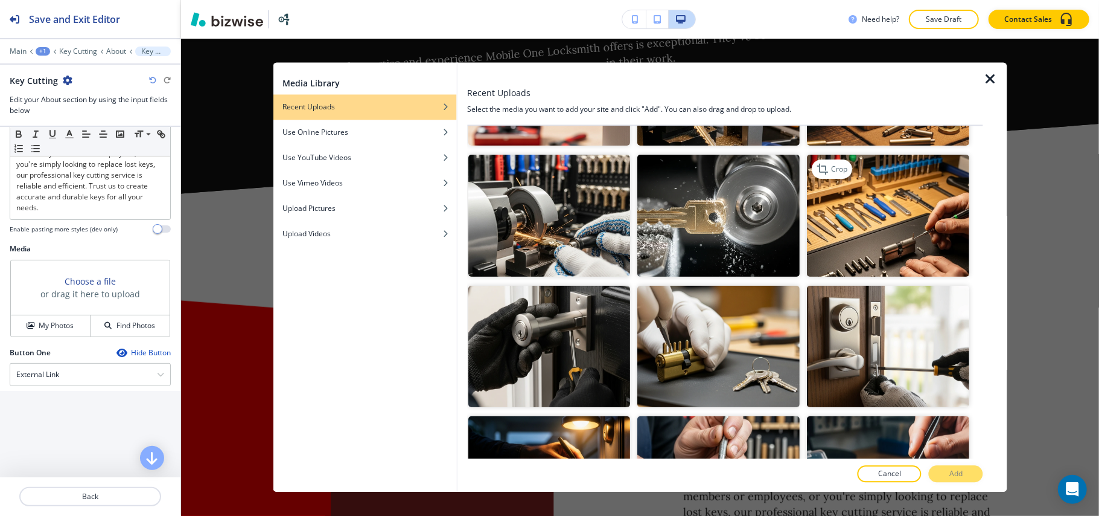
scroll to position [161, 0]
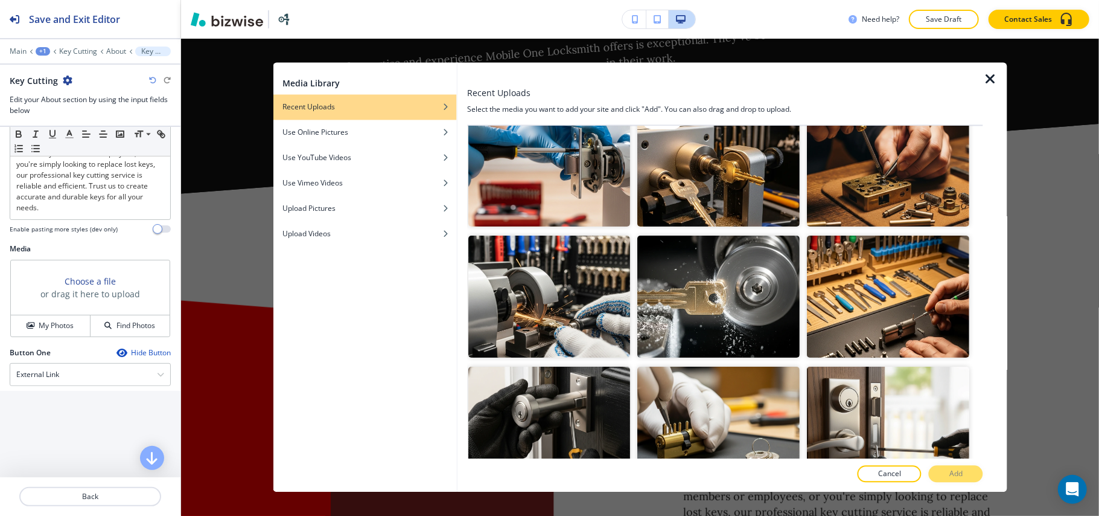
click at [686, 206] on img "button" at bounding box center [719, 165] width 162 height 122
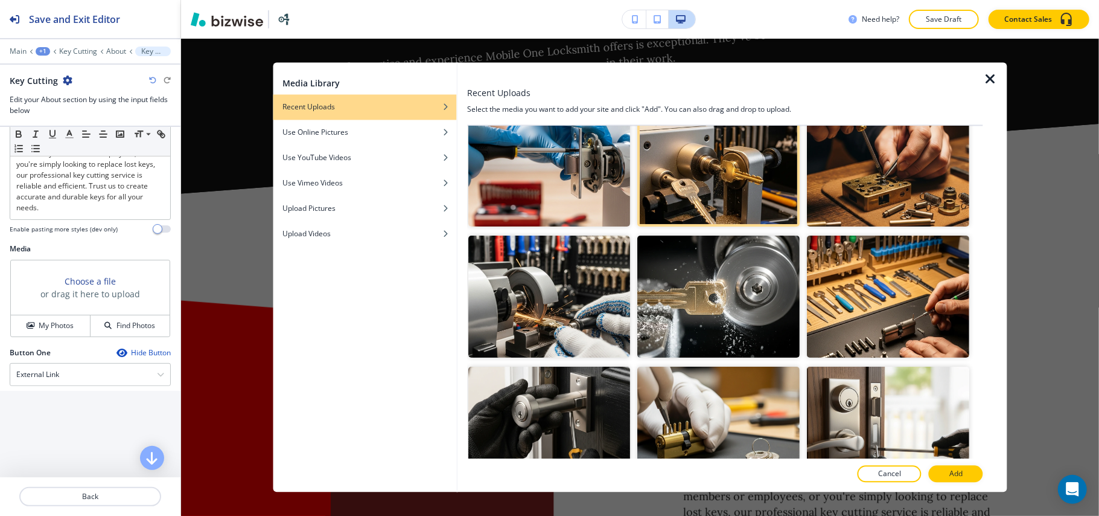
click at [952, 472] on button "Add" at bounding box center [956, 473] width 54 height 17
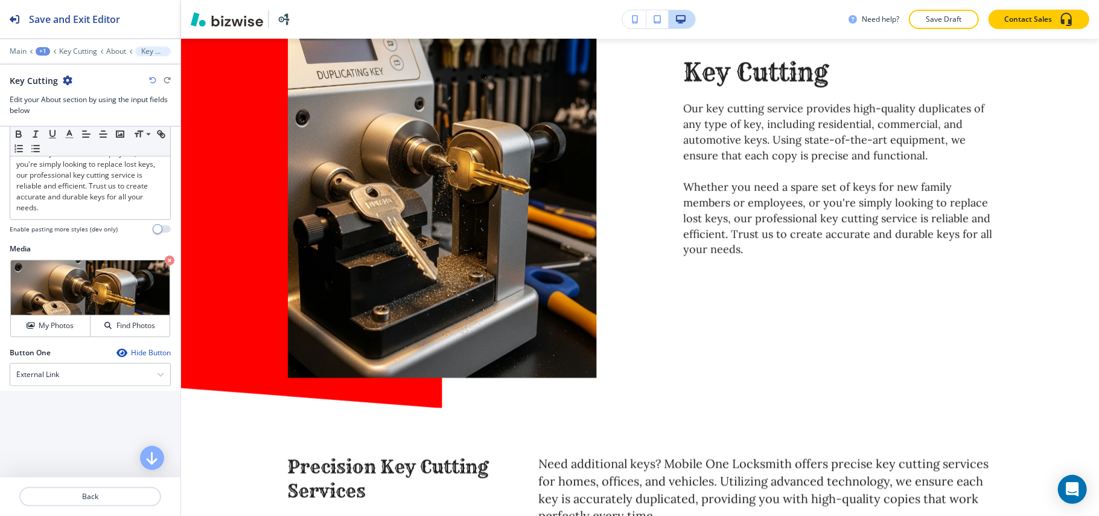
scroll to position [1433, 0]
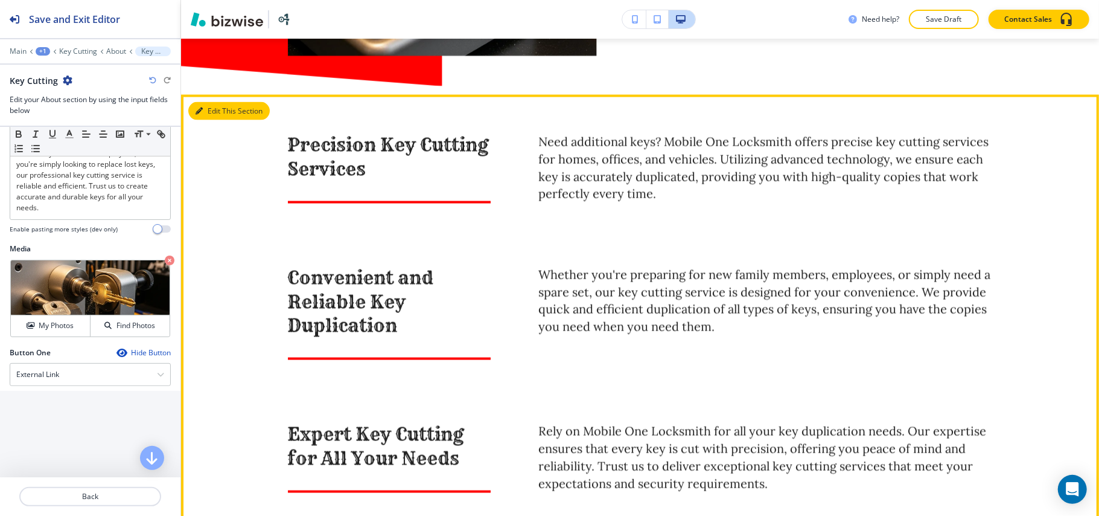
click at [211, 114] on button "Edit This Section" at bounding box center [229, 111] width 82 height 18
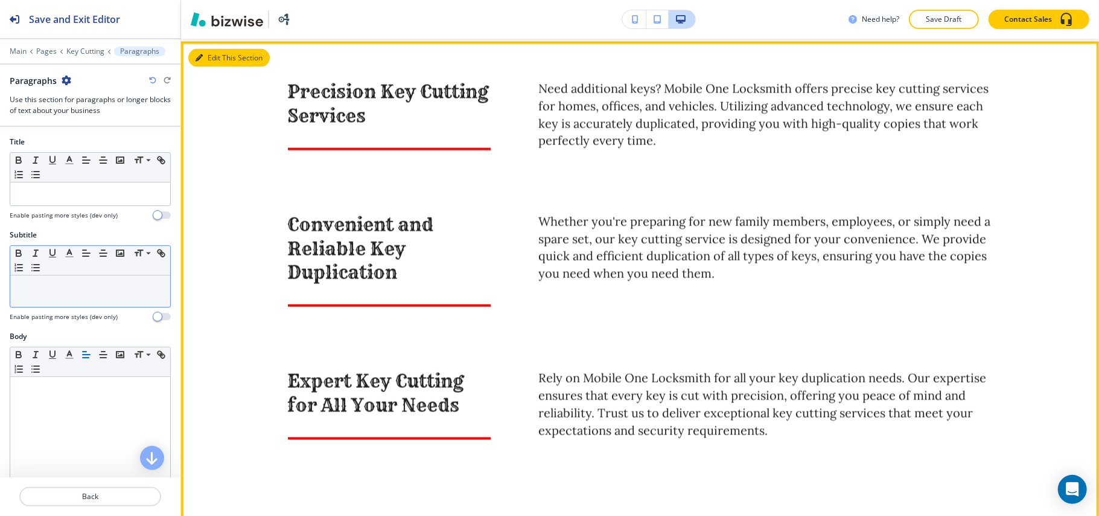
scroll to position [1489, 0]
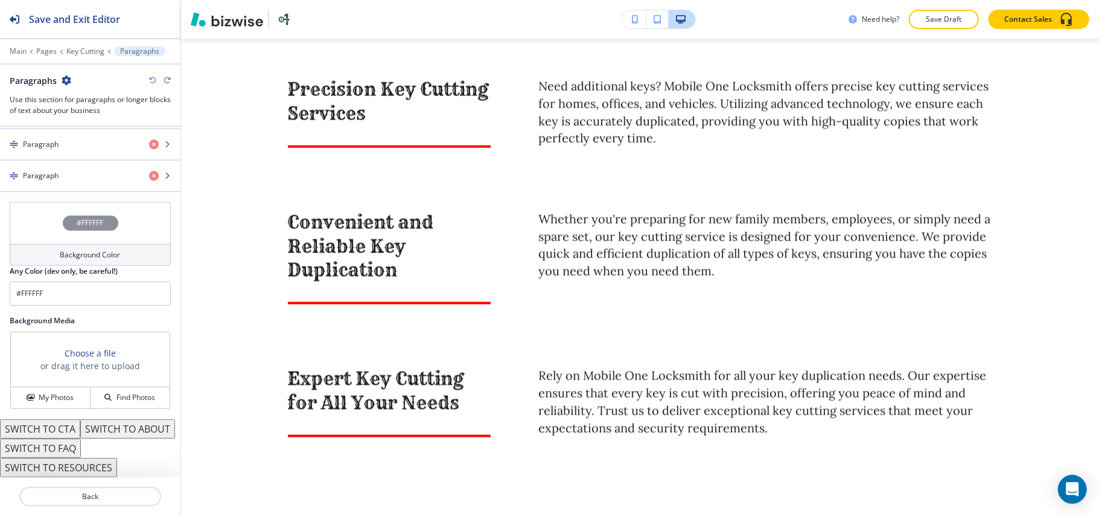
click at [30, 203] on div "#FFFFFF" at bounding box center [90, 223] width 161 height 42
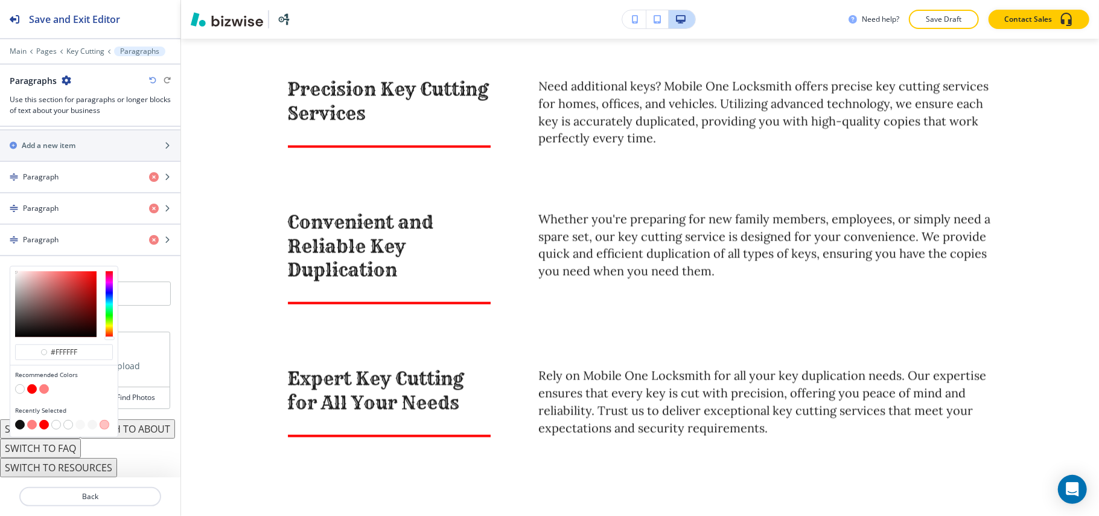
click at [14, 403] on div "Recently Selected" at bounding box center [63, 419] width 107 height 36
click at [19, 420] on button "button" at bounding box center [20, 425] width 10 height 10
type input "#121212"
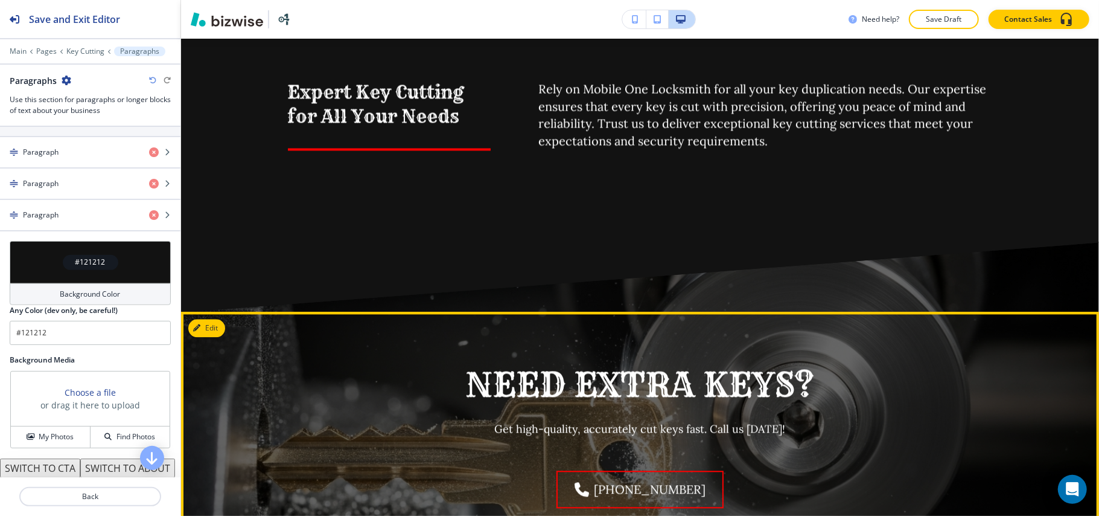
scroll to position [2133, 0]
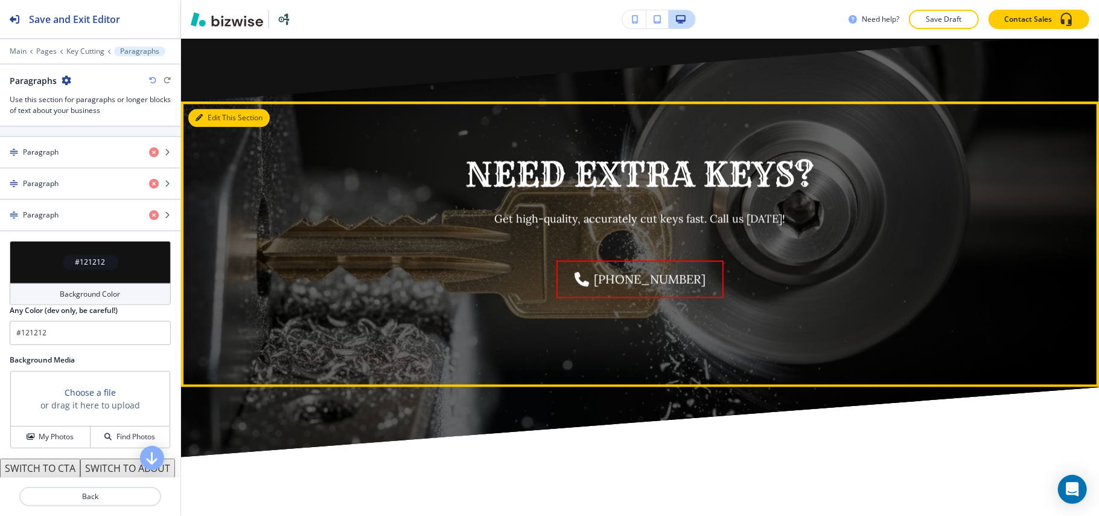
click at [211, 120] on button "Edit This Section" at bounding box center [229, 118] width 82 height 18
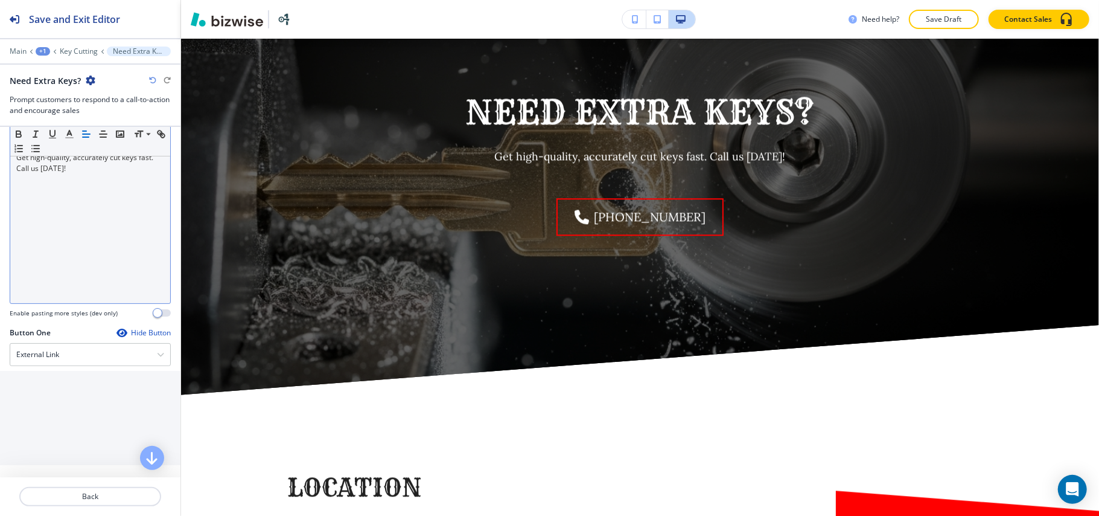
scroll to position [241, 0]
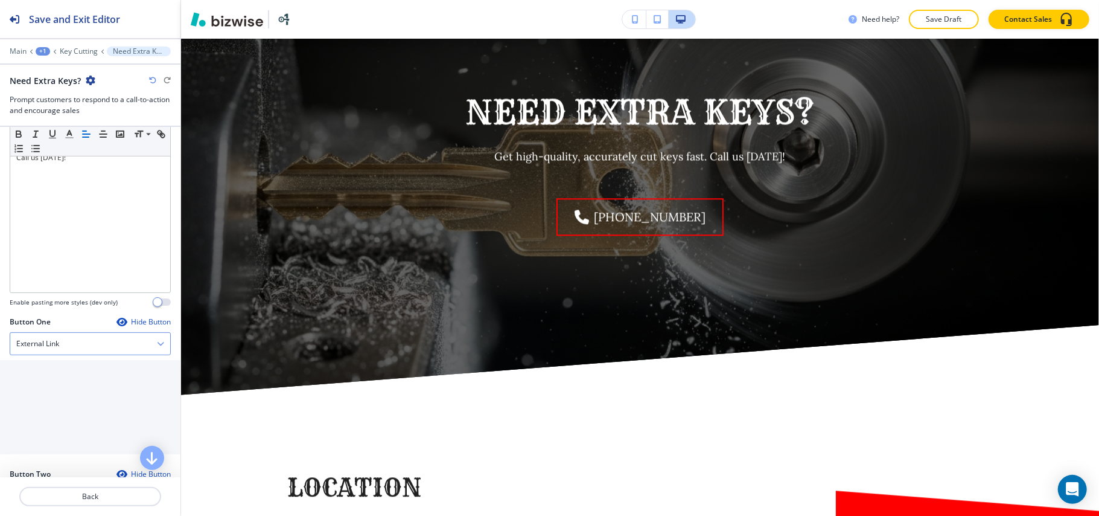
click at [70, 354] on div "External Link" at bounding box center [90, 344] width 160 height 22
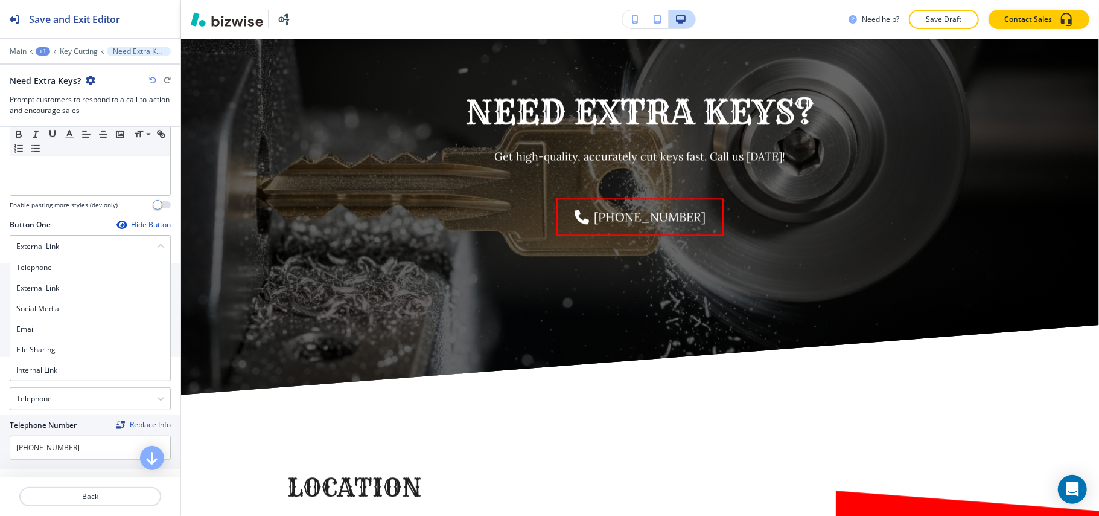
scroll to position [483, 0]
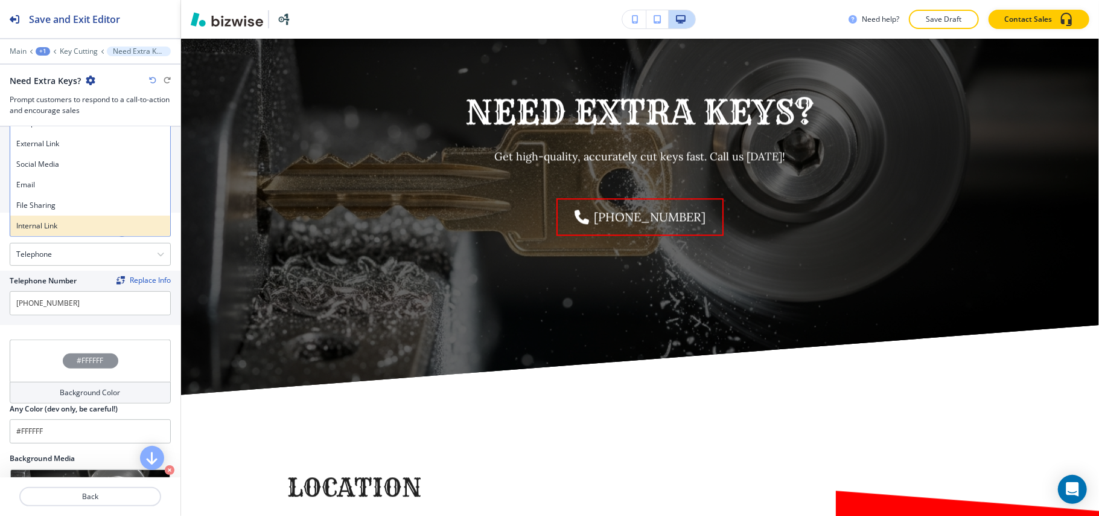
click at [63, 230] on h4 "Internal Link" at bounding box center [90, 225] width 148 height 11
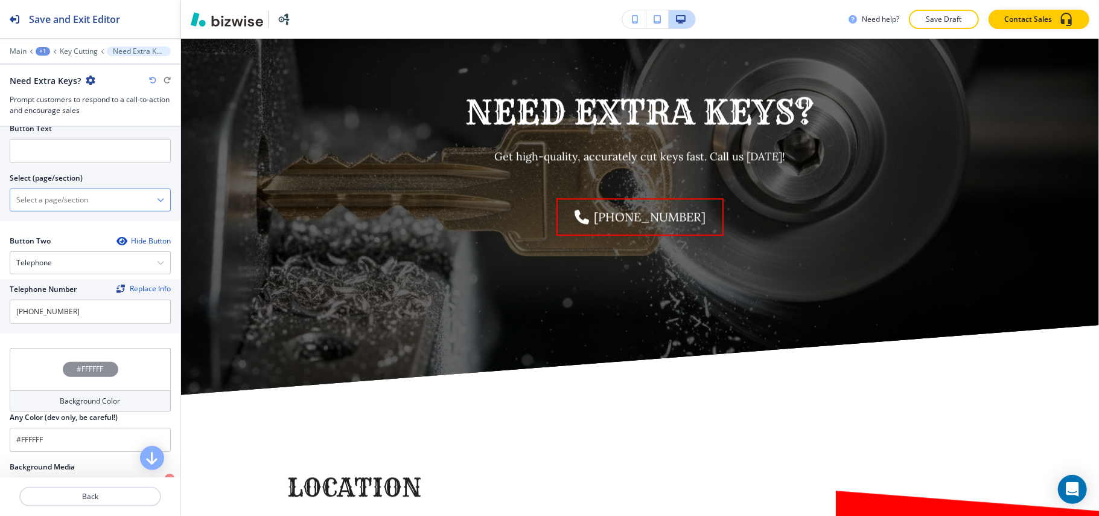
click at [83, 210] on \(page\/section\) "Manual Input" at bounding box center [83, 200] width 147 height 21
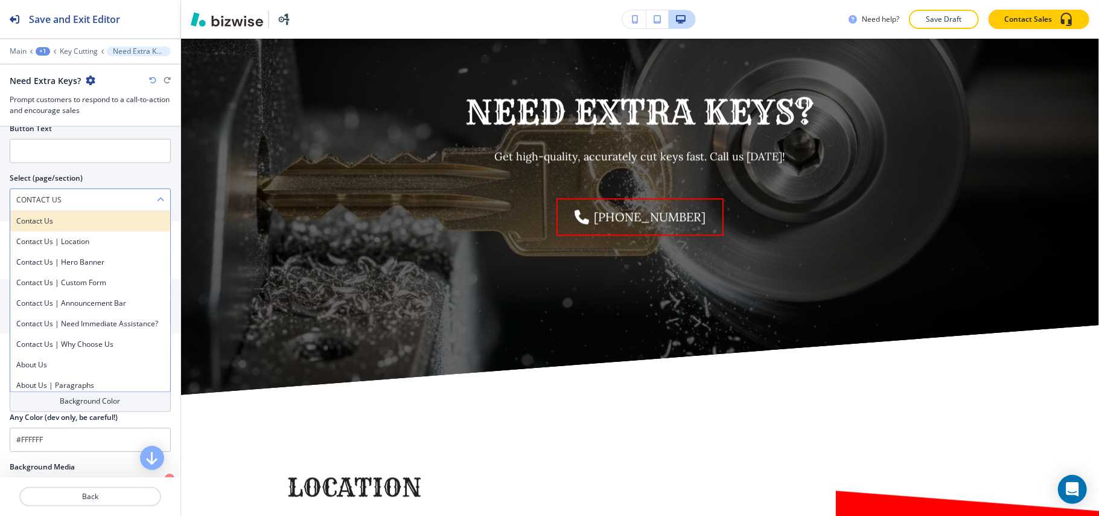
click at [49, 218] on div "Contact Us" at bounding box center [90, 221] width 160 height 21
type \(page\/section\) "Contact Us"
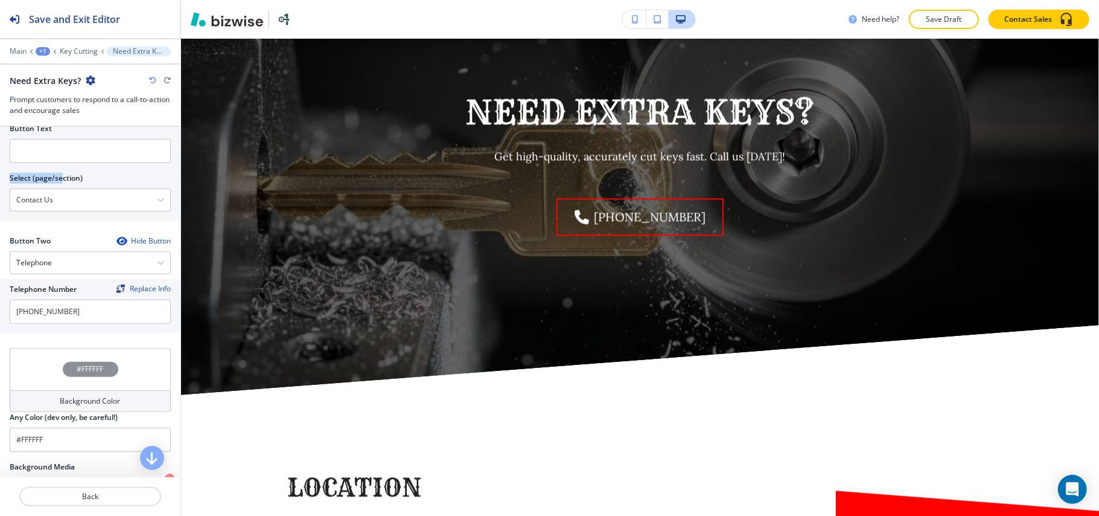
drag, startPoint x: 68, startPoint y: 174, endPoint x: 75, endPoint y: 170, distance: 7.9
click at [72, 173] on div "Button Text Select (page/section) Contact Us Contact Us Contact Us | Location C…" at bounding box center [90, 164] width 161 height 93
click at [75, 163] on input "text" at bounding box center [90, 151] width 161 height 24
paste input "CONTACT US"
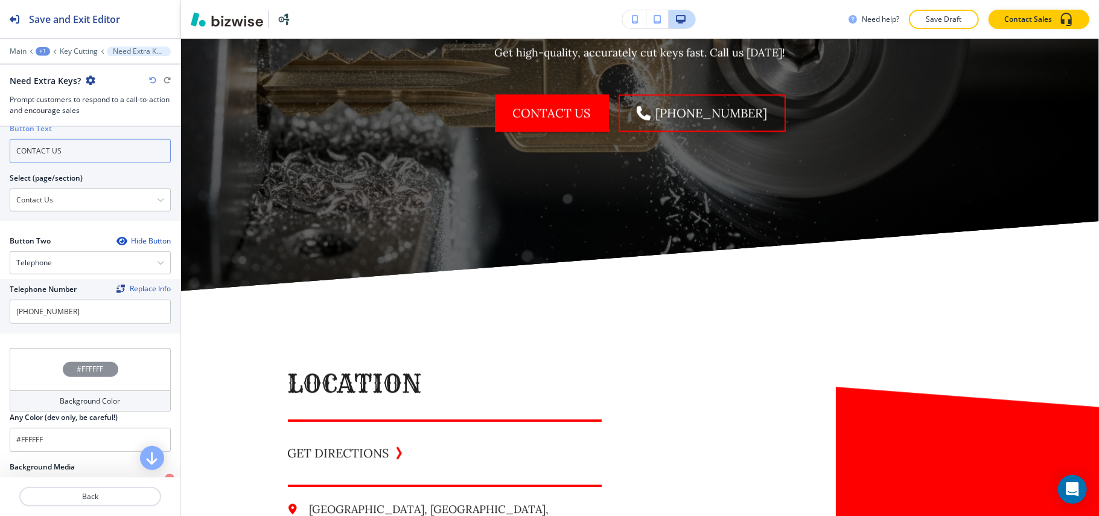
scroll to position [2437, 0]
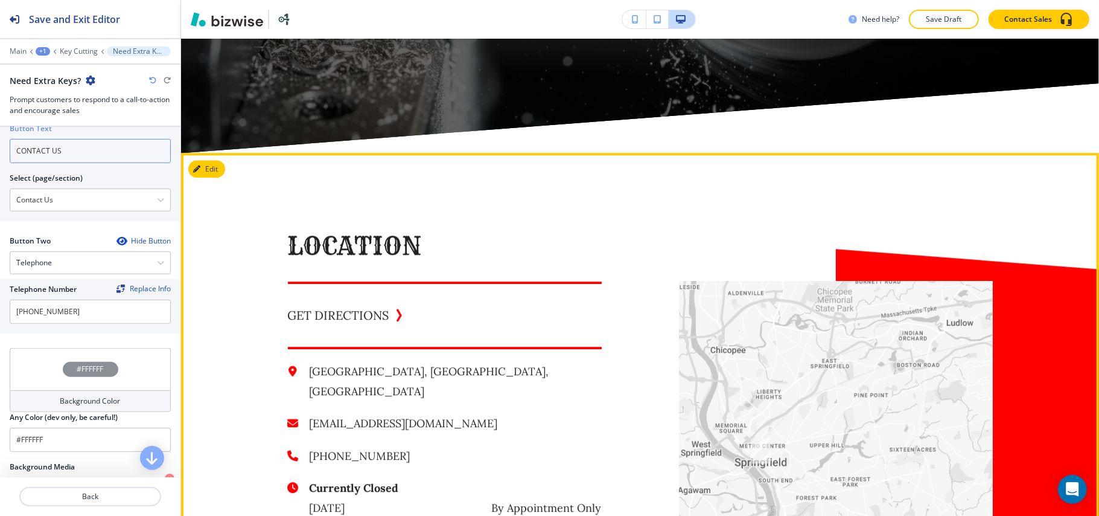
type input "CONTACT US"
drag, startPoint x: 446, startPoint y: 404, endPoint x: 305, endPoint y: 402, distance: 140.7
click at [310, 413] on p "[EMAIL_ADDRESS][DOMAIN_NAME]" at bounding box center [456, 423] width 292 height 20
copy p "[EMAIL_ADDRESS][DOMAIN_NAME]"
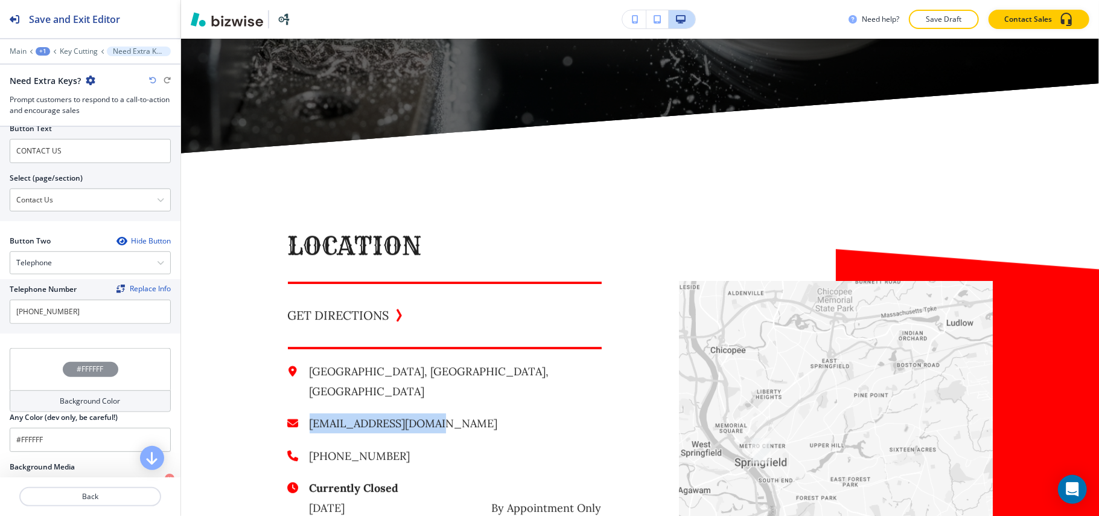
scroll to position [615, 0]
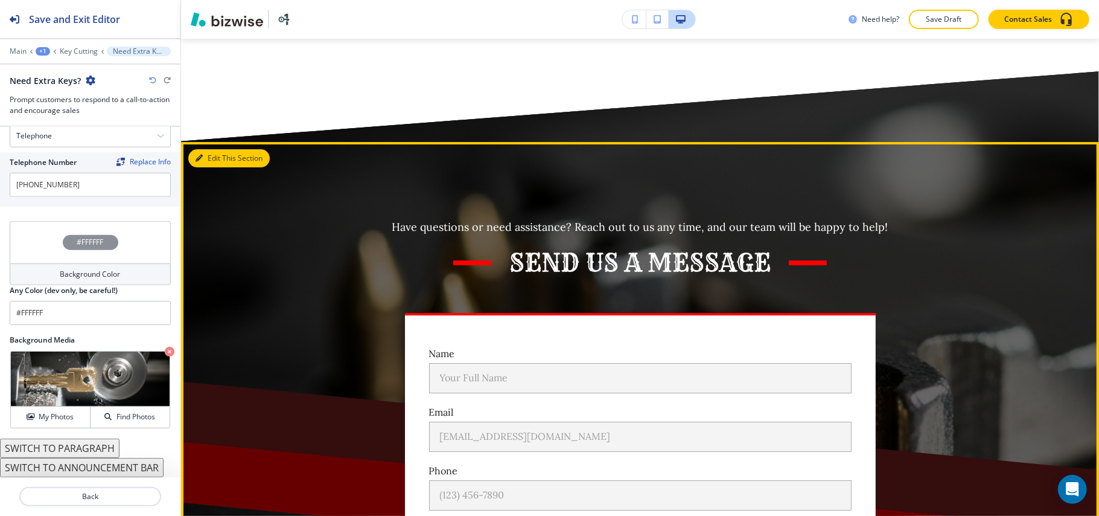
click at [217, 149] on button "Edit This Section" at bounding box center [229, 158] width 82 height 18
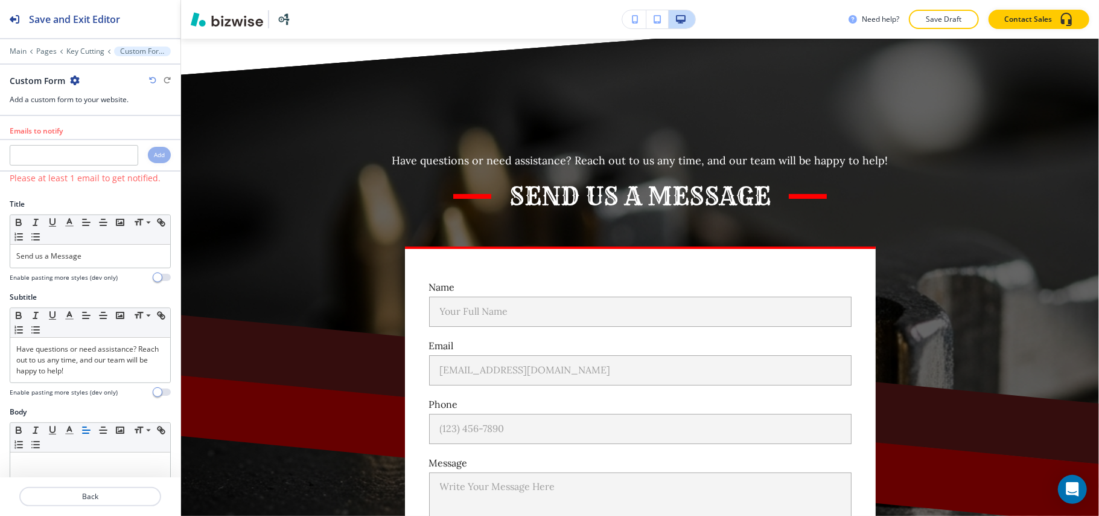
scroll to position [3162, 0]
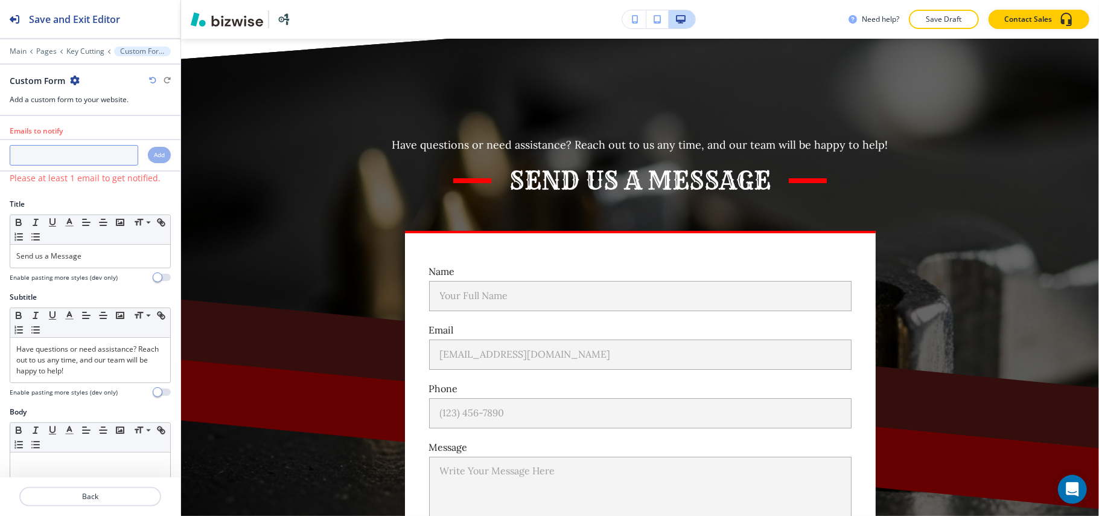
paste input "[EMAIL_ADDRESS][DOMAIN_NAME]"
type input "[EMAIL_ADDRESS][DOMAIN_NAME]"
click at [154, 159] on h4 "Add" at bounding box center [159, 154] width 11 height 9
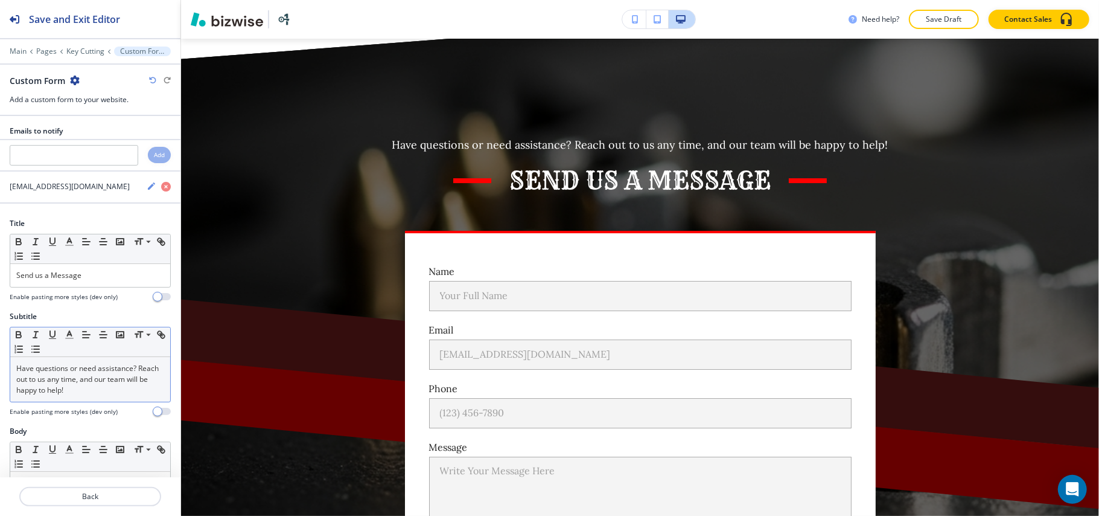
click at [100, 394] on p "Have questions or need assistance? Reach out to us any time, and our team will …" at bounding box center [90, 379] width 148 height 33
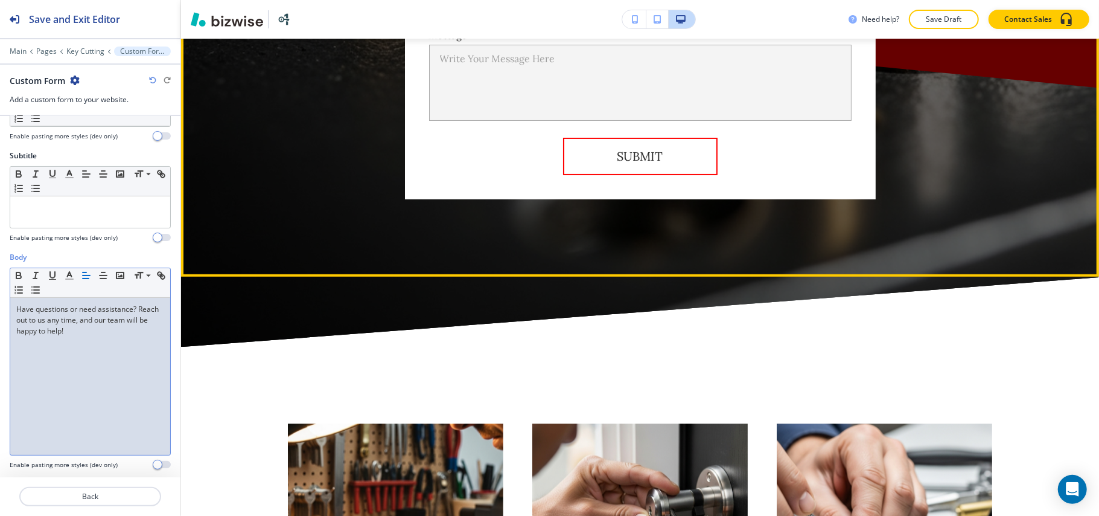
scroll to position [3807, 0]
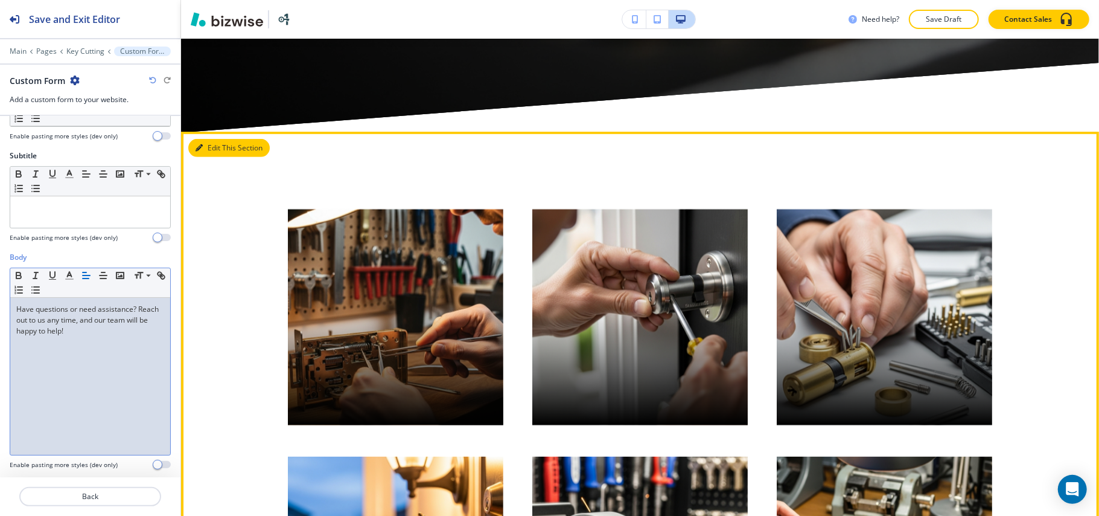
click at [198, 144] on icon "button" at bounding box center [199, 147] width 7 height 7
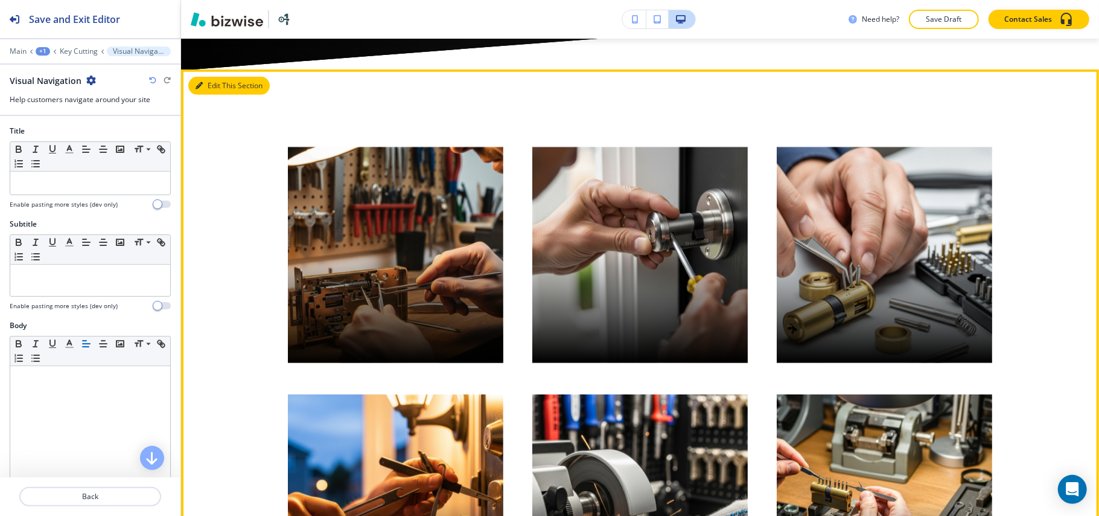
scroll to position [3878, 0]
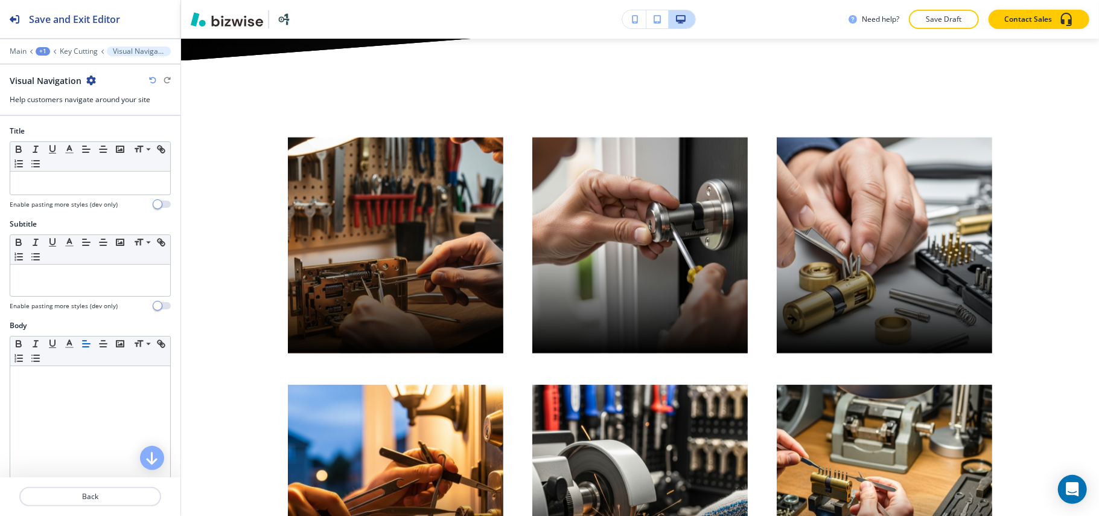
click at [92, 82] on icon "button" at bounding box center [91, 80] width 10 height 10
click at [116, 152] on button "Delete Section" at bounding box center [123, 144] width 77 height 22
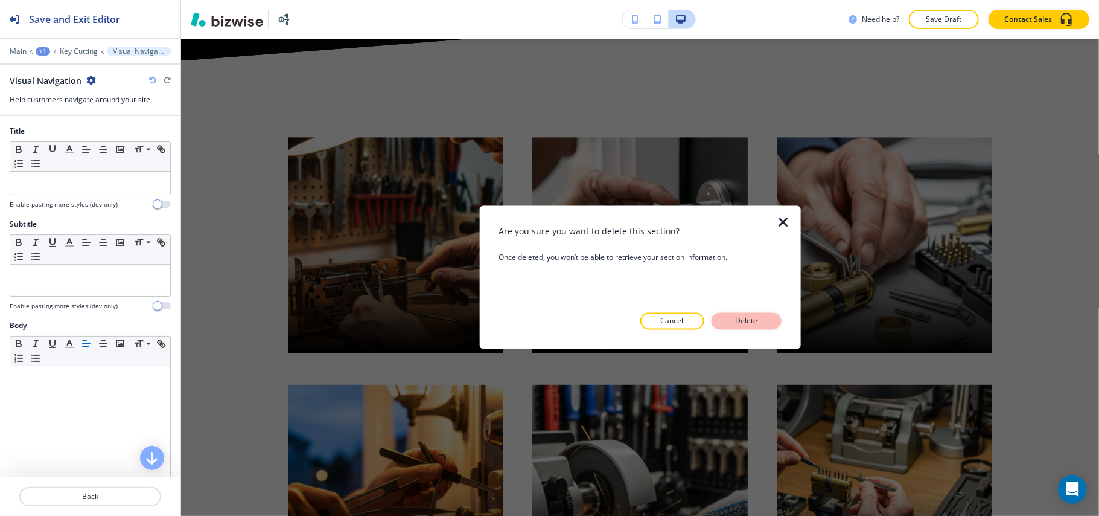
click at [747, 325] on p "Delete" at bounding box center [746, 321] width 29 height 11
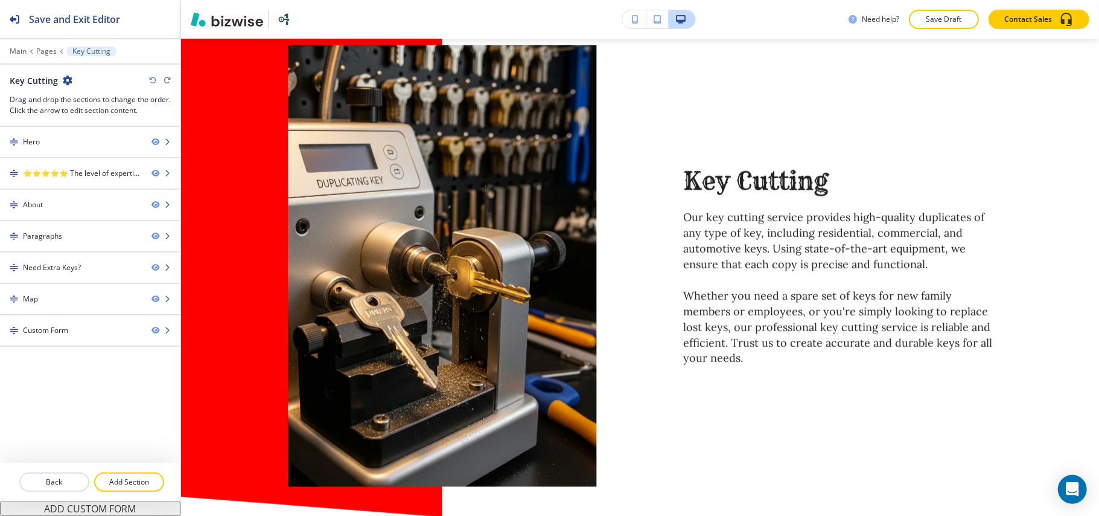
scroll to position [0, 0]
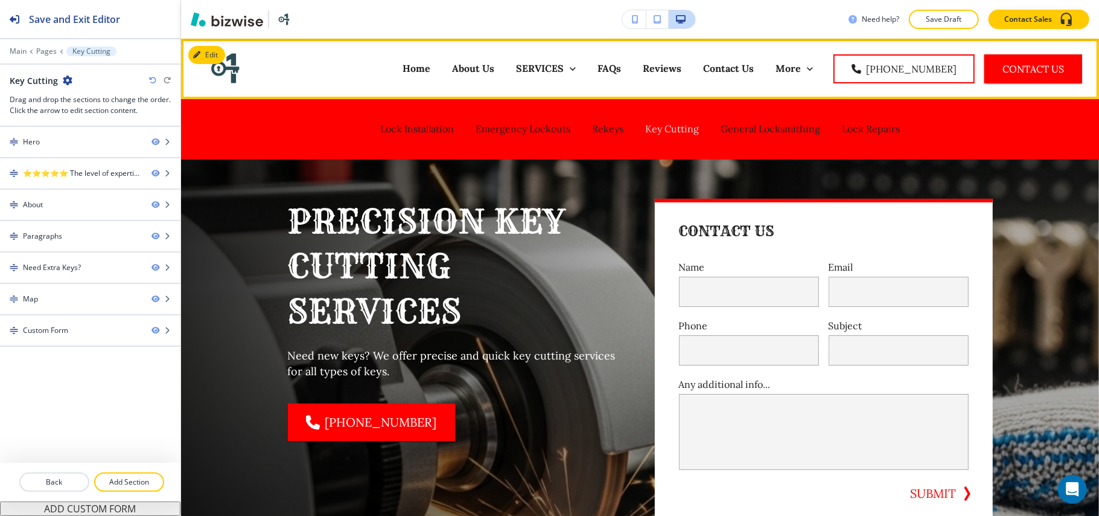
click at [679, 131] on p "Key Cutting" at bounding box center [672, 129] width 54 height 14
click at [754, 129] on p "General Locksmithing" at bounding box center [771, 129] width 100 height 14
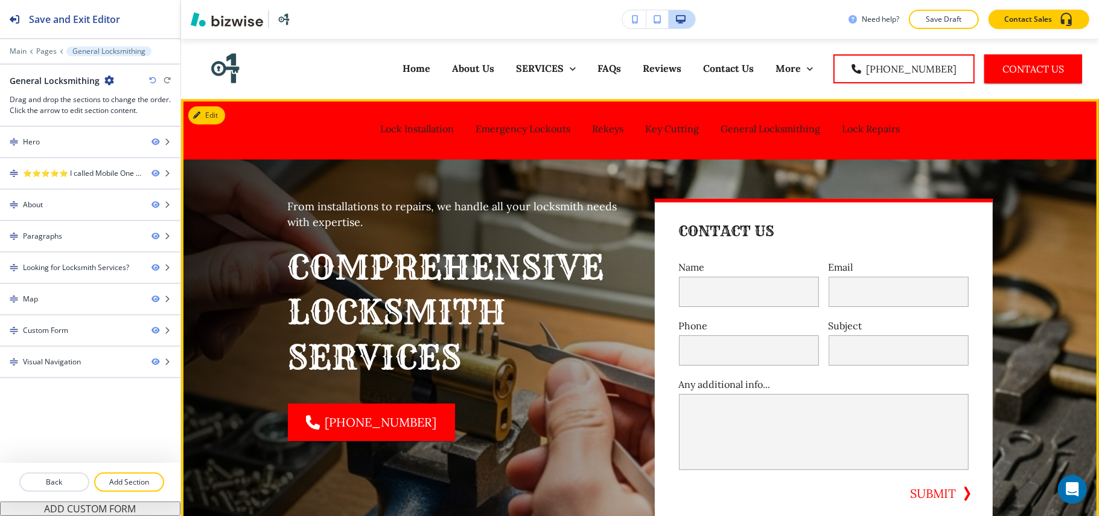
click at [346, 312] on h1 "Comprehensive Locksmith Services" at bounding box center [457, 312] width 338 height 135
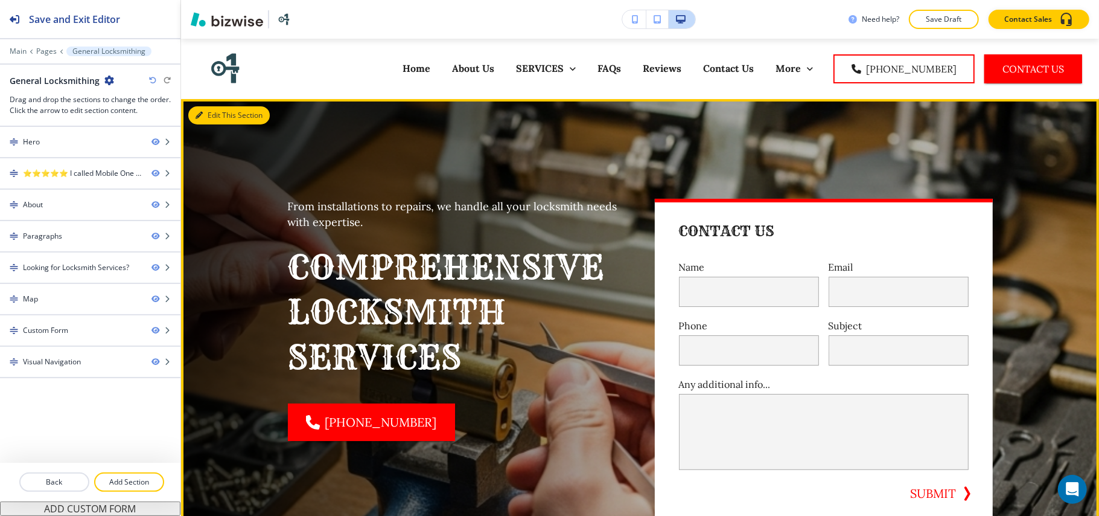
click at [225, 114] on button "Edit This Section" at bounding box center [229, 115] width 82 height 18
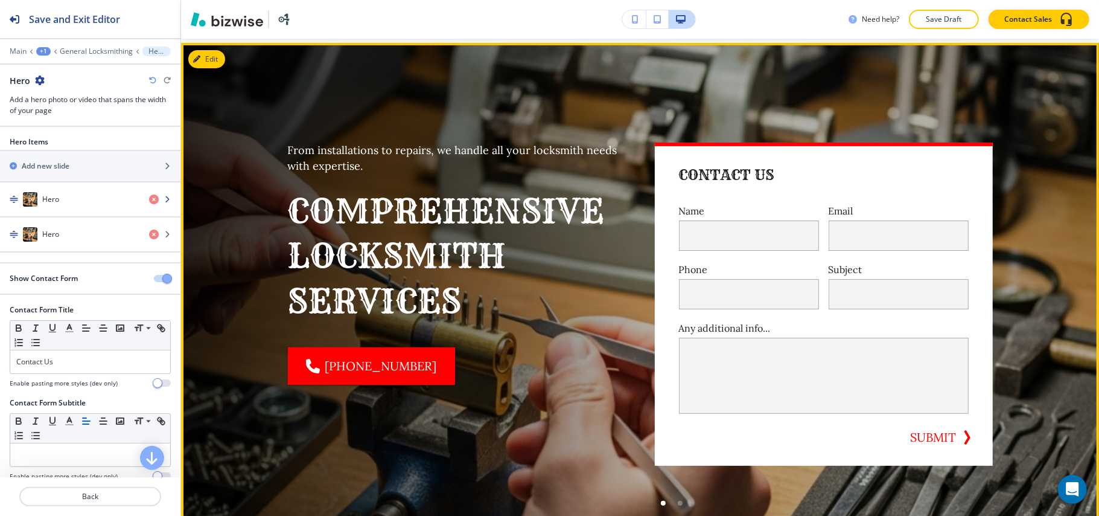
scroll to position [60, 0]
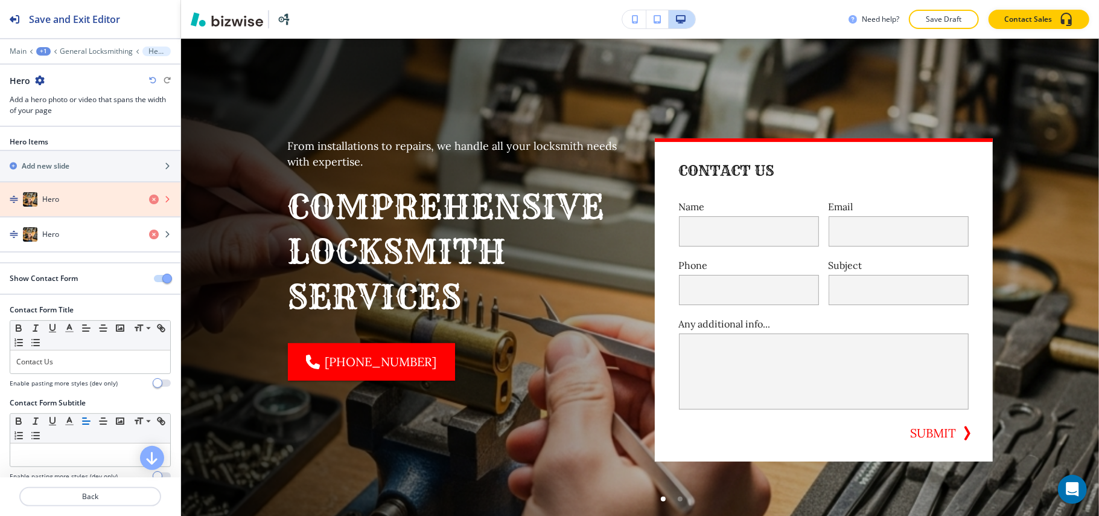
click at [149, 200] on icon "button" at bounding box center [154, 199] width 10 height 10
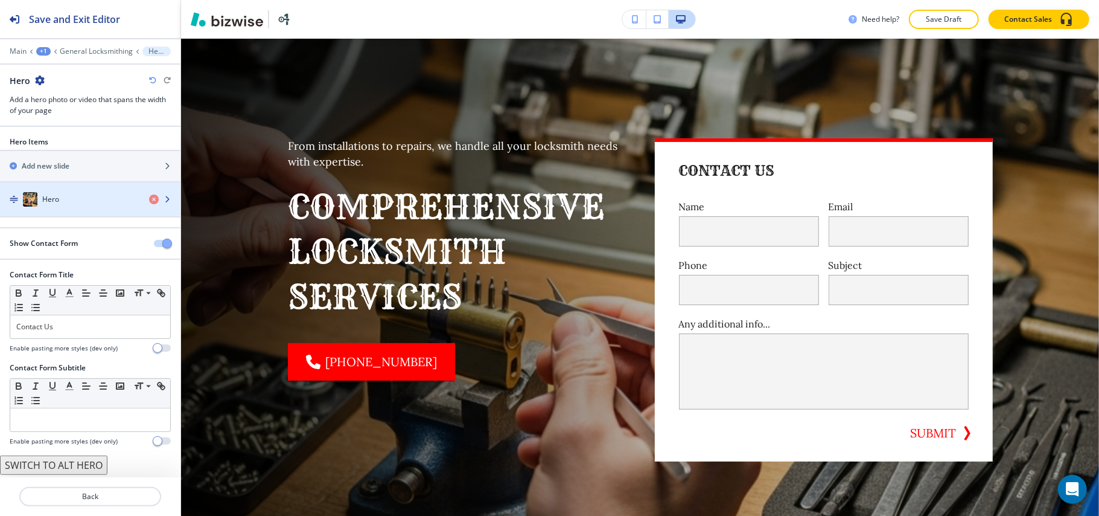
click at [71, 202] on div "Hero" at bounding box center [69, 199] width 139 height 14
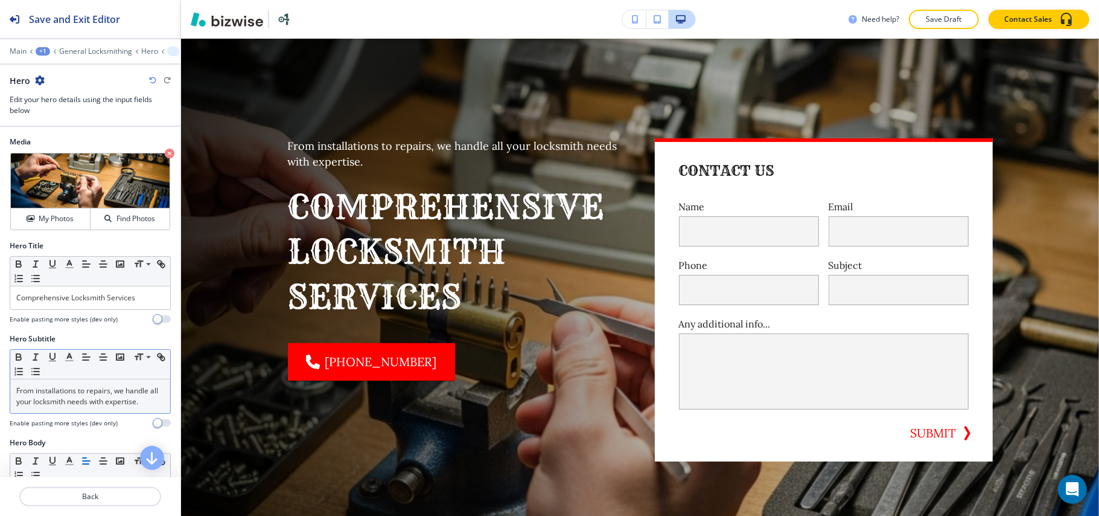
click at [83, 403] on p "From installations to repairs, we handle all your locksmith needs with expertis…" at bounding box center [90, 396] width 148 height 22
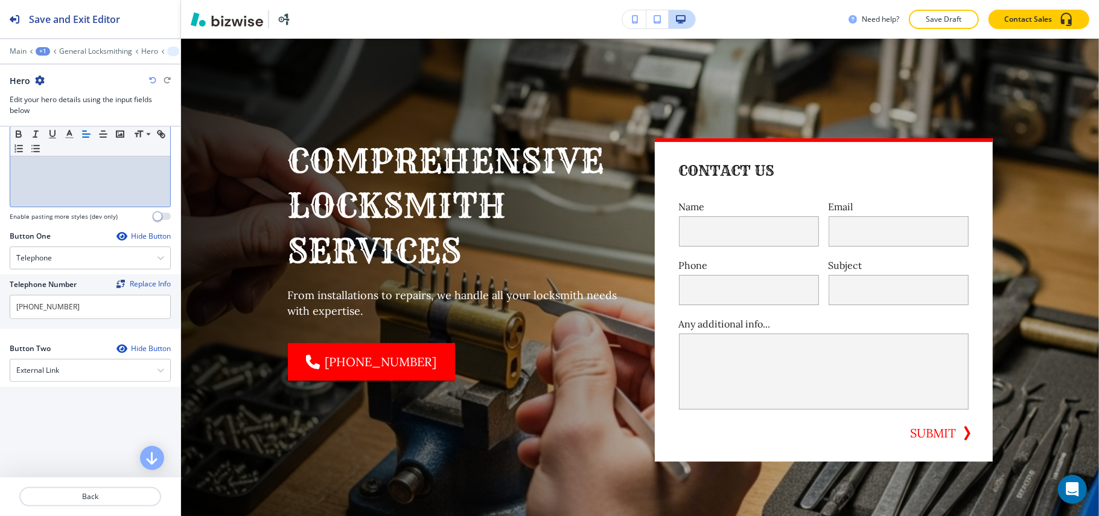
scroll to position [483, 0]
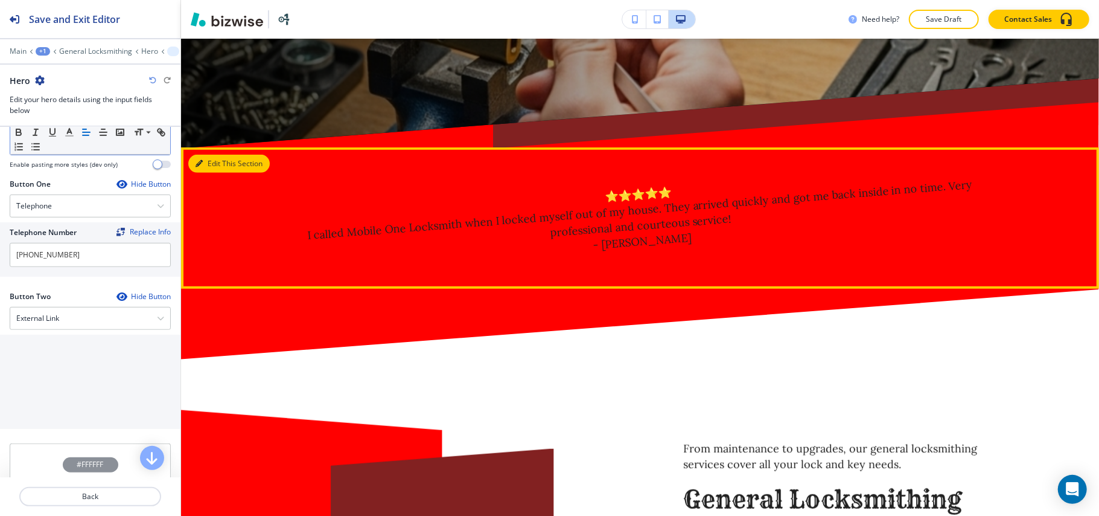
click at [214, 162] on button "Edit This Section" at bounding box center [229, 164] width 82 height 18
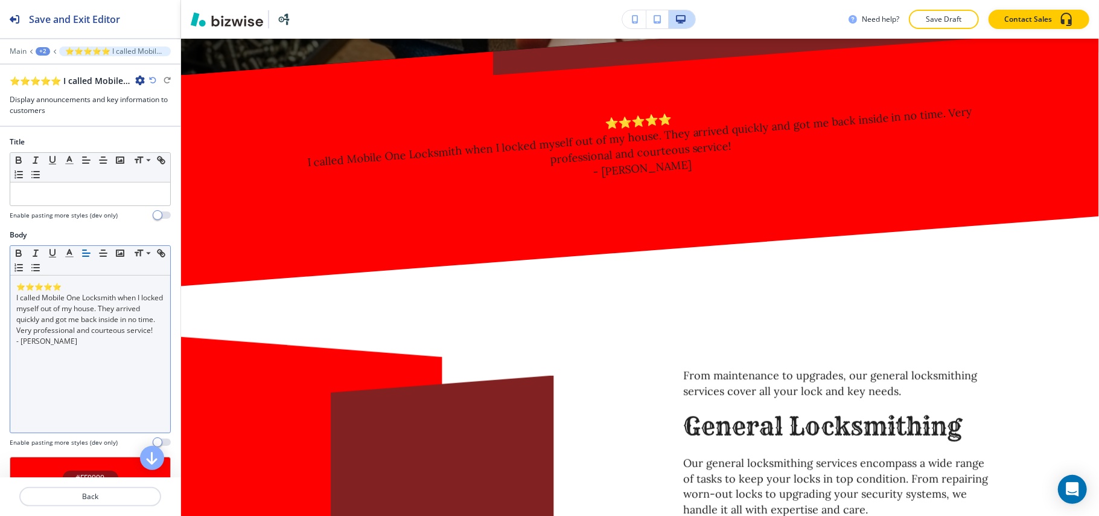
scroll to position [652, 0]
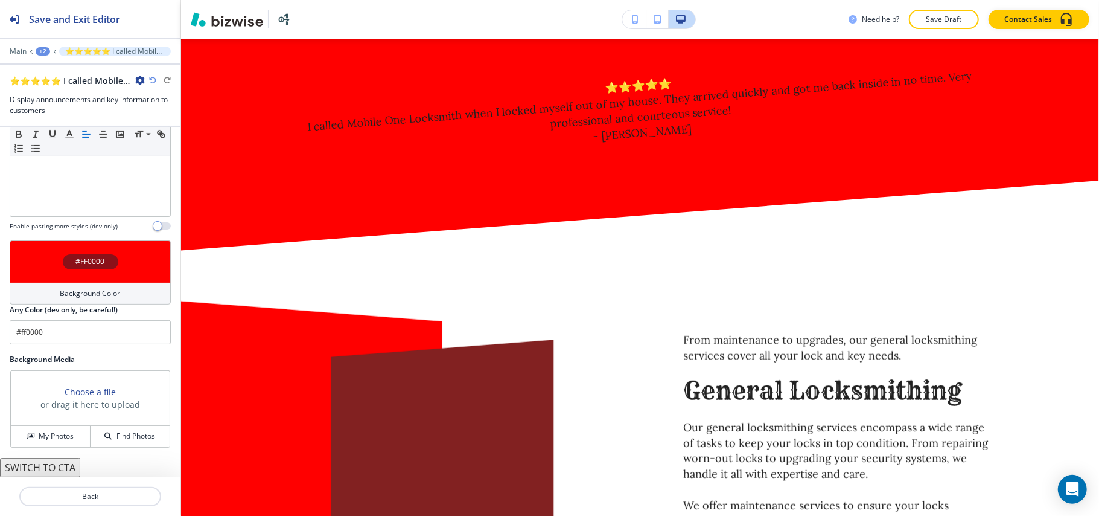
click at [34, 270] on div "#FF0000" at bounding box center [90, 261] width 161 height 42
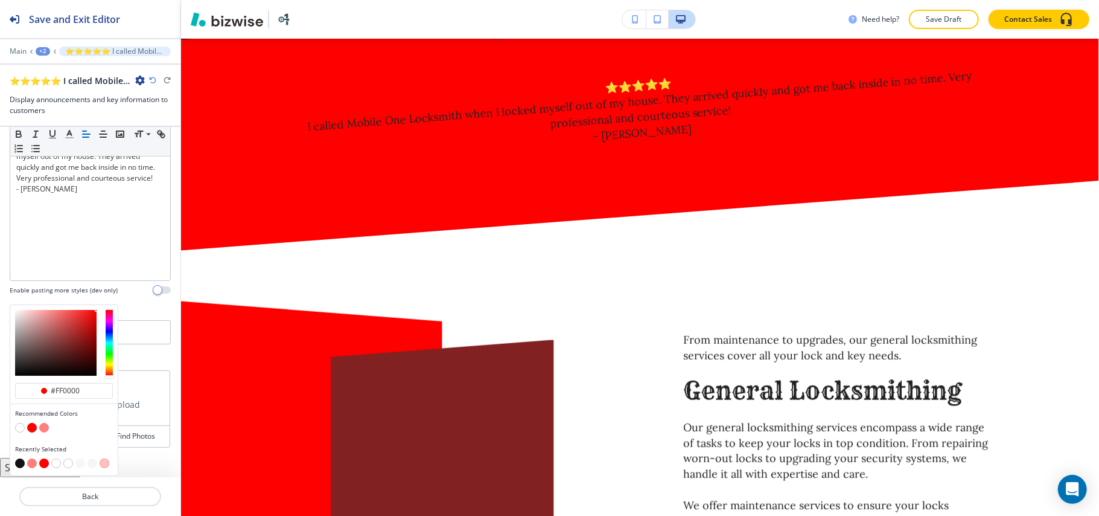
click at [17, 462] on button "button" at bounding box center [20, 463] width 10 height 10
type input "#121212"
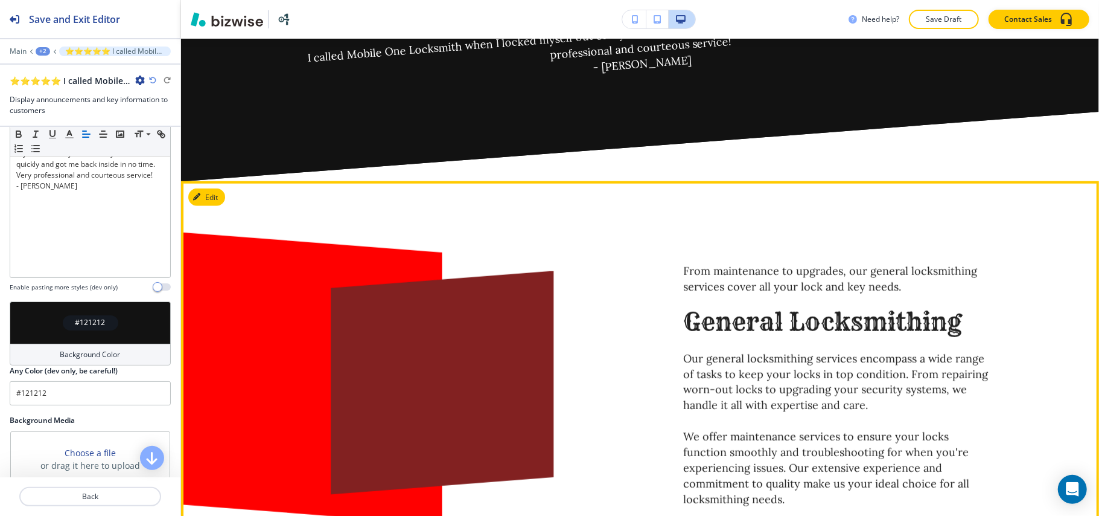
scroll to position [813, 0]
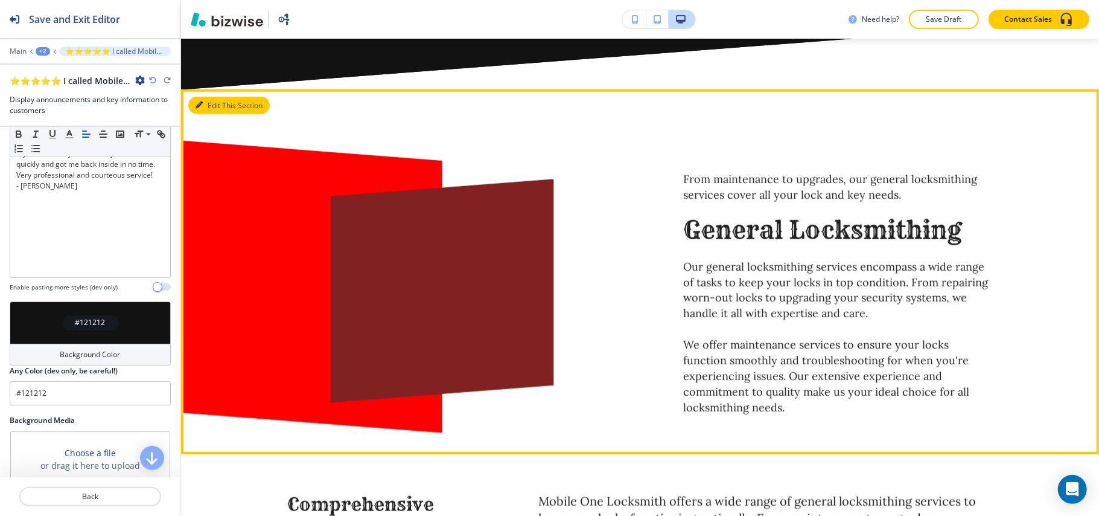
click at [213, 102] on button "Edit This Section" at bounding box center [229, 106] width 82 height 18
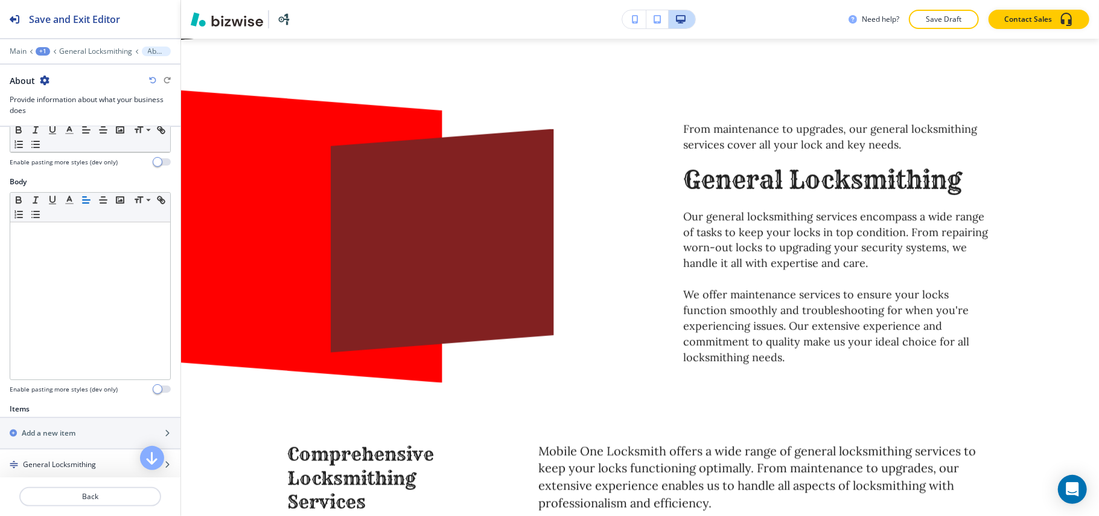
scroll to position [241, 0]
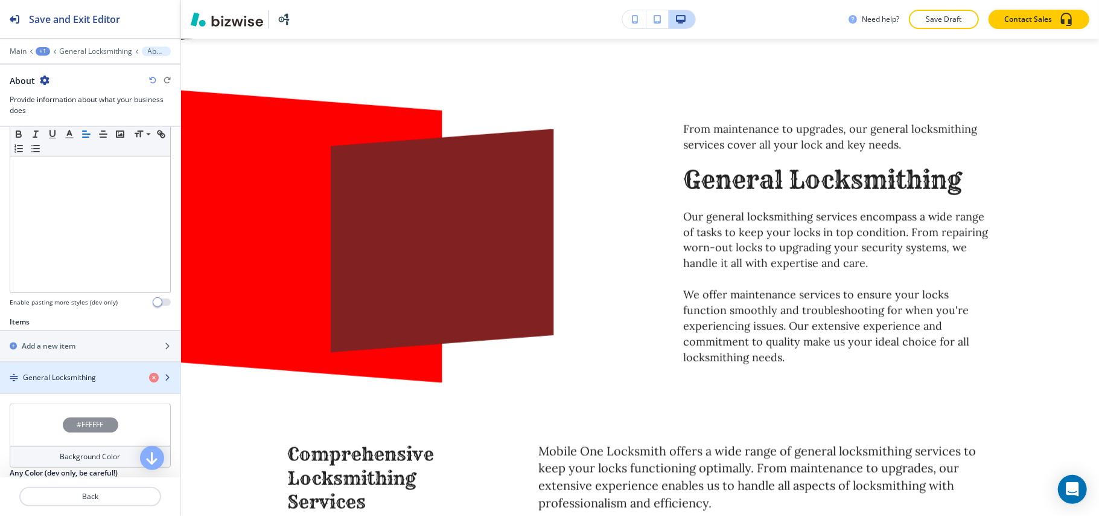
click at [59, 379] on h4 "General Locksmithing" at bounding box center [59, 377] width 73 height 11
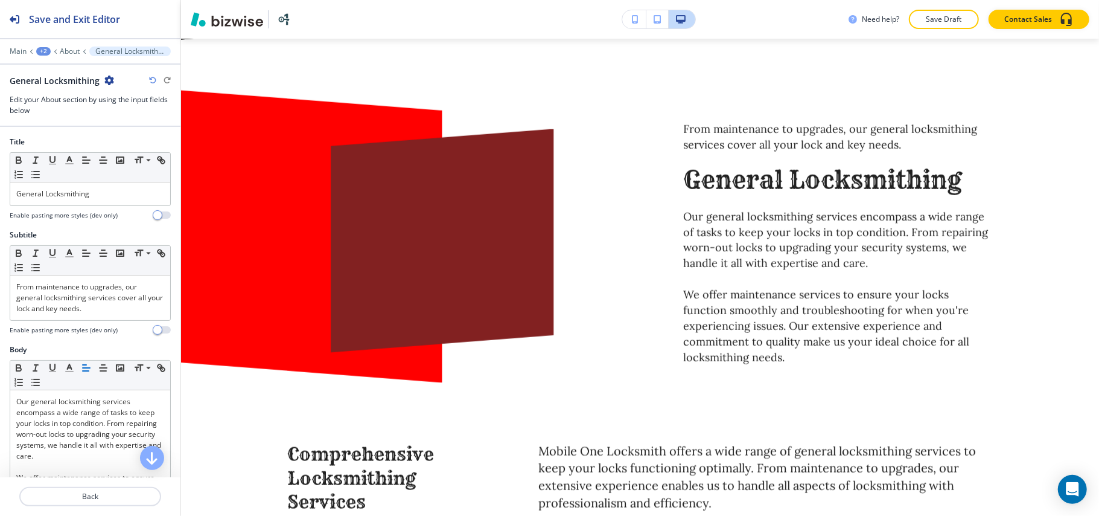
scroll to position [882, 0]
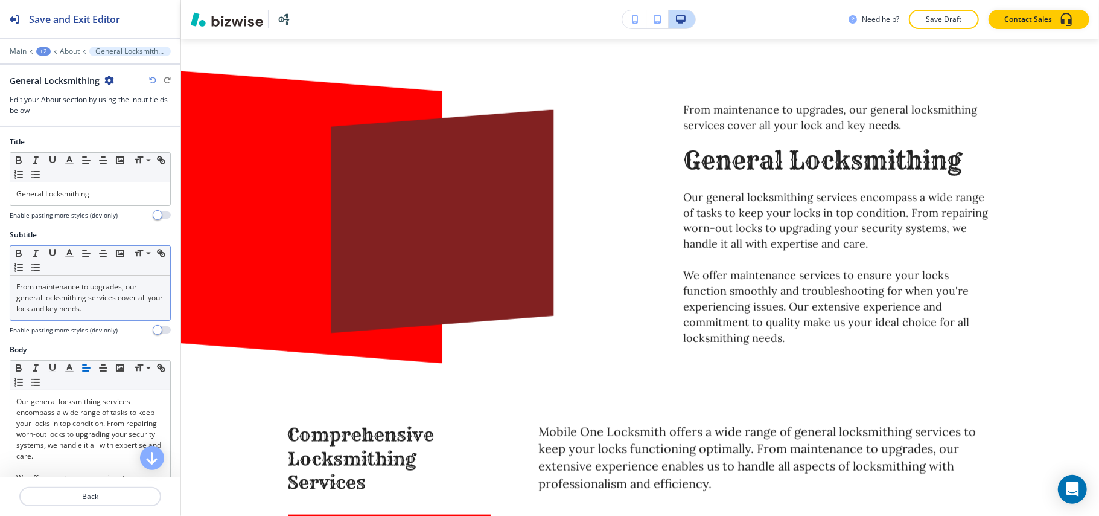
click at [99, 310] on p "From maintenance to upgrades, our general locksmithing services cover all your …" at bounding box center [90, 297] width 148 height 33
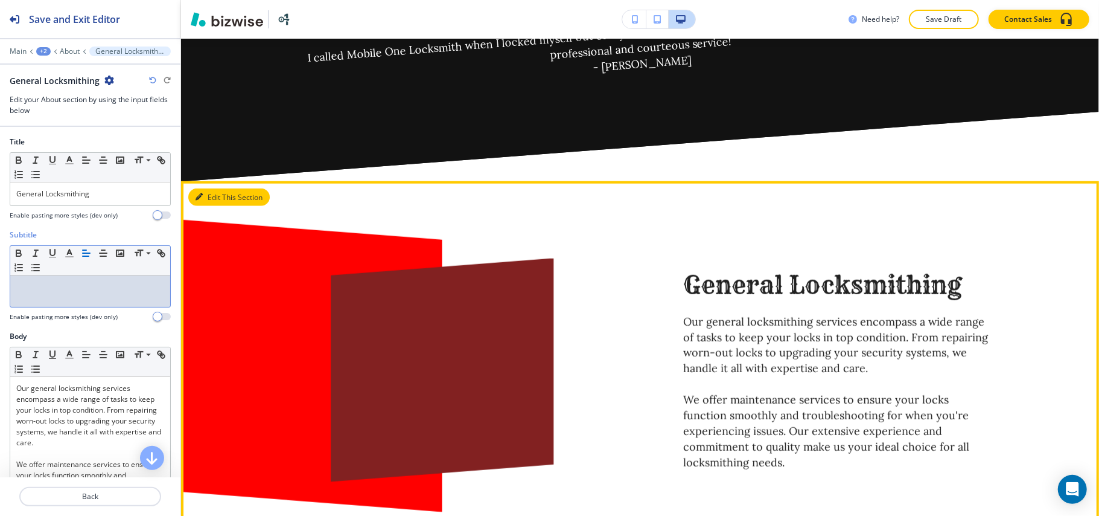
click at [209, 192] on button "Edit This Section" at bounding box center [229, 197] width 82 height 18
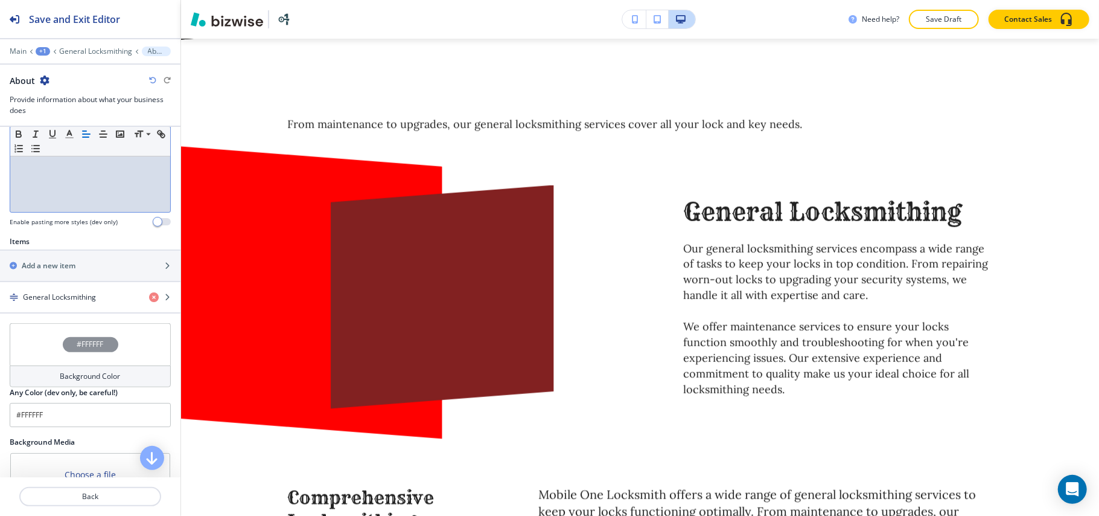
scroll to position [472, 0]
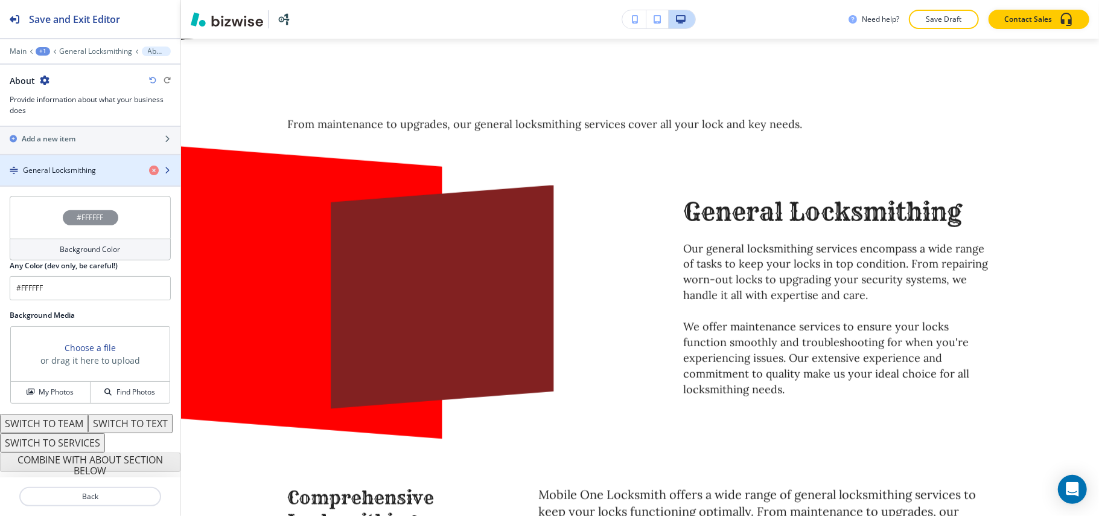
click at [62, 176] on div "button" at bounding box center [90, 181] width 181 height 10
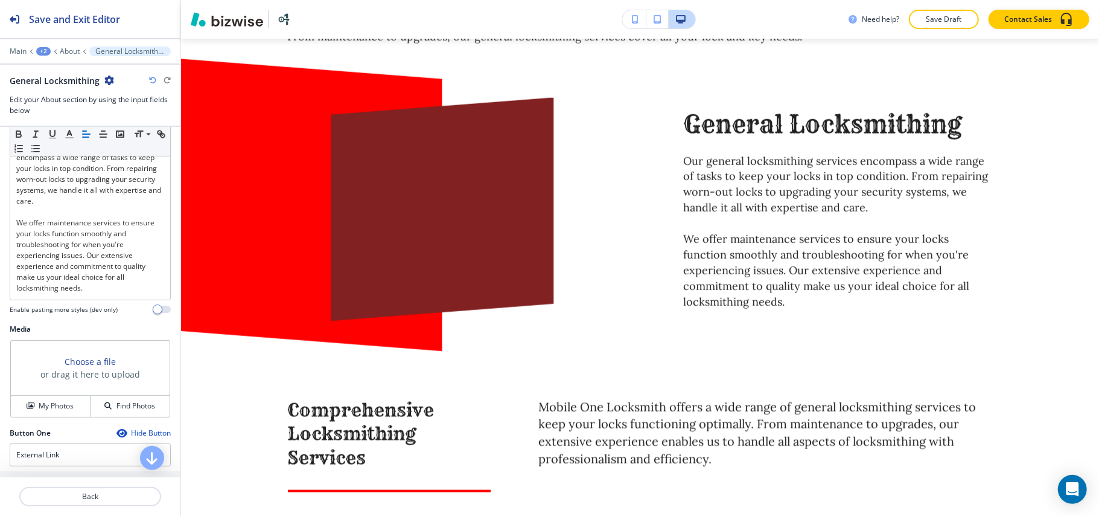
scroll to position [397, 0]
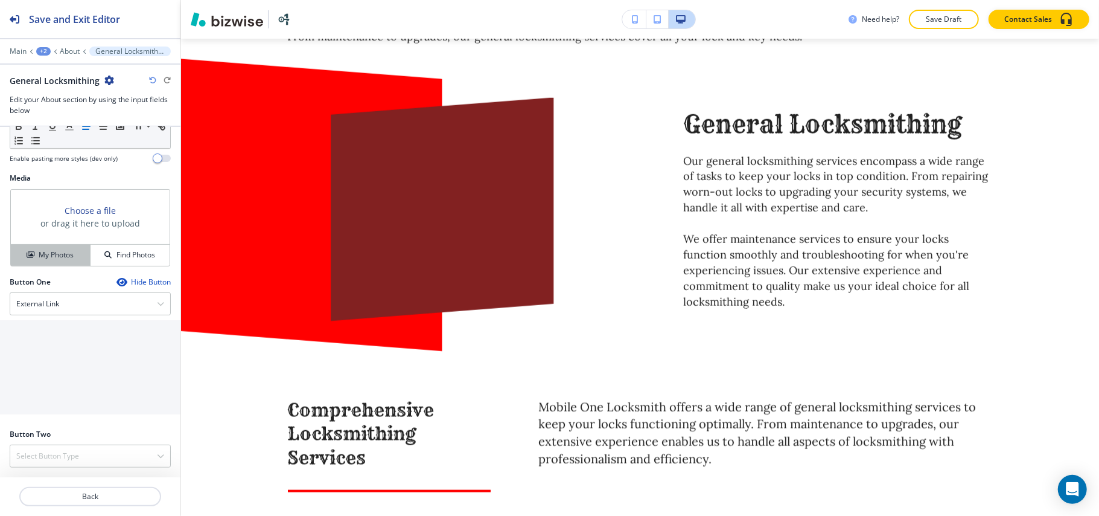
click at [51, 250] on h4 "My Photos" at bounding box center [56, 254] width 35 height 11
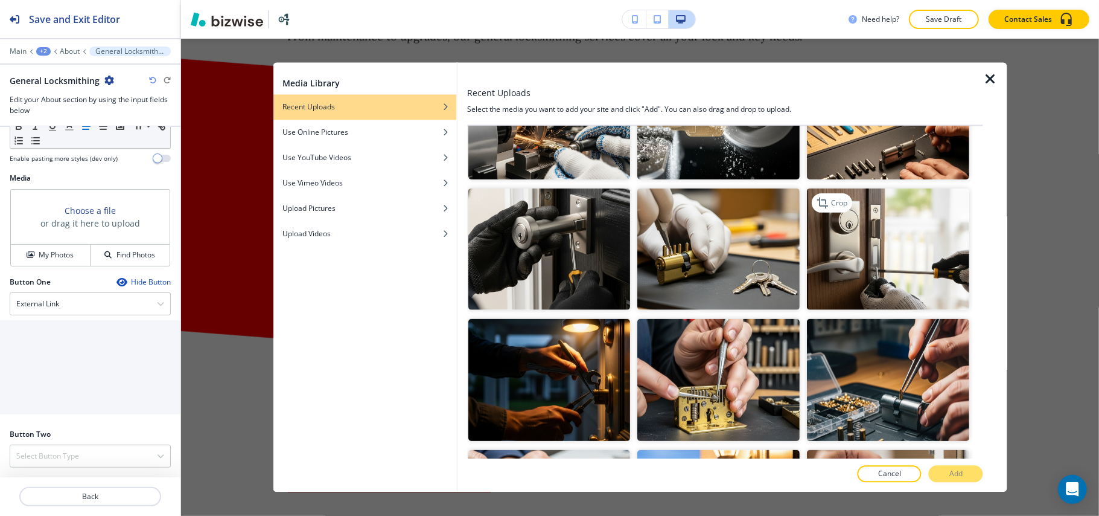
scroll to position [563, 0]
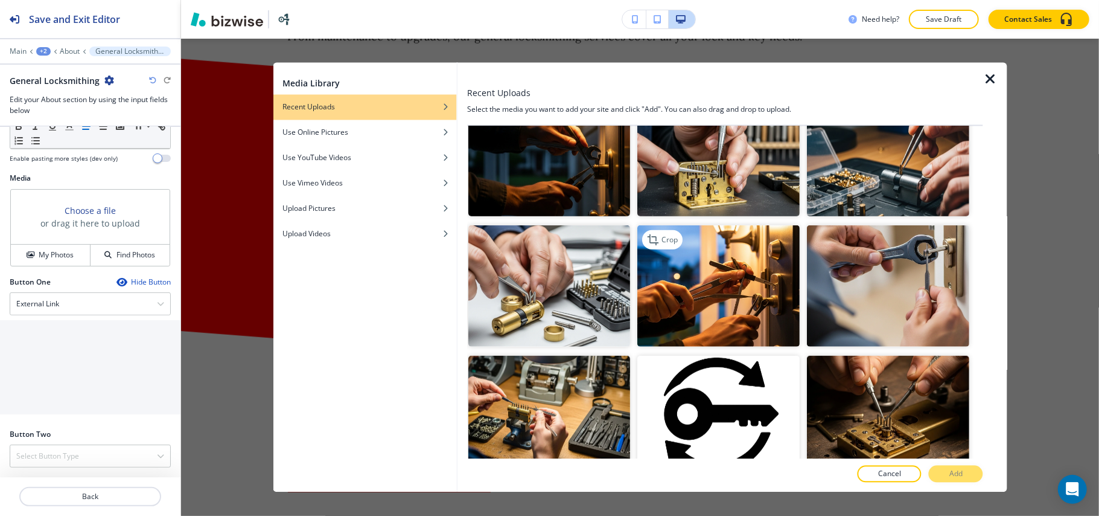
click at [721, 291] on img "button" at bounding box center [719, 286] width 162 height 122
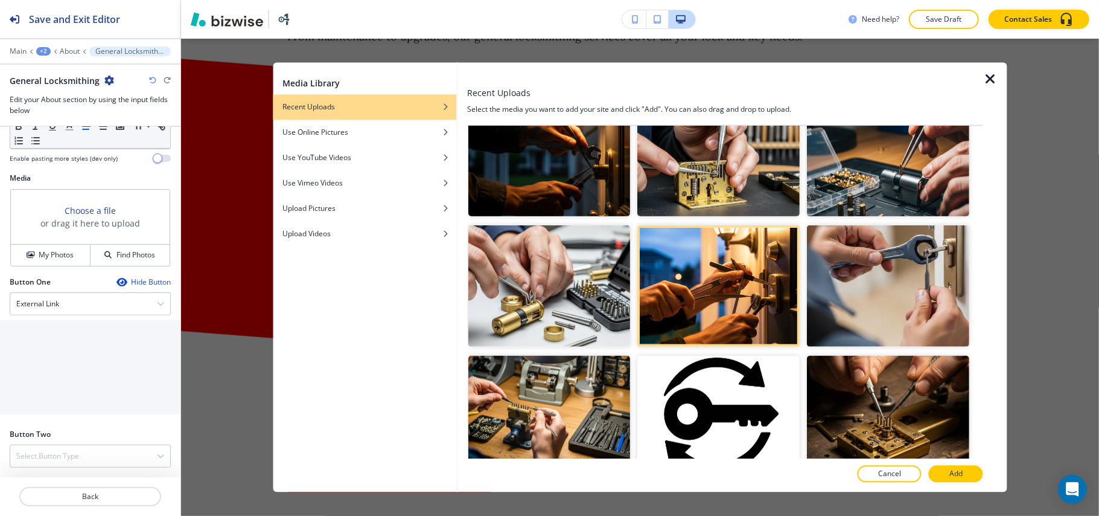
click at [965, 467] on button "Add" at bounding box center [956, 473] width 54 height 17
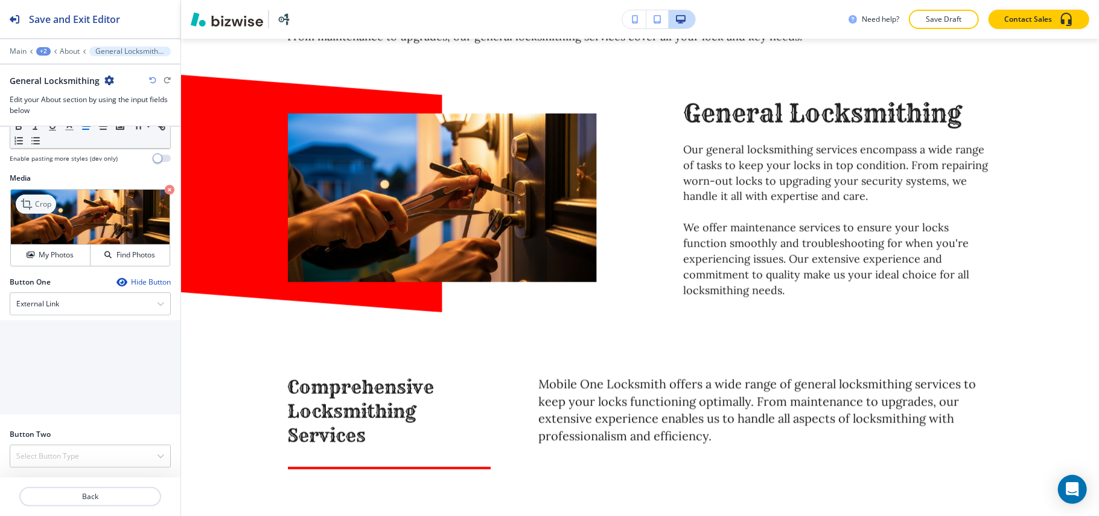
click at [47, 205] on p "Crop" at bounding box center [43, 204] width 16 height 11
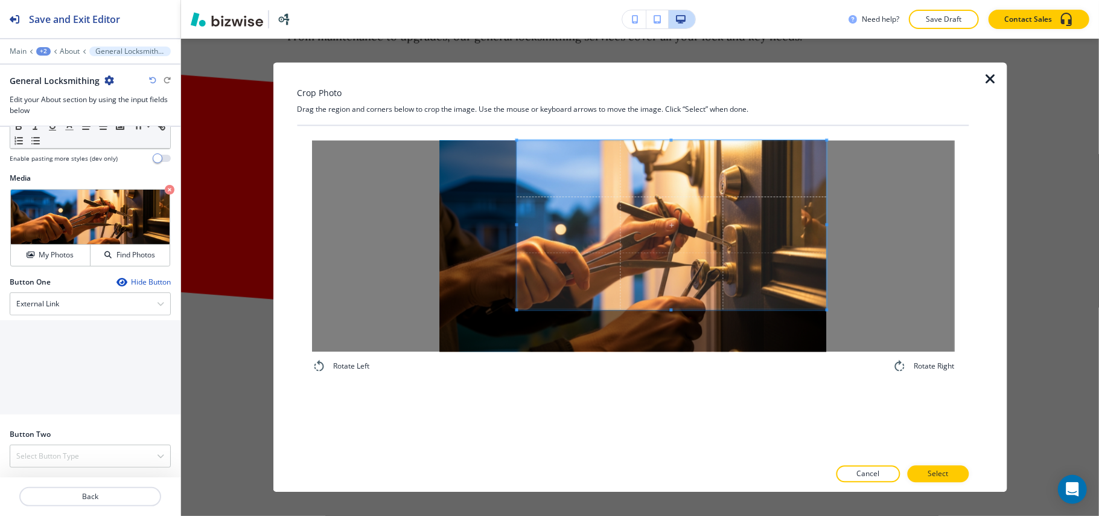
click at [720, 204] on span at bounding box center [672, 225] width 310 height 169
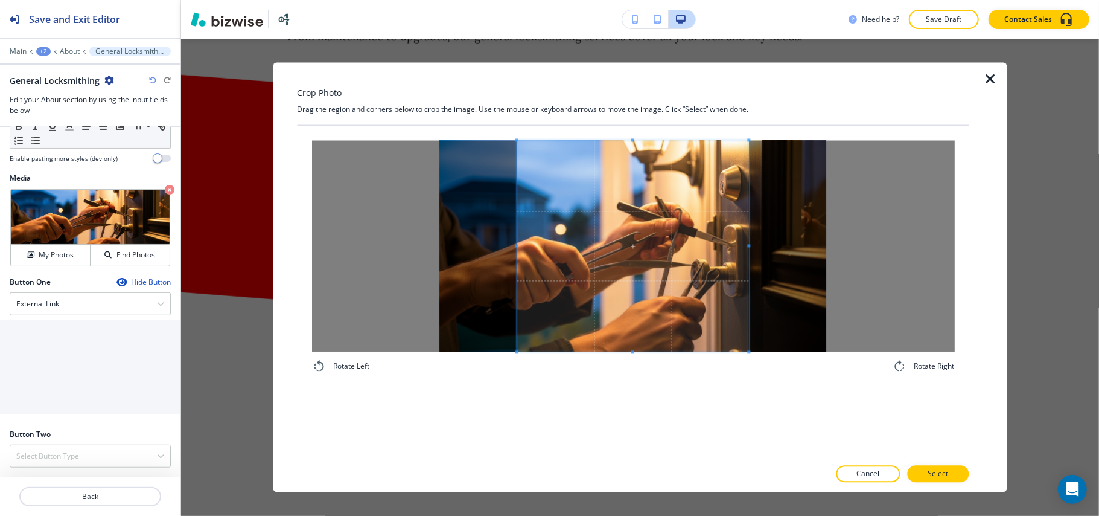
click at [750, 368] on div "Rotate Left Rotate Right" at bounding box center [633, 257] width 643 height 233
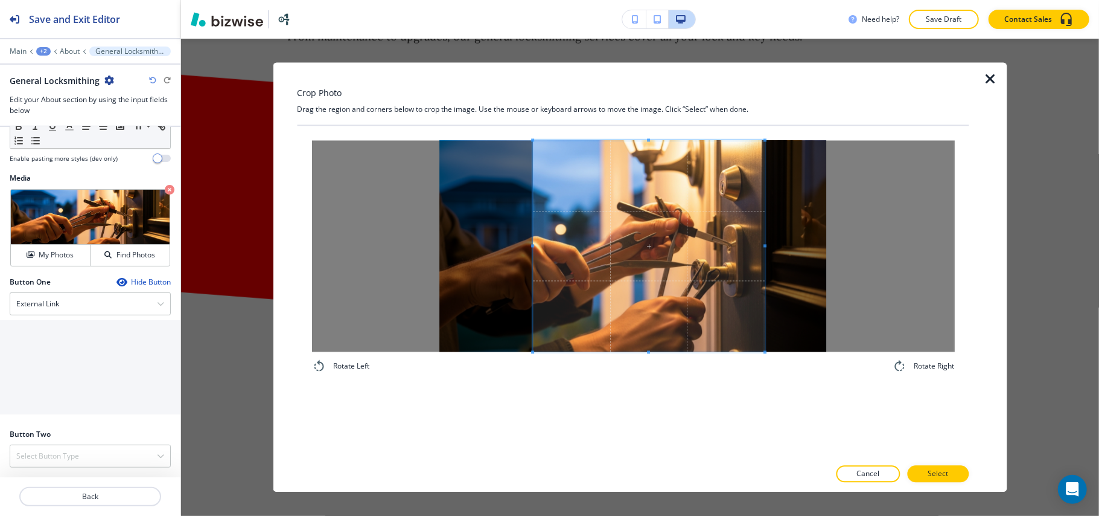
click at [706, 312] on span at bounding box center [649, 246] width 232 height 211
click at [952, 466] on button "Select" at bounding box center [938, 473] width 62 height 17
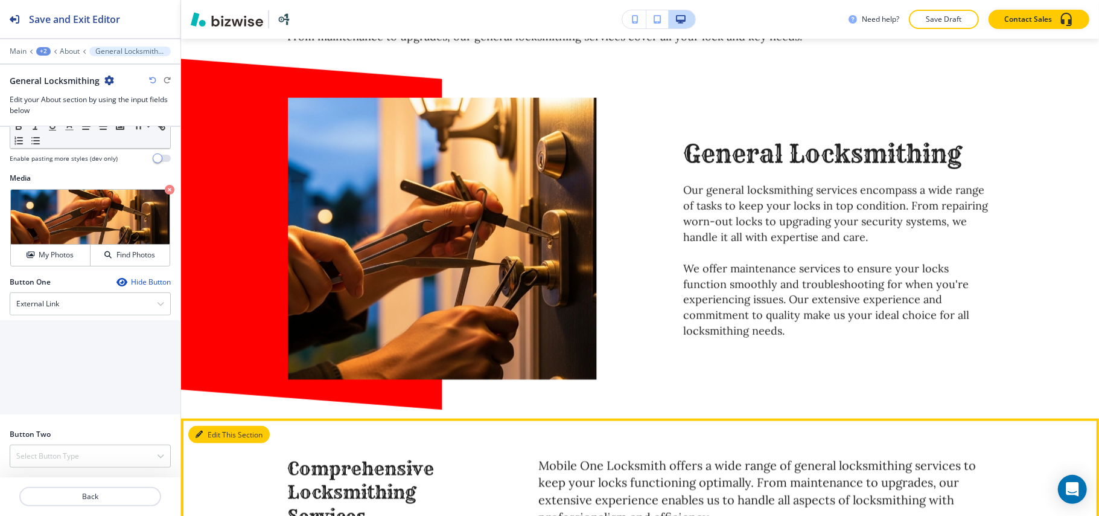
click at [211, 426] on button "Edit This Section" at bounding box center [229, 435] width 82 height 18
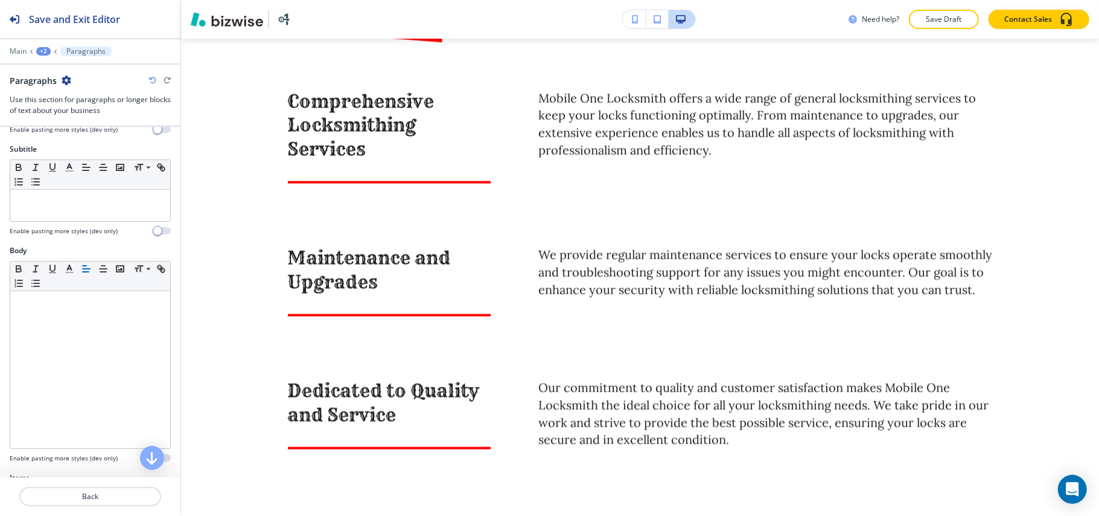
scroll to position [1329, 0]
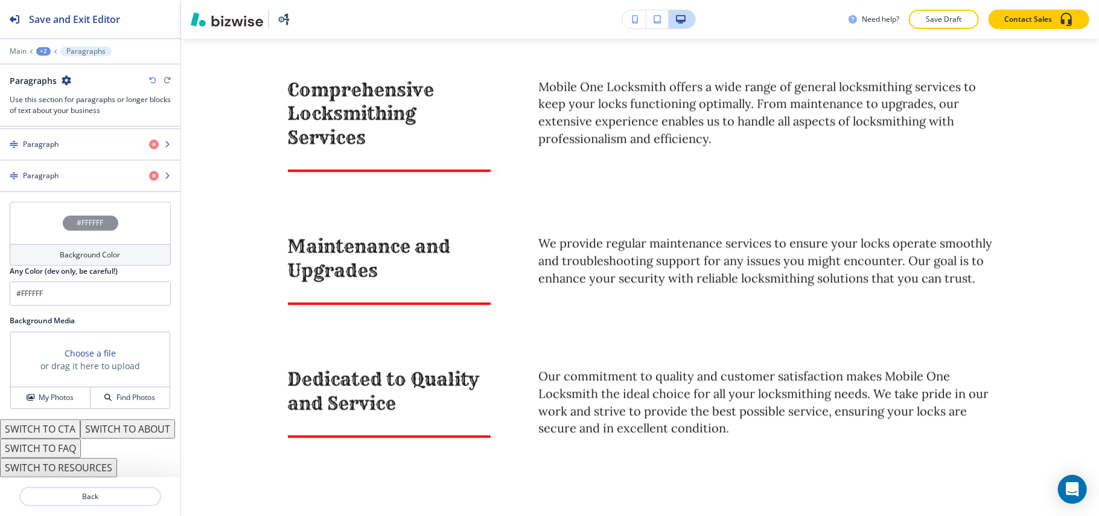
click at [30, 202] on div "#FFFFFF" at bounding box center [90, 223] width 161 height 42
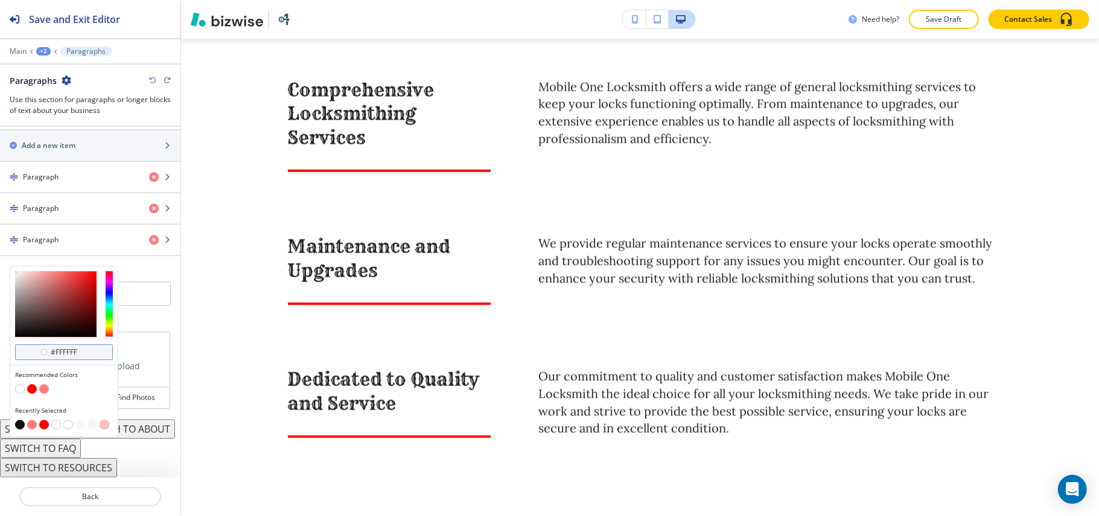
scroll to position [467, 0]
click at [21, 420] on button "button" at bounding box center [20, 425] width 10 height 10
type input "#121212"
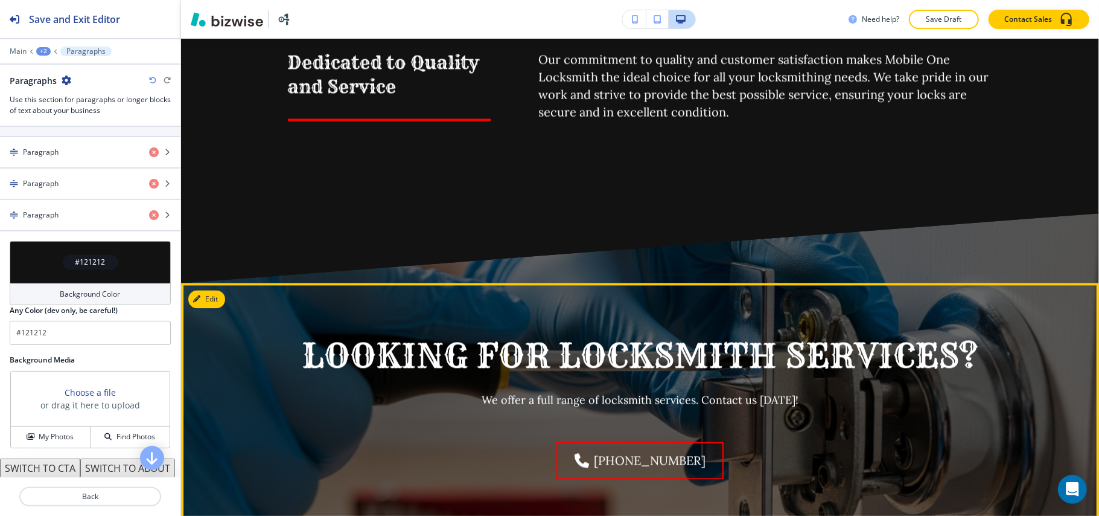
scroll to position [1892, 0]
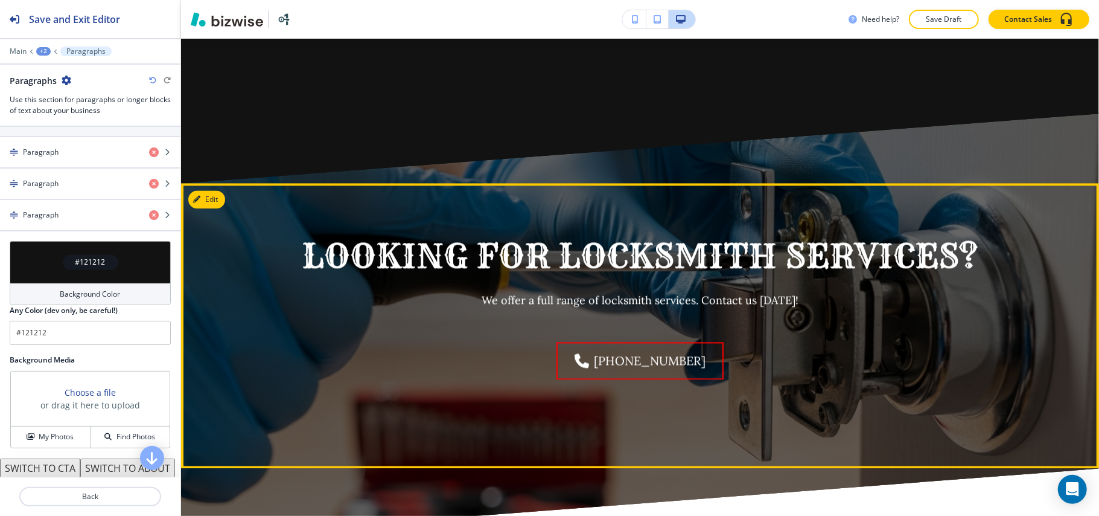
click at [202, 192] on button "Edit" at bounding box center [206, 199] width 37 height 18
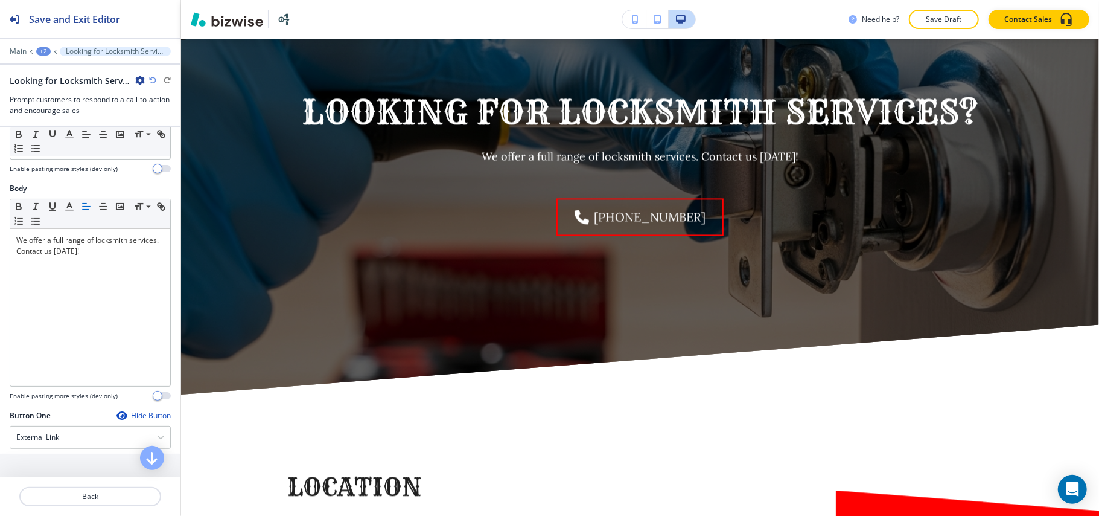
scroll to position [322, 0]
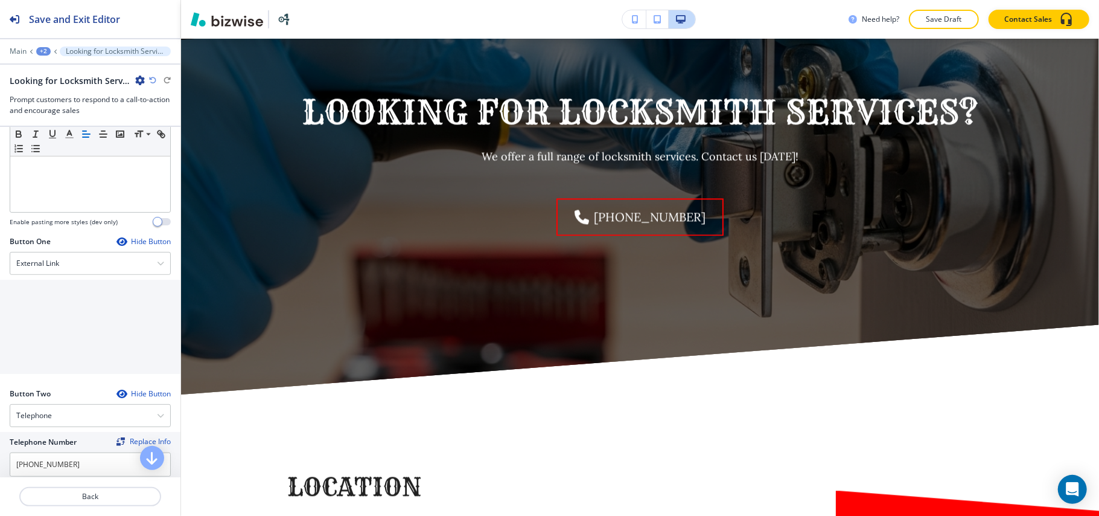
click at [80, 251] on div at bounding box center [90, 249] width 161 height 5
click at [74, 273] on div "External Link" at bounding box center [90, 263] width 160 height 22
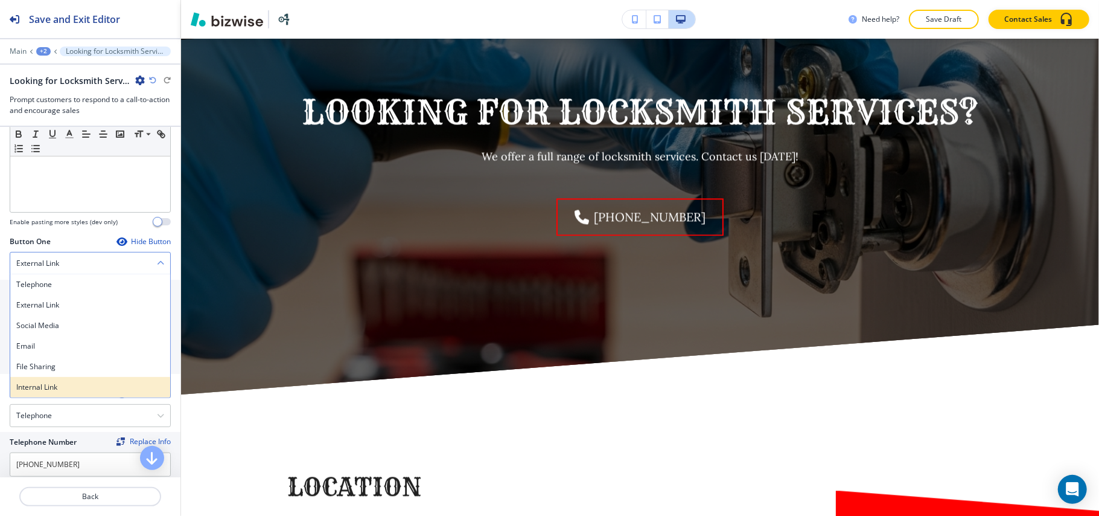
click at [63, 380] on div "Internal Link" at bounding box center [90, 387] width 160 height 21
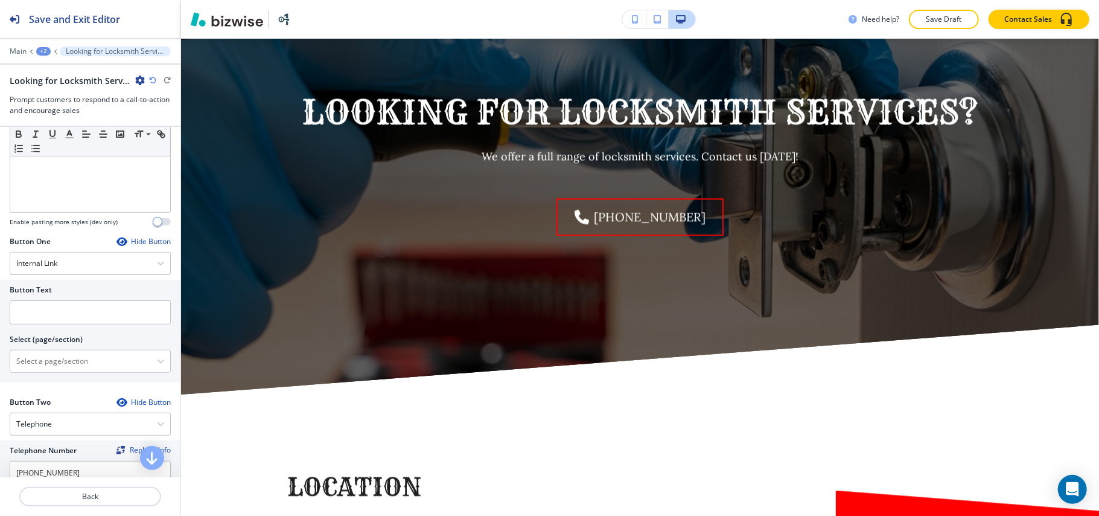
click at [62, 377] on div "Button Text Select (page/section) Home Home | Hero Banner Home | About Our Busi…" at bounding box center [90, 331] width 181 height 103
click at [74, 359] on \(page\/section\) "Manual Input" at bounding box center [83, 361] width 147 height 21
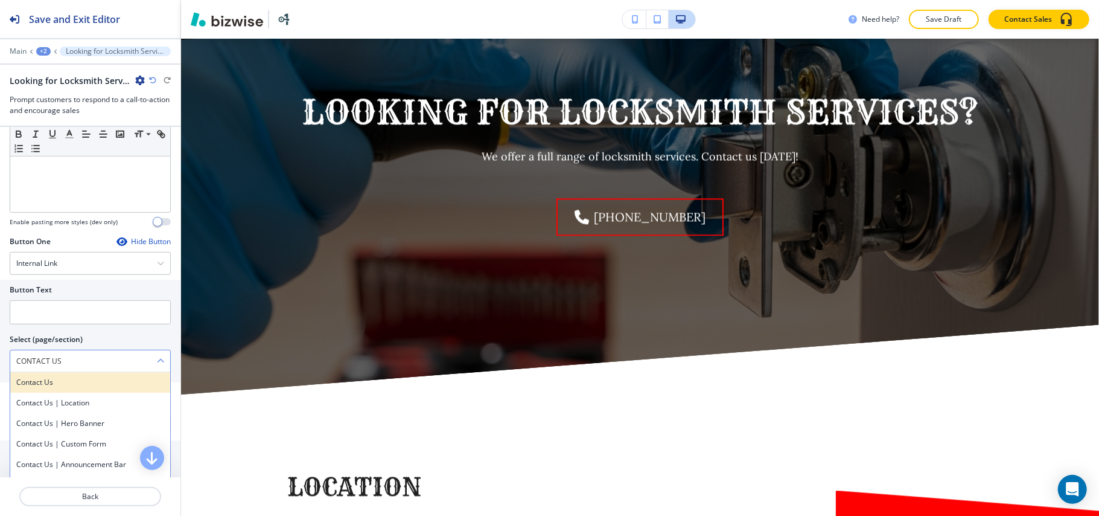
click at [39, 382] on h4 "Contact Us" at bounding box center [90, 382] width 148 height 11
type \(page\/section\) "Contact Us"
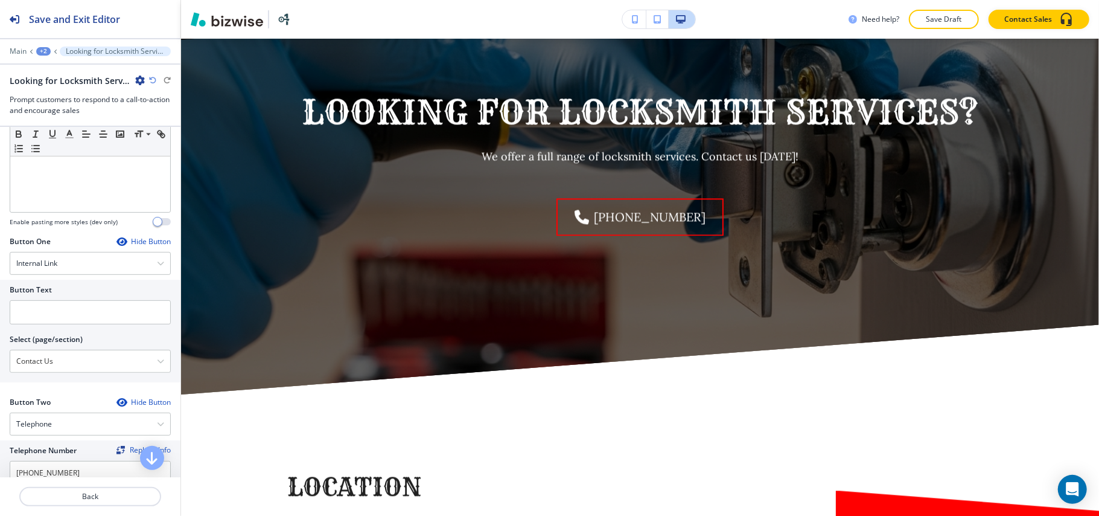
click at [77, 300] on div at bounding box center [90, 297] width 161 height 5
click at [66, 317] on input "text" at bounding box center [90, 312] width 161 height 24
paste input "CONTACT US"
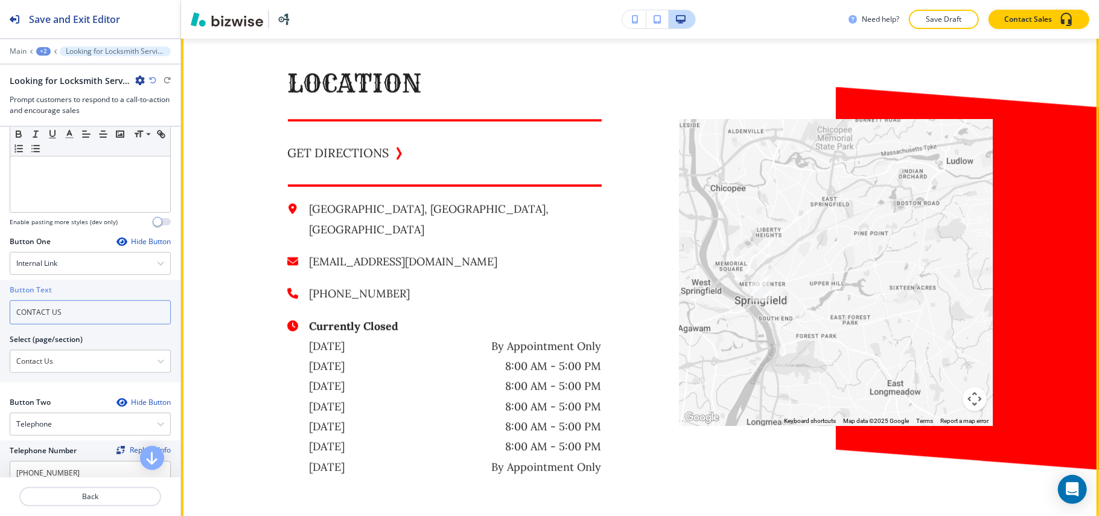
scroll to position [2438, 0]
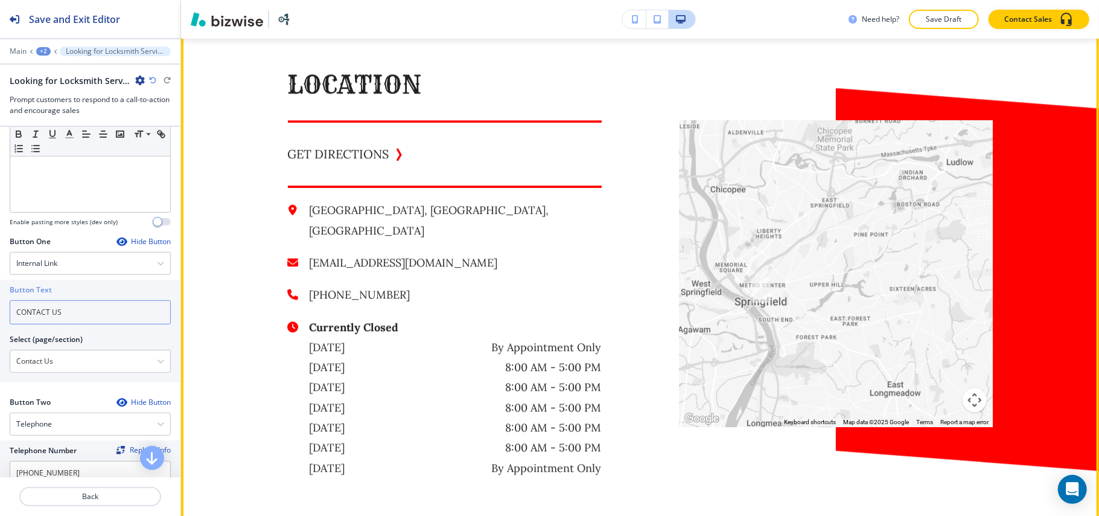
type input "CONTACT US"
drag, startPoint x: 442, startPoint y: 241, endPoint x: 302, endPoint y: 242, distance: 139.5
click at [302, 252] on div "[EMAIL_ADDRESS][DOMAIN_NAME]" at bounding box center [445, 262] width 314 height 20
copy p "[EMAIL_ADDRESS][DOMAIN_NAME]"
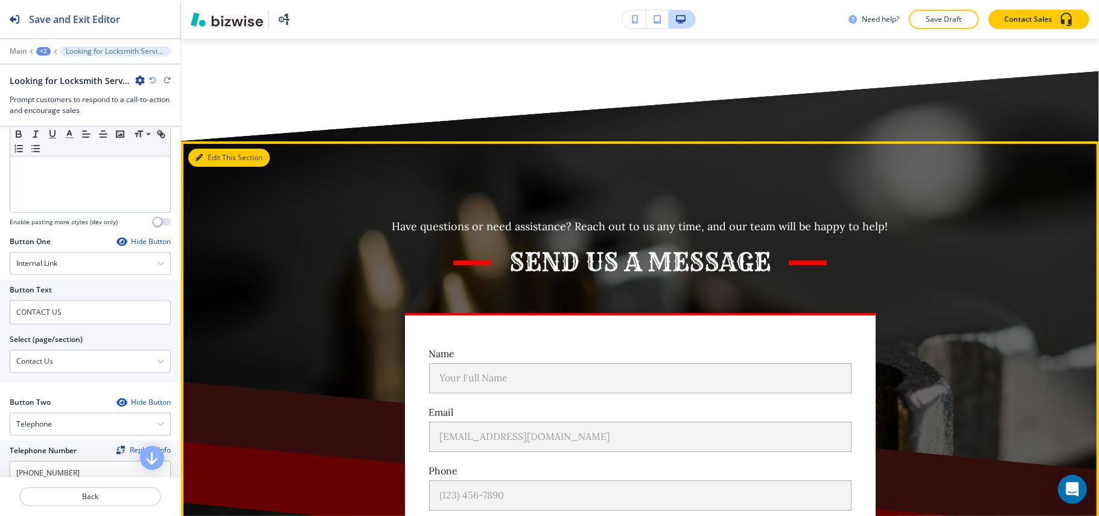
click at [221, 149] on button "Edit This Section" at bounding box center [229, 158] width 82 height 18
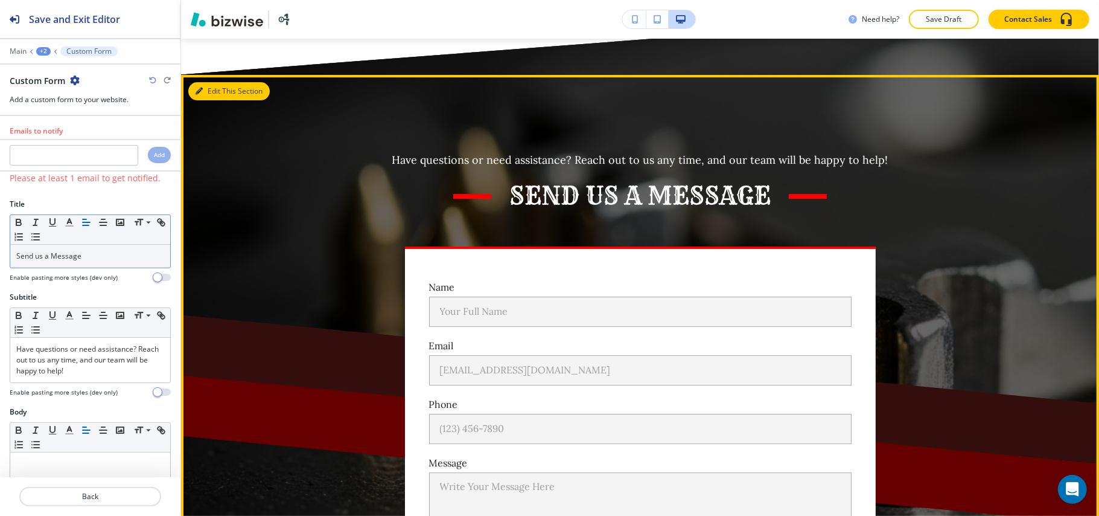
scroll to position [3003, 0]
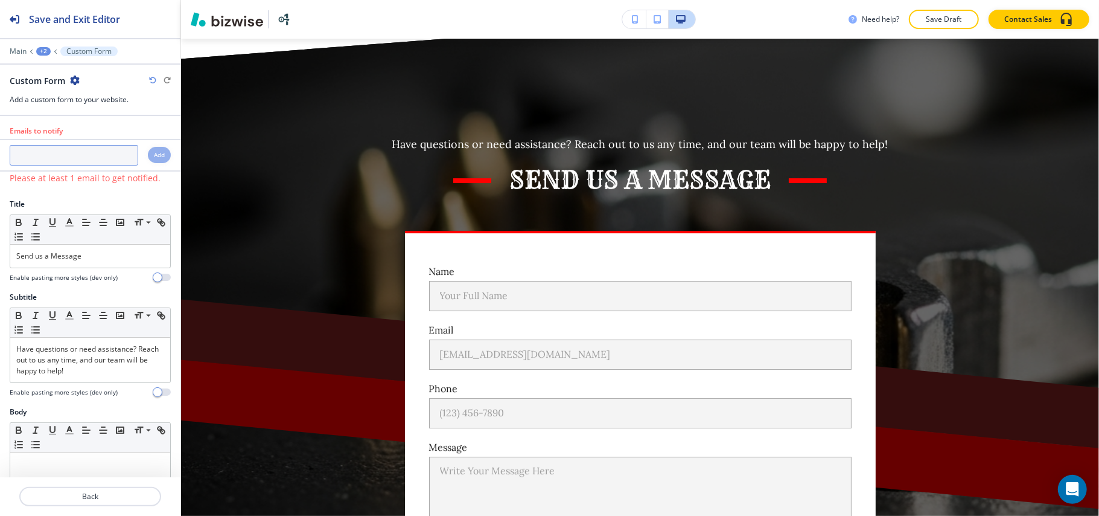
paste input "[EMAIL_ADDRESS][DOMAIN_NAME]"
type input "[EMAIL_ADDRESS][DOMAIN_NAME]"
click at [154, 158] on h4 "Add" at bounding box center [159, 154] width 11 height 9
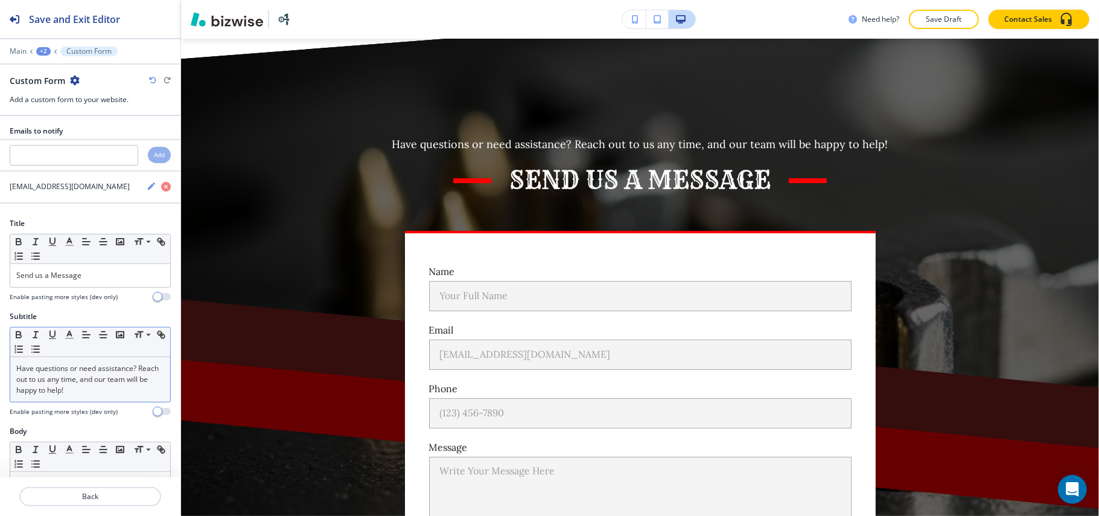
click at [74, 395] on p "Have questions or need assistance? Reach out to us any time, and our team will …" at bounding box center [90, 379] width 148 height 33
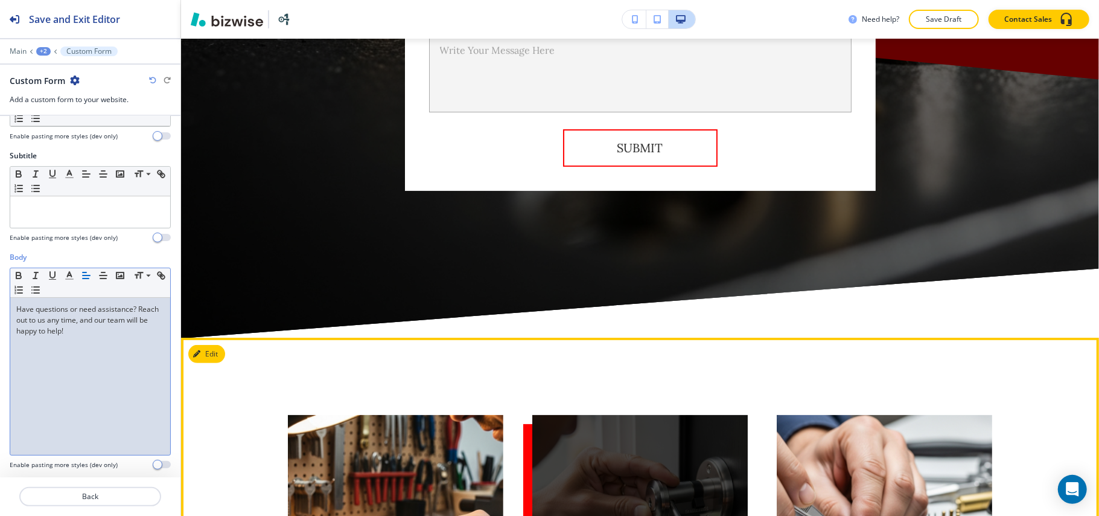
scroll to position [3647, 0]
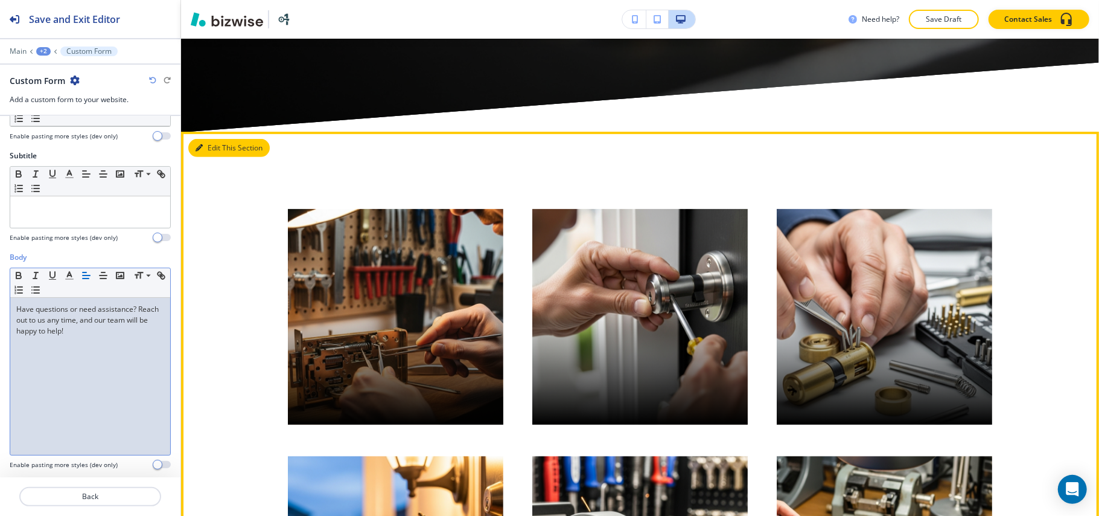
click at [220, 139] on button "Edit This Section" at bounding box center [229, 148] width 82 height 18
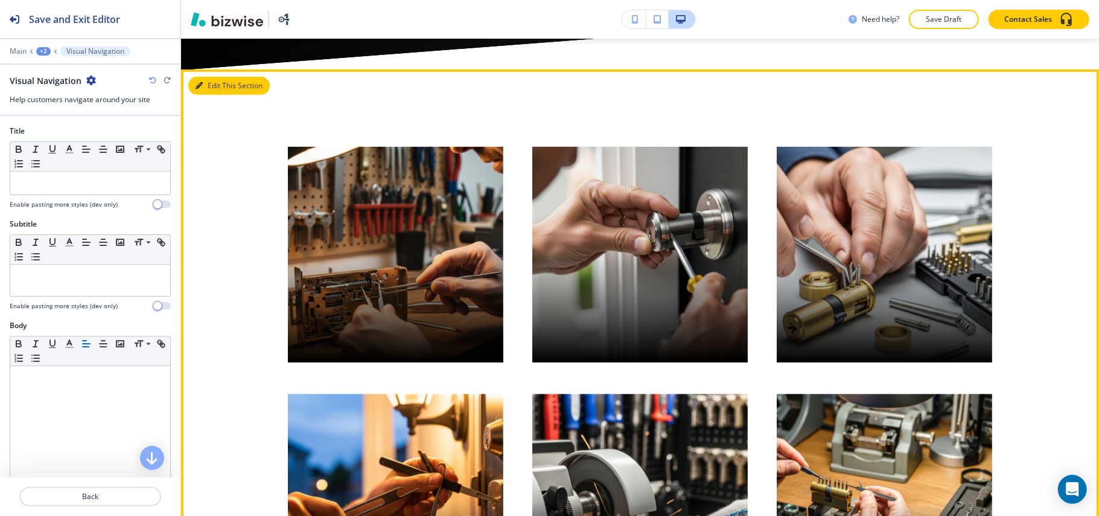
scroll to position [3719, 0]
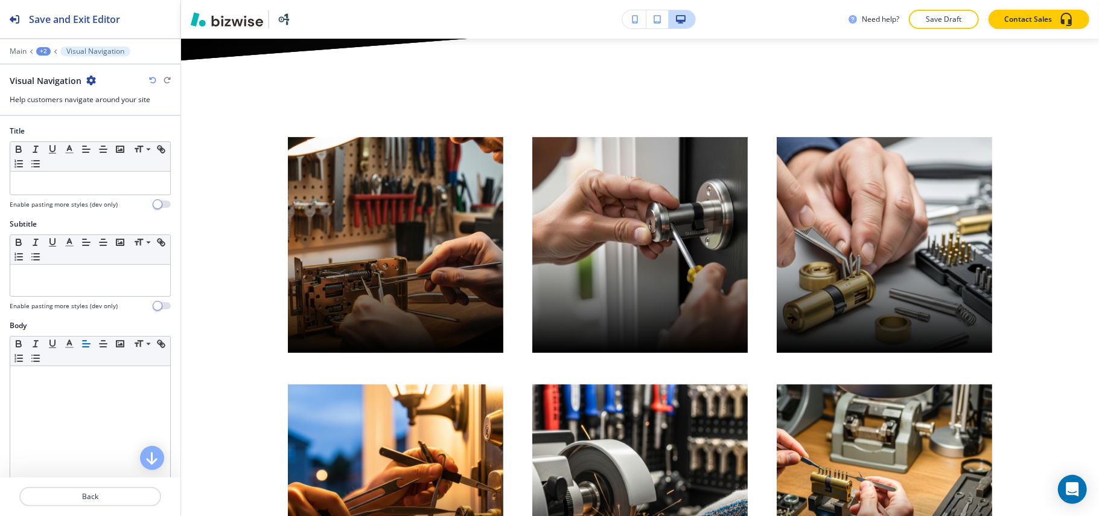
click at [94, 77] on icon "button" at bounding box center [91, 80] width 10 height 10
click at [122, 144] on p "Delete Section" at bounding box center [124, 144] width 62 height 11
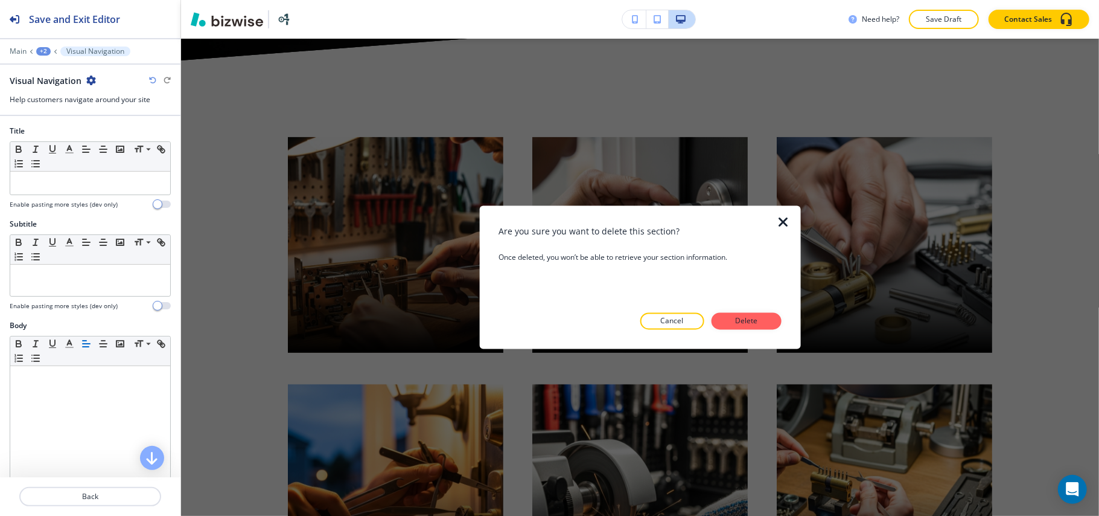
drag, startPoint x: 752, startPoint y: 314, endPoint x: 769, endPoint y: 319, distance: 17.8
click at [752, 313] on button "Delete" at bounding box center [747, 321] width 70 height 17
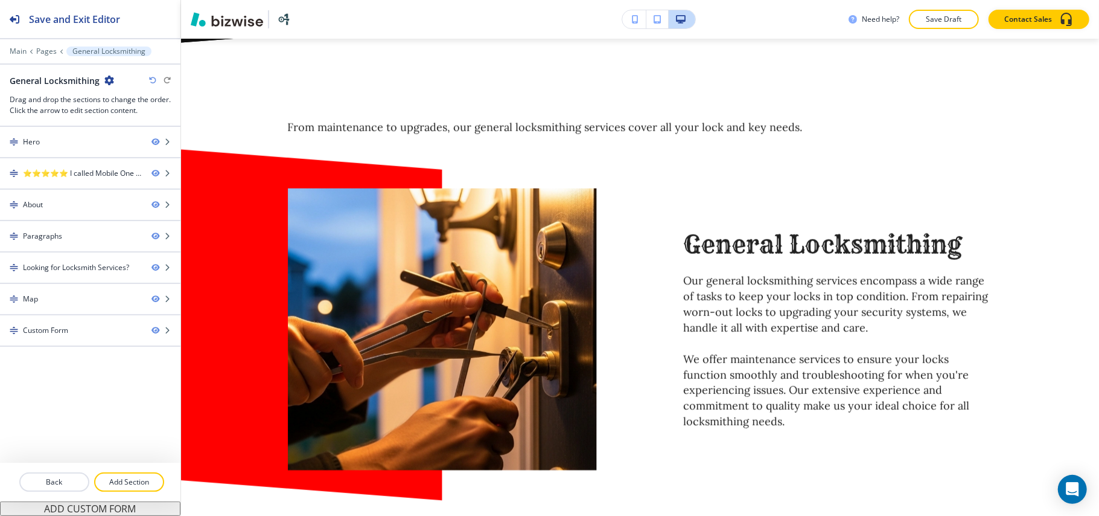
scroll to position [0, 0]
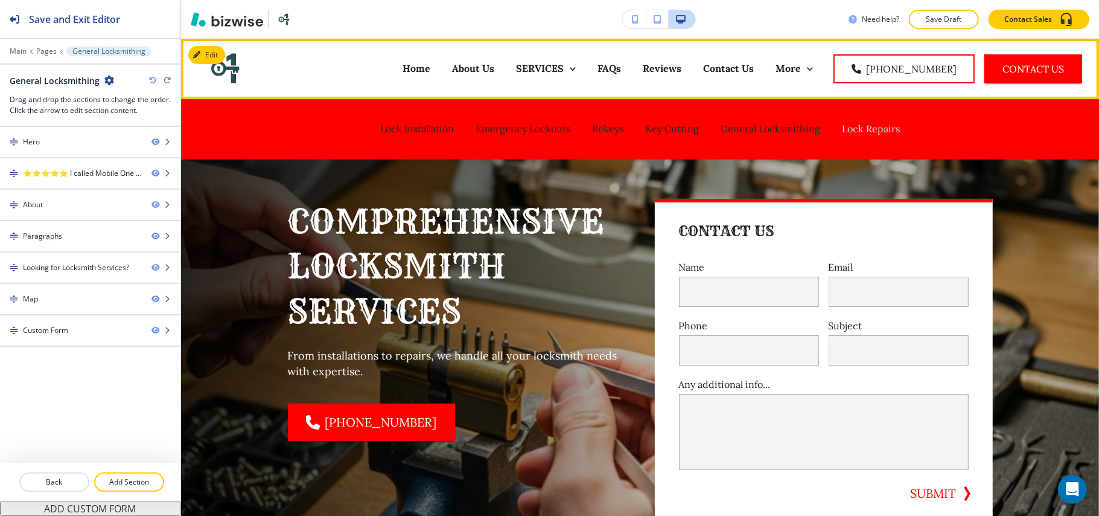
click at [879, 129] on p "Lock Repairs" at bounding box center [871, 129] width 58 height 14
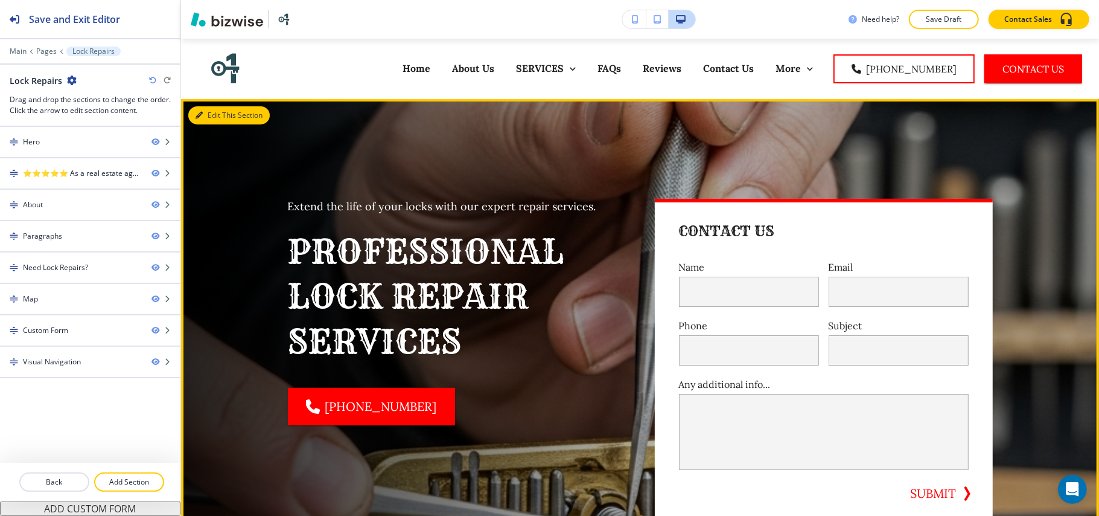
click at [216, 117] on button "Edit This Section" at bounding box center [229, 115] width 82 height 18
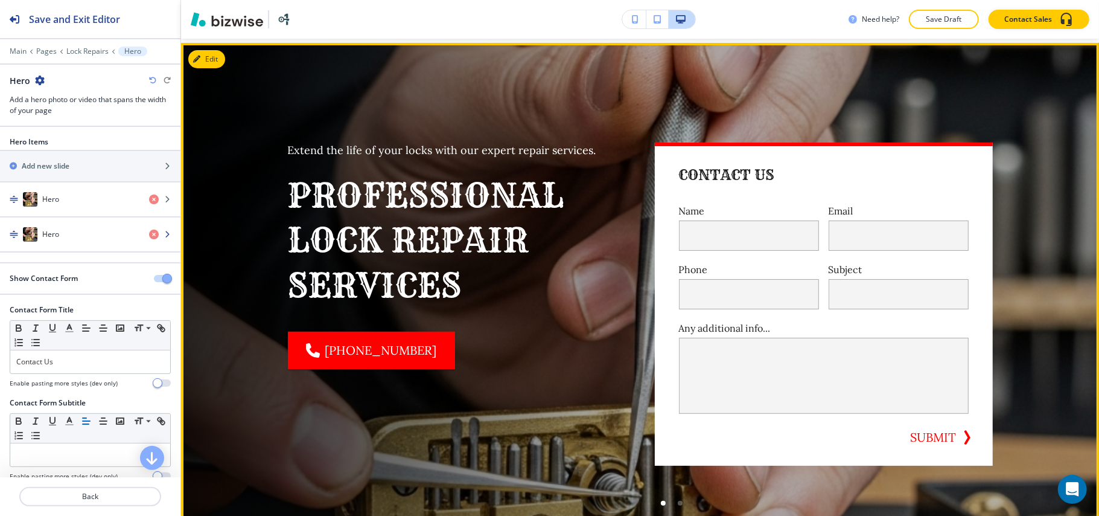
scroll to position [60, 0]
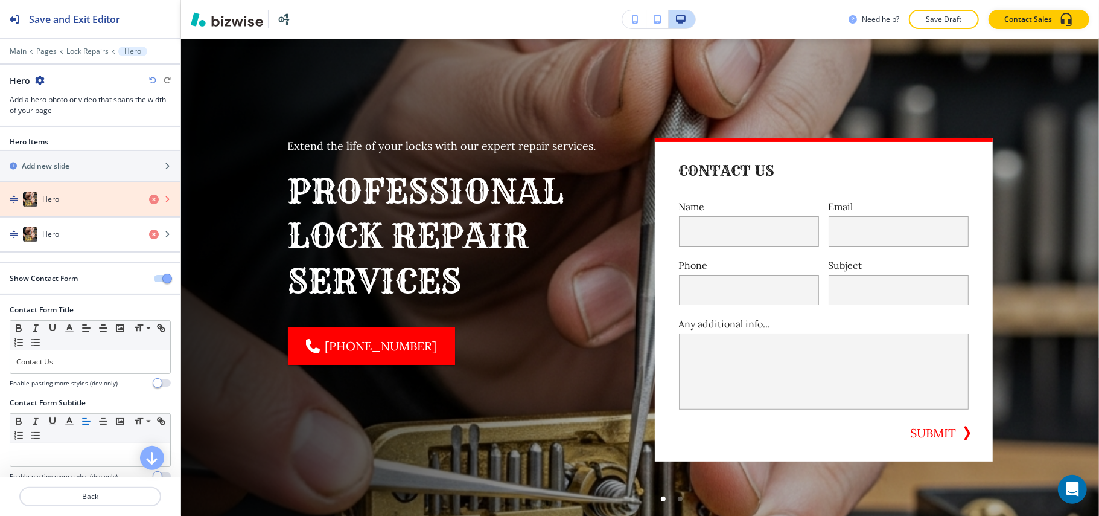
click at [149, 198] on icon "button" at bounding box center [154, 199] width 10 height 10
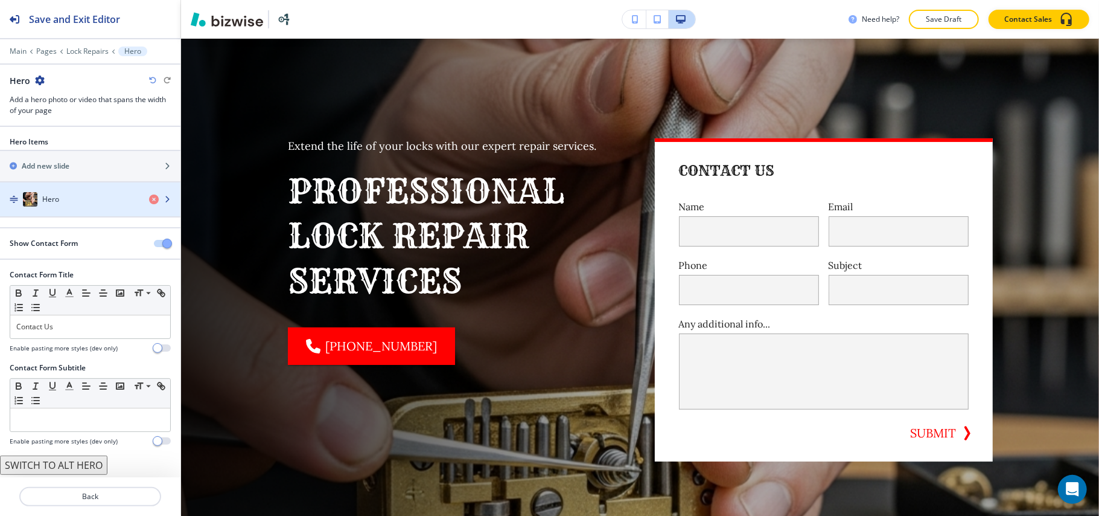
click at [65, 203] on div "Hero" at bounding box center [69, 199] width 139 height 14
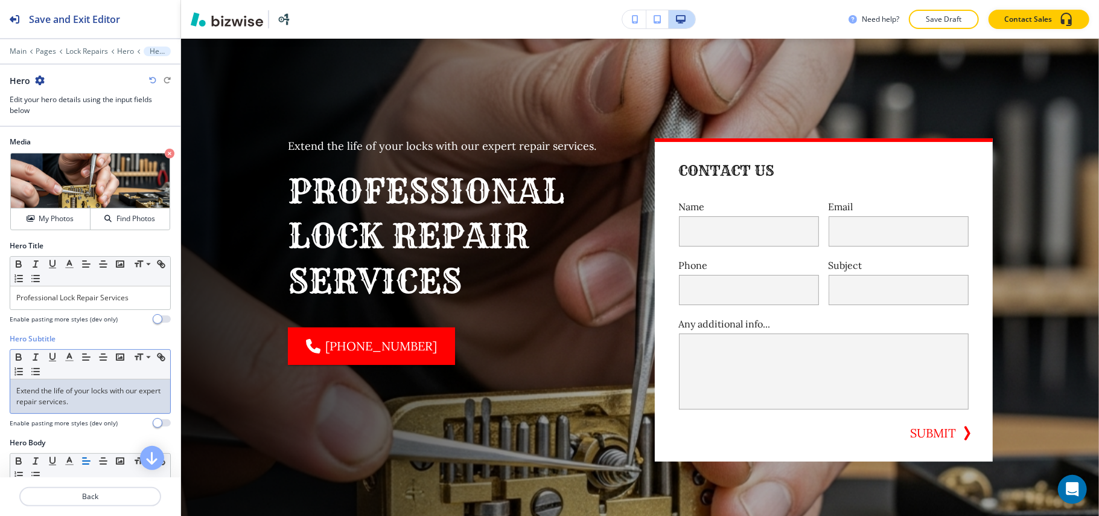
click at [65, 409] on div "Extend the life of your locks with our expert repair services." at bounding box center [90, 396] width 160 height 34
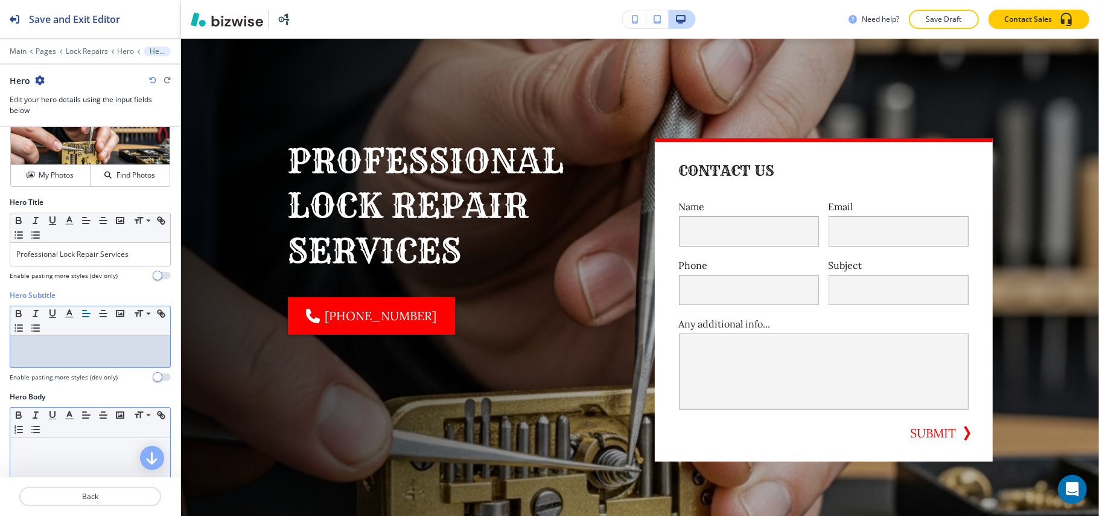
scroll to position [161, 0]
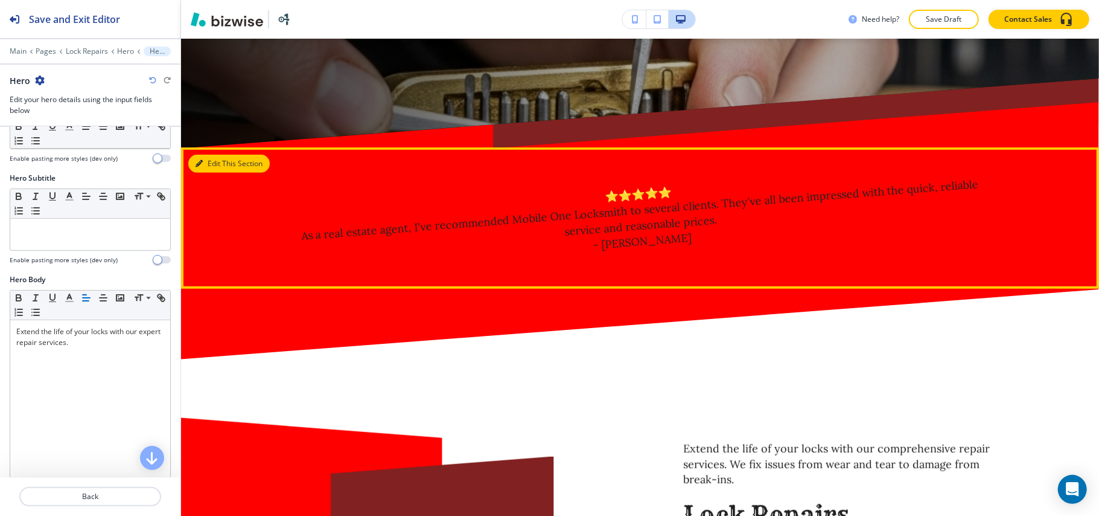
click at [209, 167] on button "Edit This Section" at bounding box center [229, 164] width 82 height 18
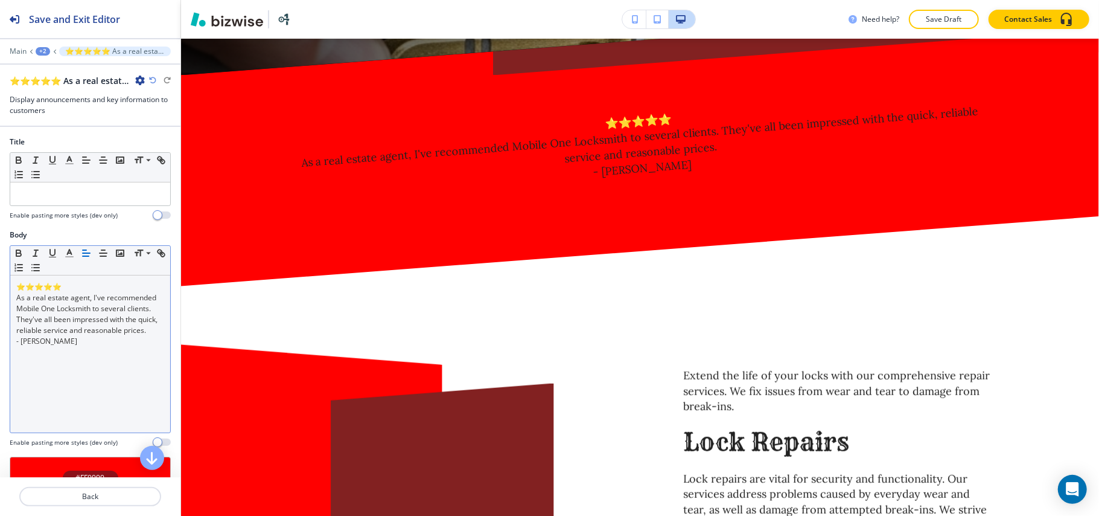
scroll to position [652, 0]
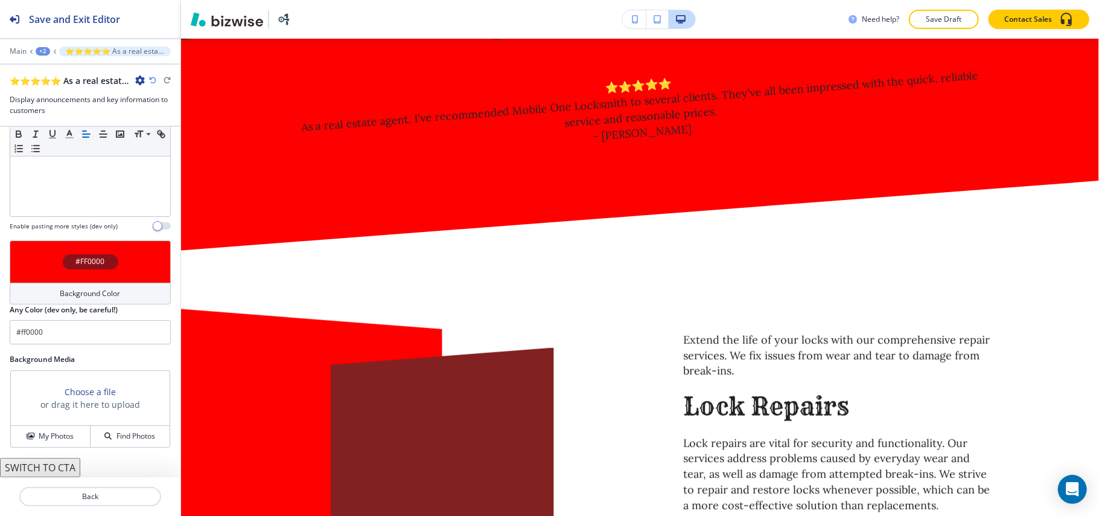
click at [34, 259] on div "#FF0000" at bounding box center [90, 261] width 161 height 42
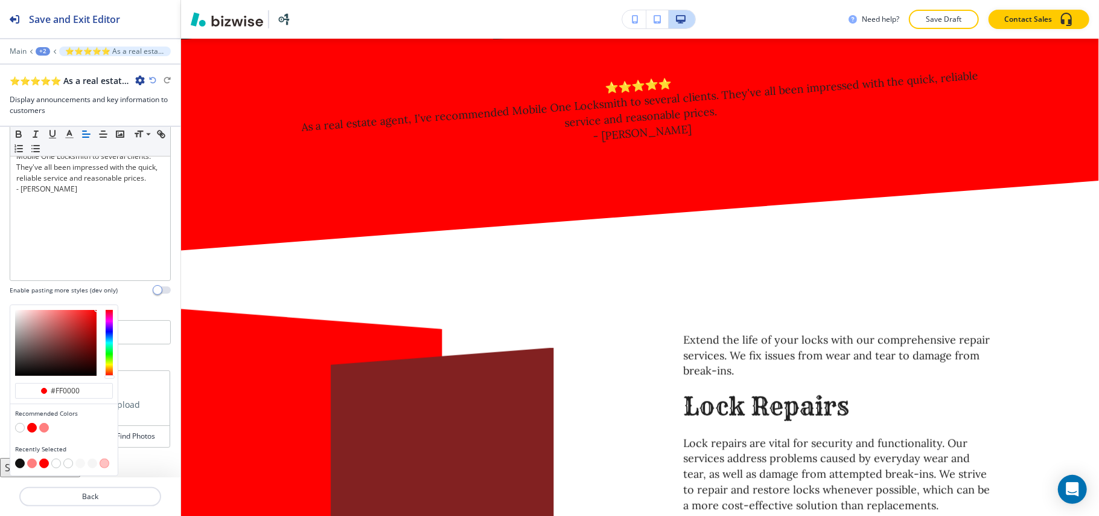
click at [23, 462] on button "button" at bounding box center [20, 463] width 10 height 10
type input "#121212"
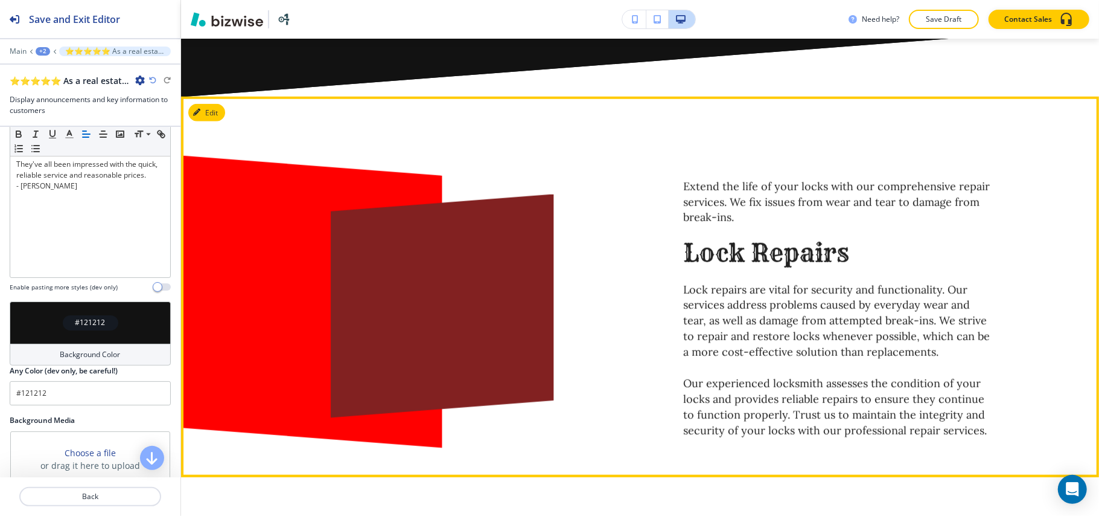
scroll to position [813, 0]
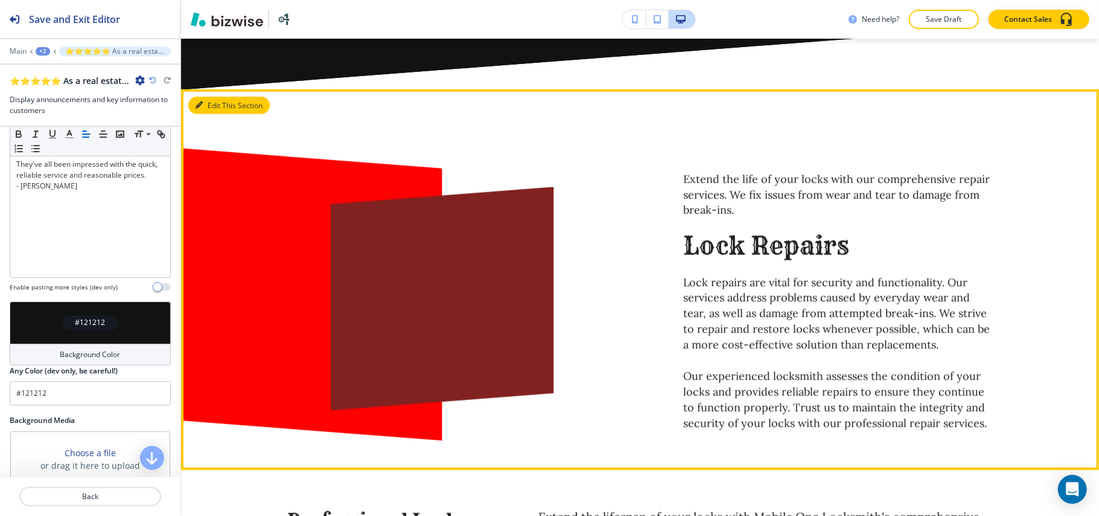
click at [217, 101] on button "Edit This Section" at bounding box center [229, 106] width 82 height 18
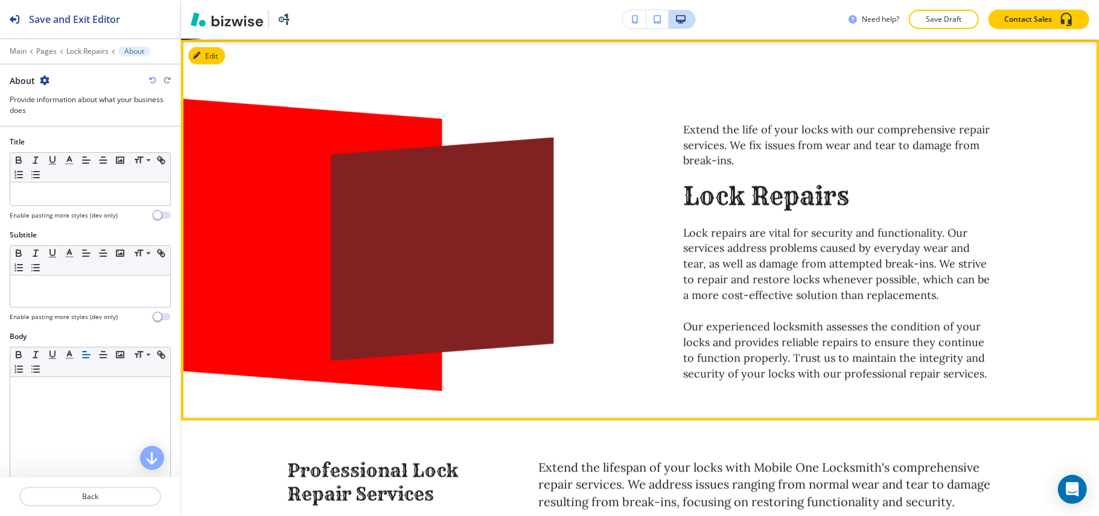
scroll to position [863, 0]
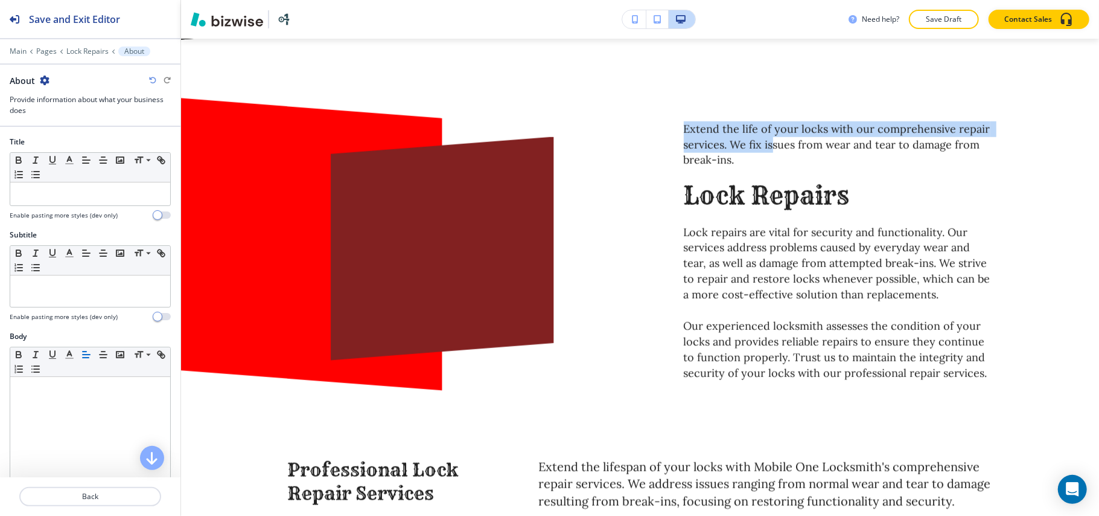
drag, startPoint x: 660, startPoint y: 124, endPoint x: 768, endPoint y: 150, distance: 111.1
click at [768, 150] on div "Extend the life of your locks with our comprehensive repair services. We fix is…" at bounding box center [795, 220] width 396 height 322
click at [768, 150] on p "Extend the life of your locks with our comprehensive repair services. We fix is…" at bounding box center [838, 144] width 309 height 47
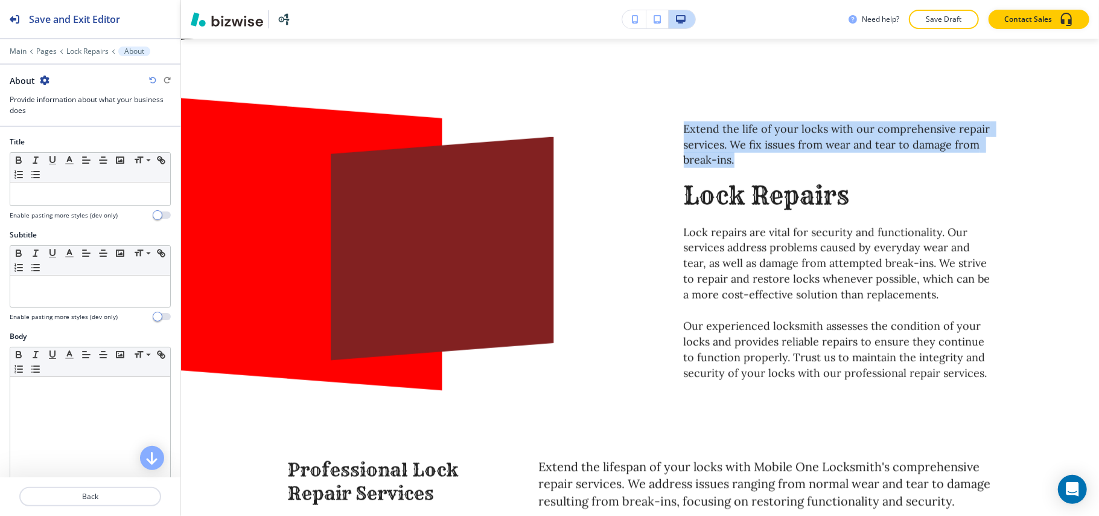
drag, startPoint x: 756, startPoint y: 159, endPoint x: 679, endPoint y: 115, distance: 89.3
click at [684, 117] on div "Extend the life of your locks with our comprehensive repair services. We fix is…" at bounding box center [838, 249] width 309 height 264
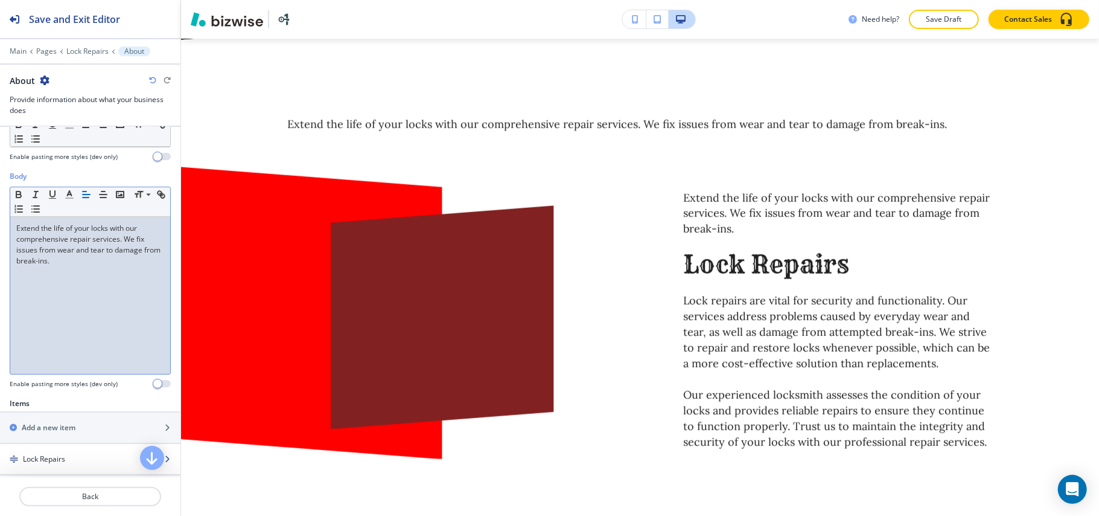
scroll to position [322, 0]
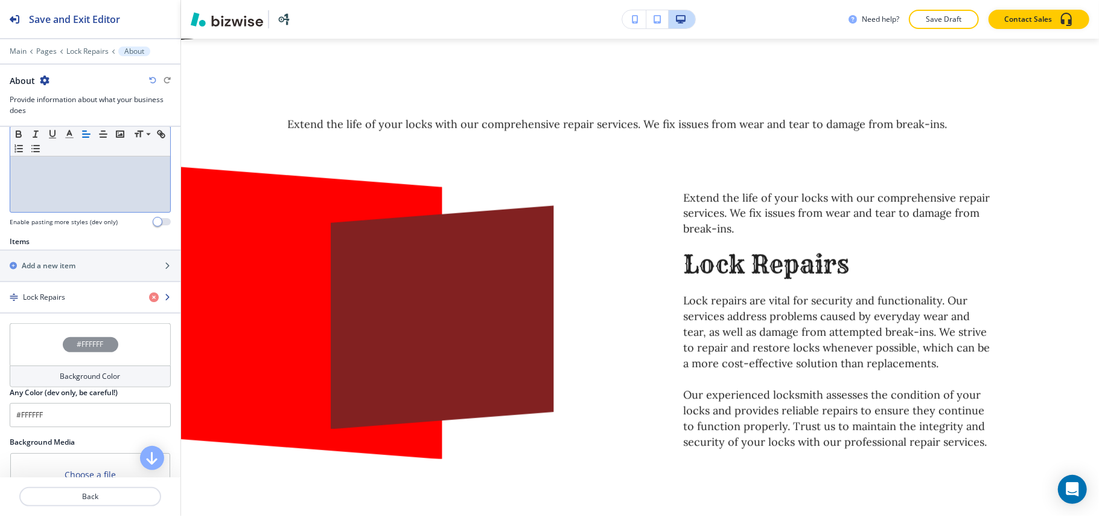
click at [66, 309] on div "button" at bounding box center [90, 307] width 181 height 10
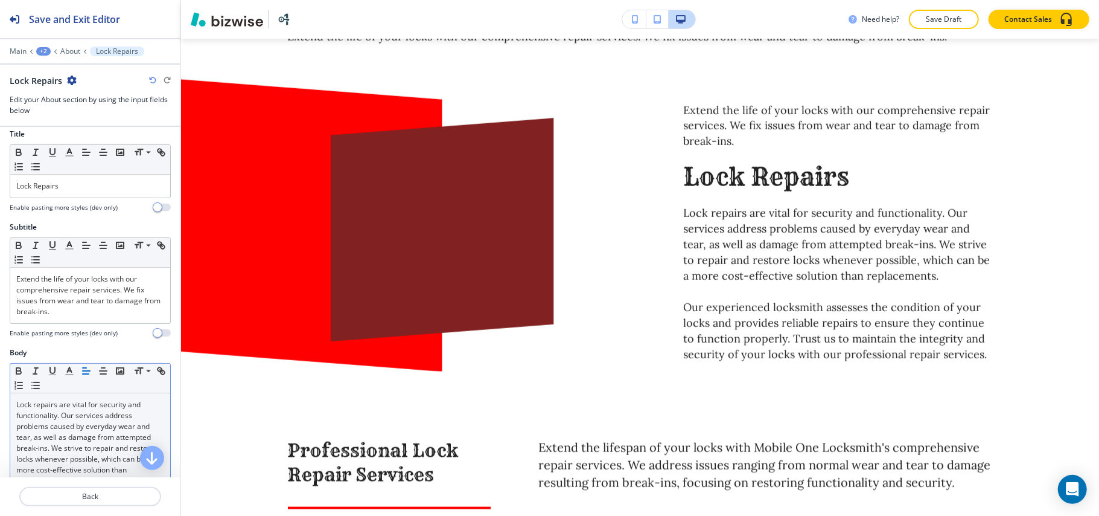
scroll to position [0, 0]
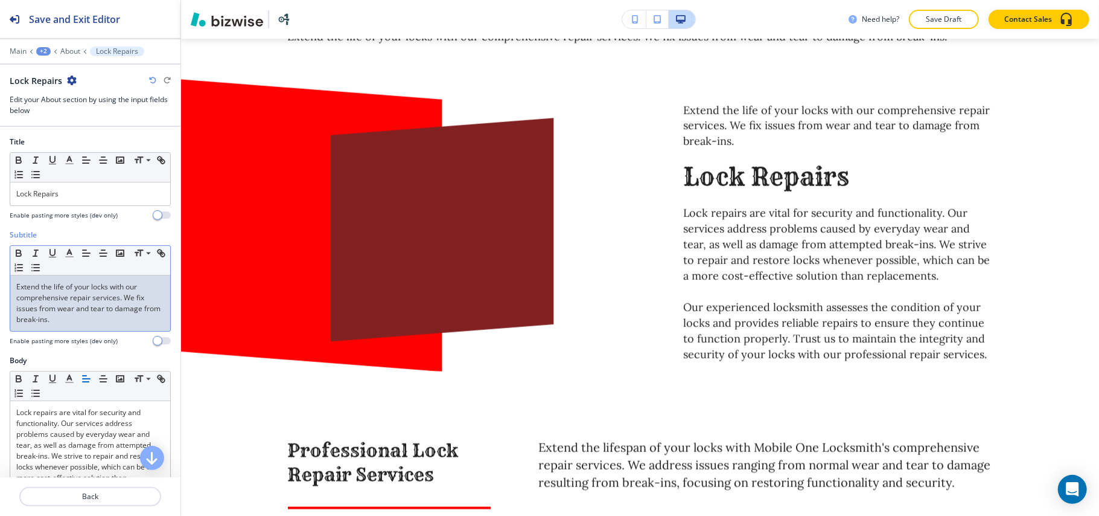
click at [86, 286] on p "Extend the life of your locks with our comprehensive repair services. We fix is…" at bounding box center [90, 302] width 148 height 43
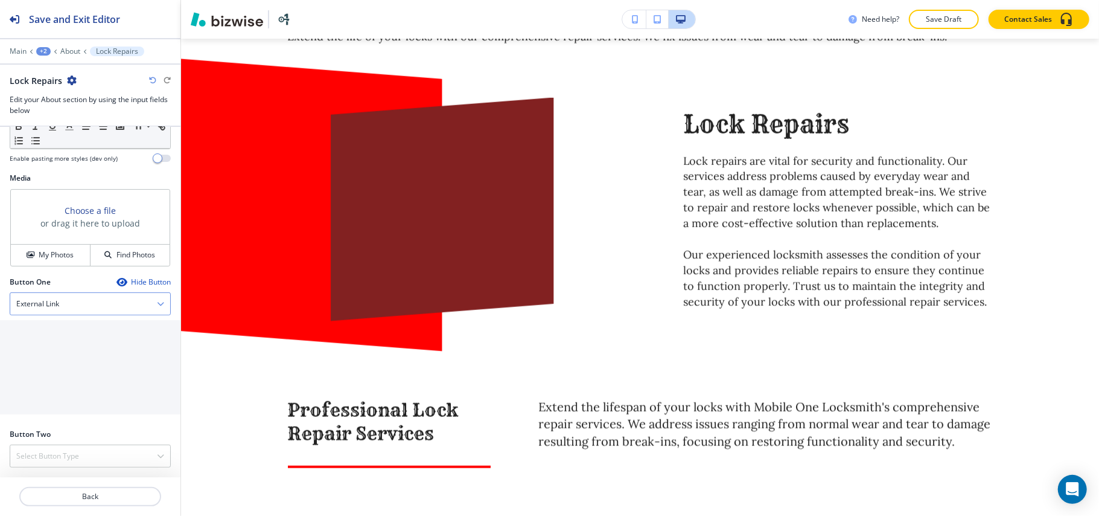
scroll to position [418, 0]
click at [40, 259] on button "My Photos" at bounding box center [51, 255] width 80 height 21
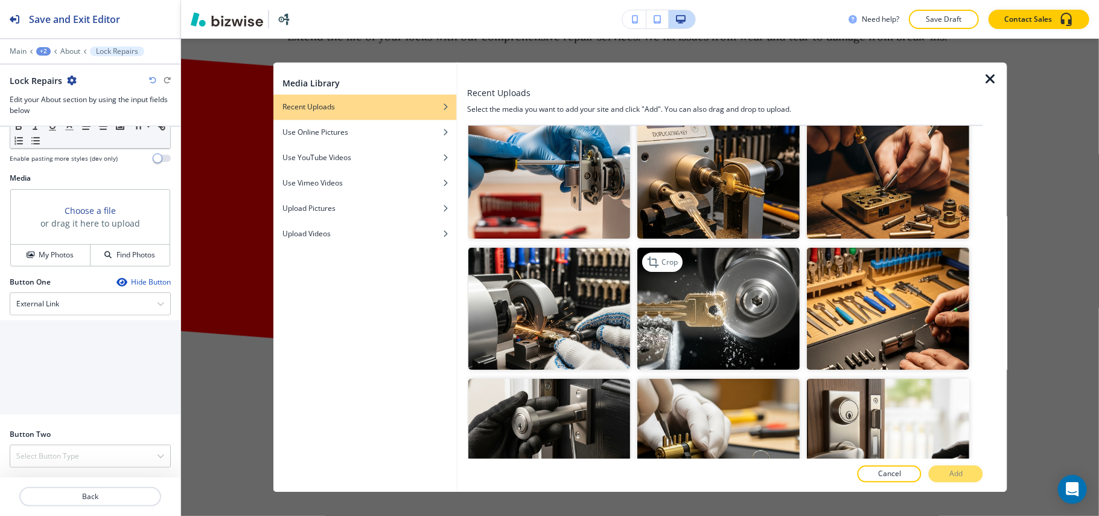
scroll to position [161, 0]
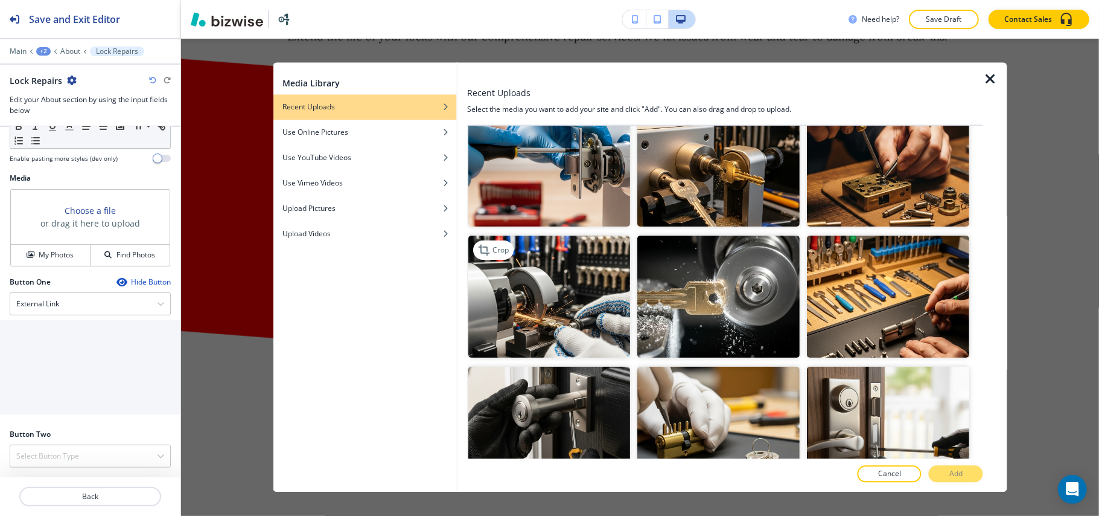
click at [589, 305] on img "button" at bounding box center [550, 296] width 162 height 122
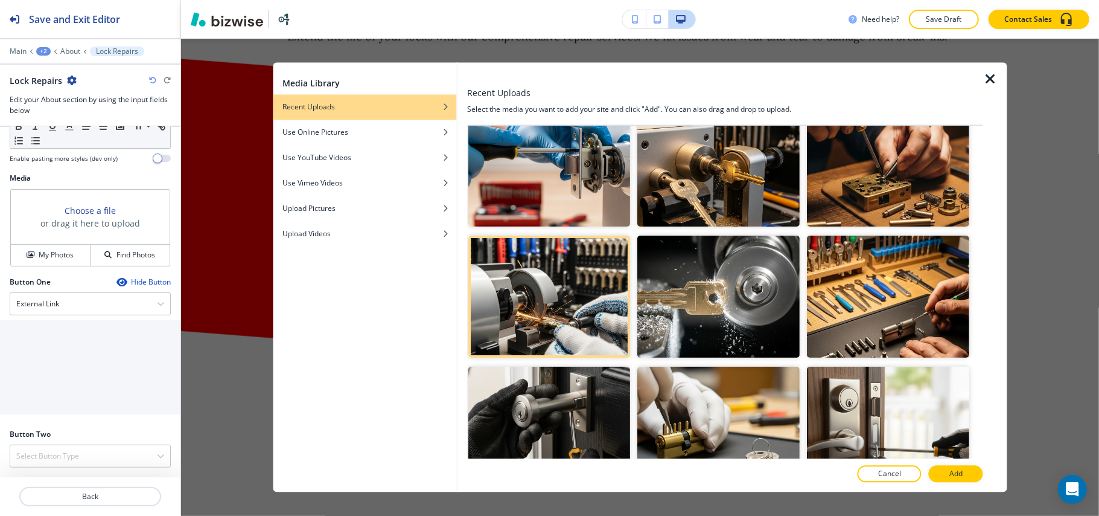
click at [955, 479] on button "Add" at bounding box center [956, 473] width 54 height 17
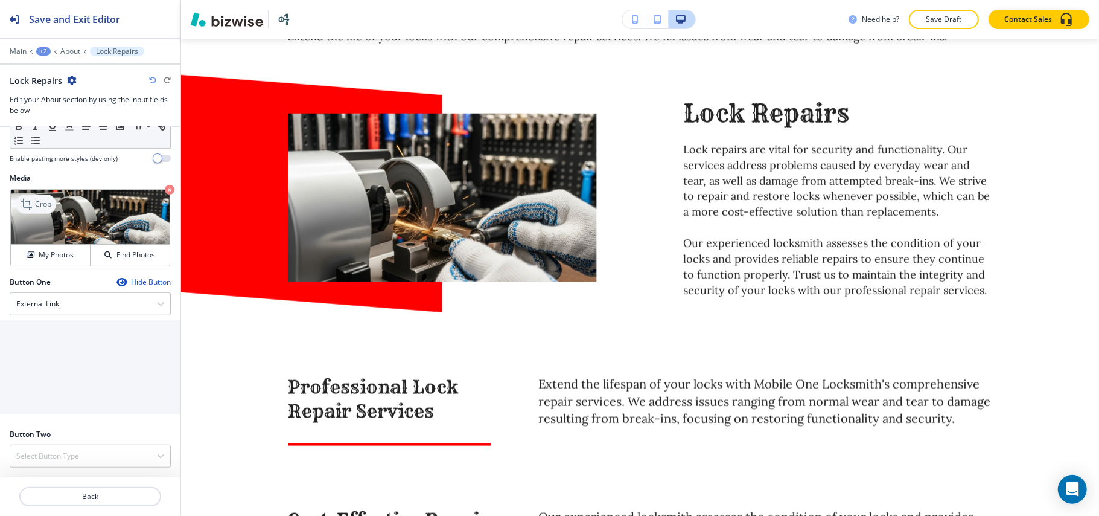
click at [46, 206] on p "Crop" at bounding box center [43, 204] width 16 height 11
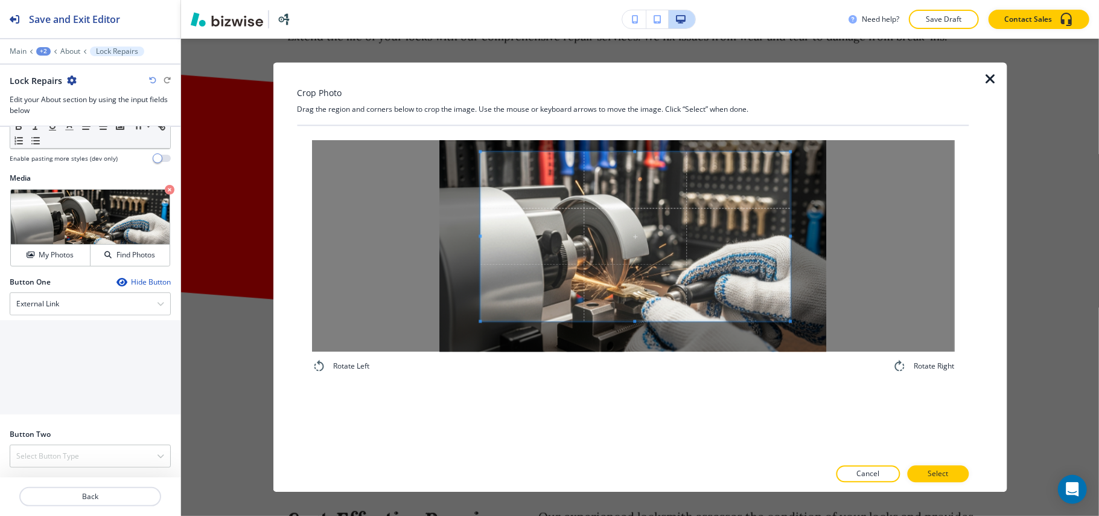
click at [621, 239] on span at bounding box center [636, 236] width 310 height 169
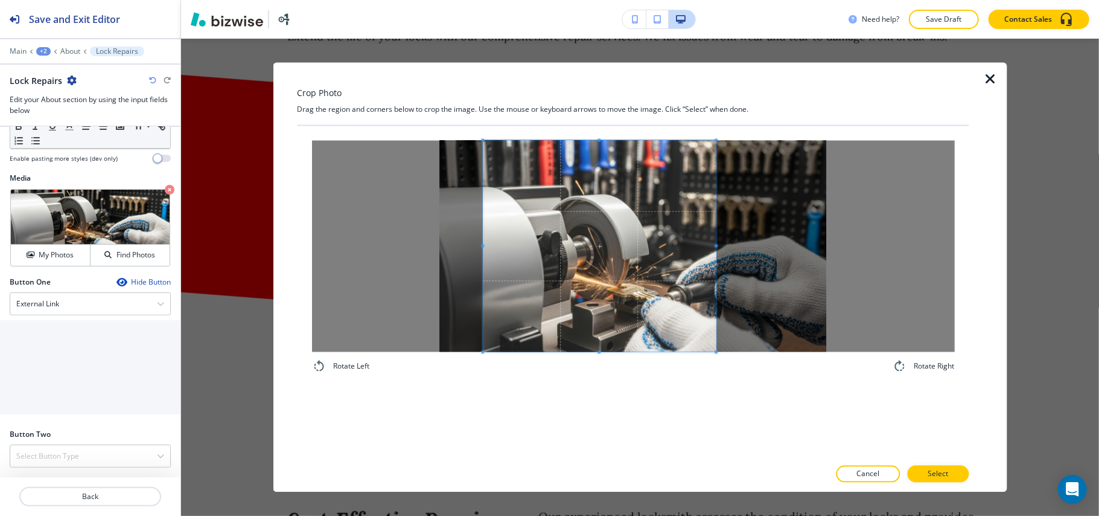
click at [716, 367] on div "Rotate Left Rotate Right" at bounding box center [633, 257] width 643 height 233
click at [955, 476] on button "Select" at bounding box center [938, 473] width 62 height 17
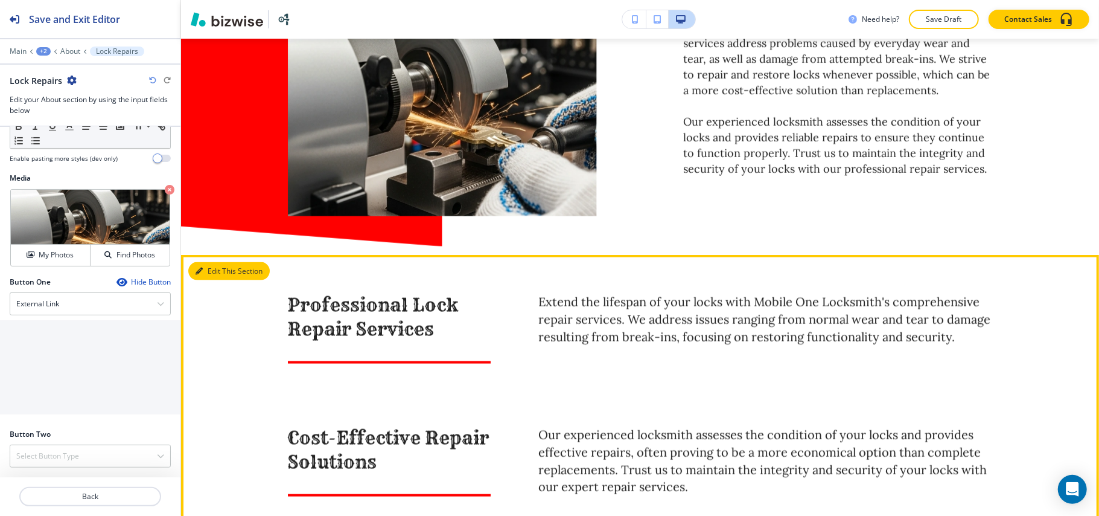
click at [211, 269] on button "Edit This Section" at bounding box center [229, 271] width 82 height 18
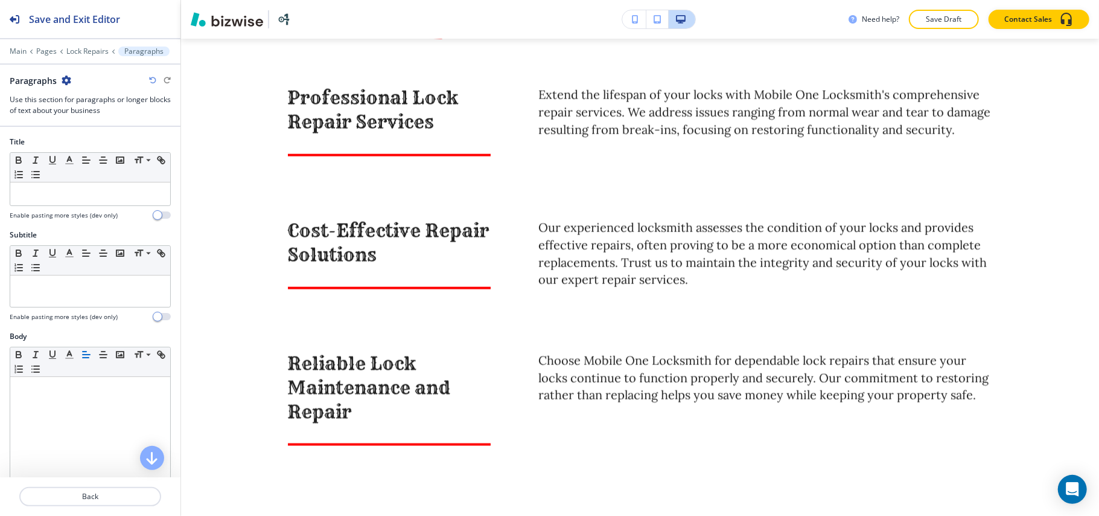
scroll to position [1327, 0]
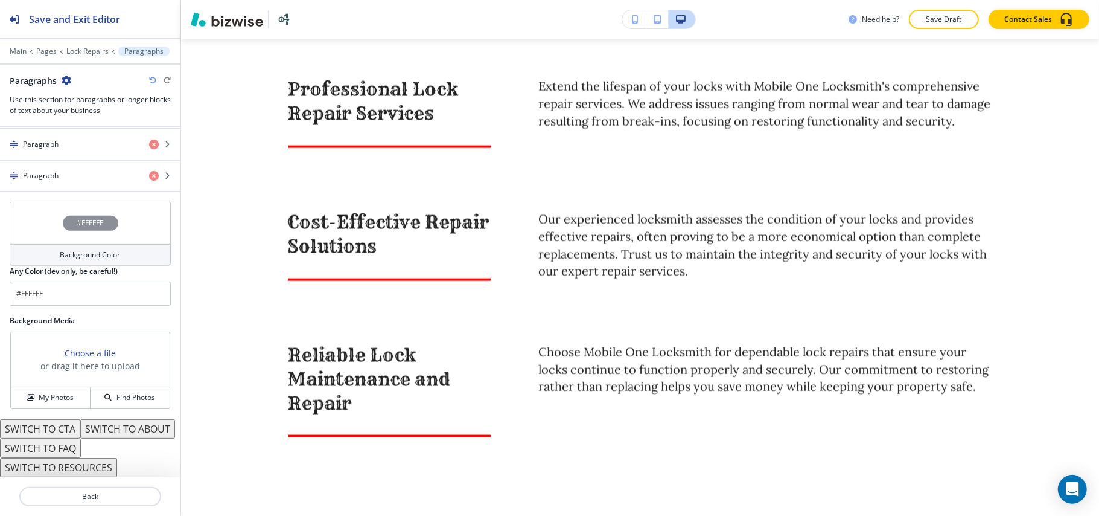
click at [27, 202] on div "#FFFFFF" at bounding box center [90, 223] width 161 height 42
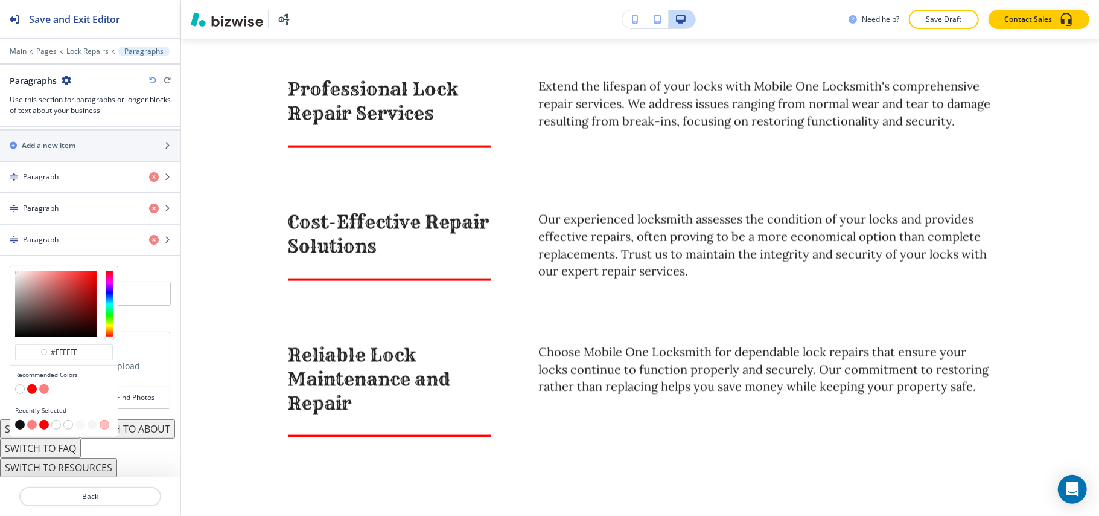
scroll to position [467, 0]
click at [22, 420] on button "button" at bounding box center [20, 425] width 10 height 10
type input "#121212"
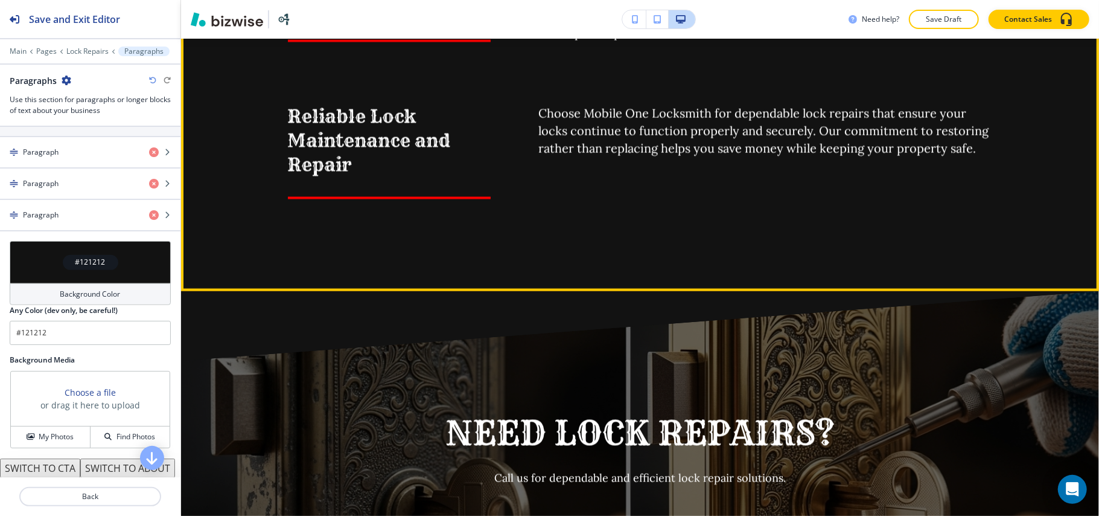
scroll to position [1891, 0]
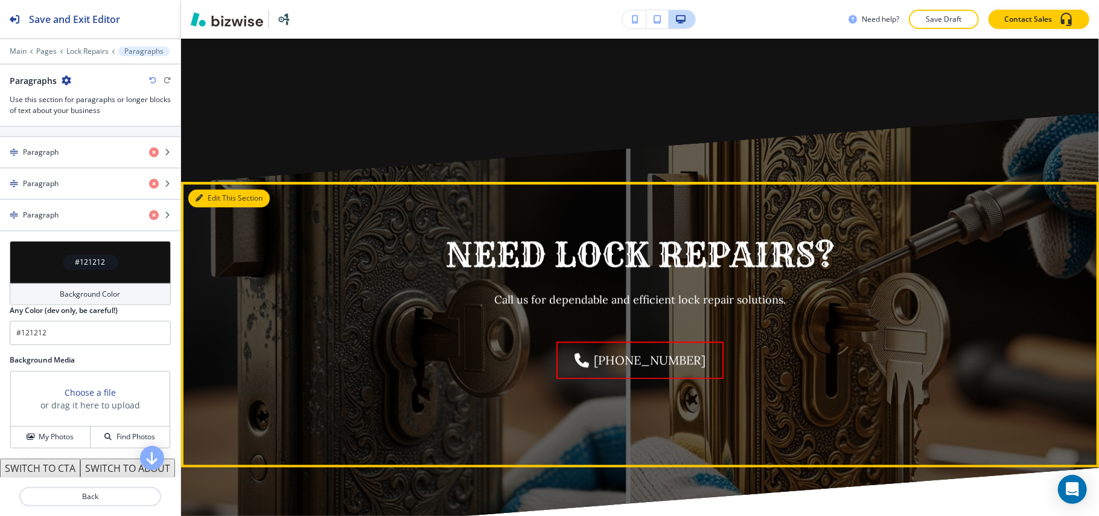
click at [235, 192] on button "Edit This Section" at bounding box center [229, 198] width 82 height 18
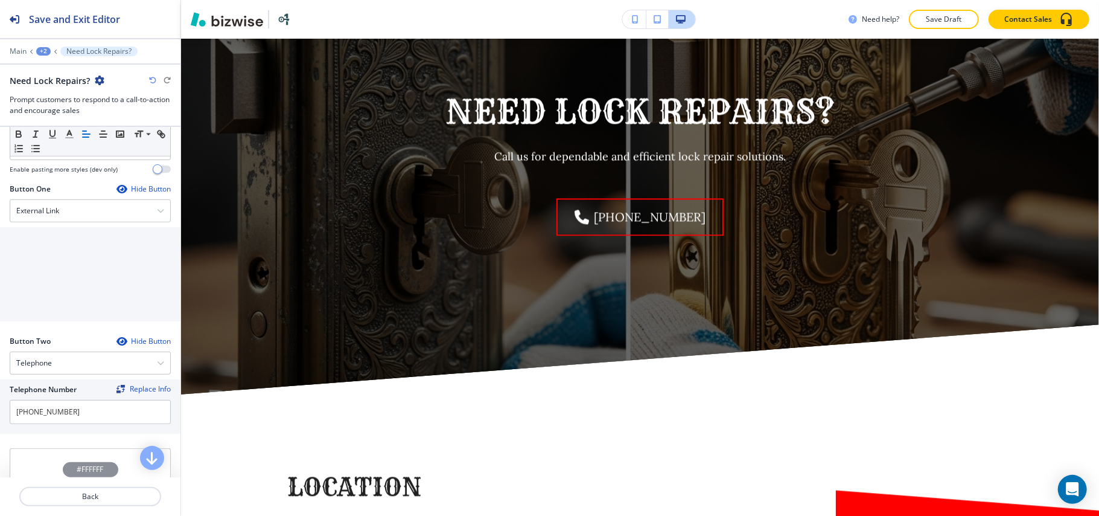
scroll to position [402, 0]
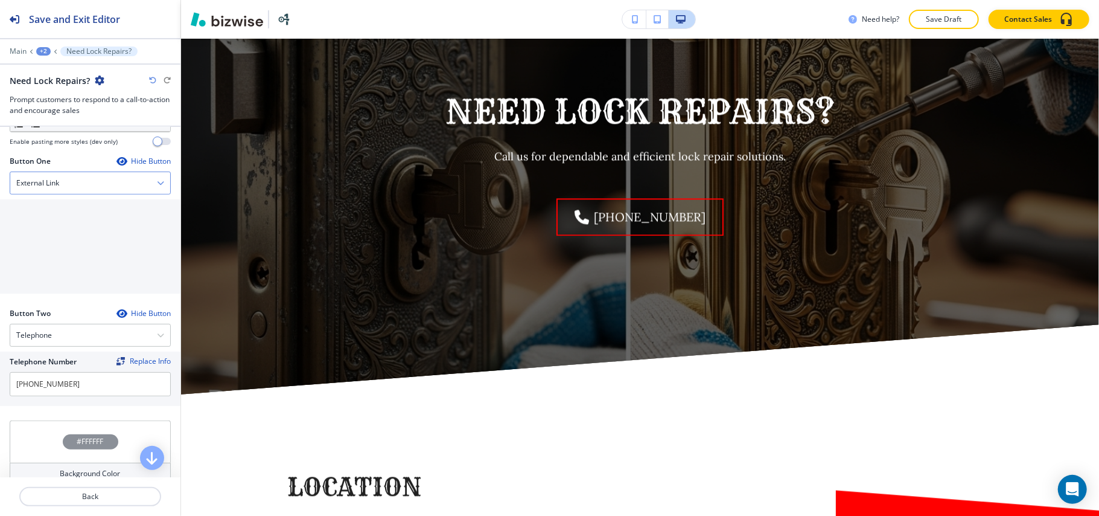
click at [56, 175] on div "External Link" at bounding box center [90, 183] width 160 height 22
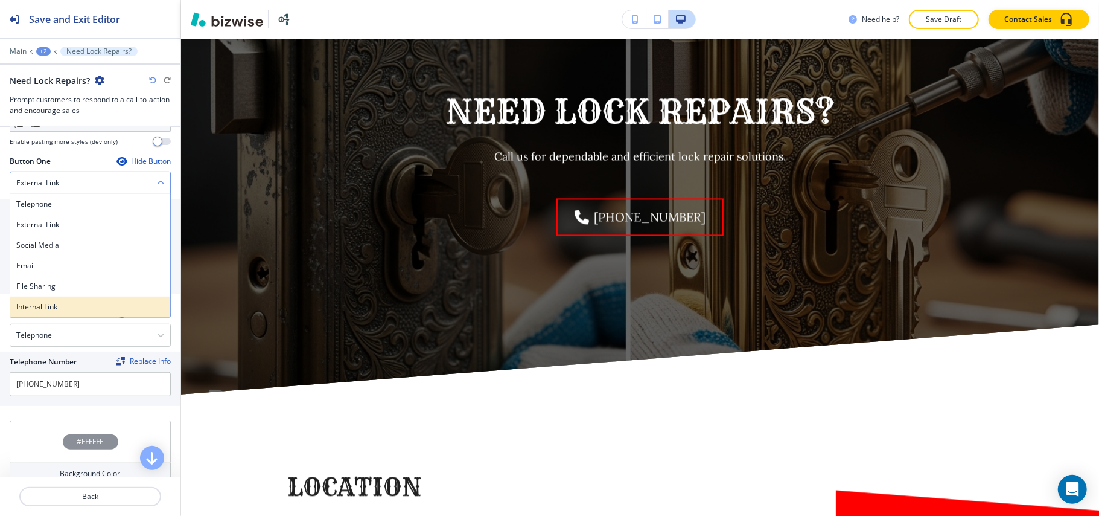
click at [54, 310] on h4 "Internal Link" at bounding box center [90, 306] width 148 height 11
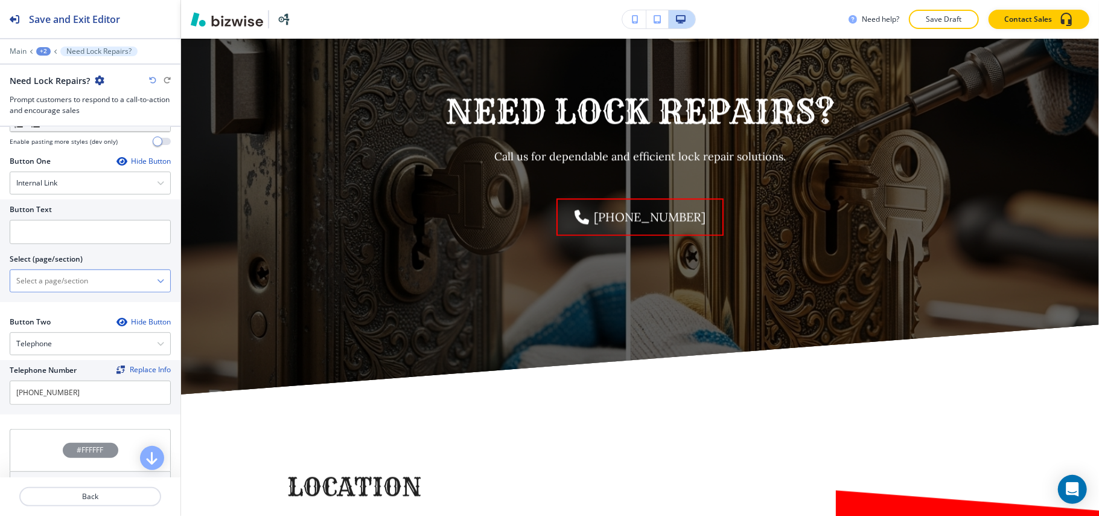
drag, startPoint x: 59, startPoint y: 298, endPoint x: 68, endPoint y: 288, distance: 14.1
click at [68, 288] on \(page\/section\) "Manual Input" at bounding box center [83, 280] width 147 height 21
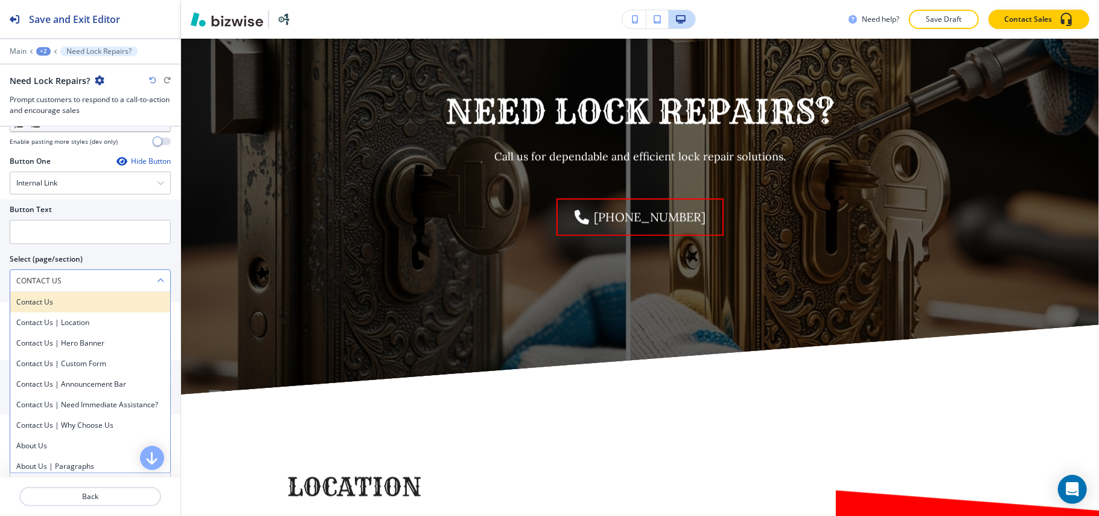
click at [53, 303] on h4 "Contact Us" at bounding box center [90, 301] width 148 height 11
type \(page\/section\) "Contact Us"
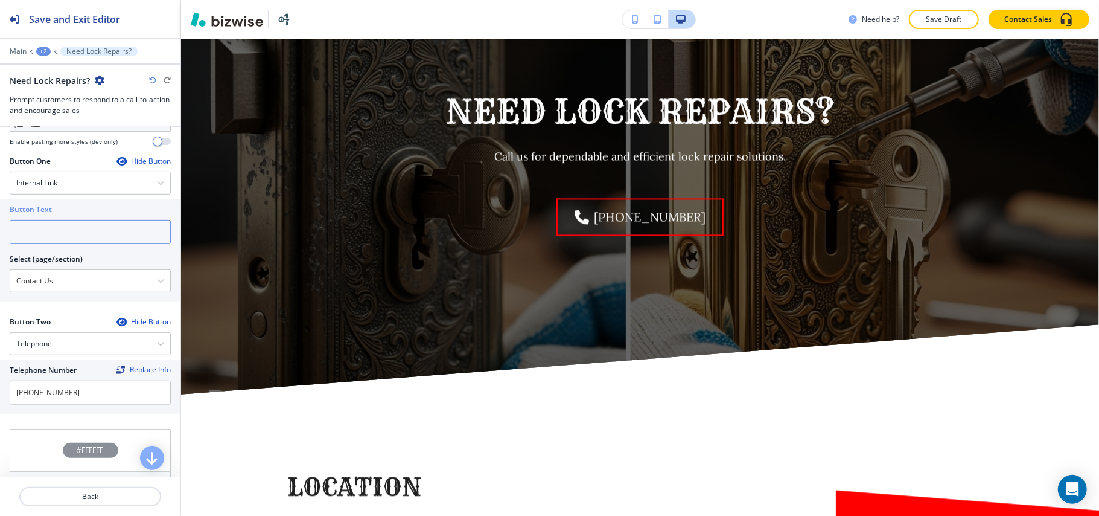
click at [54, 239] on input "text" at bounding box center [90, 232] width 161 height 24
paste input "CONTACT US"
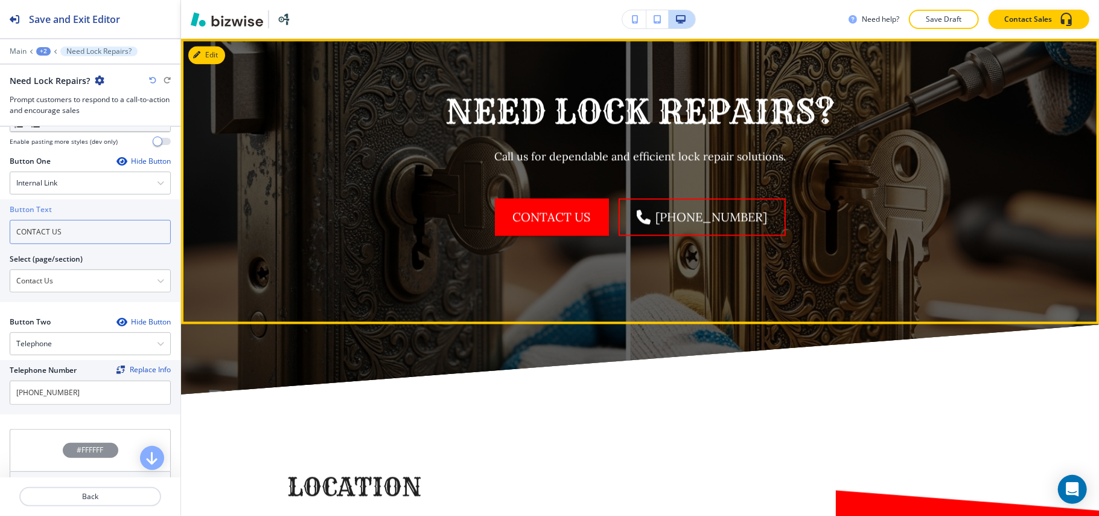
scroll to position [2356, 0]
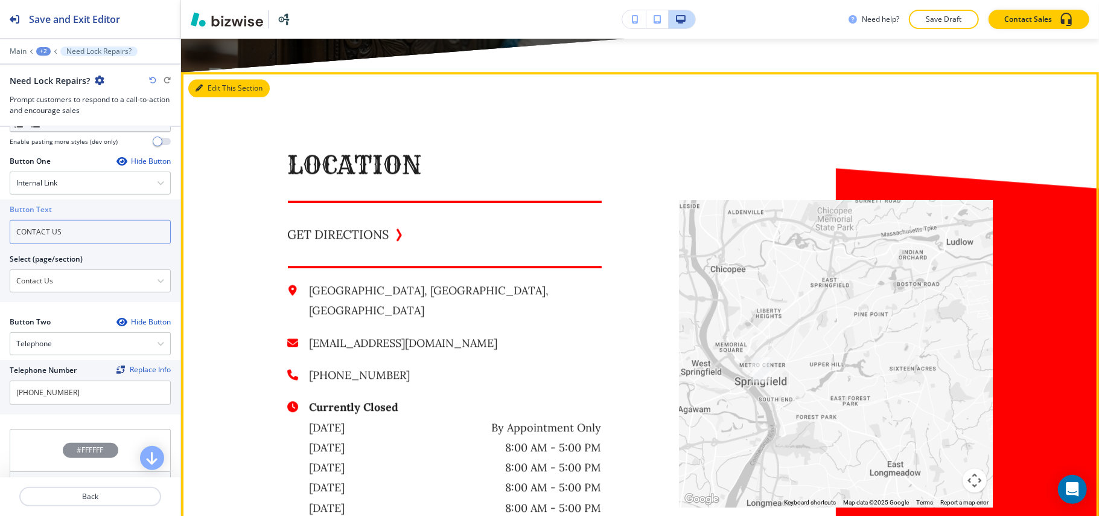
type input "CONTACT US"
click at [217, 87] on button "Edit This Section" at bounding box center [229, 88] width 82 height 18
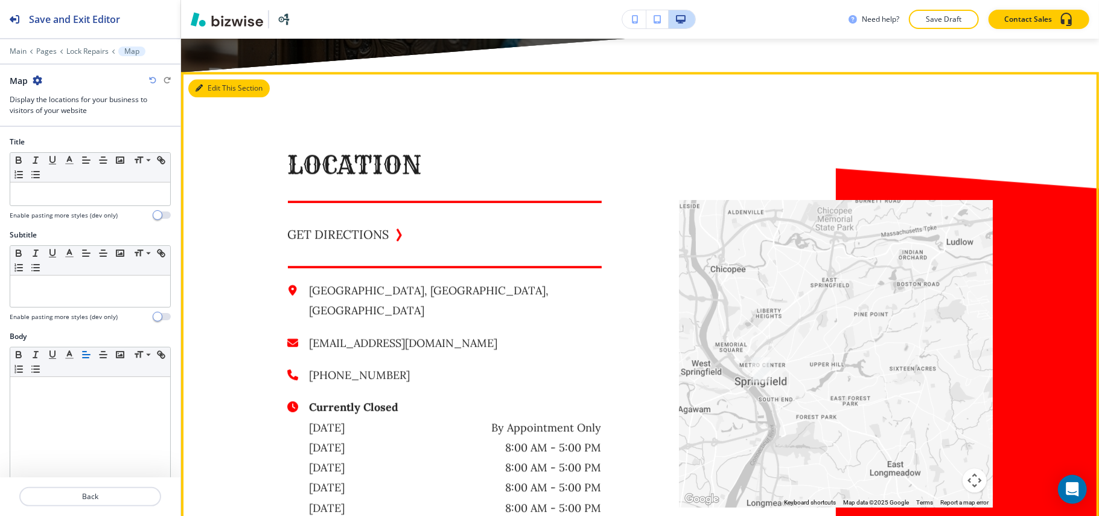
scroll to position [2388, 0]
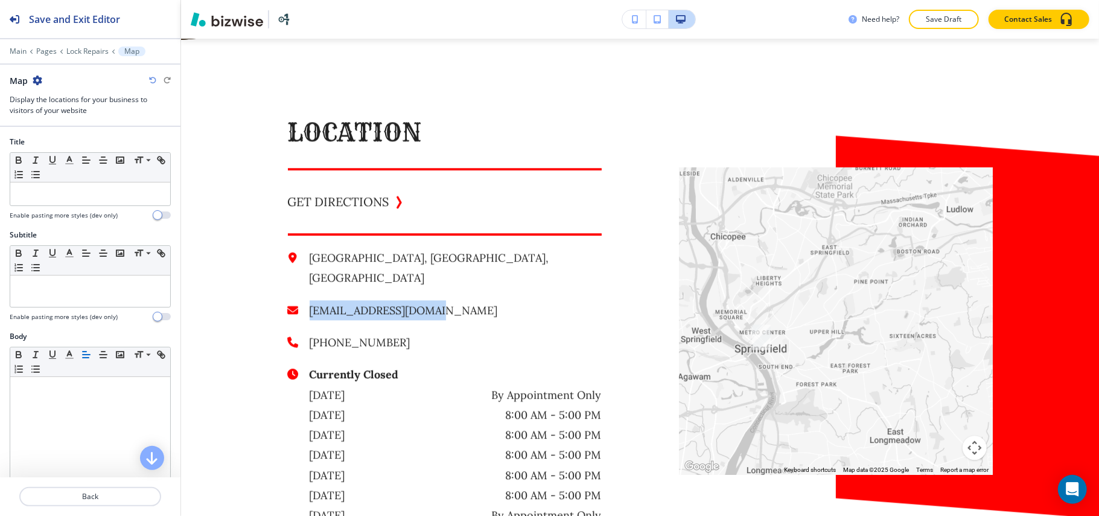
drag, startPoint x: 443, startPoint y: 286, endPoint x: 283, endPoint y: 290, distance: 159.4
click at [288, 300] on div "[EMAIL_ADDRESS][DOMAIN_NAME]" at bounding box center [445, 310] width 314 height 20
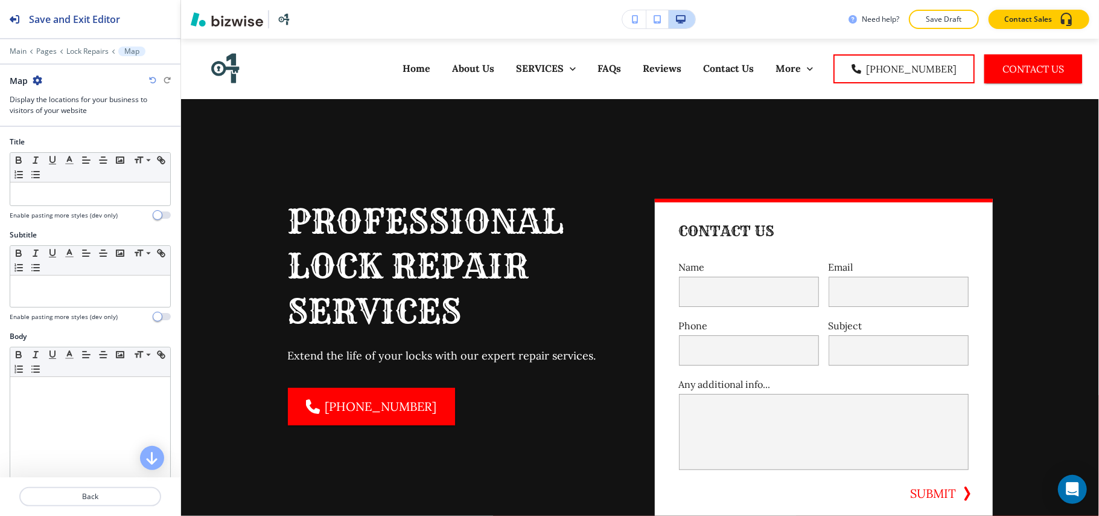
scroll to position [2388, 0]
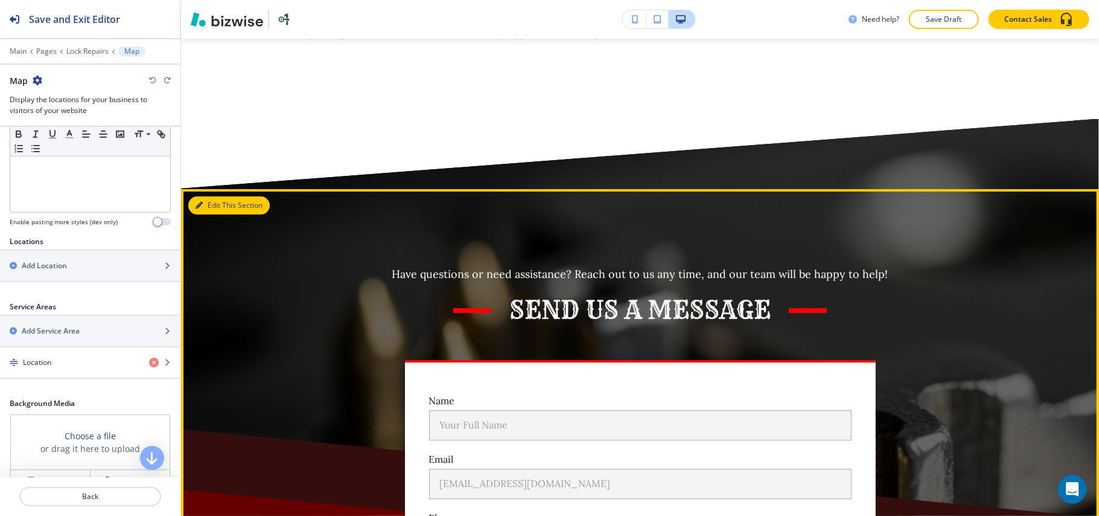
click at [208, 196] on button "Edit This Section" at bounding box center [229, 205] width 82 height 18
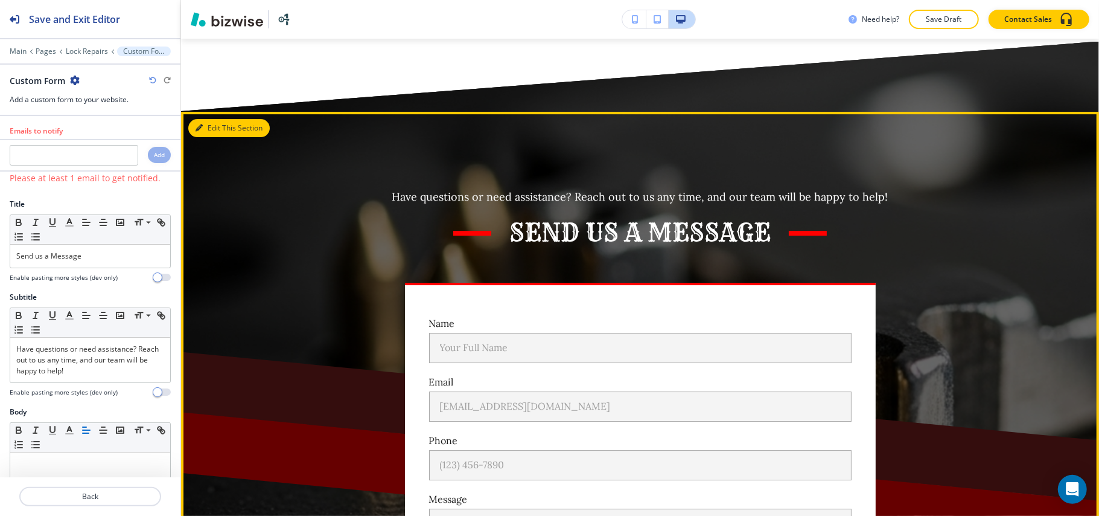
scroll to position [3001, 0]
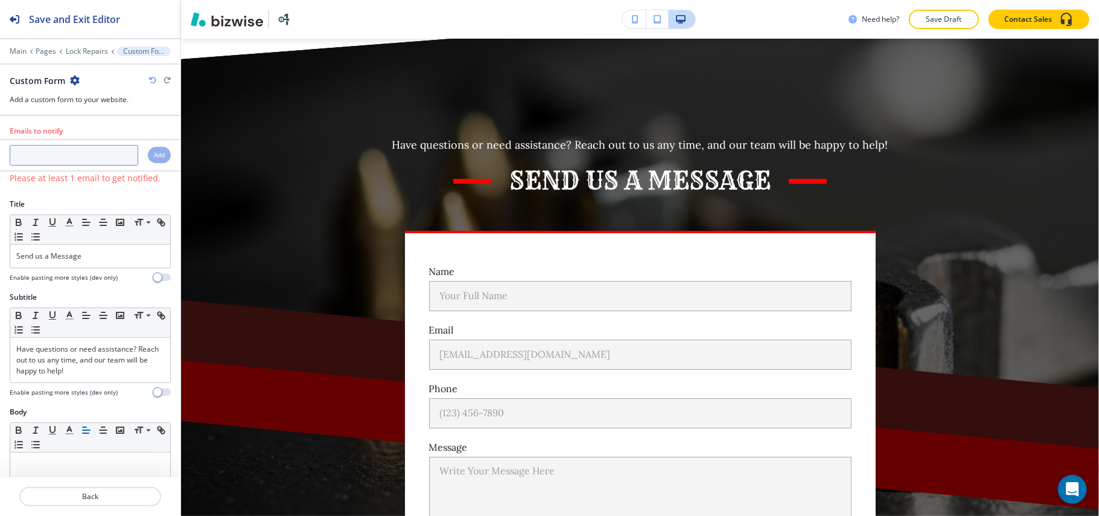
click at [68, 161] on input "text" at bounding box center [74, 155] width 129 height 21
paste input "[EMAIL_ADDRESS][DOMAIN_NAME]"
type input "[EMAIL_ADDRESS][DOMAIN_NAME]"
click at [155, 155] on div "Add" at bounding box center [159, 155] width 23 height 16
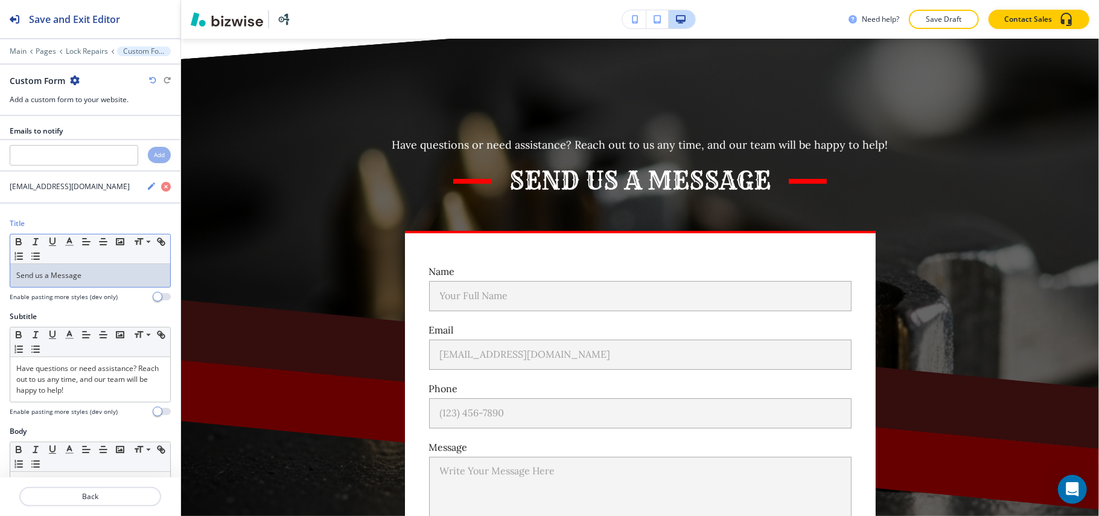
click at [87, 275] on p "Send us a Message" at bounding box center [90, 275] width 148 height 11
click at [95, 375] on p "Have questions or need assistance? Reach out to us any time, and our team will …" at bounding box center [90, 379] width 148 height 33
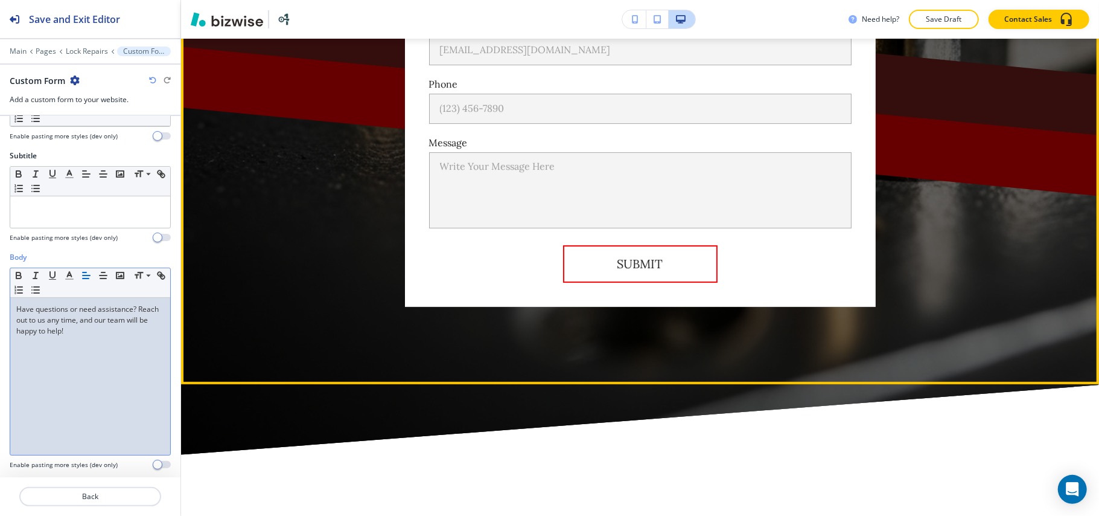
scroll to position [3565, 0]
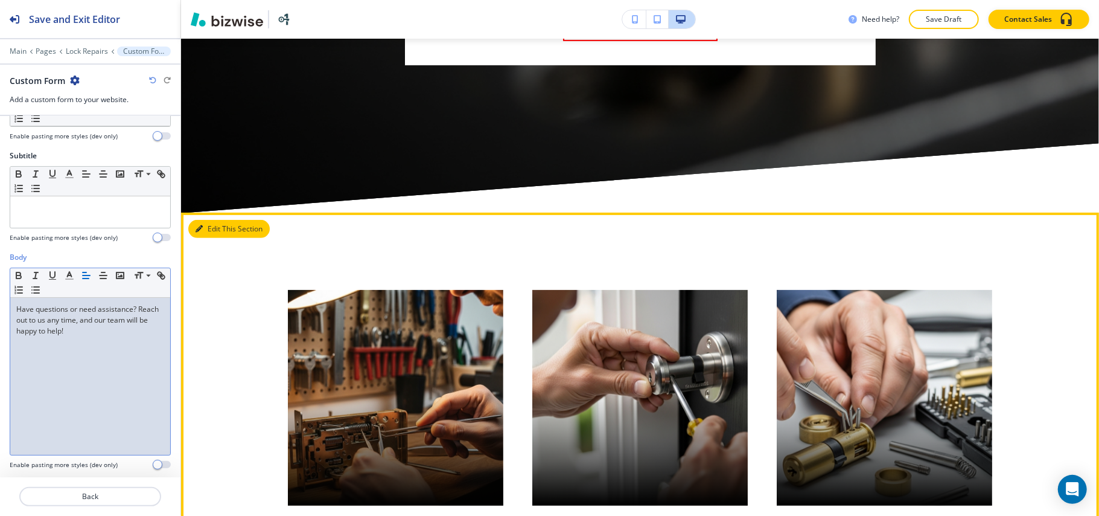
click at [216, 220] on button "Edit This Section" at bounding box center [229, 229] width 82 height 18
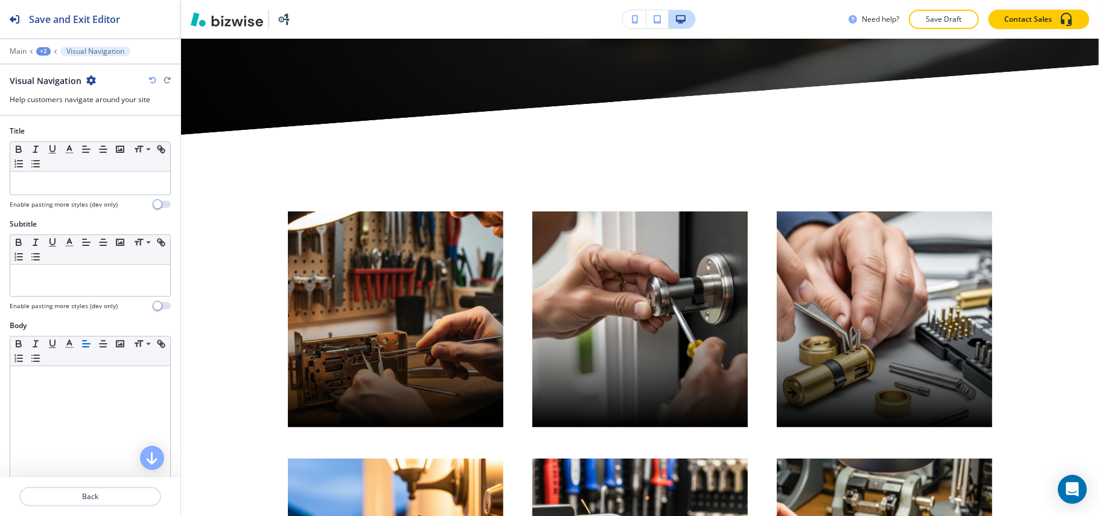
scroll to position [3717, 0]
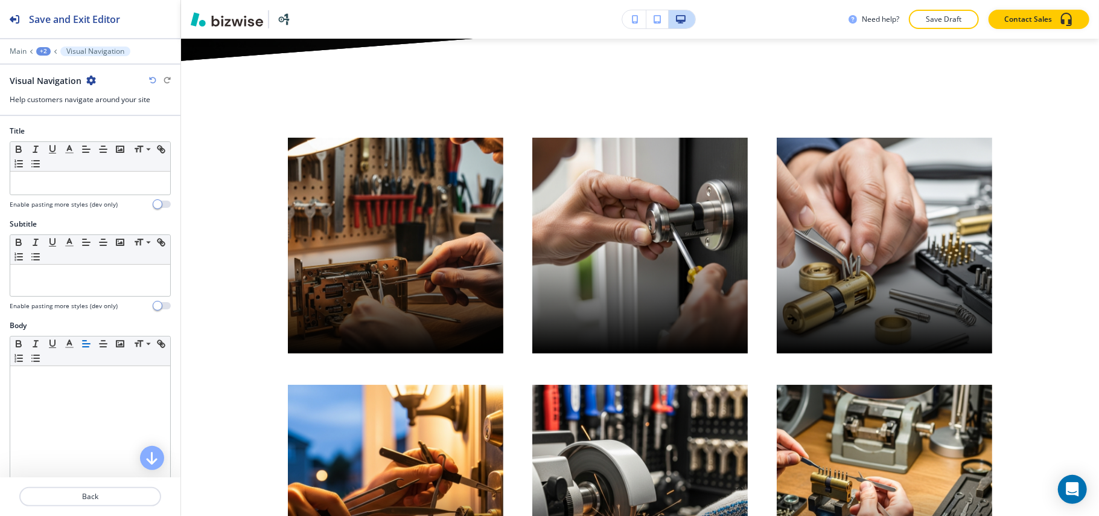
click at [91, 76] on icon "button" at bounding box center [91, 80] width 10 height 10
click at [127, 147] on p "Delete Section" at bounding box center [124, 144] width 62 height 11
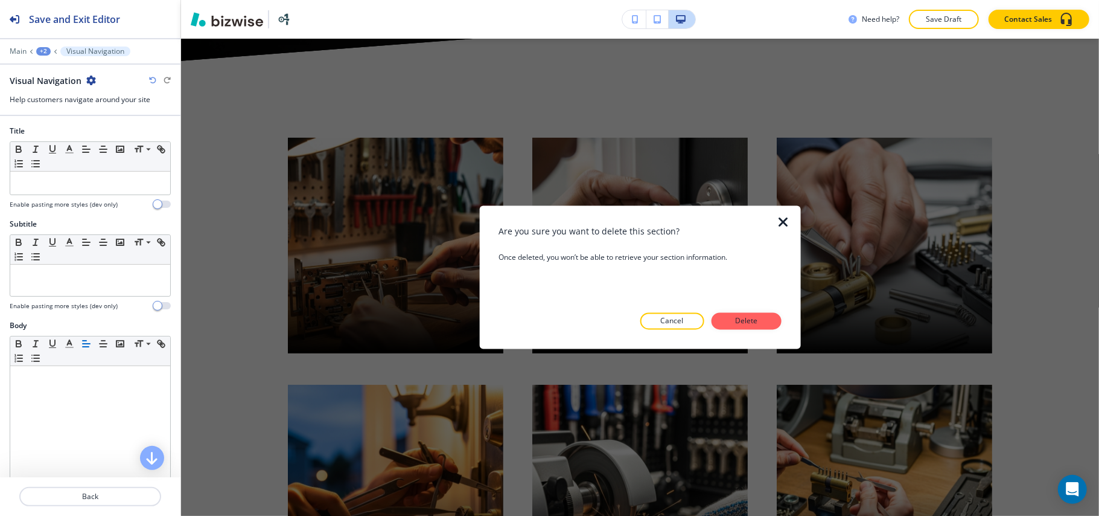
click at [745, 316] on p "Delete" at bounding box center [746, 321] width 29 height 11
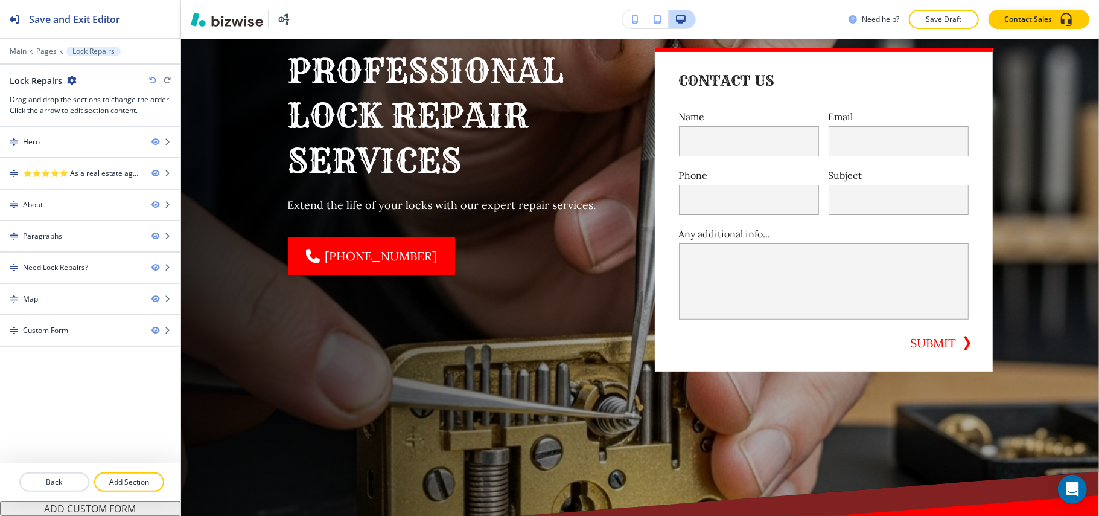
scroll to position [0, 0]
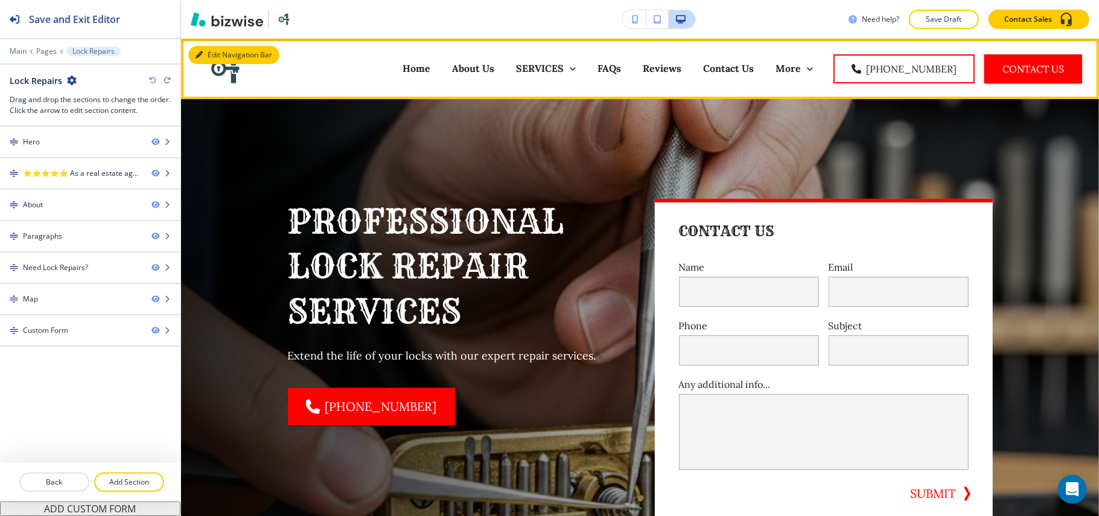
click at [194, 56] on button "Edit Navigation Bar" at bounding box center [233, 55] width 91 height 18
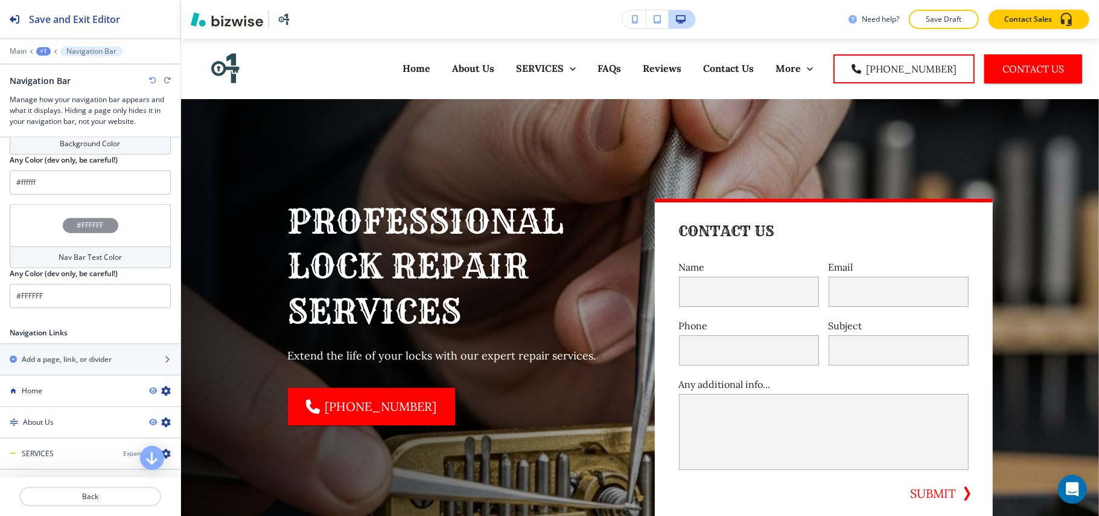
scroll to position [483, 0]
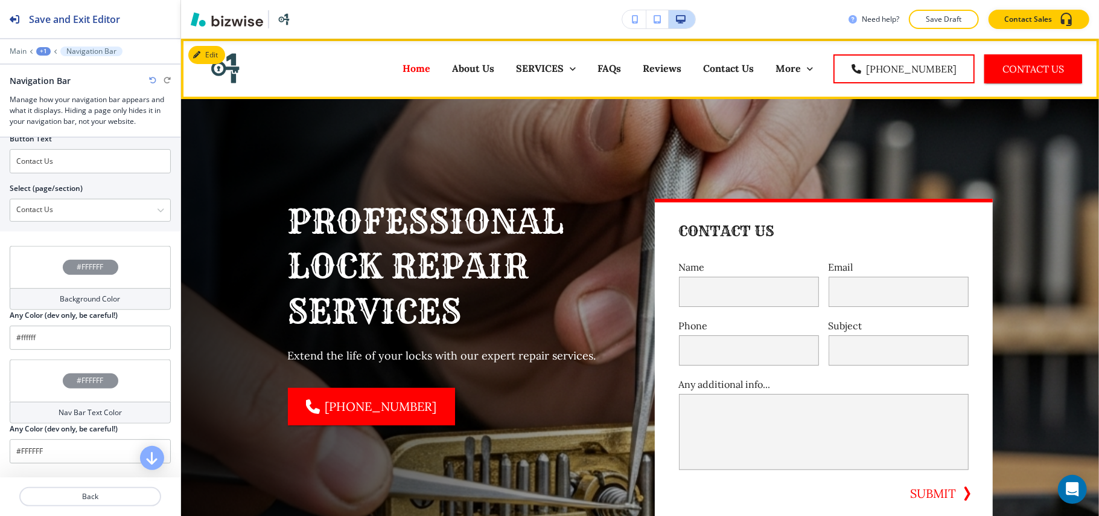
click at [430, 68] on p "Home" at bounding box center [417, 69] width 28 height 14
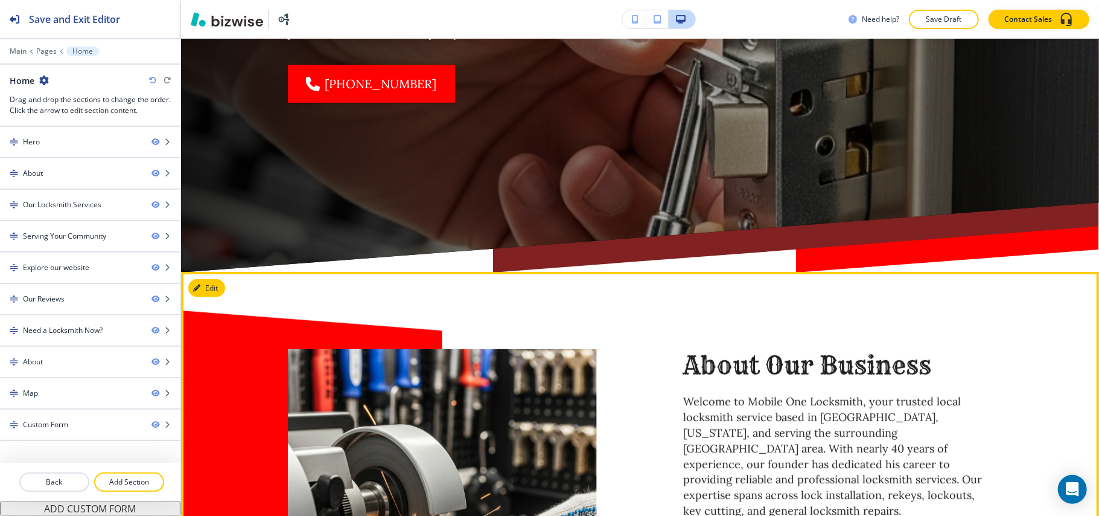
scroll to position [885, 0]
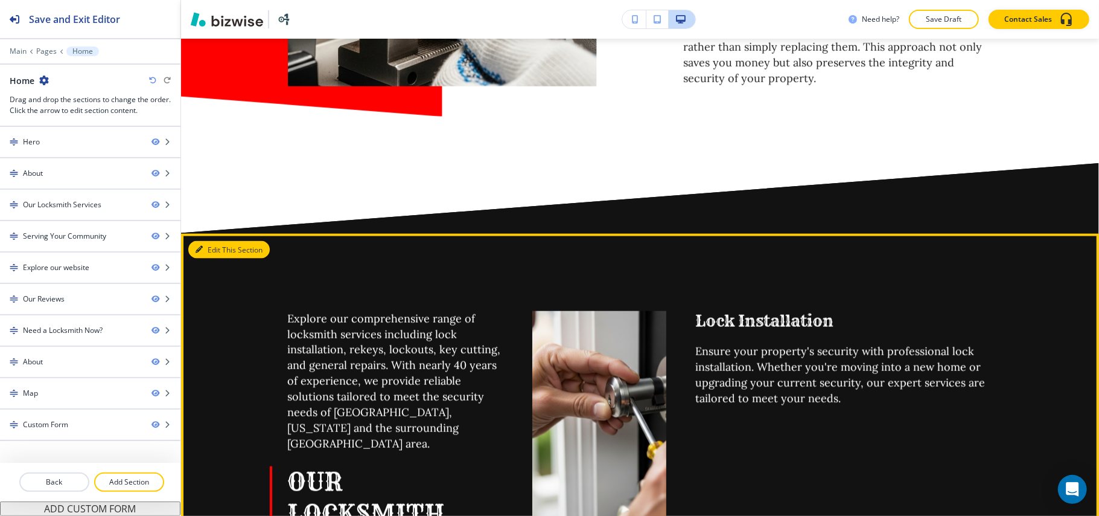
click at [215, 241] on button "Edit This Section" at bounding box center [229, 250] width 82 height 18
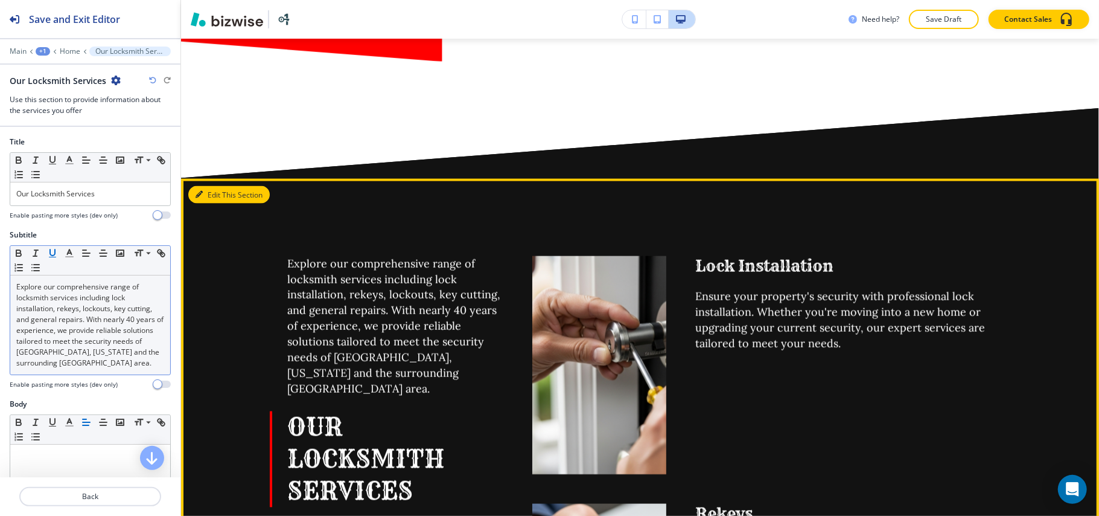
scroll to position [1180, 0]
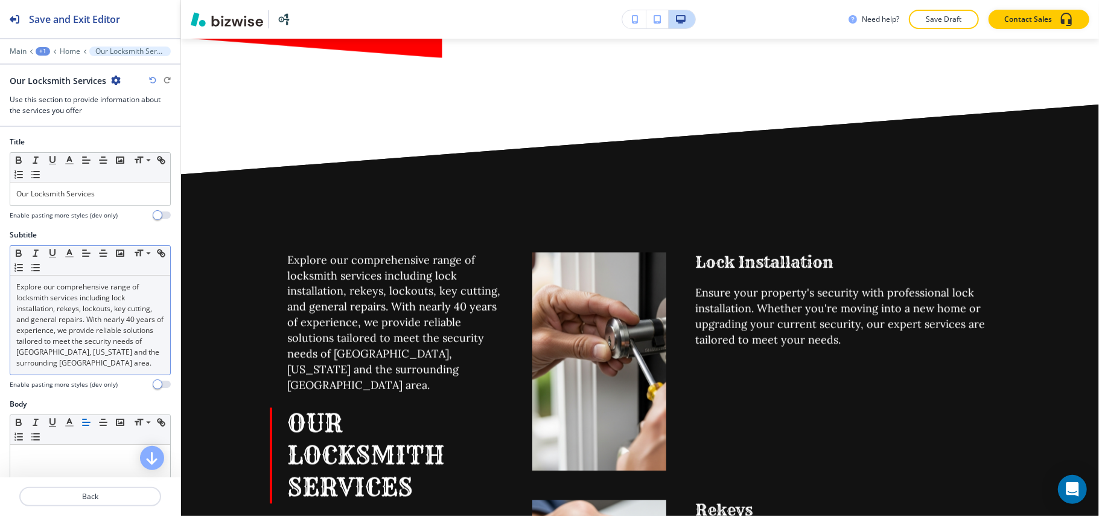
click at [61, 312] on p "Explore our comprehensive range of locksmith services including lock installati…" at bounding box center [90, 324] width 148 height 87
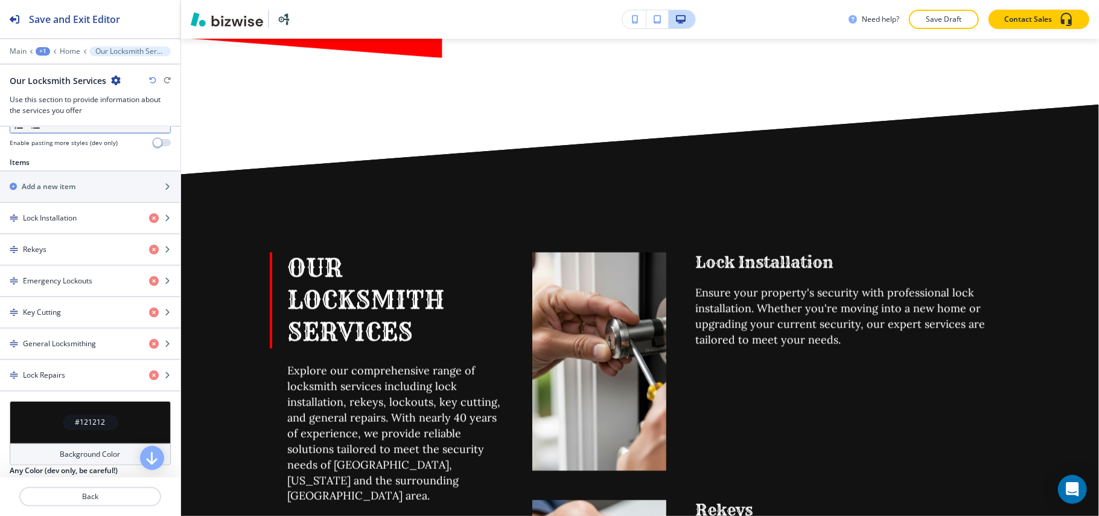
scroll to position [402, 0]
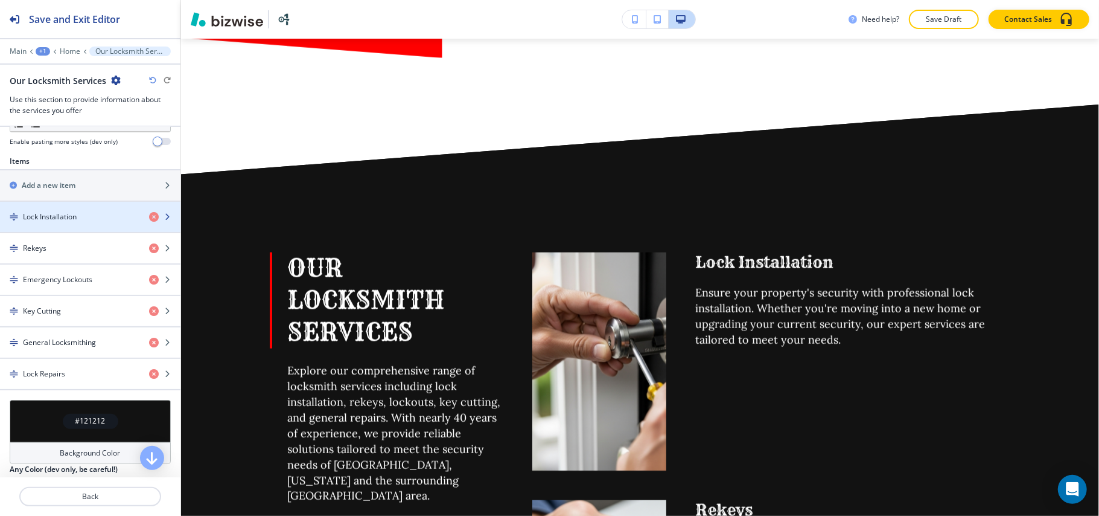
click at [69, 219] on h4 "Lock Installation" at bounding box center [50, 216] width 54 height 11
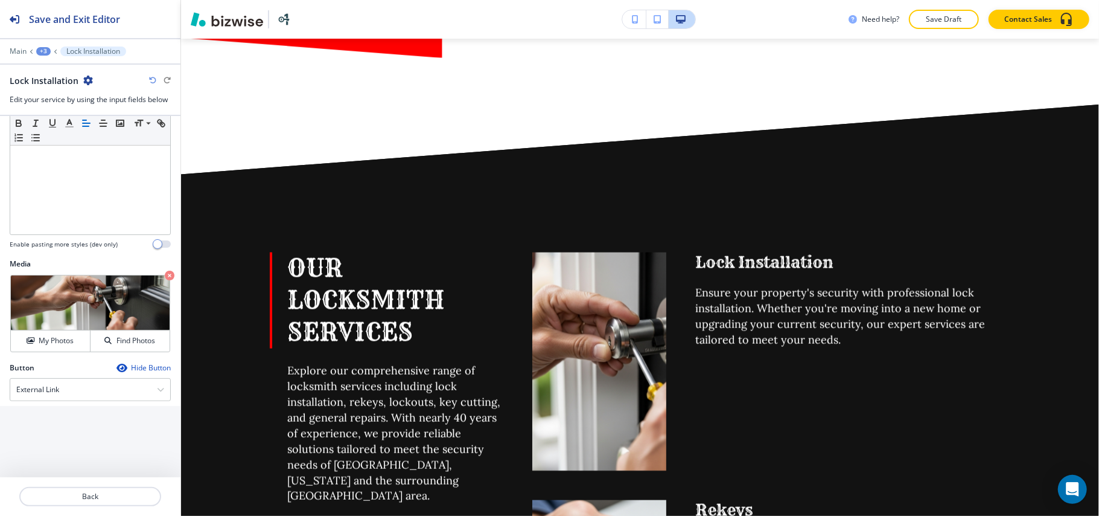
scroll to position [330, 0]
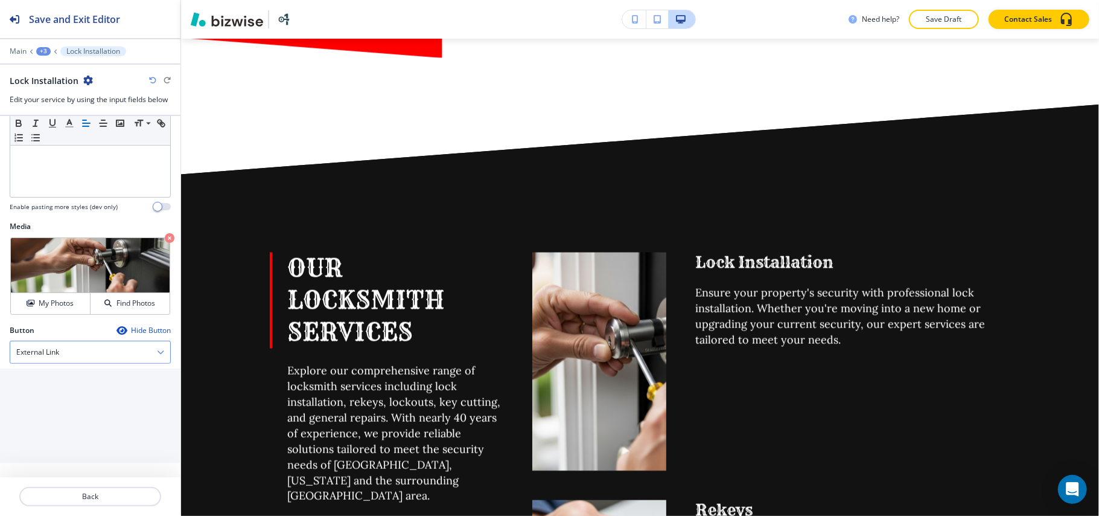
click at [73, 351] on div "External Link" at bounding box center [90, 352] width 160 height 22
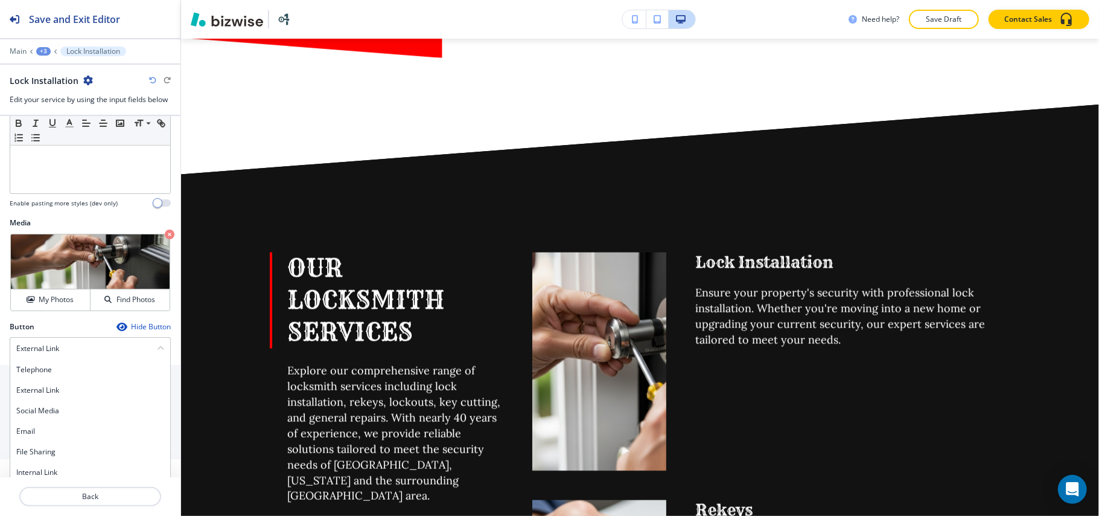
click at [53, 475] on h4 "Internal Link" at bounding box center [90, 472] width 148 height 11
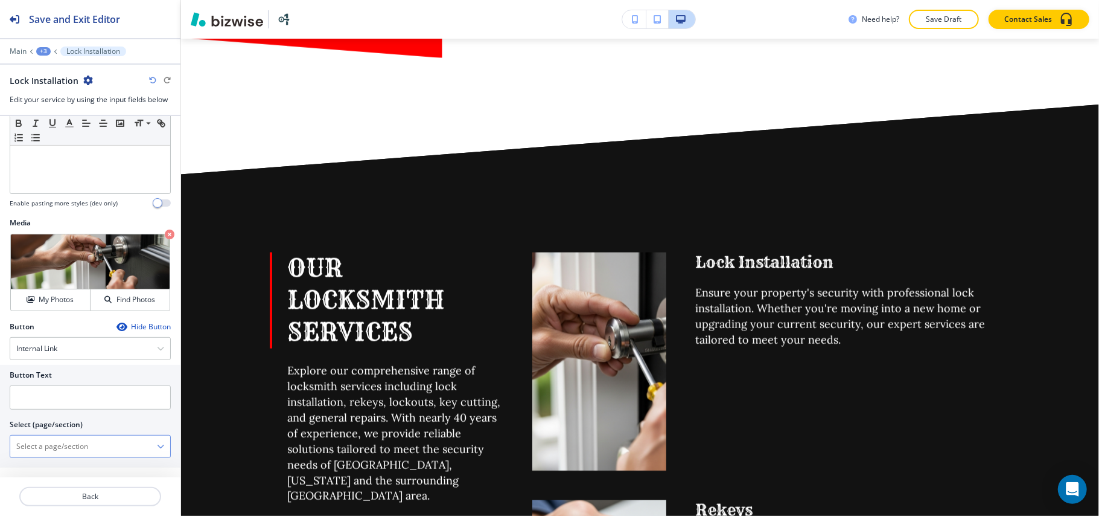
click at [53, 453] on \(page\/section\) "Manual Input" at bounding box center [83, 446] width 147 height 21
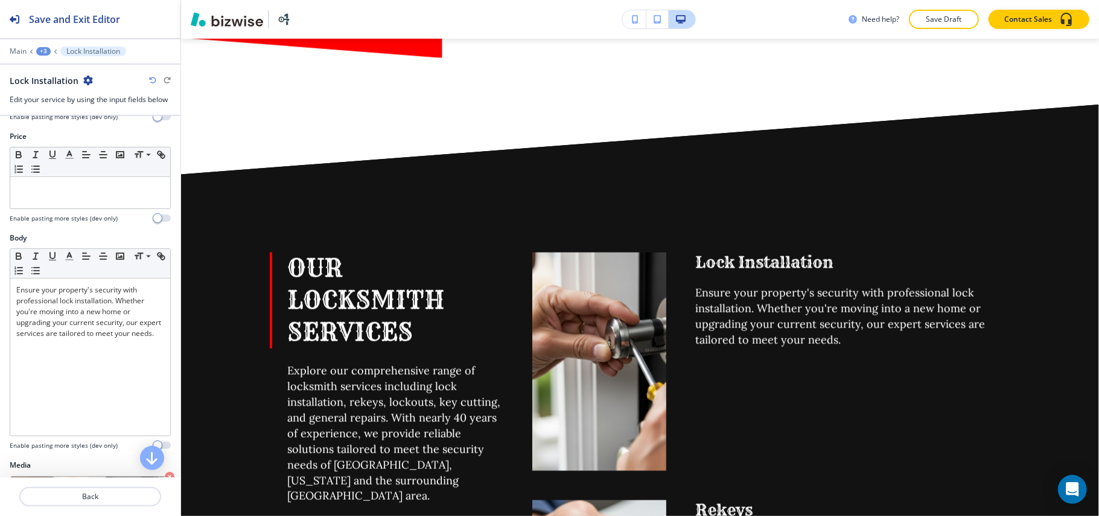
scroll to position [0, 0]
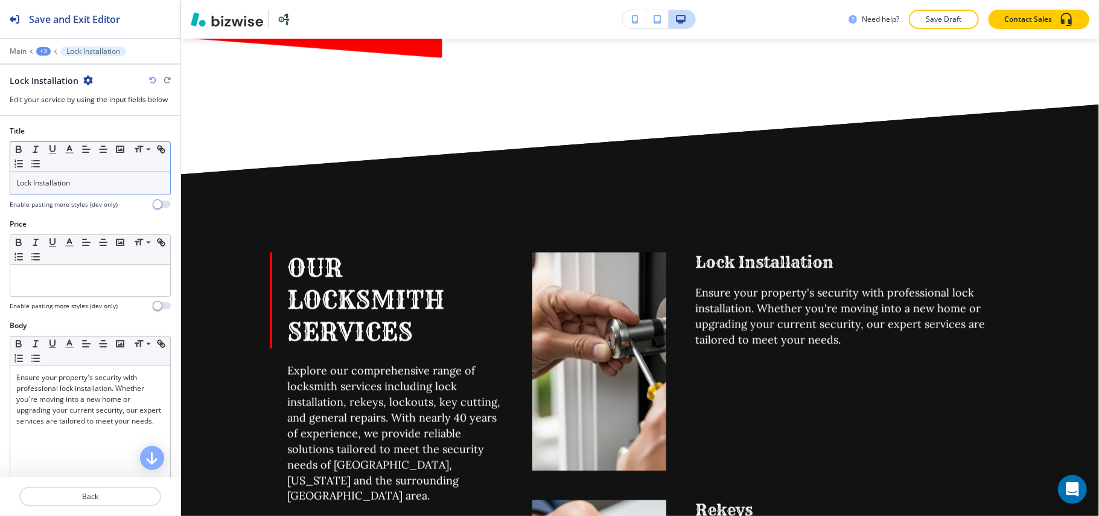
click at [74, 180] on p "Lock Installation" at bounding box center [90, 183] width 148 height 11
copy p "Lock Installation"
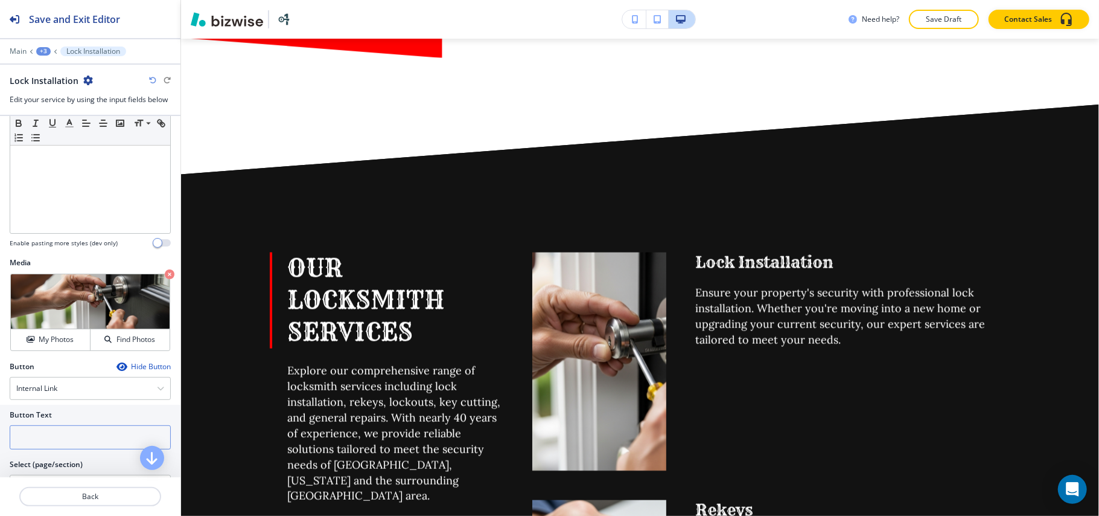
scroll to position [338, 0]
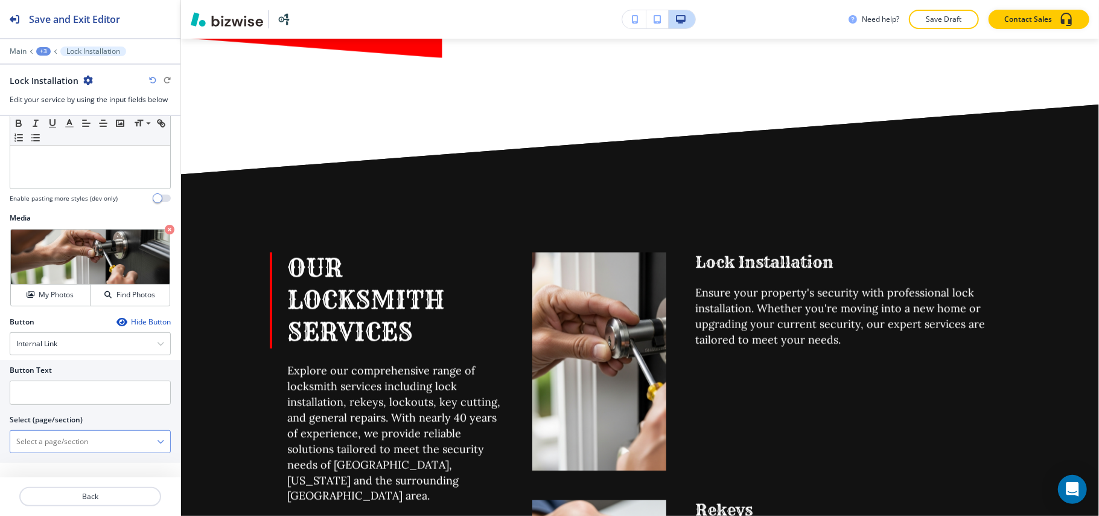
click at [58, 437] on \(page\/section\) "Manual Input" at bounding box center [83, 441] width 147 height 21
paste \(page\/section\) "Lock Installation"
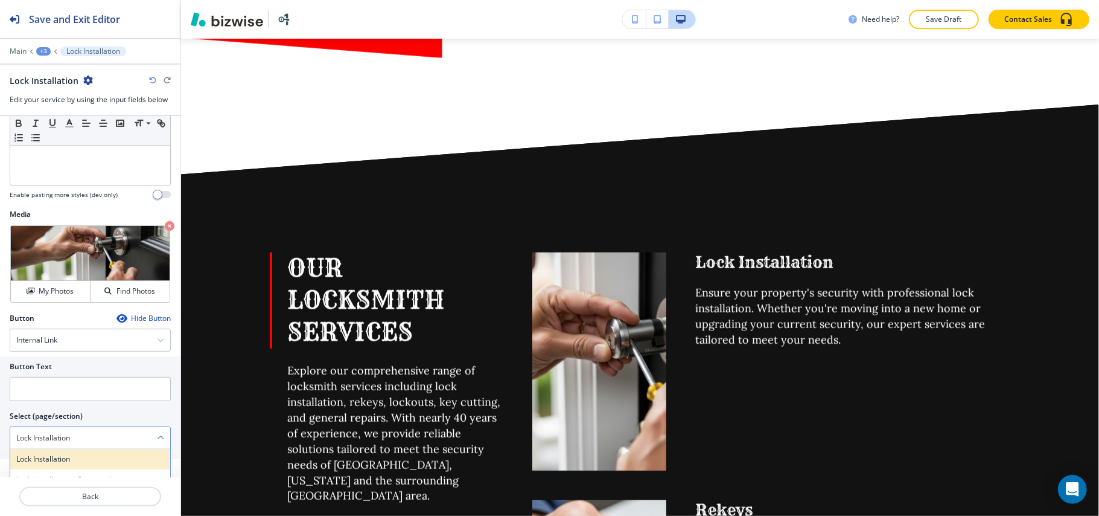
type \(page\/section\) "Lock Installation"
click at [56, 458] on h4 "Lock Installation" at bounding box center [90, 458] width 148 height 11
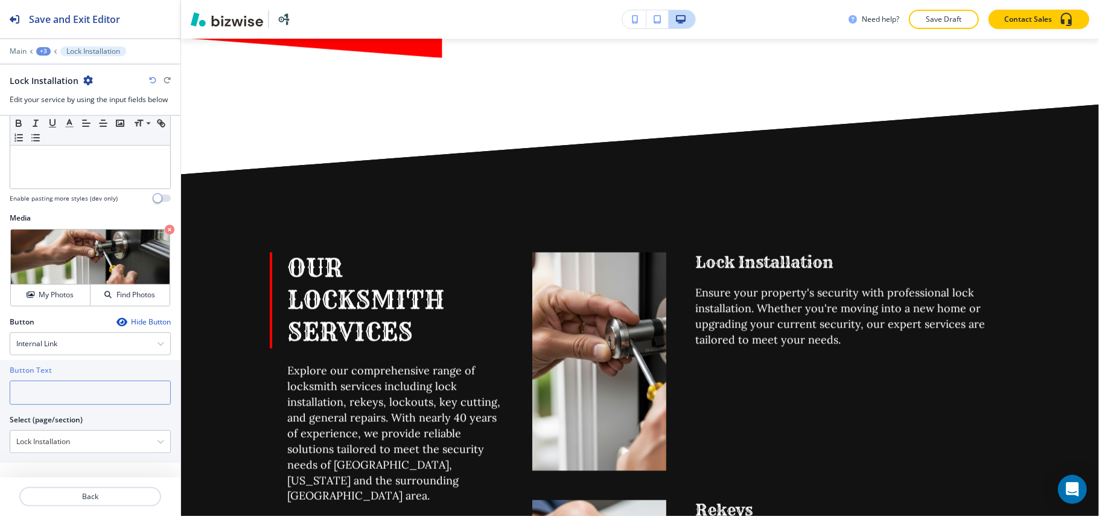
click at [52, 401] on input "text" at bounding box center [90, 392] width 161 height 24
type input "Learn More"
click at [124, 502] on button "Back" at bounding box center [90, 496] width 142 height 19
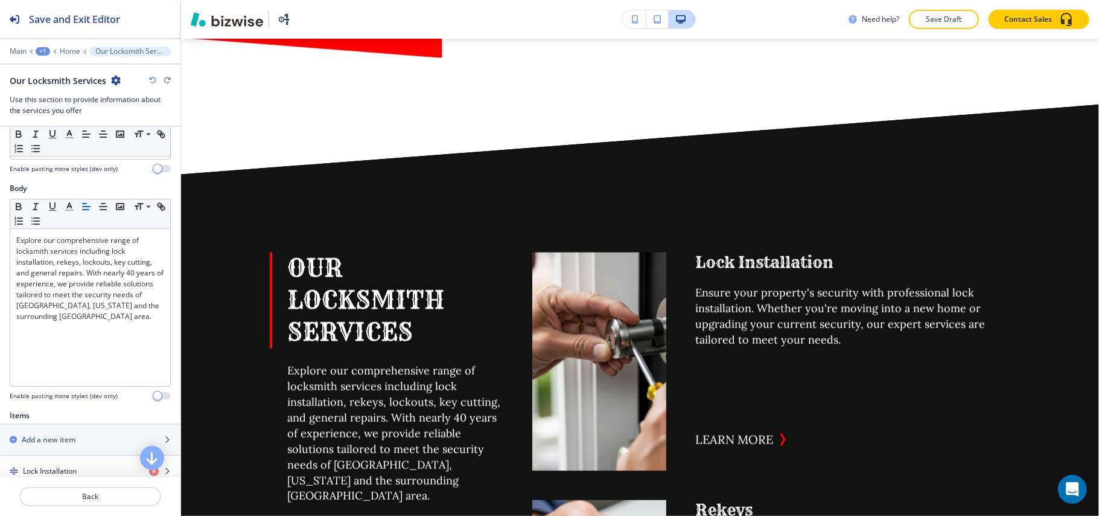
scroll to position [322, 0]
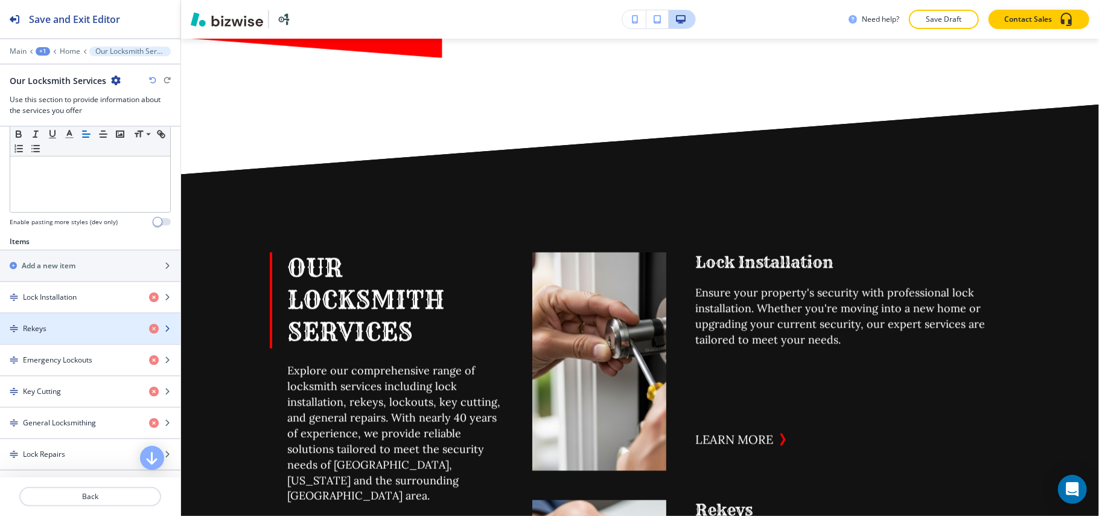
click at [66, 337] on div "button" at bounding box center [90, 339] width 181 height 10
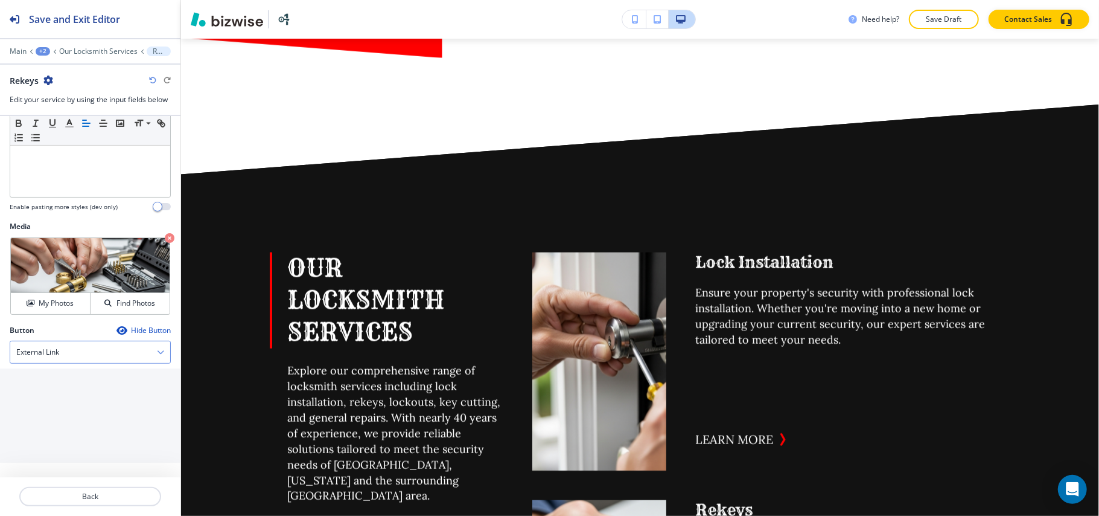
click at [68, 355] on div "External Link" at bounding box center [90, 352] width 160 height 22
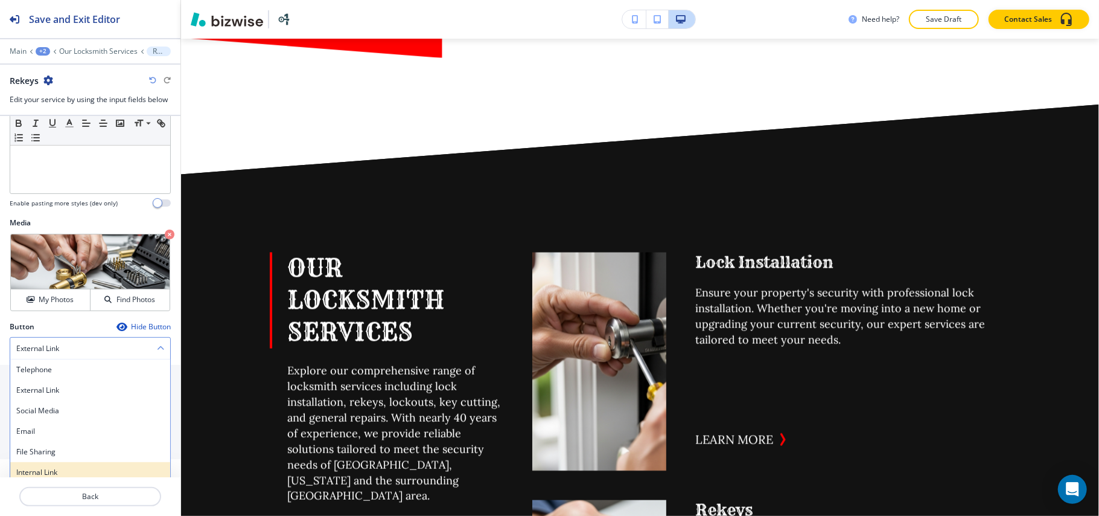
click at [50, 470] on h4 "Internal Link" at bounding box center [90, 472] width 148 height 11
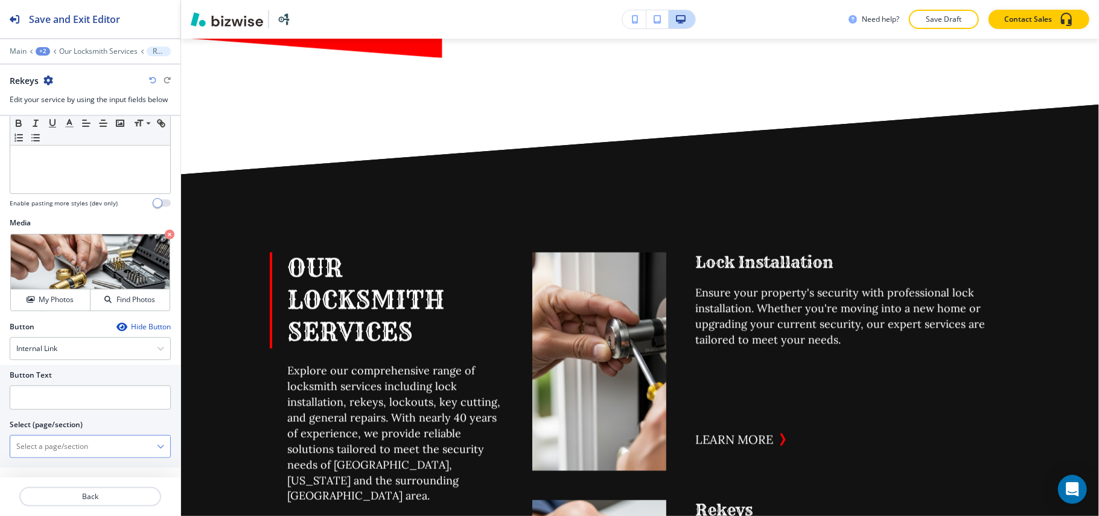
scroll to position [330, 0]
click at [54, 456] on \(page\/section\) "Manual Input" at bounding box center [83, 446] width 147 height 21
click at [43, 406] on input "text" at bounding box center [90, 397] width 161 height 24
paste input "Learn More"
type input "Learn More"
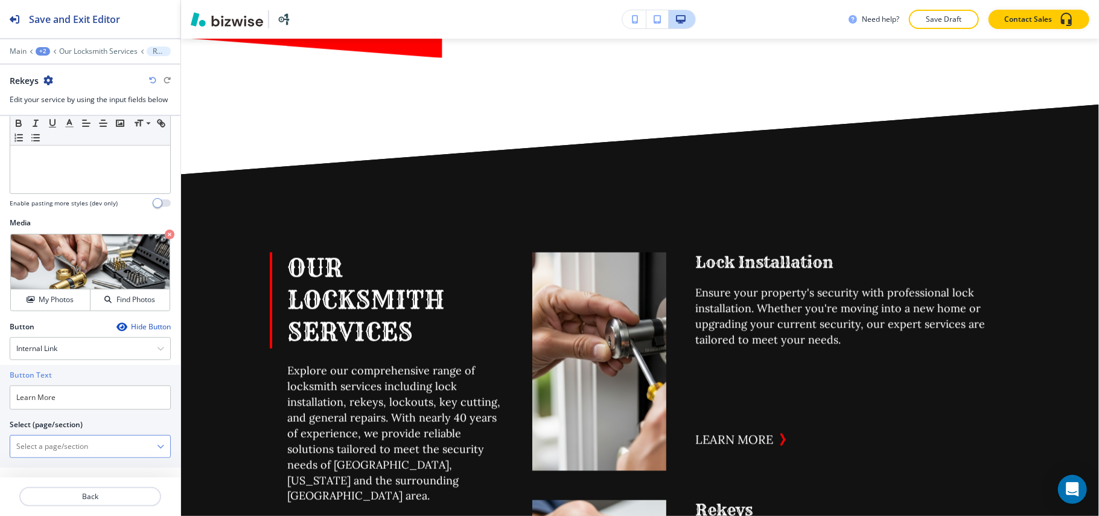
click at [58, 452] on \(page\/section\) "Manual Input" at bounding box center [83, 446] width 147 height 21
click at [22, 467] on h4 "Rekeys" at bounding box center [90, 467] width 148 height 11
type \(page\/section\) "Rekeys"
click at [71, 496] on p "Back" at bounding box center [90, 496] width 139 height 11
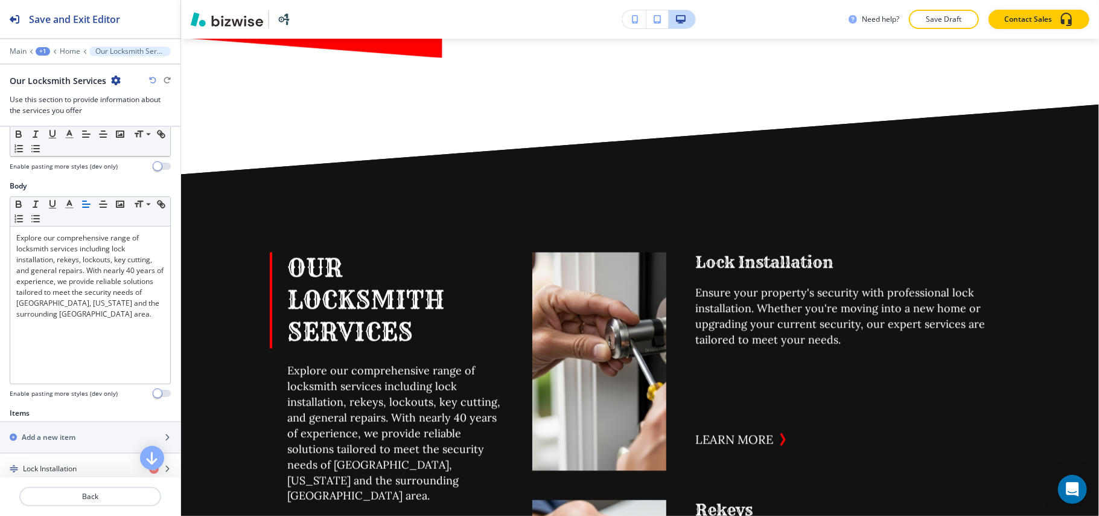
scroll to position [322, 0]
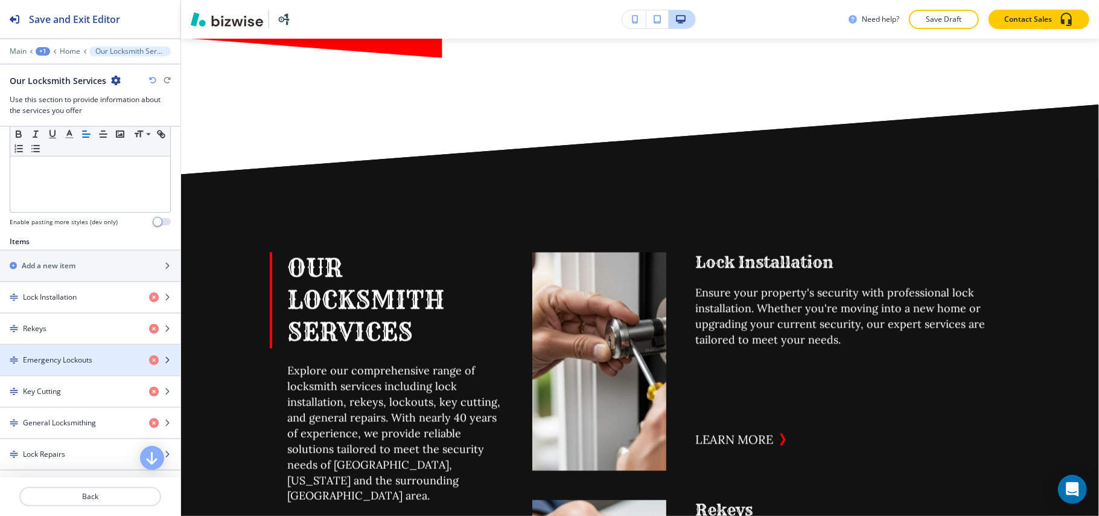
click at [57, 359] on h4 "Emergency Lockouts" at bounding box center [57, 359] width 69 height 11
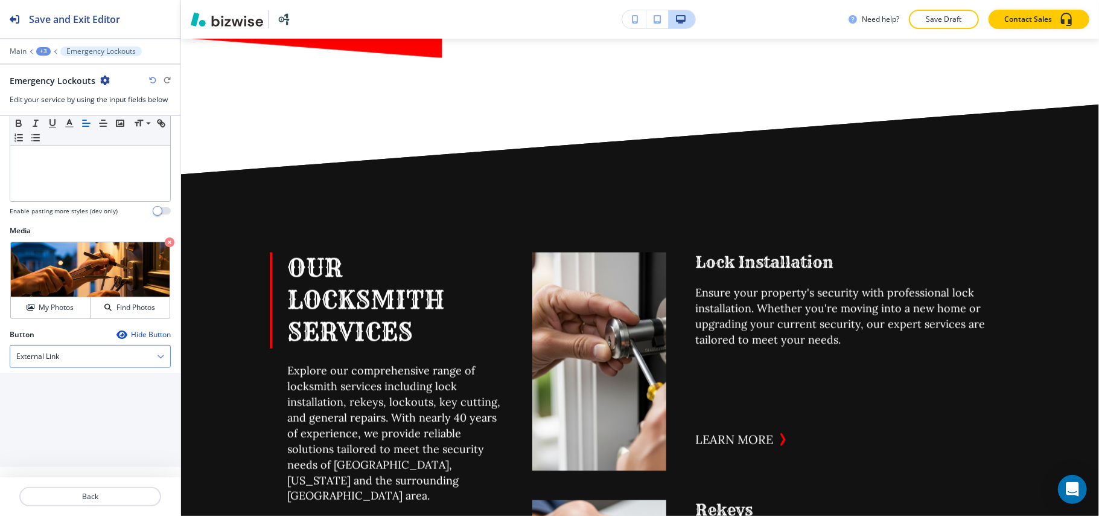
click at [60, 366] on div "External Link" at bounding box center [90, 356] width 160 height 22
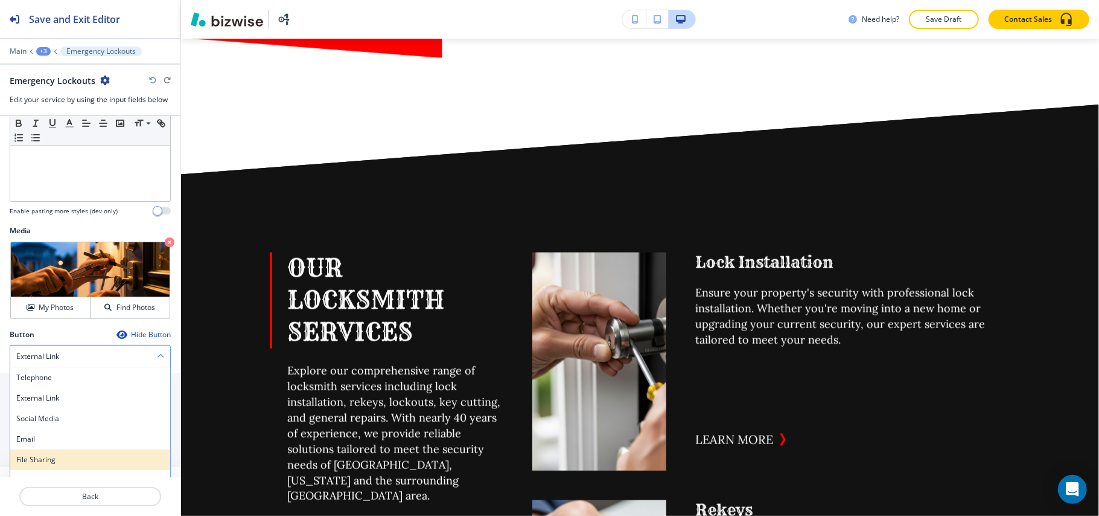
click at [48, 459] on h4 "File Sharing" at bounding box center [90, 459] width 148 height 11
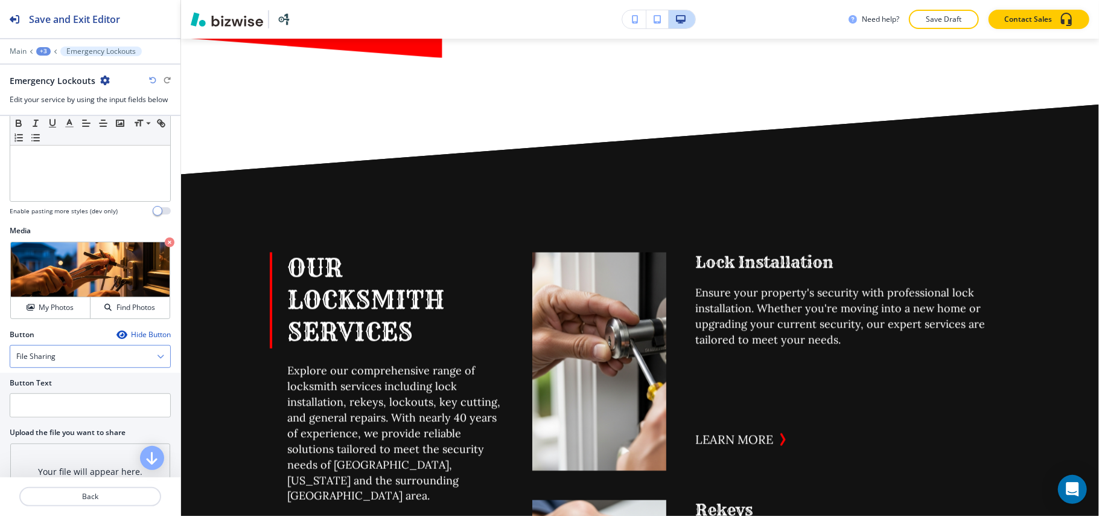
click at [76, 360] on div "File Sharing" at bounding box center [90, 356] width 160 height 22
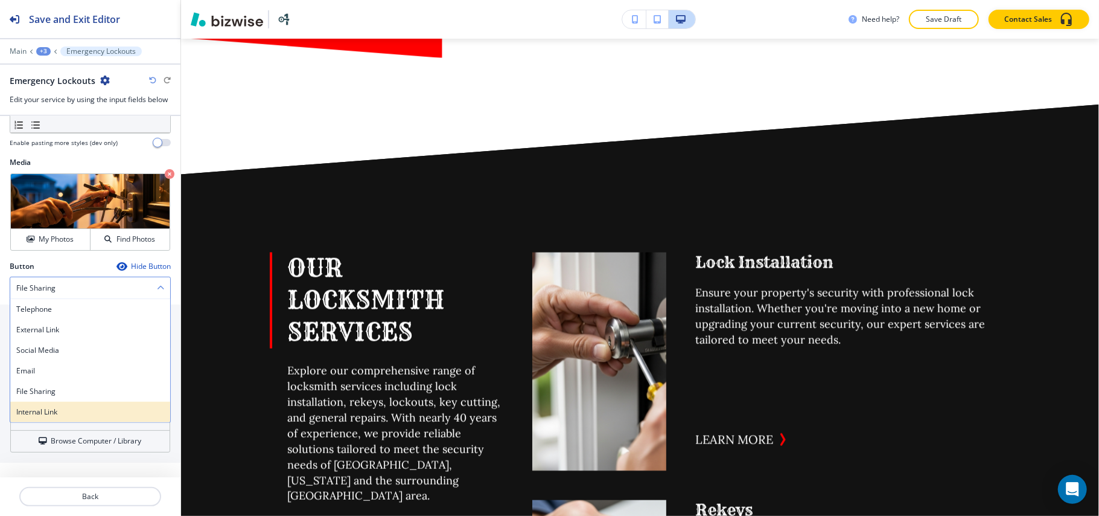
click at [61, 409] on h4 "Internal Link" at bounding box center [90, 411] width 148 height 11
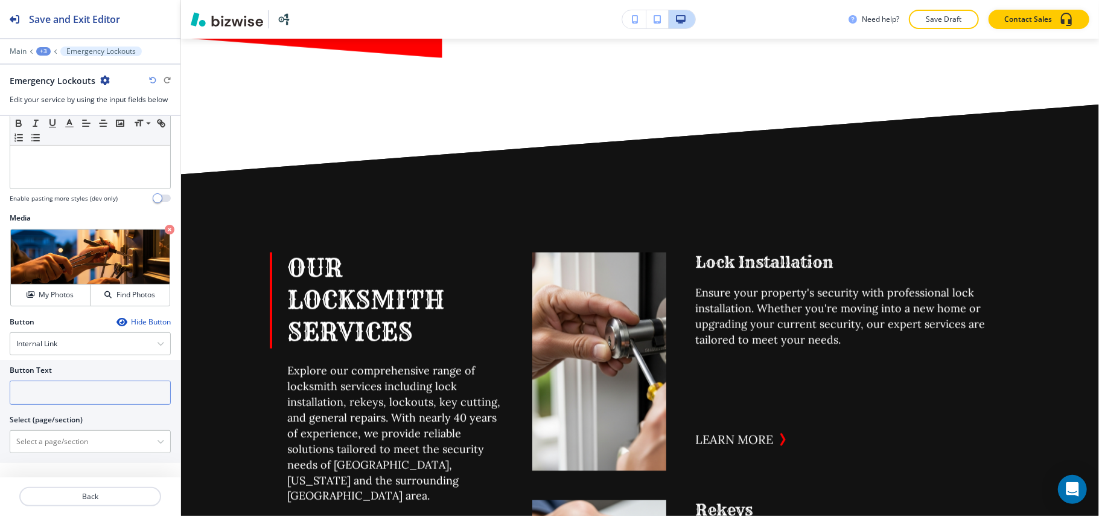
scroll to position [338, 0]
click at [61, 376] on div at bounding box center [90, 378] width 161 height 5
click at [58, 395] on input "text" at bounding box center [90, 392] width 161 height 24
paste input "Learn More"
type input "Learn More"
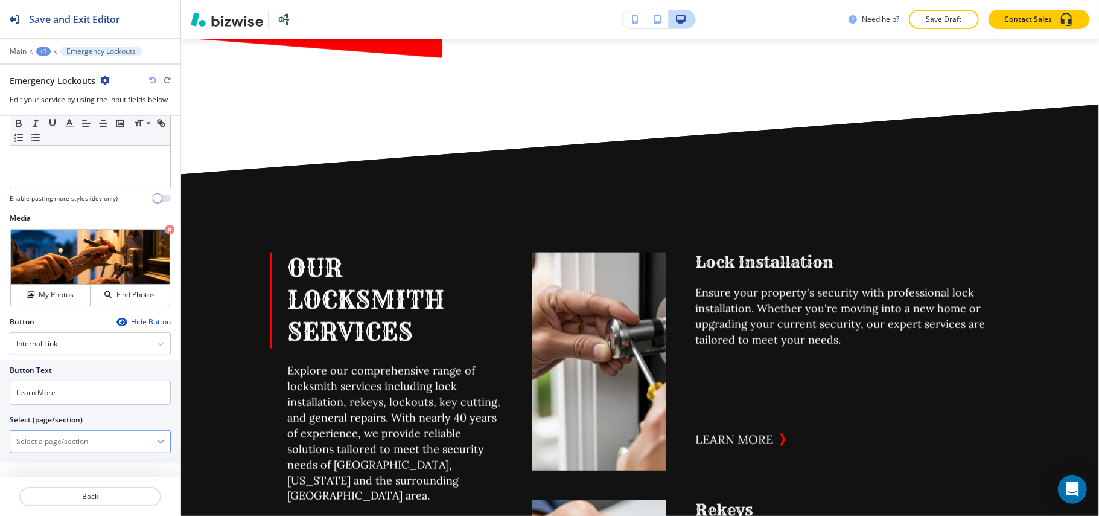
click at [47, 436] on \(page\/section\) "Manual Input" at bounding box center [83, 441] width 147 height 21
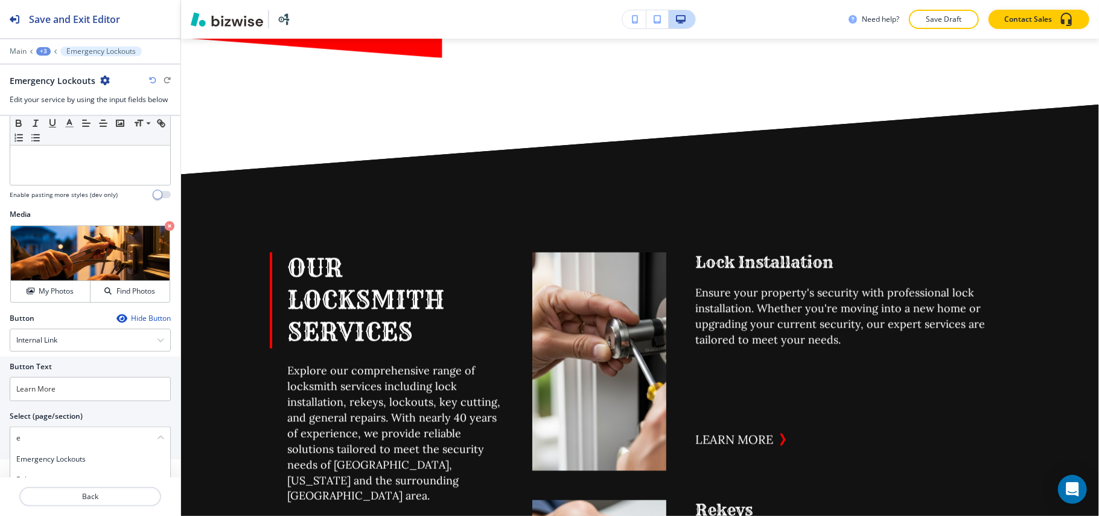
click at [43, 458] on h4 "Emergency Lockouts" at bounding box center [90, 458] width 148 height 11
type \(page\/section\) "Emergency Lockouts"
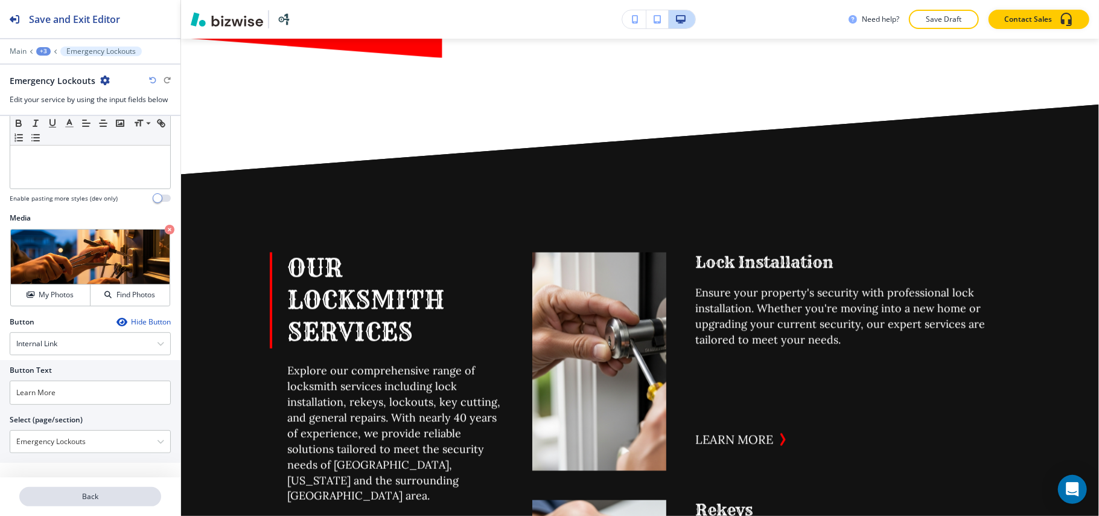
click at [78, 499] on p "Back" at bounding box center [90, 496] width 139 height 11
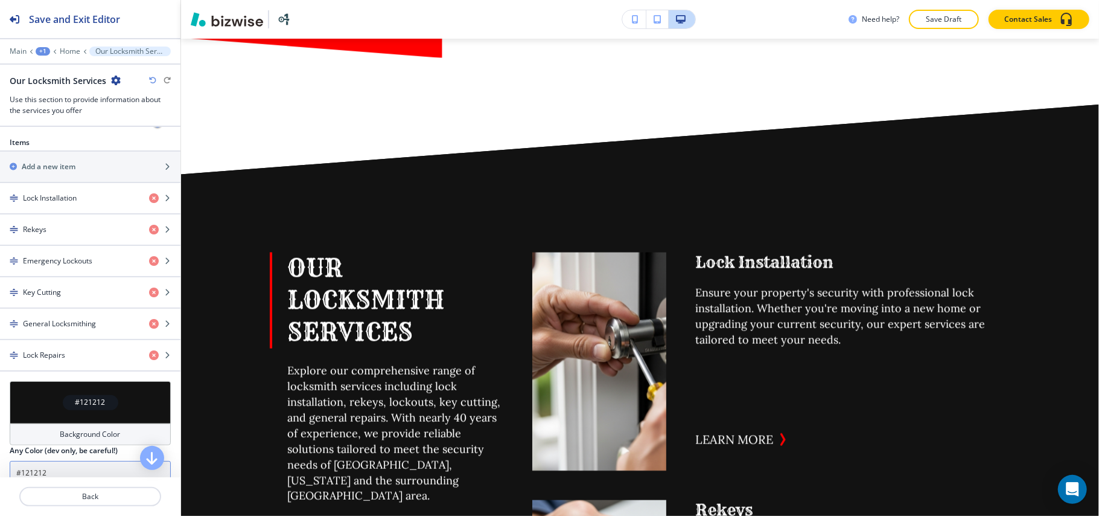
scroll to position [402, 0]
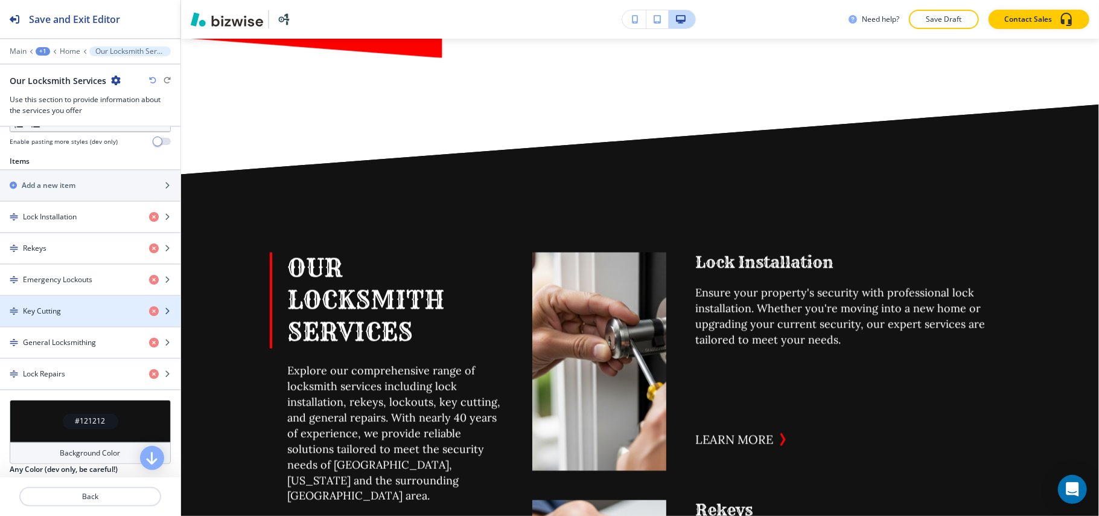
click at [68, 320] on div "button" at bounding box center [90, 321] width 181 height 10
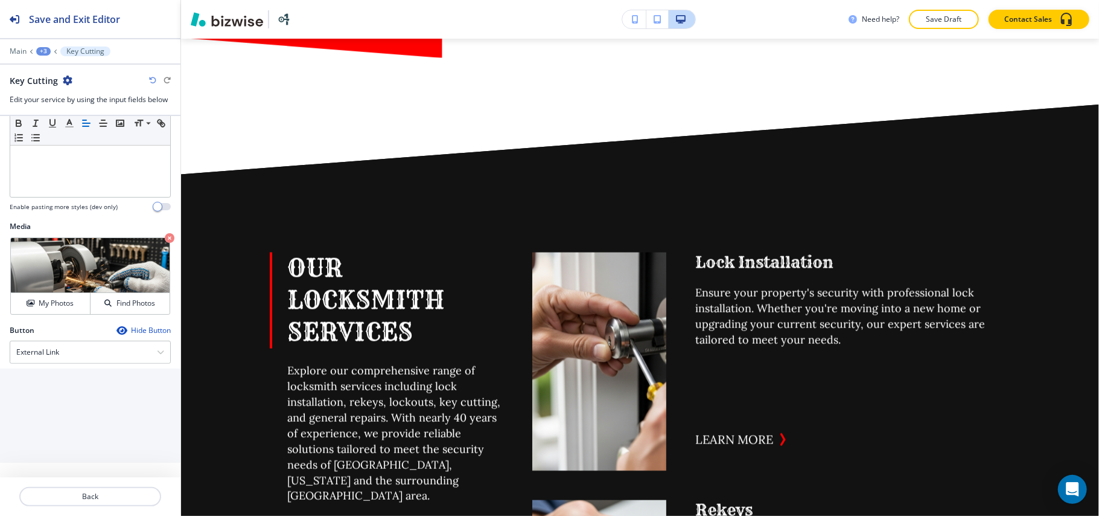
scroll to position [330, 0]
click at [41, 351] on h4 "External Link" at bounding box center [37, 352] width 43 height 11
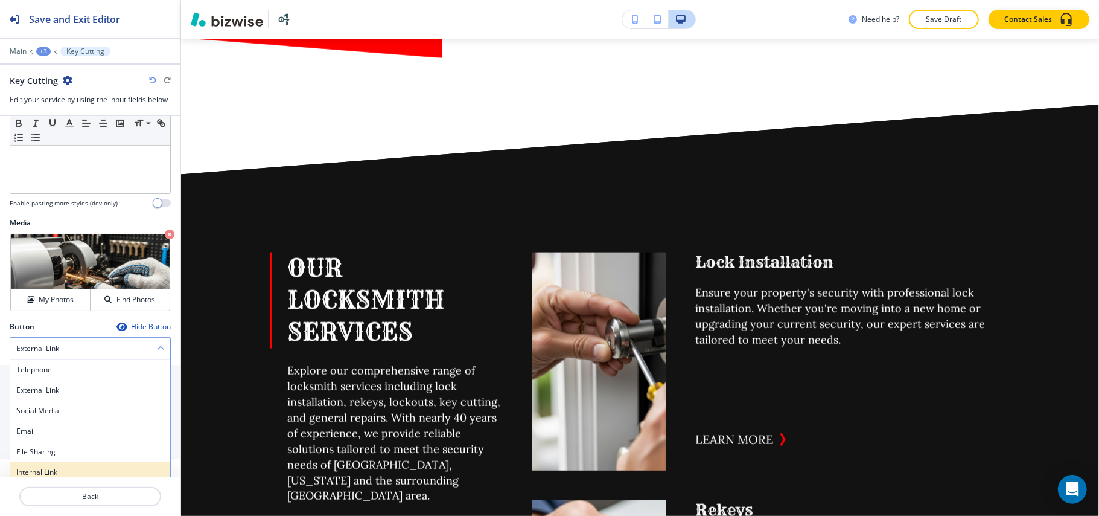
click at [41, 471] on h4 "Internal Link" at bounding box center [90, 472] width 148 height 11
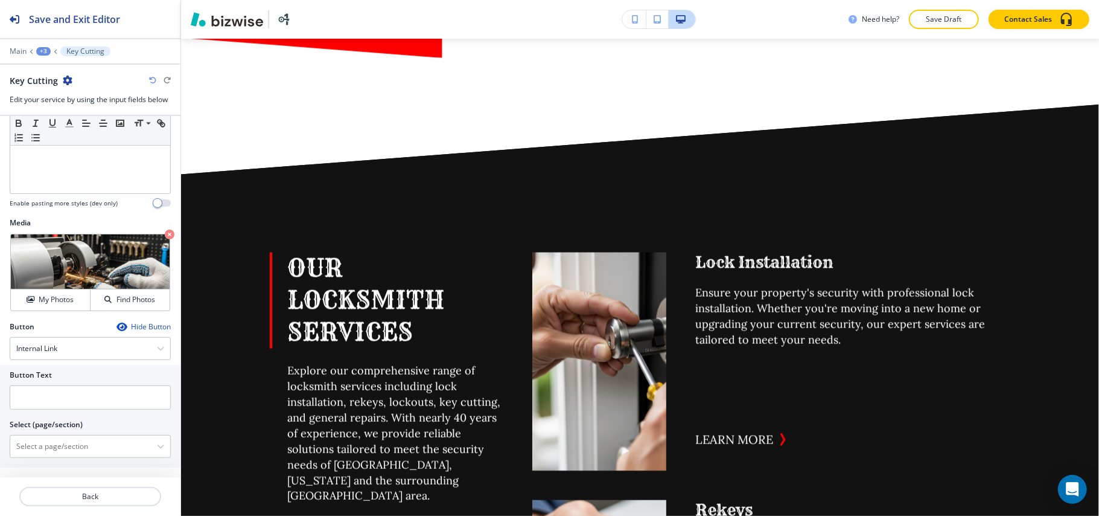
click at [59, 419] on div at bounding box center [90, 414] width 161 height 10
click at [64, 408] on input "text" at bounding box center [90, 397] width 161 height 24
paste input "Learn More"
type input "Learn More"
click at [57, 454] on \(page\/section\) "Manual Input" at bounding box center [83, 446] width 147 height 21
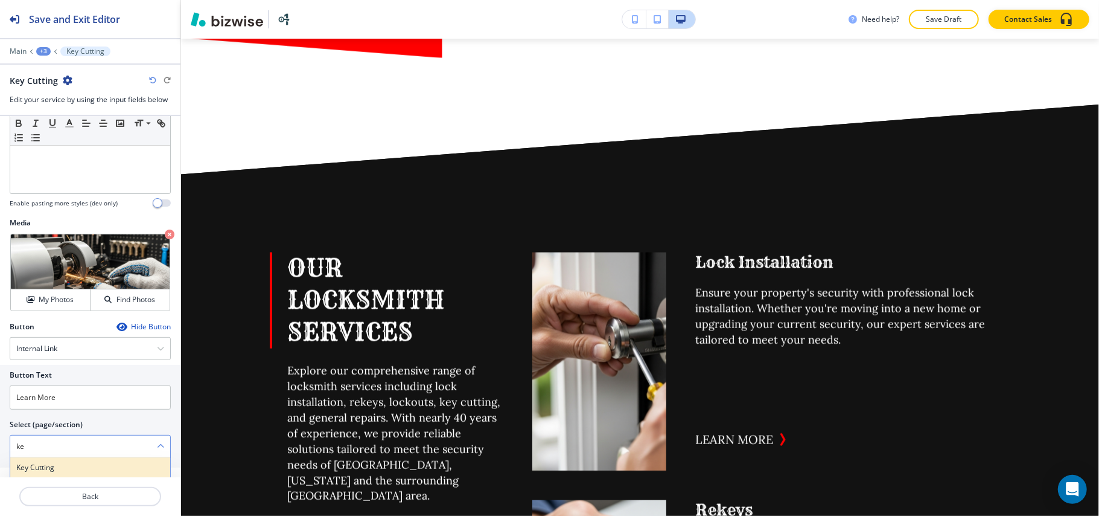
click at [41, 467] on h4 "Key Cutting" at bounding box center [90, 467] width 148 height 11
type \(page\/section\) "Key Cutting"
click at [83, 494] on p "Back" at bounding box center [90, 496] width 139 height 11
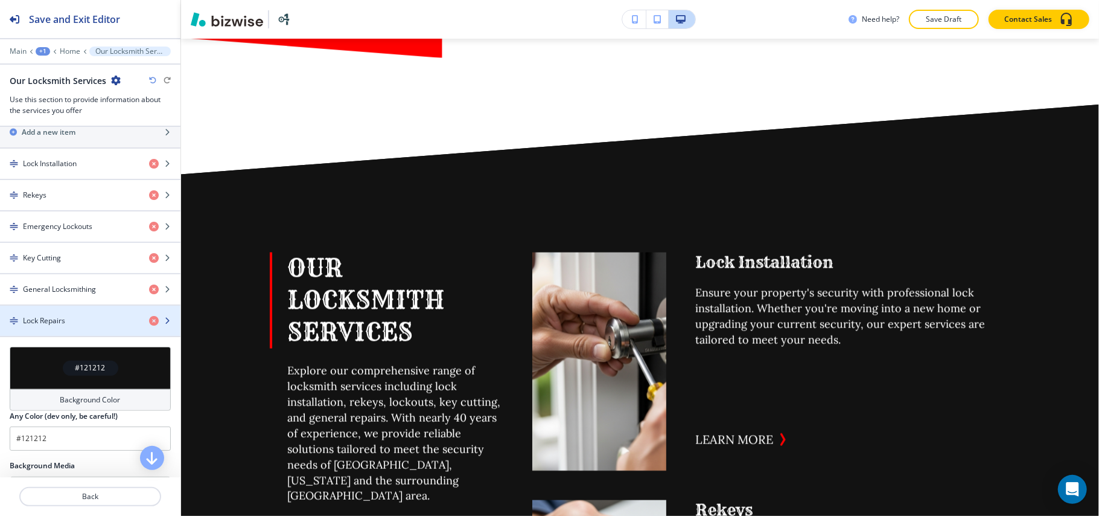
scroll to position [483, 0]
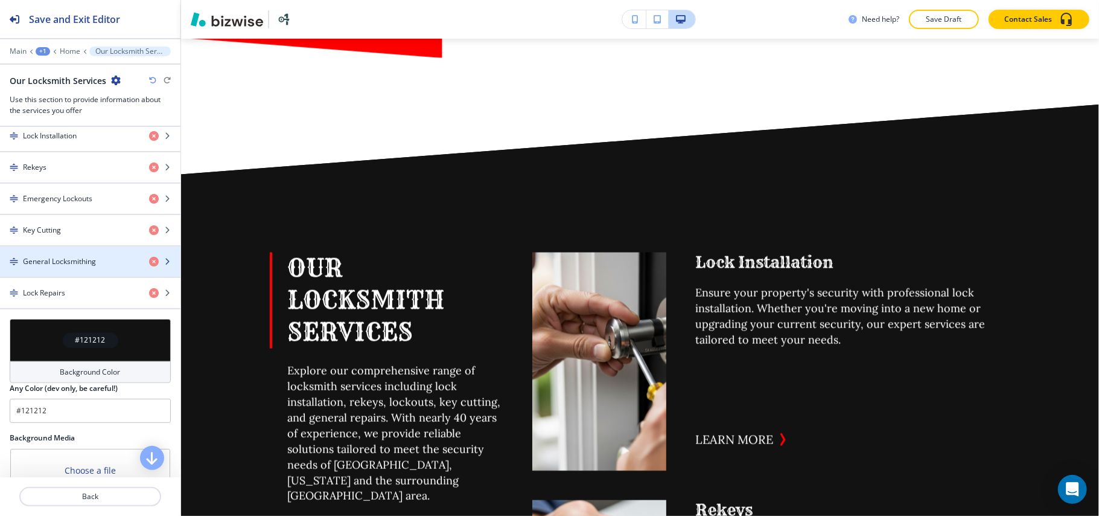
click at [74, 267] on h4 "General Locksmithing" at bounding box center [59, 261] width 73 height 11
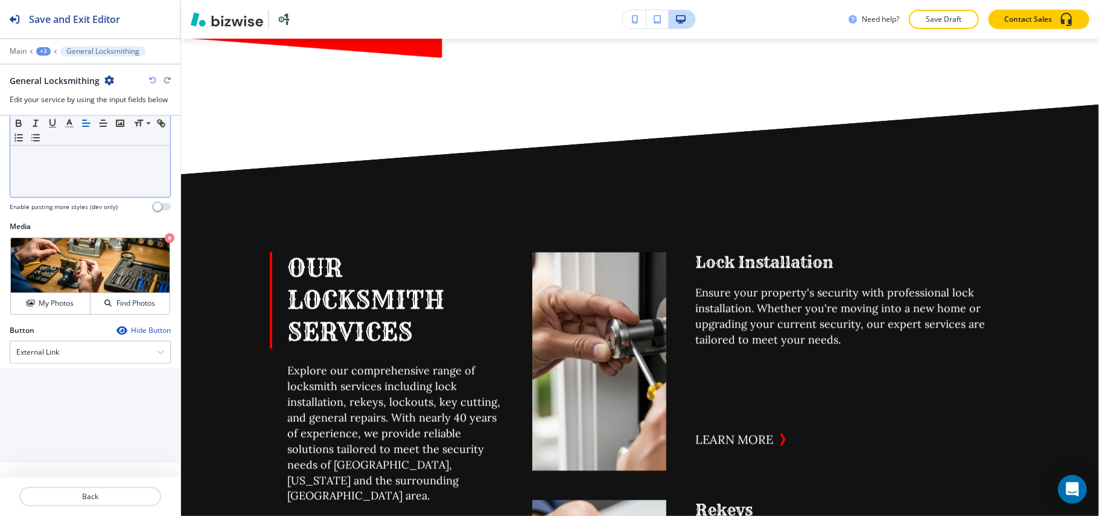
scroll to position [330, 0]
click at [59, 361] on div "External Link" at bounding box center [90, 352] width 160 height 22
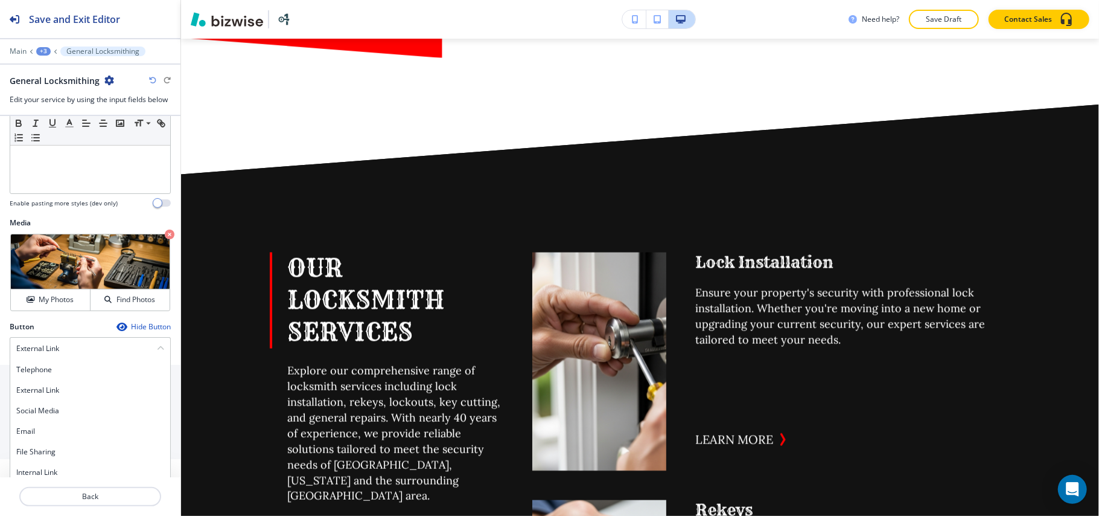
click at [46, 469] on div "Internal Link" at bounding box center [90, 472] width 160 height 21
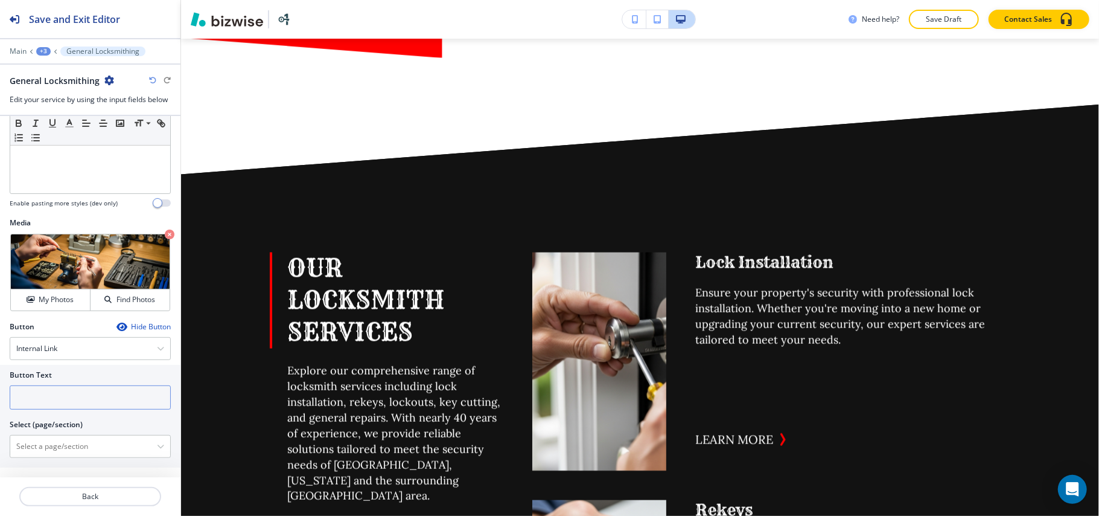
click at [54, 404] on input "text" at bounding box center [90, 397] width 161 height 24
paste input "Learn More"
type input "Learn More"
click at [54, 446] on \(page\/section\) "Manual Input" at bounding box center [83, 446] width 147 height 21
click at [57, 467] on h4 "General Locksmithing" at bounding box center [90, 467] width 148 height 11
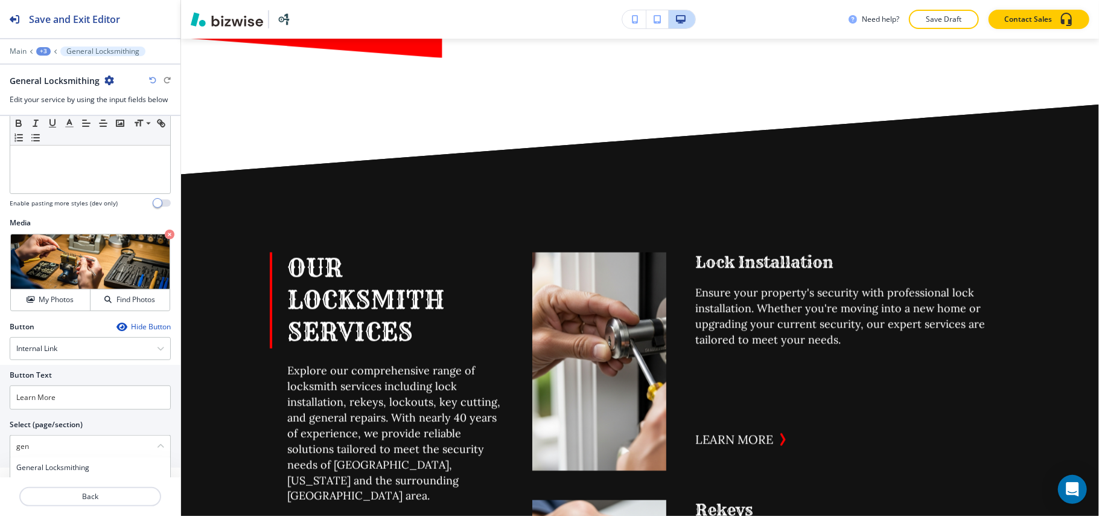
type \(page\/section\) "General Locksmithing"
click at [91, 493] on p "Back" at bounding box center [90, 496] width 139 height 11
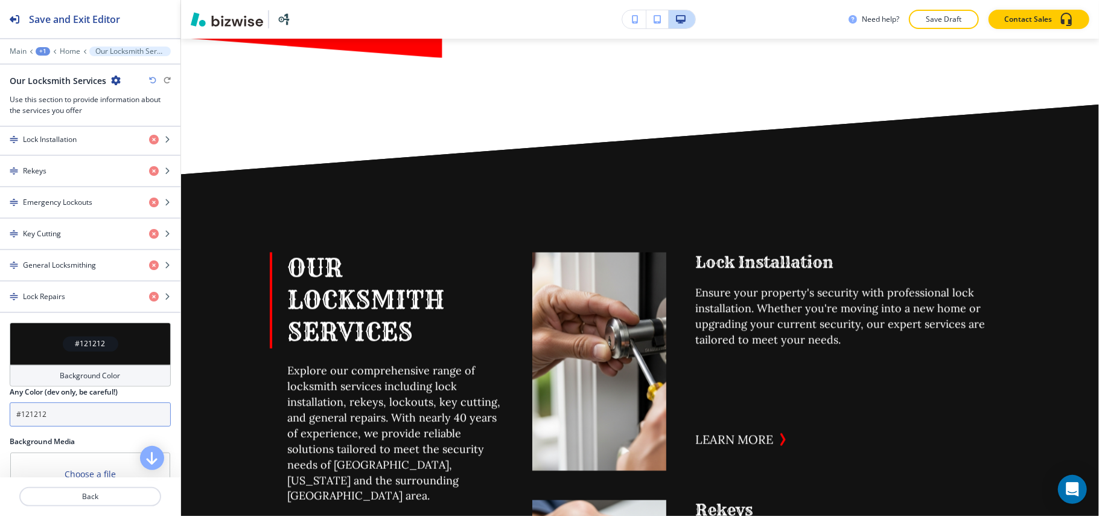
scroll to position [563, 0]
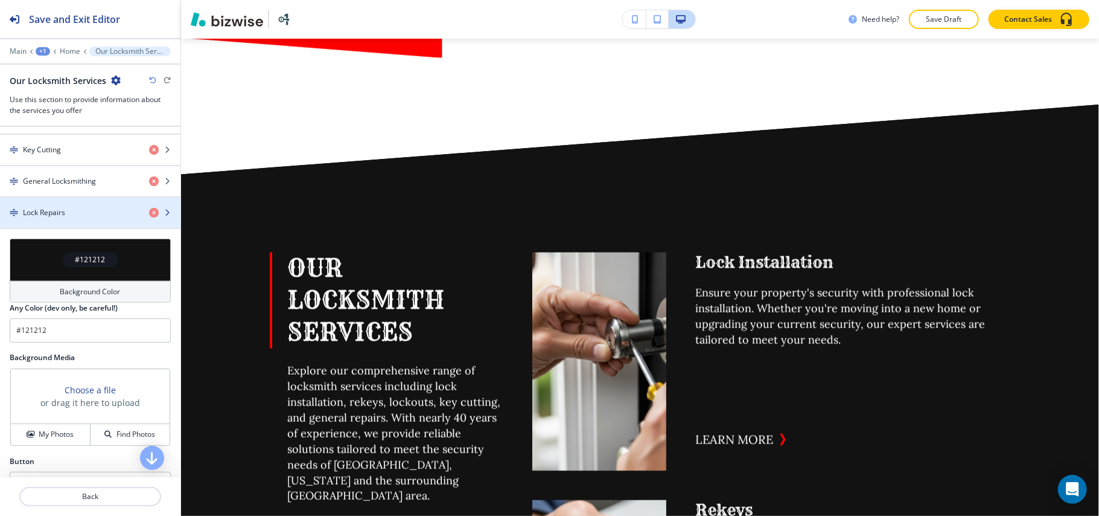
click at [75, 223] on div "button" at bounding box center [90, 223] width 181 height 10
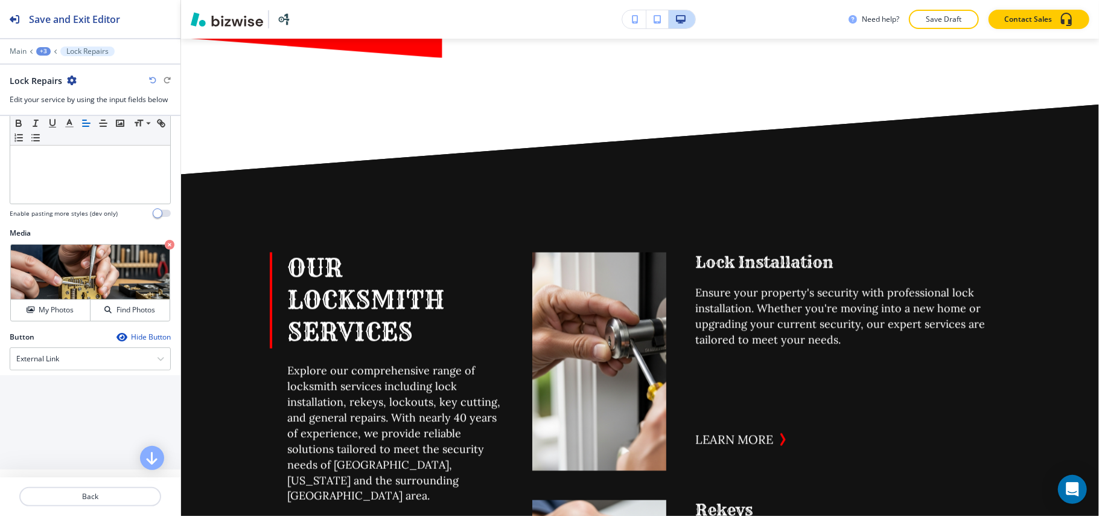
scroll to position [330, 0]
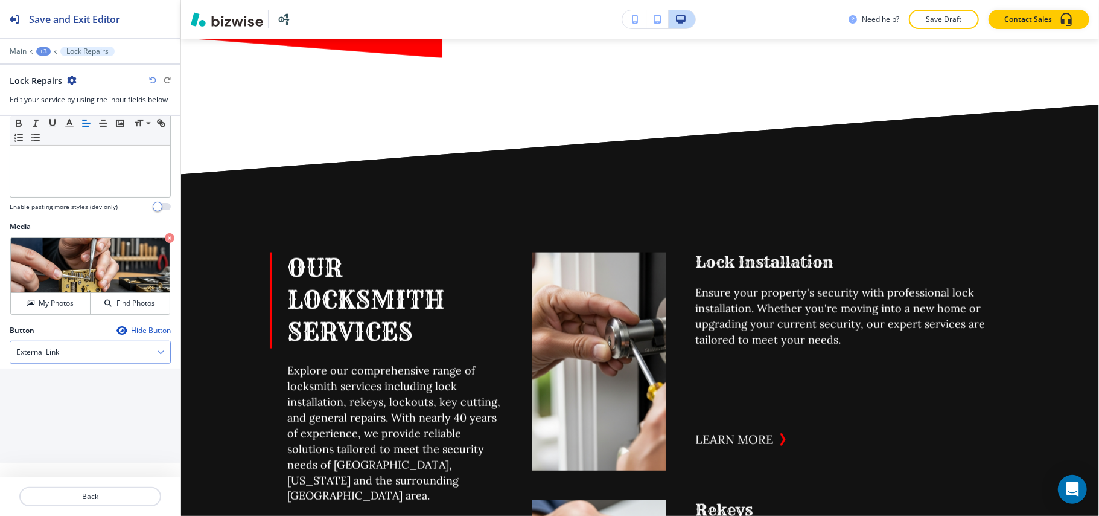
click at [48, 347] on h4 "External Link" at bounding box center [37, 352] width 43 height 11
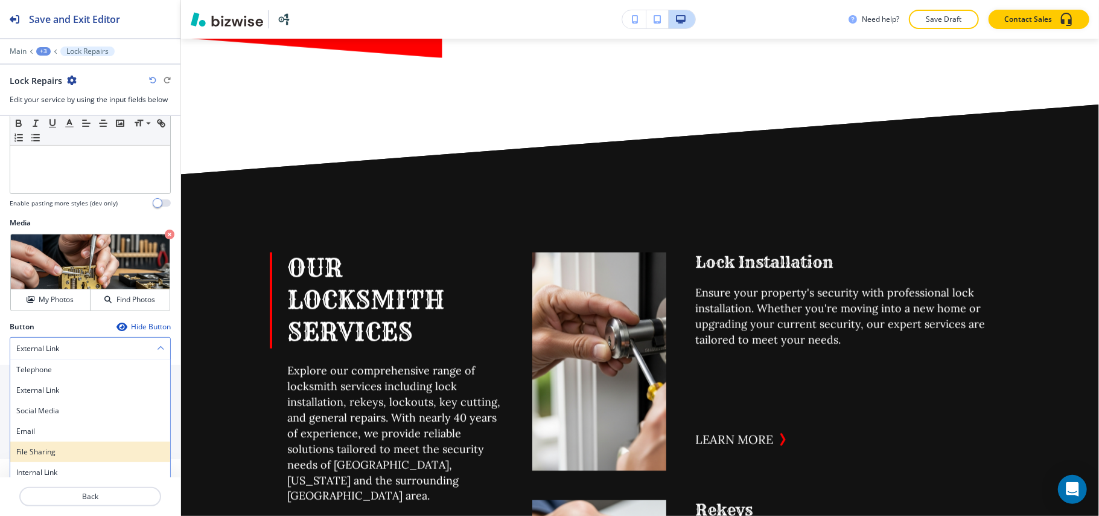
click at [46, 462] on div "File Sharing" at bounding box center [90, 451] width 160 height 21
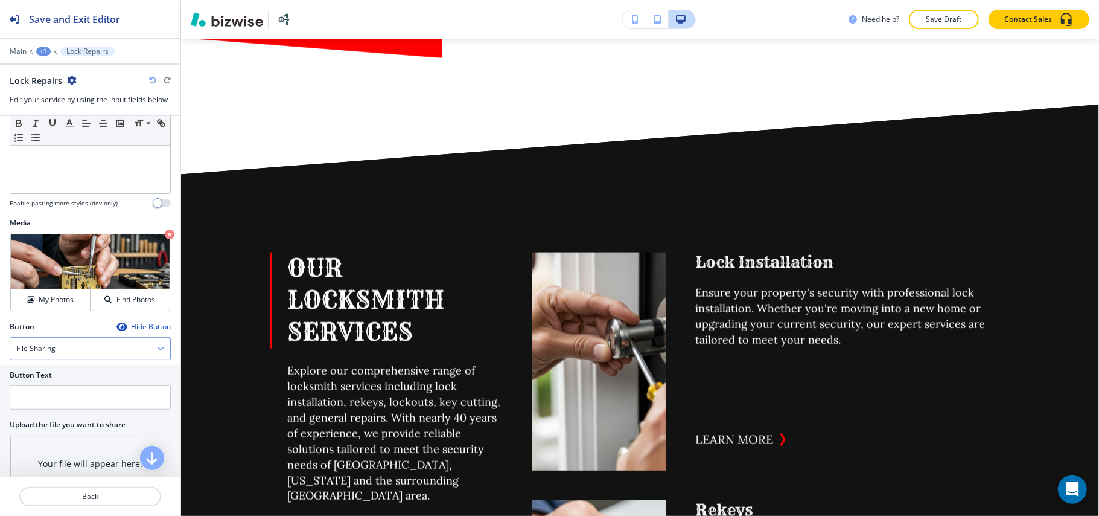
click at [66, 344] on div "File Sharing" at bounding box center [90, 348] width 160 height 22
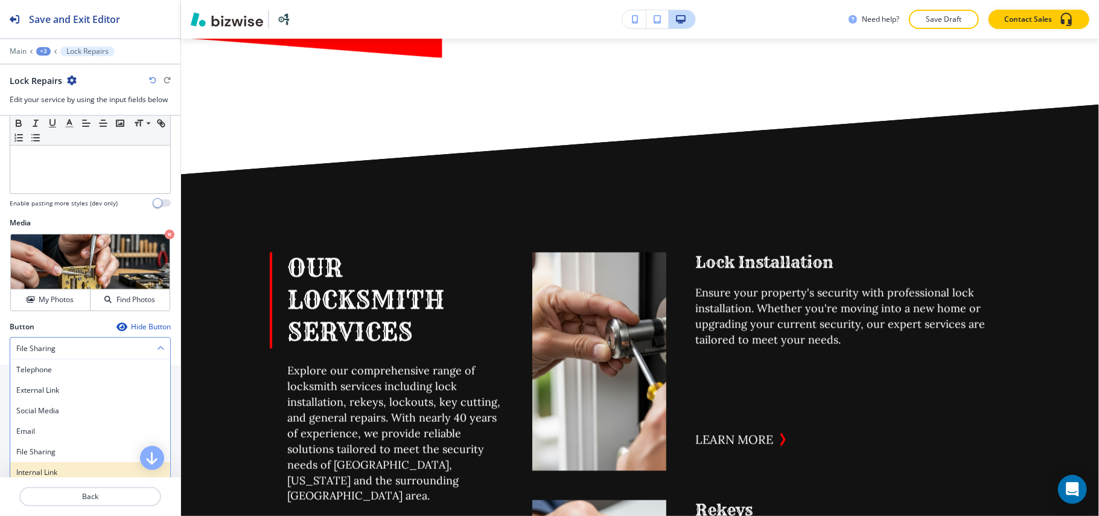
click at [49, 470] on h4 "Internal Link" at bounding box center [90, 472] width 148 height 11
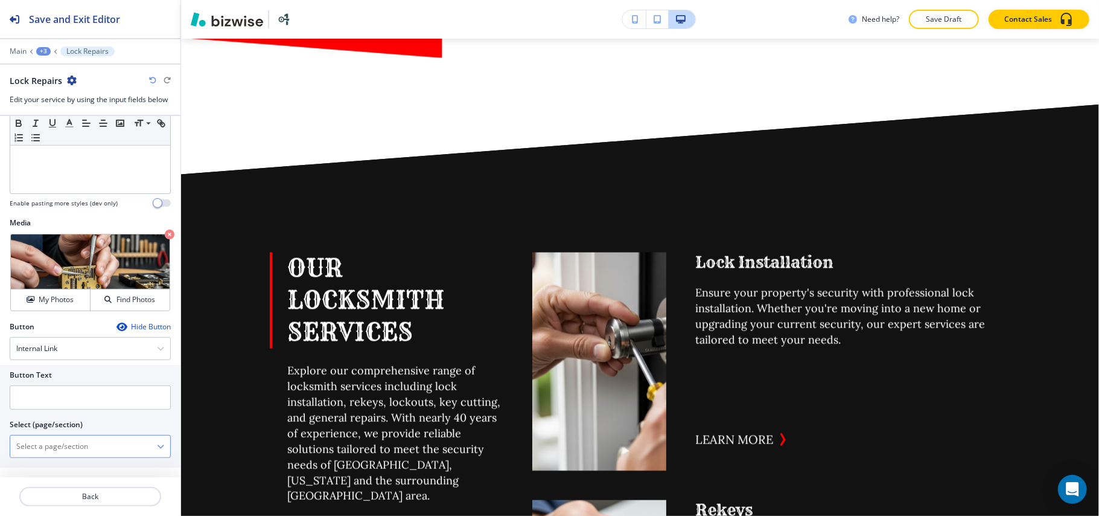
click at [56, 450] on \(page\/section\) "Manual Input" at bounding box center [83, 446] width 147 height 21
click at [34, 392] on input "text" at bounding box center [90, 397] width 161 height 24
paste input "Learn More"
type input "Learn More"
click at [37, 452] on \(page\/section\) "Manual Input" at bounding box center [83, 446] width 147 height 21
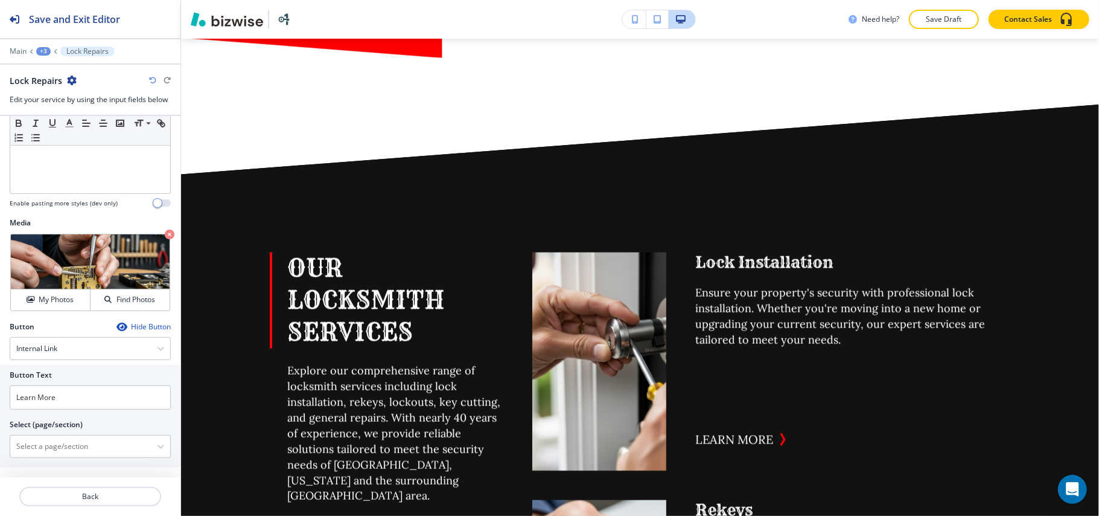
drag, startPoint x: 97, startPoint y: 218, endPoint x: 129, endPoint y: 233, distance: 35.4
click at [97, 217] on div "Body Small Normal Large Huge Extend the life of your locks with our comprehensi…" at bounding box center [90, 103] width 181 height 227
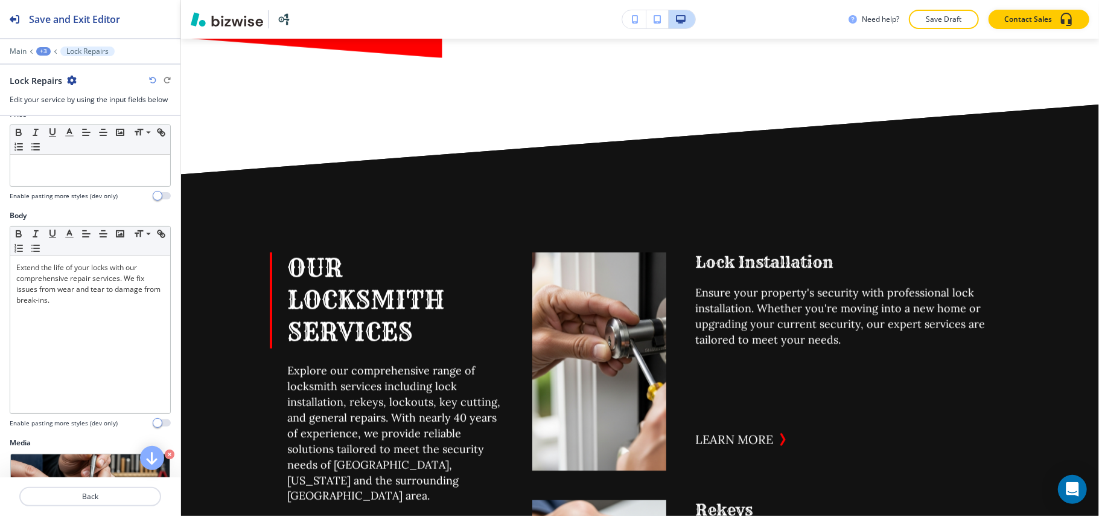
scroll to position [338, 0]
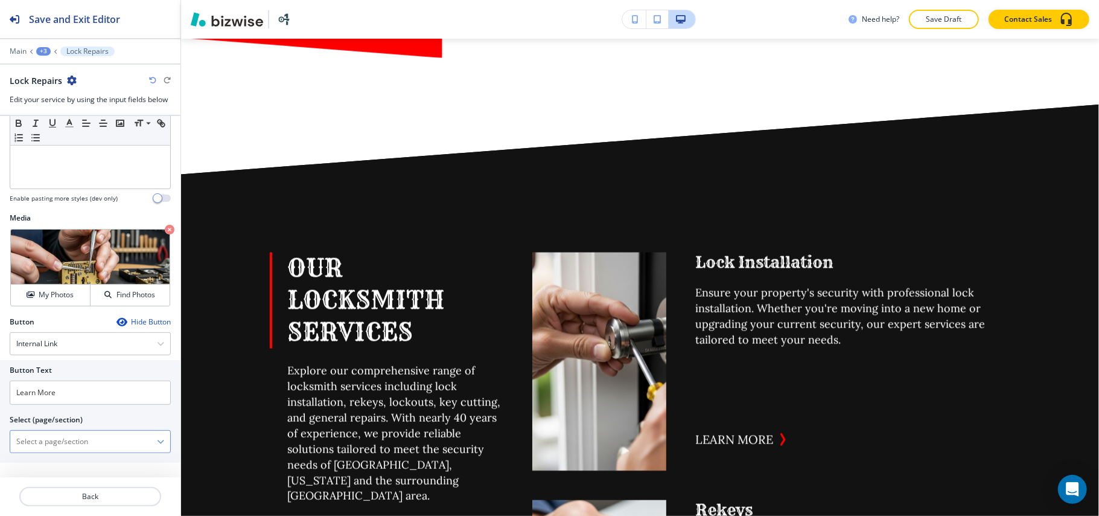
click at [53, 443] on \(page\/section\) "Manual Input" at bounding box center [83, 441] width 147 height 21
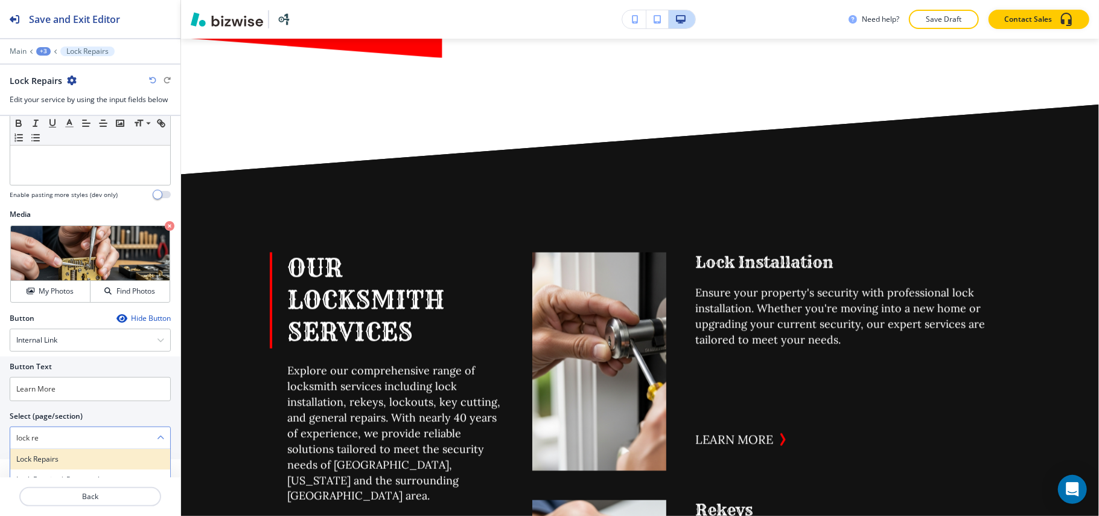
click at [42, 454] on div "Lock Repairs" at bounding box center [90, 459] width 160 height 21
type \(page\/section\) "Lock Repairs"
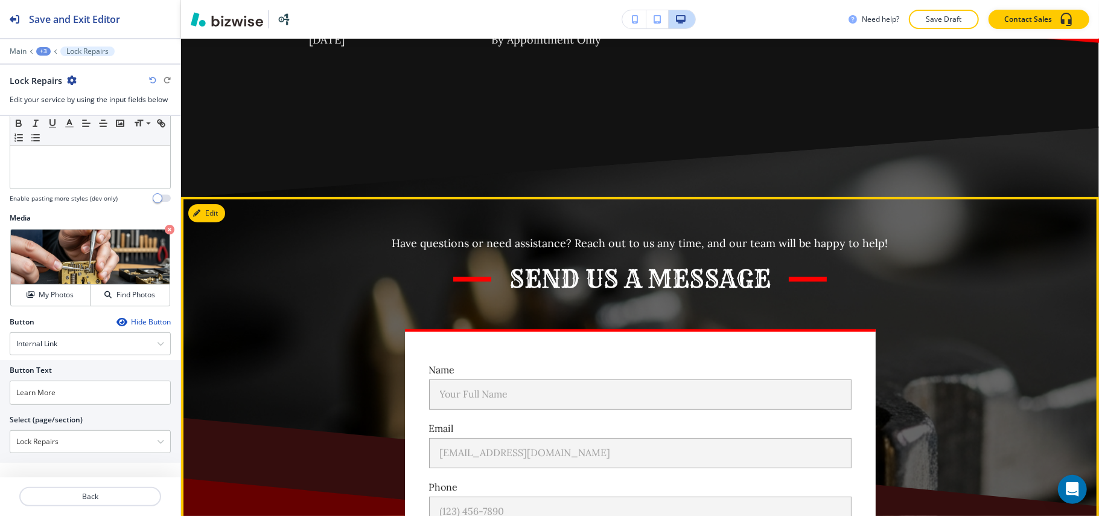
scroll to position [6796, 0]
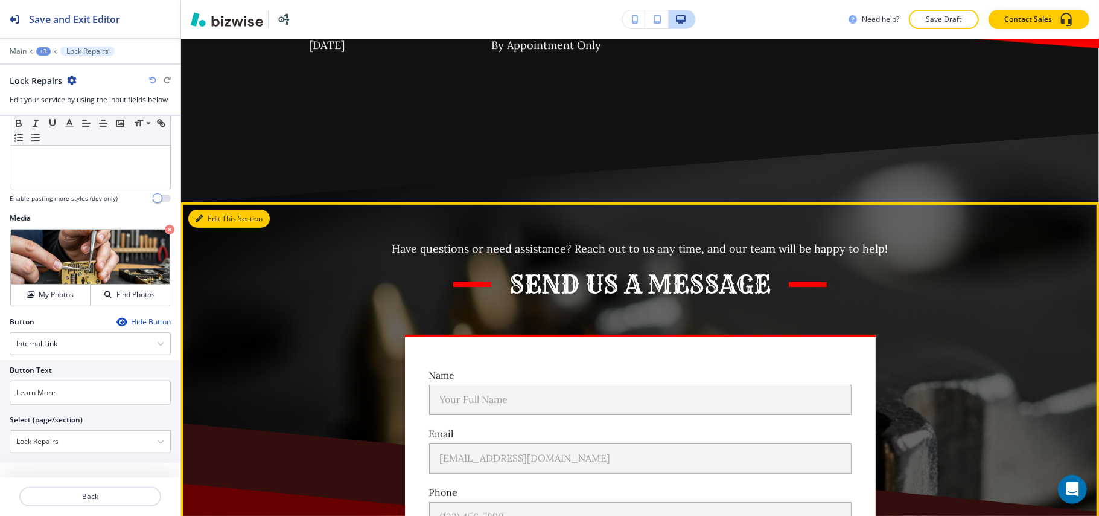
click at [218, 228] on button "Edit This Section" at bounding box center [229, 218] width 82 height 18
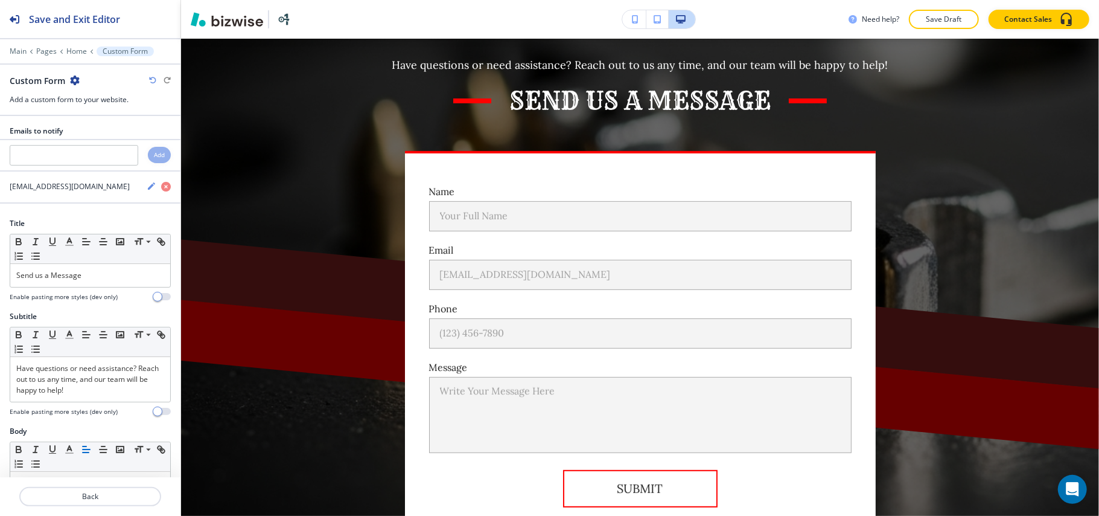
scroll to position [6982, 0]
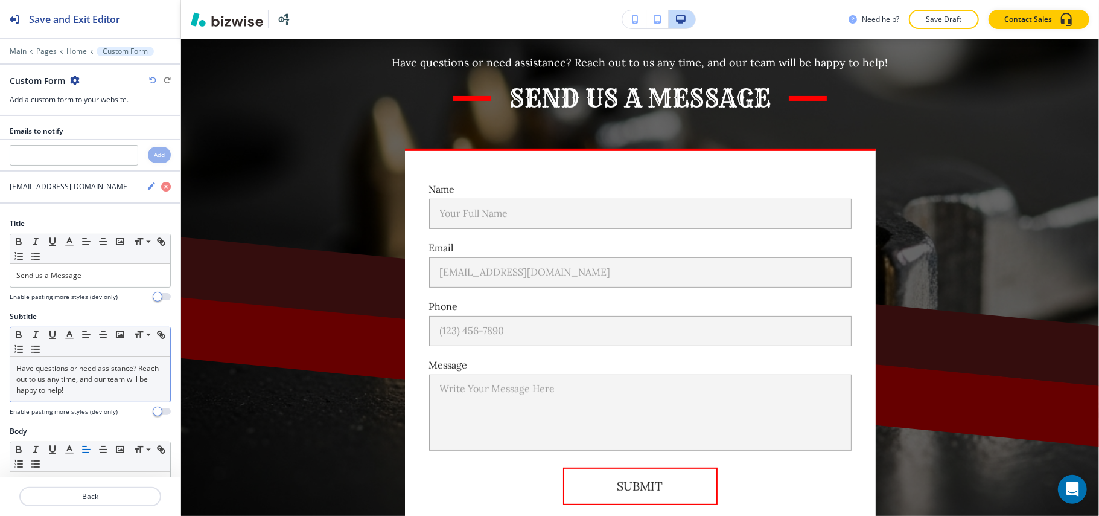
click at [74, 389] on p "Have questions or need assistance? Reach out to us any time, and our team will …" at bounding box center [90, 379] width 148 height 33
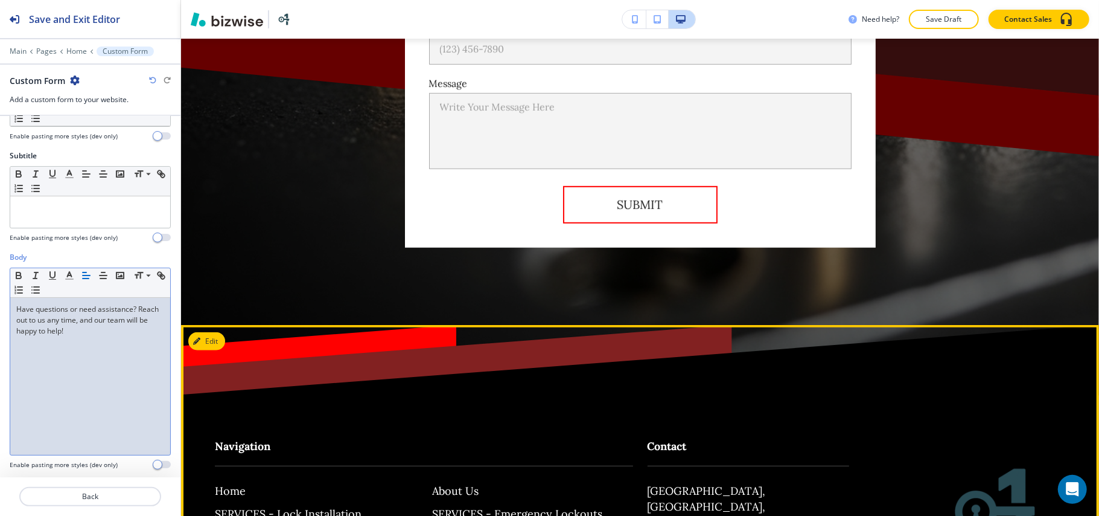
scroll to position [7129, 0]
